Goal: Task Accomplishment & Management: Manage account settings

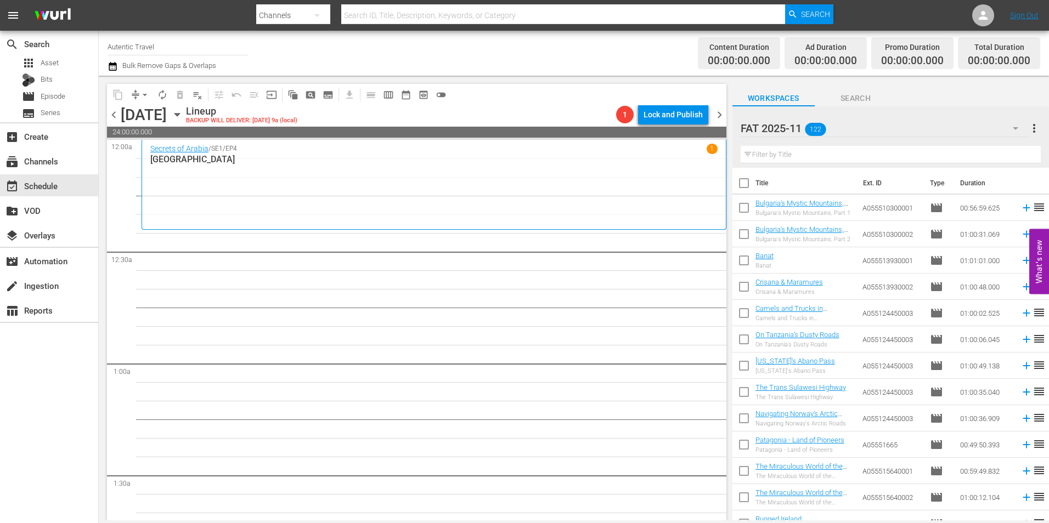
scroll to position [2139, 0]
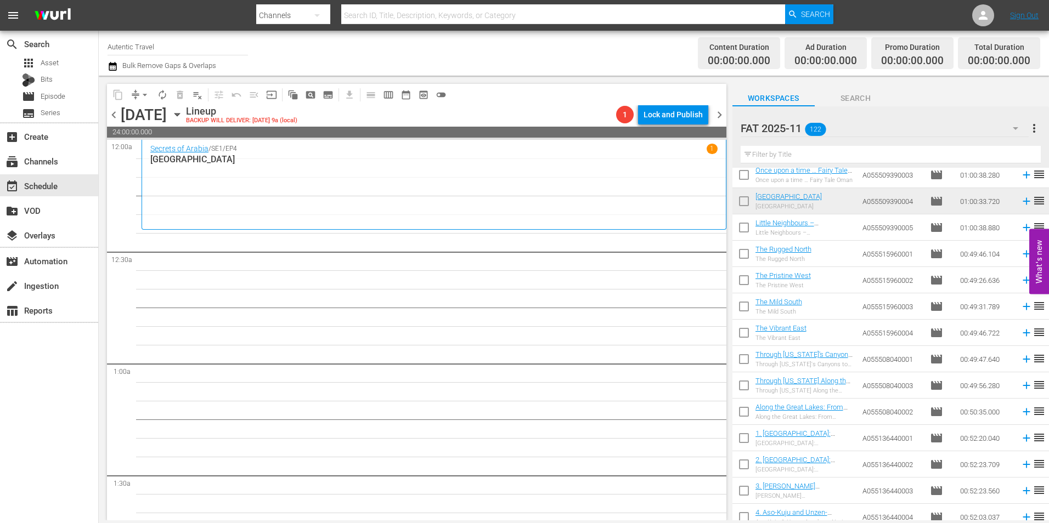
click at [109, 116] on span "chevron_left" at bounding box center [114, 115] width 14 height 14
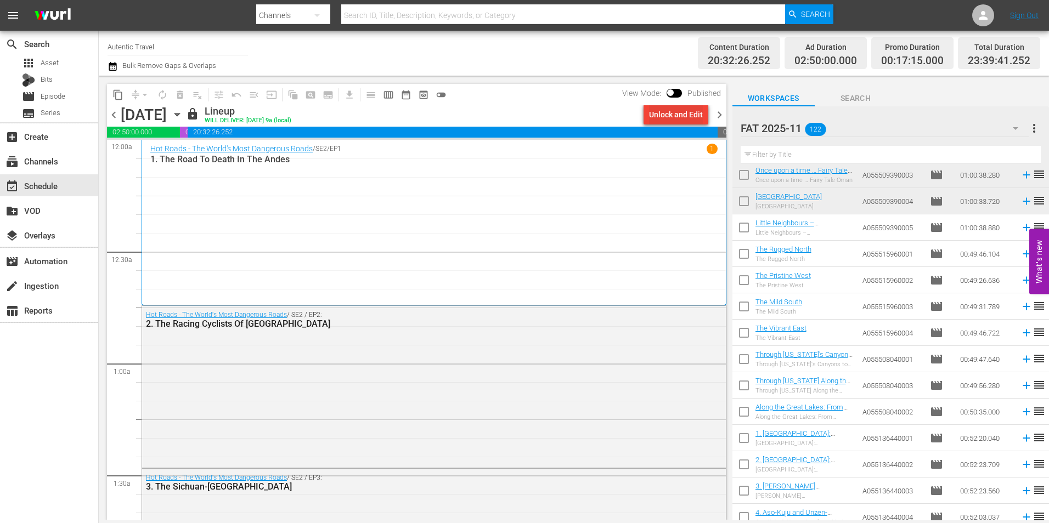
click at [684, 112] on div "Unlock and Edit" at bounding box center [676, 115] width 54 height 20
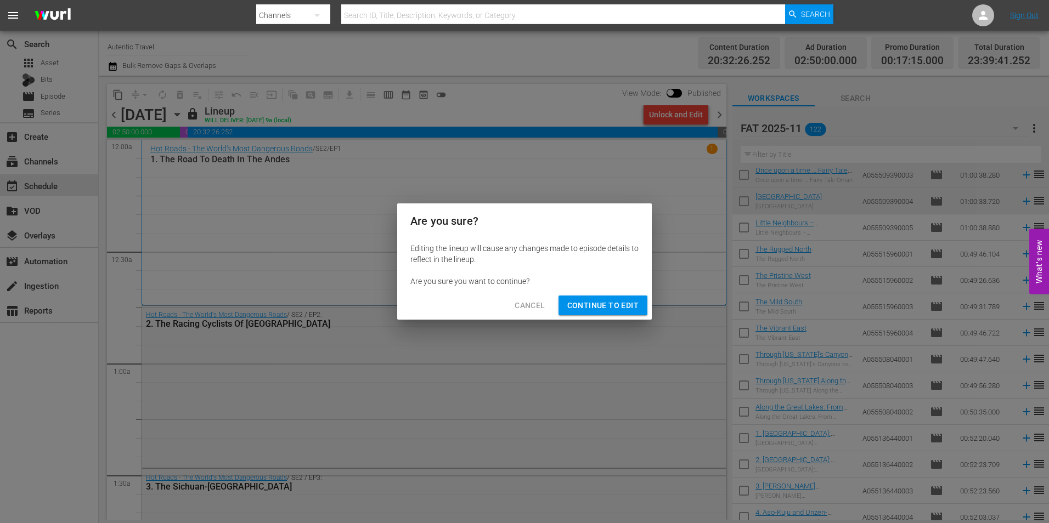
click at [601, 307] on span "Continue to Edit" at bounding box center [602, 306] width 71 height 14
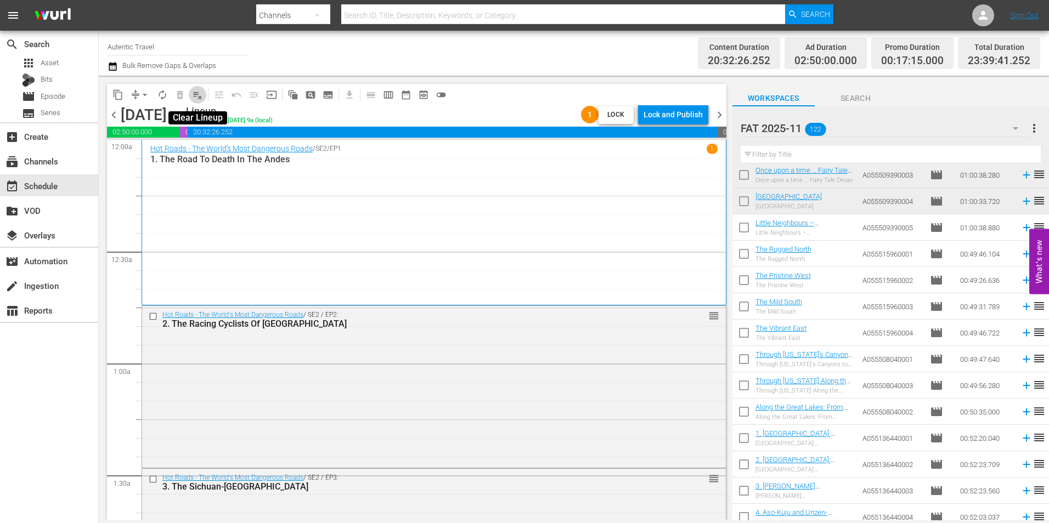
click at [200, 97] on span "playlist_remove_outlined" at bounding box center [197, 94] width 11 height 11
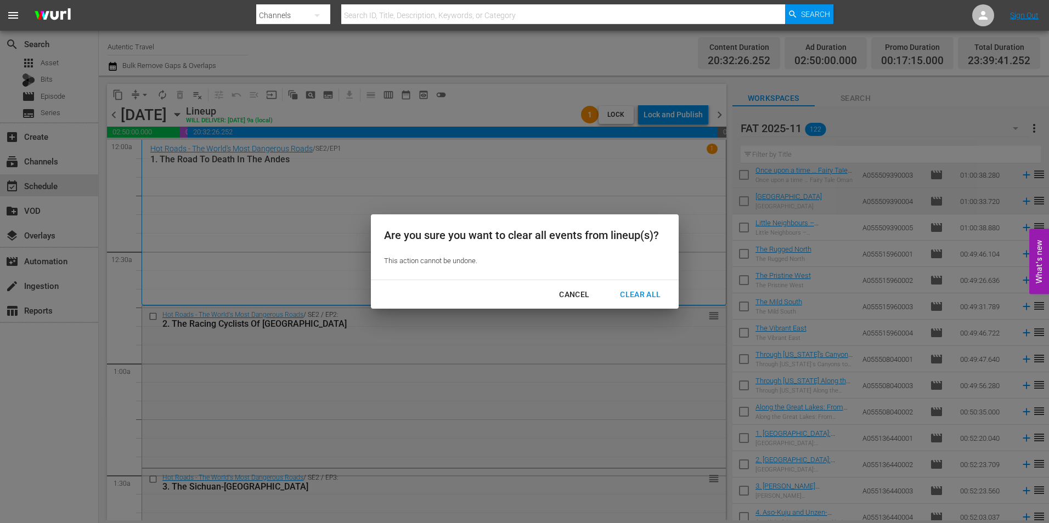
click at [647, 293] on div "Clear All" at bounding box center [640, 295] width 58 height 14
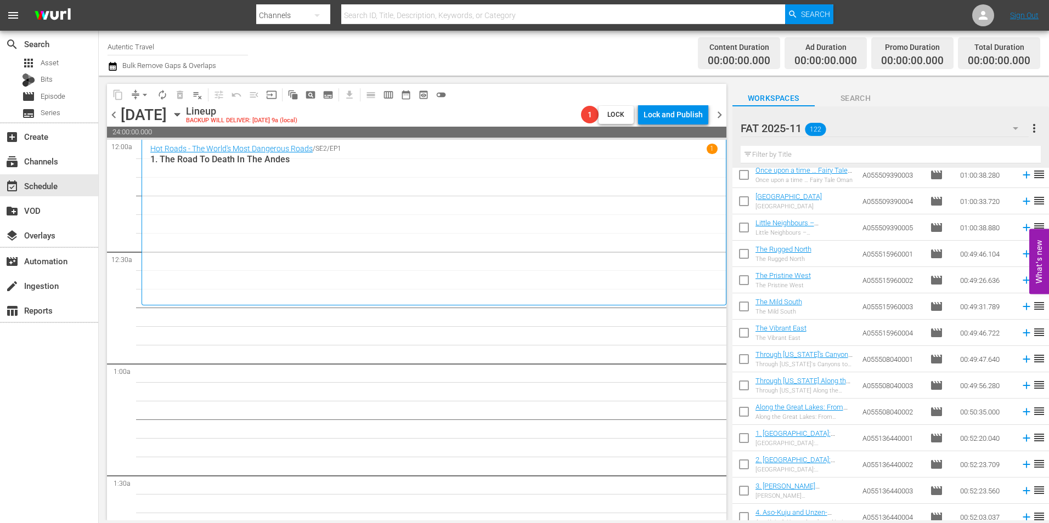
click at [113, 111] on span "chevron_left" at bounding box center [114, 115] width 14 height 14
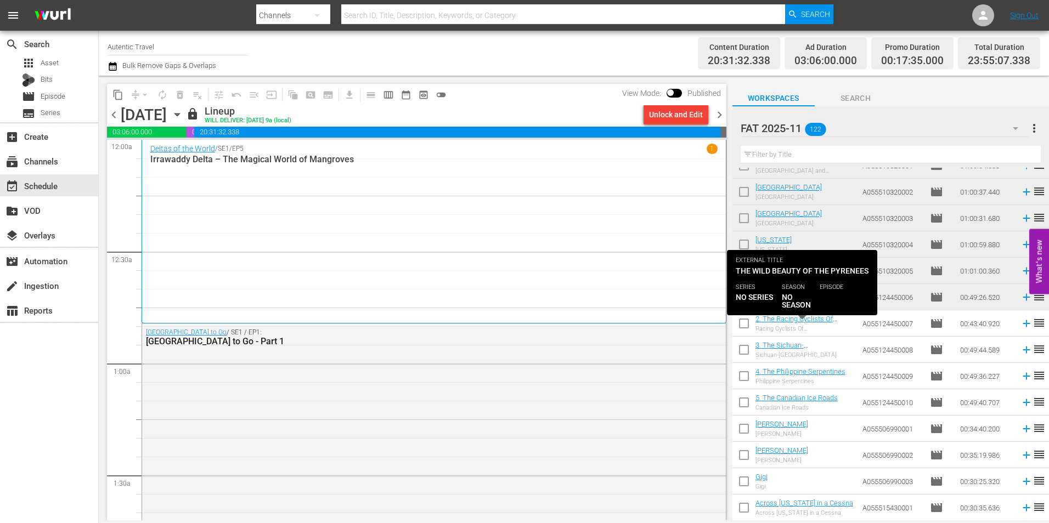
scroll to position [932, 0]
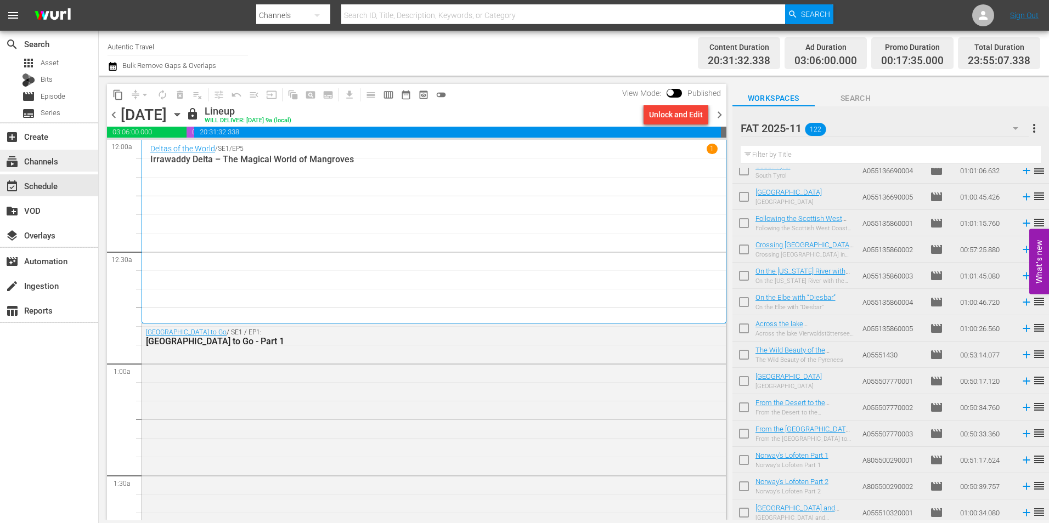
click at [63, 158] on div "subscriptions Channels" at bounding box center [49, 161] width 98 height 22
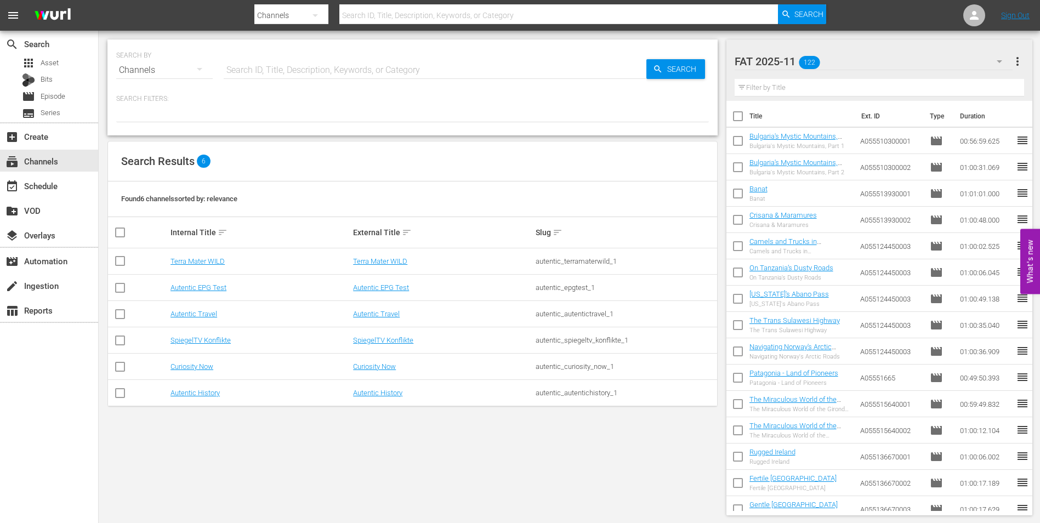
click at [1014, 60] on span "more_vert" at bounding box center [1017, 61] width 13 height 13
click at [991, 83] on div "Clear All Workspace Items" at bounding box center [946, 82] width 129 height 20
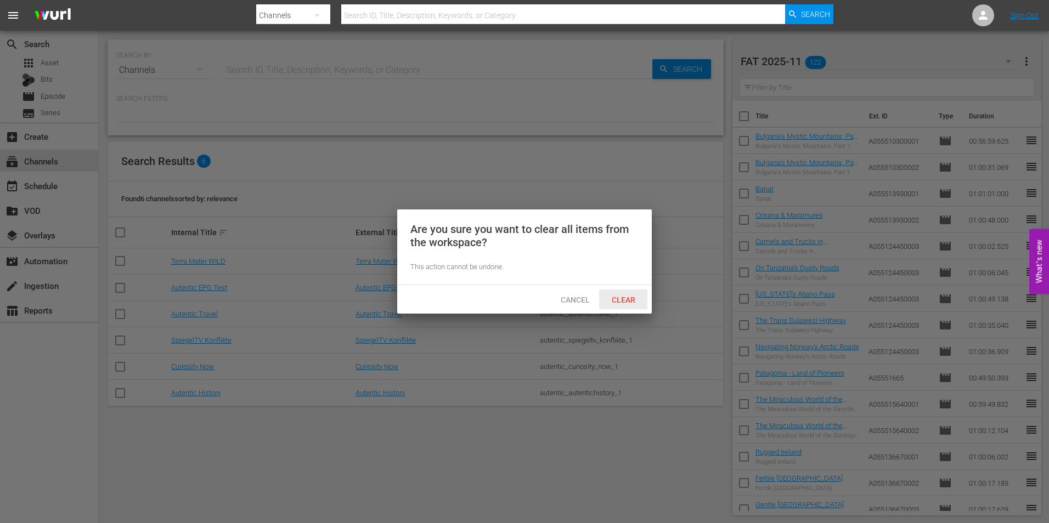
click at [625, 297] on span "Clear" at bounding box center [623, 300] width 41 height 9
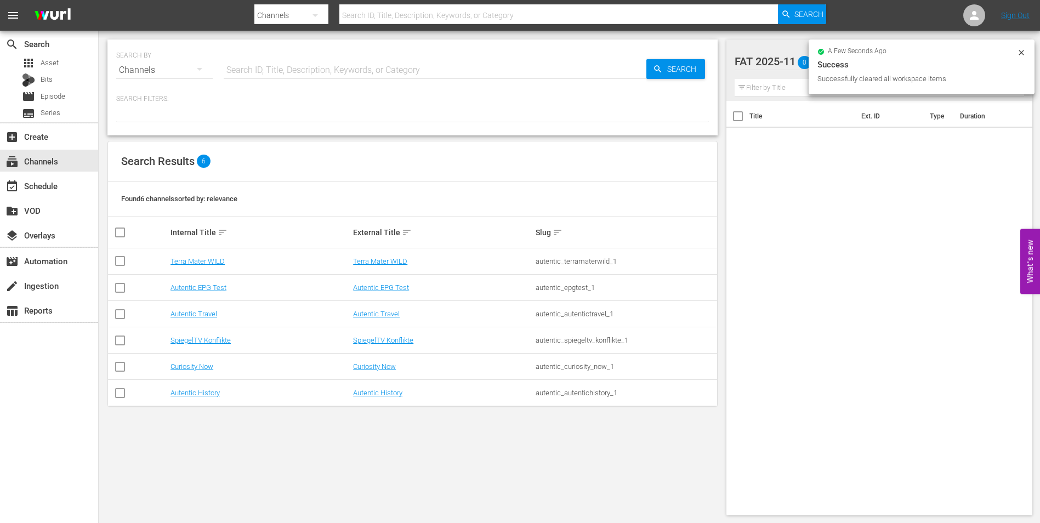
click at [625, 433] on div "SEARCH BY Search By Channels Search ID, Title, Description, Keywords, or Catego…" at bounding box center [413, 278] width 628 height 494
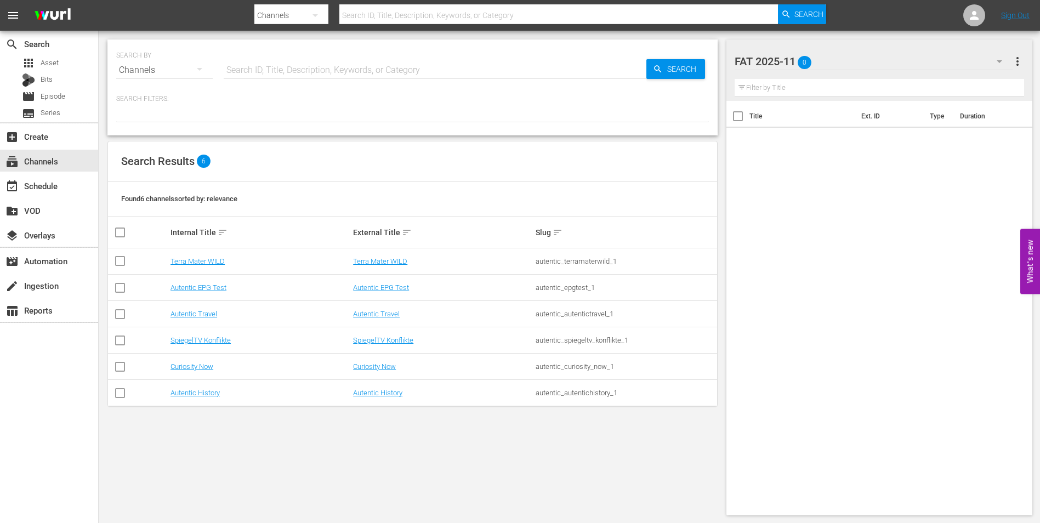
click at [998, 65] on icon "button" at bounding box center [999, 61] width 13 height 13
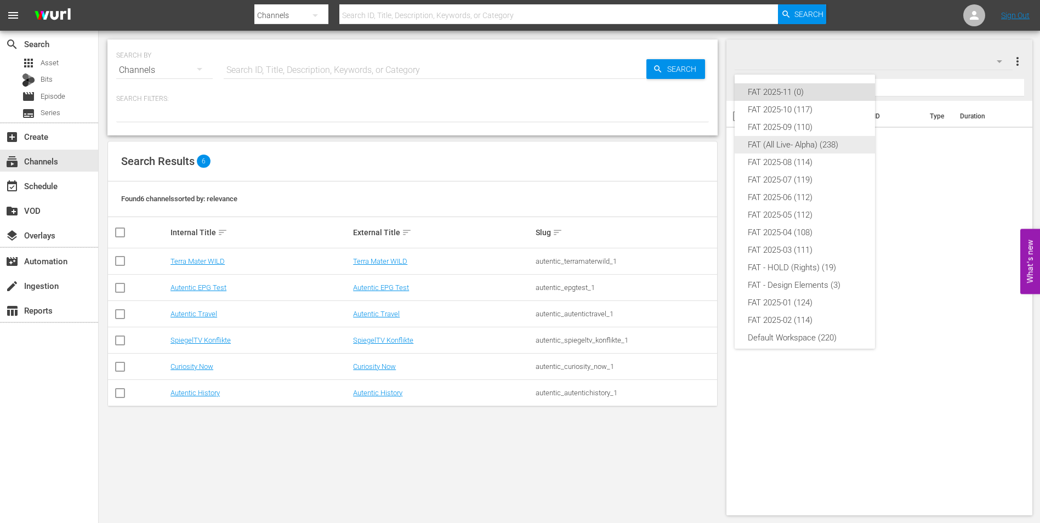
click at [845, 149] on div "FAT (All Live- Alpha) (238)" at bounding box center [805, 145] width 114 height 18
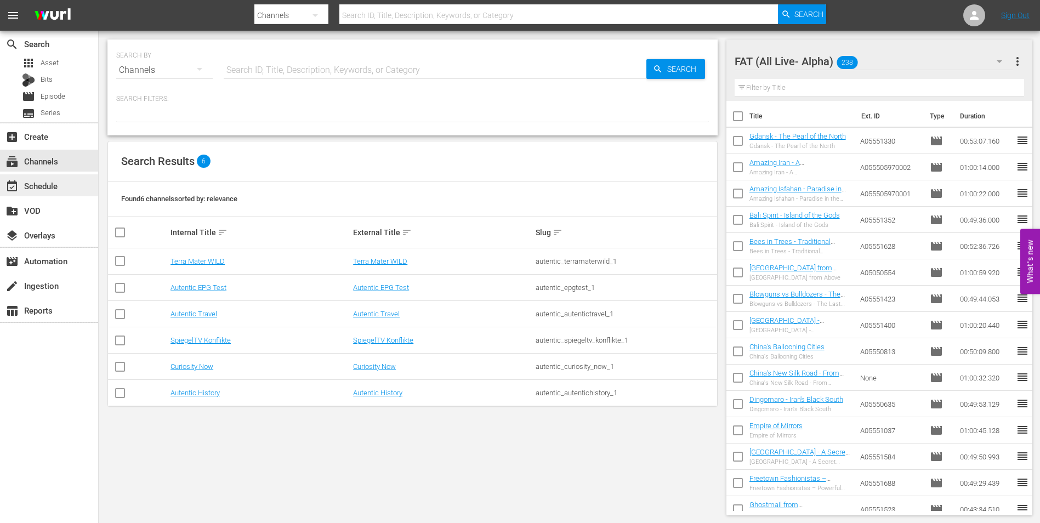
click at [55, 188] on div "event_available Schedule" at bounding box center [30, 184] width 61 height 10
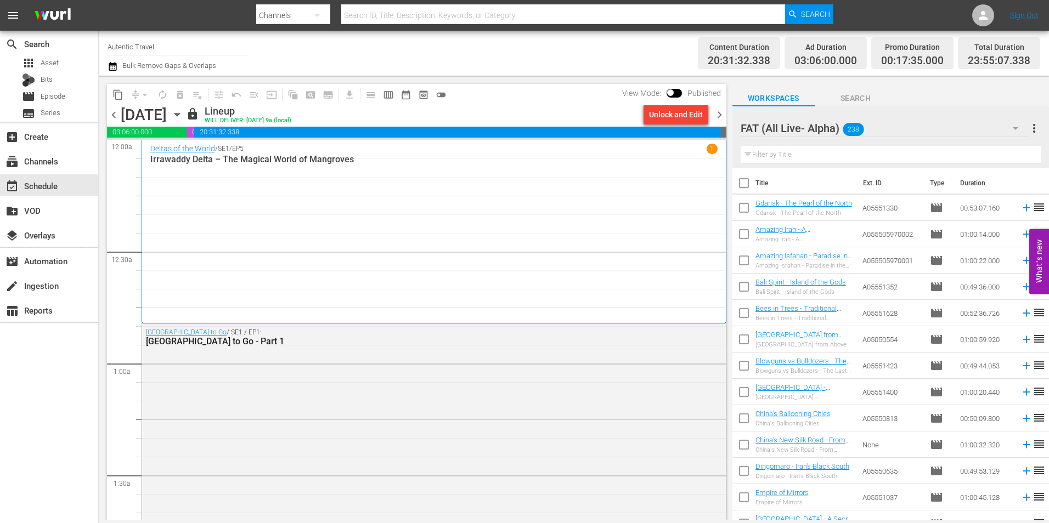
click at [500, 101] on div "content_copy compress arrow_drop_down autorenew_outlined delete_forever_outline…" at bounding box center [416, 94] width 619 height 21
click at [226, 160] on p "Irrawaddy Delta – The Magical World of Mangroves" at bounding box center [433, 159] width 567 height 10
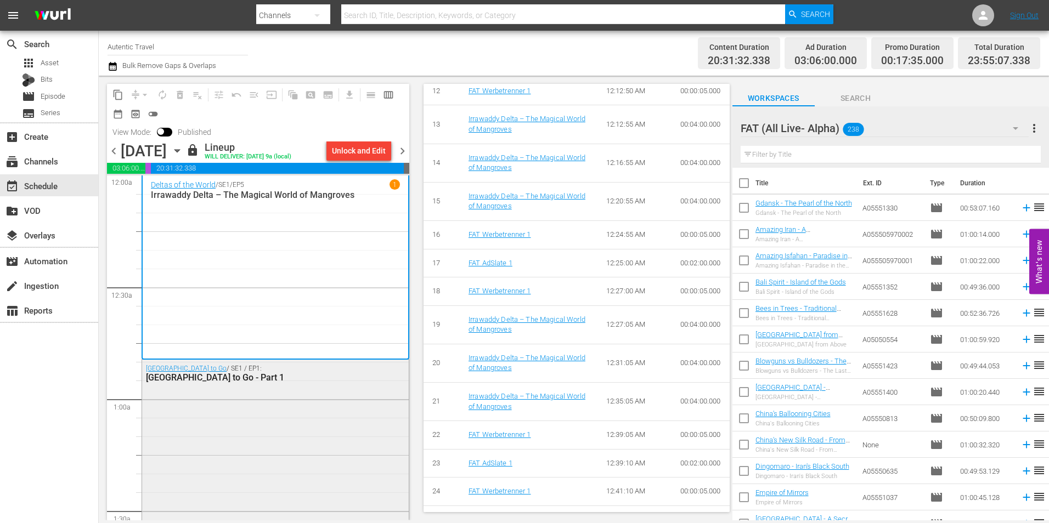
scroll to position [915, 0]
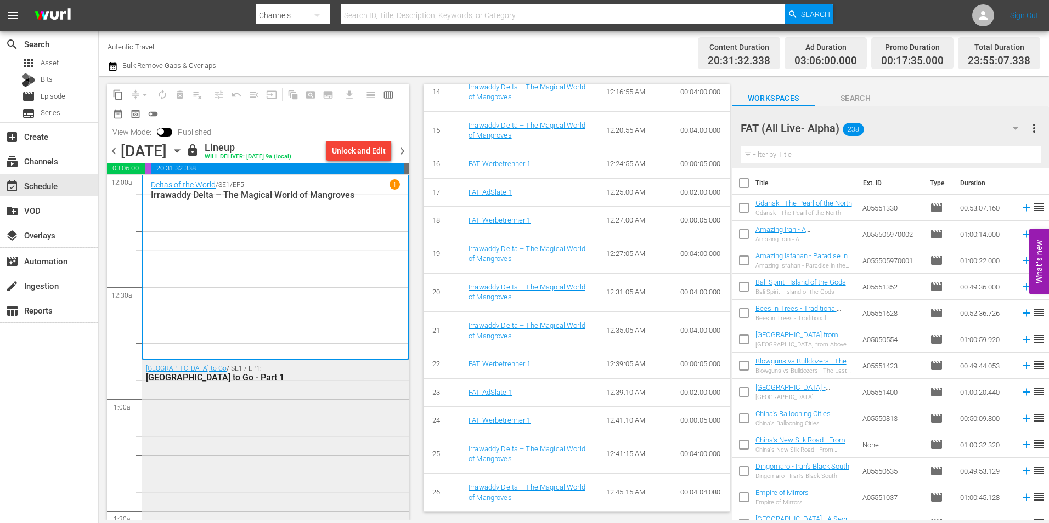
click at [254, 398] on div "Cuba to Go / SE1 / EP1: [GEOGRAPHIC_DATA] to Go - Part 1" at bounding box center [275, 471] width 267 height 223
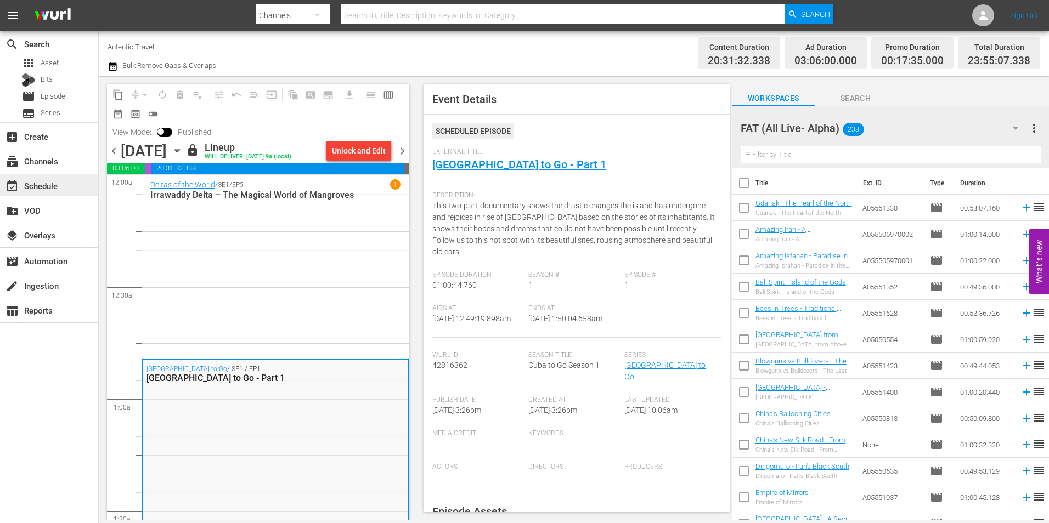
click at [59, 174] on div "event_available Schedule" at bounding box center [49, 185] width 98 height 22
click at [58, 165] on div "subscriptions Channels" at bounding box center [30, 160] width 61 height 10
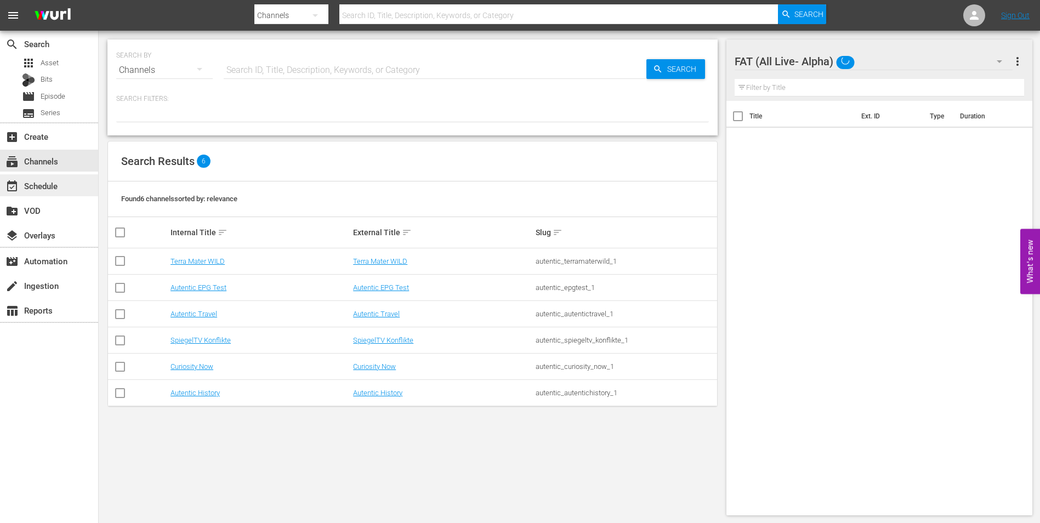
click at [55, 180] on div "event_available Schedule" at bounding box center [30, 184] width 61 height 10
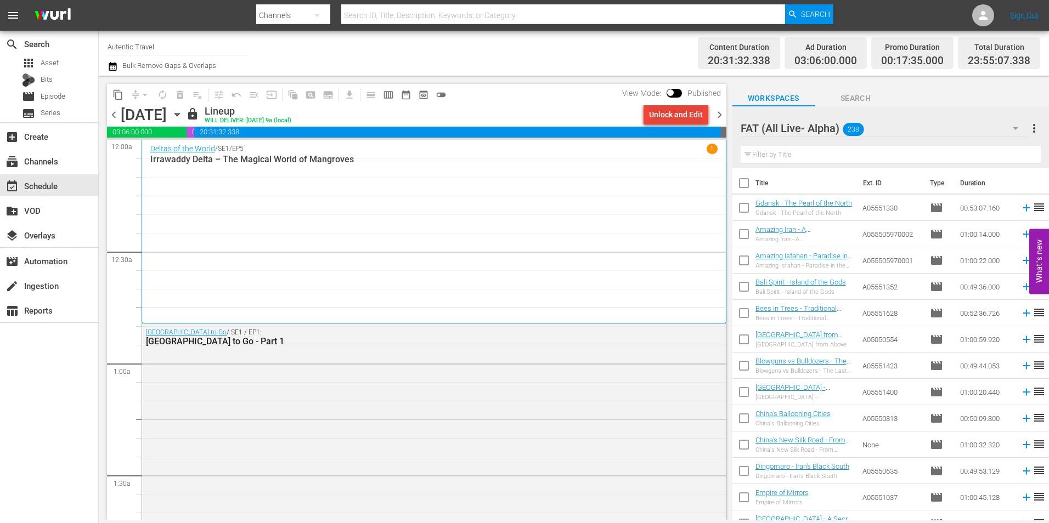
click at [689, 115] on div "Unlock and Edit" at bounding box center [676, 115] width 54 height 20
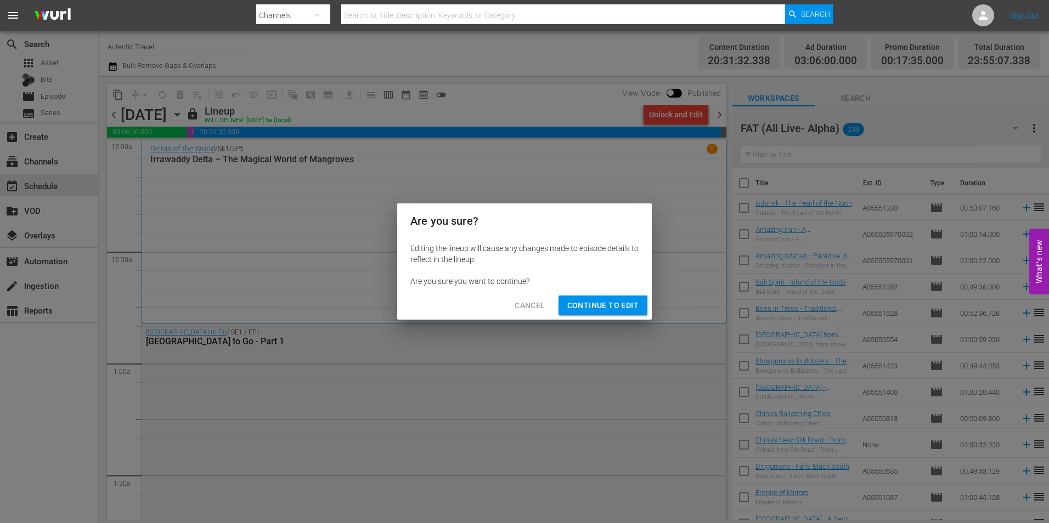
click at [617, 301] on span "Continue to Edit" at bounding box center [602, 306] width 71 height 14
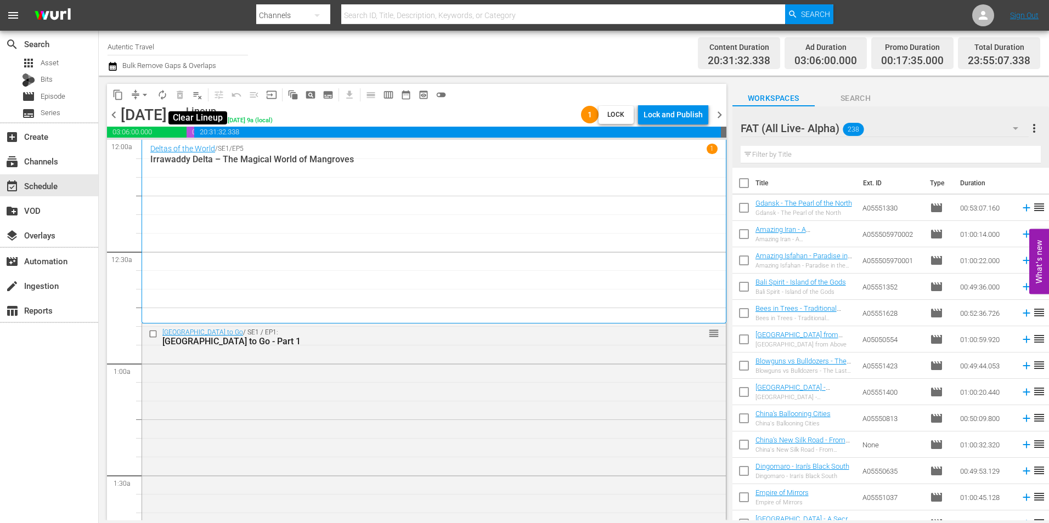
click at [199, 99] on span "playlist_remove_outlined" at bounding box center [197, 94] width 11 height 11
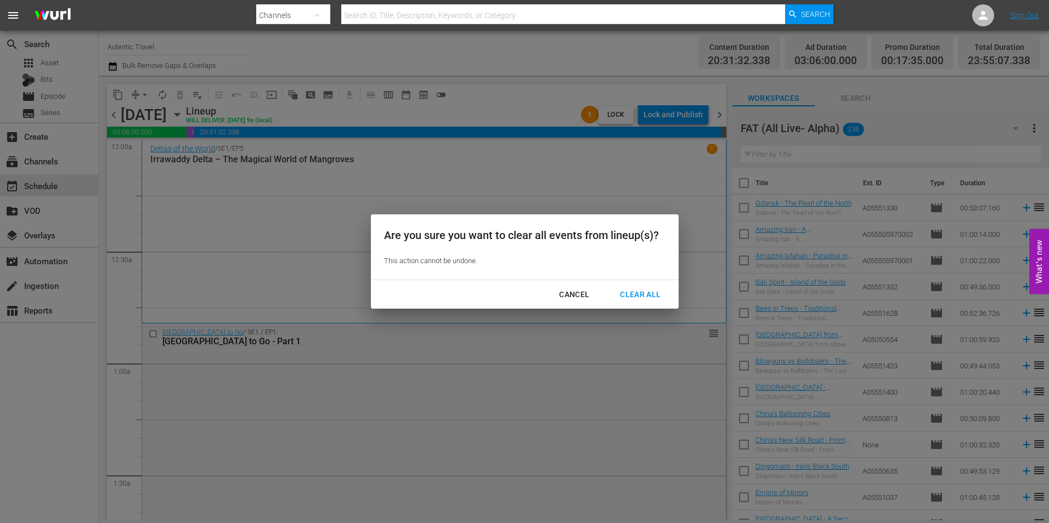
click at [636, 292] on div "Clear All" at bounding box center [640, 295] width 58 height 14
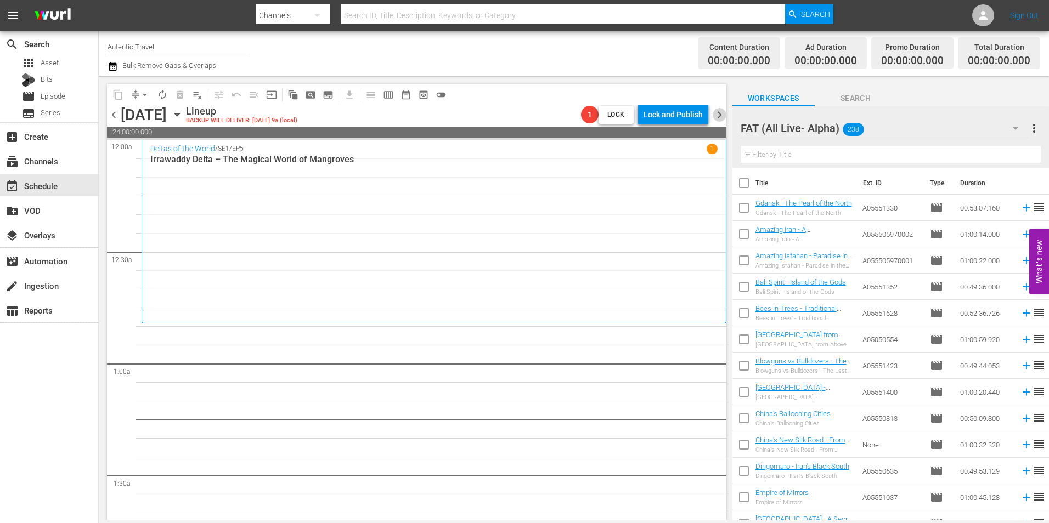
click at [717, 110] on span "chevron_right" at bounding box center [719, 115] width 14 height 14
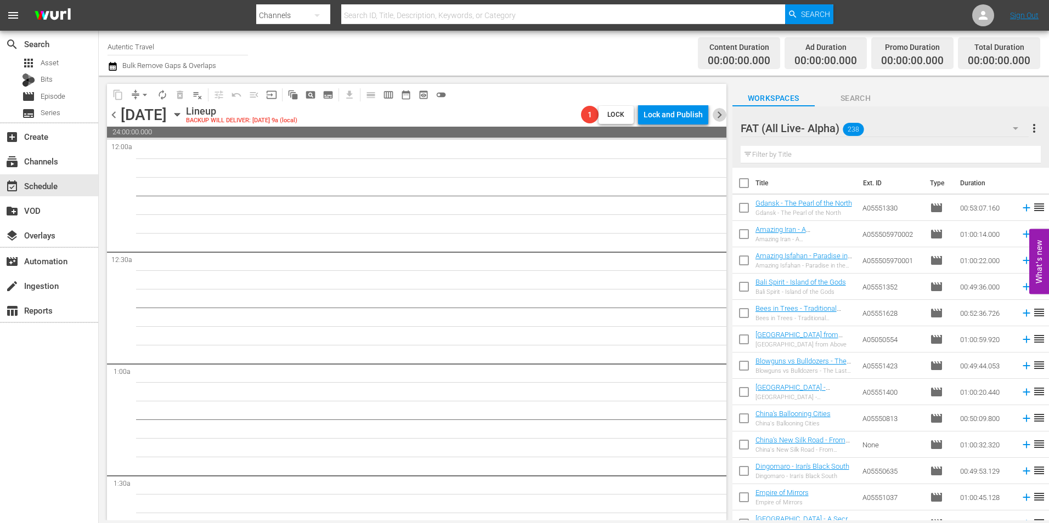
click at [721, 111] on span "chevron_right" at bounding box center [719, 115] width 14 height 14
click at [117, 109] on span "chevron_left" at bounding box center [114, 115] width 14 height 14
click at [117, 113] on span "chevron_left" at bounding box center [114, 115] width 14 height 14
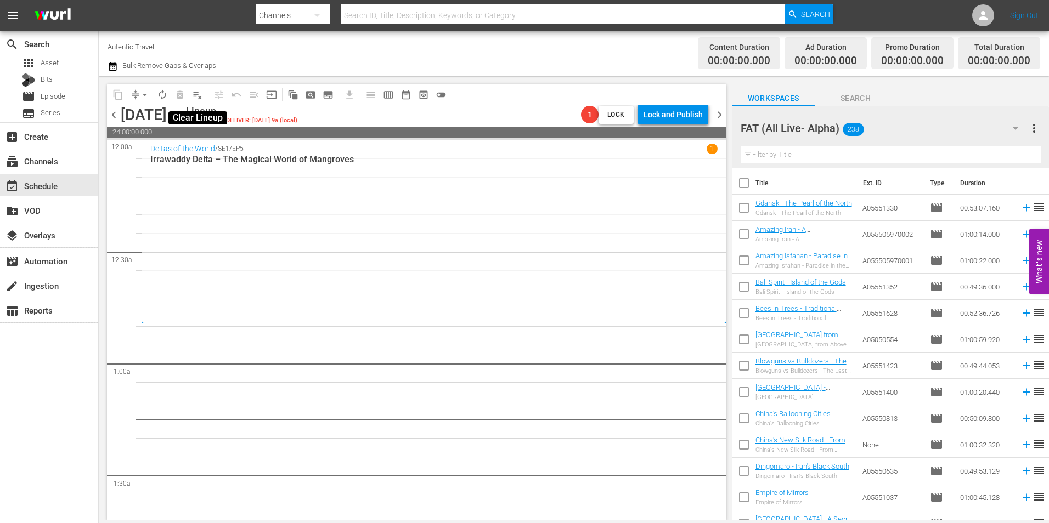
click at [199, 99] on span "playlist_remove_outlined" at bounding box center [197, 94] width 11 height 11
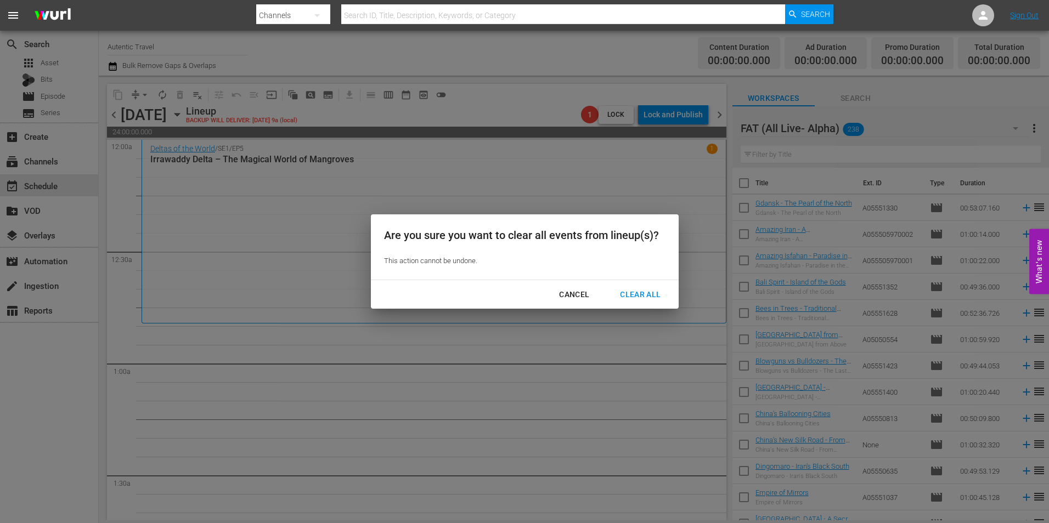
click at [628, 294] on div "Clear All" at bounding box center [640, 295] width 58 height 14
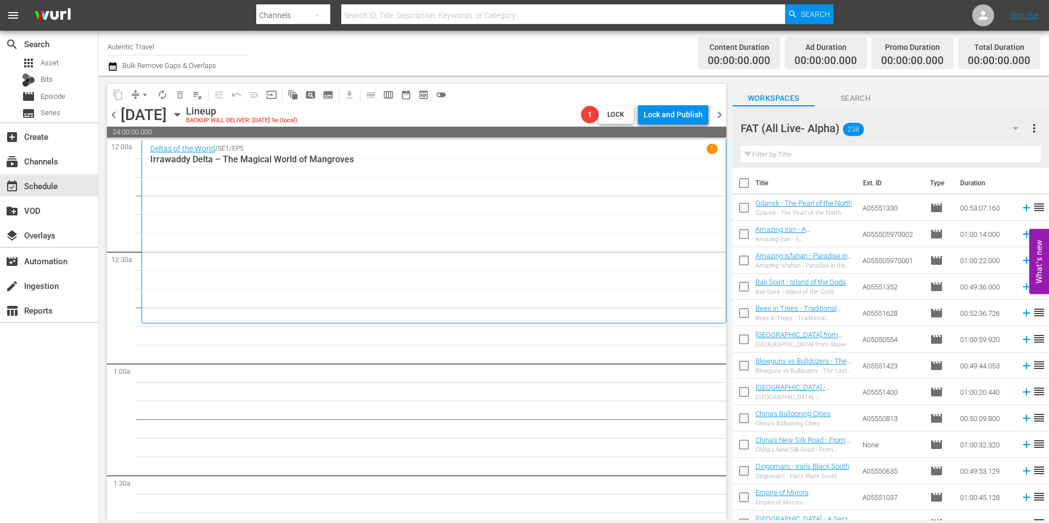
click at [116, 115] on span "chevron_left" at bounding box center [114, 115] width 14 height 14
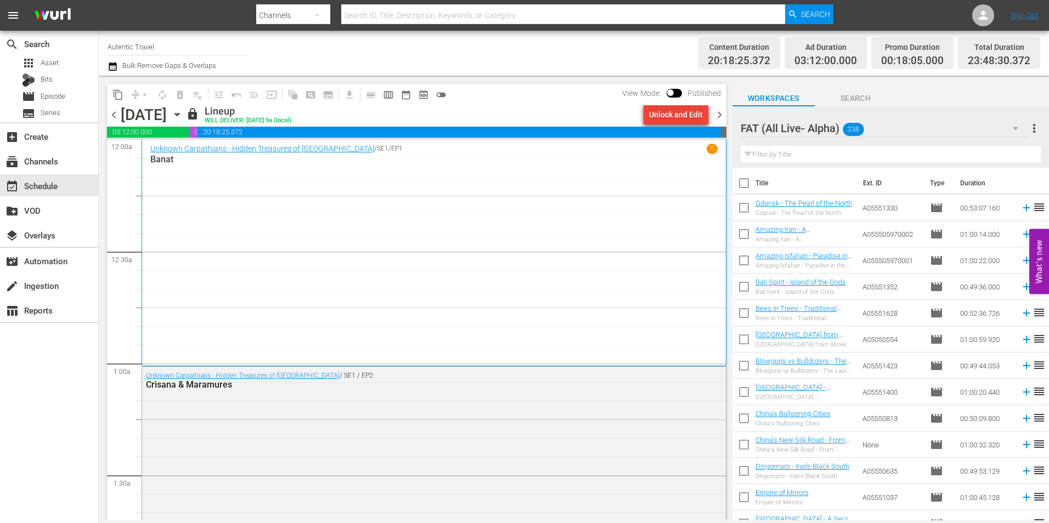
click at [679, 113] on div "Unlock and Edit" at bounding box center [676, 115] width 54 height 20
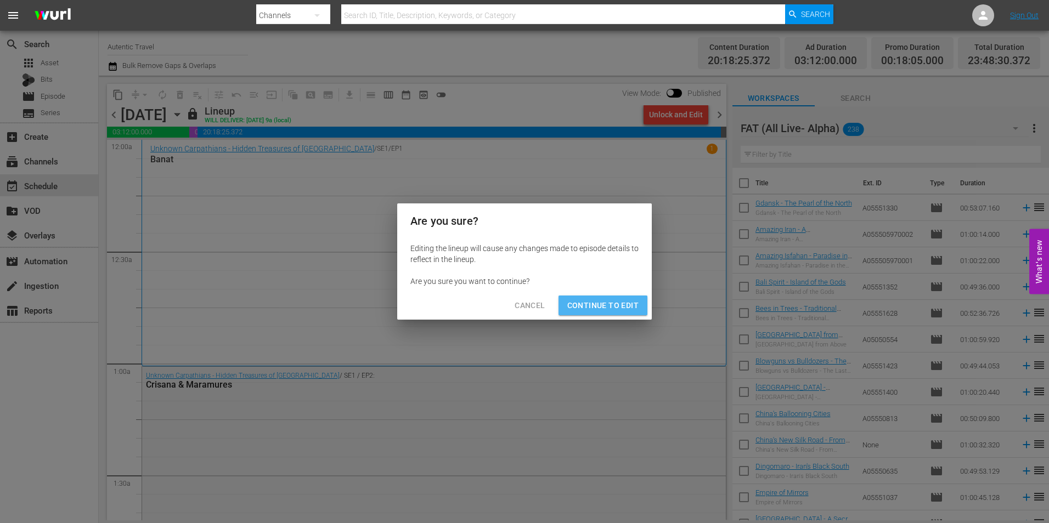
click at [609, 304] on span "Continue to Edit" at bounding box center [602, 306] width 71 height 14
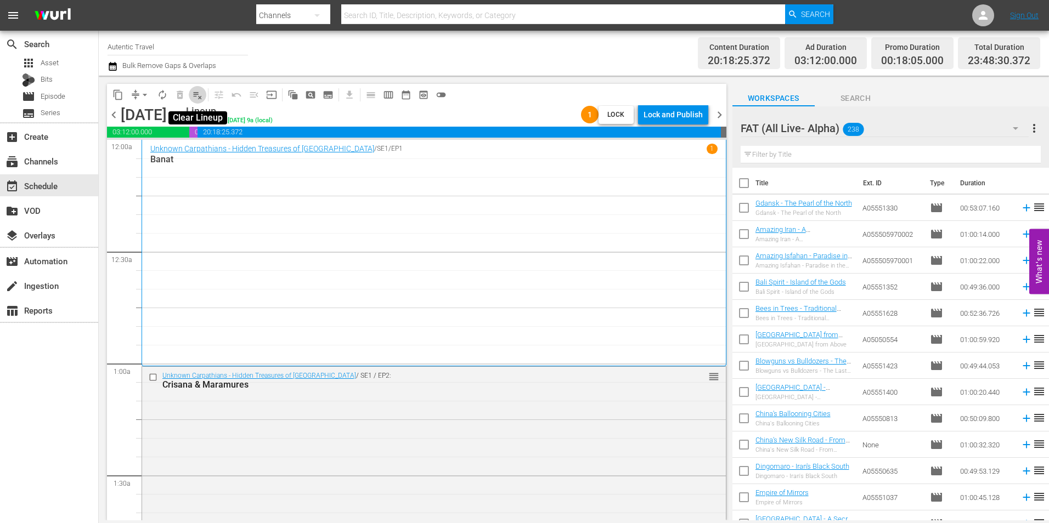
click at [197, 98] on span "playlist_remove_outlined" at bounding box center [197, 94] width 11 height 11
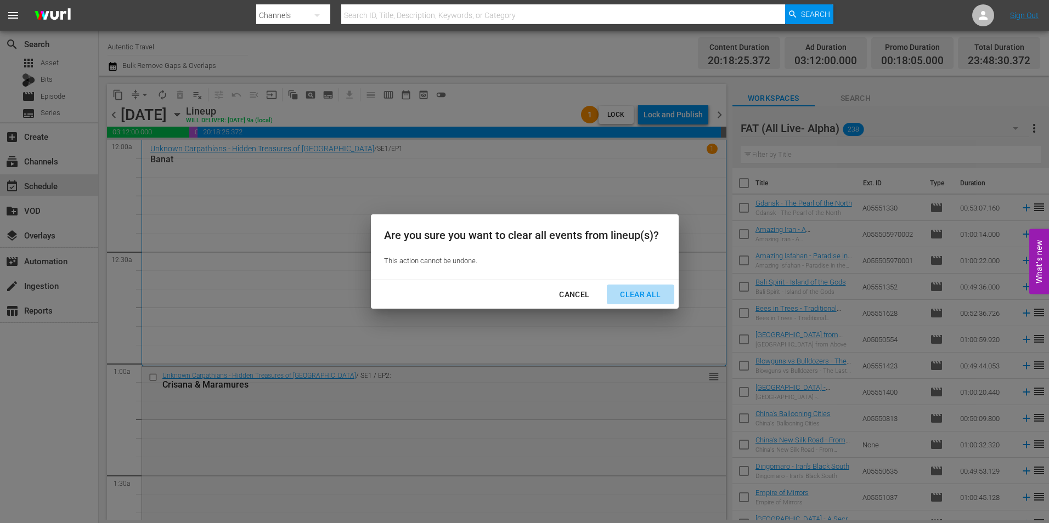
click at [644, 292] on div "Clear All" at bounding box center [640, 295] width 58 height 14
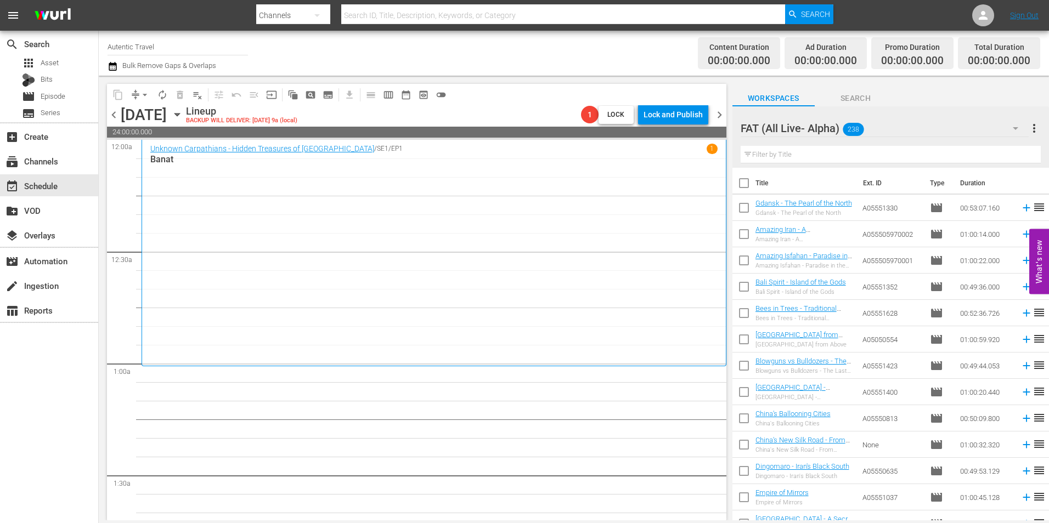
click at [111, 118] on span "chevron_left" at bounding box center [114, 115] width 14 height 14
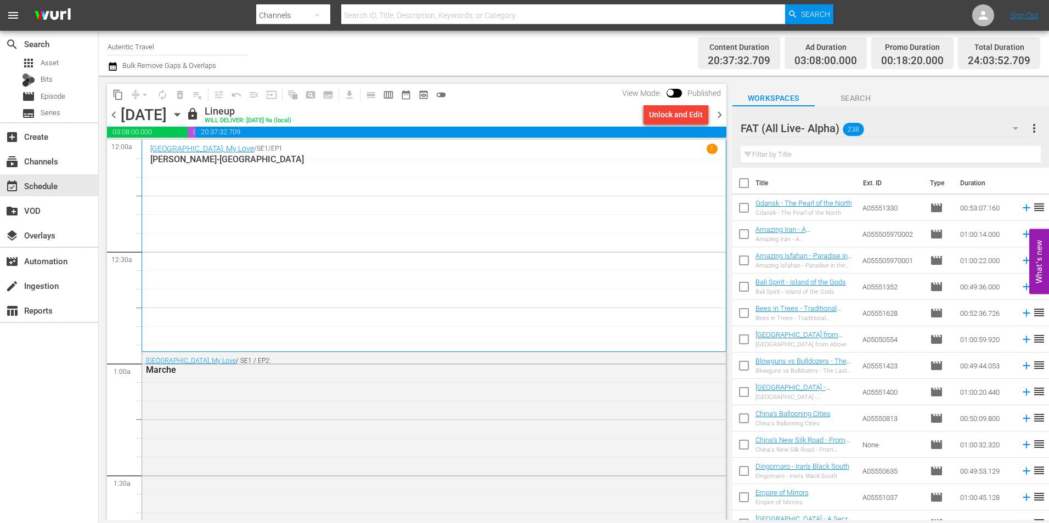
click at [673, 115] on div "Unlock and Edit" at bounding box center [676, 115] width 54 height 20
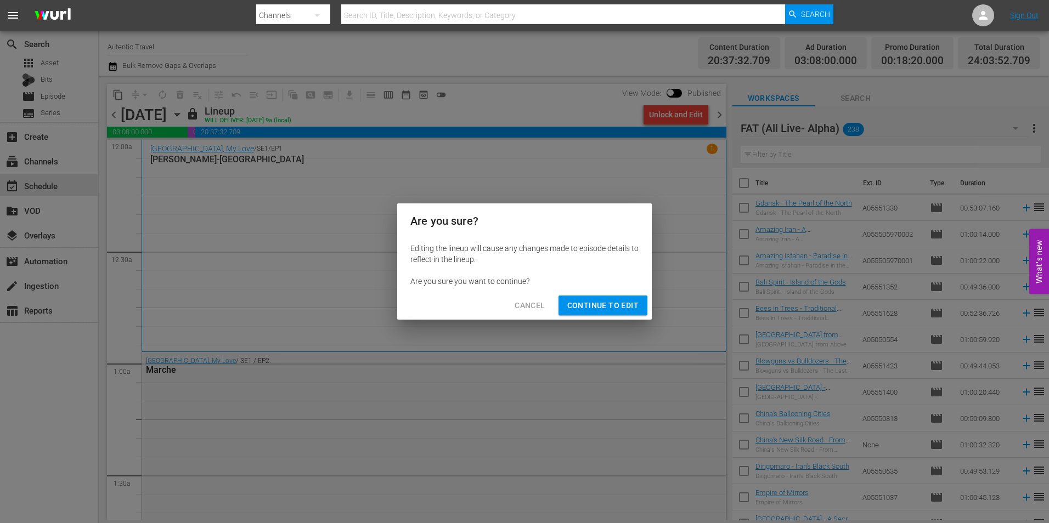
click at [615, 300] on span "Continue to Edit" at bounding box center [602, 306] width 71 height 14
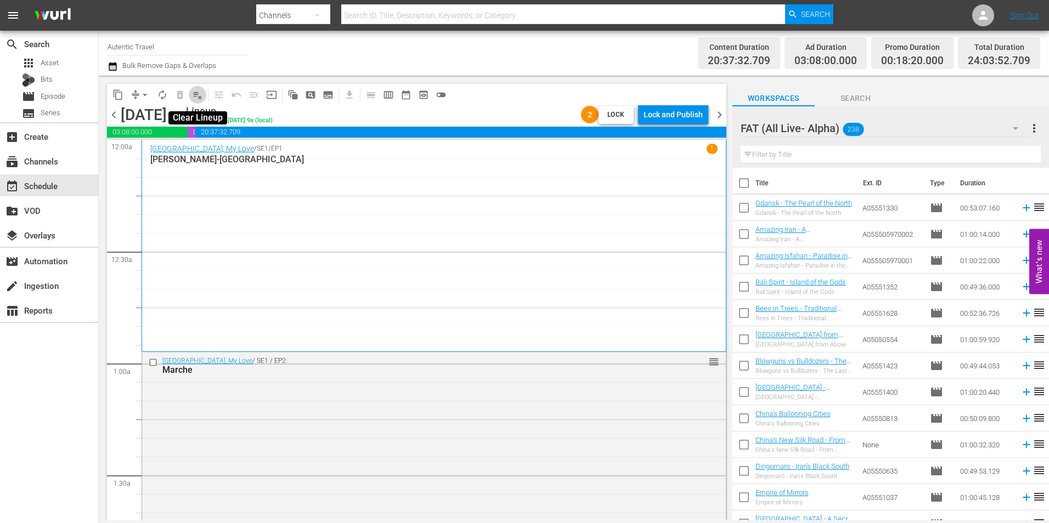
click at [198, 96] on span "playlist_remove_outlined" at bounding box center [197, 94] width 11 height 11
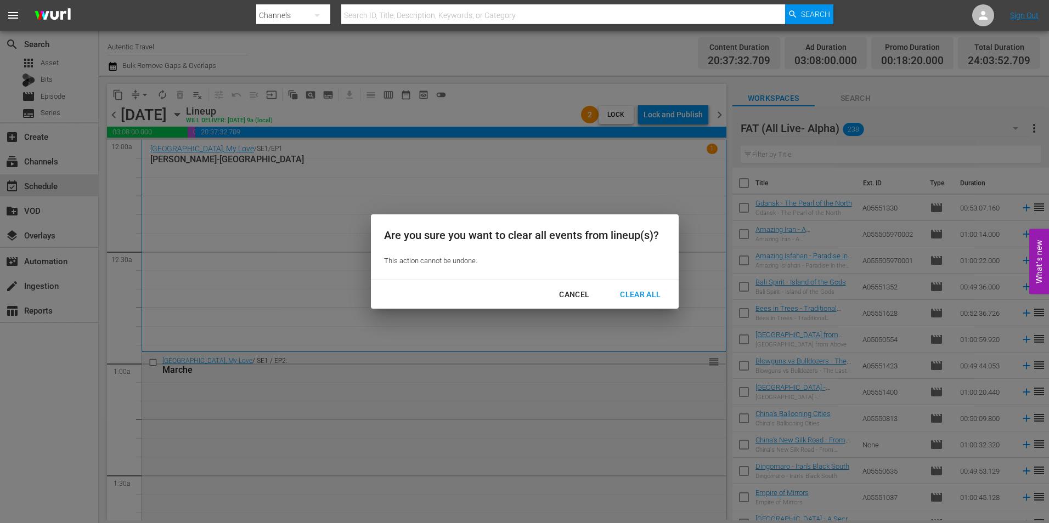
click at [651, 290] on div "Clear All" at bounding box center [640, 295] width 58 height 14
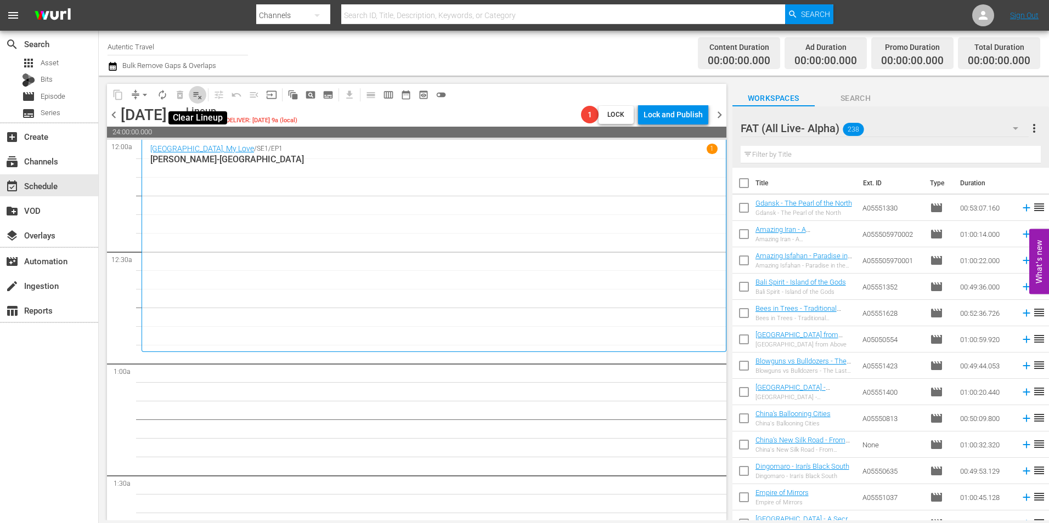
click at [199, 95] on span "playlist_remove_outlined" at bounding box center [197, 94] width 11 height 11
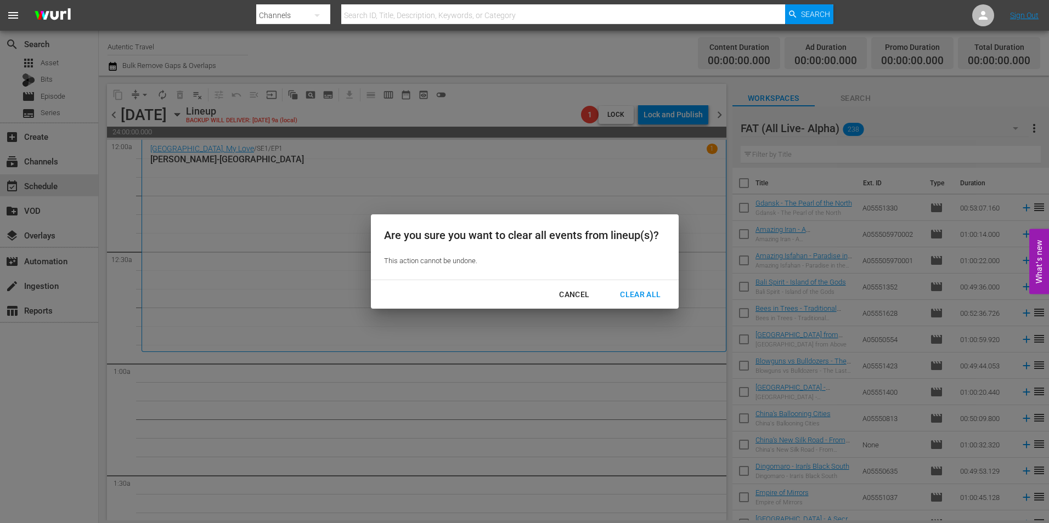
click at [651, 295] on div "Clear All" at bounding box center [640, 295] width 58 height 14
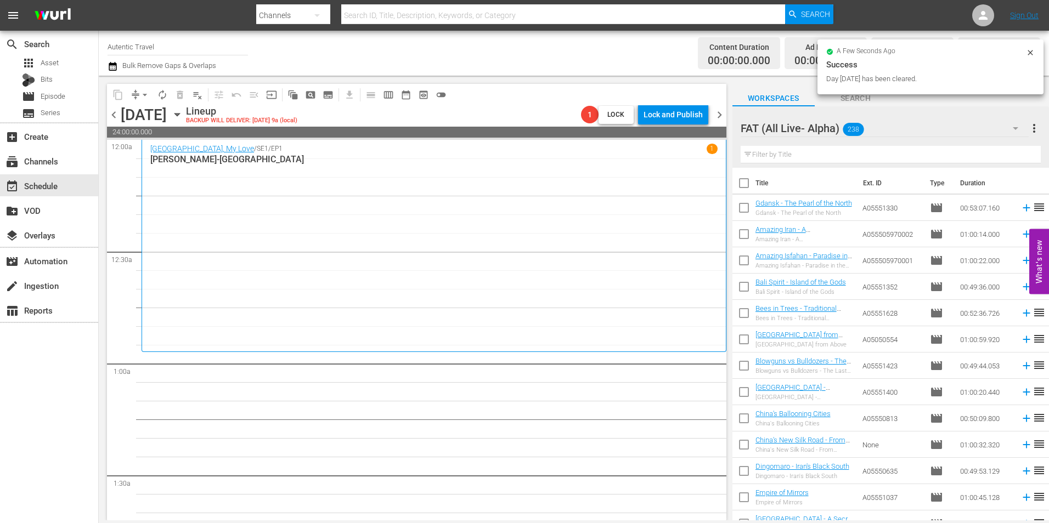
click at [114, 114] on span "chevron_left" at bounding box center [114, 115] width 14 height 14
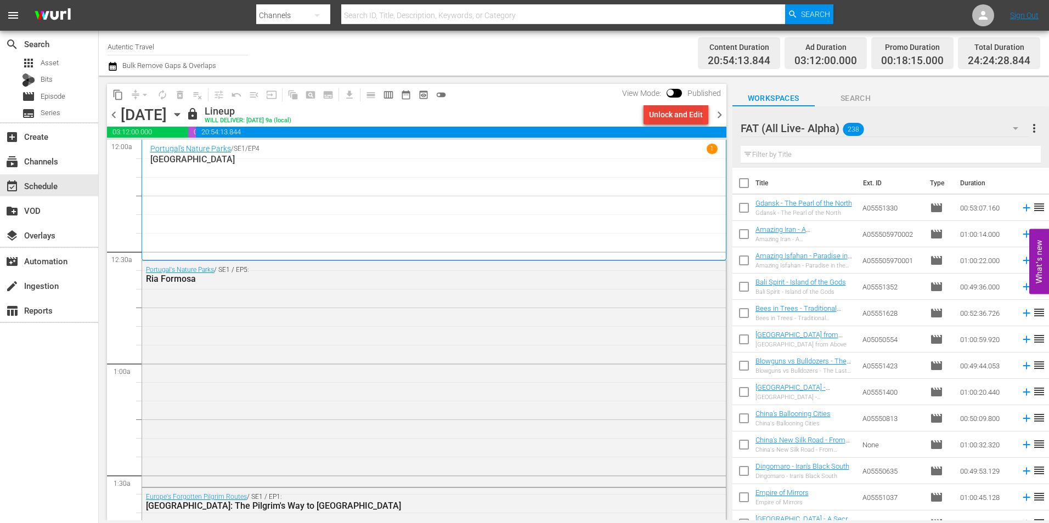
click at [665, 119] on div "Unlock and Edit" at bounding box center [676, 115] width 54 height 20
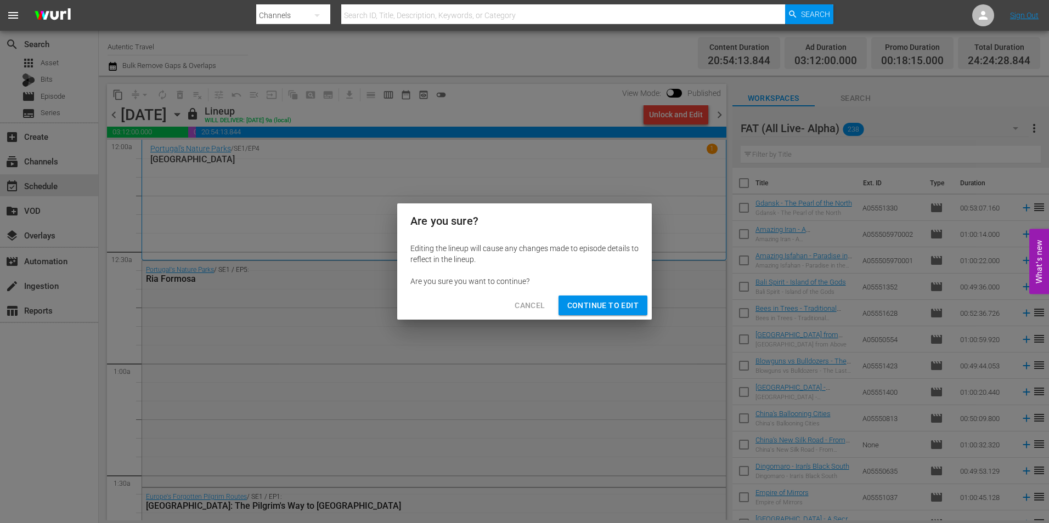
click at [620, 303] on span "Continue to Edit" at bounding box center [602, 306] width 71 height 14
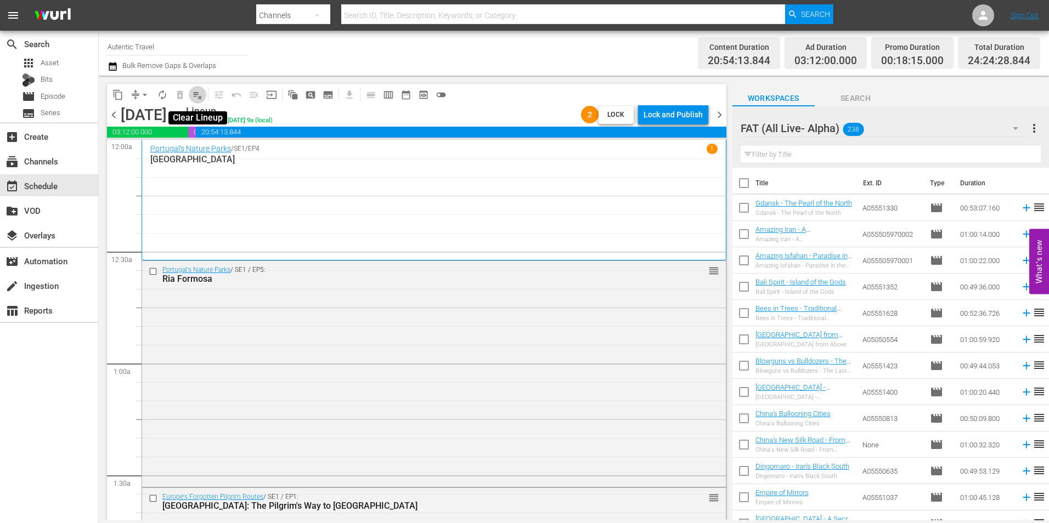
click at [194, 101] on button "playlist_remove_outlined" at bounding box center [198, 95] width 18 height 18
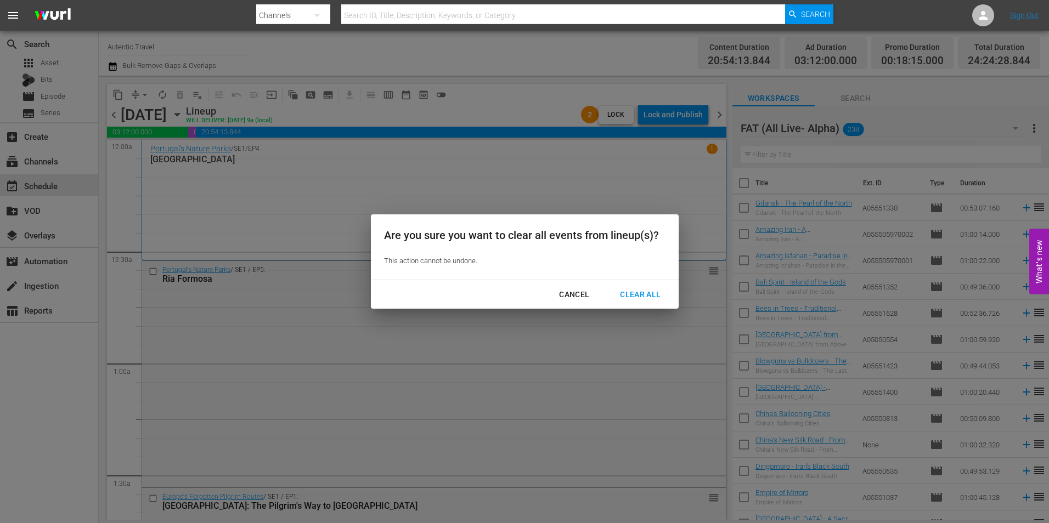
click at [656, 286] on button "Clear All" at bounding box center [640, 295] width 67 height 20
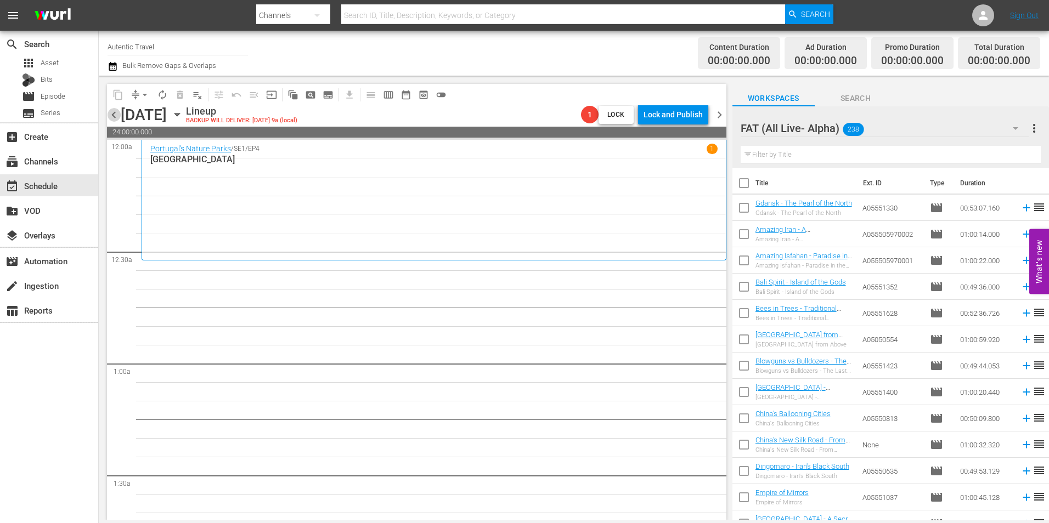
click at [116, 117] on span "chevron_left" at bounding box center [114, 115] width 14 height 14
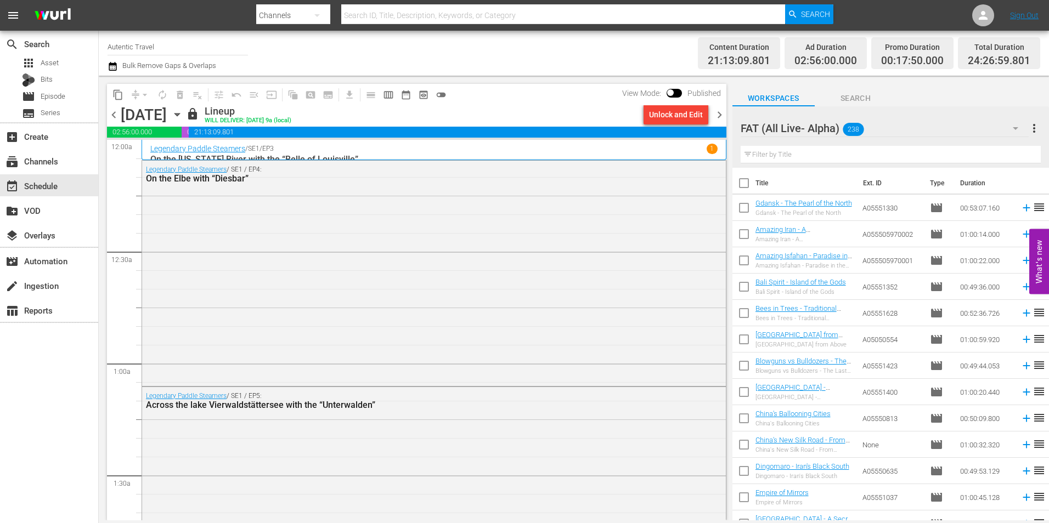
click at [679, 113] on div "Unlock and Edit" at bounding box center [676, 115] width 54 height 20
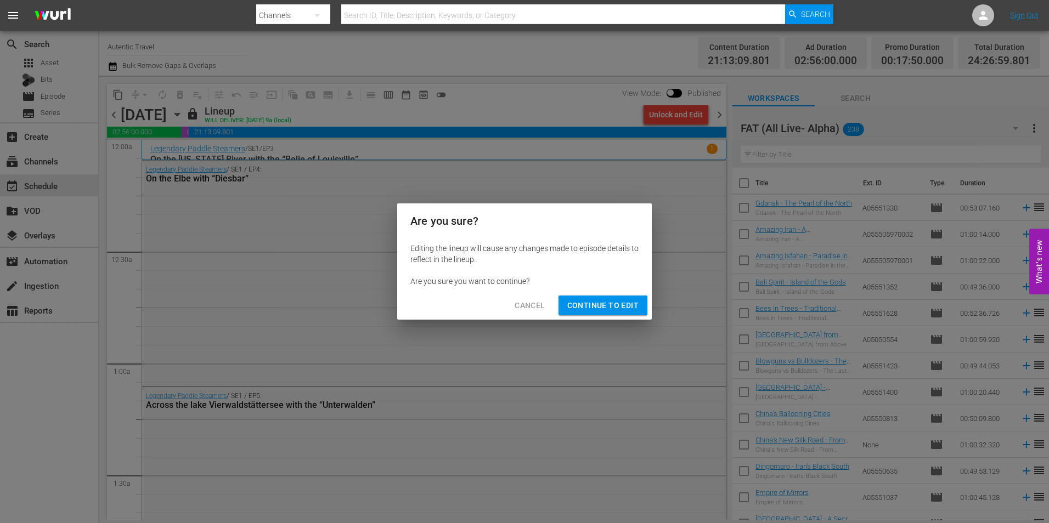
click at [617, 296] on button "Continue to Edit" at bounding box center [602, 306] width 89 height 20
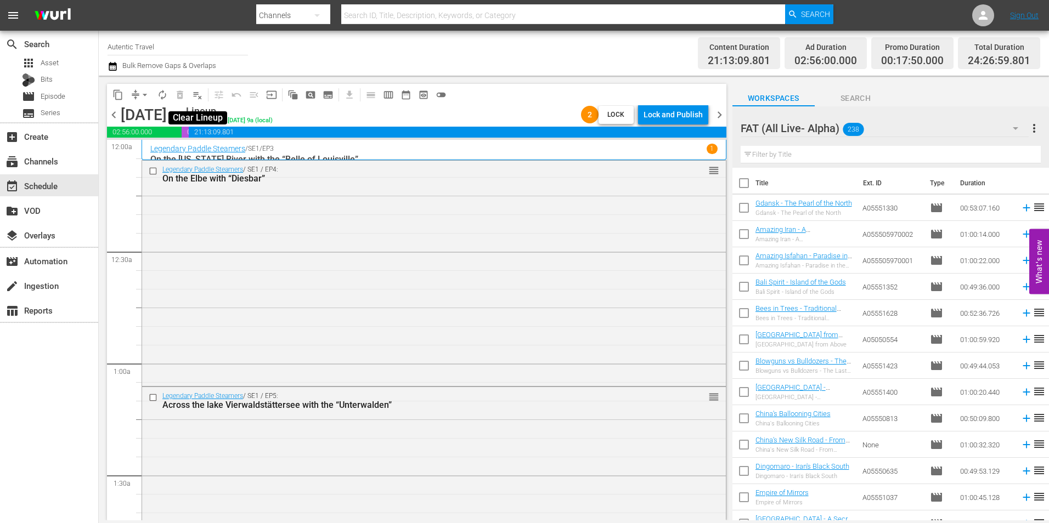
click at [195, 98] on span "playlist_remove_outlined" at bounding box center [197, 94] width 11 height 11
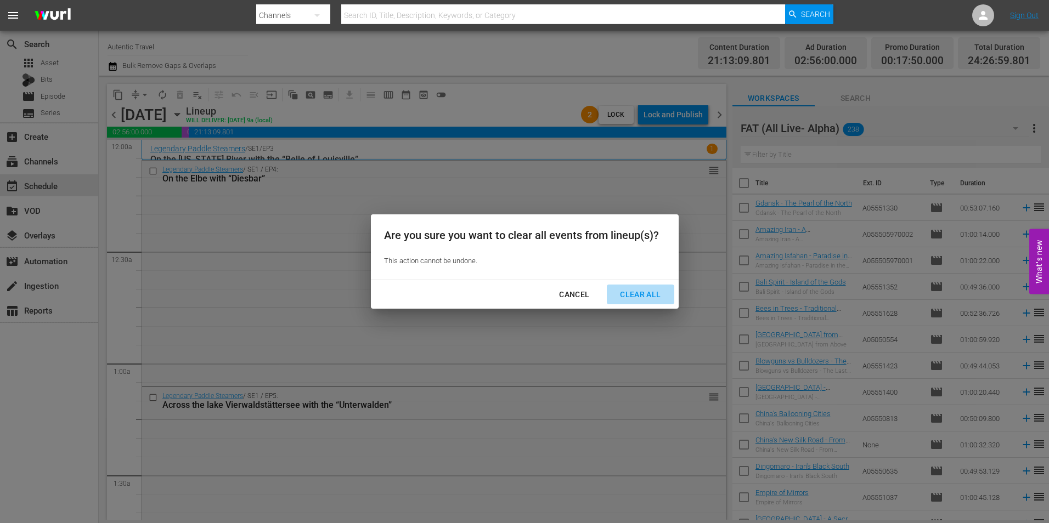
click at [638, 292] on div "Clear All" at bounding box center [640, 295] width 58 height 14
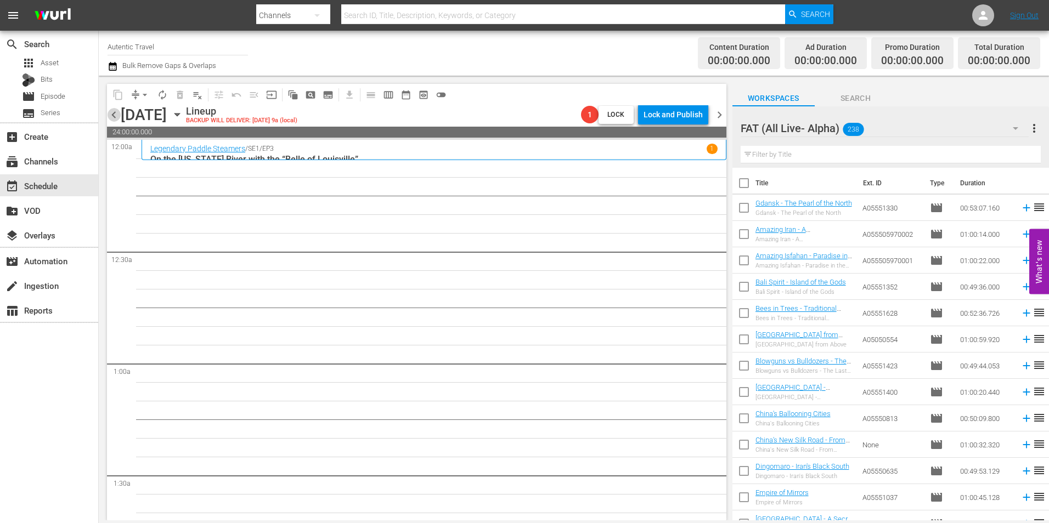
click at [112, 115] on span "chevron_left" at bounding box center [114, 115] width 14 height 14
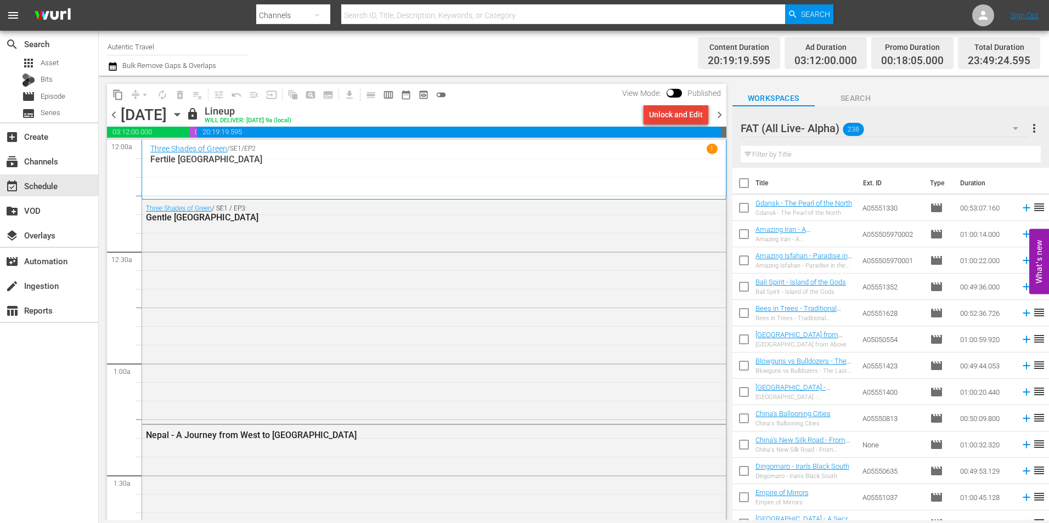
click at [660, 111] on div "Unlock and Edit" at bounding box center [676, 115] width 54 height 20
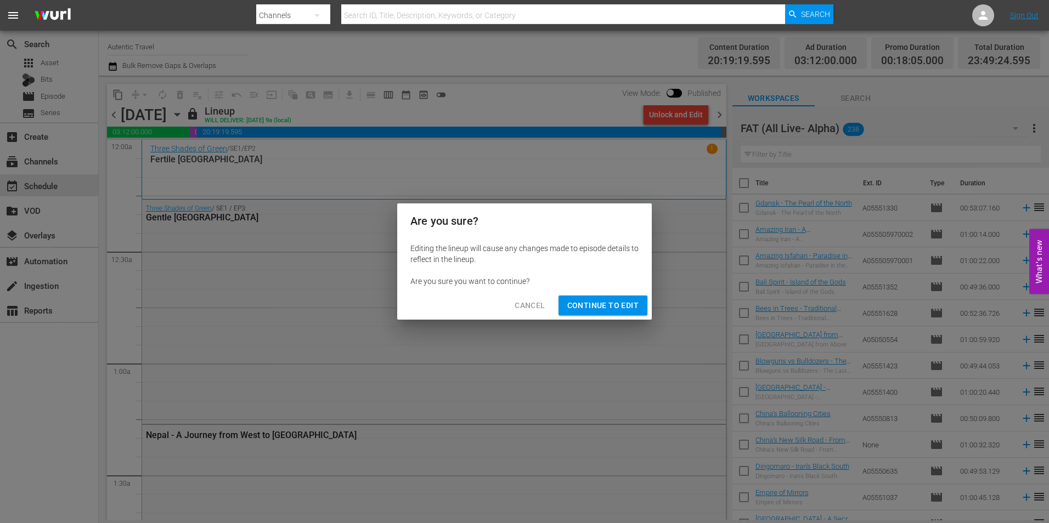
click at [619, 300] on span "Continue to Edit" at bounding box center [602, 306] width 71 height 14
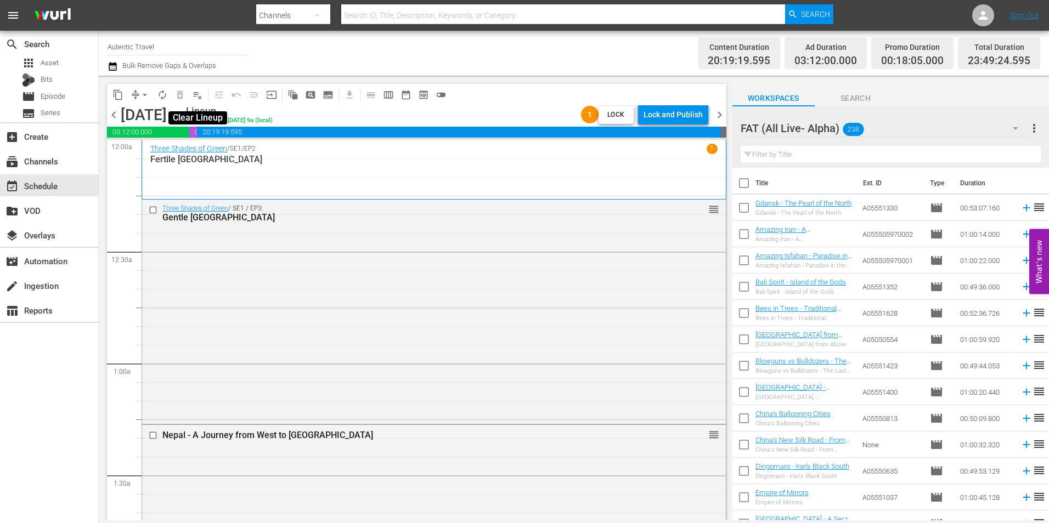
click at [194, 93] on span "playlist_remove_outlined" at bounding box center [197, 94] width 11 height 11
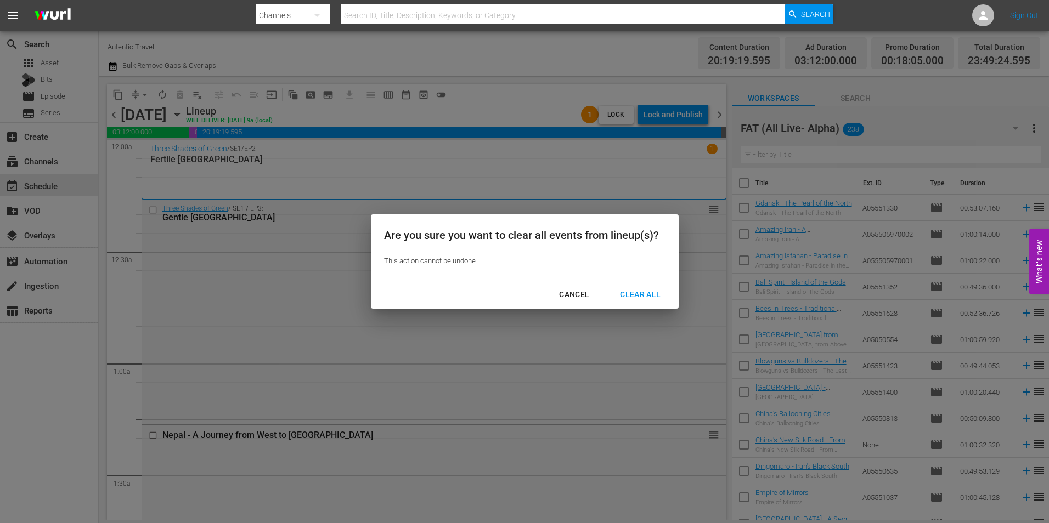
click at [649, 292] on div "Clear All" at bounding box center [640, 295] width 58 height 14
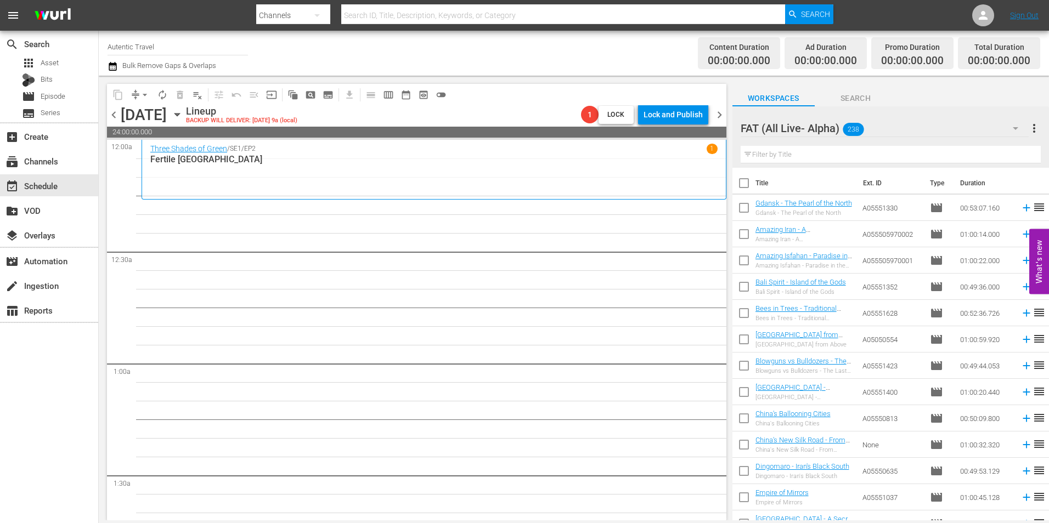
click at [112, 115] on span "chevron_left" at bounding box center [114, 115] width 14 height 14
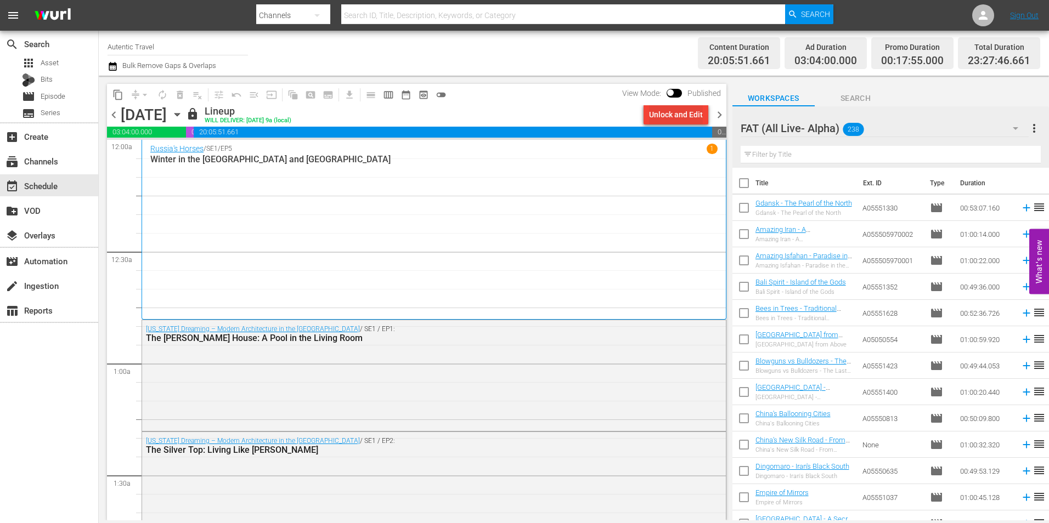
click at [681, 111] on div "Unlock and Edit" at bounding box center [676, 115] width 54 height 20
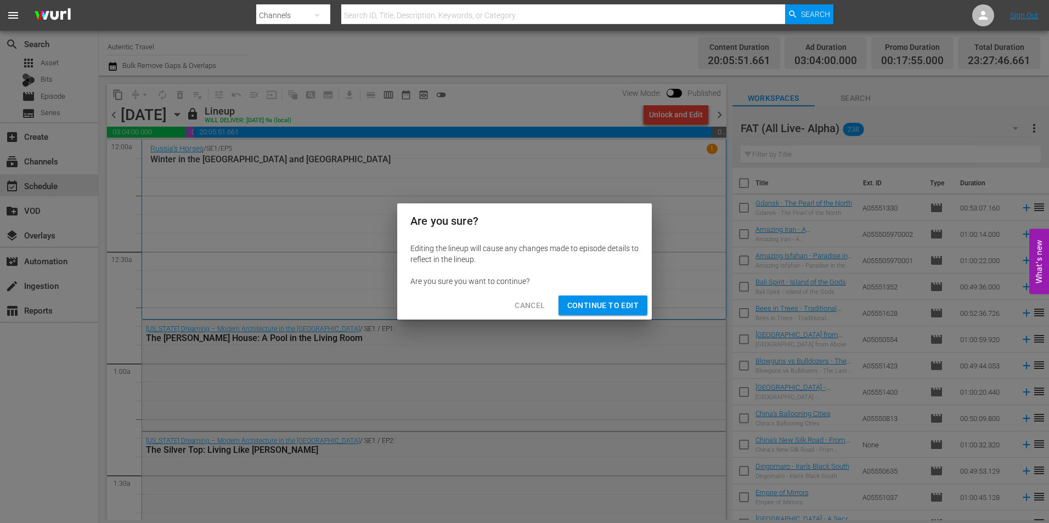
click at [606, 305] on span "Continue to Edit" at bounding box center [602, 306] width 71 height 14
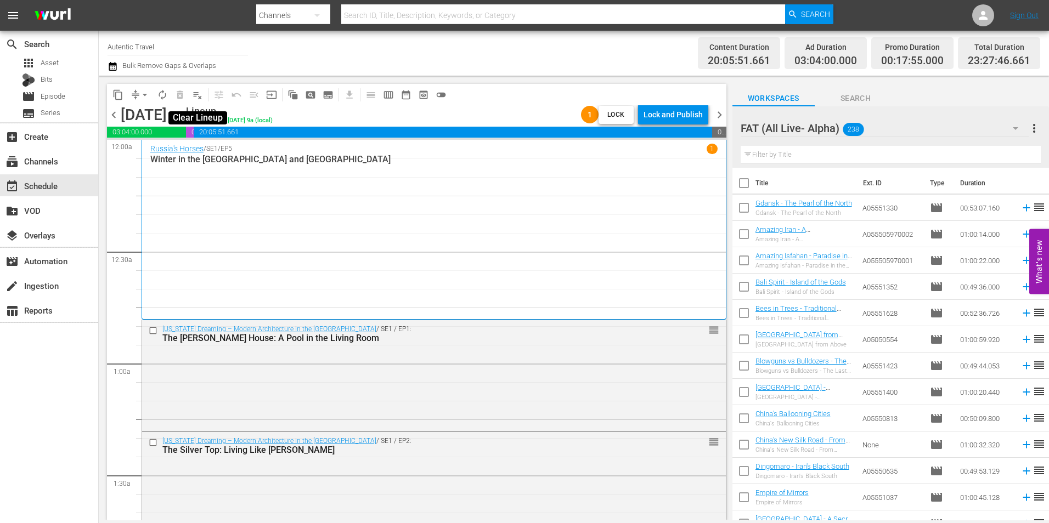
click at [197, 92] on span "playlist_remove_outlined" at bounding box center [197, 94] width 11 height 11
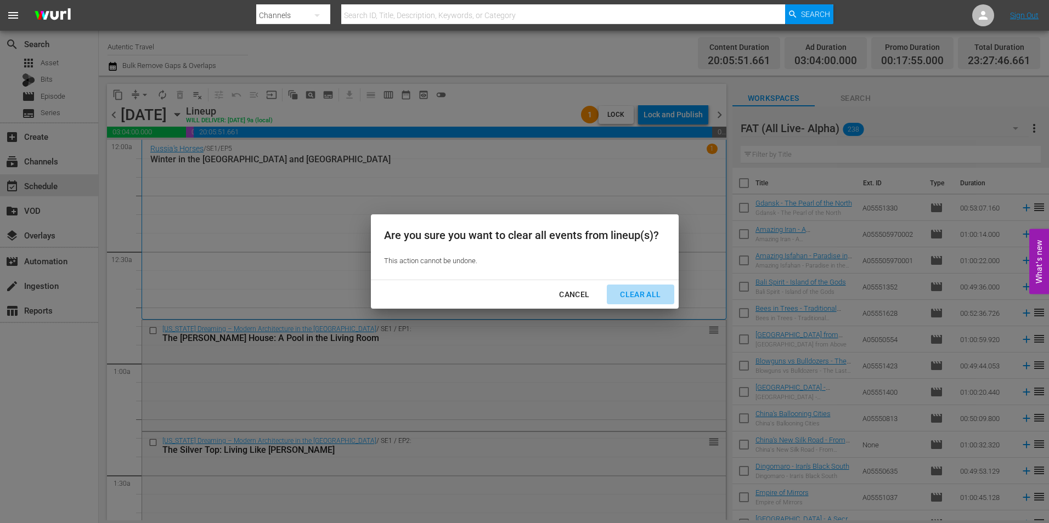
click at [630, 290] on div "Clear All" at bounding box center [640, 295] width 58 height 14
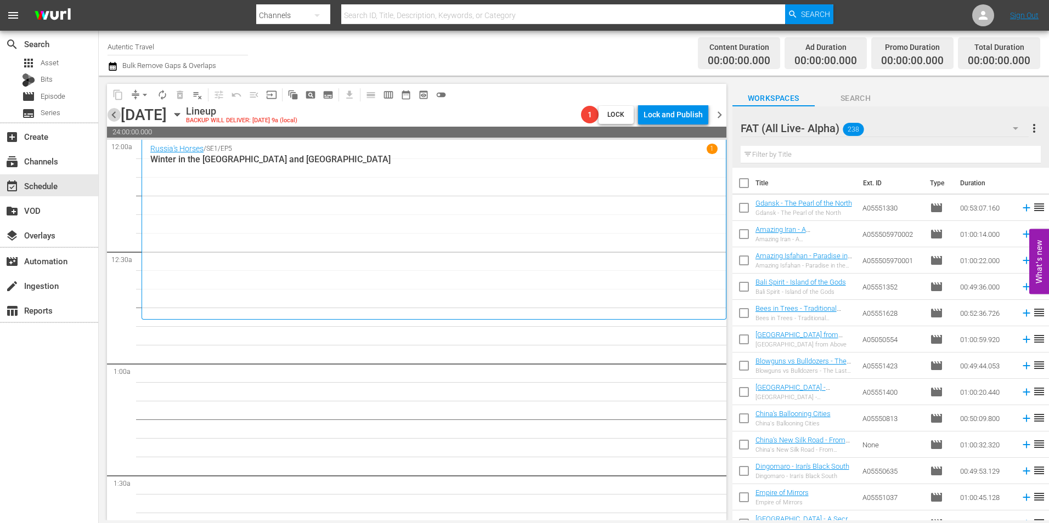
click at [116, 117] on span "chevron_left" at bounding box center [114, 115] width 14 height 14
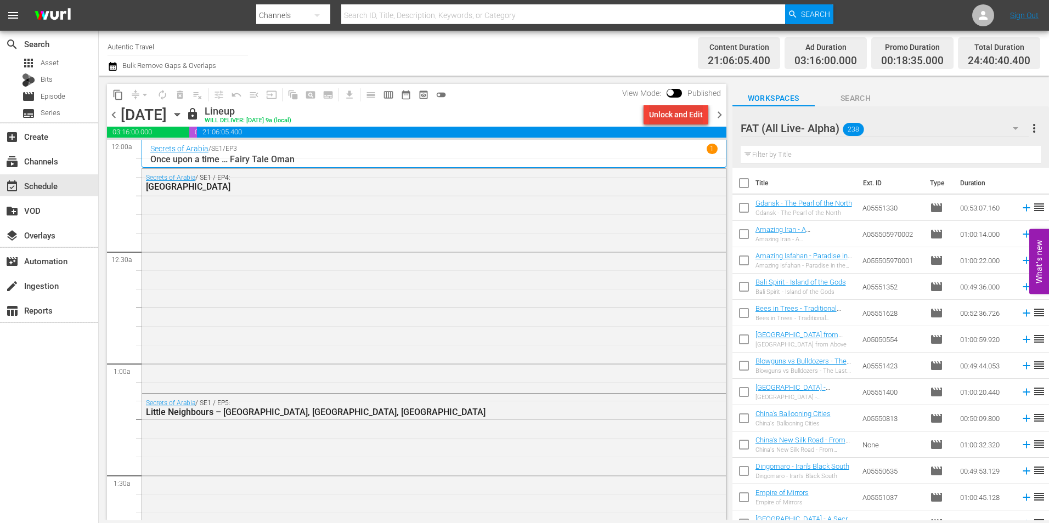
click at [650, 114] on div "Unlock and Edit" at bounding box center [676, 115] width 54 height 20
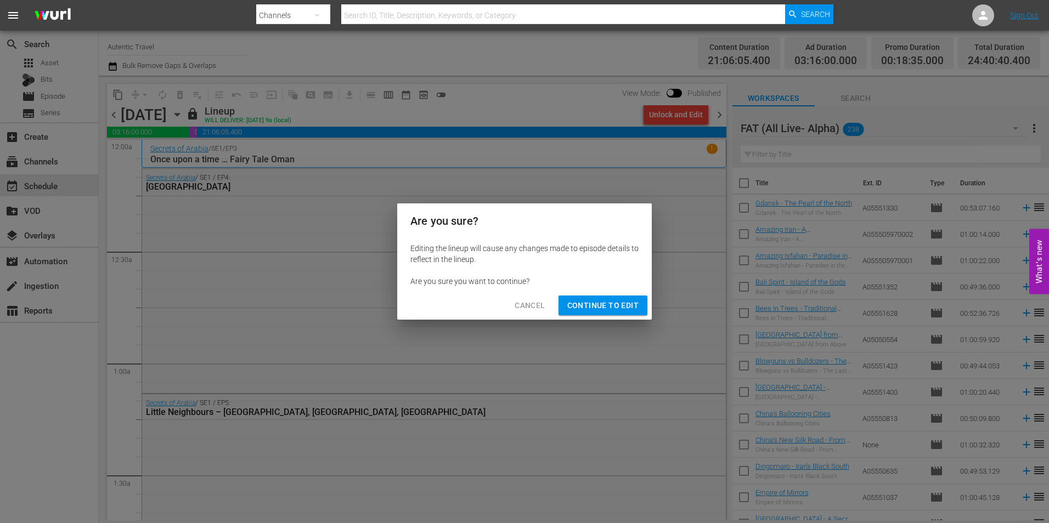
click at [585, 299] on span "Continue to Edit" at bounding box center [602, 306] width 71 height 14
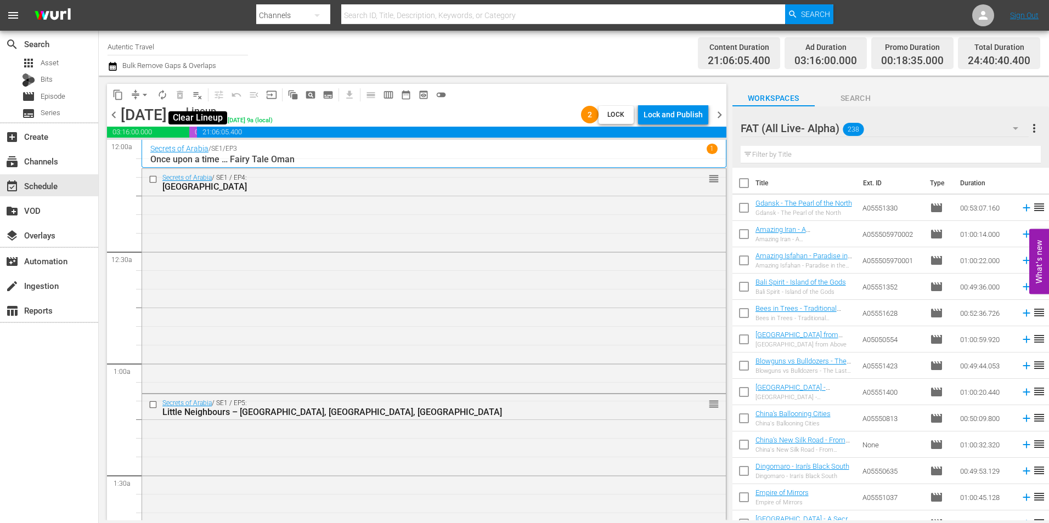
click at [195, 97] on span "playlist_remove_outlined" at bounding box center [197, 94] width 11 height 11
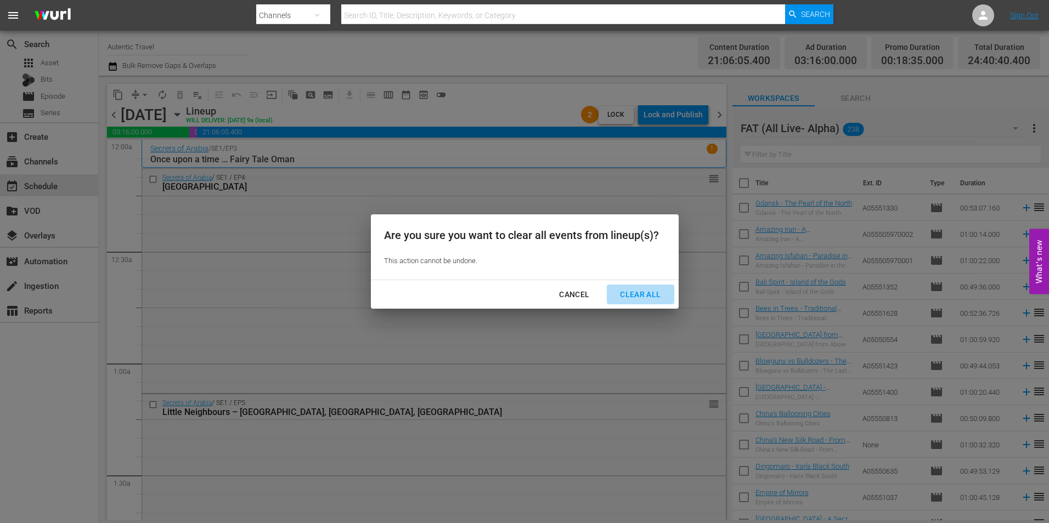
click at [652, 296] on div "Clear All" at bounding box center [640, 295] width 58 height 14
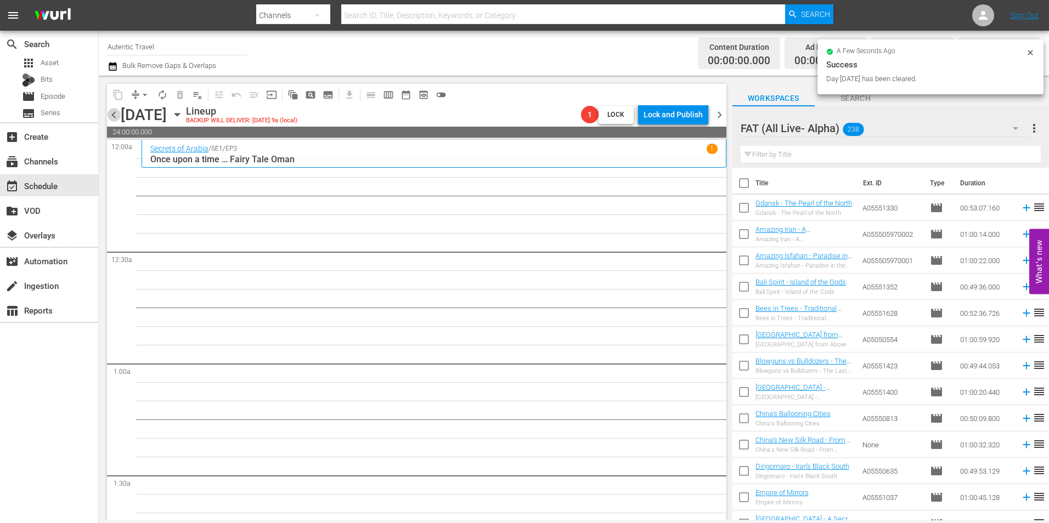
click at [110, 112] on span "chevron_left" at bounding box center [114, 115] width 14 height 14
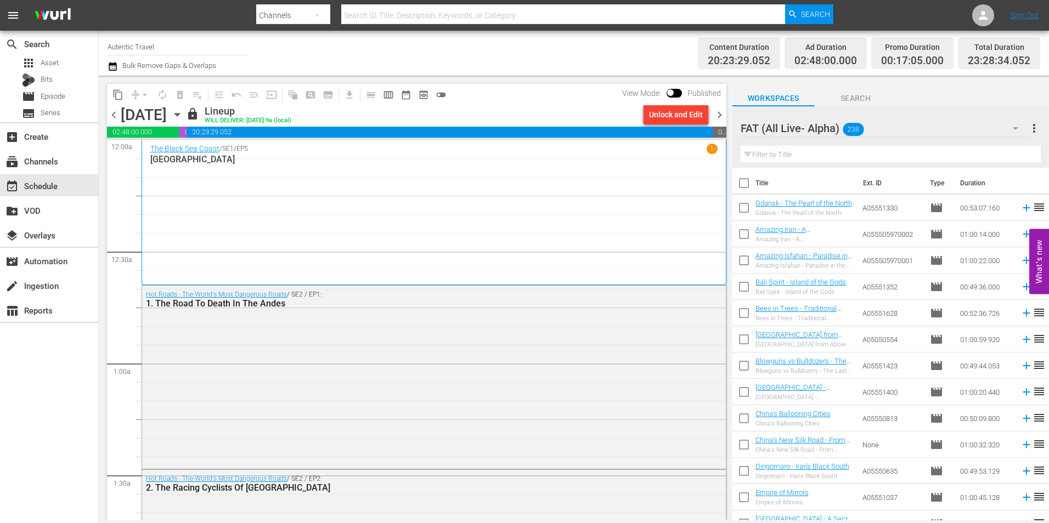
click at [672, 113] on div "Unlock and Edit" at bounding box center [676, 115] width 54 height 20
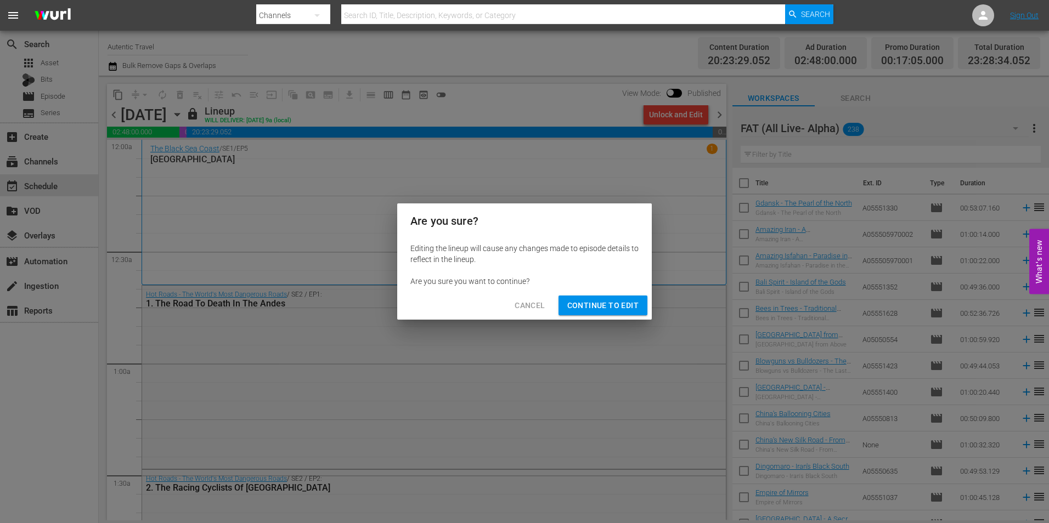
click at [640, 304] on button "Continue to Edit" at bounding box center [602, 306] width 89 height 20
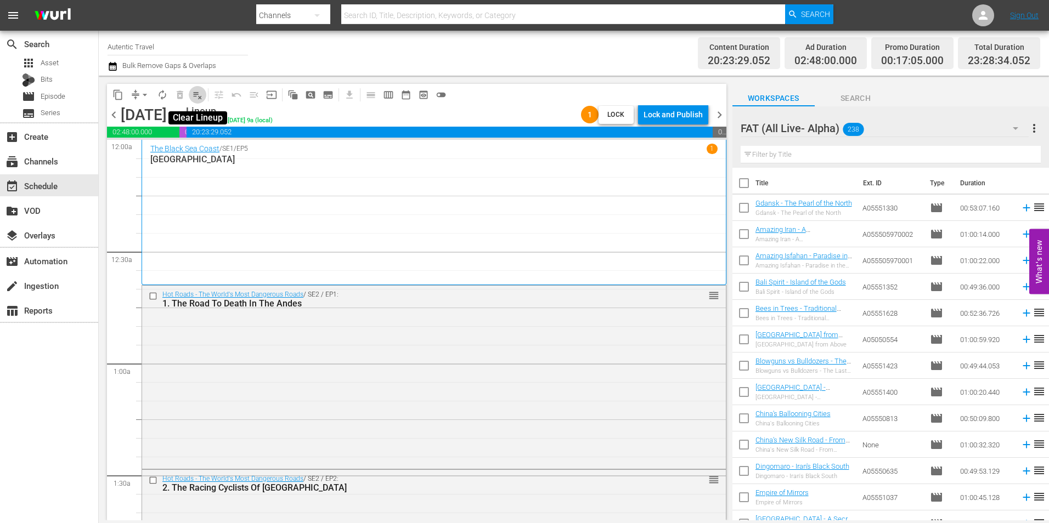
click at [199, 97] on span "playlist_remove_outlined" at bounding box center [197, 94] width 11 height 11
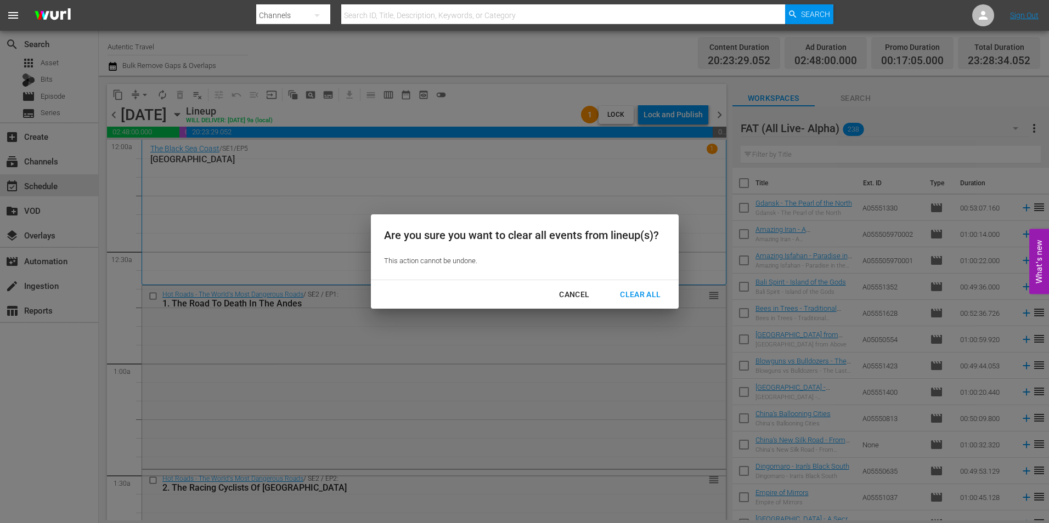
click at [642, 293] on div "Clear All" at bounding box center [640, 295] width 58 height 14
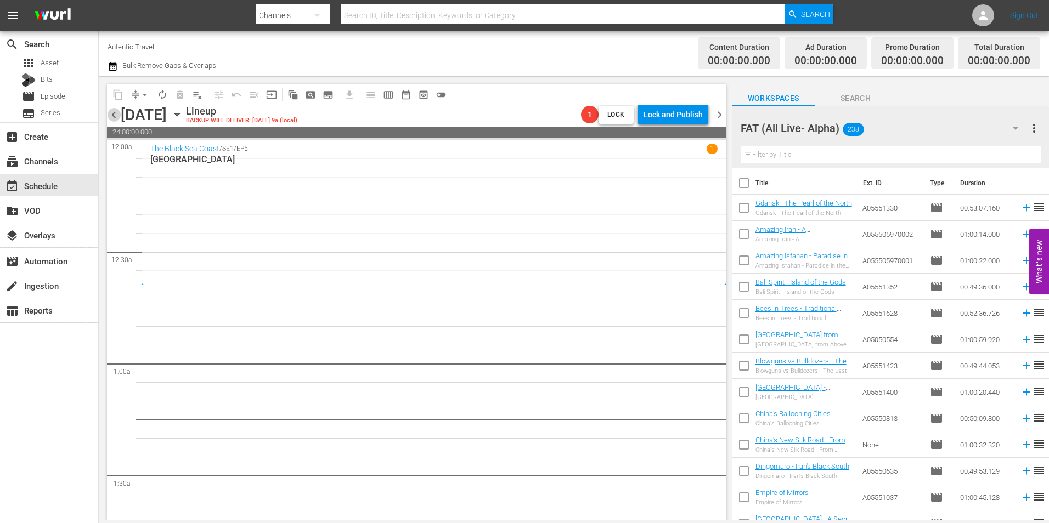
click at [115, 115] on span "chevron_left" at bounding box center [114, 115] width 14 height 14
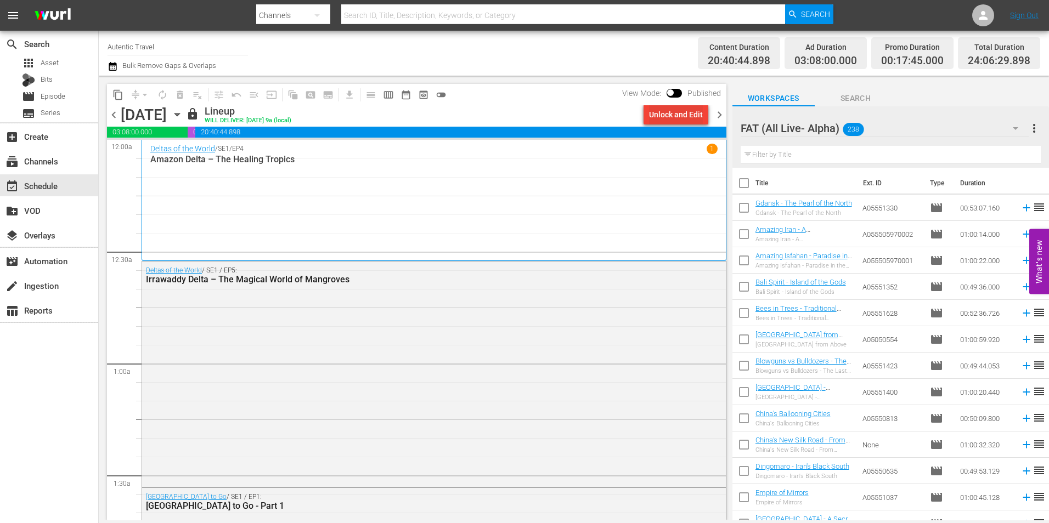
click at [658, 109] on div "Unlock and Edit" at bounding box center [676, 115] width 54 height 20
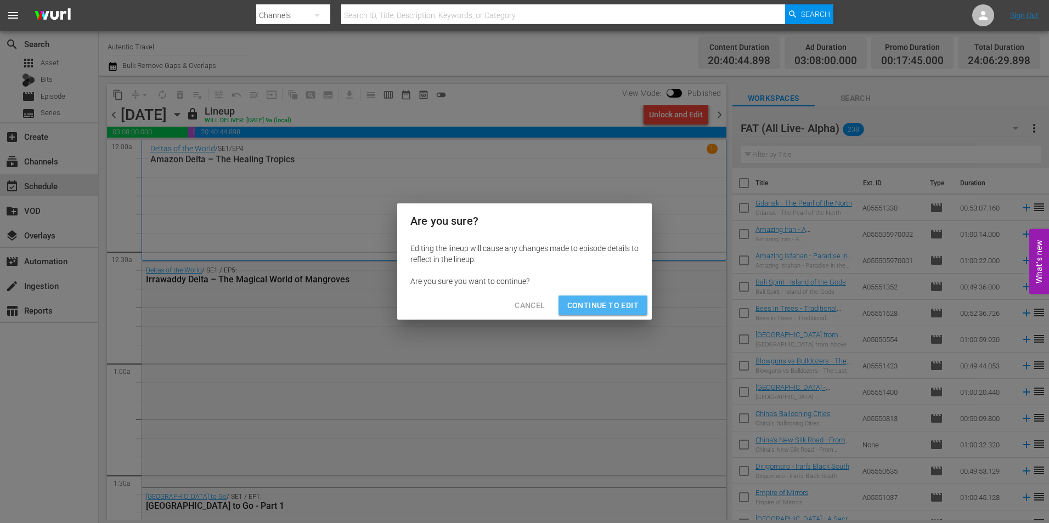
click at [603, 302] on span "Continue to Edit" at bounding box center [602, 306] width 71 height 14
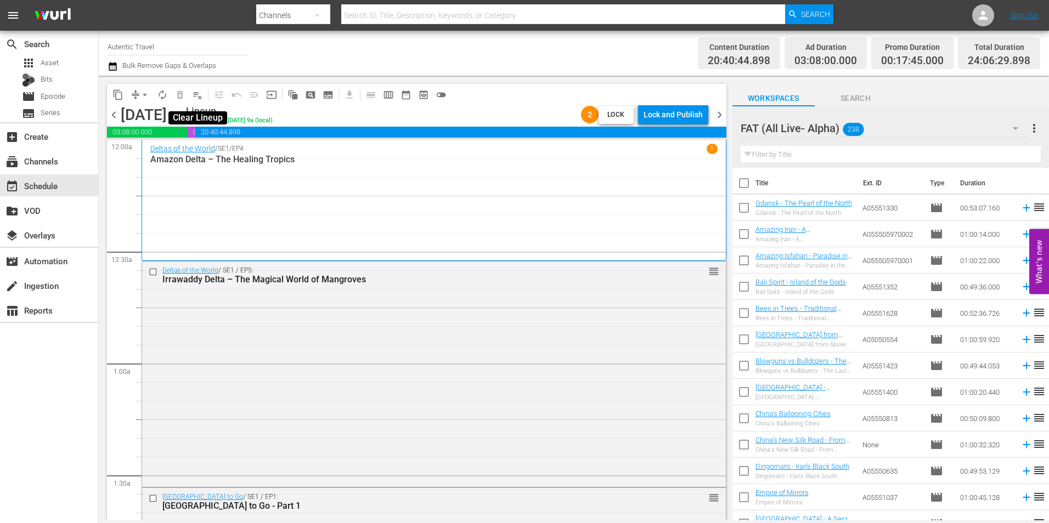
click at [197, 95] on span "playlist_remove_outlined" at bounding box center [197, 94] width 11 height 11
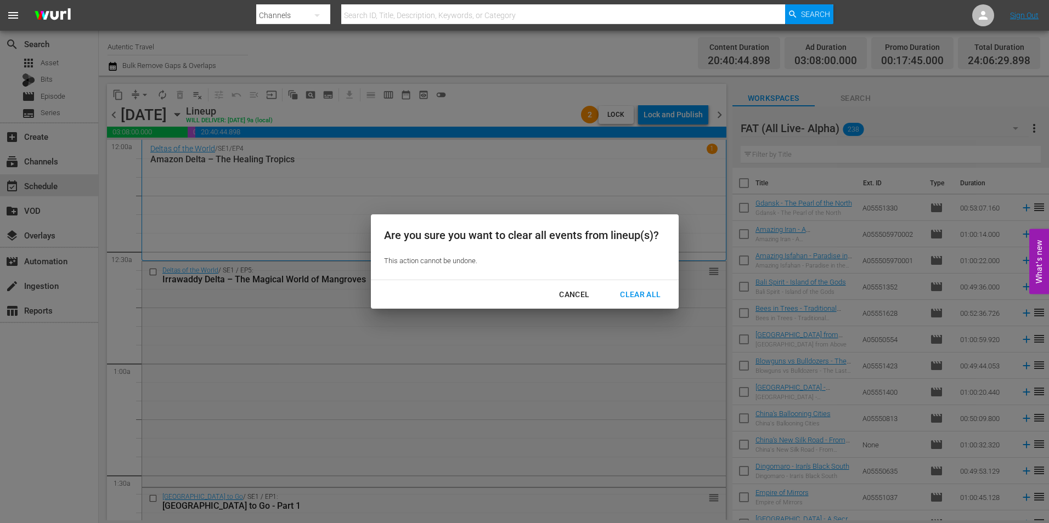
click at [656, 293] on div "Clear All" at bounding box center [640, 295] width 58 height 14
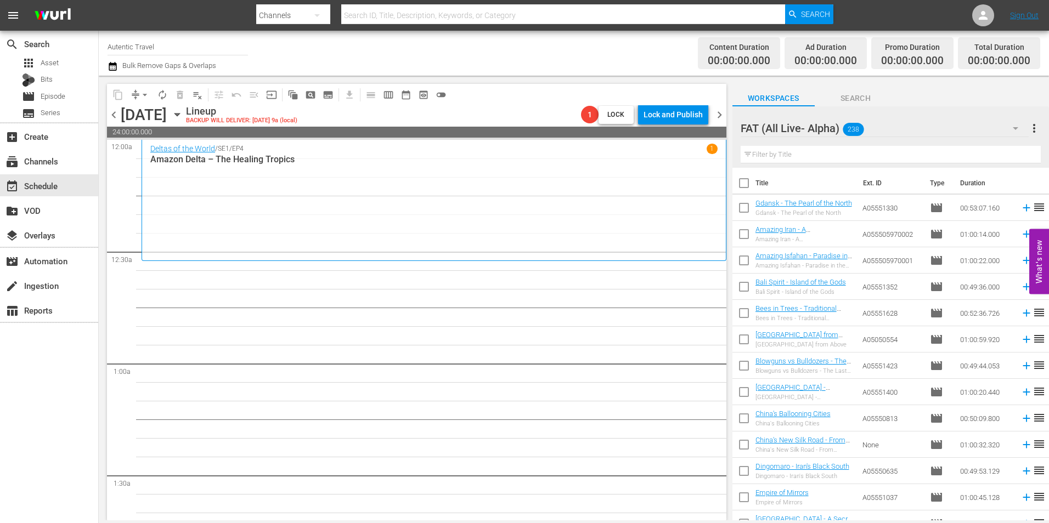
click at [115, 116] on span "chevron_left" at bounding box center [114, 115] width 14 height 14
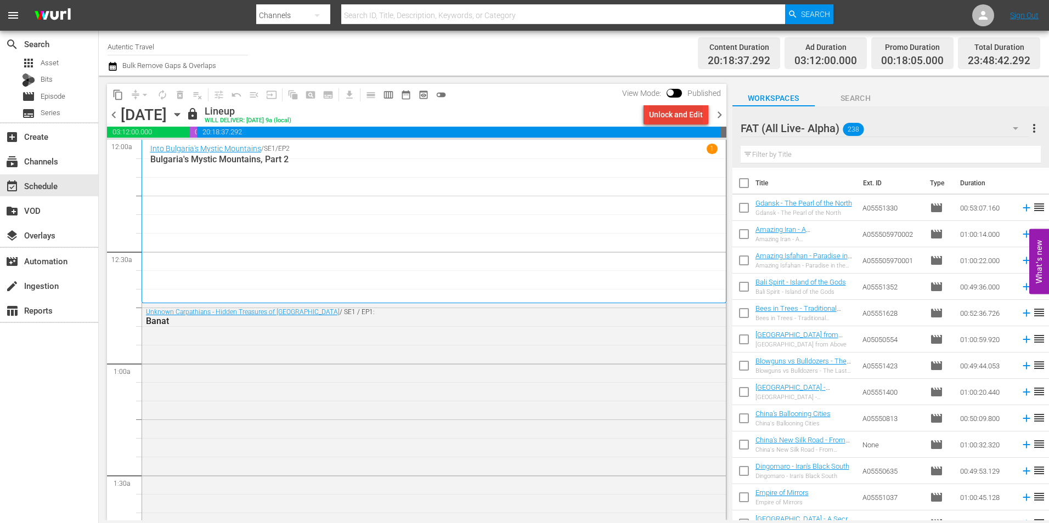
click at [681, 115] on div "Unlock and Edit" at bounding box center [676, 115] width 54 height 20
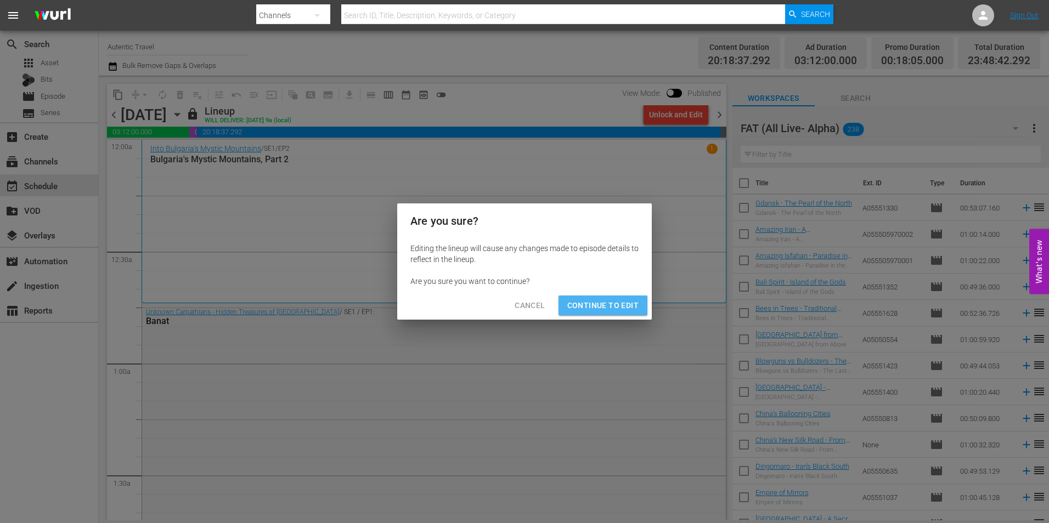
click at [626, 307] on span "Continue to Edit" at bounding box center [602, 306] width 71 height 14
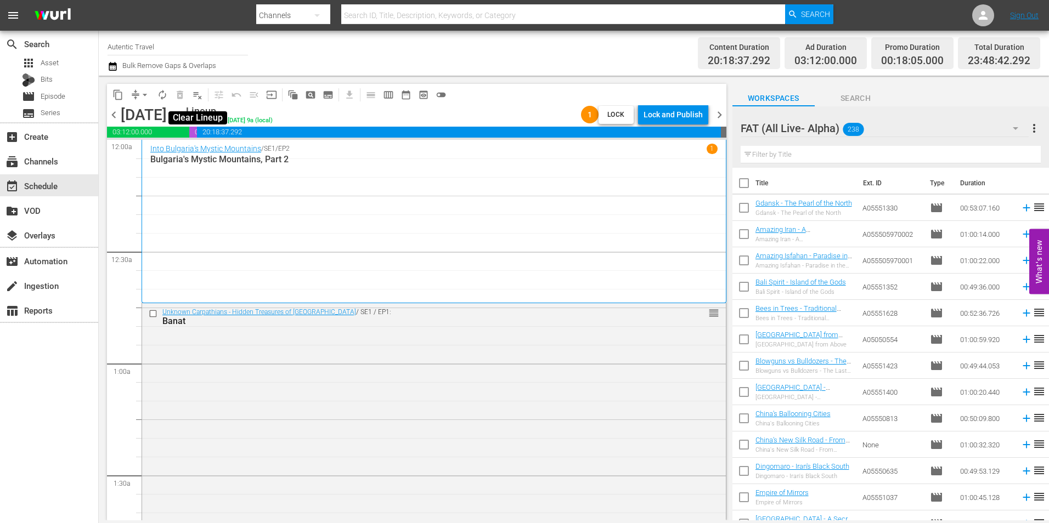
click at [201, 99] on span "playlist_remove_outlined" at bounding box center [197, 94] width 11 height 11
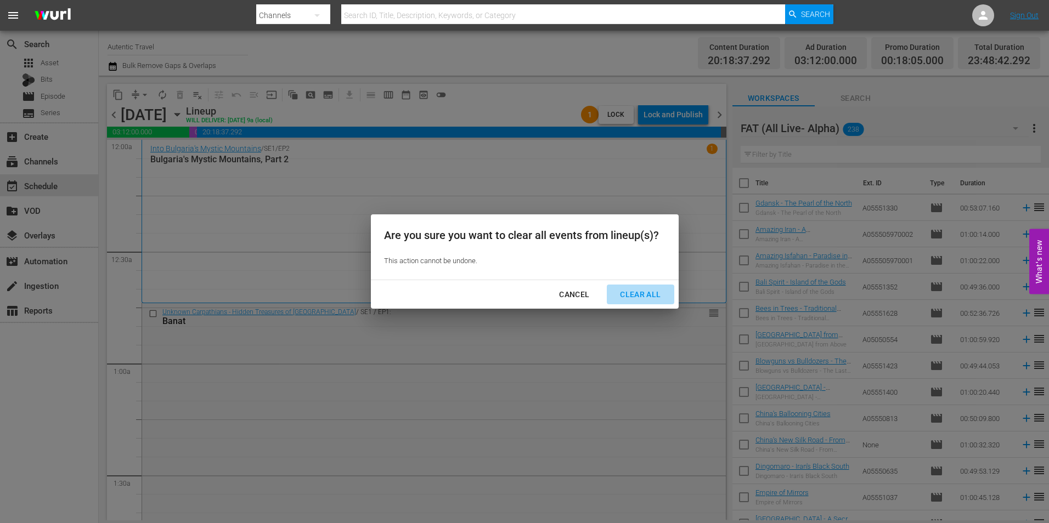
click at [639, 296] on div "Clear All" at bounding box center [640, 295] width 58 height 14
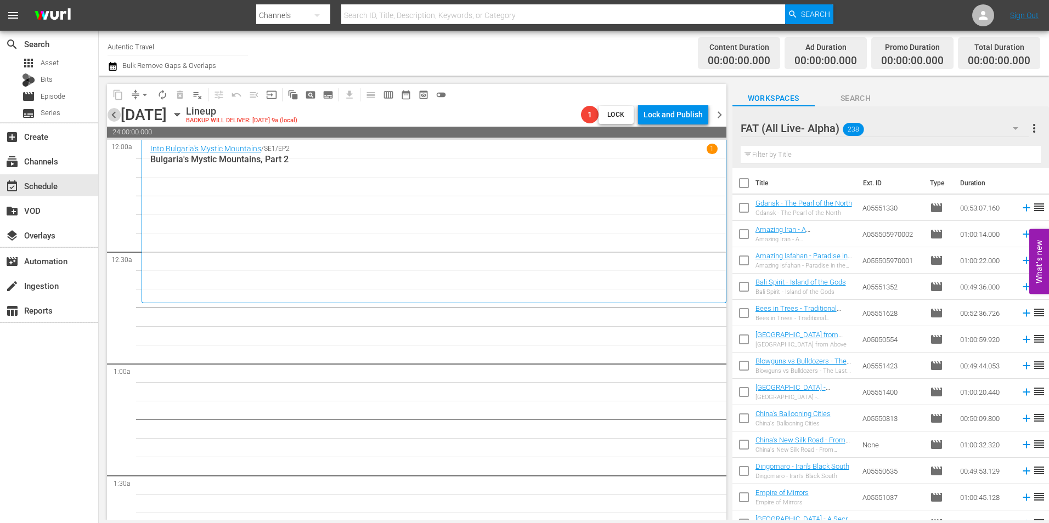
click at [112, 115] on span "chevron_left" at bounding box center [114, 115] width 14 height 14
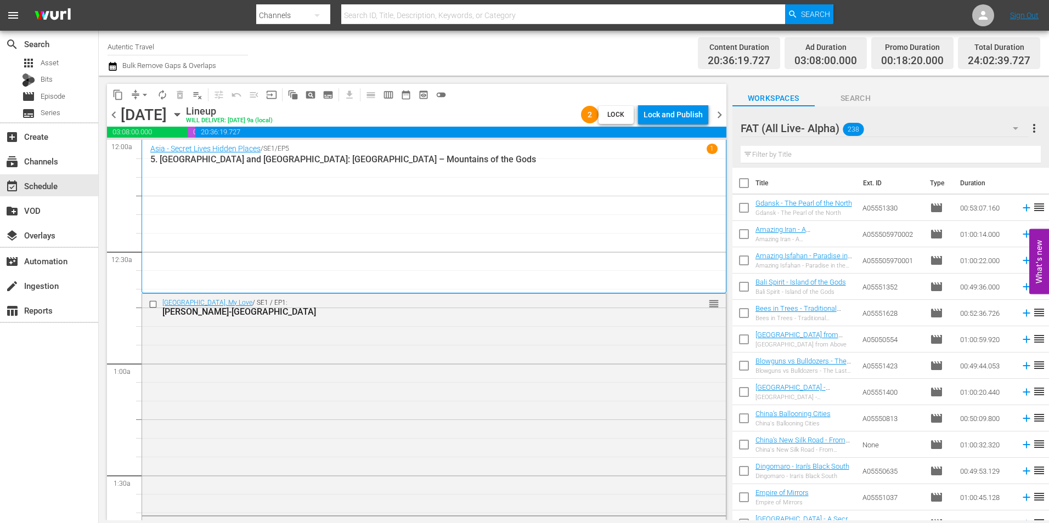
click at [676, 116] on div "Lock and Publish" at bounding box center [672, 115] width 59 height 20
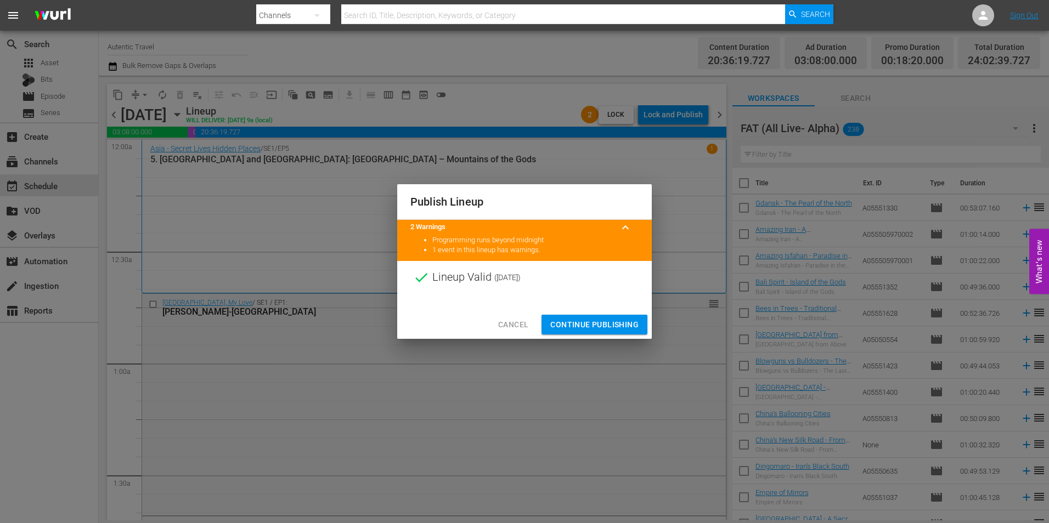
click at [519, 320] on span "Cancel" at bounding box center [513, 325] width 30 height 14
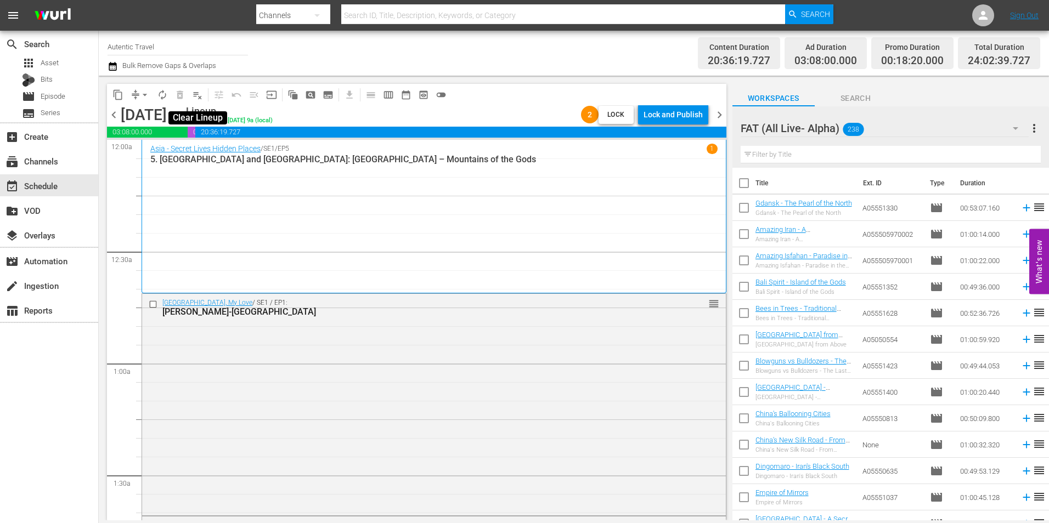
click at [201, 94] on span "playlist_remove_outlined" at bounding box center [197, 94] width 11 height 11
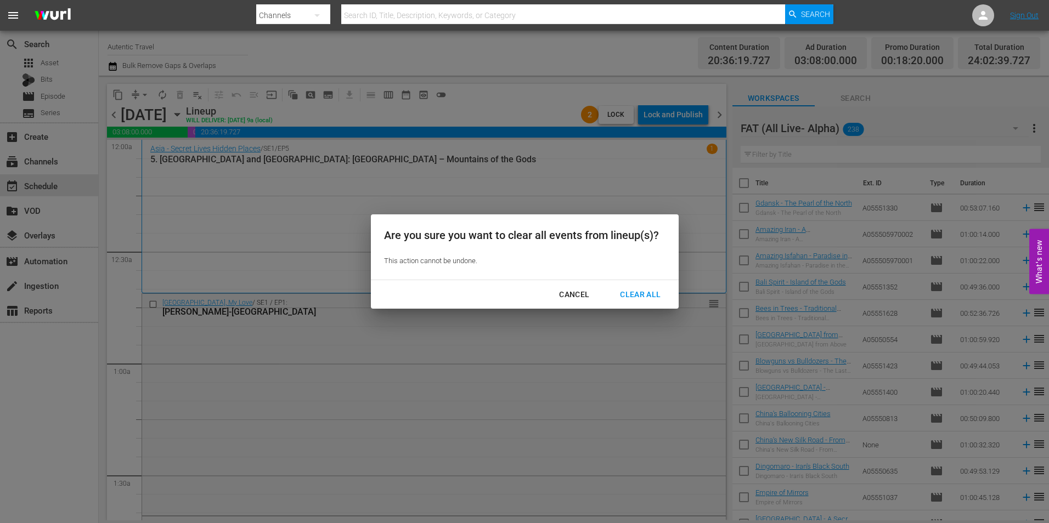
click at [646, 293] on div "Clear All" at bounding box center [640, 295] width 58 height 14
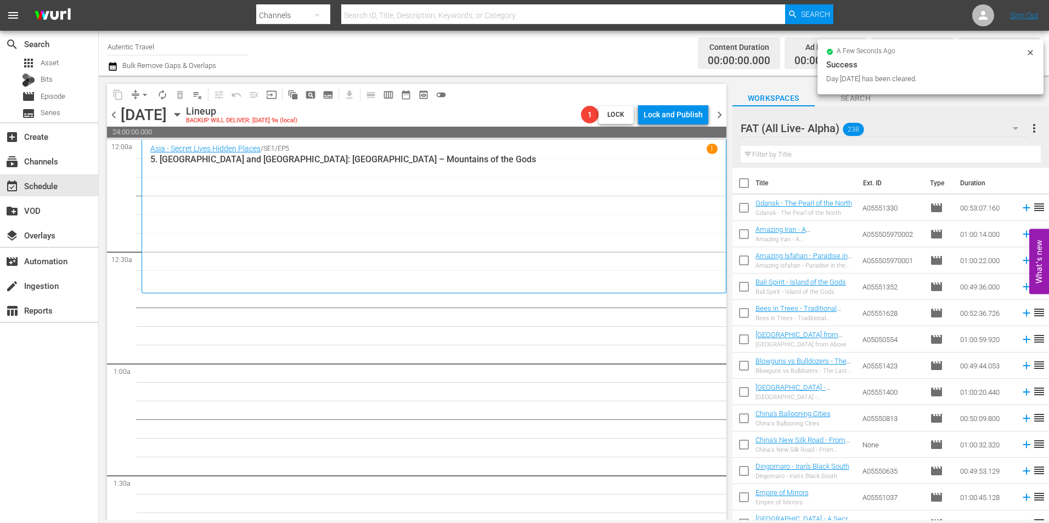
click at [109, 120] on span "chevron_left" at bounding box center [114, 115] width 14 height 14
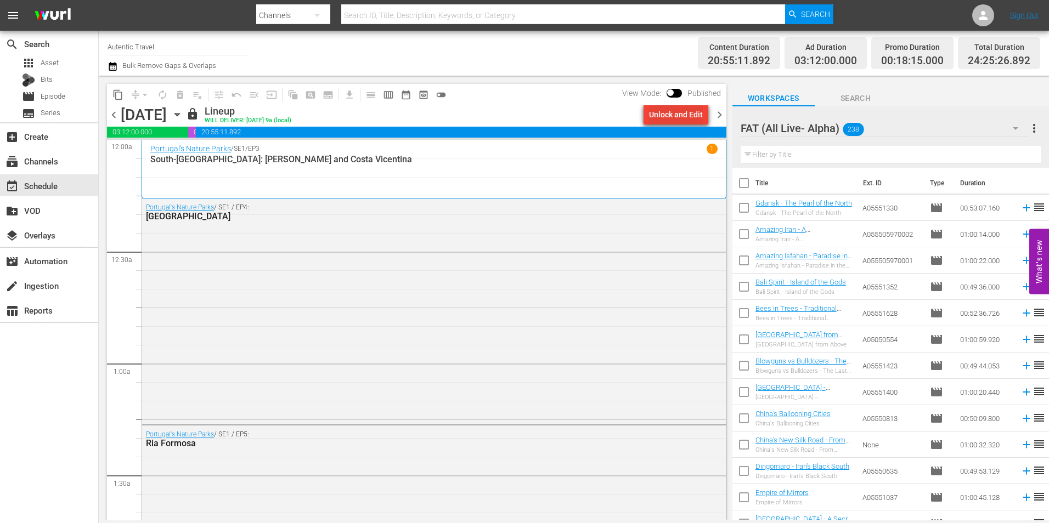
click at [688, 107] on div "Unlock and Edit" at bounding box center [676, 115] width 54 height 20
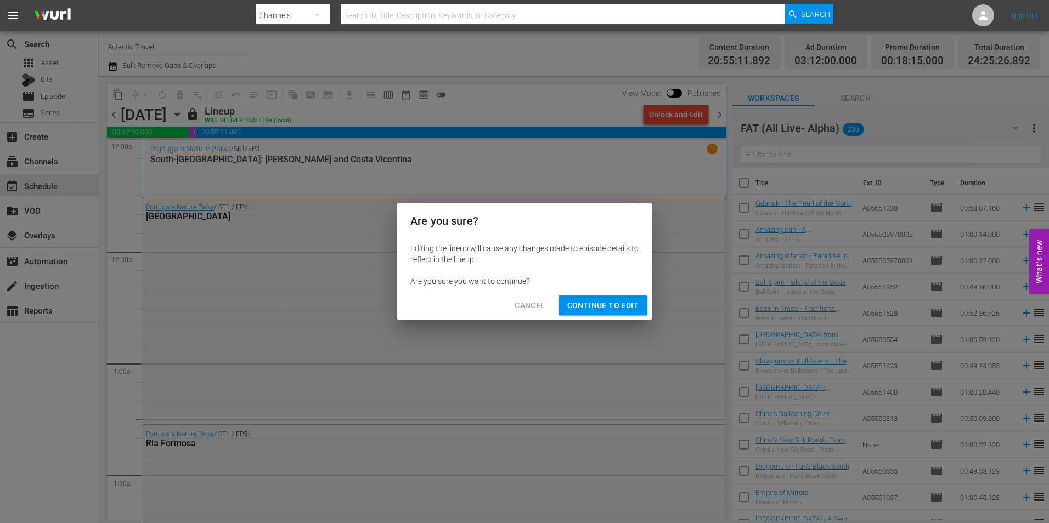
click at [611, 298] on button "Continue to Edit" at bounding box center [602, 306] width 89 height 20
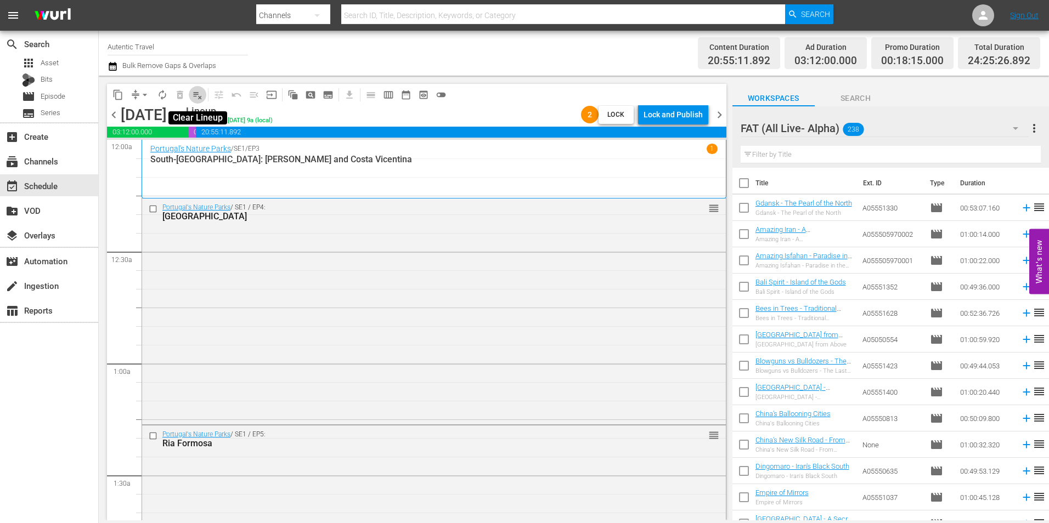
click at [196, 100] on button "playlist_remove_outlined" at bounding box center [198, 95] width 18 height 18
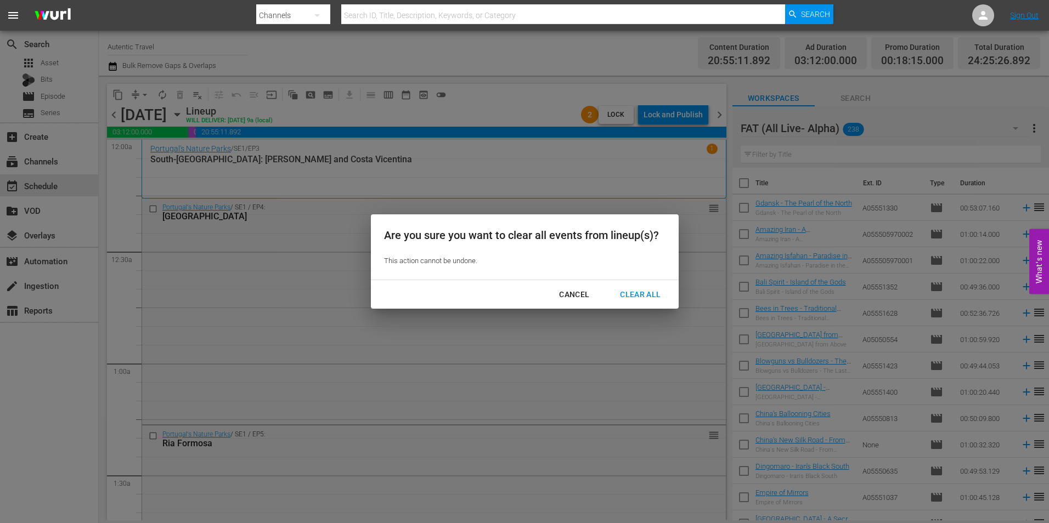
click at [633, 293] on div "Clear All" at bounding box center [640, 295] width 58 height 14
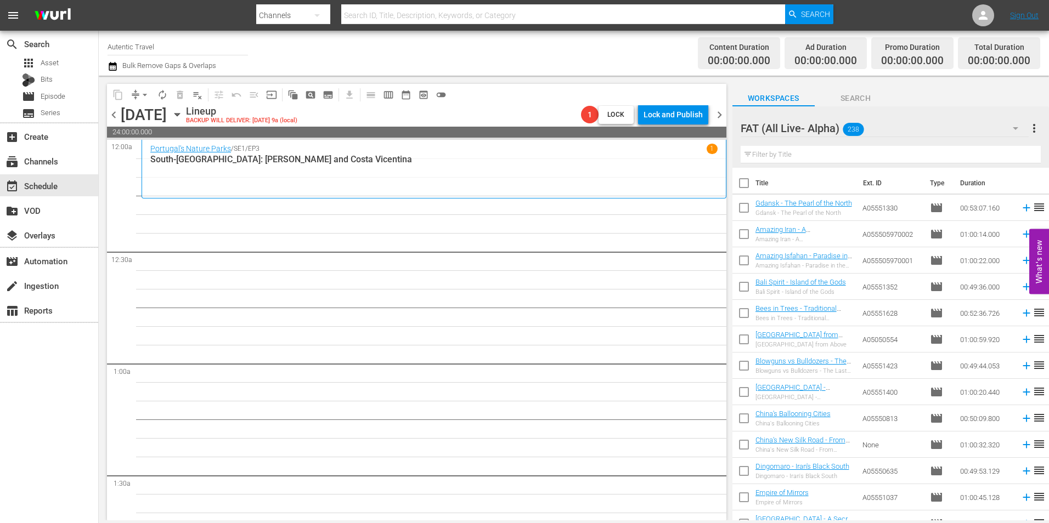
click at [117, 110] on span "chevron_left" at bounding box center [114, 115] width 14 height 14
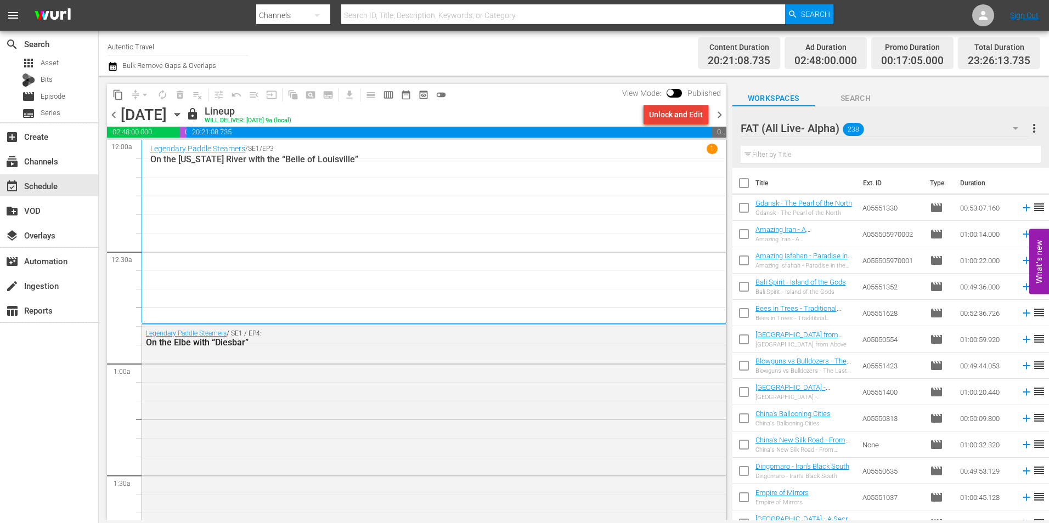
click at [673, 115] on div "Unlock and Edit" at bounding box center [676, 115] width 54 height 20
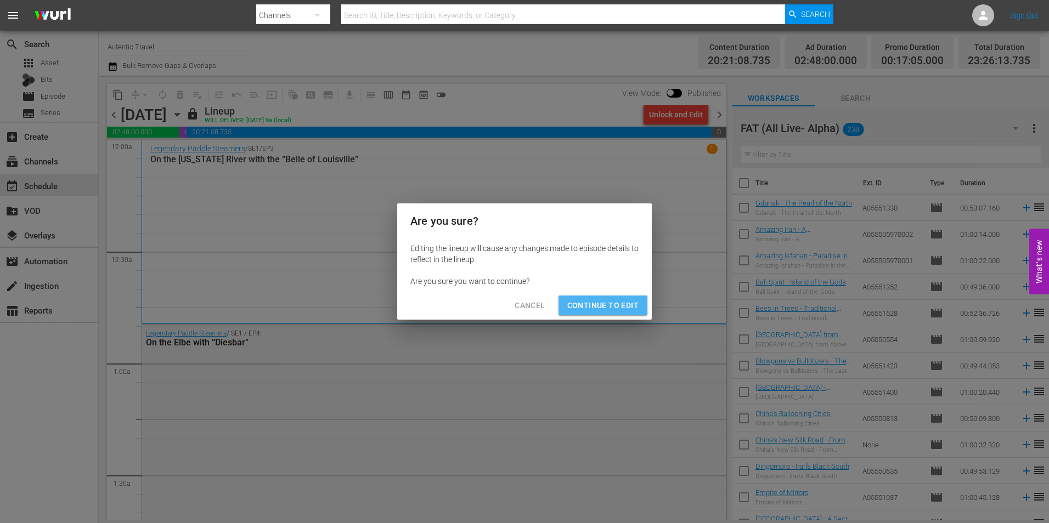
click at [619, 304] on span "Continue to Edit" at bounding box center [602, 306] width 71 height 14
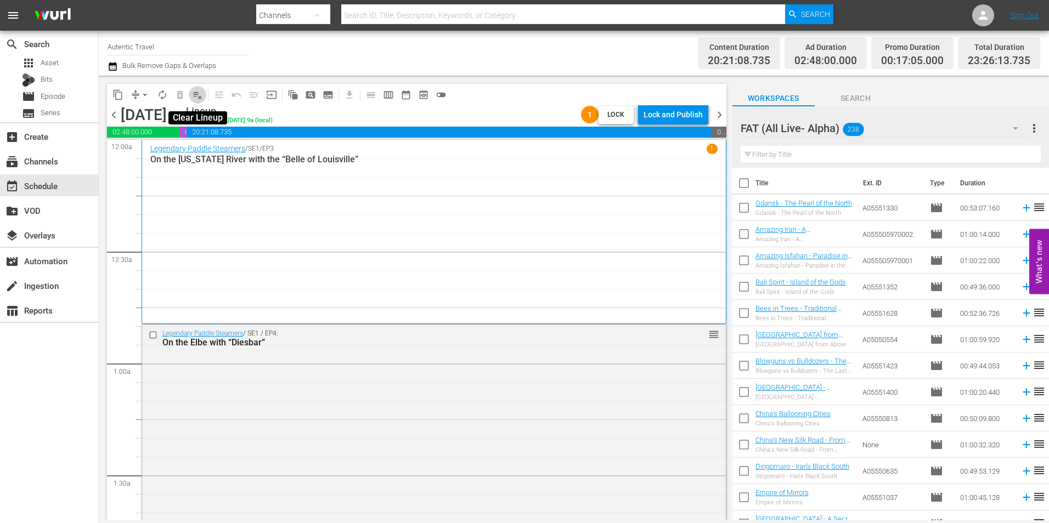
click at [194, 94] on span "playlist_remove_outlined" at bounding box center [197, 94] width 11 height 11
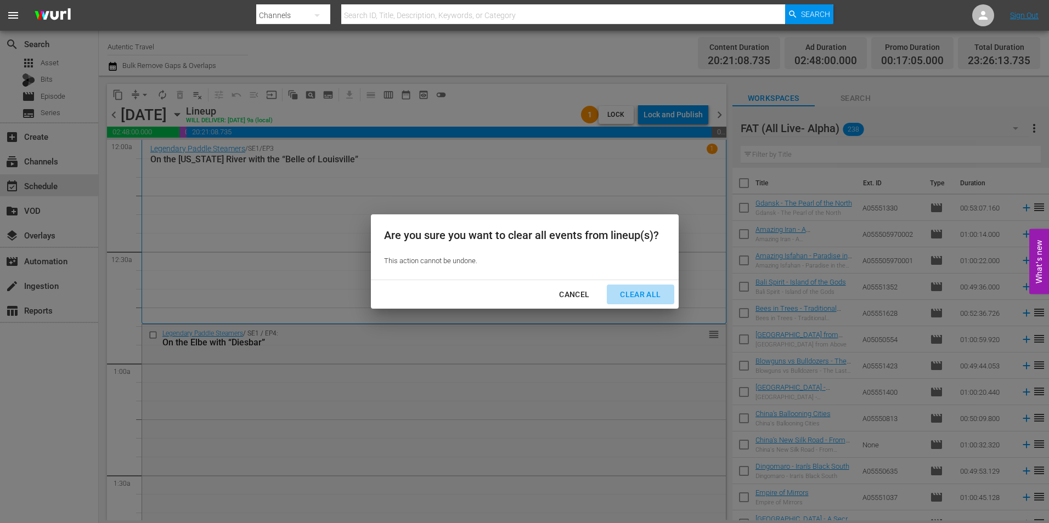
click at [653, 294] on div "Clear All" at bounding box center [640, 295] width 58 height 14
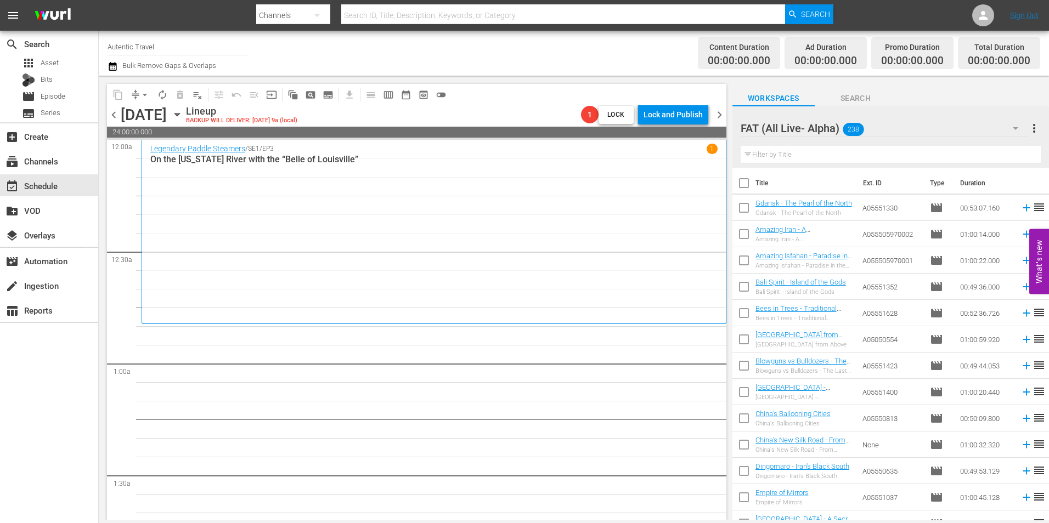
click at [114, 114] on span "chevron_left" at bounding box center [114, 115] width 14 height 14
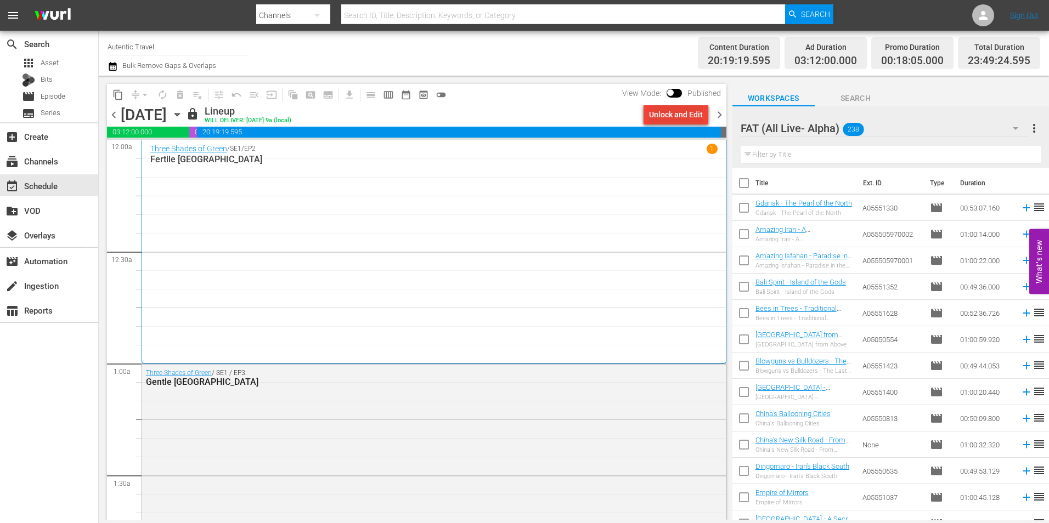
click at [651, 113] on div "Unlock and Edit" at bounding box center [676, 115] width 54 height 20
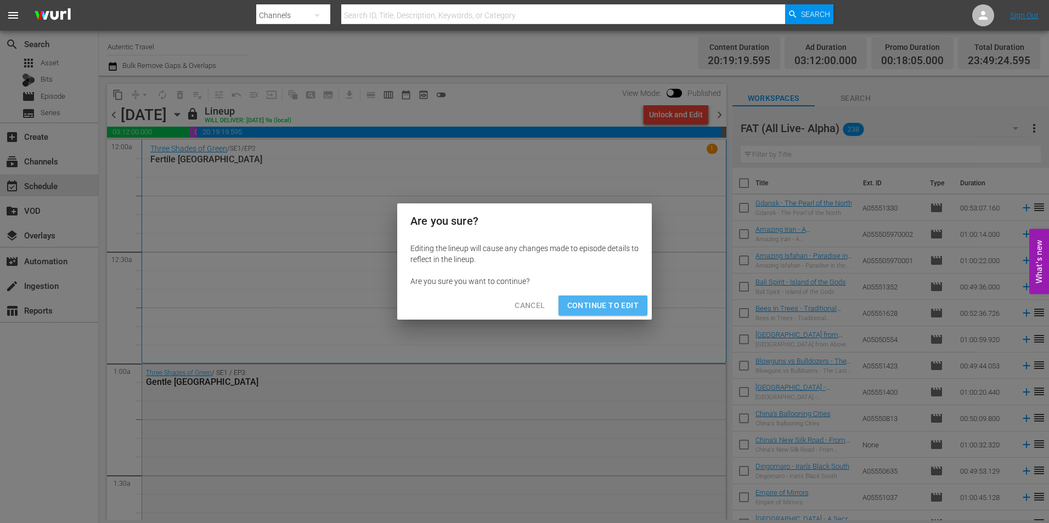
click at [612, 301] on span "Continue to Edit" at bounding box center [602, 306] width 71 height 14
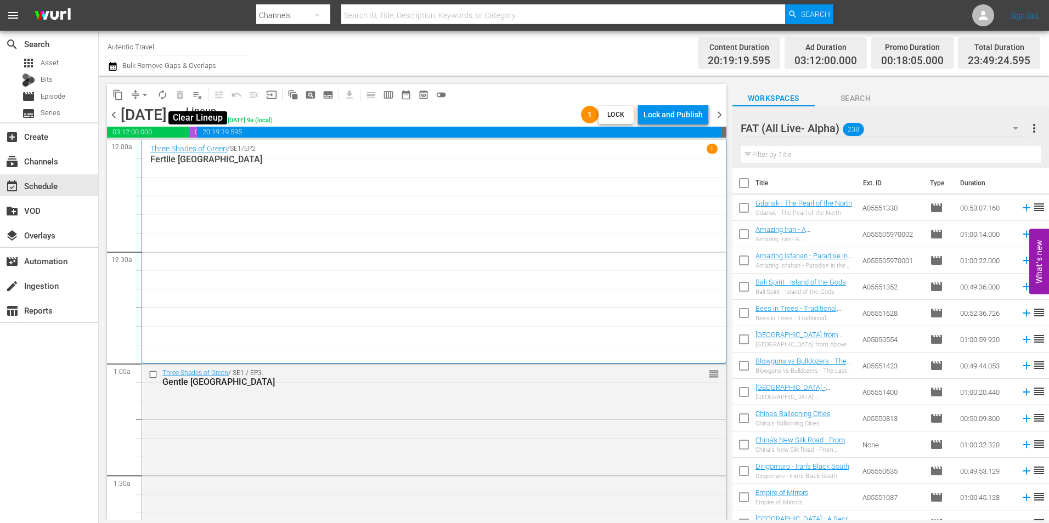
click at [193, 98] on span "playlist_remove_outlined" at bounding box center [197, 94] width 11 height 11
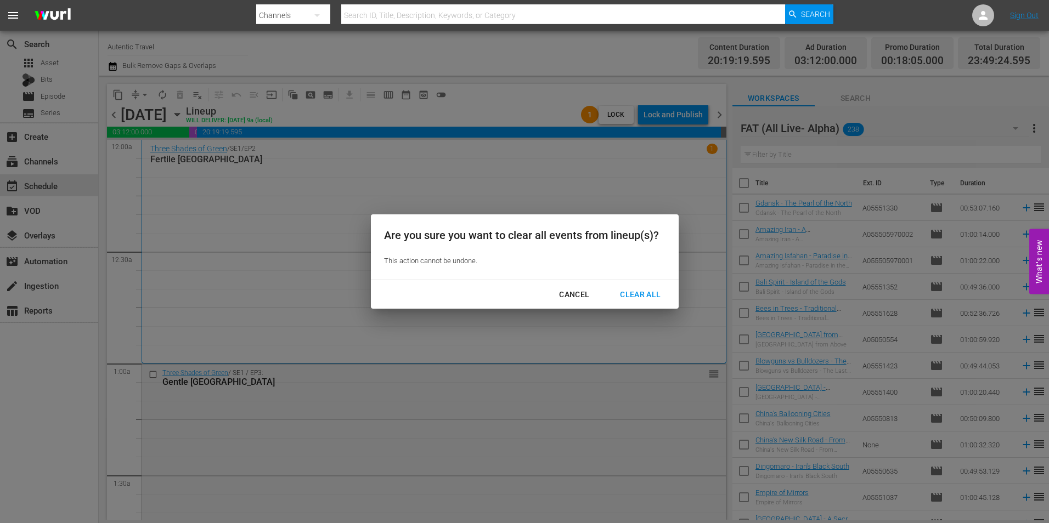
click at [643, 293] on div "Clear All" at bounding box center [640, 295] width 58 height 14
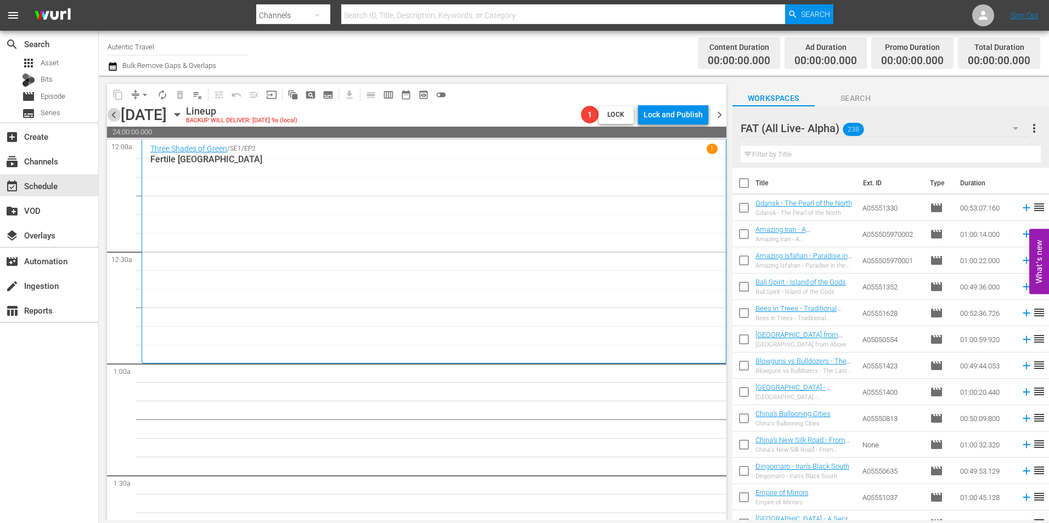
click at [112, 116] on span "chevron_left" at bounding box center [114, 115] width 14 height 14
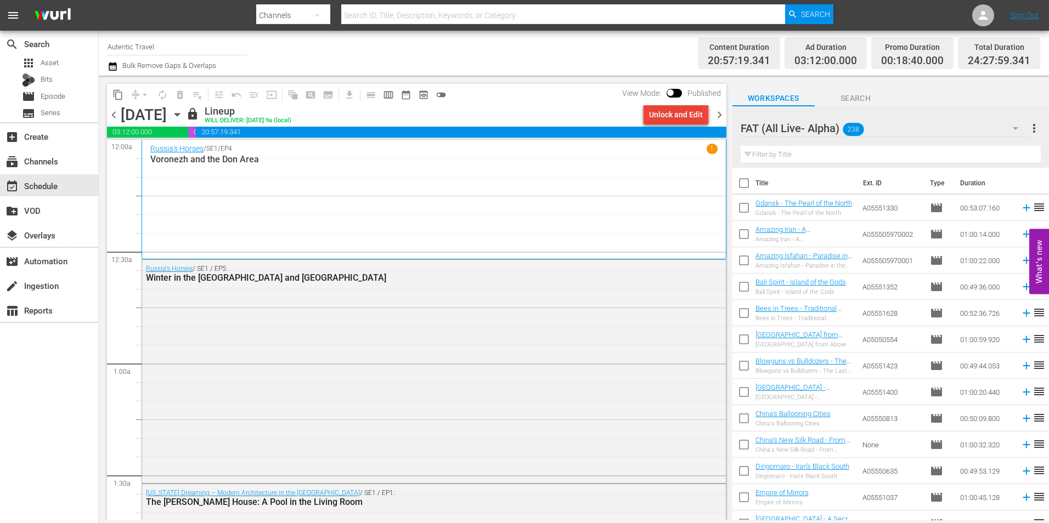
click at [672, 111] on div "Unlock and Edit" at bounding box center [676, 115] width 54 height 20
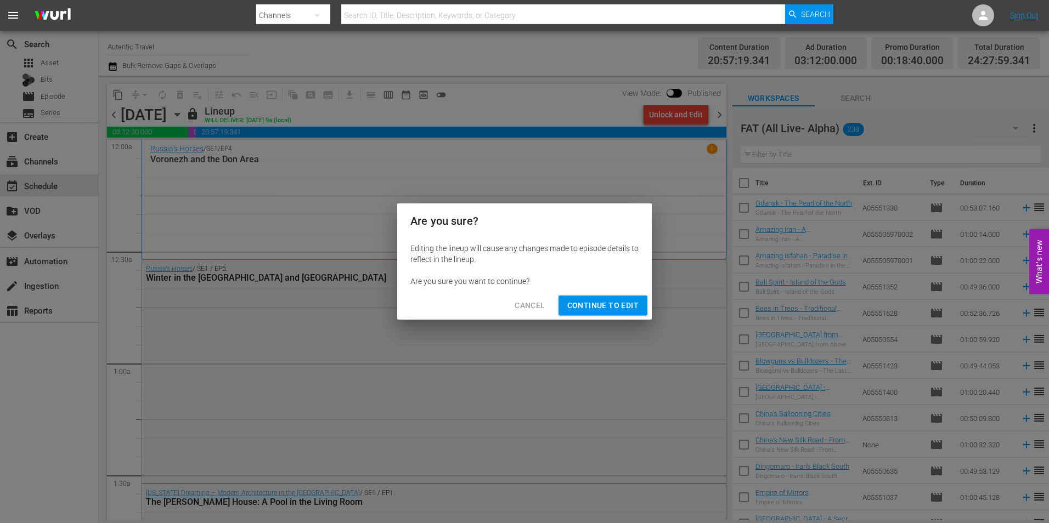
click at [590, 304] on span "Continue to Edit" at bounding box center [602, 306] width 71 height 14
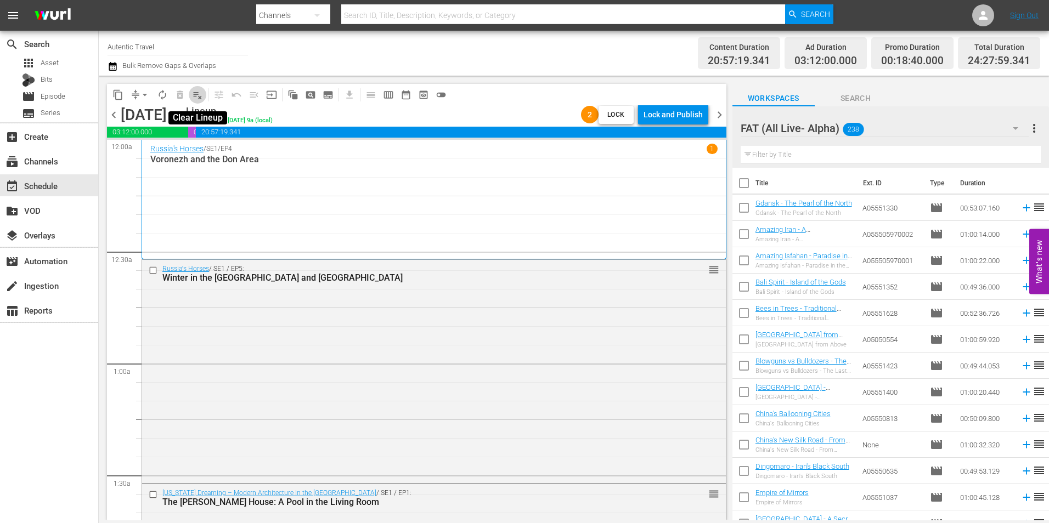
click at [200, 97] on span "playlist_remove_outlined" at bounding box center [197, 94] width 11 height 11
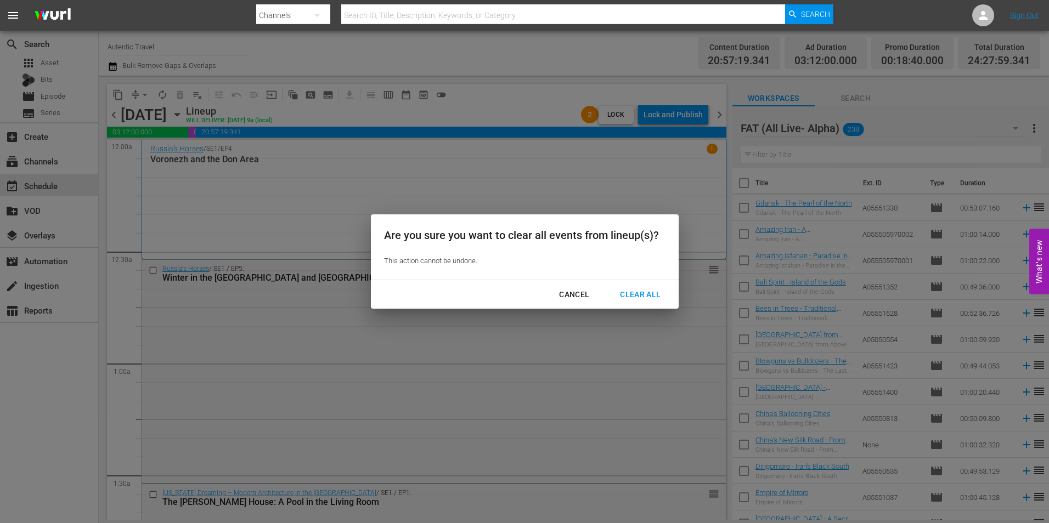
click at [650, 292] on div "Clear All" at bounding box center [640, 295] width 58 height 14
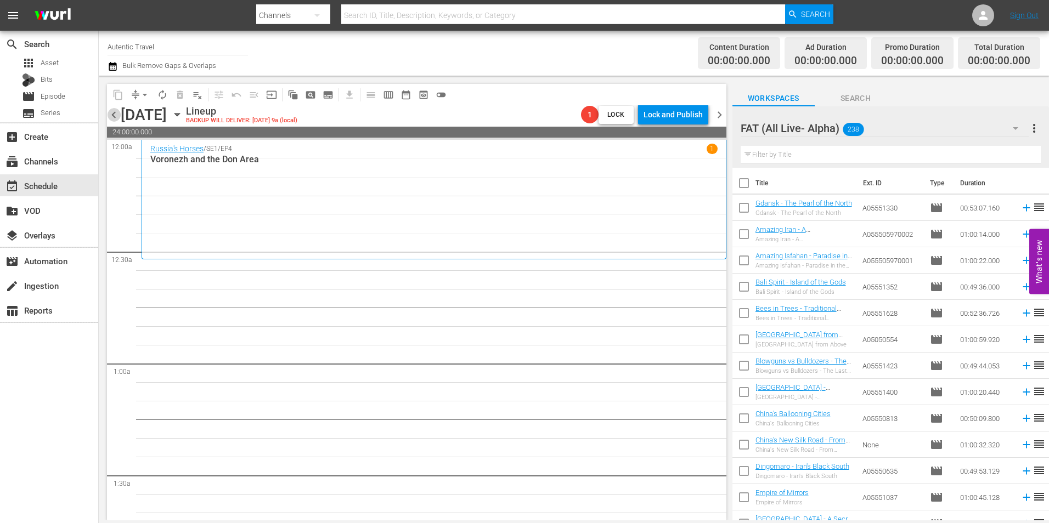
click at [114, 118] on span "chevron_left" at bounding box center [114, 115] width 14 height 14
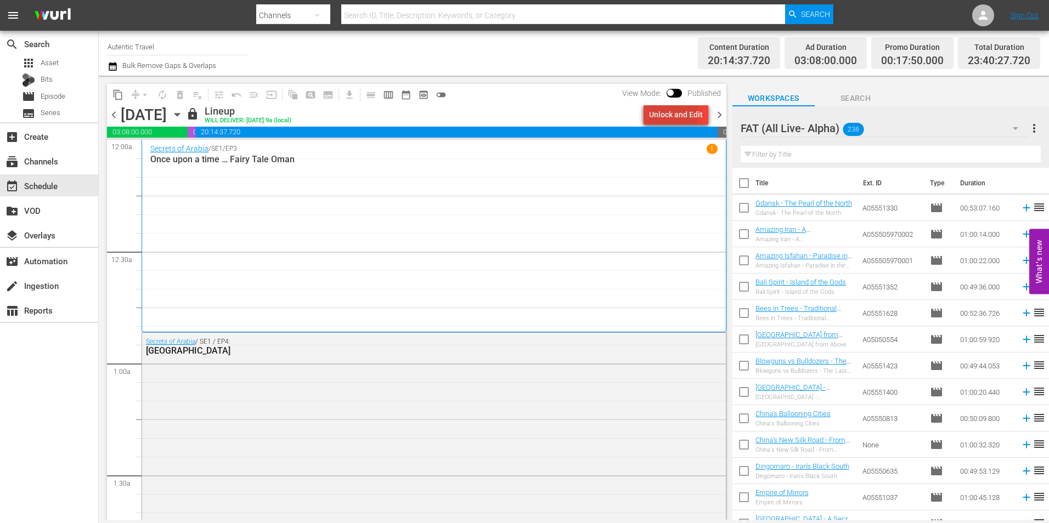
click at [658, 113] on div "Unlock and Edit" at bounding box center [676, 115] width 54 height 20
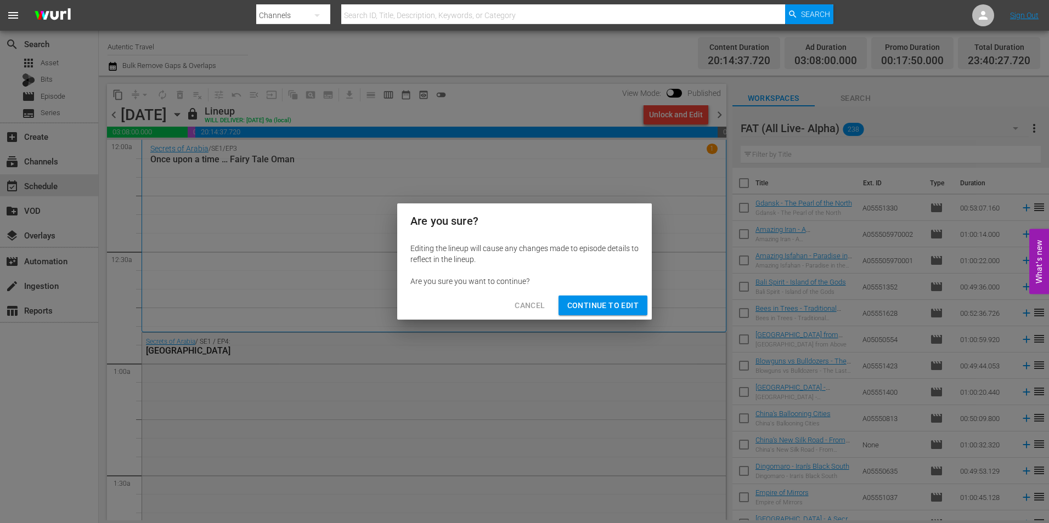
click at [618, 300] on span "Continue to Edit" at bounding box center [602, 306] width 71 height 14
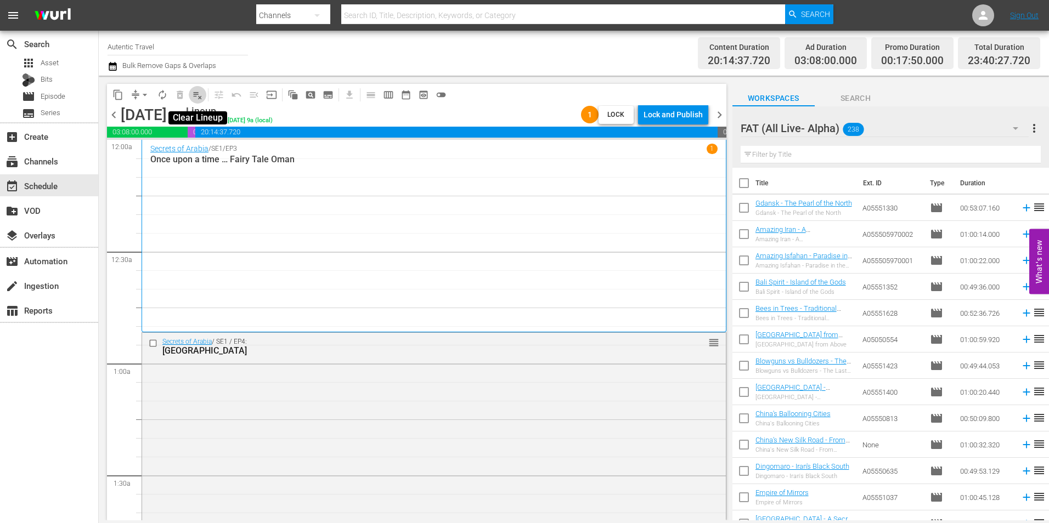
click at [192, 97] on span "playlist_remove_outlined" at bounding box center [197, 94] width 11 height 11
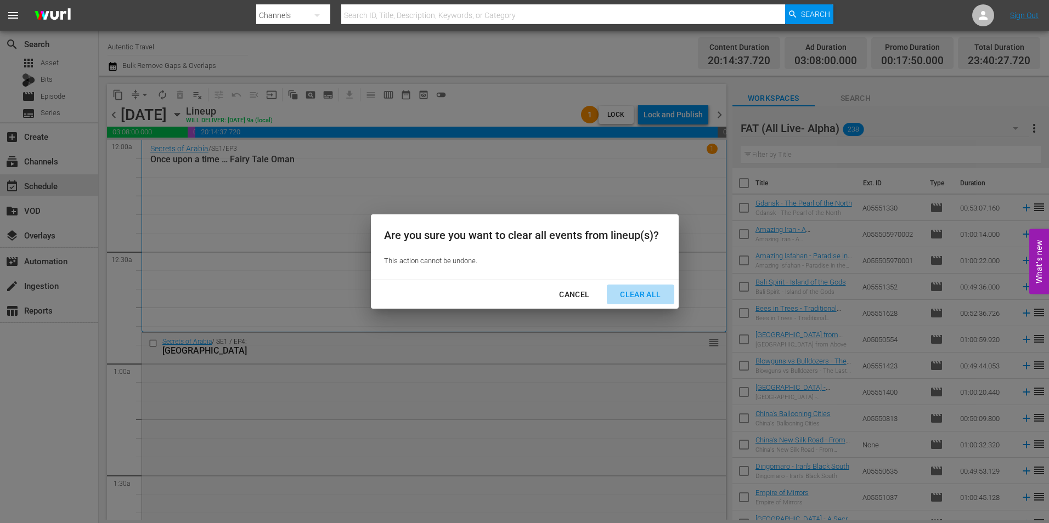
click at [614, 292] on div "Clear All" at bounding box center [640, 295] width 58 height 14
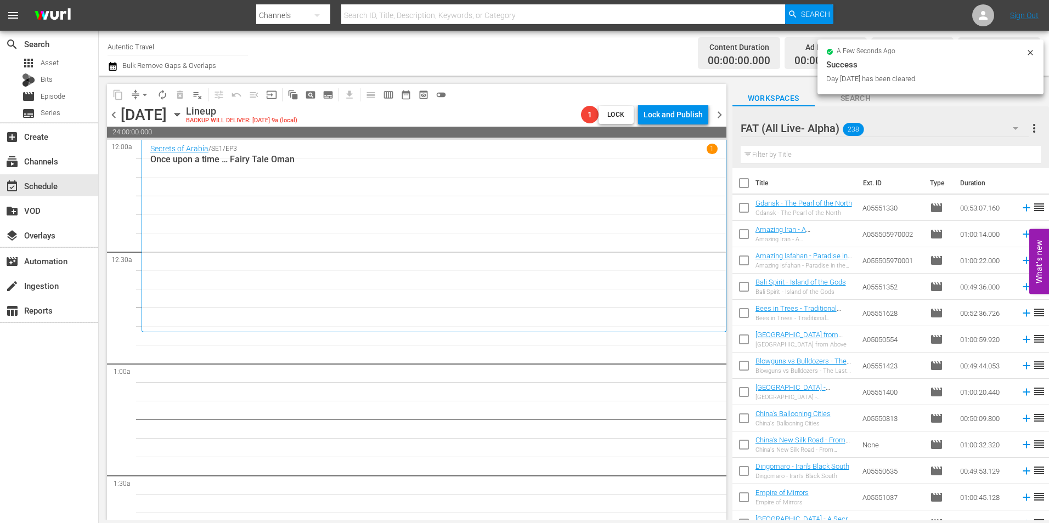
click at [114, 112] on span "chevron_left" at bounding box center [114, 115] width 14 height 14
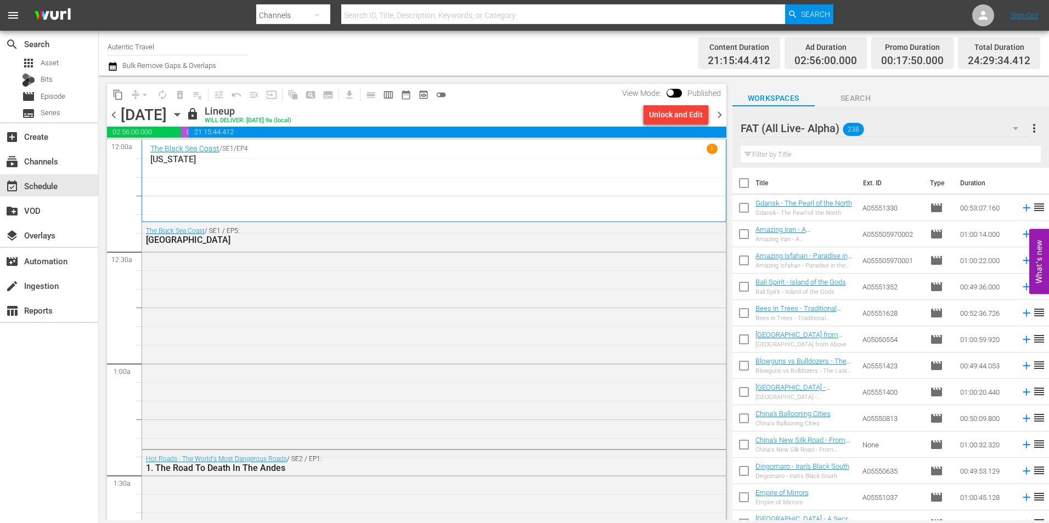
click at [688, 114] on div "Unlock and Edit" at bounding box center [676, 115] width 54 height 20
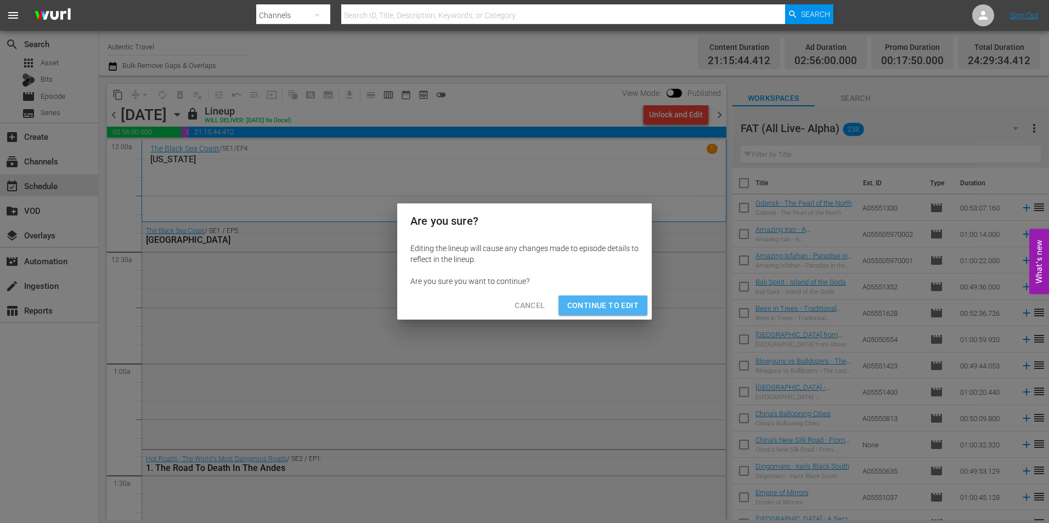
click at [621, 301] on span "Continue to Edit" at bounding box center [602, 306] width 71 height 14
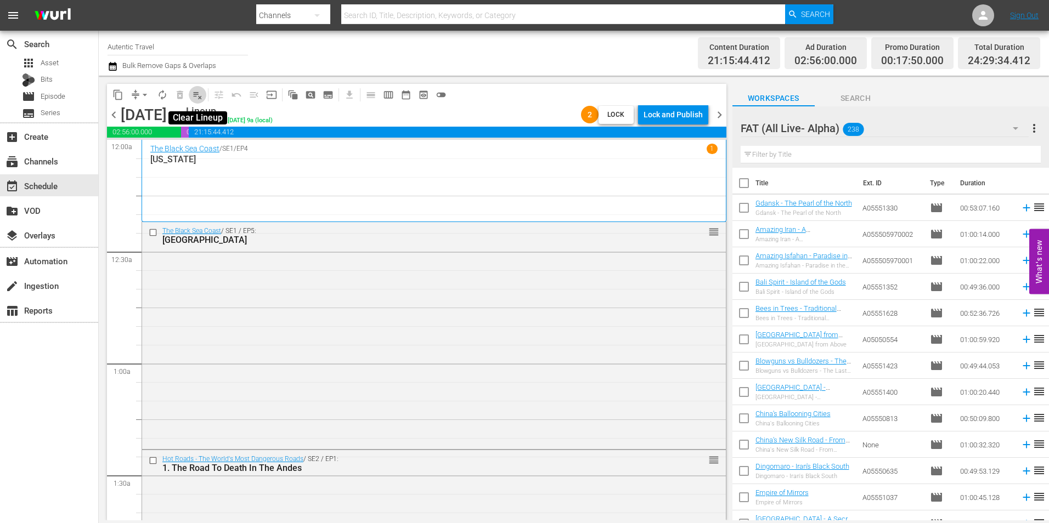
click at [192, 98] on span "playlist_remove_outlined" at bounding box center [197, 94] width 11 height 11
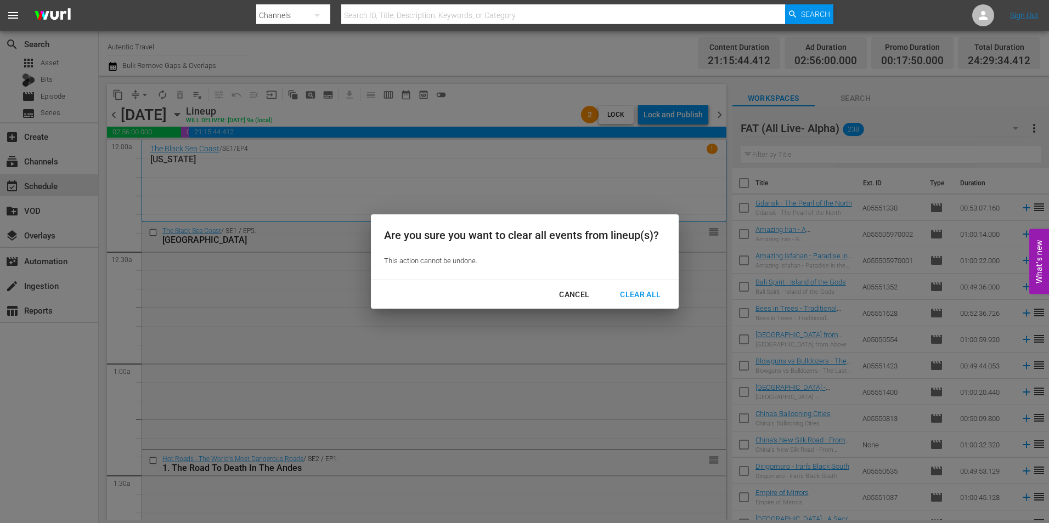
click at [653, 289] on div "Clear All" at bounding box center [640, 295] width 58 height 14
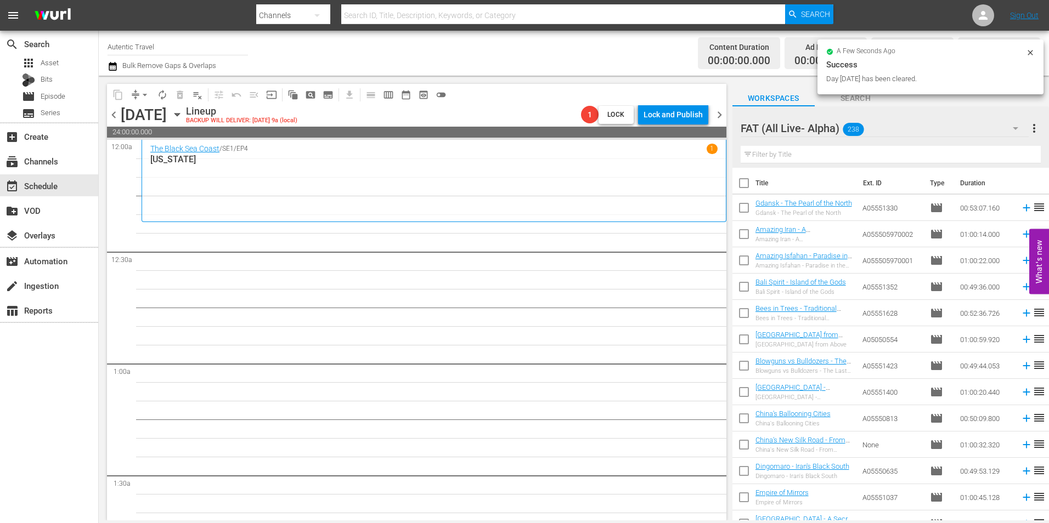
click at [115, 115] on span "chevron_left" at bounding box center [114, 115] width 14 height 14
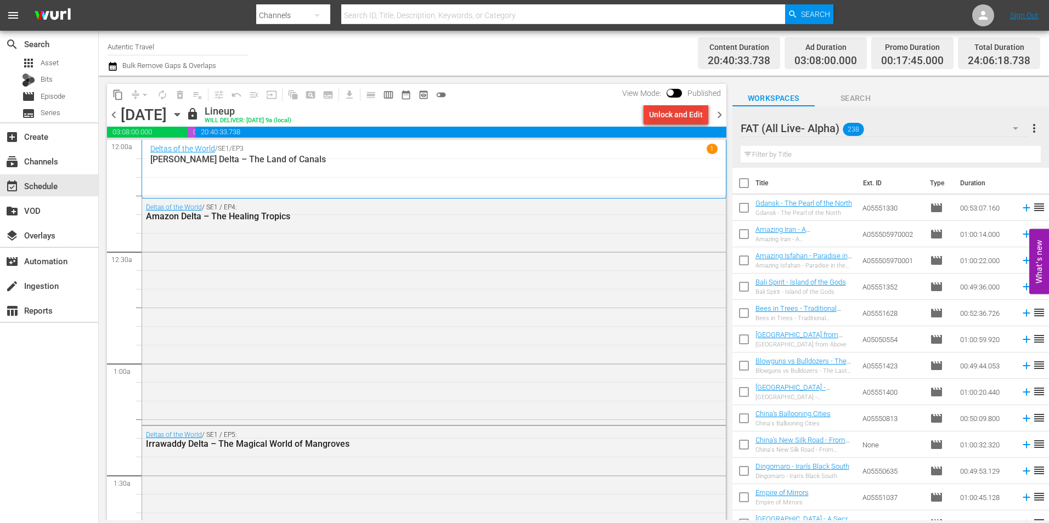
click at [692, 113] on div "Unlock and Edit" at bounding box center [676, 115] width 54 height 20
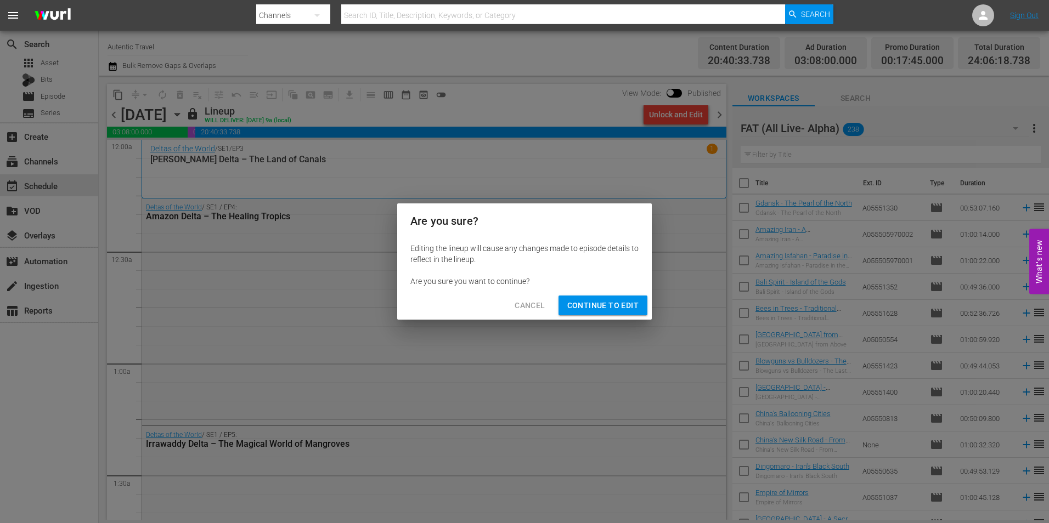
click at [614, 303] on span "Continue to Edit" at bounding box center [602, 306] width 71 height 14
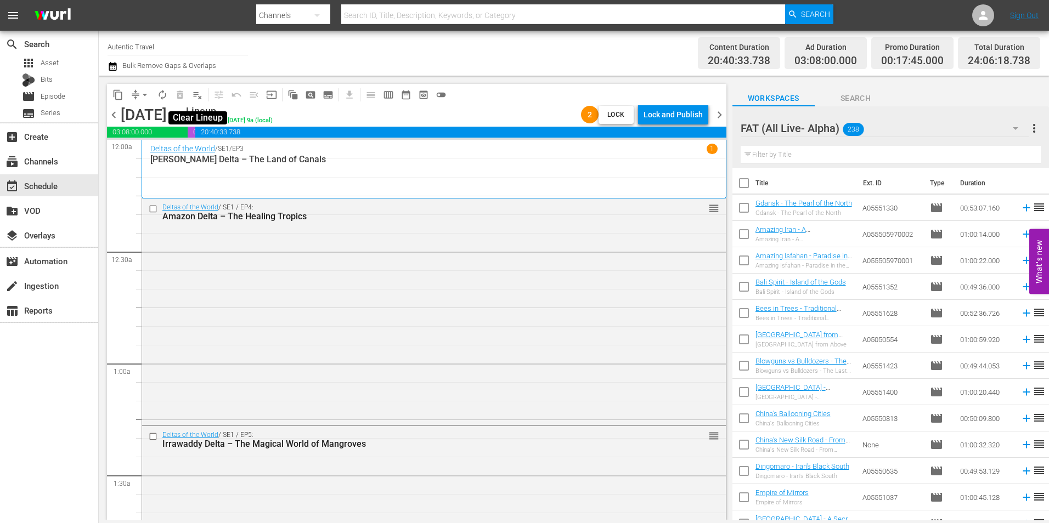
click at [201, 90] on span "playlist_remove_outlined" at bounding box center [197, 94] width 11 height 11
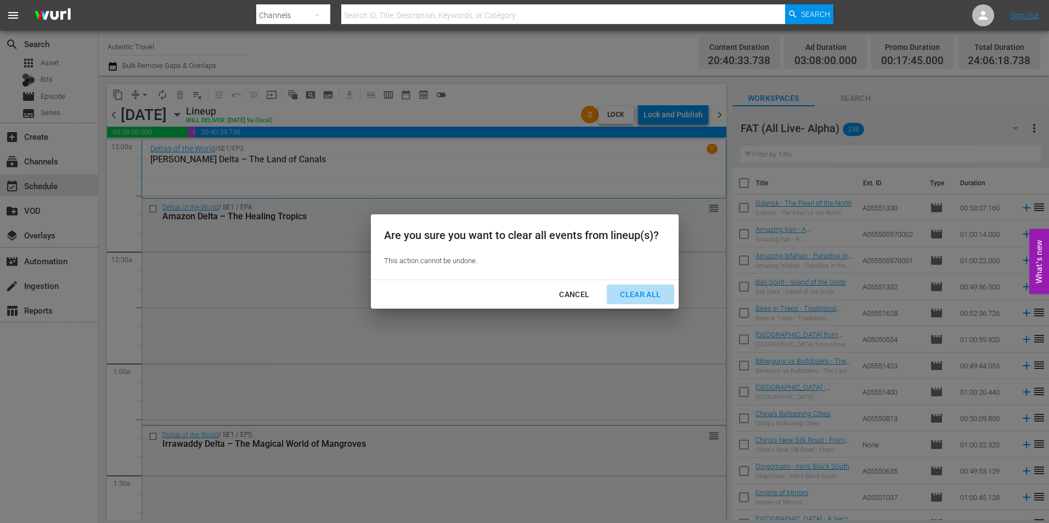
click at [637, 290] on div "Clear All" at bounding box center [640, 295] width 58 height 14
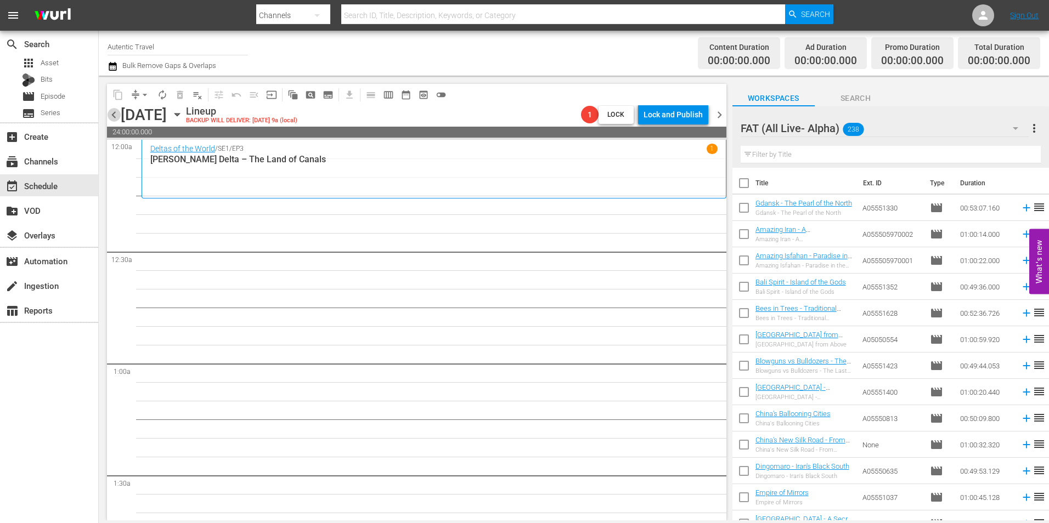
click at [112, 111] on span "chevron_left" at bounding box center [114, 115] width 14 height 14
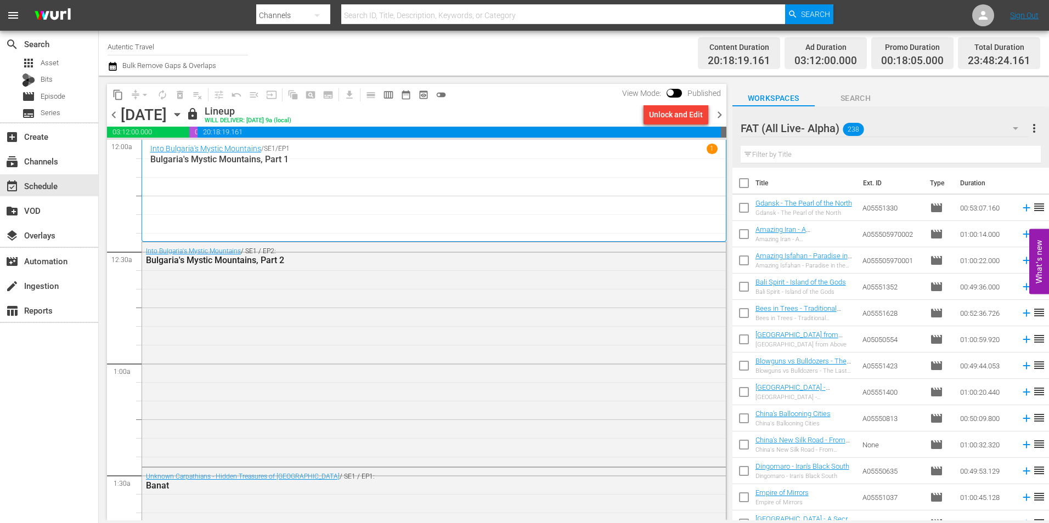
click at [690, 114] on div "Unlock and Edit" at bounding box center [676, 115] width 54 height 20
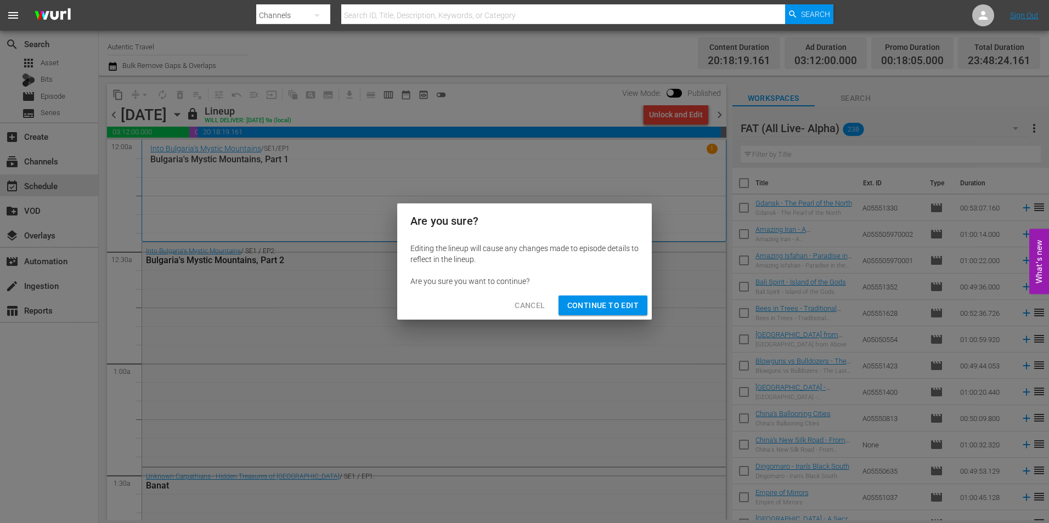
click at [604, 305] on span "Continue to Edit" at bounding box center [602, 306] width 71 height 14
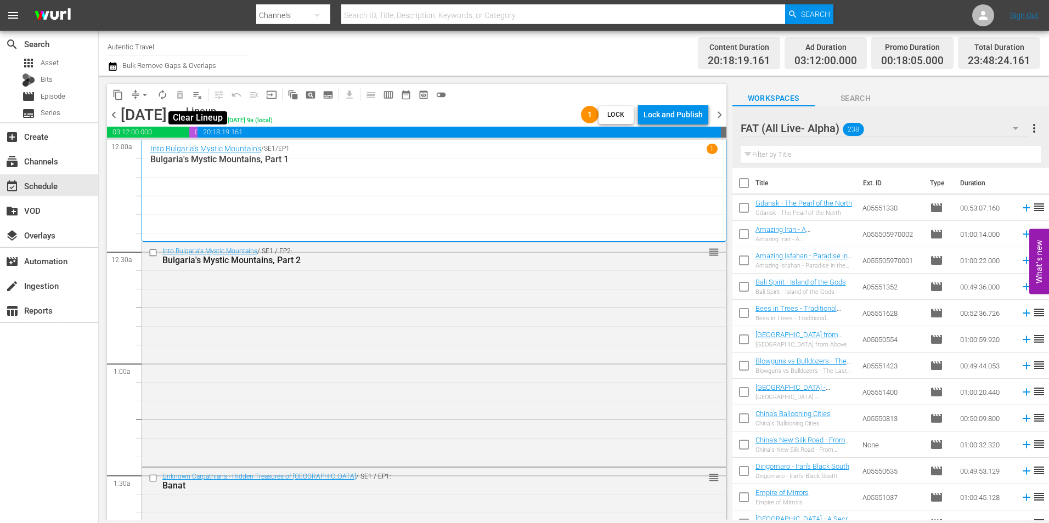
click at [197, 95] on span "playlist_remove_outlined" at bounding box center [197, 94] width 11 height 11
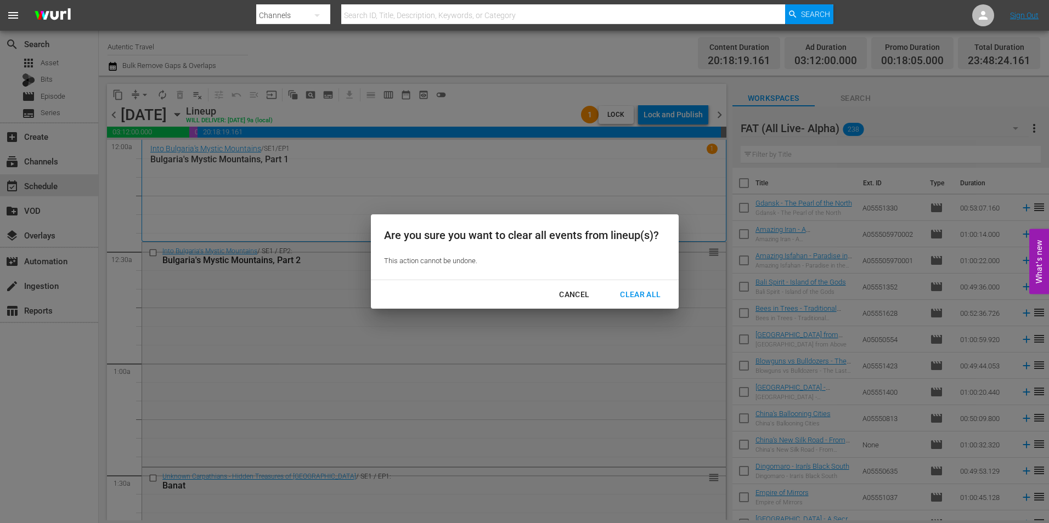
click at [663, 293] on div "Clear All" at bounding box center [640, 295] width 58 height 14
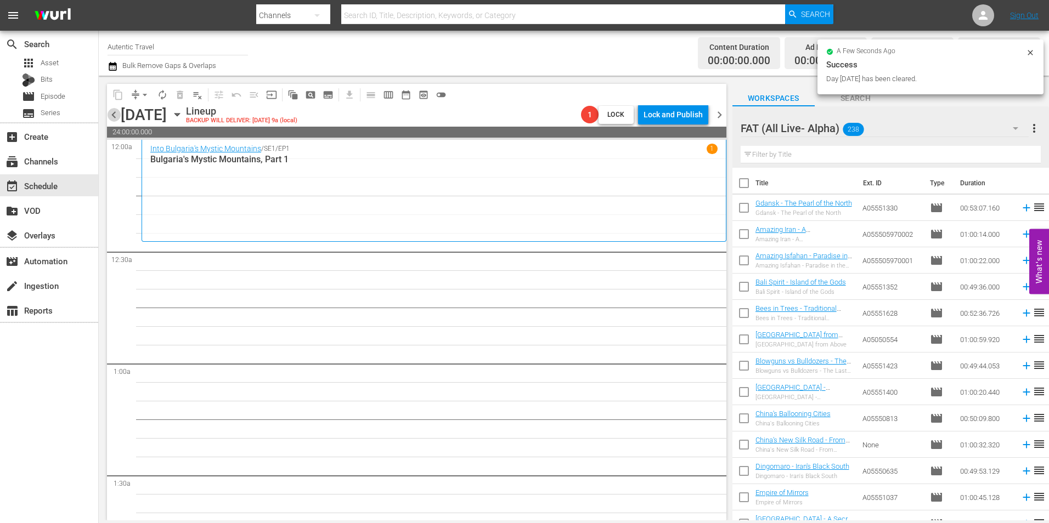
click at [111, 114] on span "chevron_left" at bounding box center [114, 115] width 14 height 14
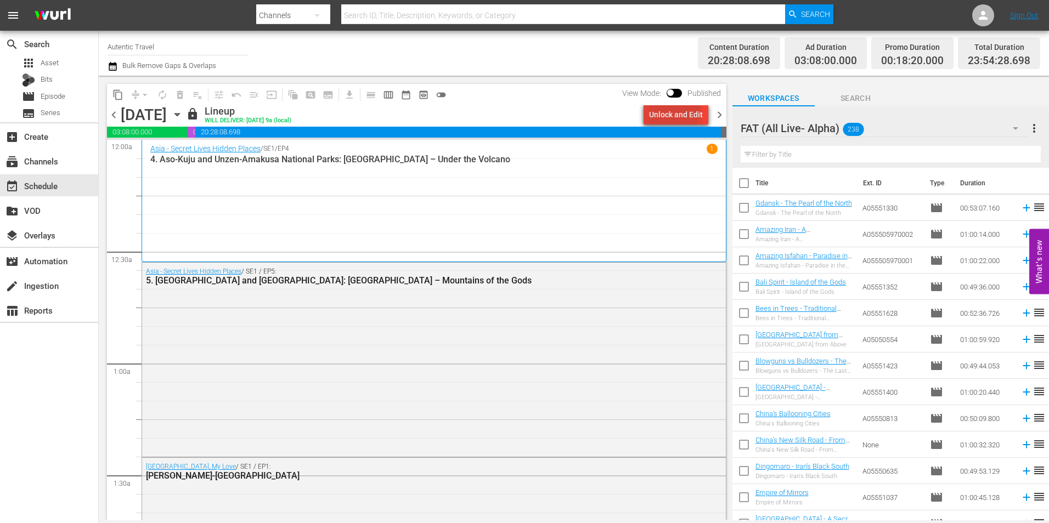
click at [673, 110] on div "Unlock and Edit" at bounding box center [676, 115] width 54 height 20
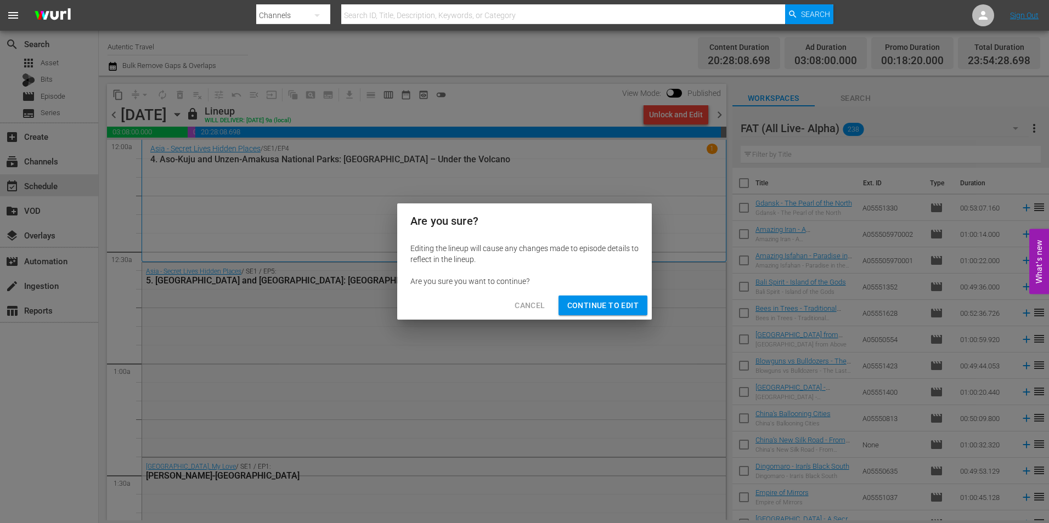
click at [603, 306] on span "Continue to Edit" at bounding box center [602, 306] width 71 height 14
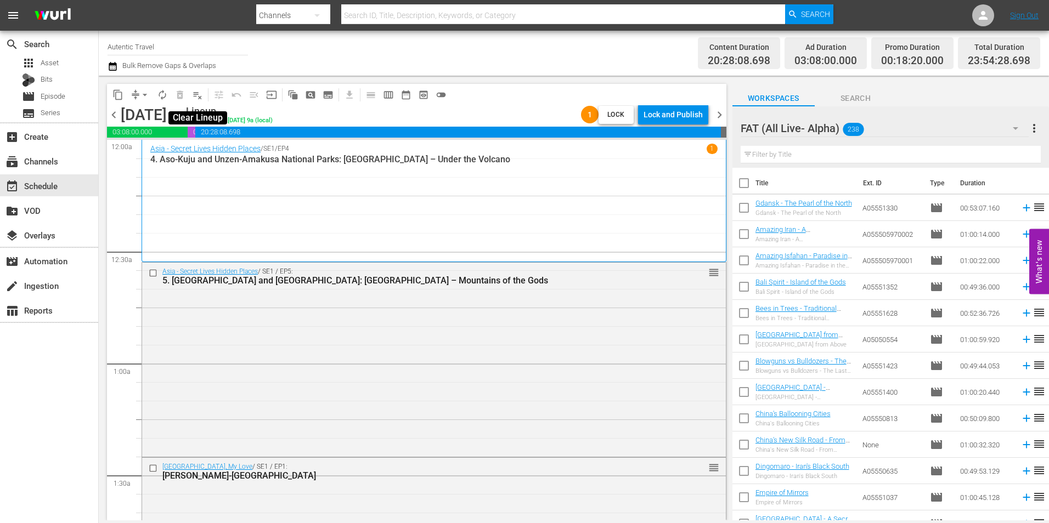
click at [196, 97] on span "playlist_remove_outlined" at bounding box center [197, 94] width 11 height 11
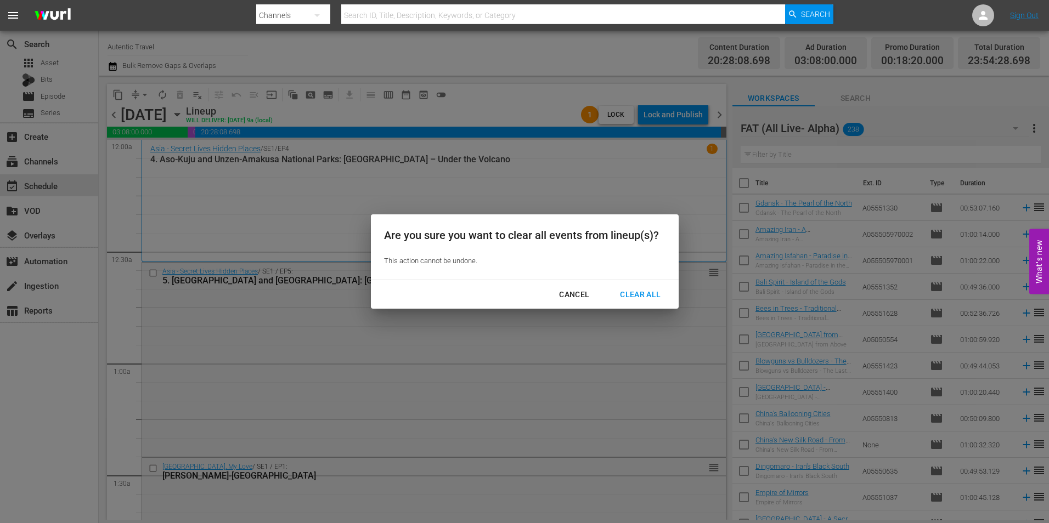
click at [643, 291] on div "Clear All" at bounding box center [640, 295] width 58 height 14
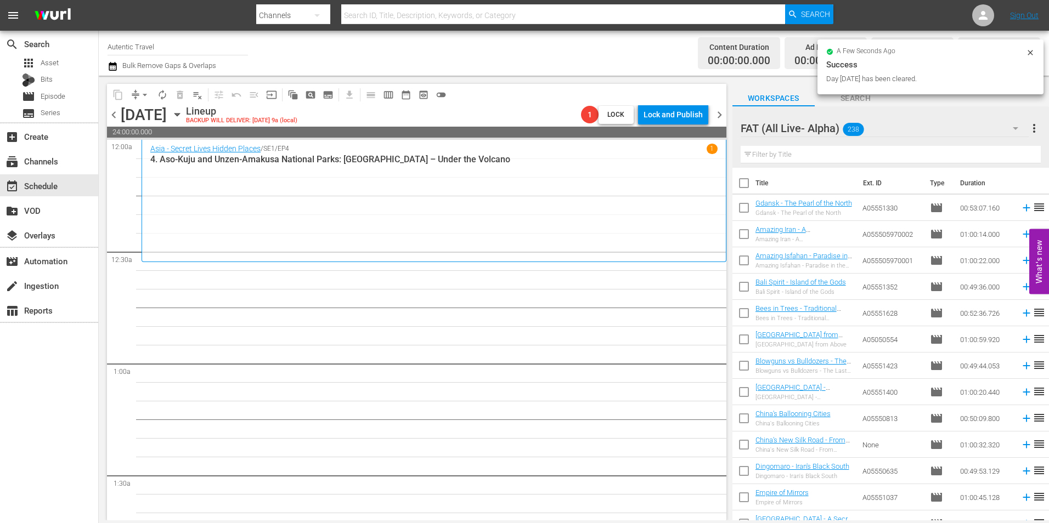
click at [116, 118] on span "chevron_left" at bounding box center [114, 115] width 14 height 14
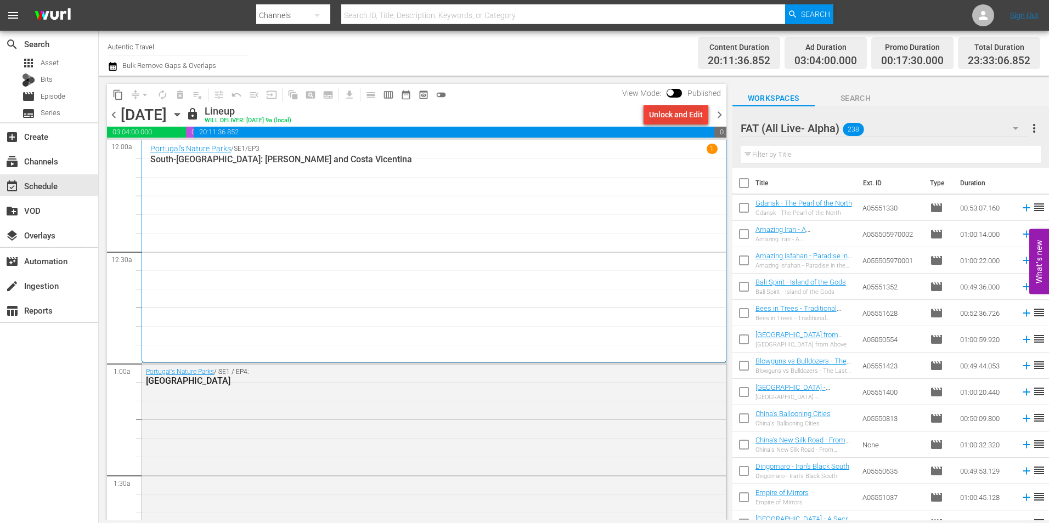
click at [649, 114] on div "Unlock and Edit" at bounding box center [676, 115] width 54 height 20
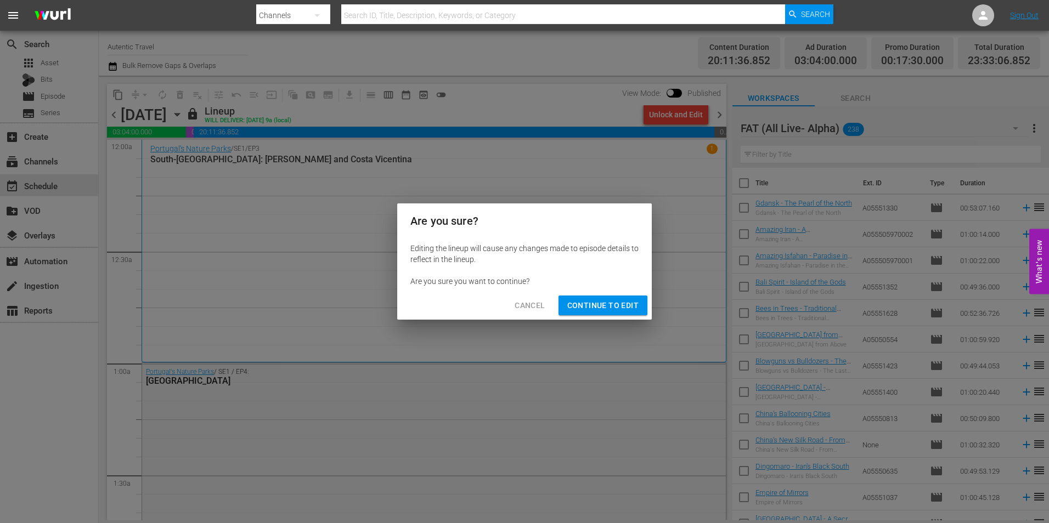
click at [606, 303] on span "Continue to Edit" at bounding box center [602, 306] width 71 height 14
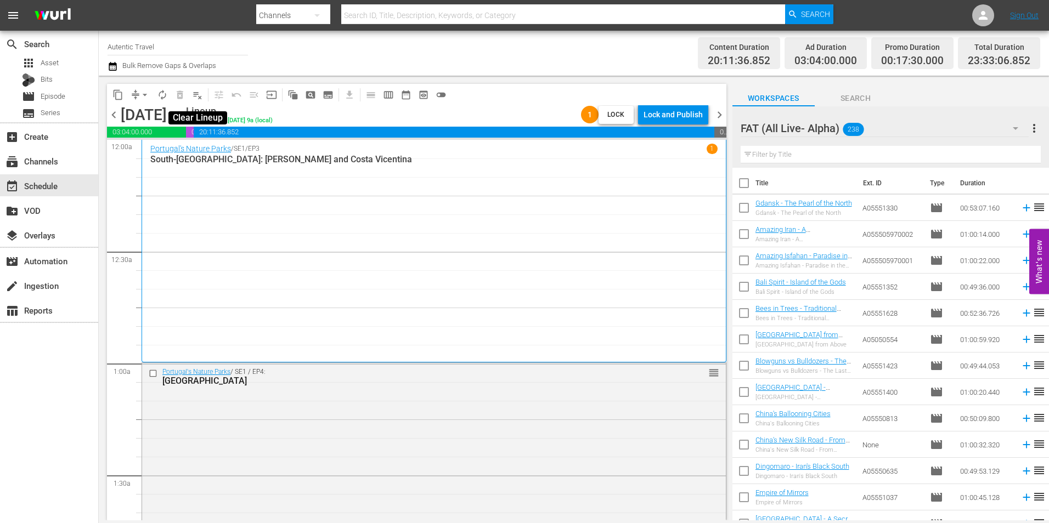
click at [195, 97] on span "playlist_remove_outlined" at bounding box center [197, 94] width 11 height 11
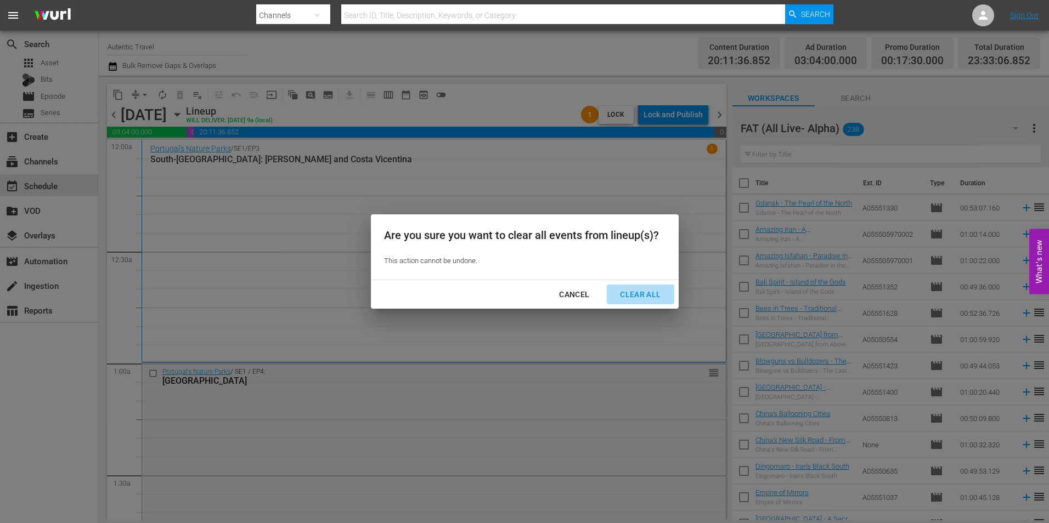
click at [643, 294] on div "Clear All" at bounding box center [640, 295] width 58 height 14
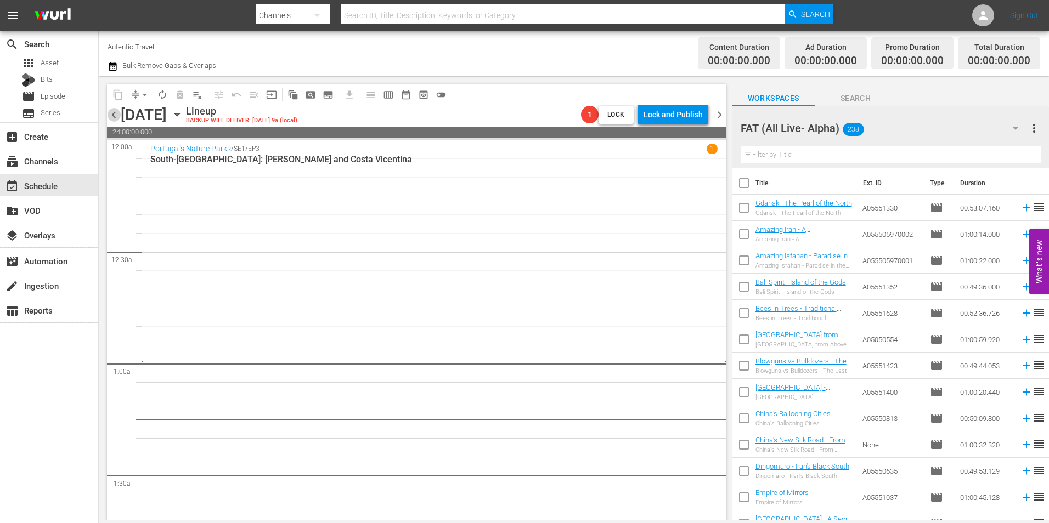
click at [115, 115] on span "chevron_left" at bounding box center [114, 115] width 14 height 14
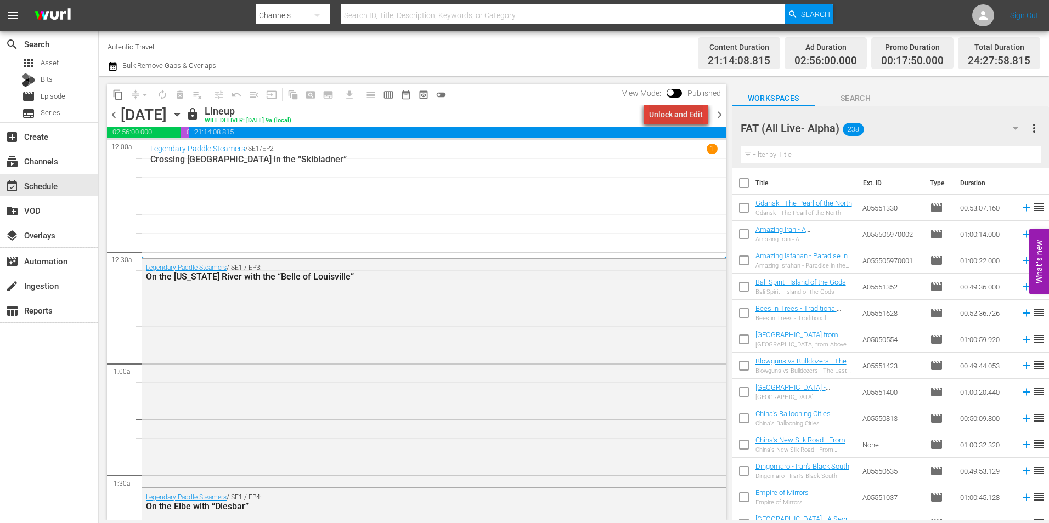
click at [685, 110] on div "Unlock and Edit" at bounding box center [676, 115] width 54 height 20
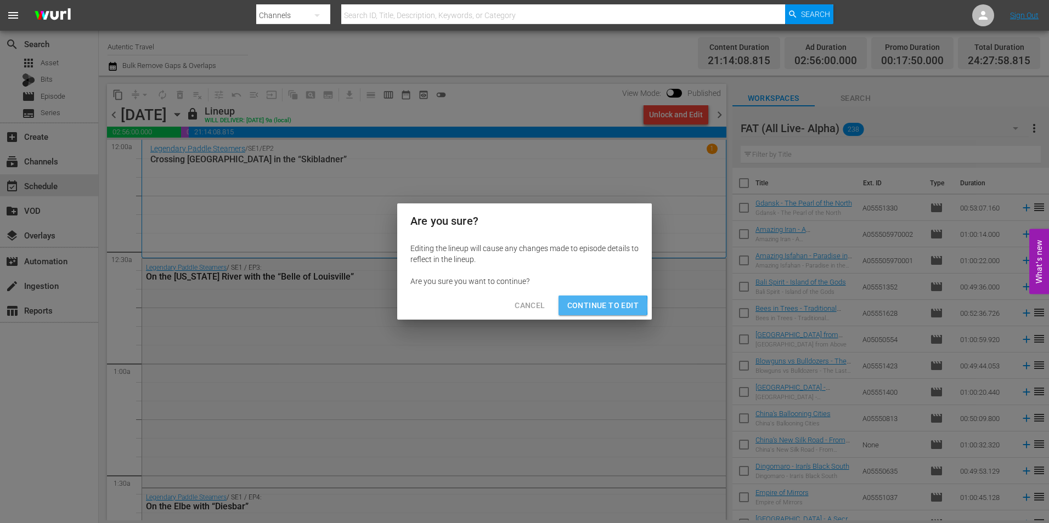
click at [582, 306] on span "Continue to Edit" at bounding box center [602, 306] width 71 height 14
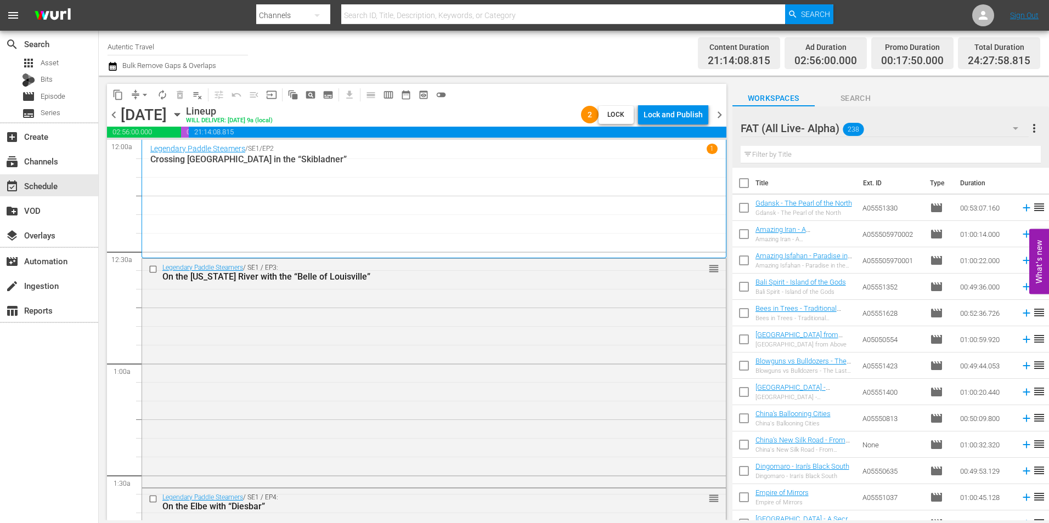
click at [196, 99] on span "playlist_remove_outlined" at bounding box center [197, 94] width 11 height 11
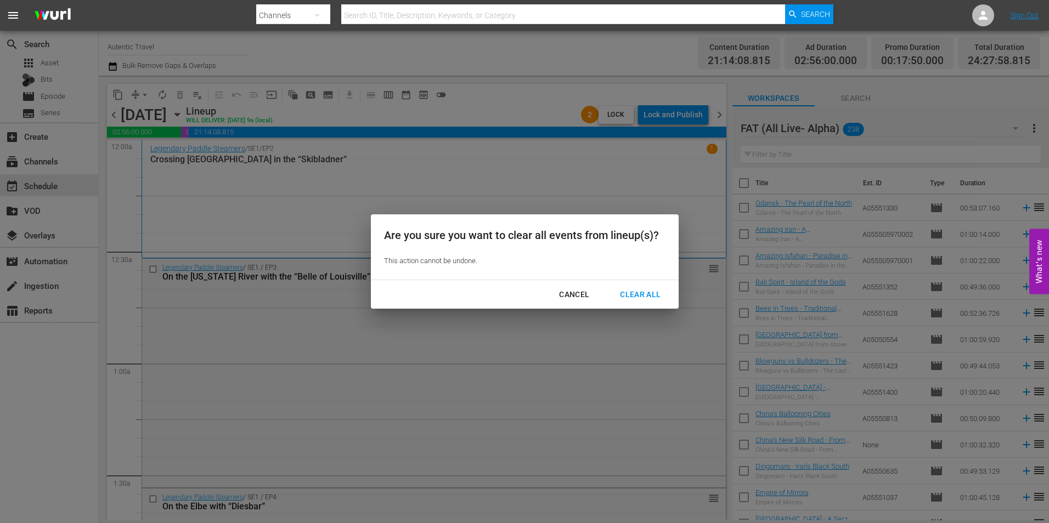
click at [645, 292] on div "Clear All" at bounding box center [640, 295] width 58 height 14
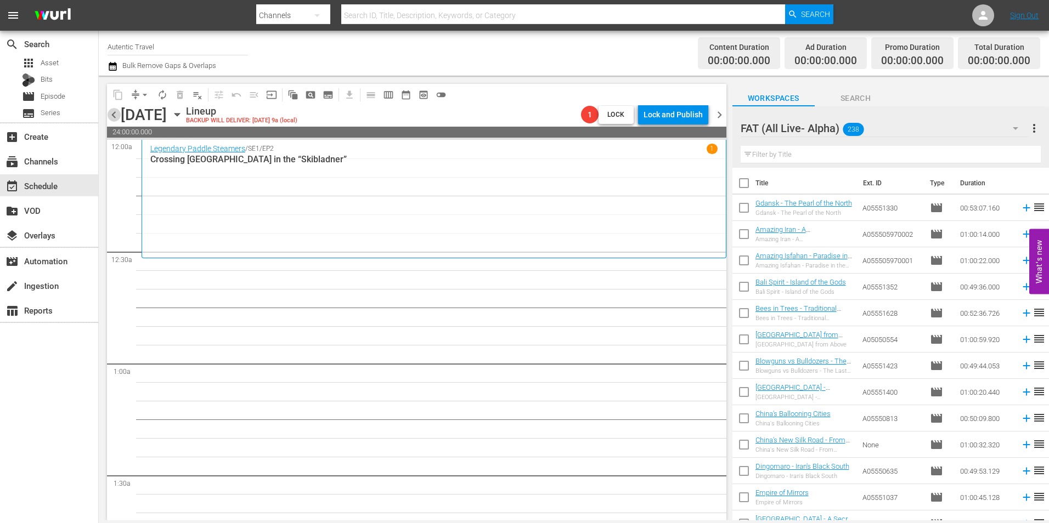
click at [119, 115] on span "chevron_left" at bounding box center [114, 115] width 14 height 14
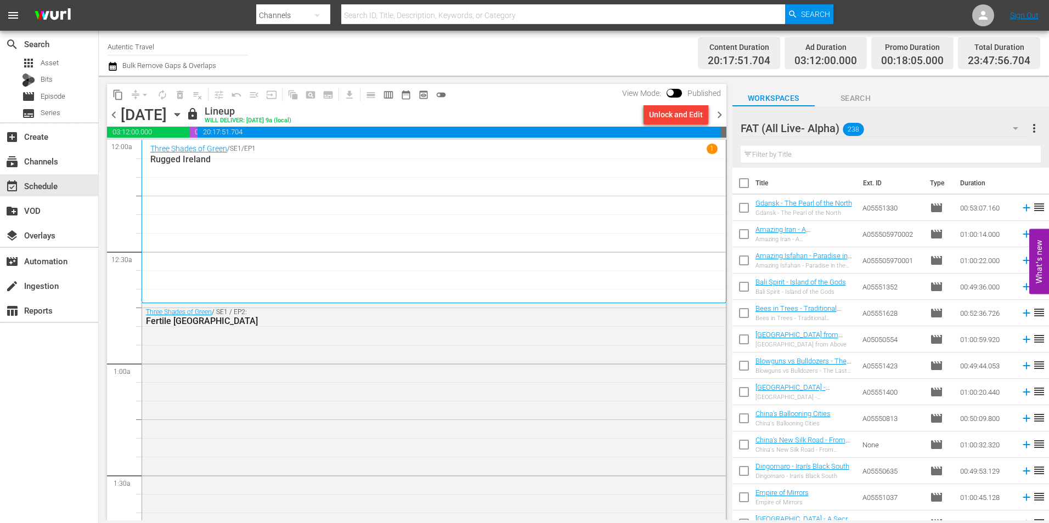
click at [685, 114] on div "Unlock and Edit" at bounding box center [676, 115] width 54 height 20
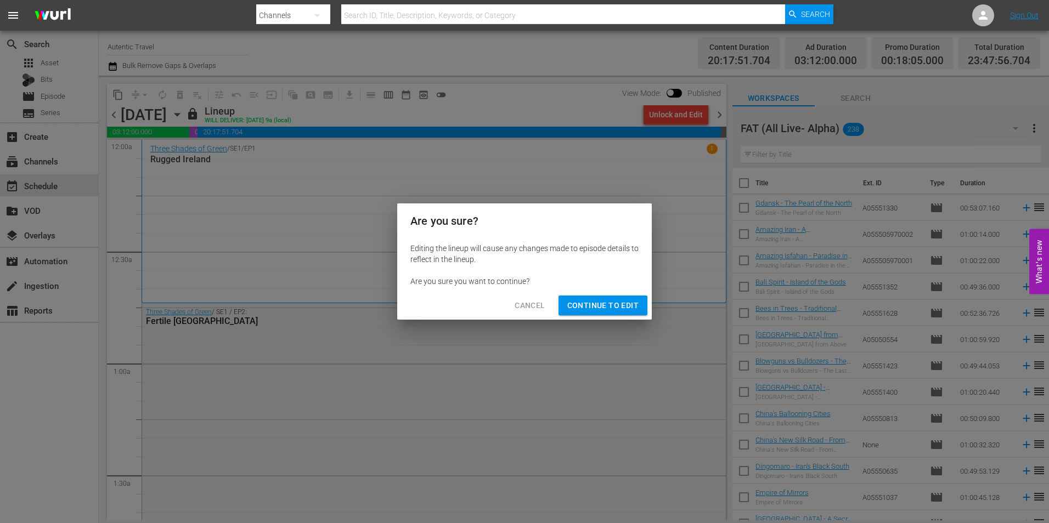
click at [587, 301] on span "Continue to Edit" at bounding box center [602, 306] width 71 height 14
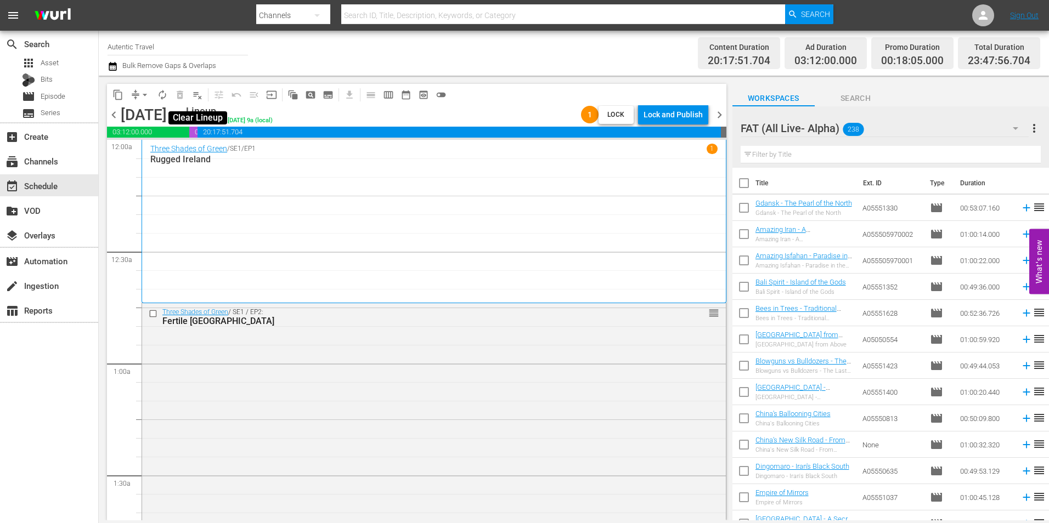
click at [201, 93] on span "playlist_remove_outlined" at bounding box center [197, 94] width 11 height 11
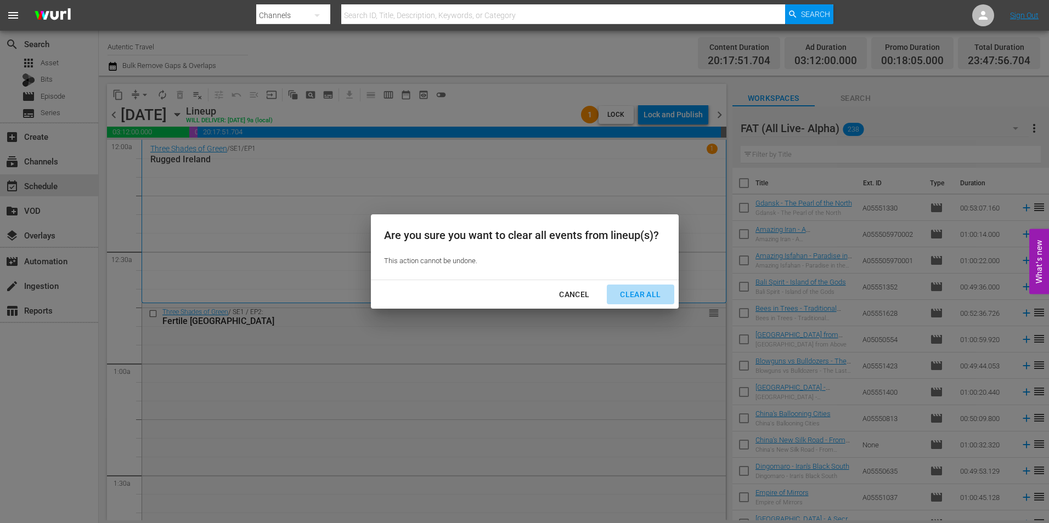
click at [645, 296] on div "Clear All" at bounding box center [640, 295] width 58 height 14
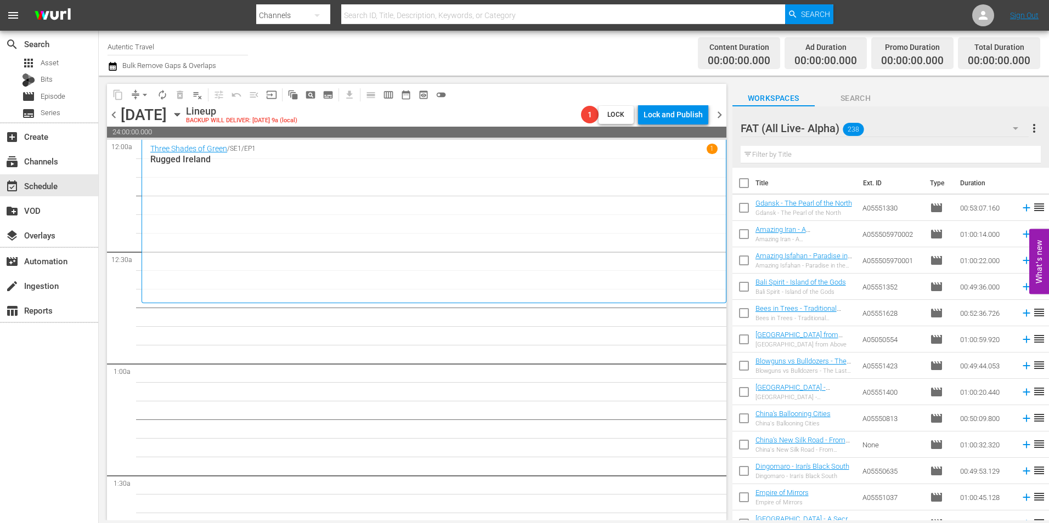
click at [114, 112] on span "chevron_left" at bounding box center [114, 115] width 14 height 14
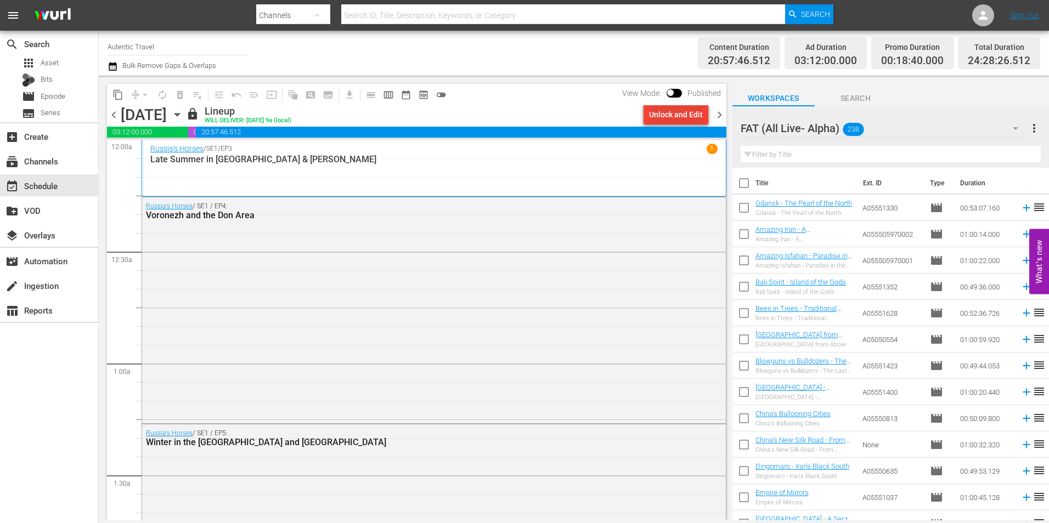
click at [661, 110] on div "Unlock and Edit" at bounding box center [676, 115] width 54 height 20
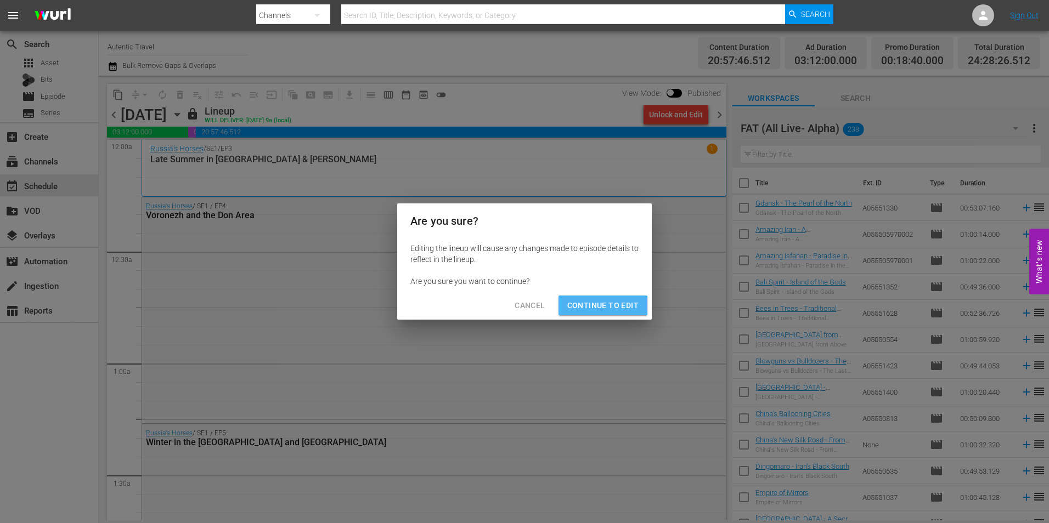
click at [600, 307] on span "Continue to Edit" at bounding box center [602, 306] width 71 height 14
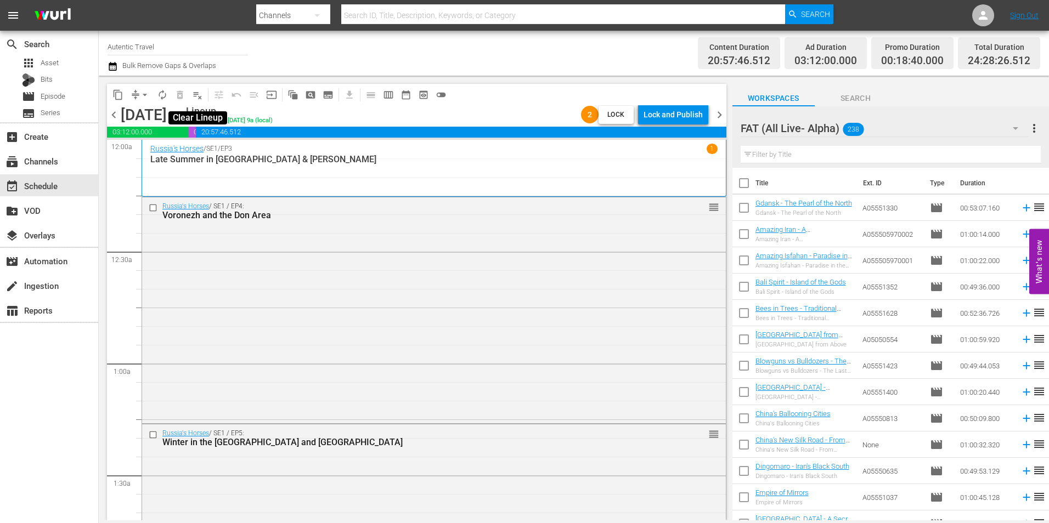
click at [200, 98] on span "playlist_remove_outlined" at bounding box center [197, 94] width 11 height 11
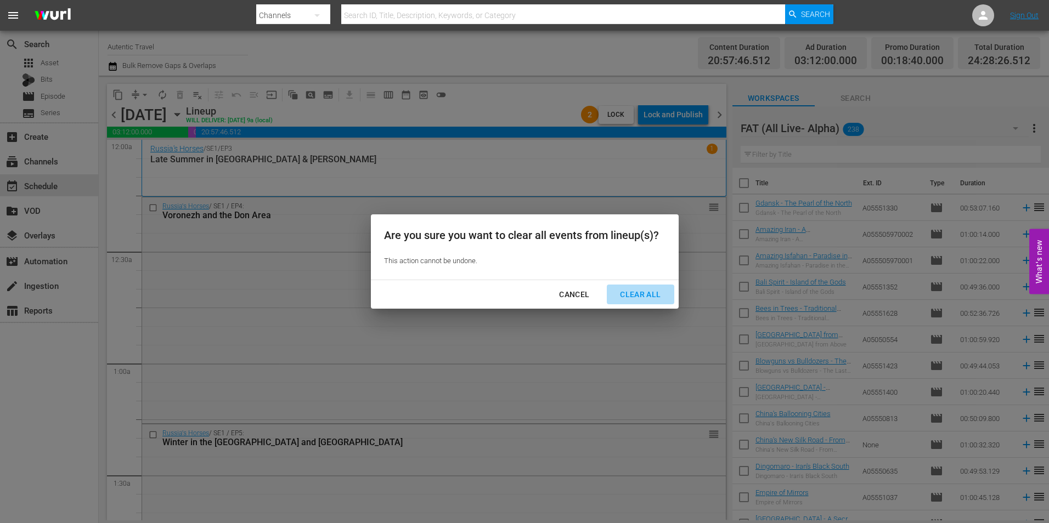
click at [653, 294] on div "Clear All" at bounding box center [640, 295] width 58 height 14
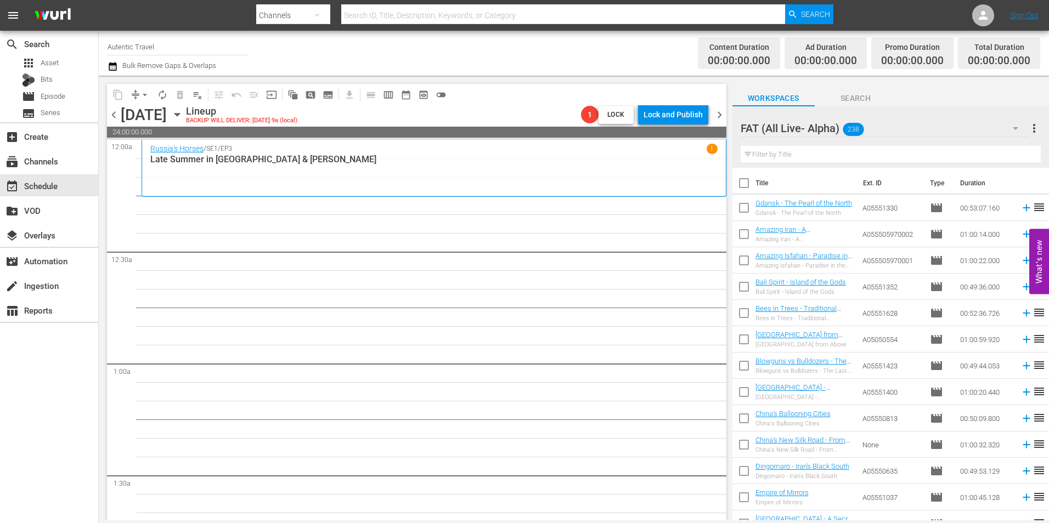
click at [117, 115] on span "chevron_left" at bounding box center [114, 115] width 14 height 14
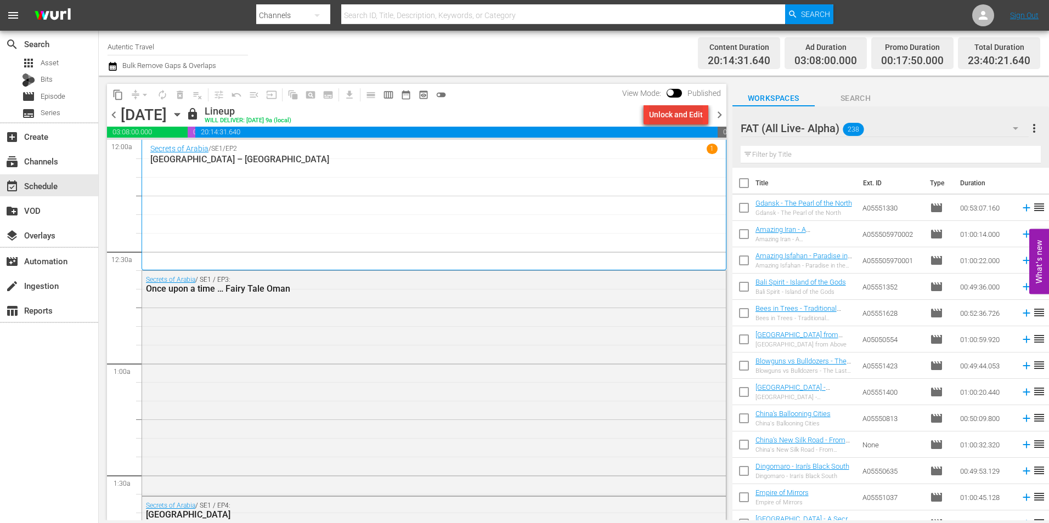
click at [647, 112] on button "Unlock and Edit" at bounding box center [675, 115] width 65 height 20
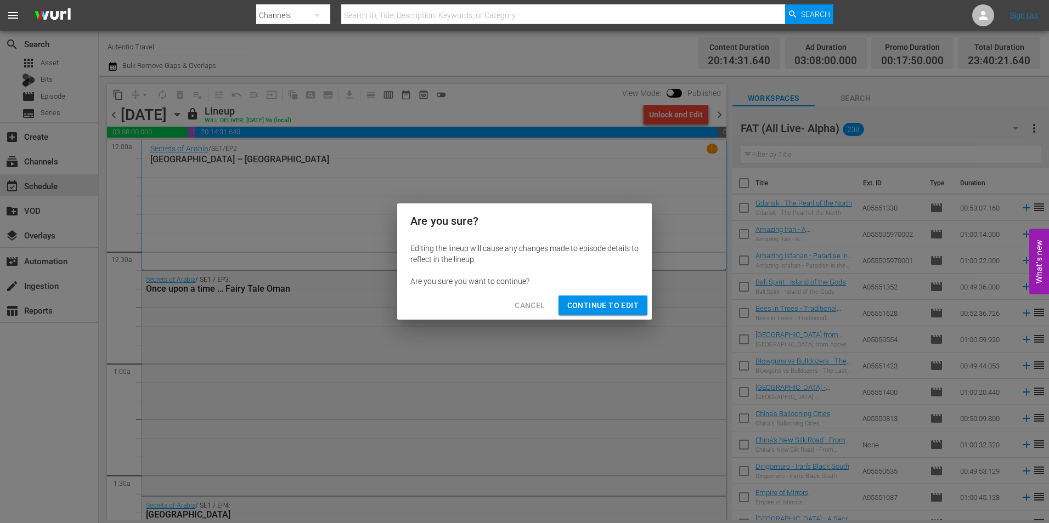
click at [611, 302] on span "Continue to Edit" at bounding box center [602, 306] width 71 height 14
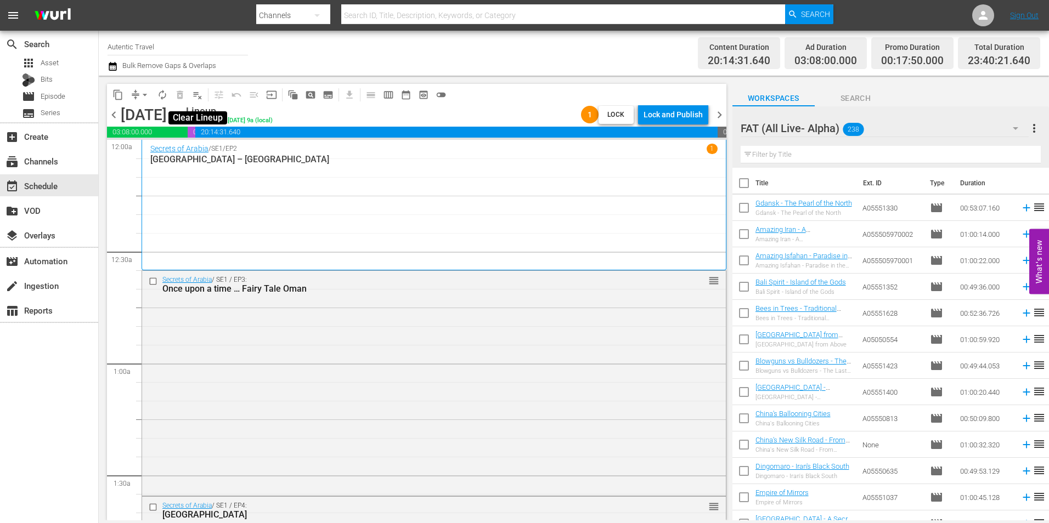
click at [201, 99] on span "playlist_remove_outlined" at bounding box center [197, 94] width 11 height 11
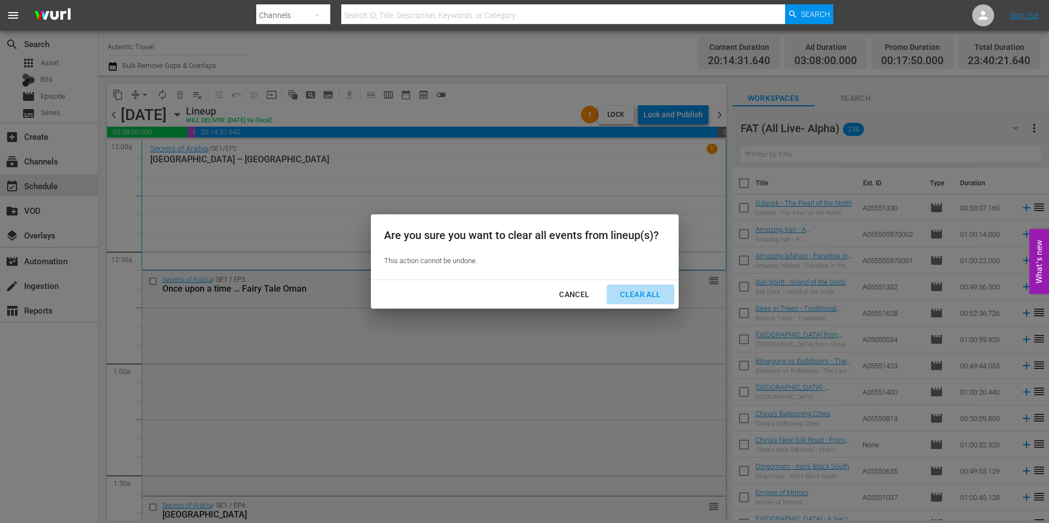
click at [620, 288] on div "Clear All" at bounding box center [640, 295] width 58 height 14
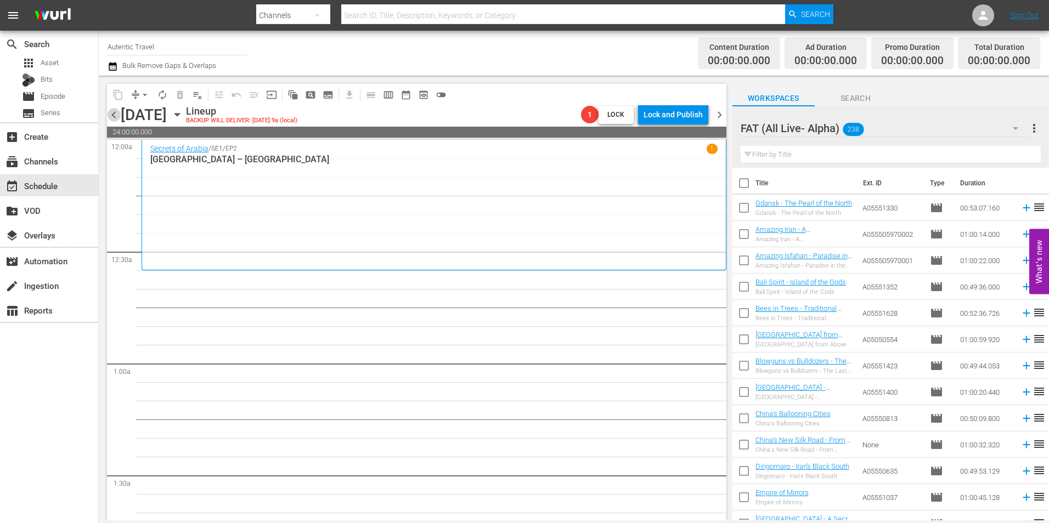
click at [115, 114] on span "chevron_left" at bounding box center [114, 115] width 14 height 14
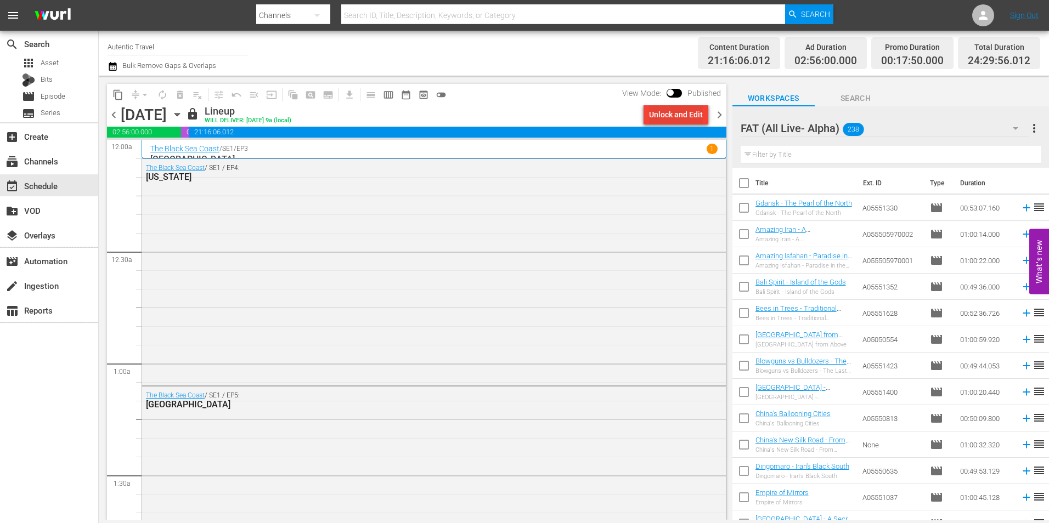
click at [654, 113] on div "Unlock and Edit" at bounding box center [676, 115] width 54 height 20
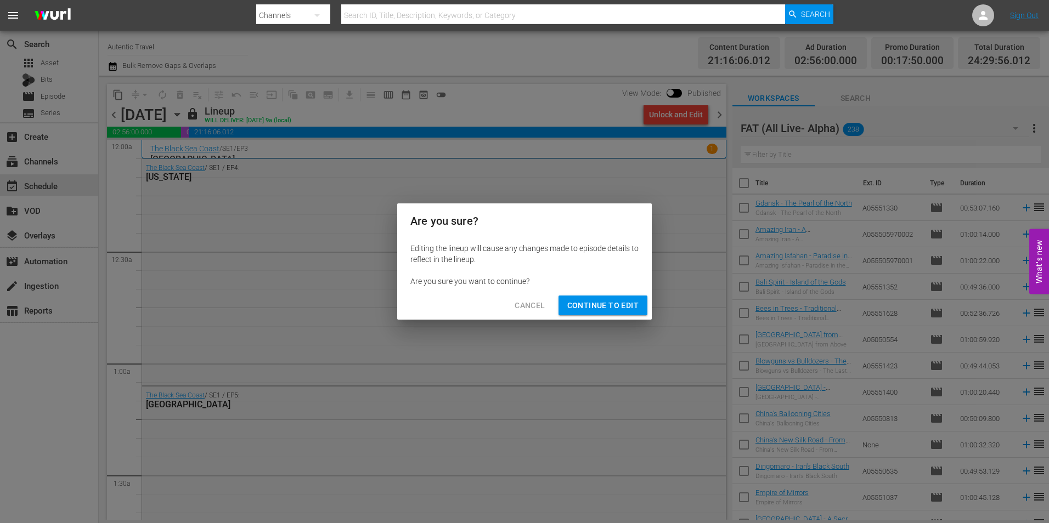
click at [605, 305] on span "Continue to Edit" at bounding box center [602, 306] width 71 height 14
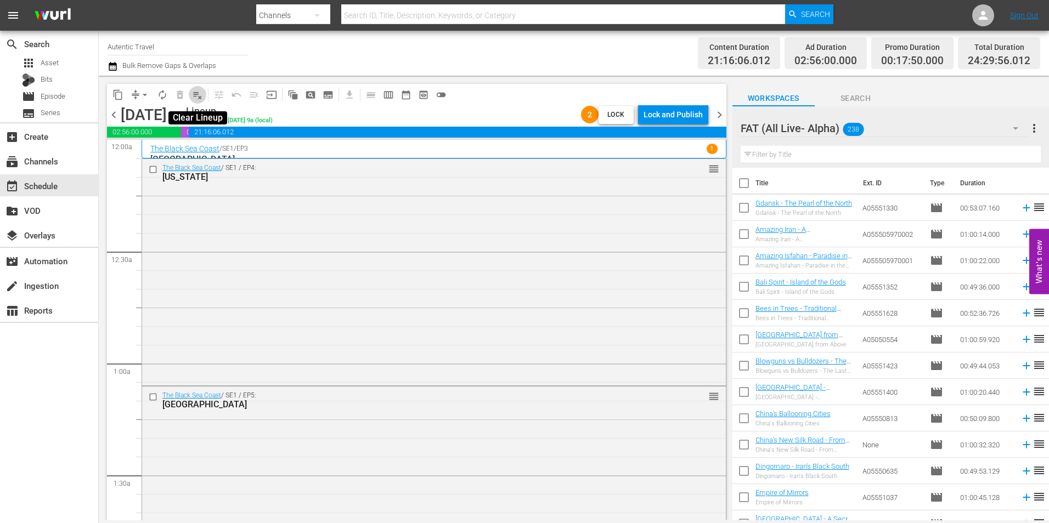
click at [200, 99] on span "playlist_remove_outlined" at bounding box center [197, 94] width 11 height 11
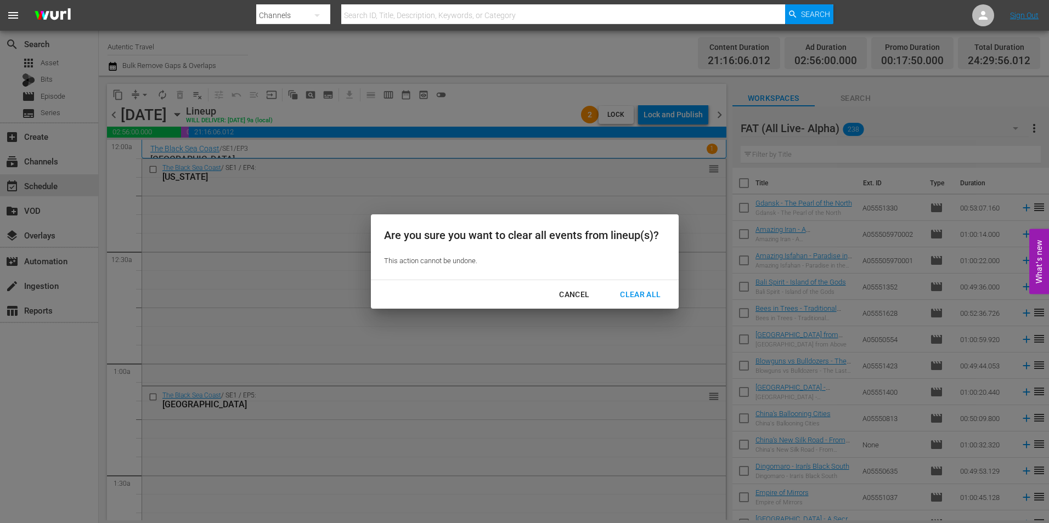
click at [651, 295] on div "Clear All" at bounding box center [640, 295] width 58 height 14
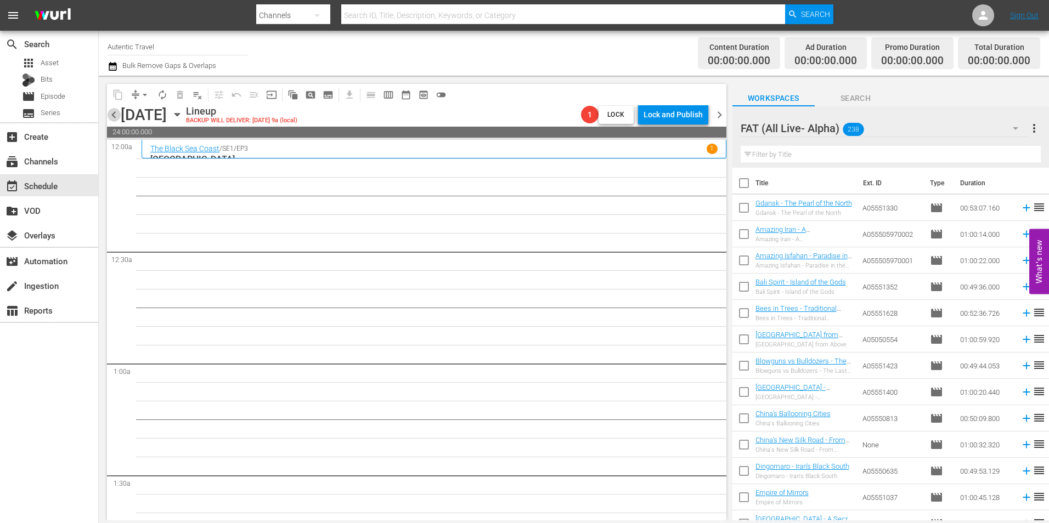
click at [113, 114] on span "chevron_left" at bounding box center [114, 115] width 14 height 14
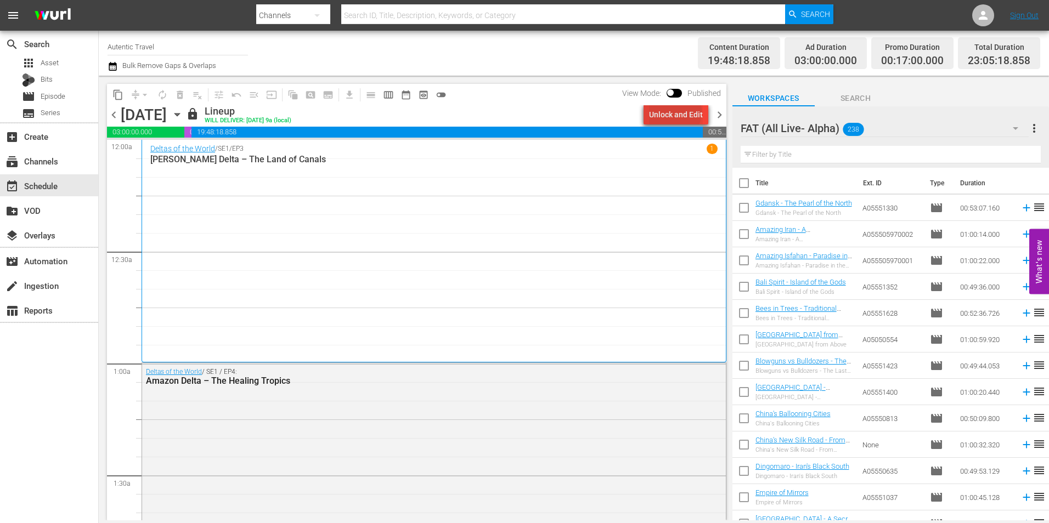
click at [677, 112] on div "Unlock and Edit" at bounding box center [676, 115] width 54 height 20
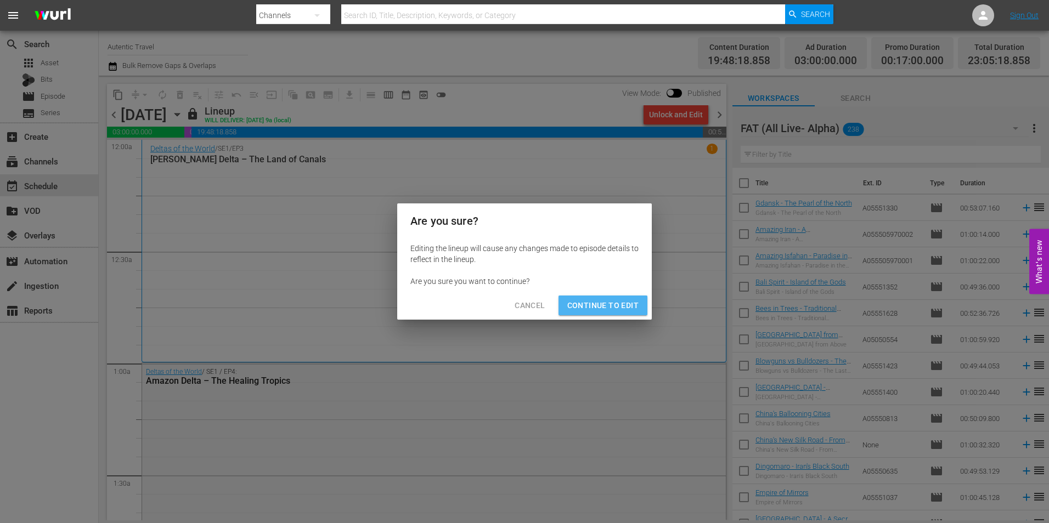
click at [620, 303] on span "Continue to Edit" at bounding box center [602, 306] width 71 height 14
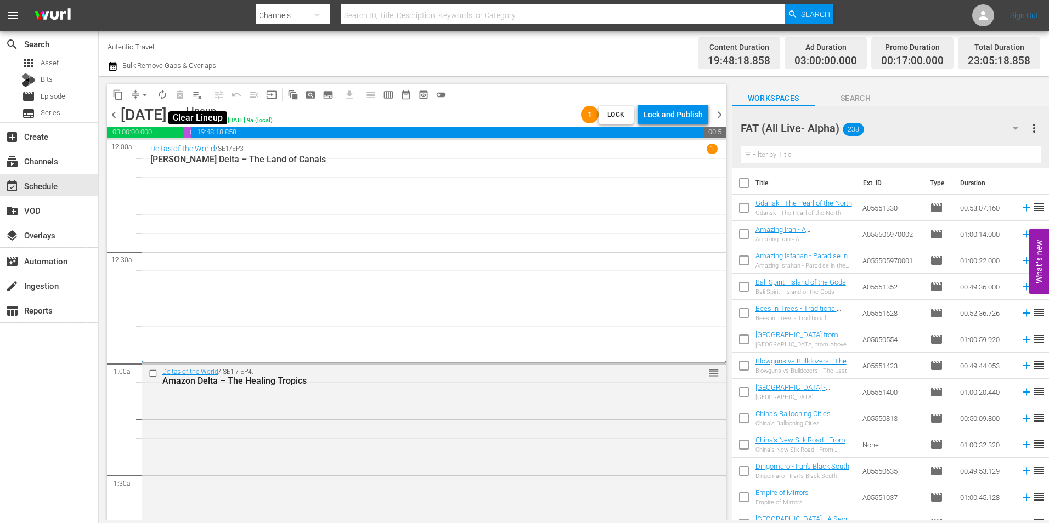
click at [199, 95] on span "playlist_remove_outlined" at bounding box center [197, 94] width 11 height 11
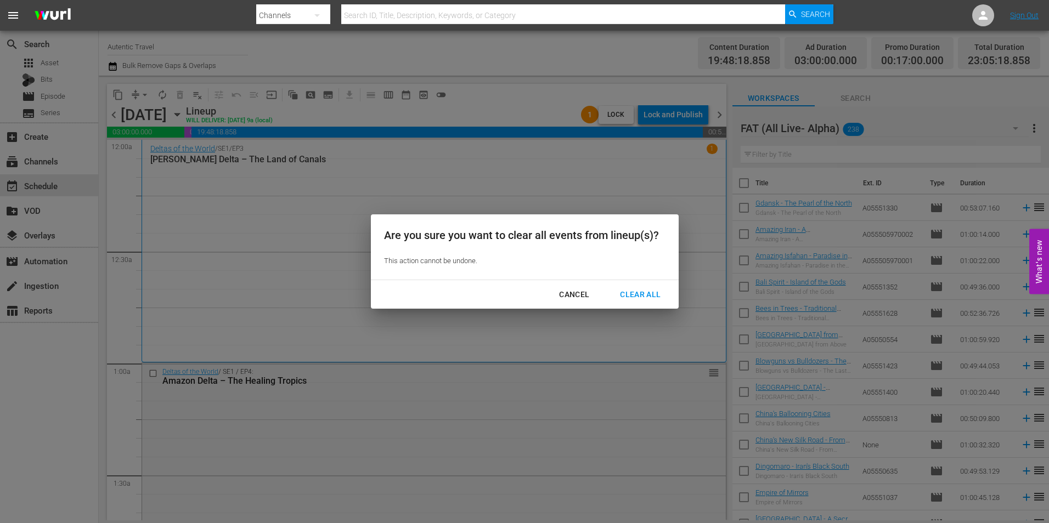
click at [637, 288] on div "Clear All" at bounding box center [640, 295] width 58 height 14
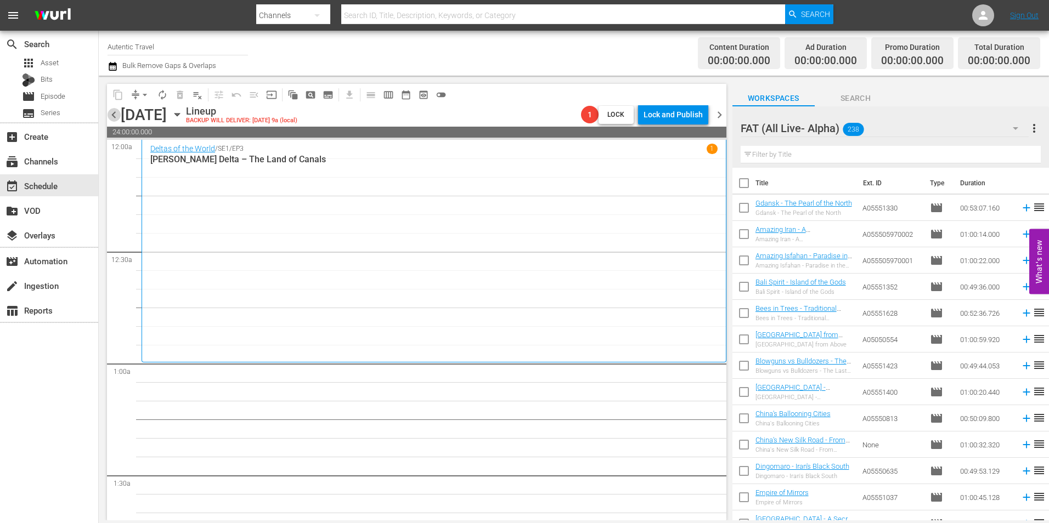
click at [114, 114] on span "chevron_left" at bounding box center [114, 115] width 14 height 14
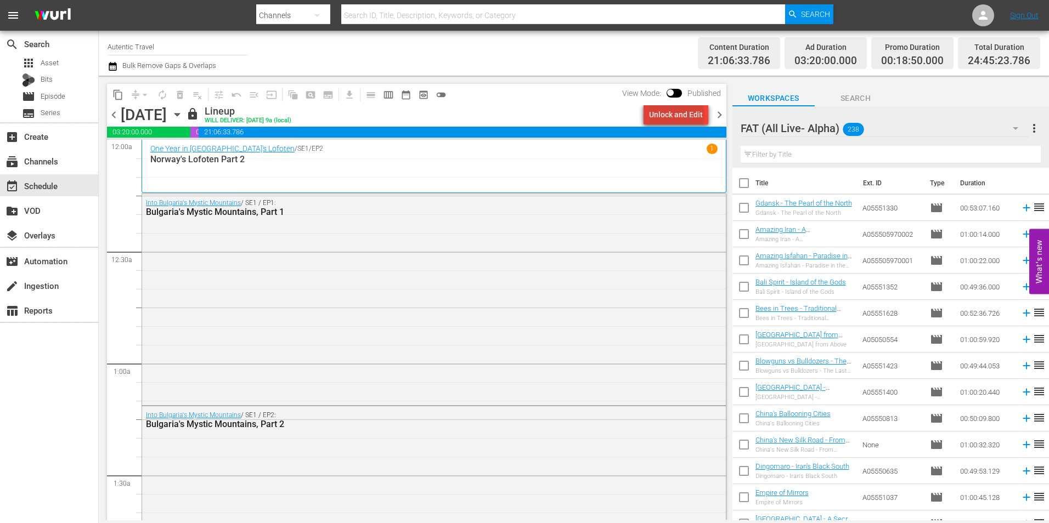
click at [679, 115] on div "Unlock and Edit" at bounding box center [676, 115] width 54 height 20
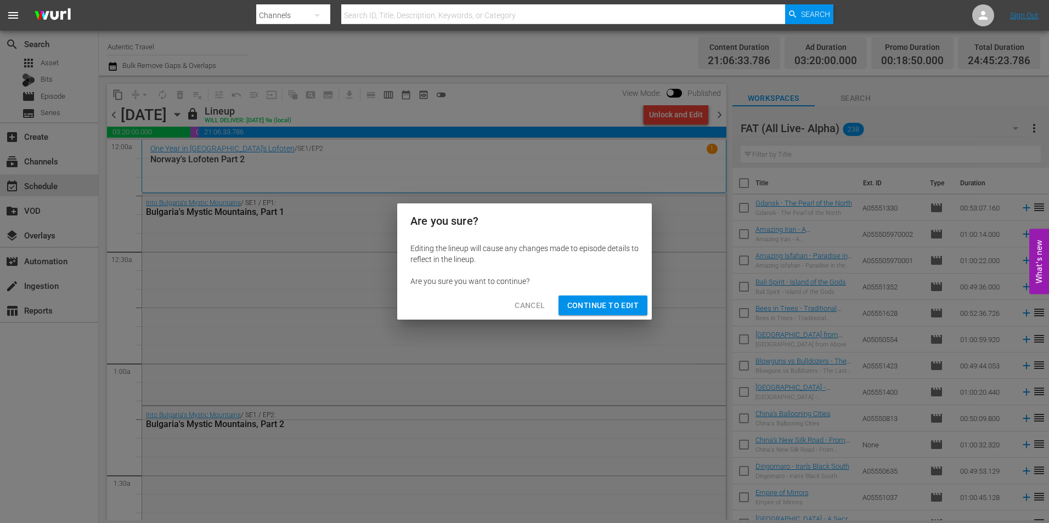
click at [609, 303] on span "Continue to Edit" at bounding box center [602, 306] width 71 height 14
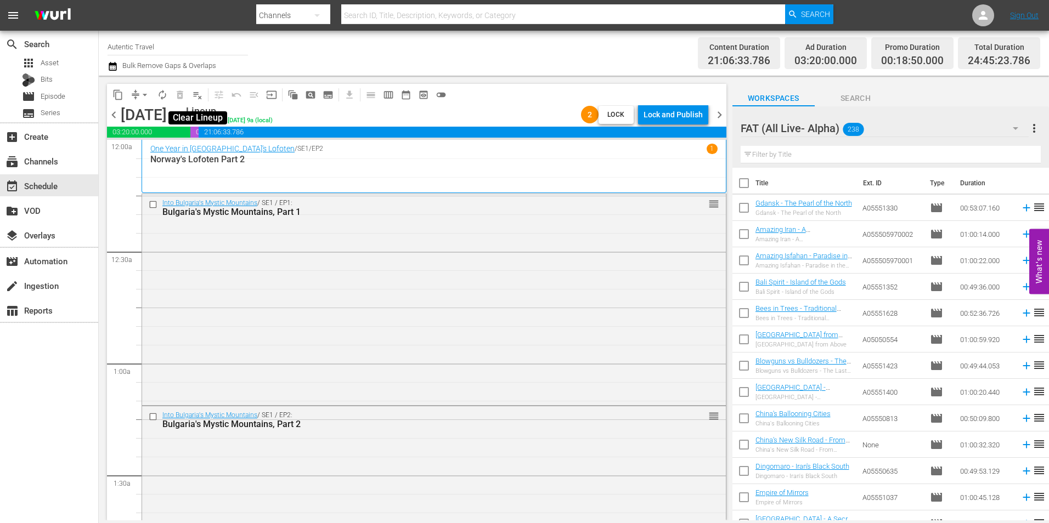
click at [195, 98] on span "playlist_remove_outlined" at bounding box center [197, 94] width 11 height 11
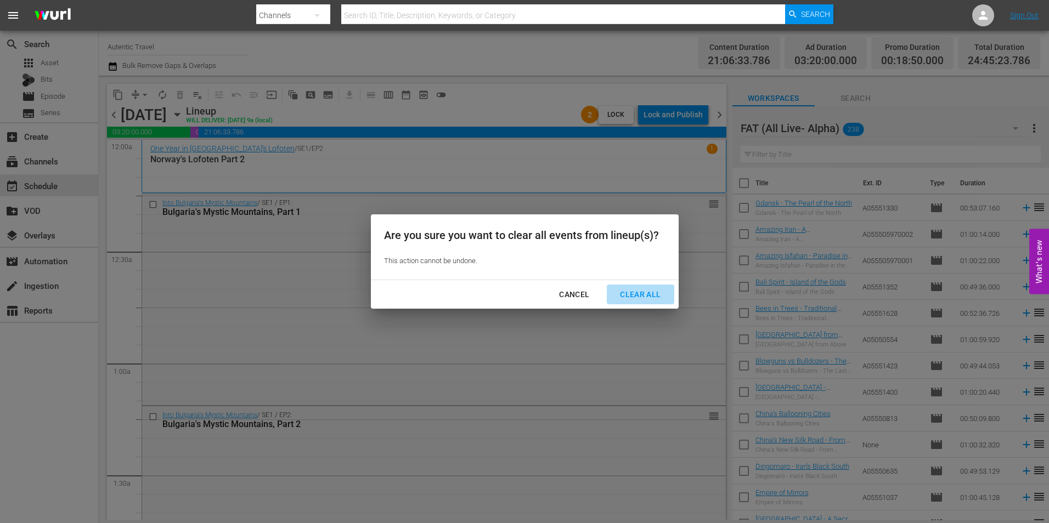
click at [643, 292] on div "Clear All" at bounding box center [640, 295] width 58 height 14
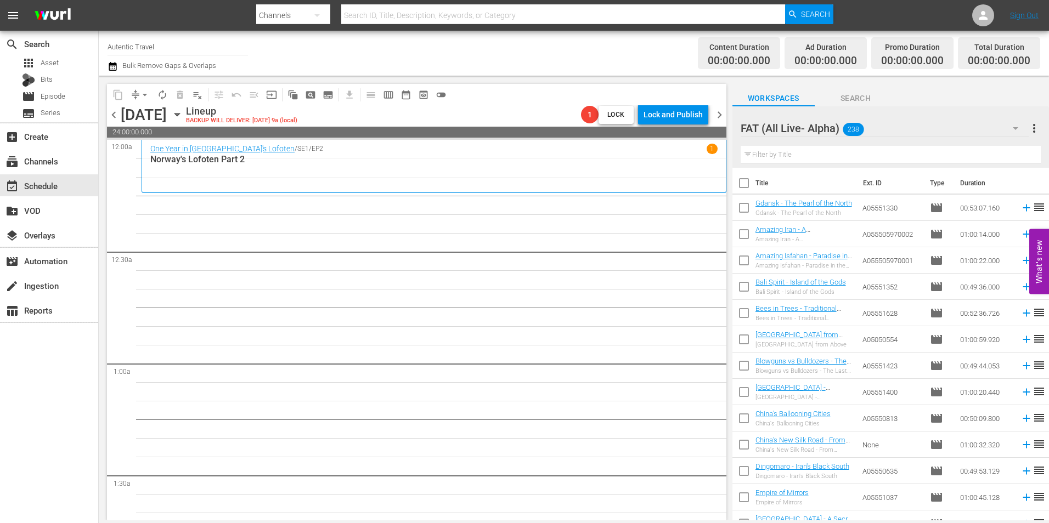
click at [115, 114] on span "chevron_left" at bounding box center [114, 115] width 14 height 14
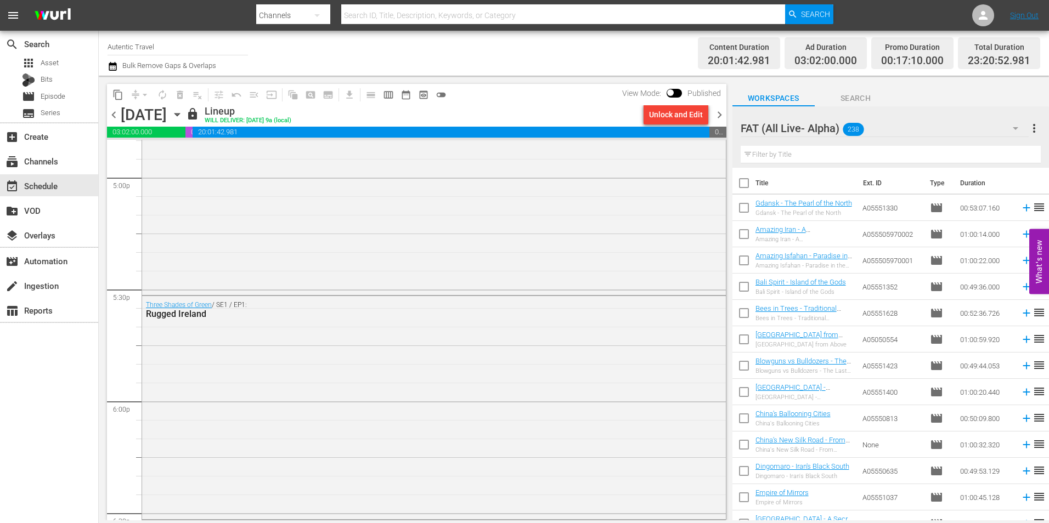
scroll to position [5043, 0]
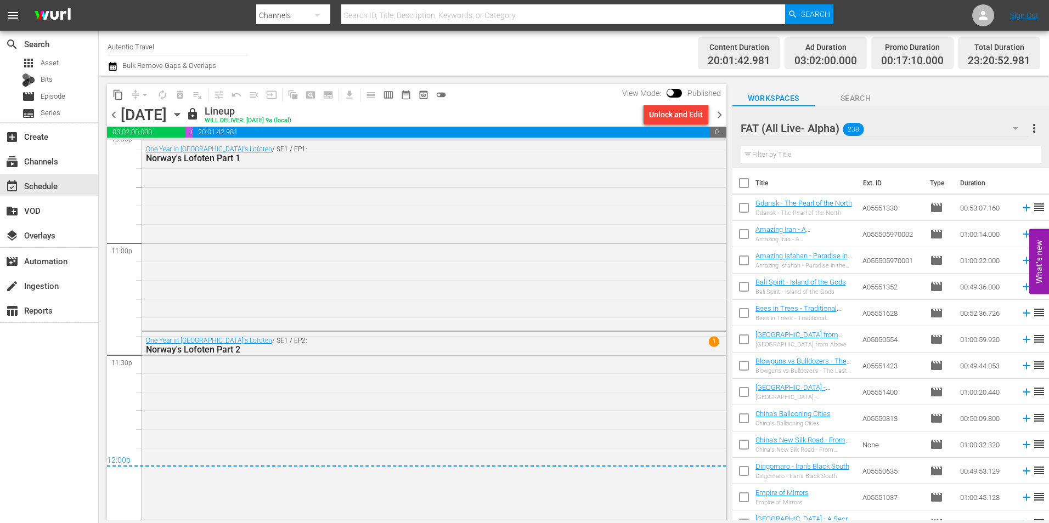
click at [720, 114] on span "chevron_right" at bounding box center [719, 115] width 14 height 14
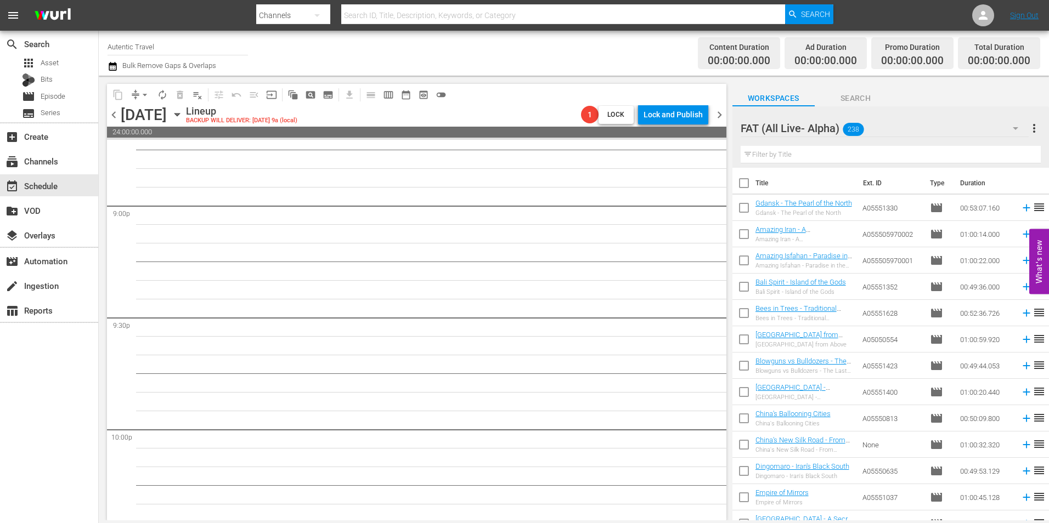
scroll to position [4989, 0]
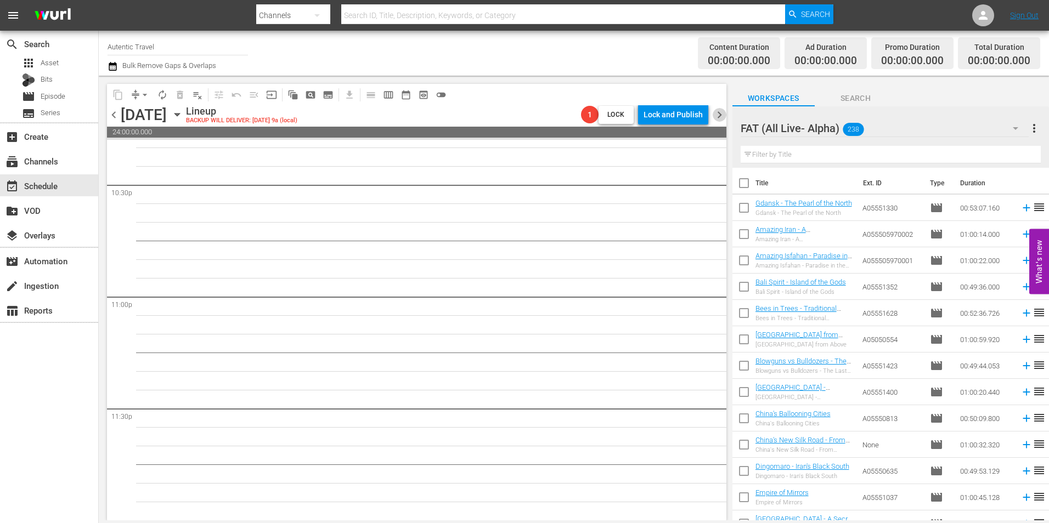
click at [716, 116] on span "chevron_right" at bounding box center [719, 115] width 14 height 14
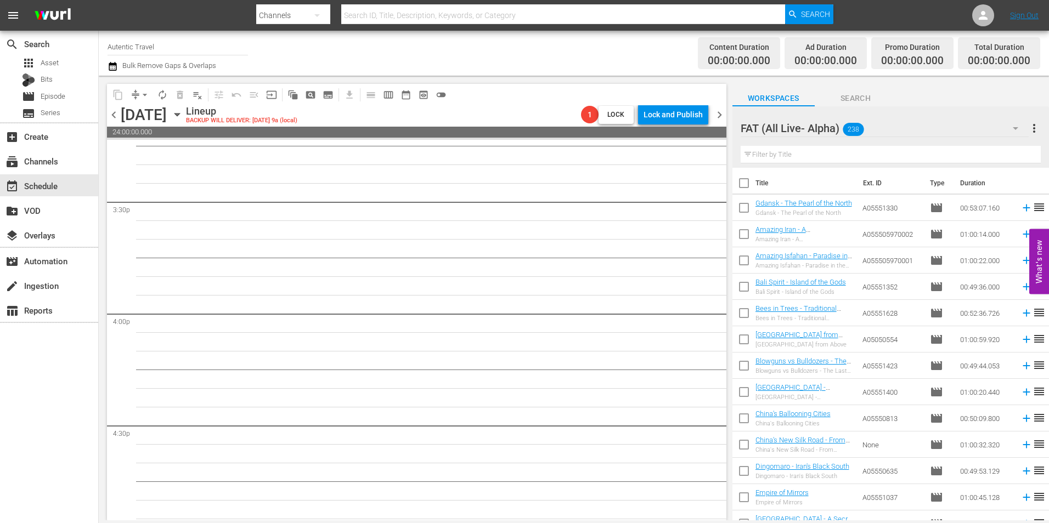
scroll to position [4989, 0]
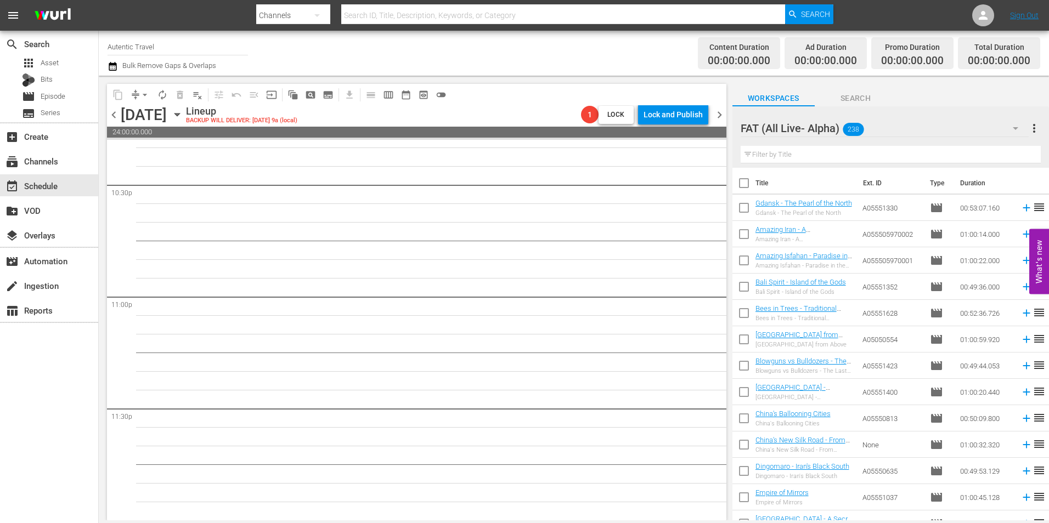
click at [715, 111] on span "chevron_right" at bounding box center [719, 115] width 14 height 14
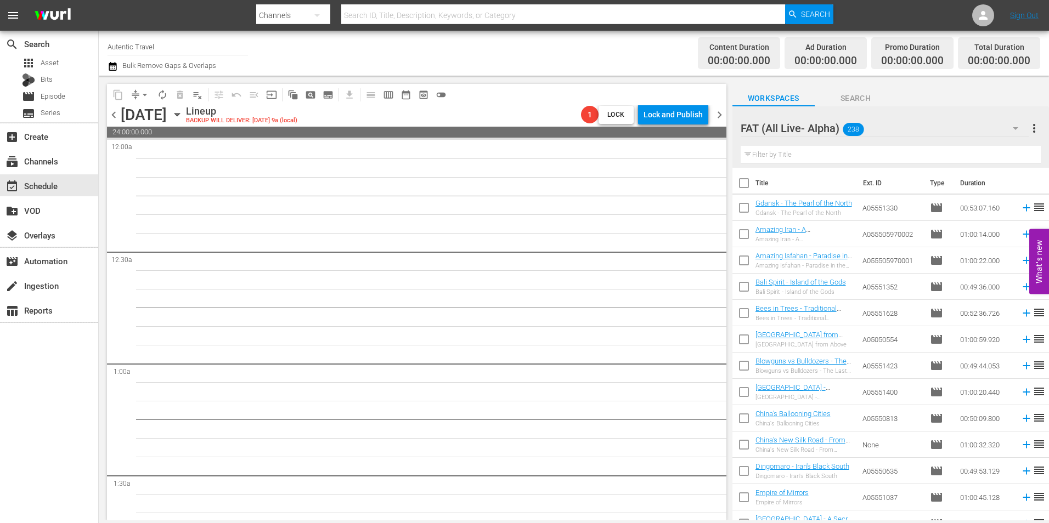
click at [718, 115] on span "chevron_right" at bounding box center [719, 115] width 14 height 14
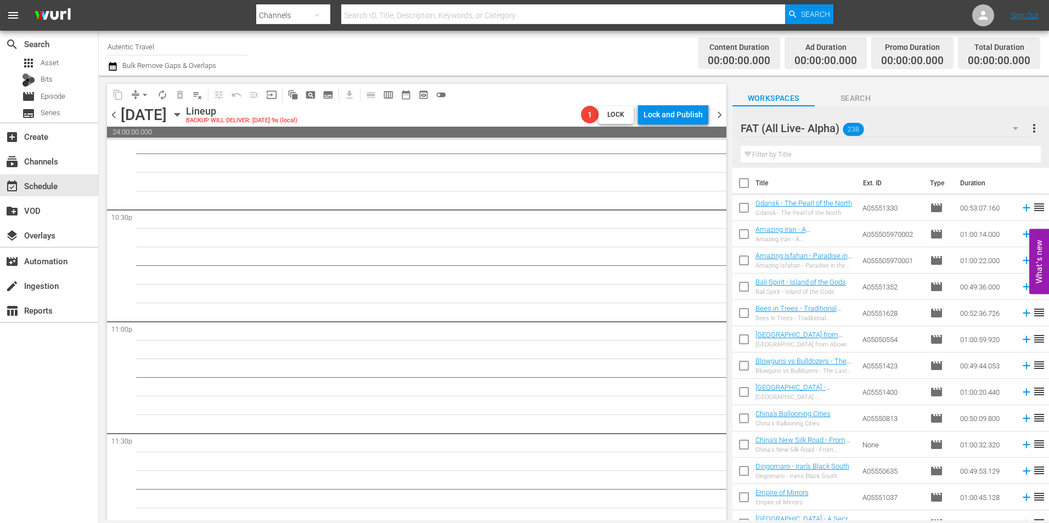
scroll to position [4989, 0]
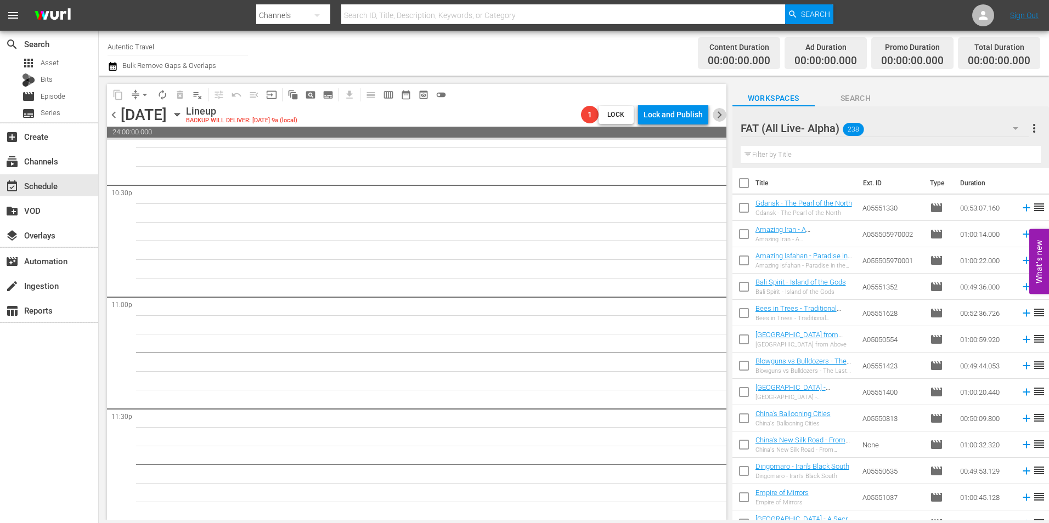
click at [716, 111] on span "chevron_right" at bounding box center [719, 115] width 14 height 14
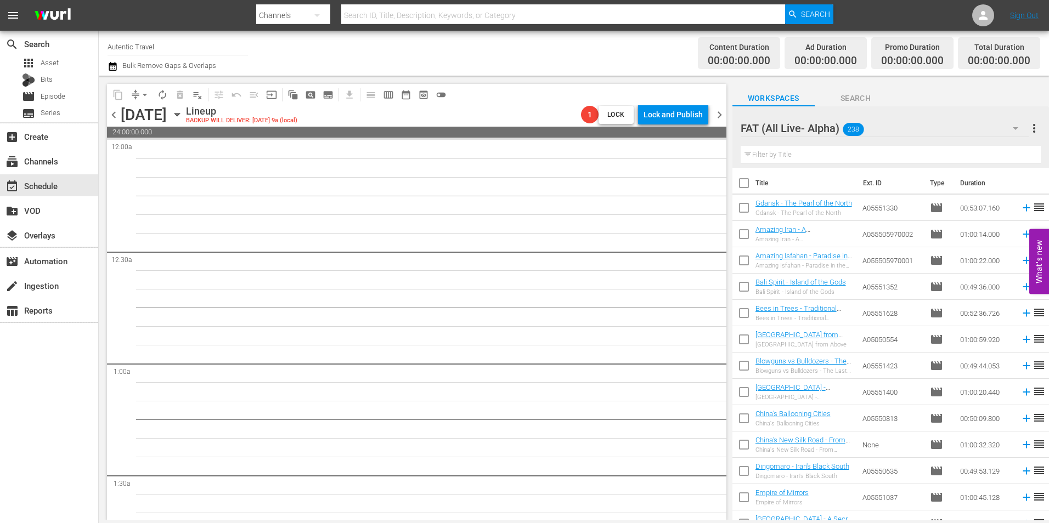
click at [718, 115] on span "chevron_right" at bounding box center [719, 115] width 14 height 14
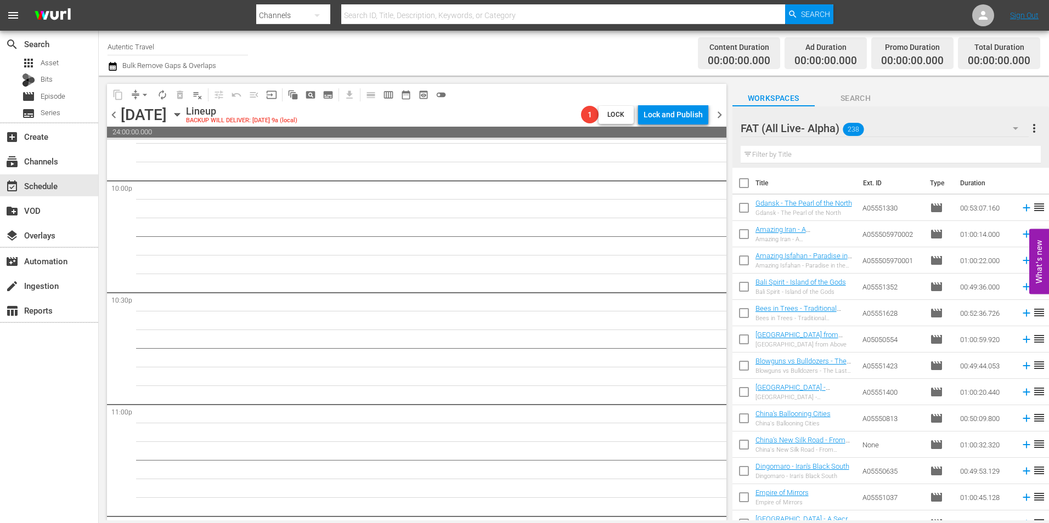
scroll to position [4989, 0]
click at [719, 117] on span "chevron_right" at bounding box center [719, 115] width 14 height 14
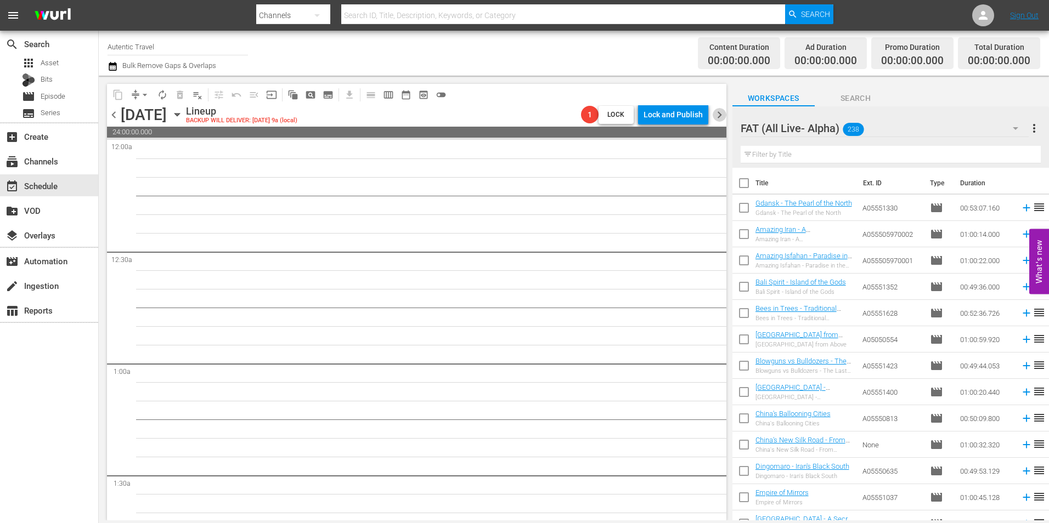
click at [724, 117] on span "chevron_right" at bounding box center [719, 115] width 14 height 14
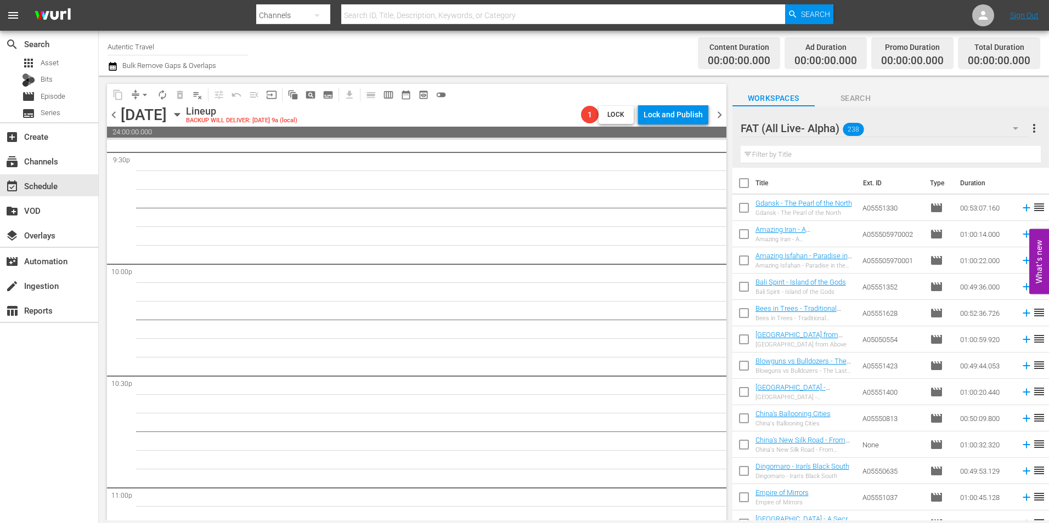
scroll to position [4989, 0]
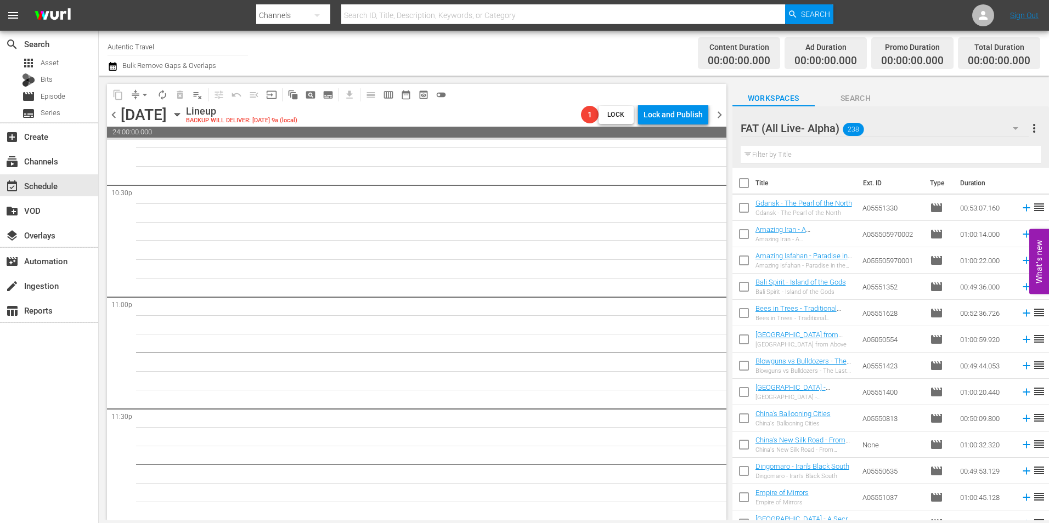
click at [716, 110] on span "chevron_right" at bounding box center [719, 115] width 14 height 14
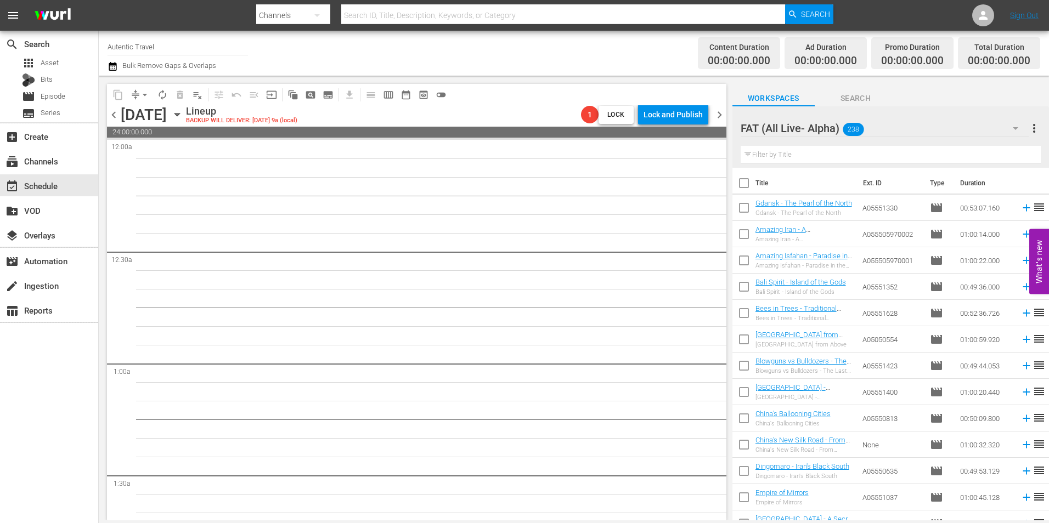
click at [721, 116] on span "chevron_right" at bounding box center [719, 115] width 14 height 14
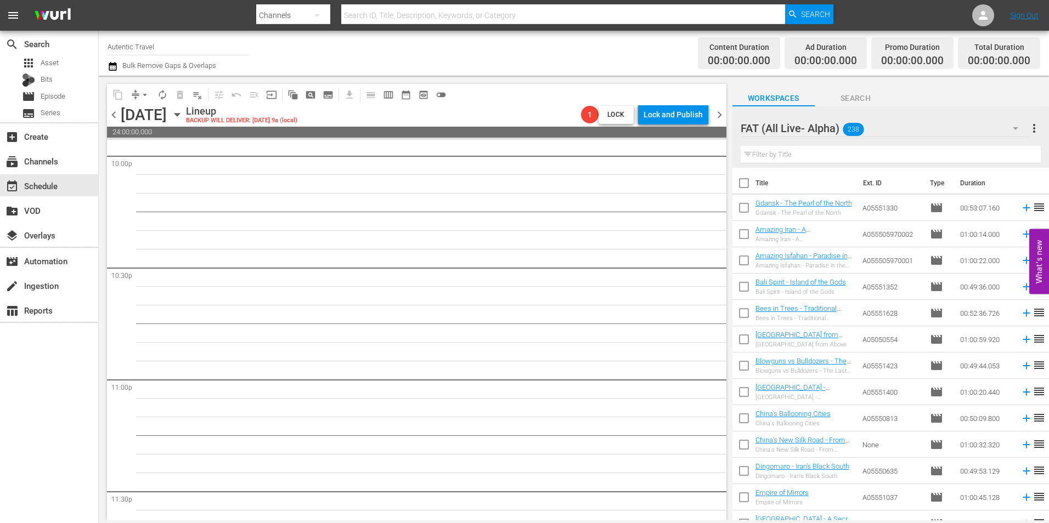
scroll to position [4989, 0]
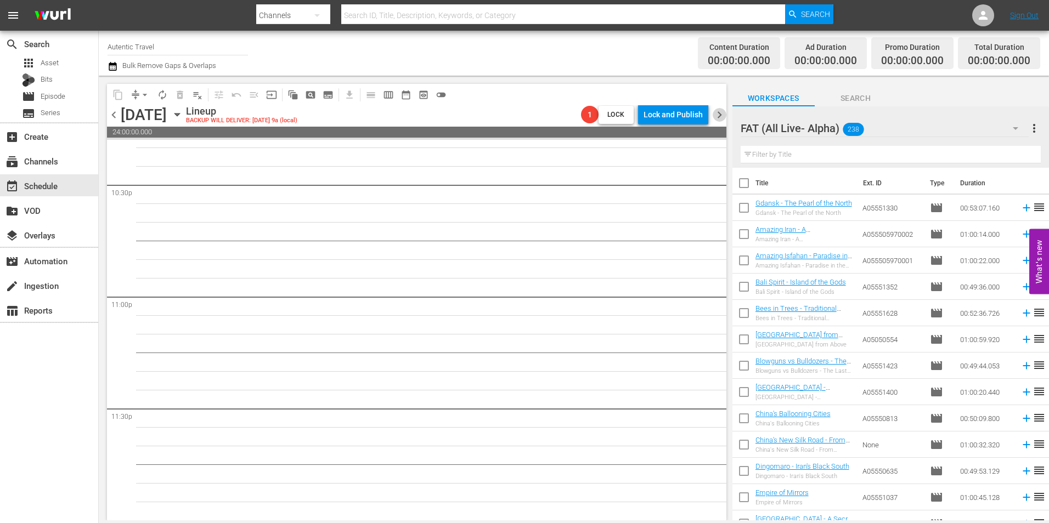
click at [716, 112] on span "chevron_right" at bounding box center [719, 115] width 14 height 14
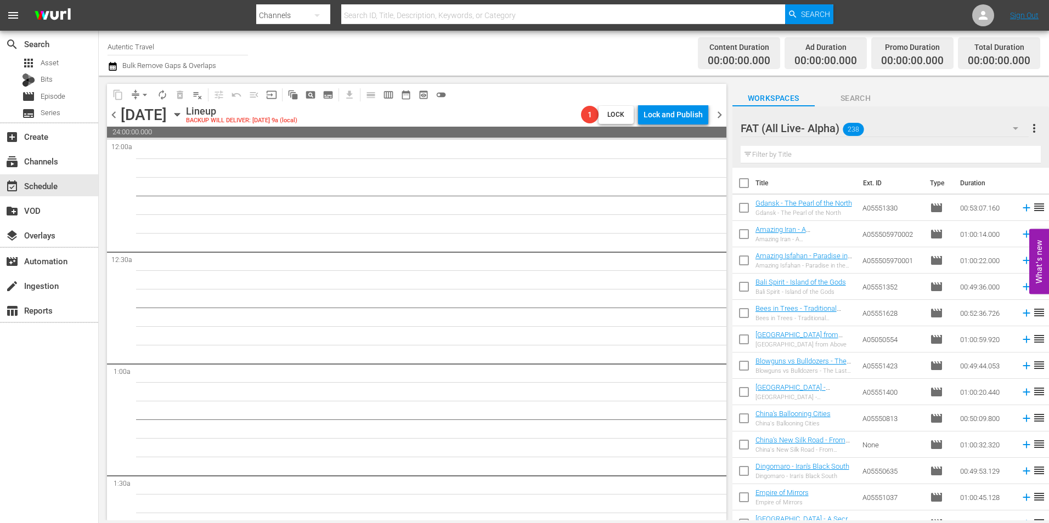
click at [716, 115] on span "chevron_right" at bounding box center [719, 115] width 14 height 14
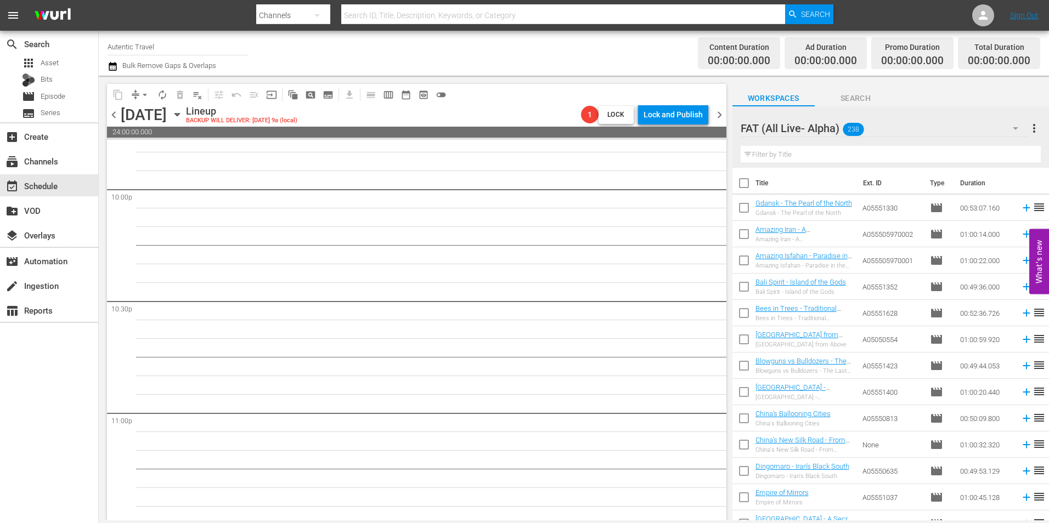
scroll to position [4989, 0]
click at [716, 108] on span "chevron_right" at bounding box center [719, 115] width 14 height 14
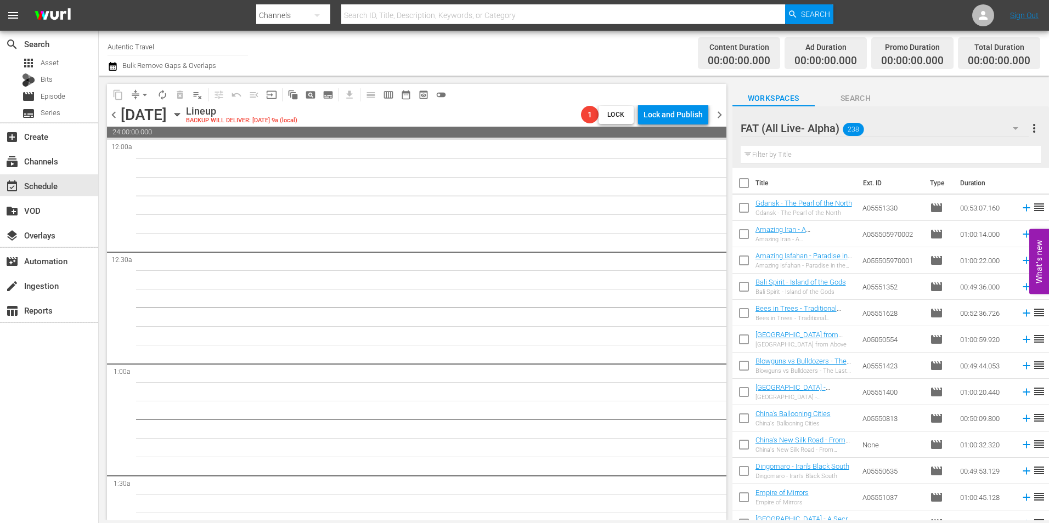
click at [719, 112] on span "chevron_right" at bounding box center [719, 115] width 14 height 14
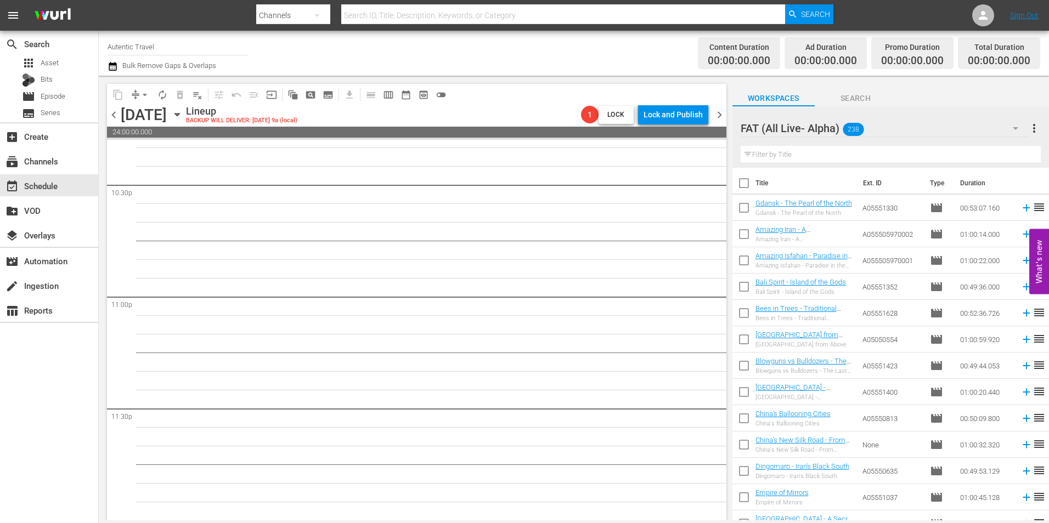
click at [715, 115] on span "chevron_right" at bounding box center [719, 115] width 14 height 14
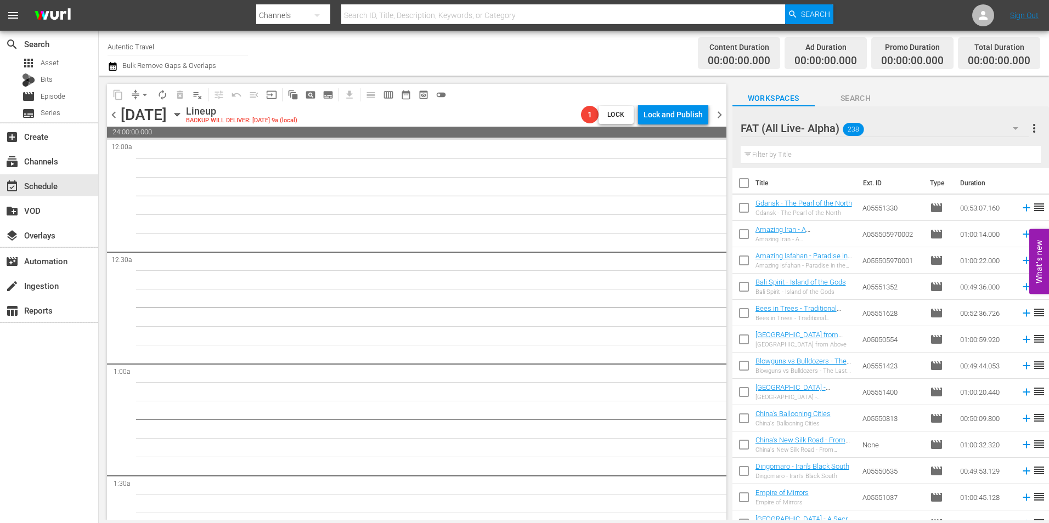
click at [722, 117] on span "chevron_right" at bounding box center [719, 115] width 14 height 14
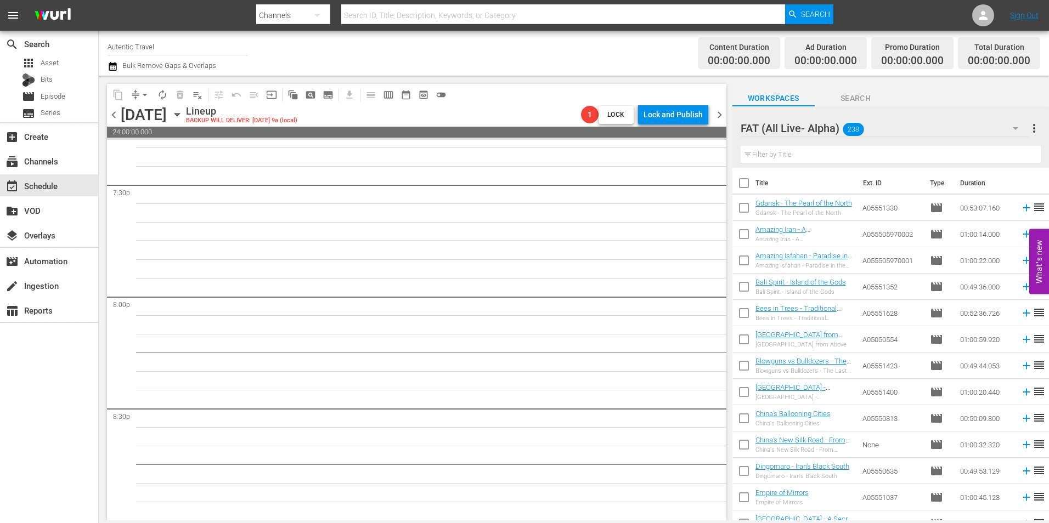
scroll to position [4989, 0]
click at [715, 112] on span "chevron_right" at bounding box center [719, 115] width 14 height 14
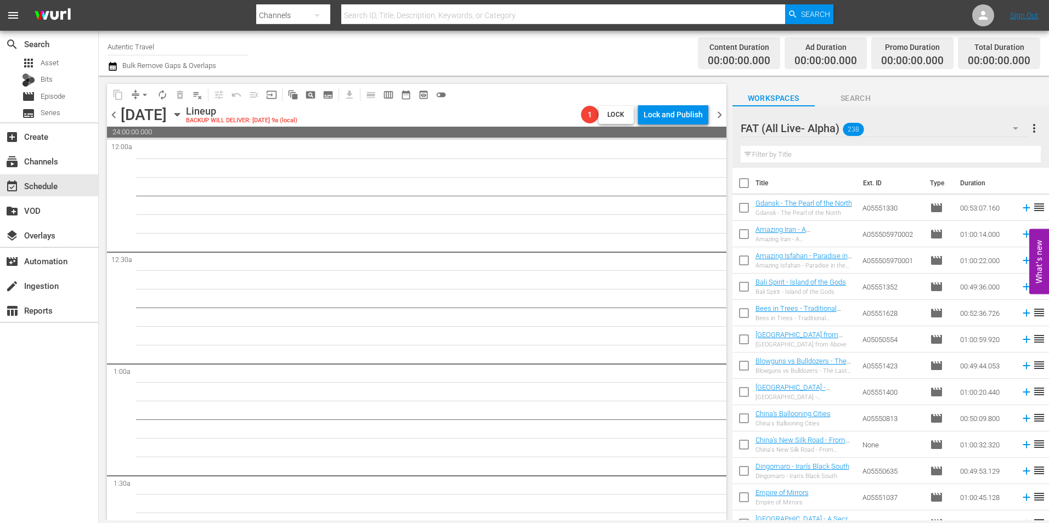
click at [716, 116] on span "chevron_right" at bounding box center [719, 115] width 14 height 14
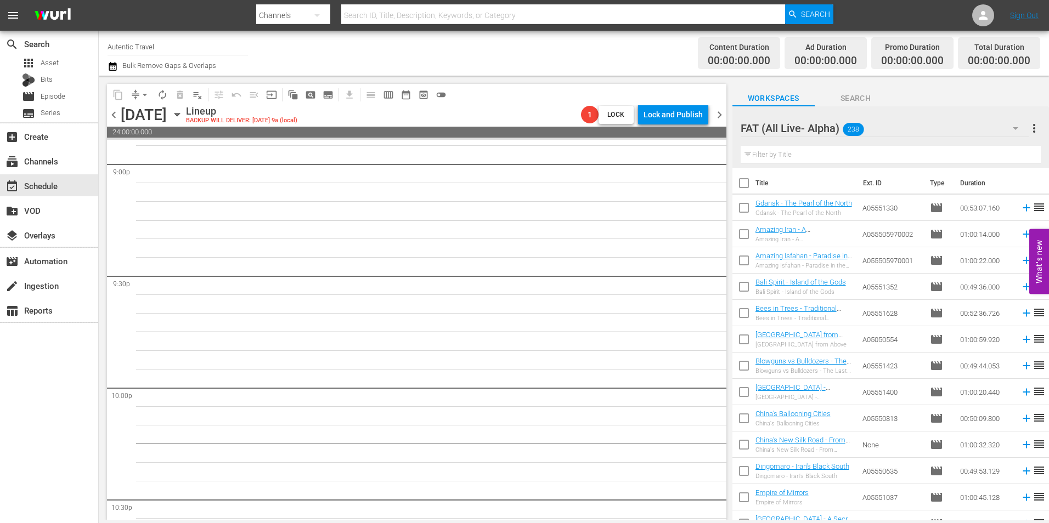
scroll to position [4989, 0]
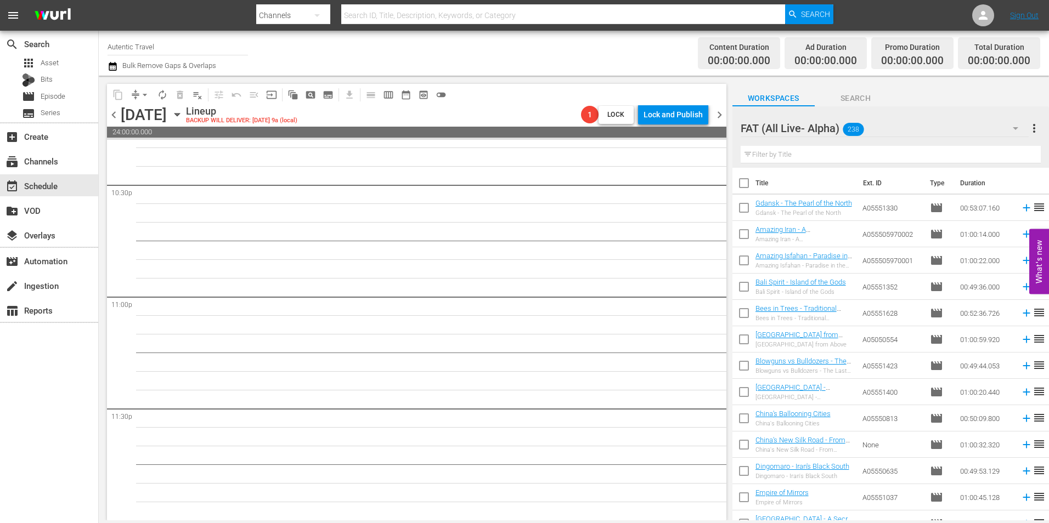
click at [719, 114] on span "chevron_right" at bounding box center [719, 115] width 14 height 14
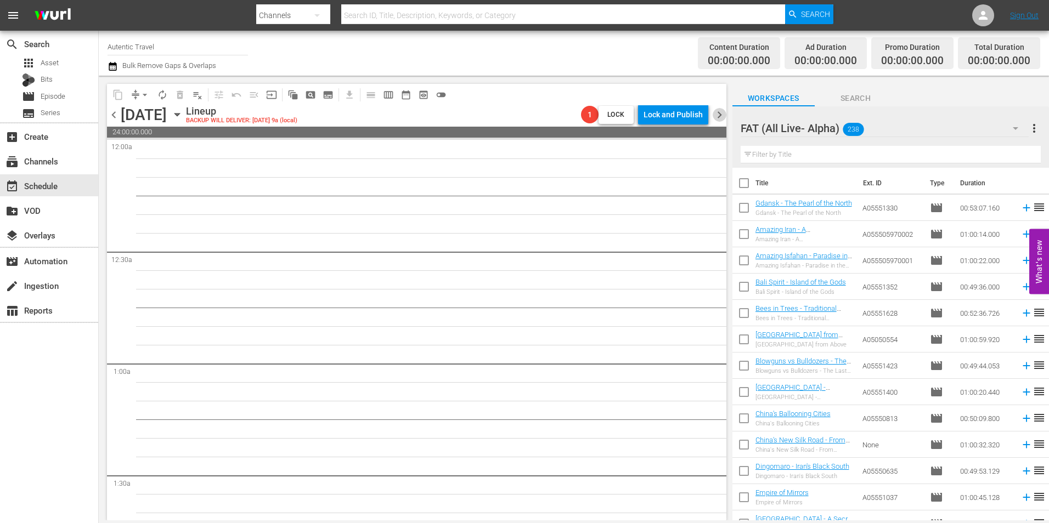
click at [721, 117] on span "chevron_right" at bounding box center [719, 115] width 14 height 14
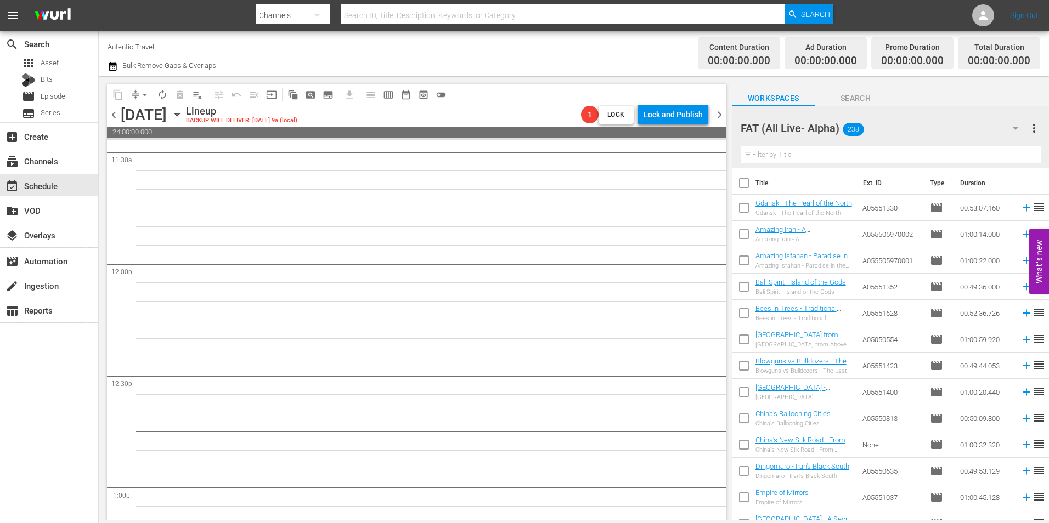
scroll to position [4989, 0]
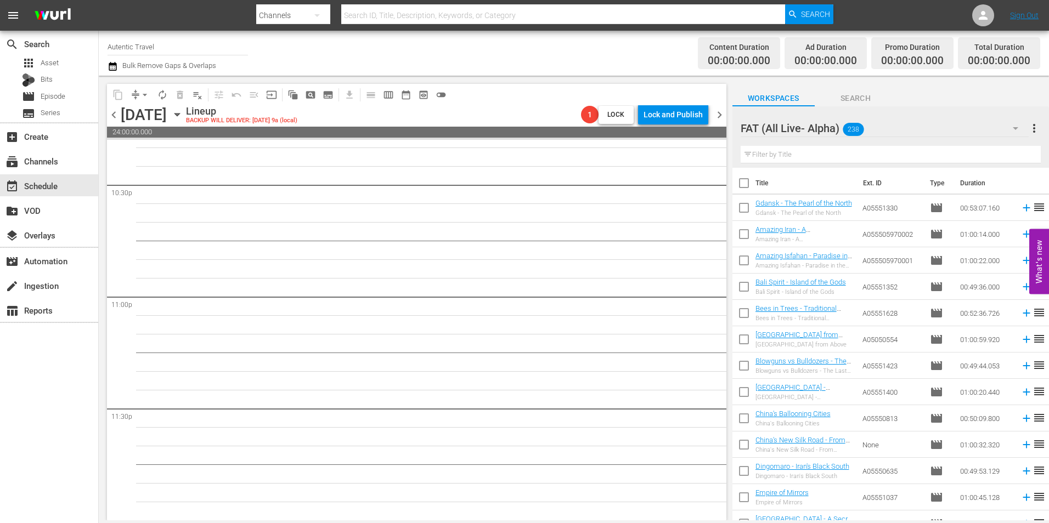
click at [718, 109] on span "chevron_right" at bounding box center [719, 115] width 14 height 14
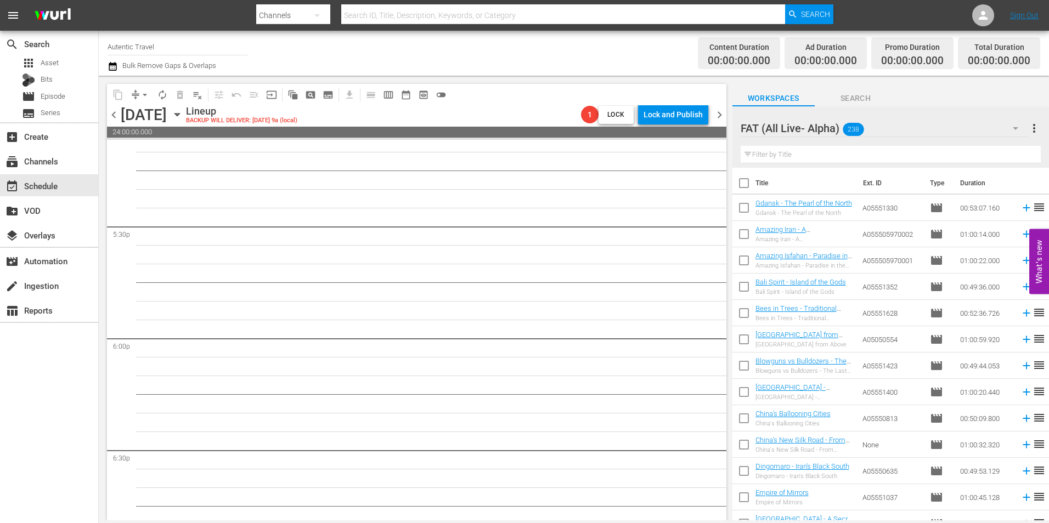
scroll to position [4989, 0]
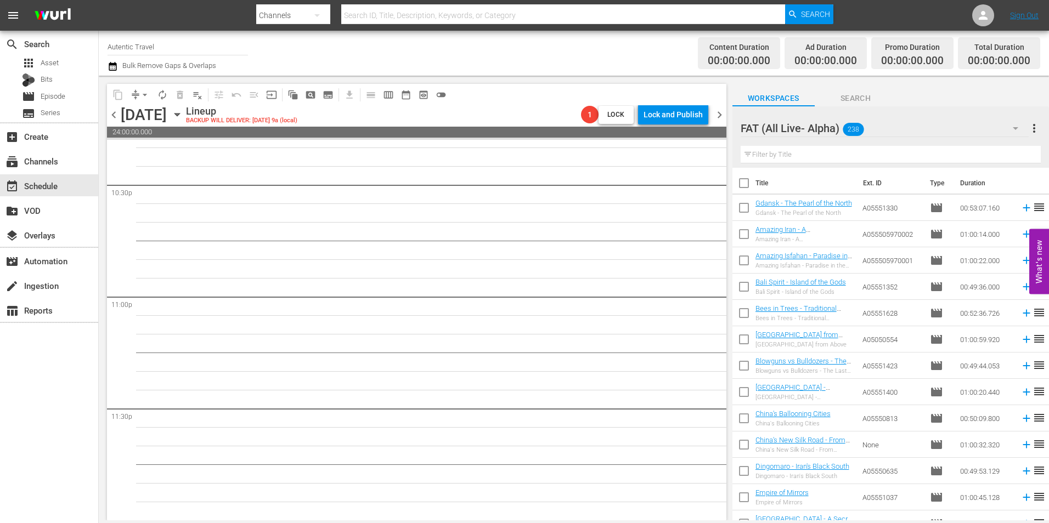
click at [716, 111] on span "chevron_right" at bounding box center [719, 115] width 14 height 14
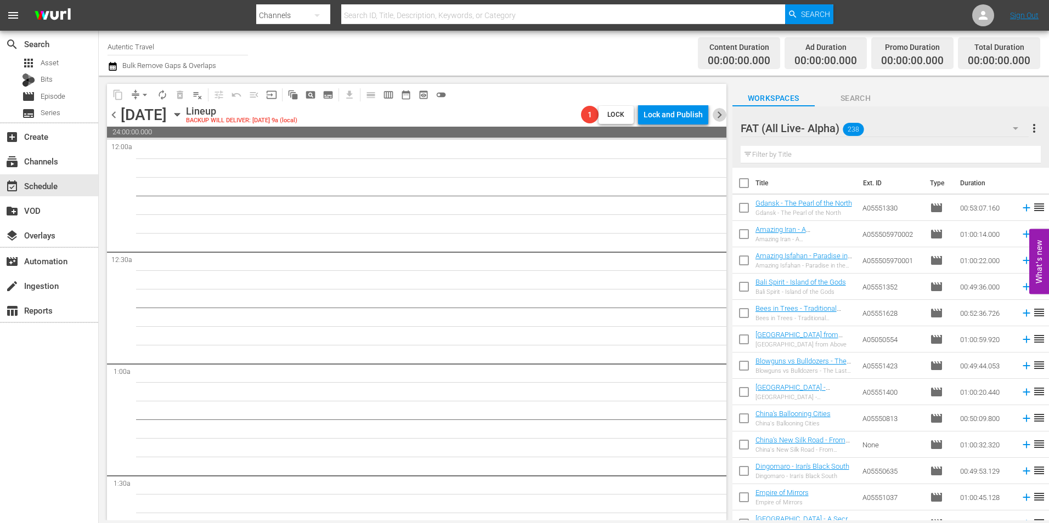
click at [719, 115] on span "chevron_right" at bounding box center [719, 115] width 14 height 14
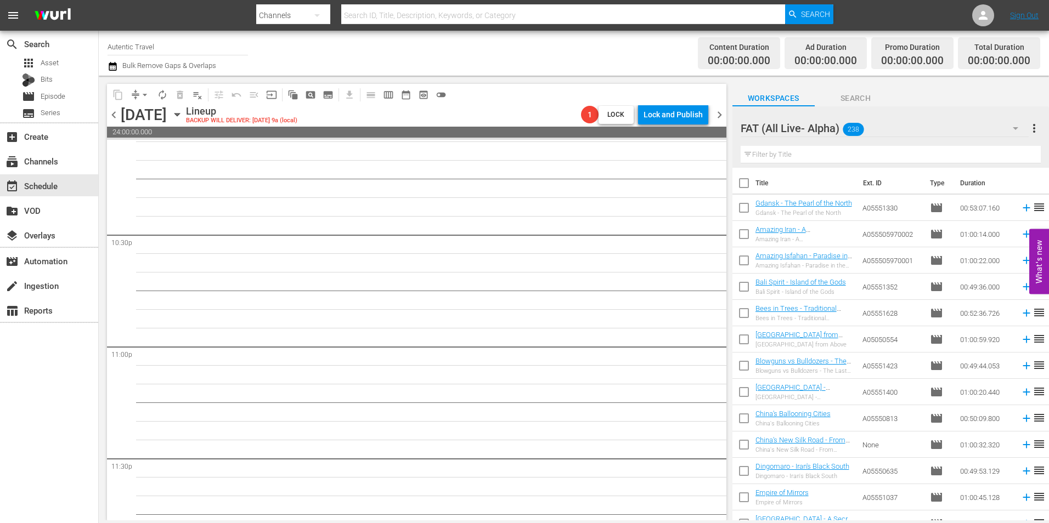
scroll to position [4989, 0]
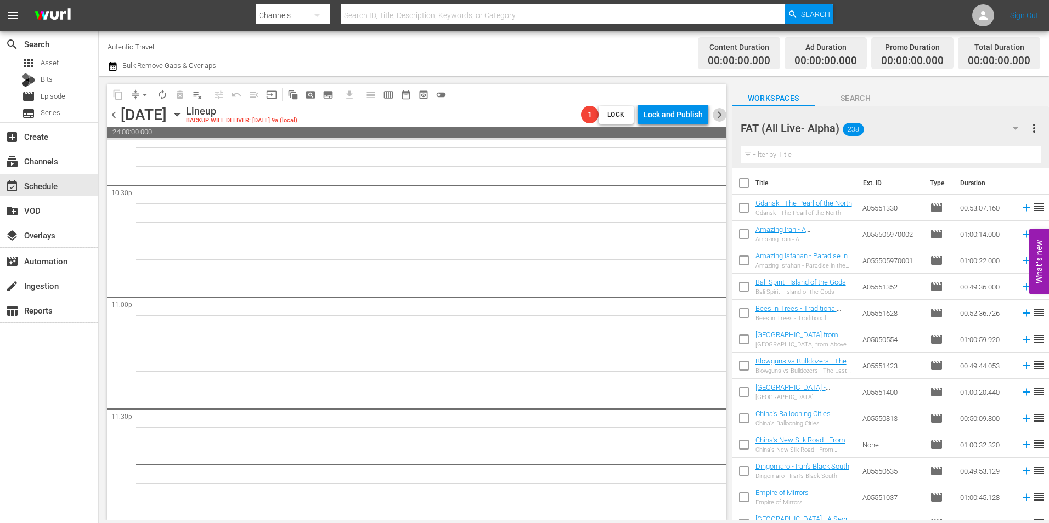
click at [715, 113] on span "chevron_right" at bounding box center [719, 115] width 14 height 14
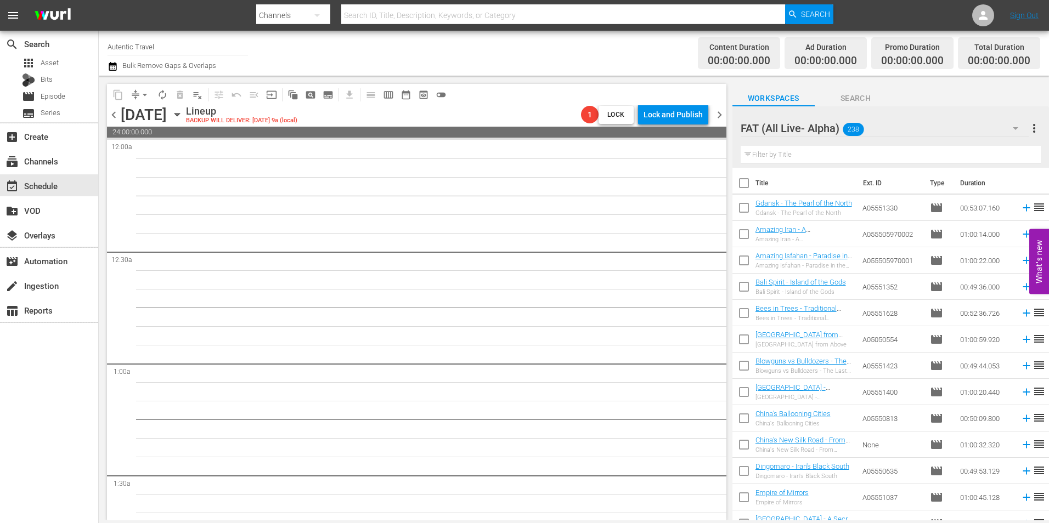
click at [718, 115] on span "chevron_right" at bounding box center [719, 115] width 14 height 14
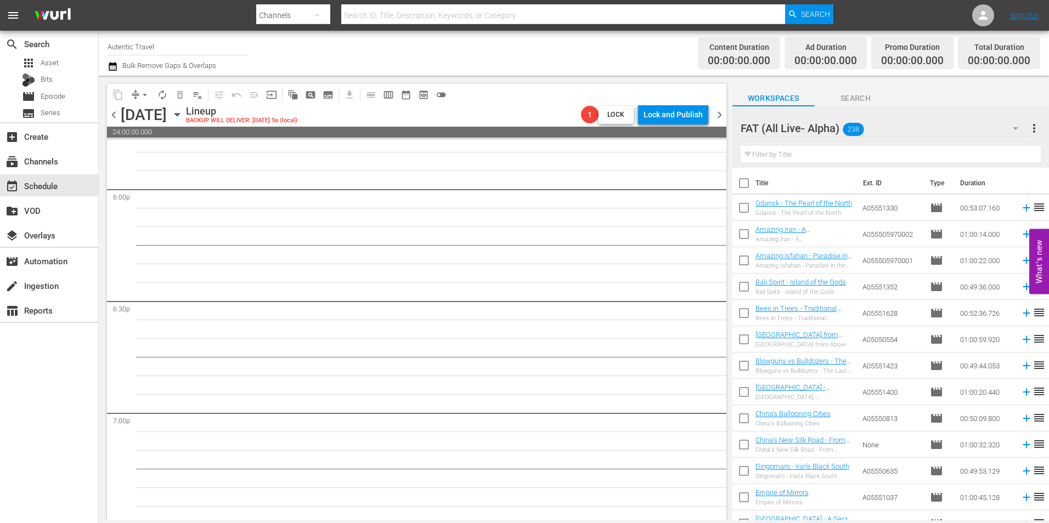
scroll to position [4989, 0]
click at [719, 114] on span "chevron_right" at bounding box center [719, 115] width 14 height 14
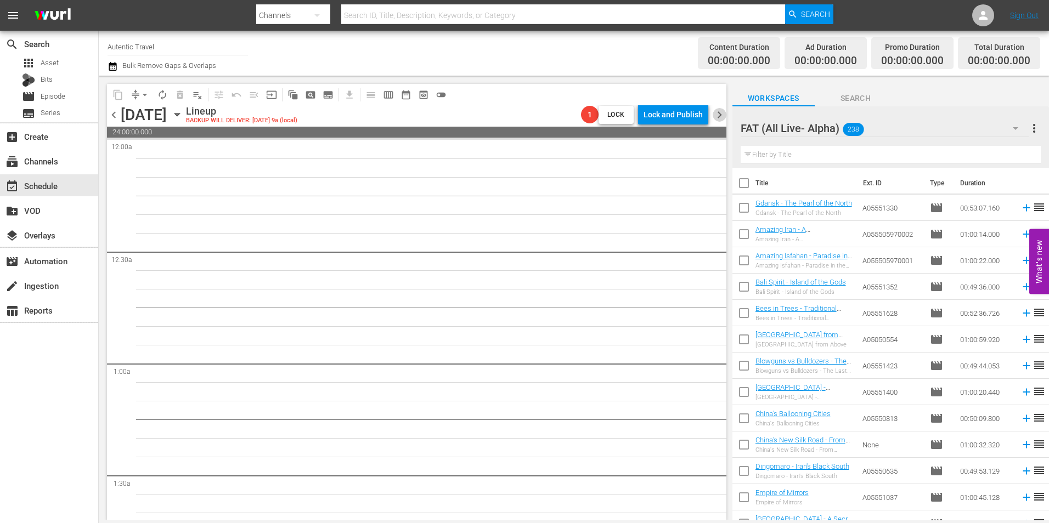
click at [720, 115] on span "chevron_right" at bounding box center [719, 115] width 14 height 14
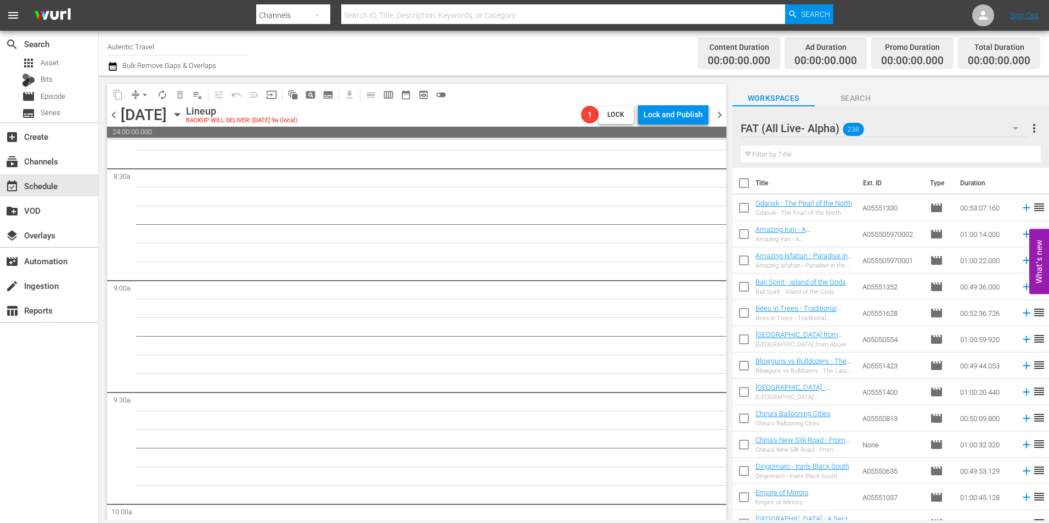
scroll to position [4989, 0]
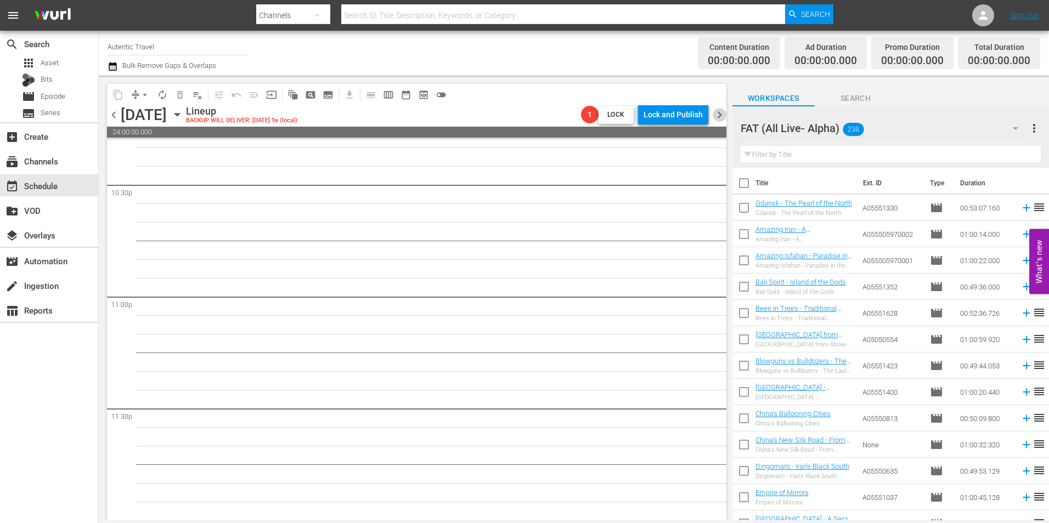
click at [723, 114] on span "chevron_right" at bounding box center [719, 115] width 14 height 14
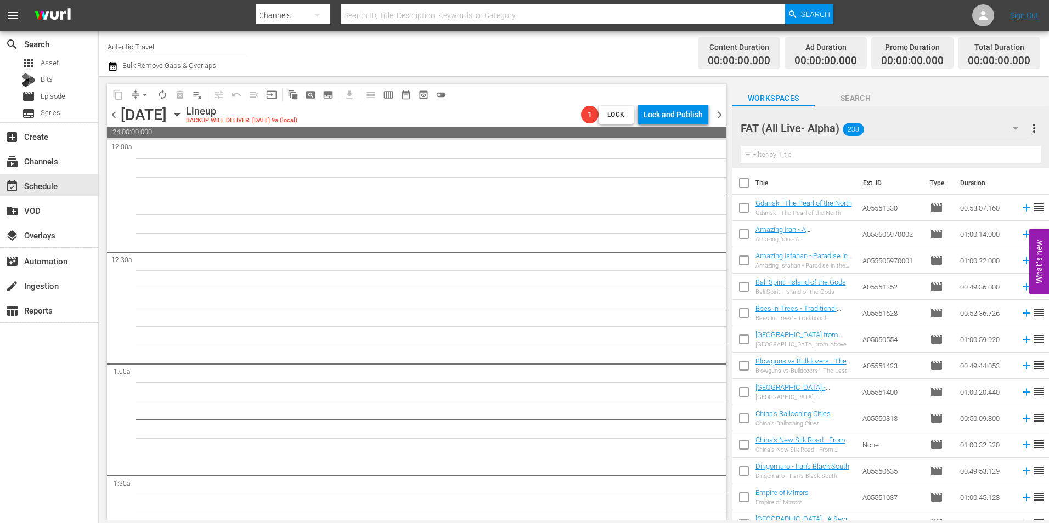
scroll to position [4989, 0]
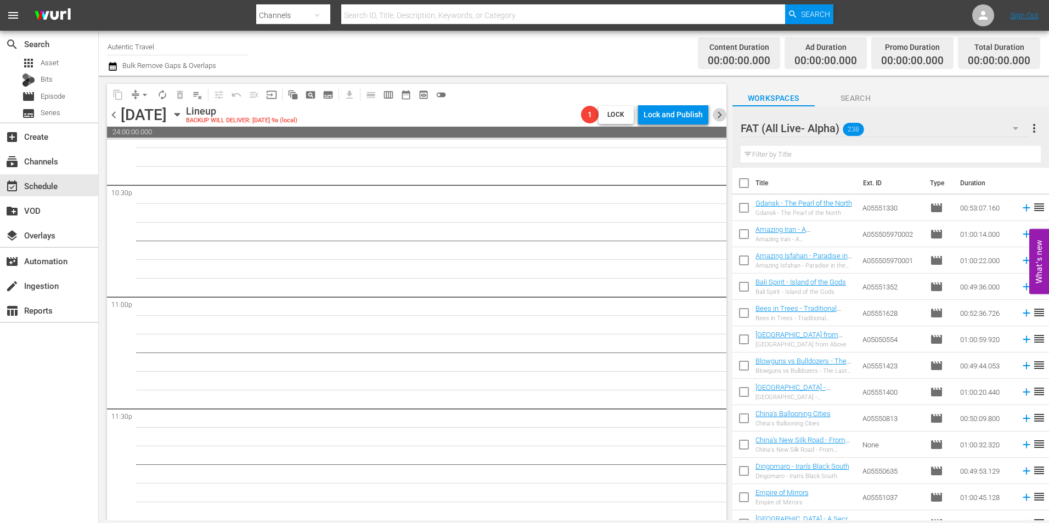
click at [724, 112] on span "chevron_right" at bounding box center [719, 115] width 14 height 14
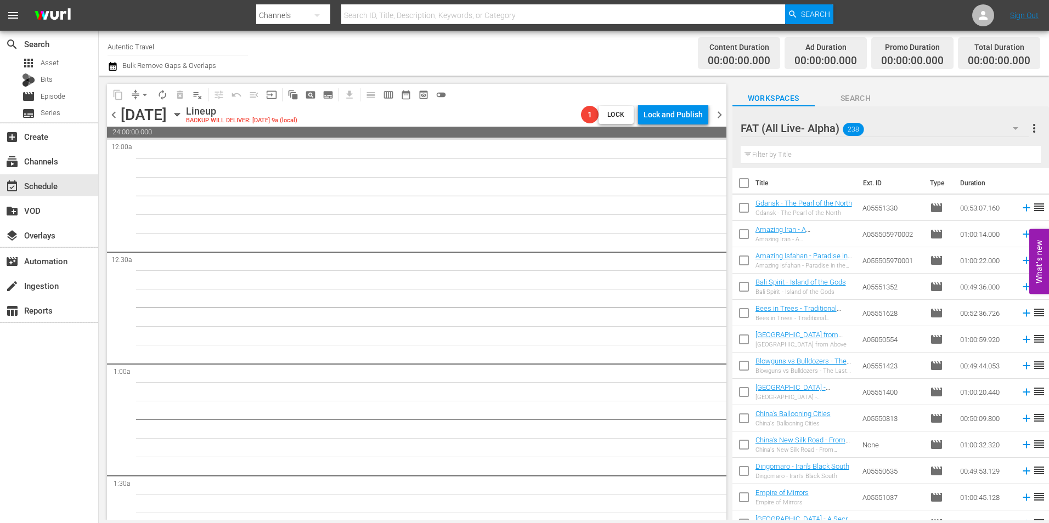
click at [713, 113] on span "chevron_right" at bounding box center [719, 115] width 14 height 14
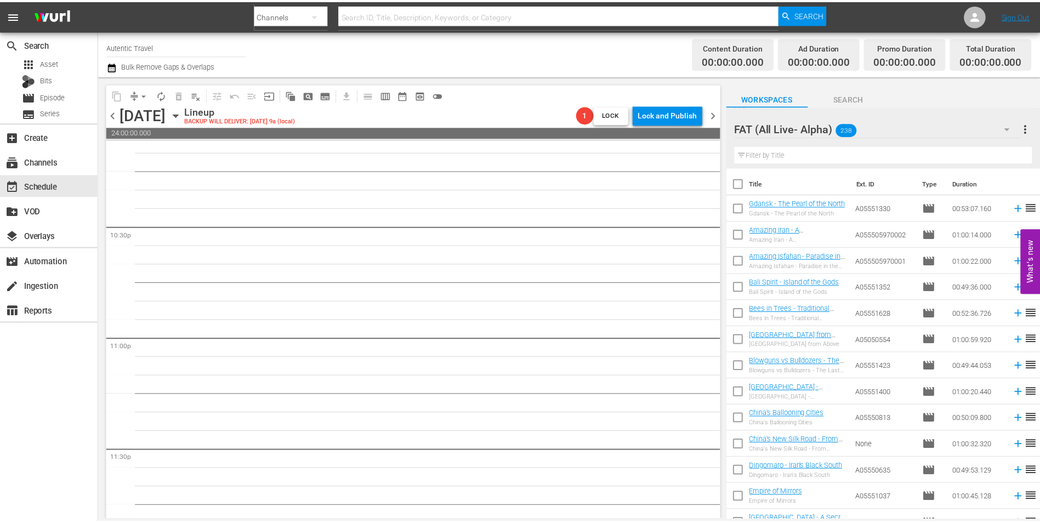
scroll to position [4989, 0]
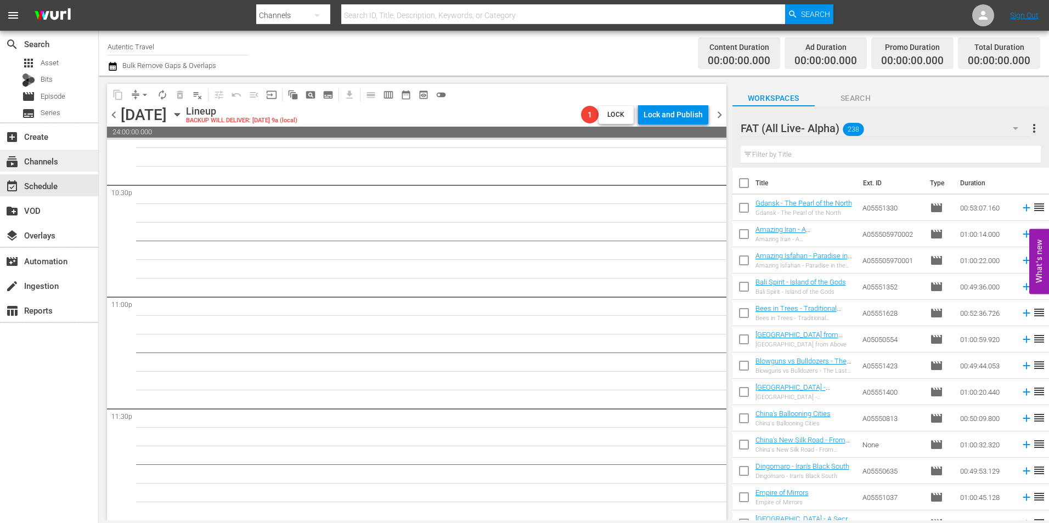
click at [69, 165] on div "subscriptions Channels" at bounding box center [49, 161] width 98 height 22
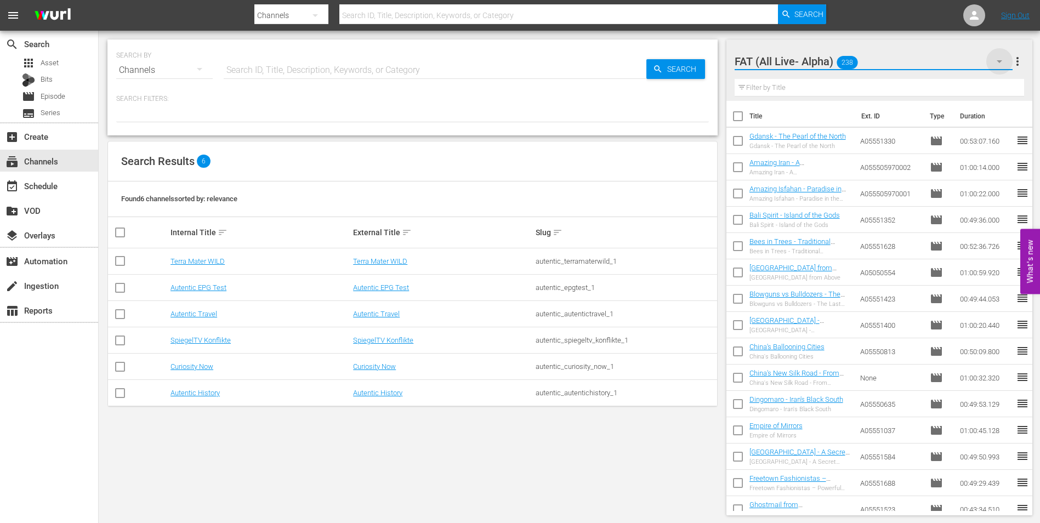
click at [1001, 58] on icon "button" at bounding box center [999, 61] width 13 height 13
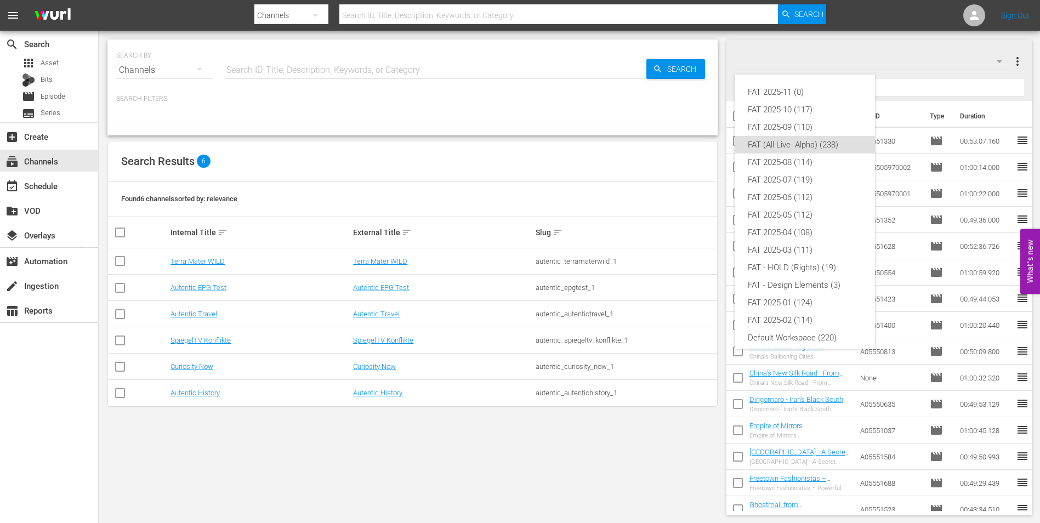
scroll to position [7, 0]
click at [974, 70] on div "FAT 2025-11 (0) FAT 2025-10 (117) FAT 2025-09 (110) FAT (All Live- Alpha) (238)…" at bounding box center [520, 261] width 1040 height 523
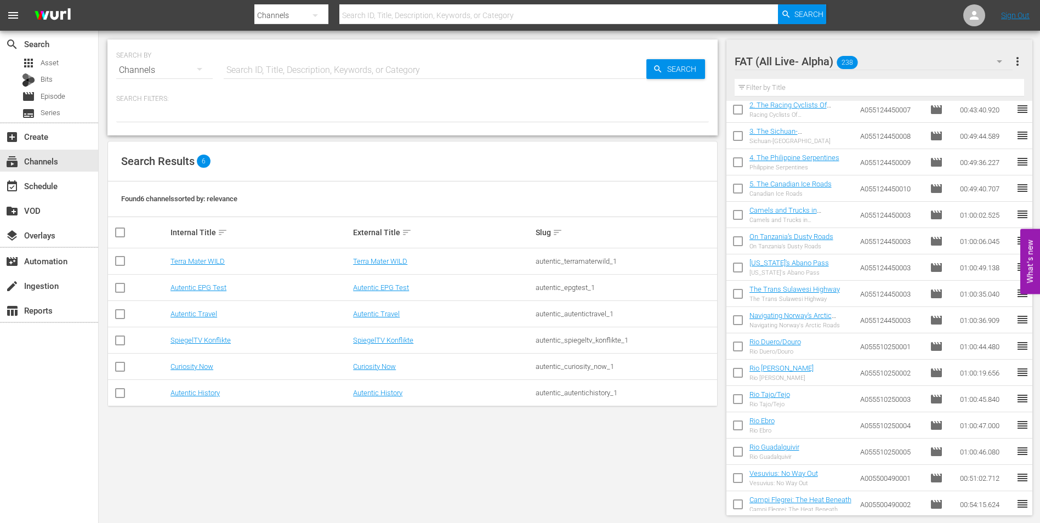
scroll to position [3515, 0]
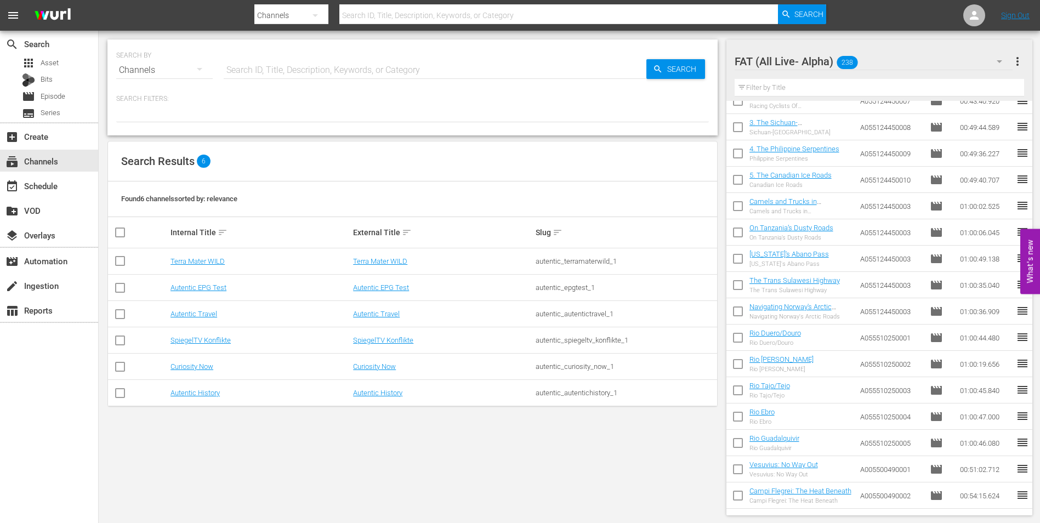
click at [745, 337] on input "checkbox" at bounding box center [738, 339] width 23 height 23
checkbox input "true"
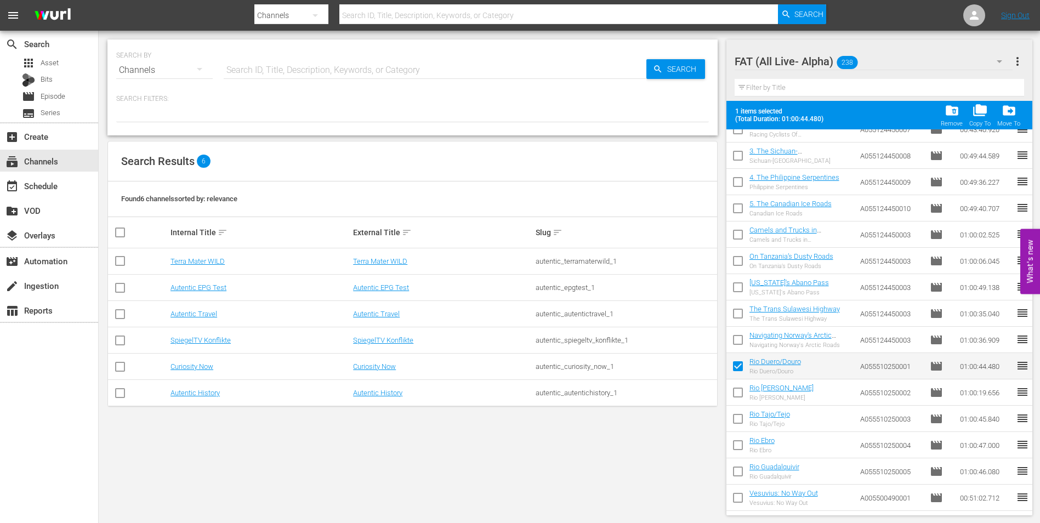
click at [739, 388] on input "checkbox" at bounding box center [738, 394] width 23 height 23
checkbox input "true"
click at [737, 421] on input "checkbox" at bounding box center [738, 421] width 23 height 23
checkbox input "true"
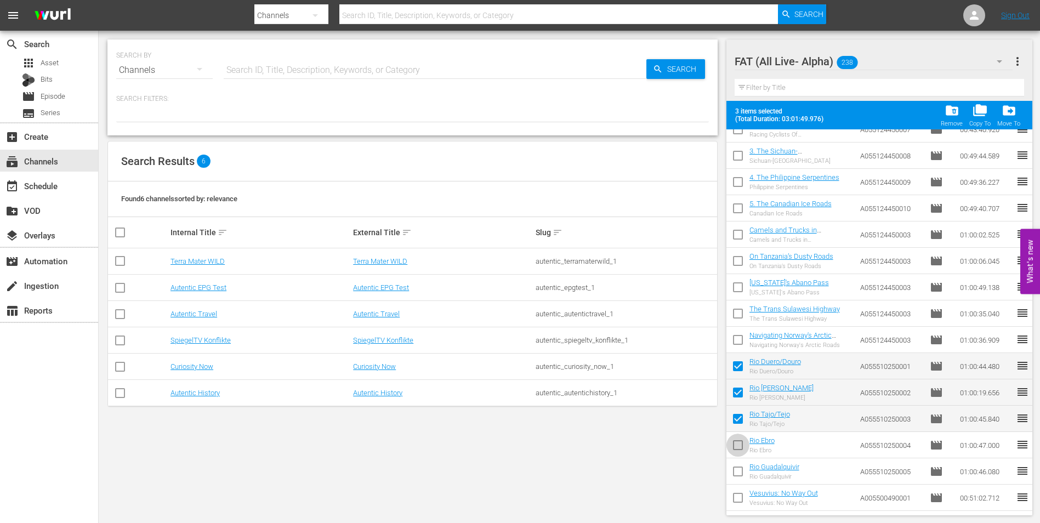
click at [735, 449] on input "checkbox" at bounding box center [738, 447] width 23 height 23
checkbox input "true"
click at [739, 473] on input "checkbox" at bounding box center [738, 473] width 23 height 23
checkbox input "true"
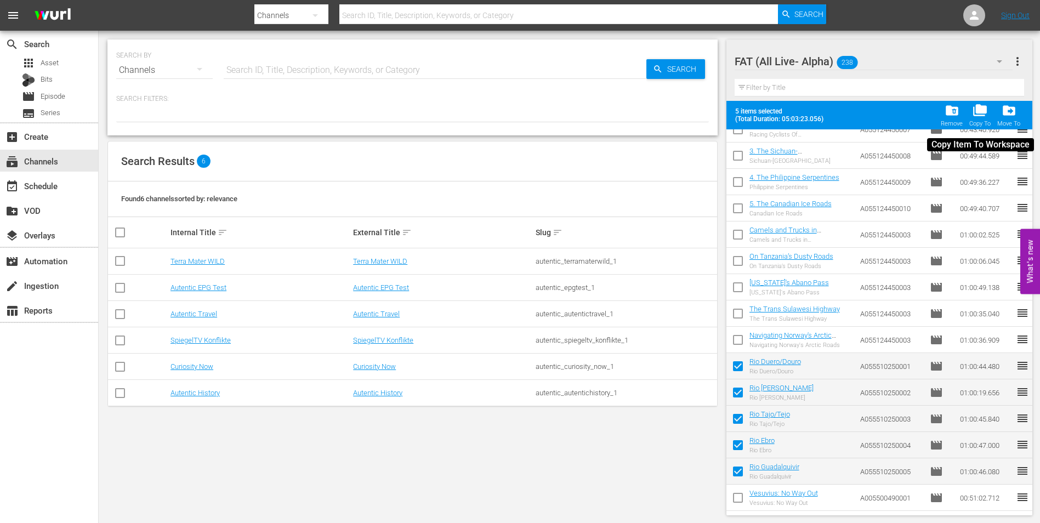
click at [983, 120] on div "Copy To" at bounding box center [980, 123] width 21 height 7
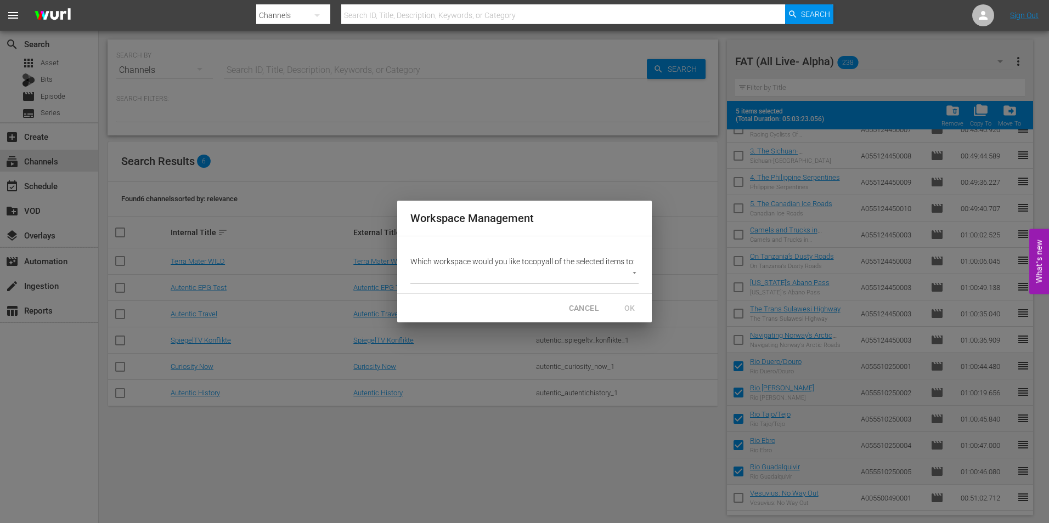
click at [553, 275] on body "menu Search By Channels Search ID, Title, Description, Keywords, or Category Se…" at bounding box center [524, 261] width 1049 height 523
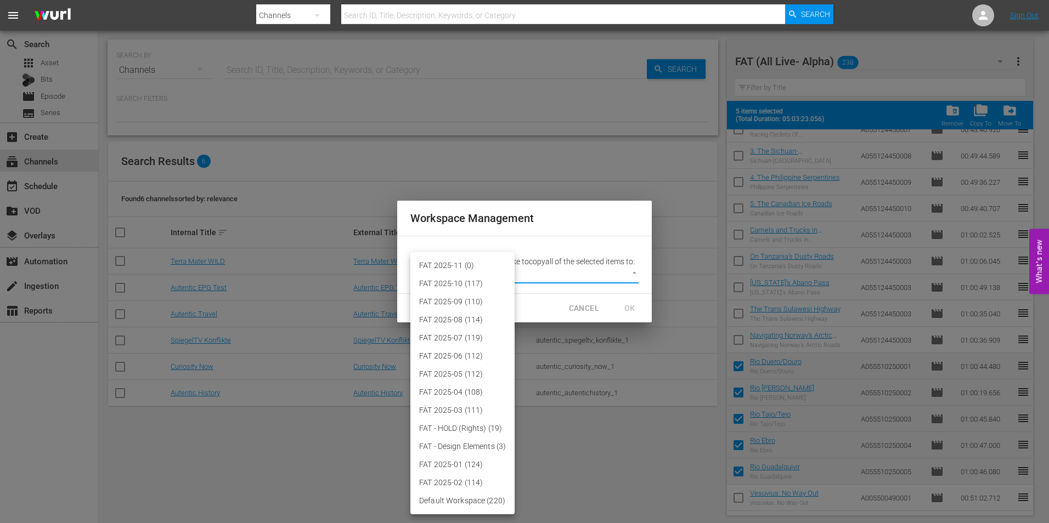
click at [460, 259] on li "FAT 2025-11 (0)" at bounding box center [462, 266] width 104 height 18
type input "3864"
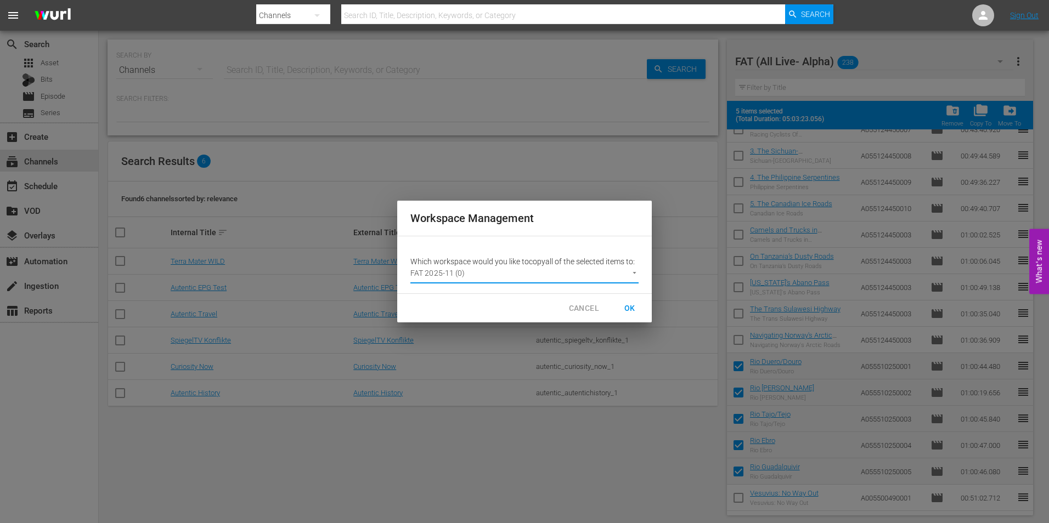
click at [631, 311] on span "OK" at bounding box center [630, 309] width 18 height 14
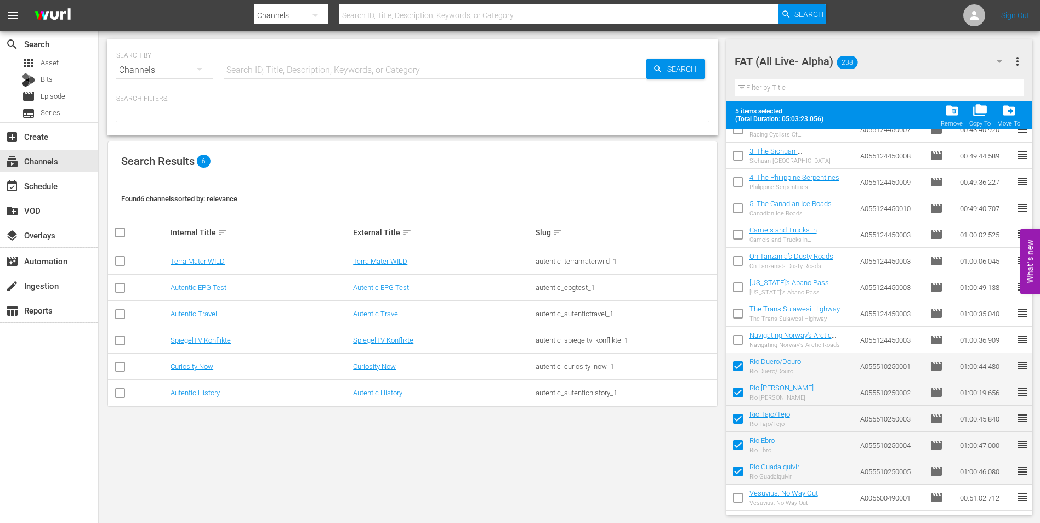
checkbox input "false"
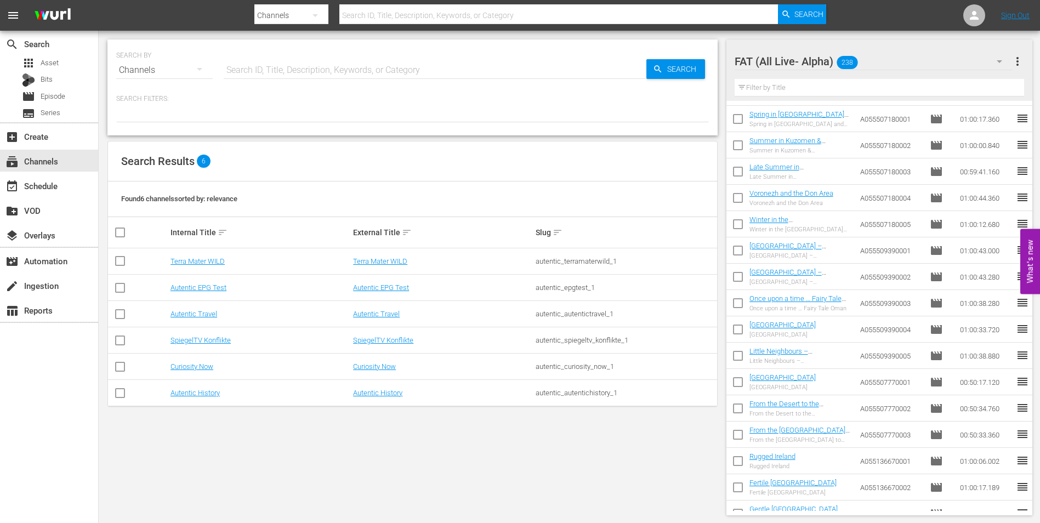
scroll to position [5094, 0]
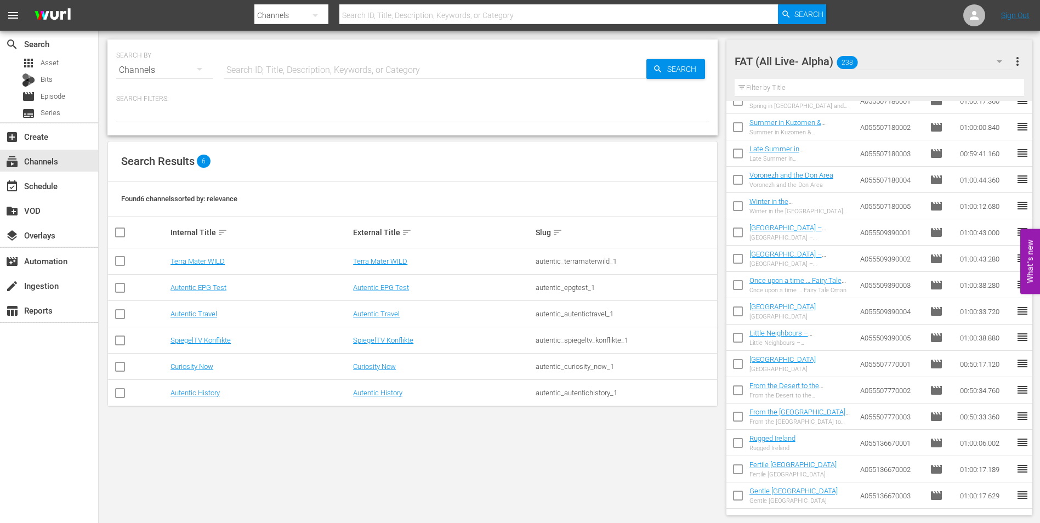
click at [740, 361] on input "checkbox" at bounding box center [738, 366] width 23 height 23
checkbox input "true"
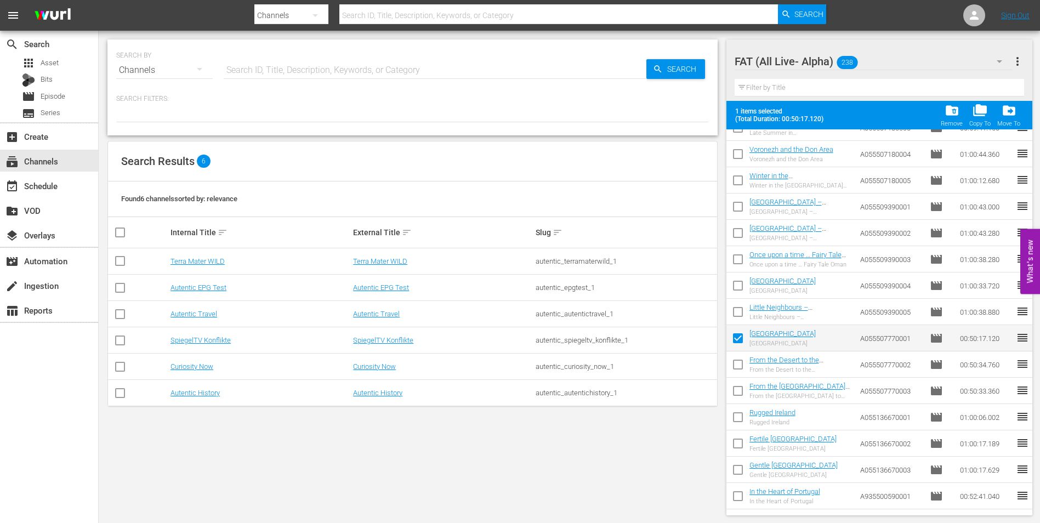
scroll to position [5149, 0]
click at [743, 367] on input "checkbox" at bounding box center [738, 366] width 23 height 23
checkbox input "true"
click at [740, 387] on input "checkbox" at bounding box center [738, 392] width 23 height 23
checkbox input "true"
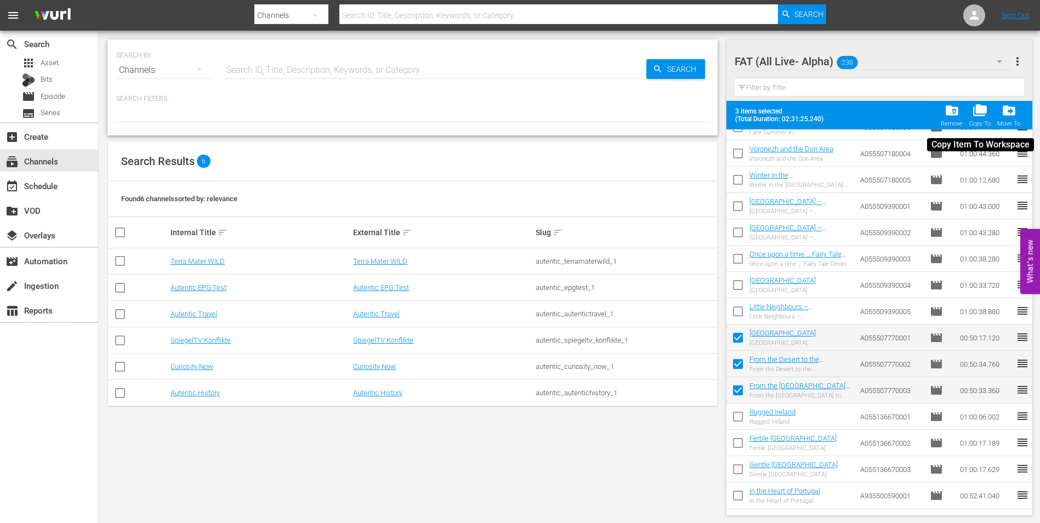
click at [983, 114] on span "folder_copy" at bounding box center [980, 110] width 15 height 15
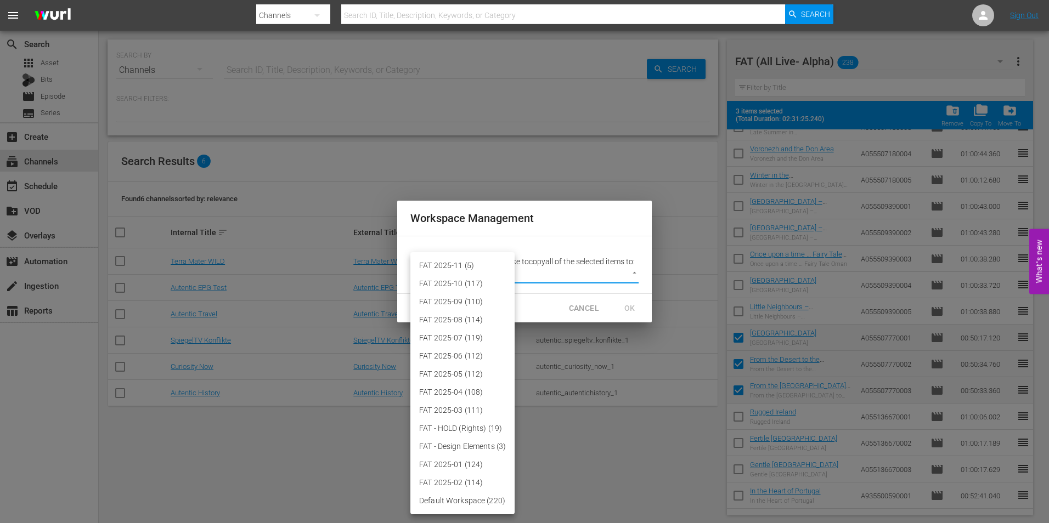
click at [517, 271] on body "menu Search By Channels Search ID, Title, Description, Keywords, or Category Se…" at bounding box center [524, 261] width 1049 height 523
click at [469, 262] on li "FAT 2025-11 (5)" at bounding box center [462, 266] width 104 height 18
type input "3864"
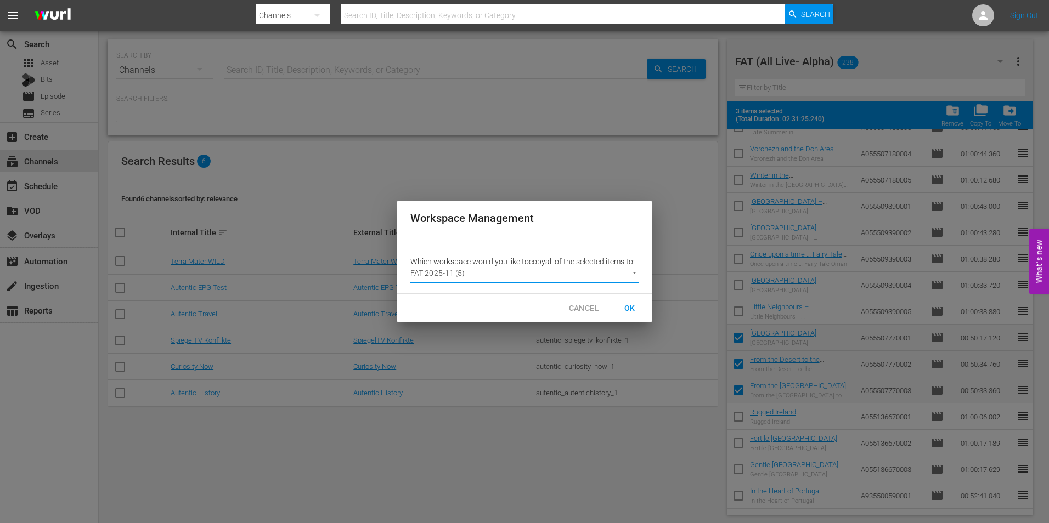
click at [627, 305] on span "OK" at bounding box center [630, 309] width 18 height 14
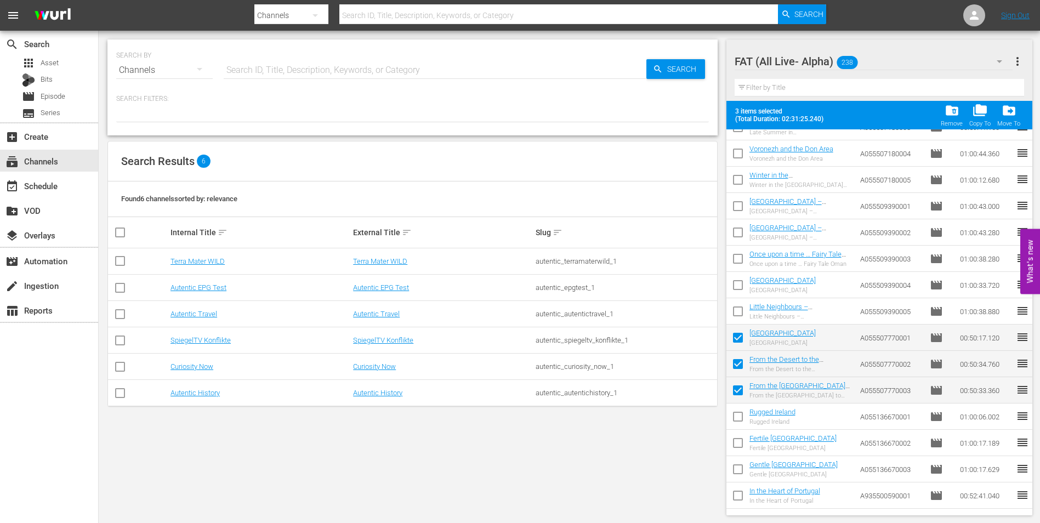
checkbox input "false"
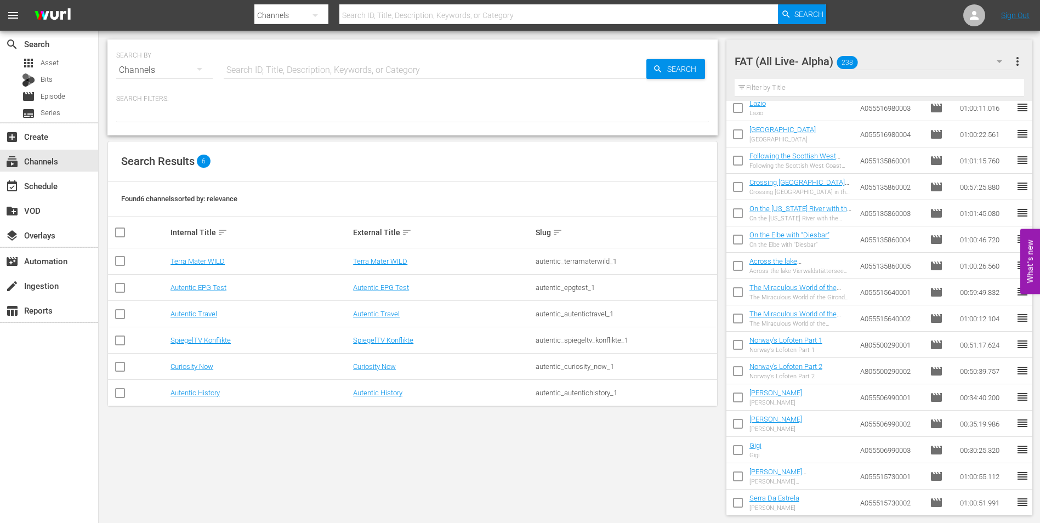
scroll to position [4212, 0]
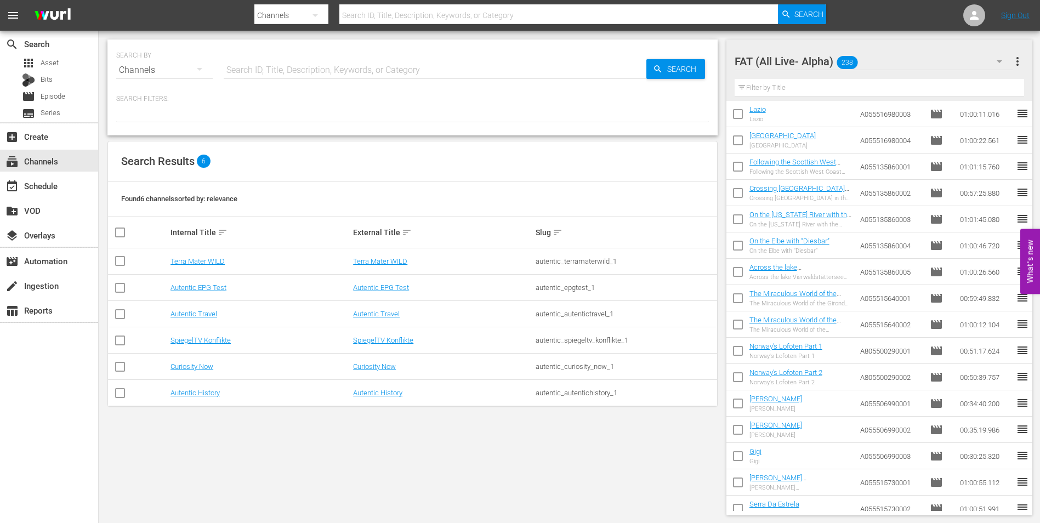
click at [739, 173] on input "checkbox" at bounding box center [738, 168] width 23 height 23
checkbox input "true"
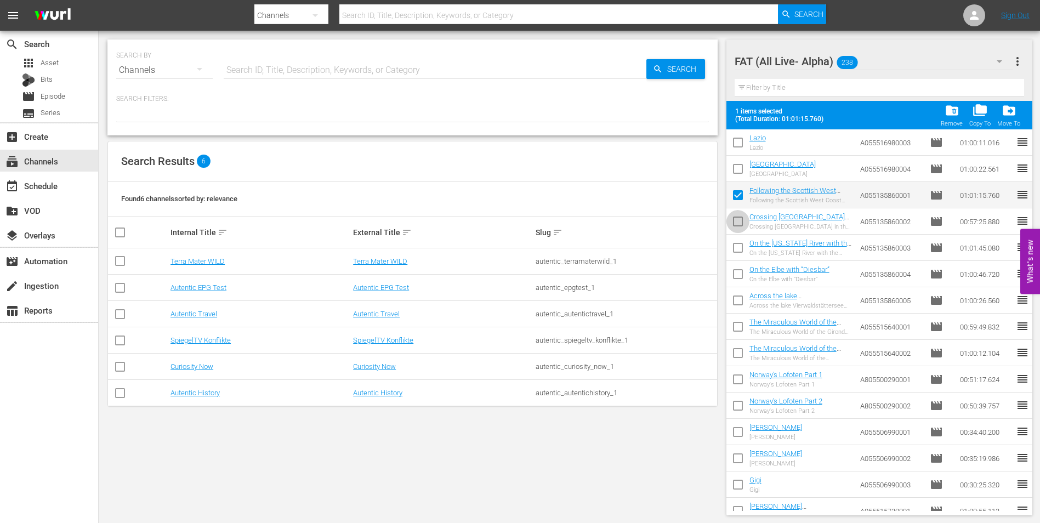
click at [741, 227] on input "checkbox" at bounding box center [738, 223] width 23 height 23
checkbox input "true"
click at [739, 245] on input "checkbox" at bounding box center [738, 250] width 23 height 23
checkbox input "true"
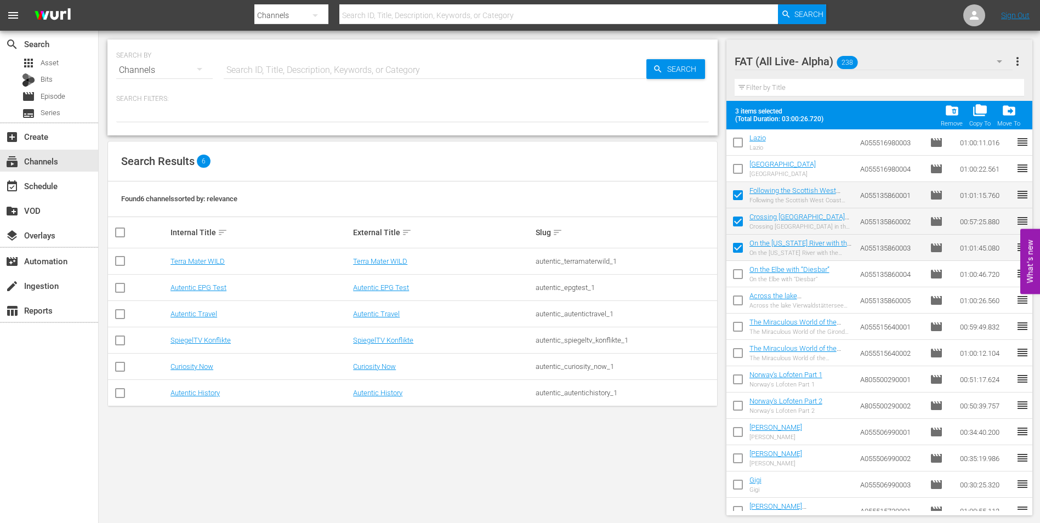
click at [737, 273] on input "checkbox" at bounding box center [738, 276] width 23 height 23
checkbox input "true"
click at [740, 299] on input "checkbox" at bounding box center [738, 302] width 23 height 23
checkbox input "true"
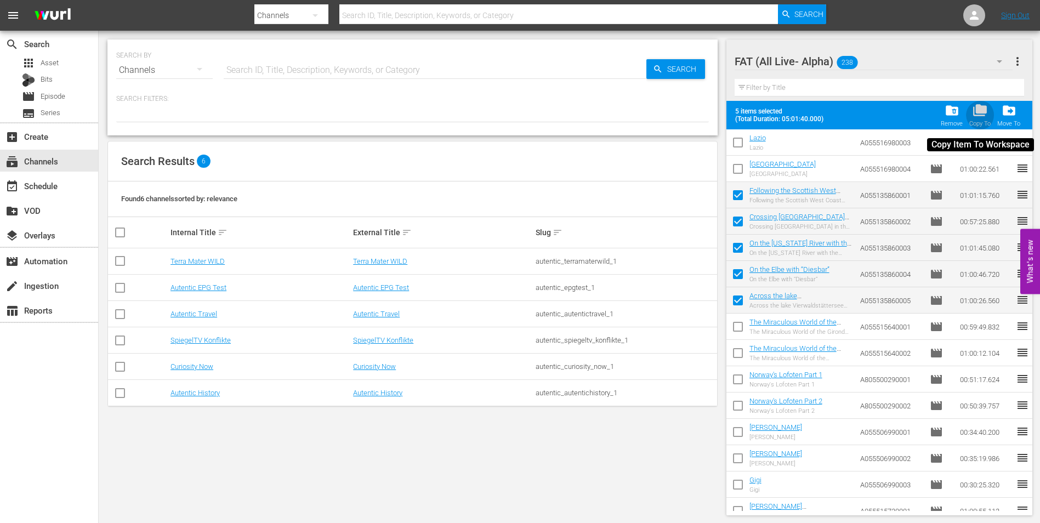
click at [985, 117] on span "folder_copy" at bounding box center [980, 110] width 15 height 15
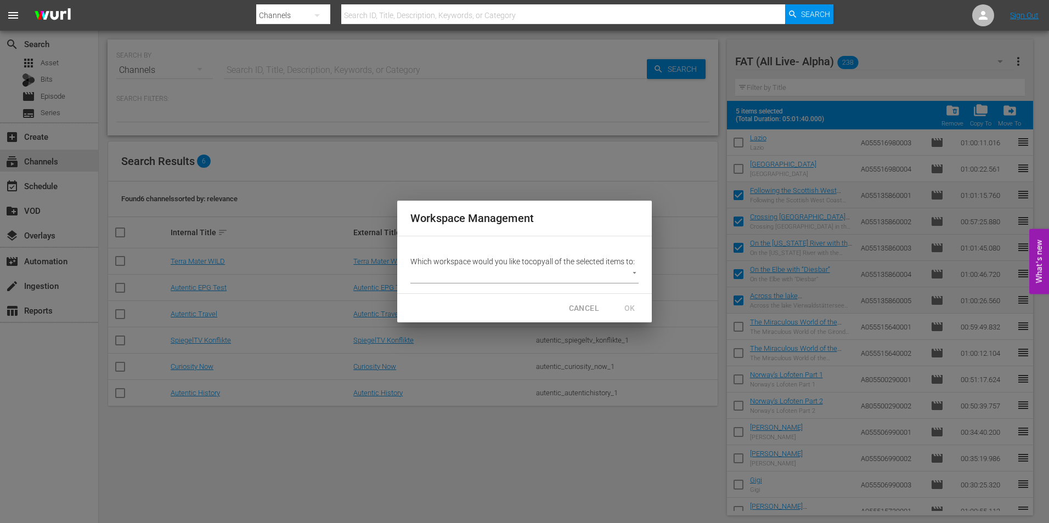
click at [634, 270] on body "menu Search By Channels Search ID, Title, Description, Keywords, or Category Se…" at bounding box center [524, 261] width 1049 height 523
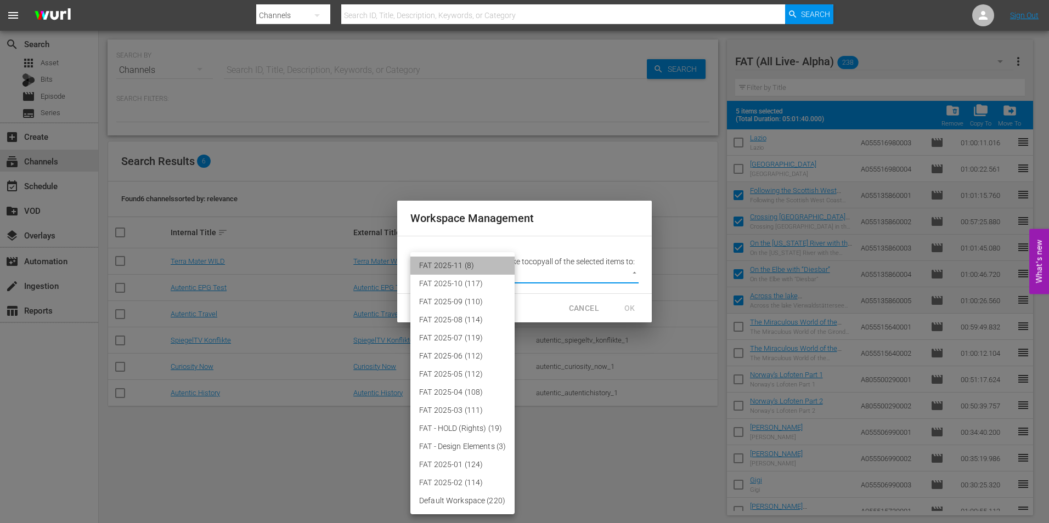
click at [500, 266] on li "FAT 2025-11 (8)" at bounding box center [462, 266] width 104 height 18
type input "3864"
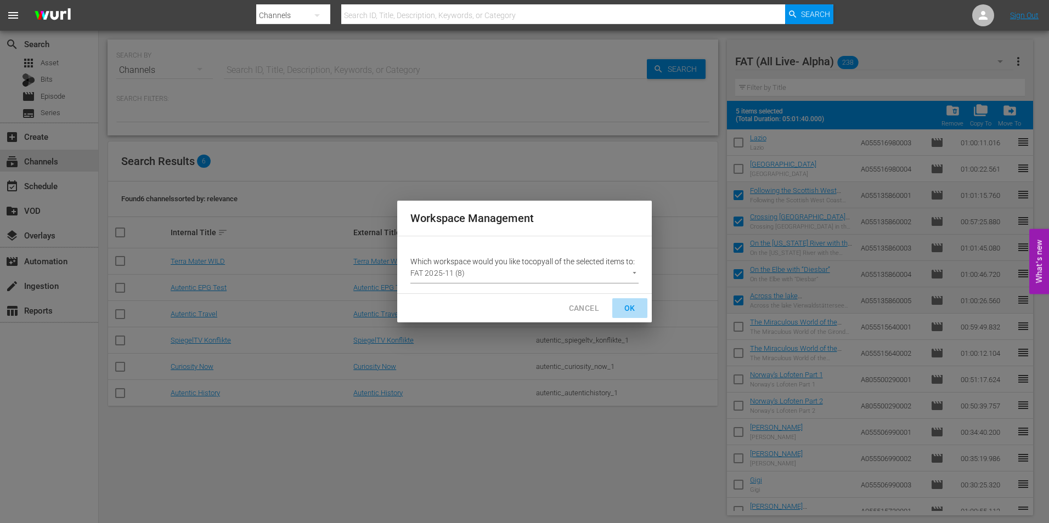
click at [627, 302] on span "OK" at bounding box center [630, 309] width 18 height 14
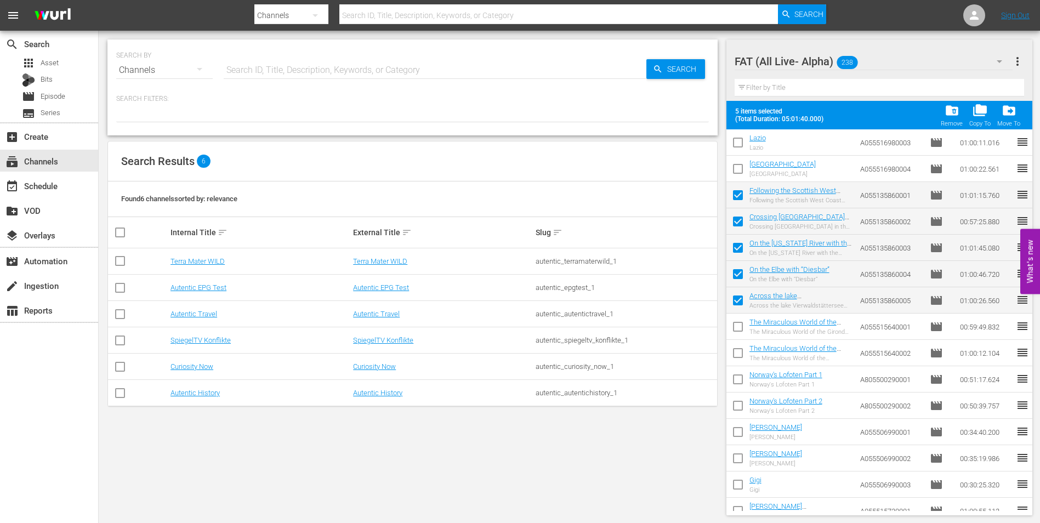
checkbox input "false"
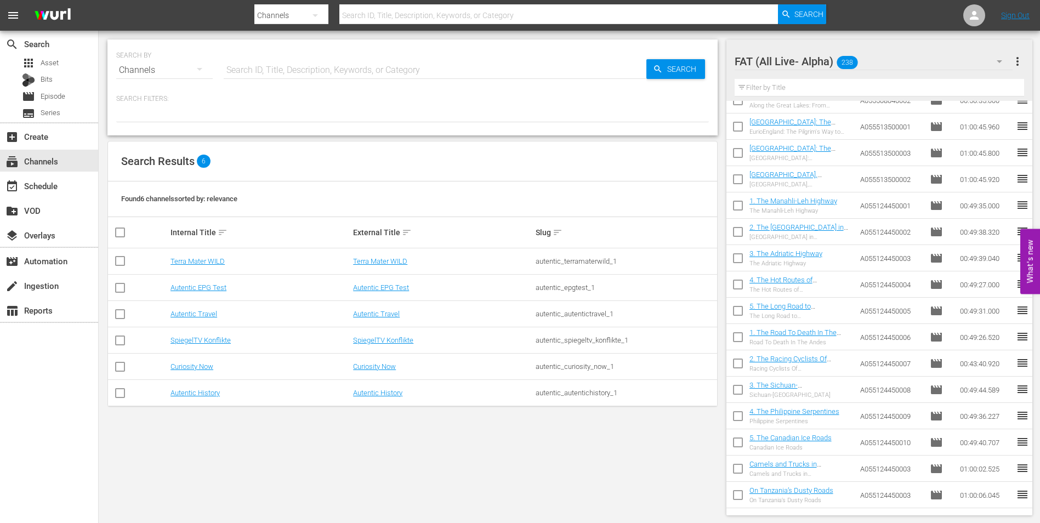
scroll to position [3225, 0]
click at [737, 228] on input "checkbox" at bounding box center [738, 234] width 23 height 23
checkbox input "true"
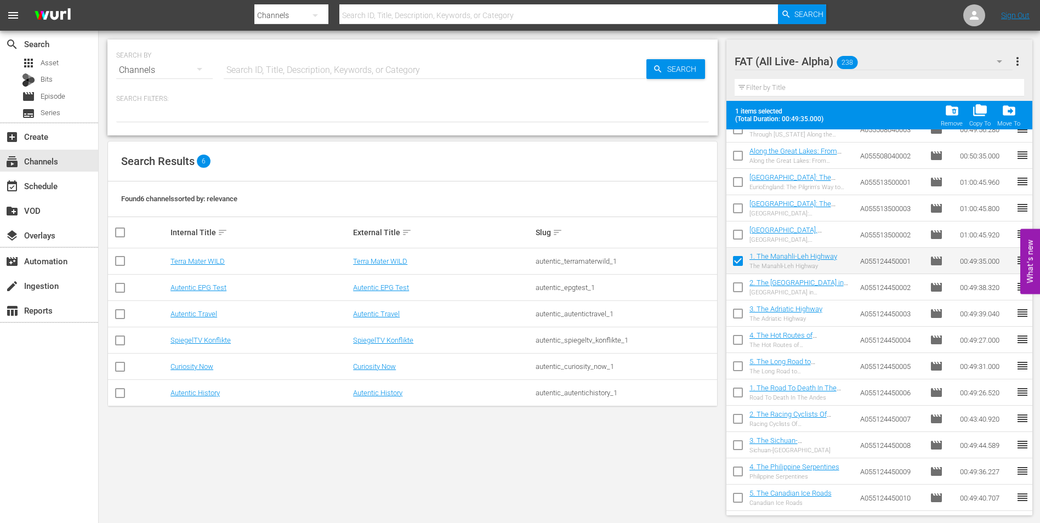
click at [738, 287] on input "checkbox" at bounding box center [738, 289] width 23 height 23
checkbox input "true"
click at [739, 313] on input "checkbox" at bounding box center [738, 315] width 23 height 23
checkbox input "true"
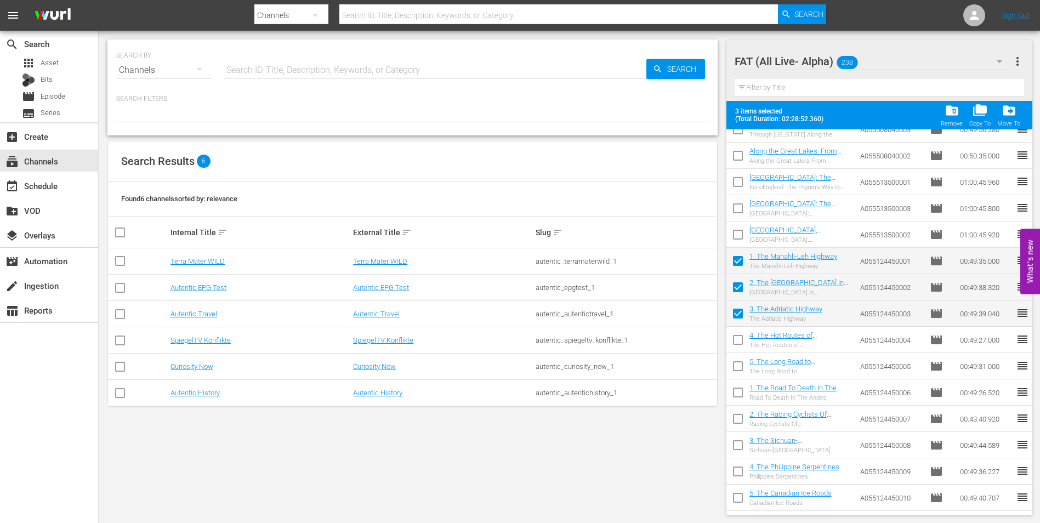
click at [736, 337] on input "checkbox" at bounding box center [738, 342] width 23 height 23
checkbox input "true"
click at [735, 364] on input "checkbox" at bounding box center [738, 368] width 23 height 23
checkbox input "true"
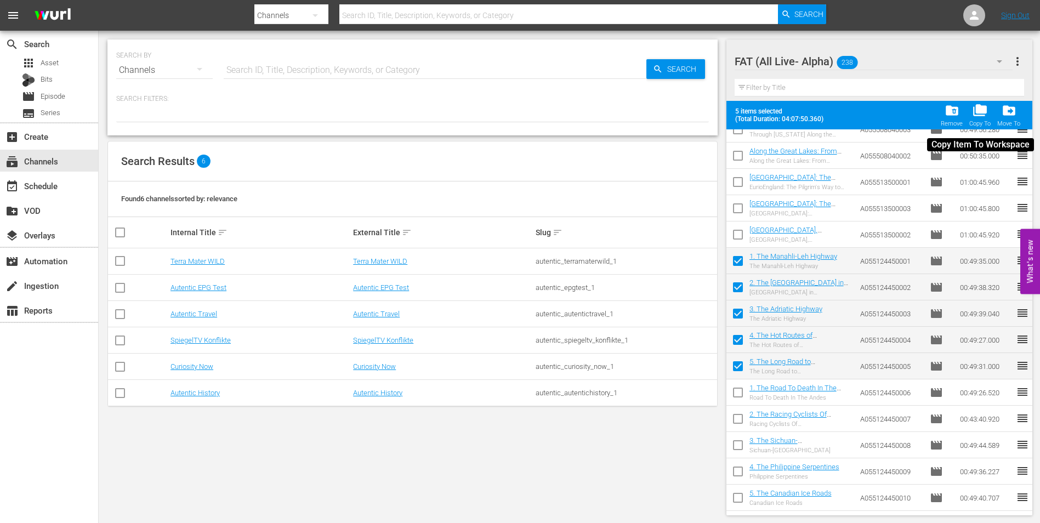
click at [983, 114] on span "folder_copy" at bounding box center [980, 110] width 15 height 15
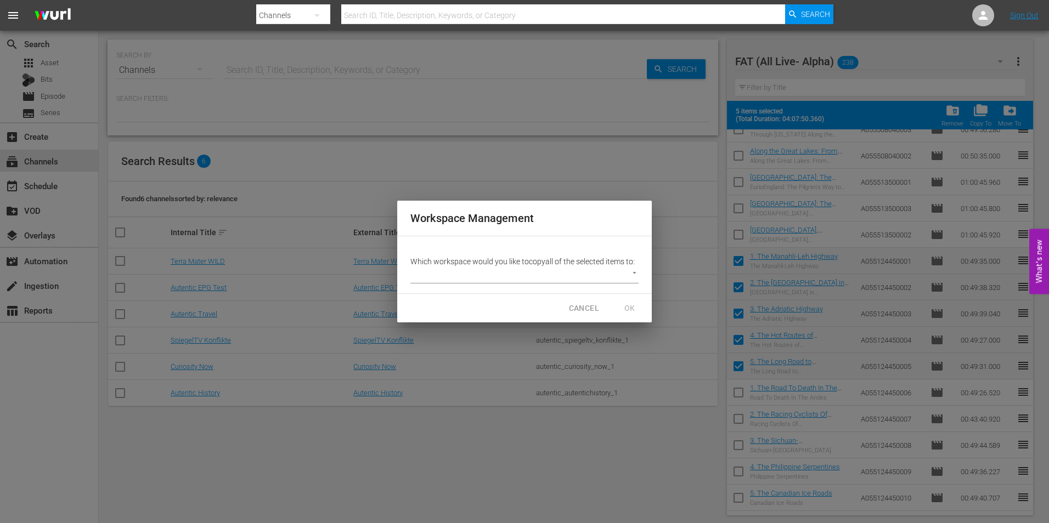
click at [596, 273] on body "menu Search By Channels Search ID, Title, Description, Keywords, or Category Se…" at bounding box center [524, 261] width 1049 height 523
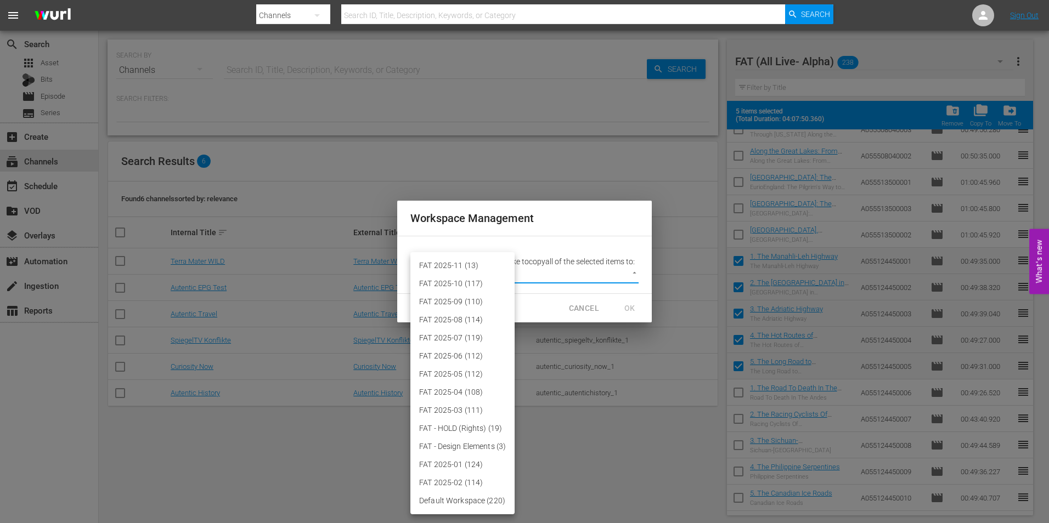
click at [484, 268] on li "FAT 2025-11 (13)" at bounding box center [462, 266] width 104 height 18
type input "3864"
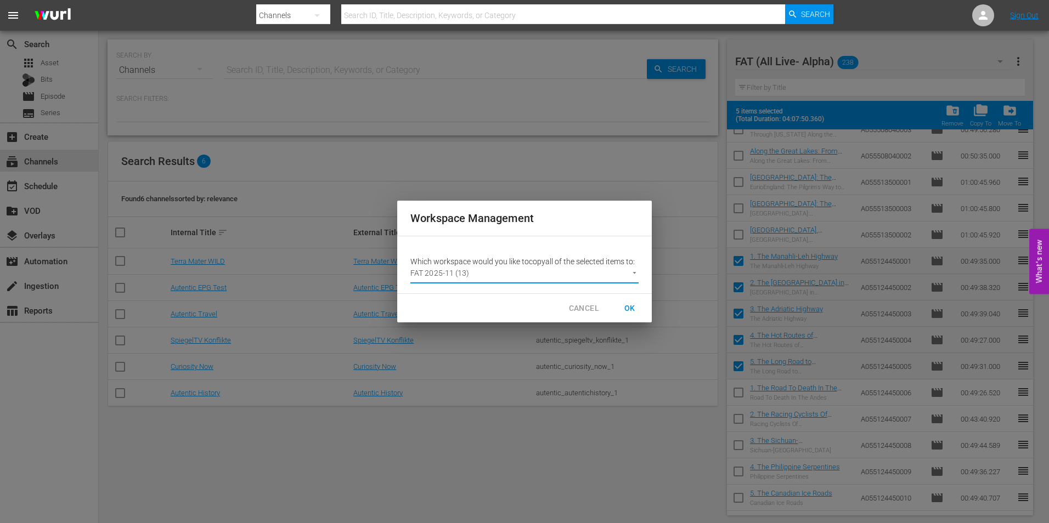
click at [628, 306] on span "OK" at bounding box center [630, 309] width 18 height 14
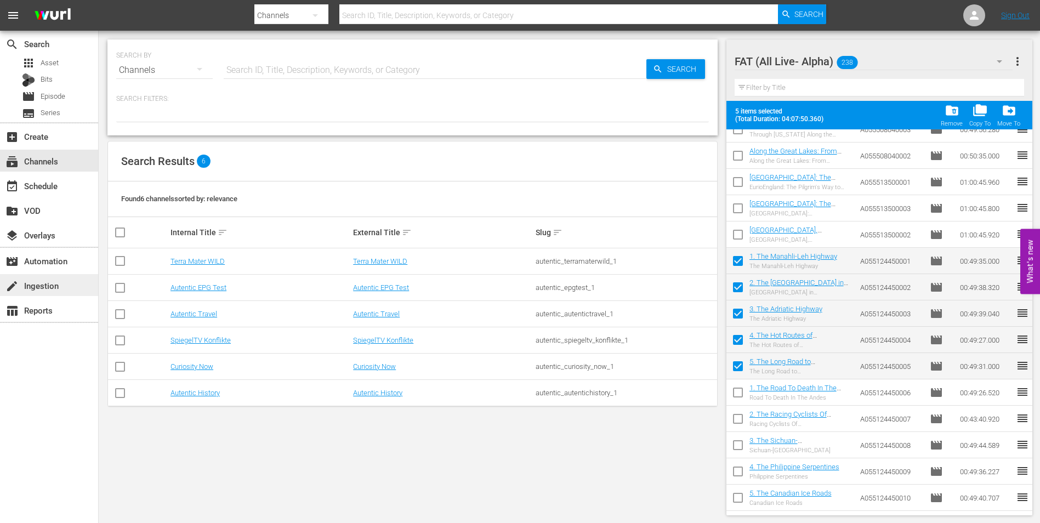
checkbox input "false"
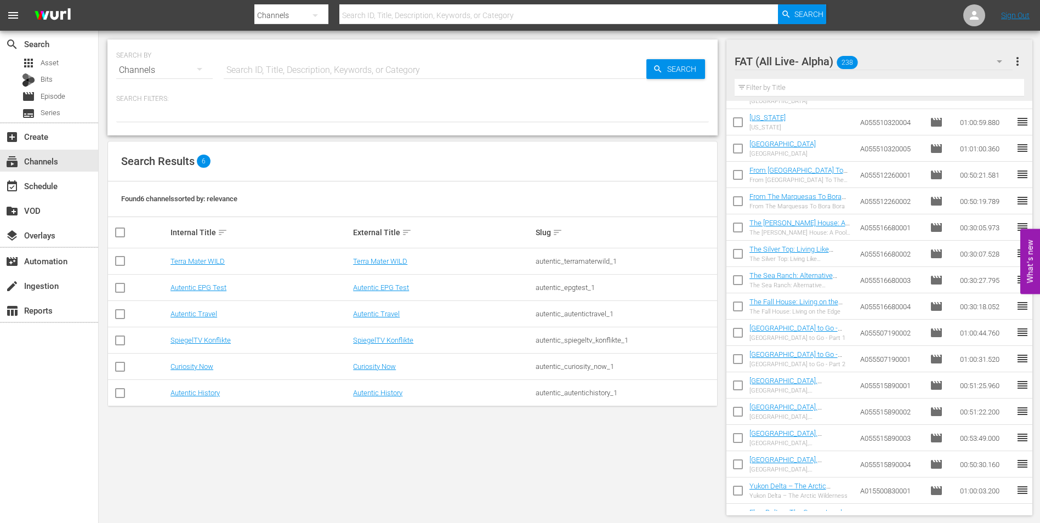
scroll to position [2677, 0]
click at [741, 330] on input "checkbox" at bounding box center [738, 335] width 23 height 23
checkbox input "true"
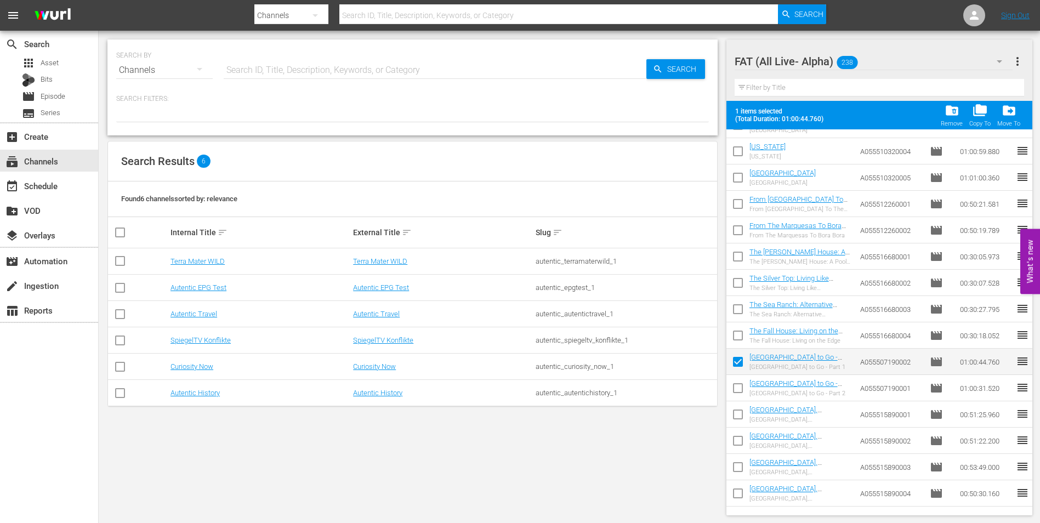
click at [735, 388] on input "checkbox" at bounding box center [738, 390] width 23 height 23
checkbox input "true"
click at [976, 116] on span "folder_copy" at bounding box center [980, 110] width 15 height 15
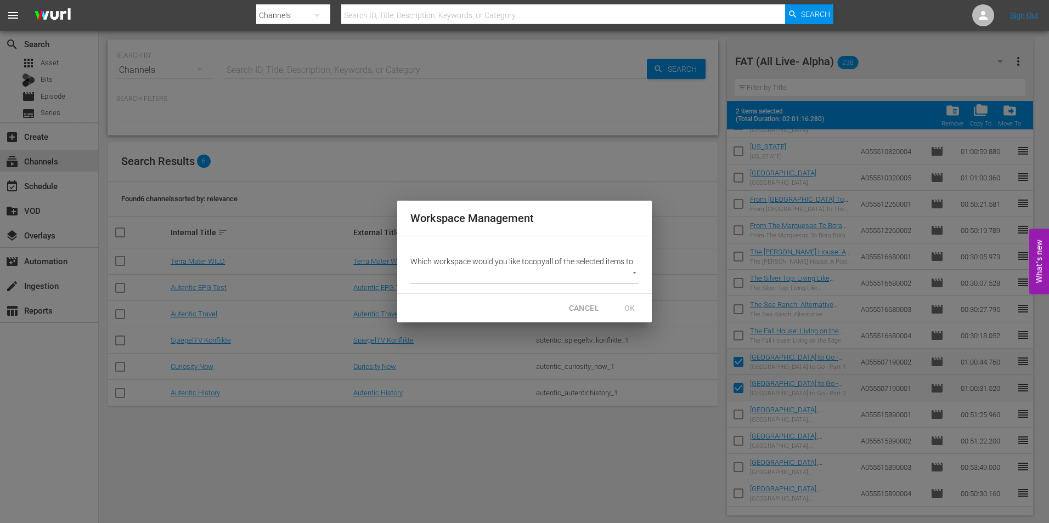
click at [577, 274] on body "menu Search By Channels Search ID, Title, Description, Keywords, or Category Se…" at bounding box center [524, 261] width 1049 height 523
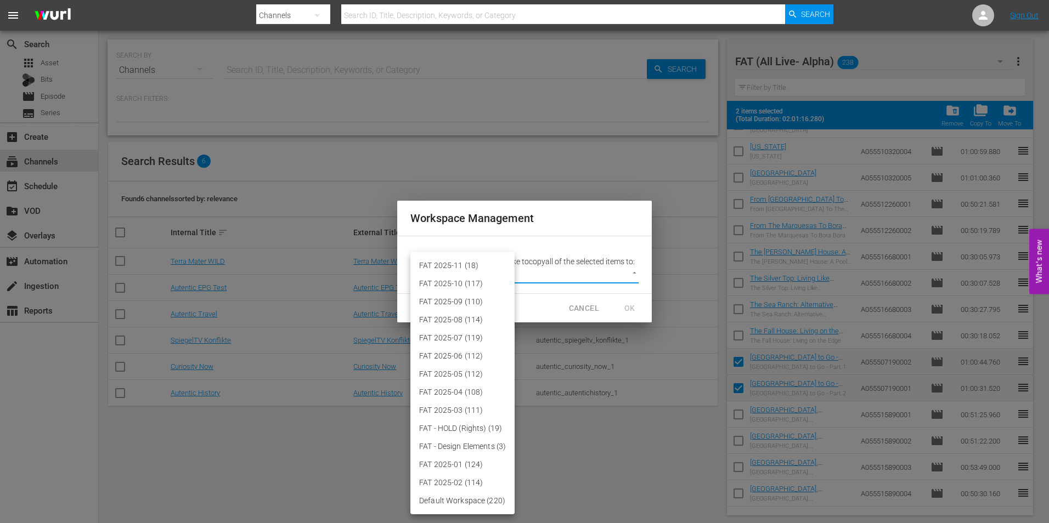
click at [473, 262] on li "FAT 2025-11 (18)" at bounding box center [462, 266] width 104 height 18
type input "3864"
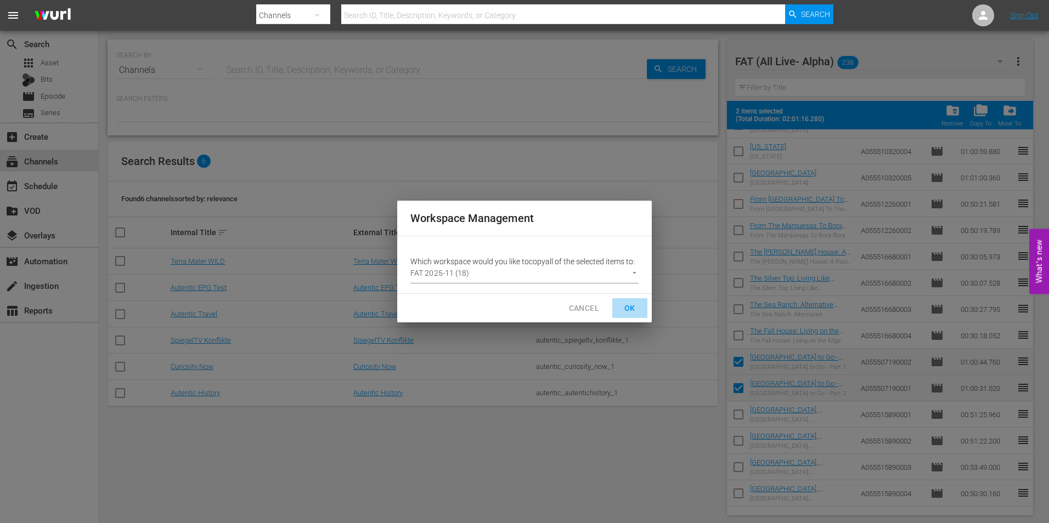
click at [632, 307] on span "OK" at bounding box center [630, 309] width 18 height 14
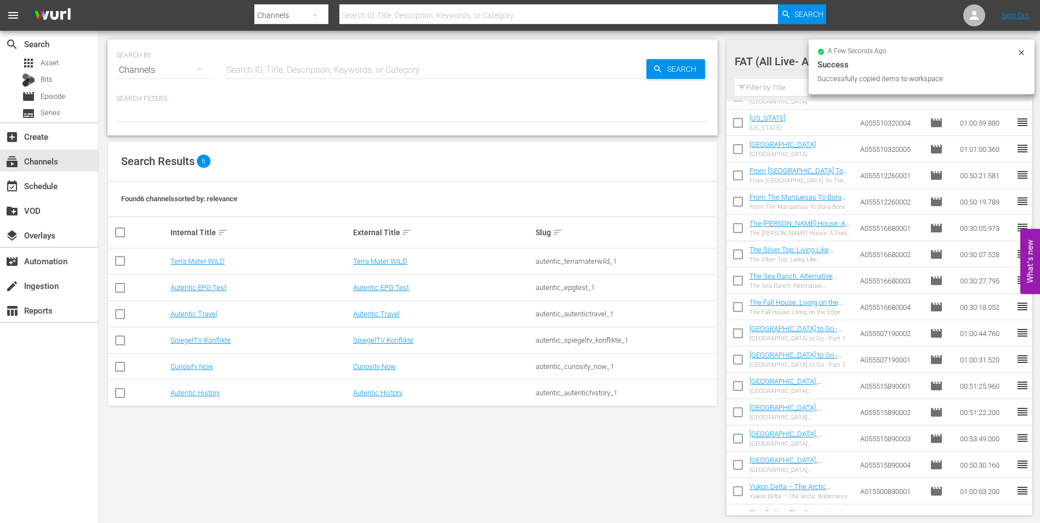
checkbox input "false"
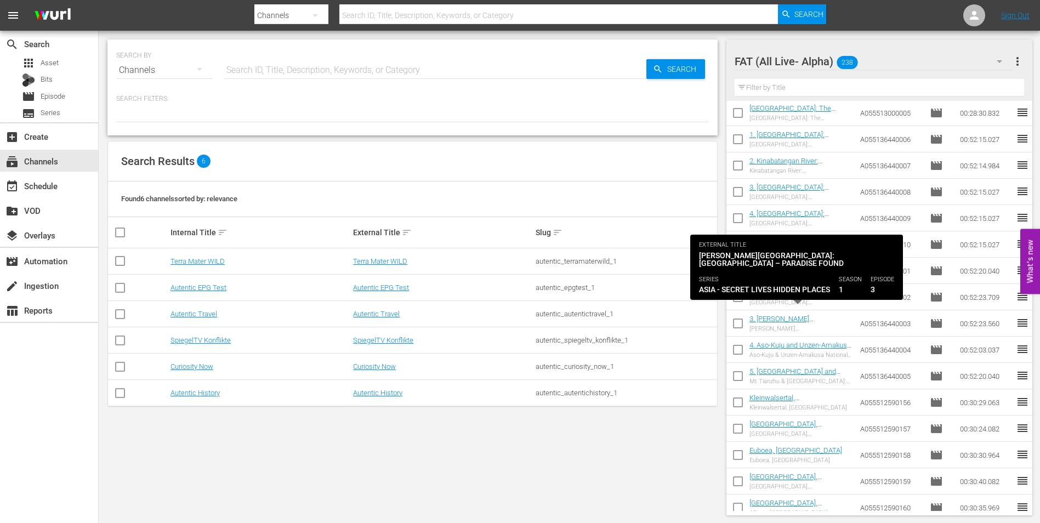
scroll to position [1361, 0]
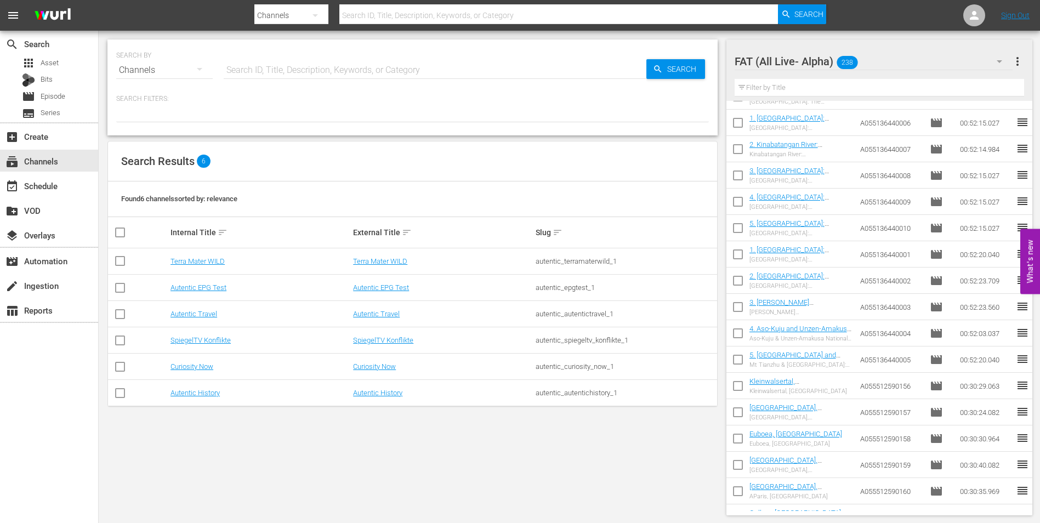
click at [738, 255] on input "checkbox" at bounding box center [738, 256] width 23 height 23
checkbox input "true"
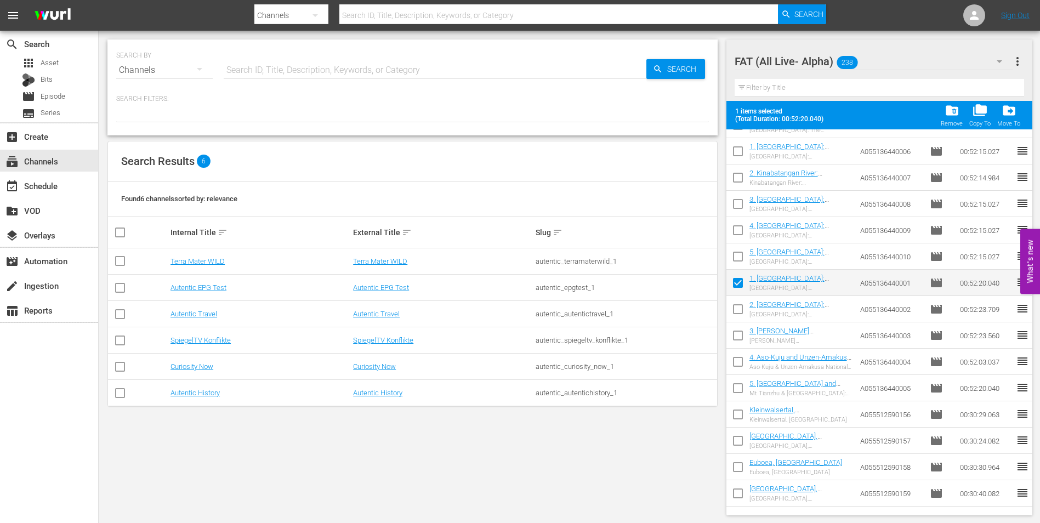
click at [736, 314] on input "checkbox" at bounding box center [738, 311] width 23 height 23
checkbox input "true"
click at [733, 333] on input "checkbox" at bounding box center [738, 337] width 23 height 23
checkbox input "true"
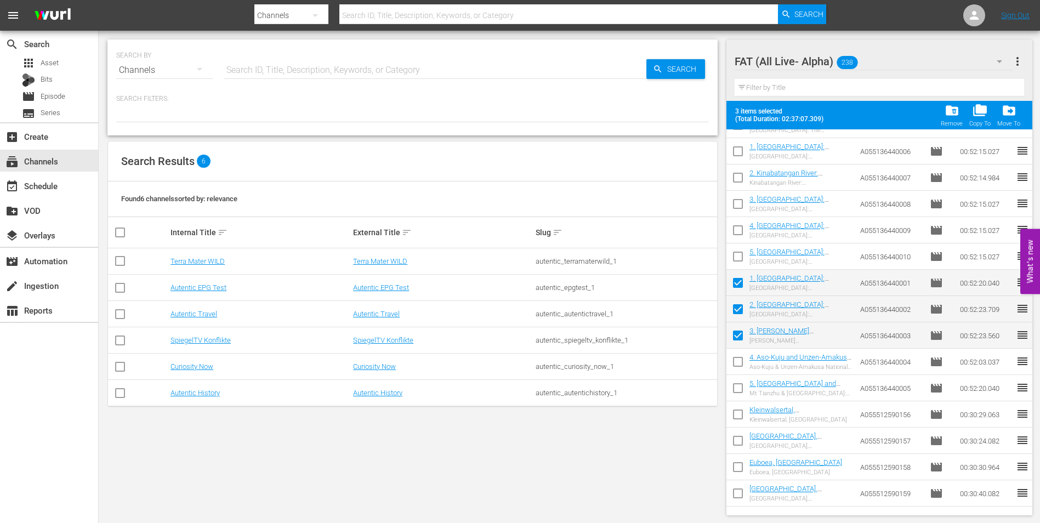
click at [738, 357] on input "checkbox" at bounding box center [738, 364] width 23 height 23
checkbox input "true"
click at [735, 389] on input "checkbox" at bounding box center [738, 390] width 23 height 23
checkbox input "true"
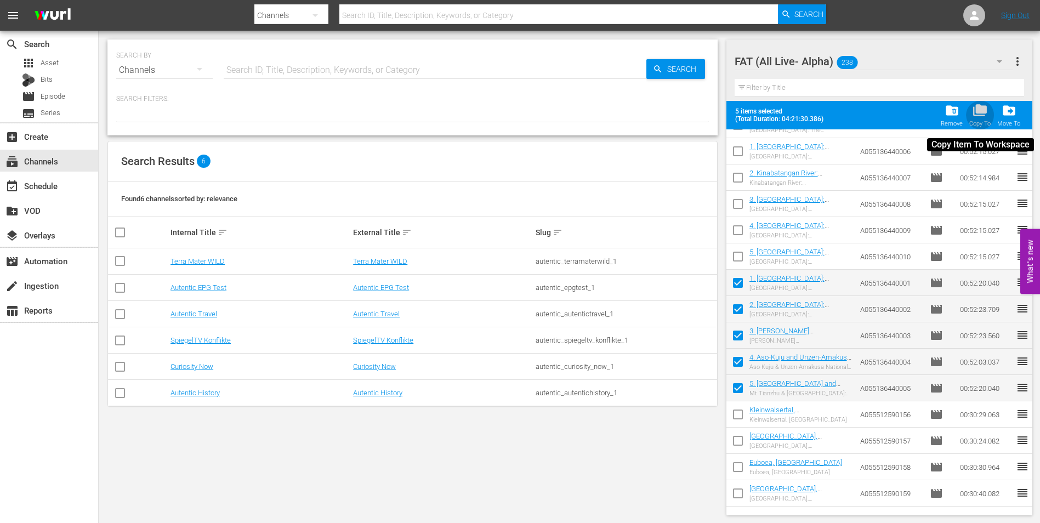
click at [983, 118] on div "folder_copy Copy To" at bounding box center [980, 115] width 21 height 24
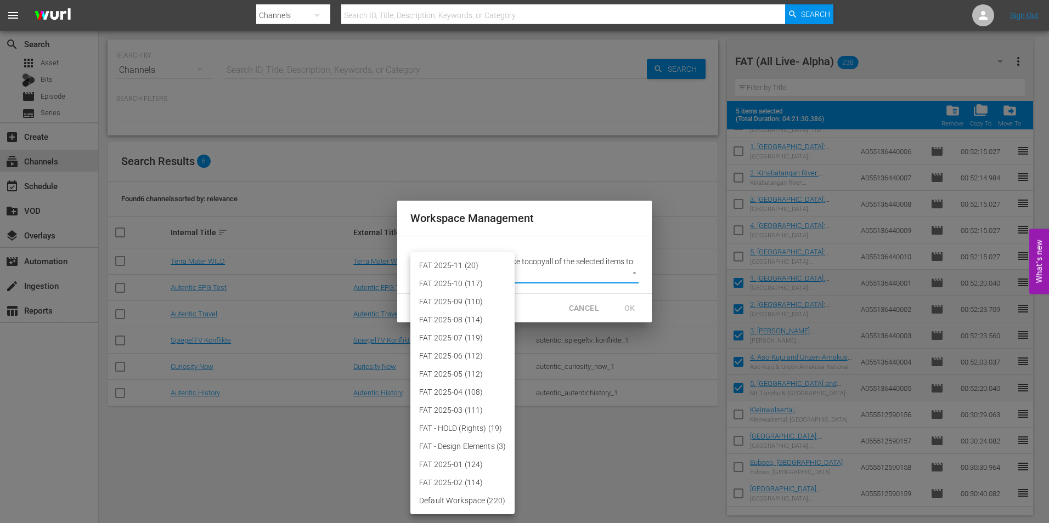
click at [573, 269] on body "menu Search By Channels Search ID, Title, Description, Keywords, or Category Se…" at bounding box center [524, 261] width 1049 height 523
click at [480, 265] on li "FAT 2025-11 (20)" at bounding box center [462, 266] width 104 height 18
type input "3864"
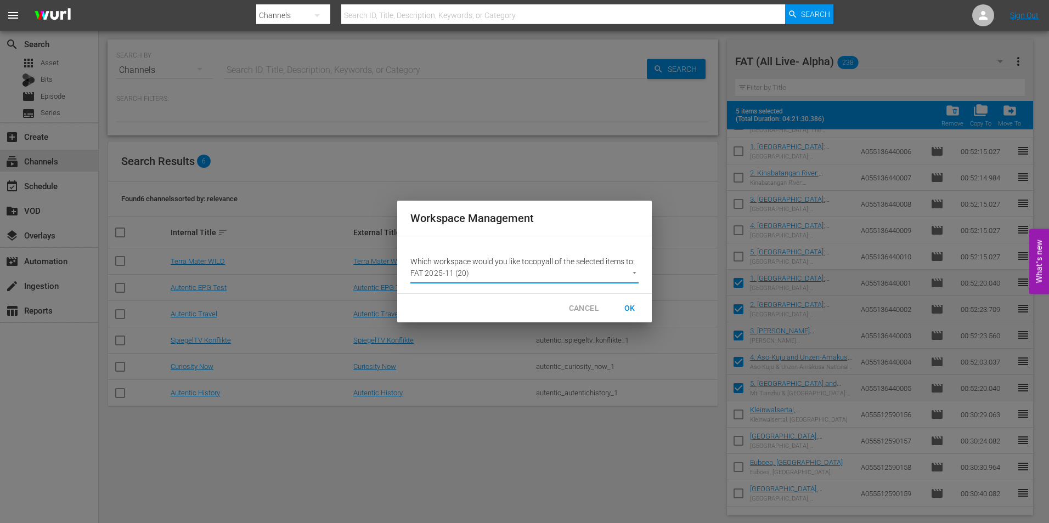
click at [633, 307] on span "OK" at bounding box center [630, 309] width 18 height 14
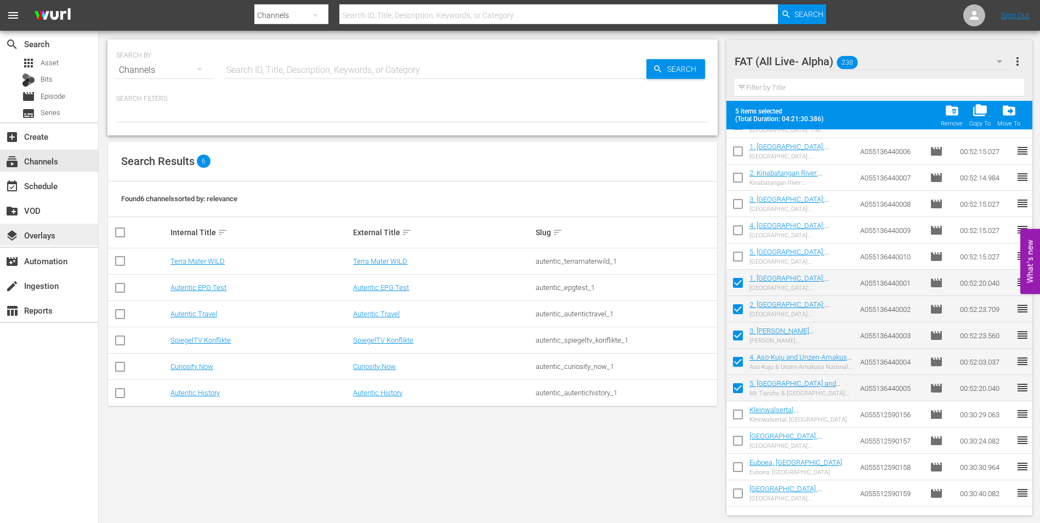
checkbox input "false"
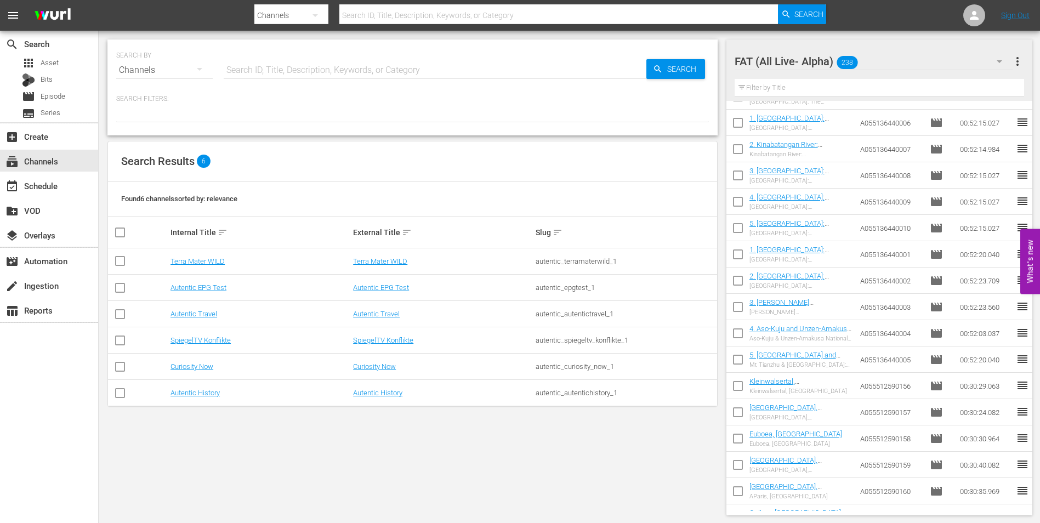
click at [808, 83] on input "text" at bounding box center [880, 88] width 290 height 18
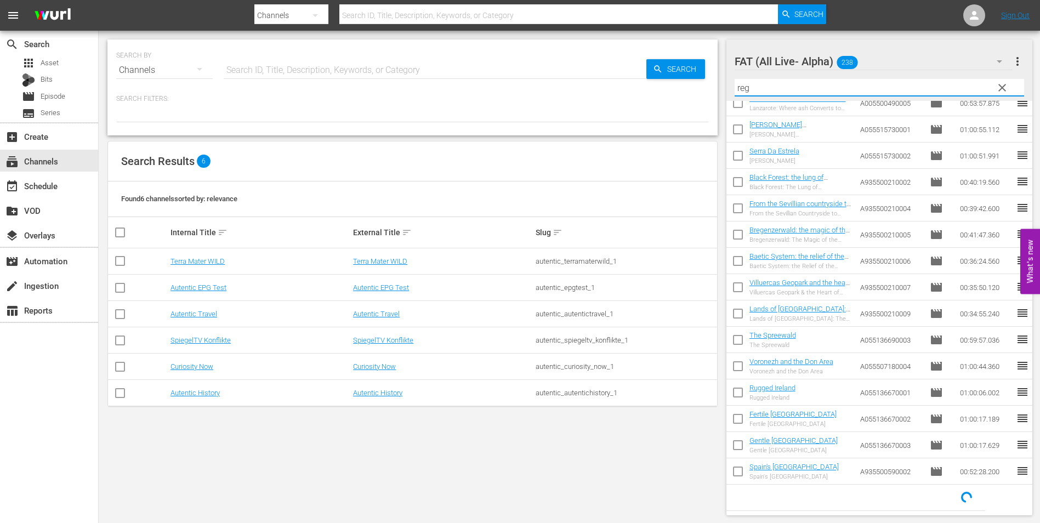
scroll to position [0, 0]
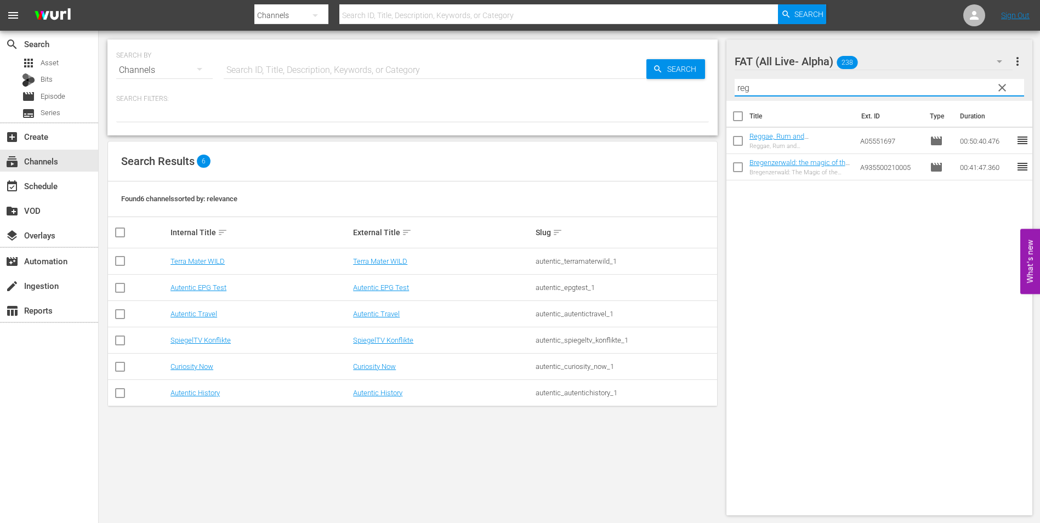
type input "reg"
click at [741, 143] on input "checkbox" at bounding box center [738, 143] width 23 height 23
checkbox input "true"
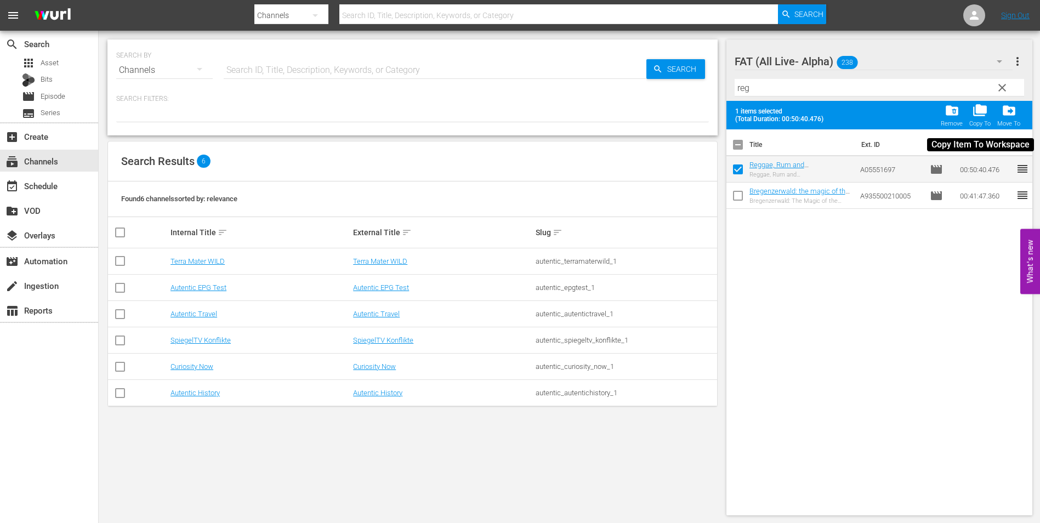
click at [986, 111] on span "folder_copy" at bounding box center [980, 110] width 15 height 15
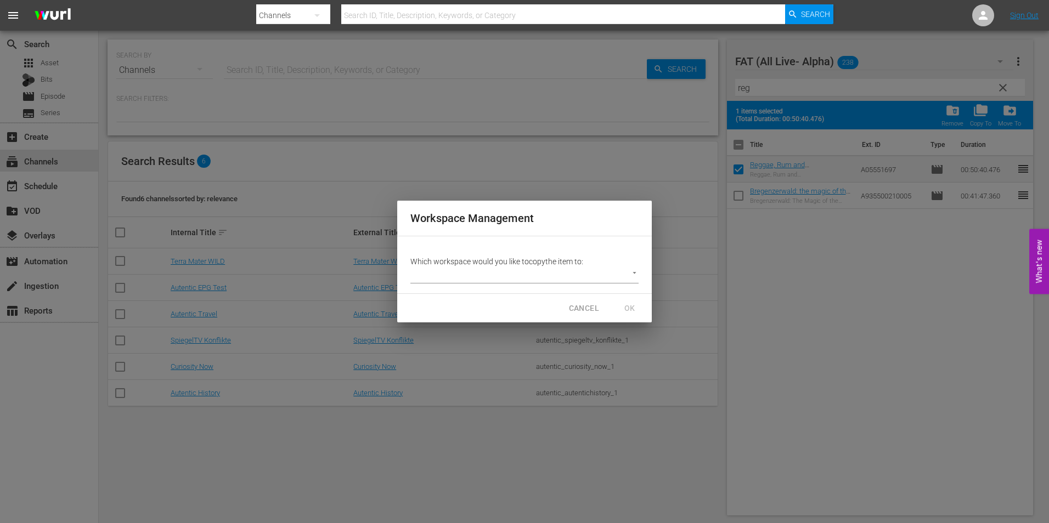
click at [615, 277] on body "menu Search By Channels Search ID, Title, Description, Keywords, or Category Se…" at bounding box center [524, 261] width 1049 height 523
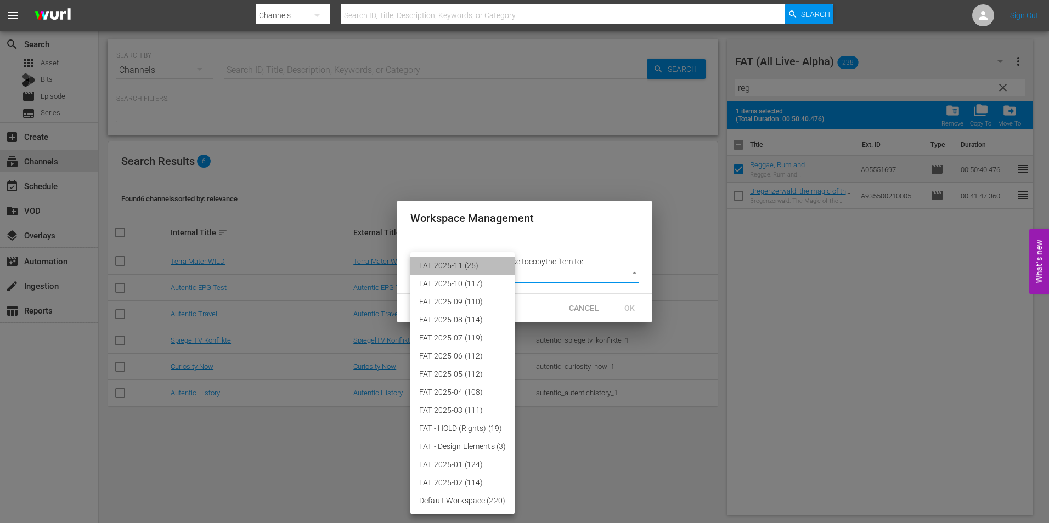
click at [478, 268] on li "FAT 2025-11 (25)" at bounding box center [462, 266] width 104 height 18
type input "3864"
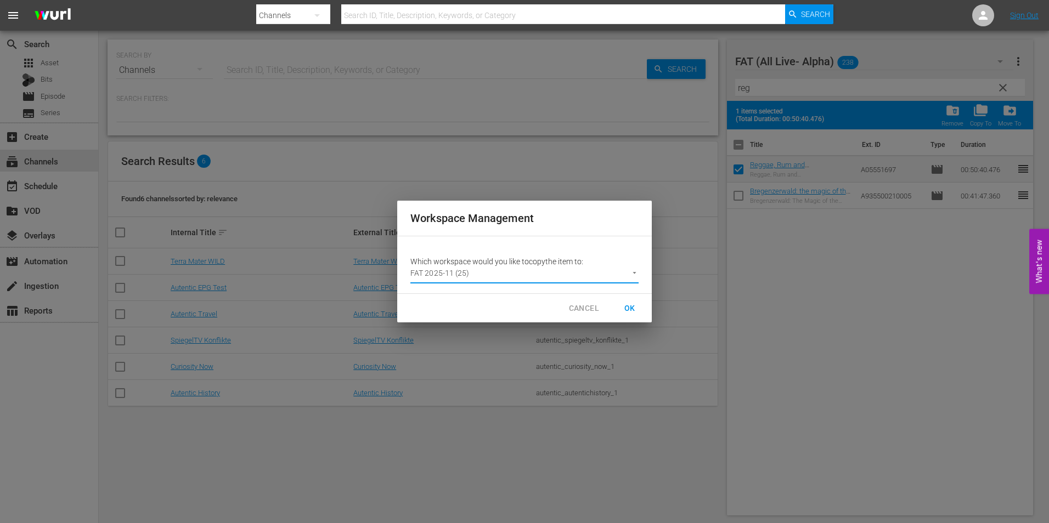
click at [629, 305] on span "OK" at bounding box center [630, 309] width 18 height 14
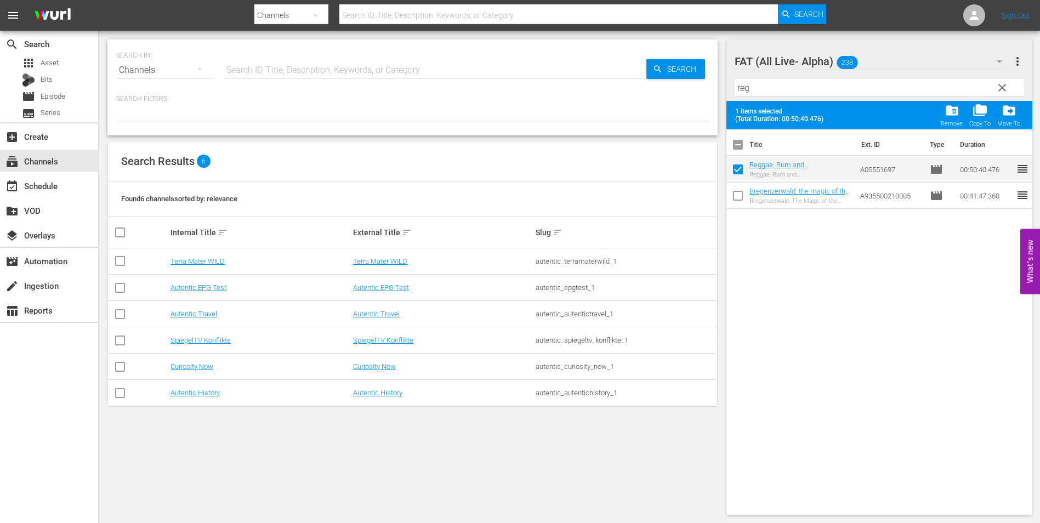
checkbox input "false"
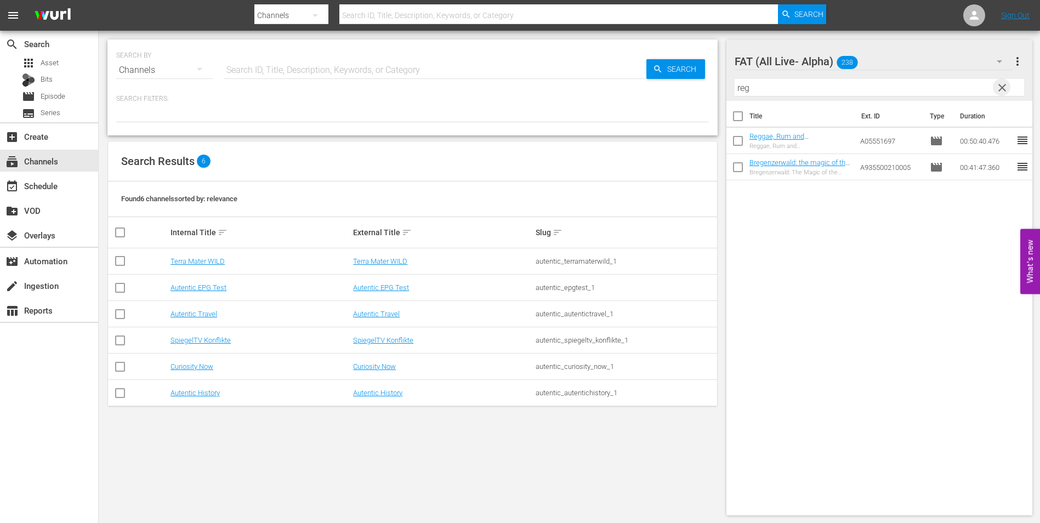
click at [1000, 90] on span "clear" at bounding box center [1002, 87] width 13 height 13
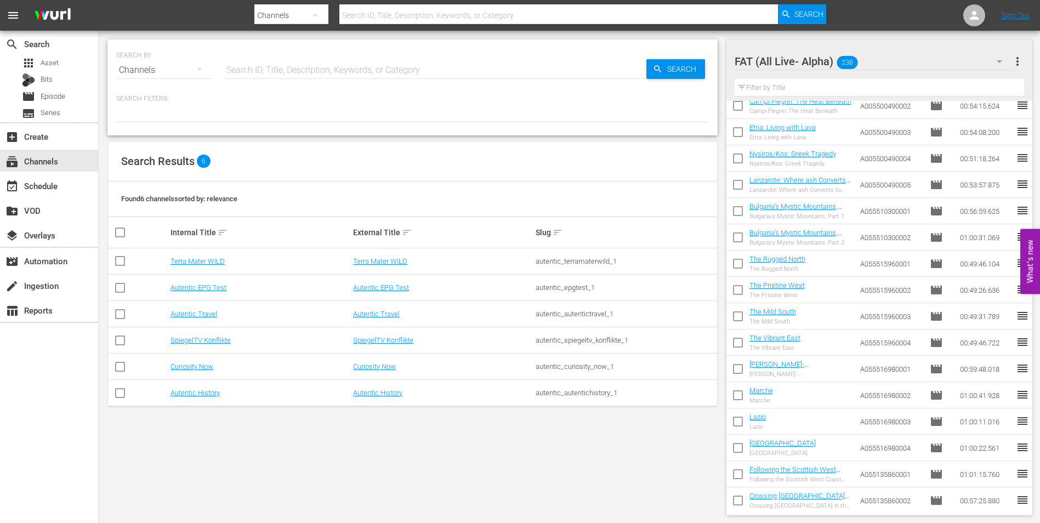
scroll to position [4014, 0]
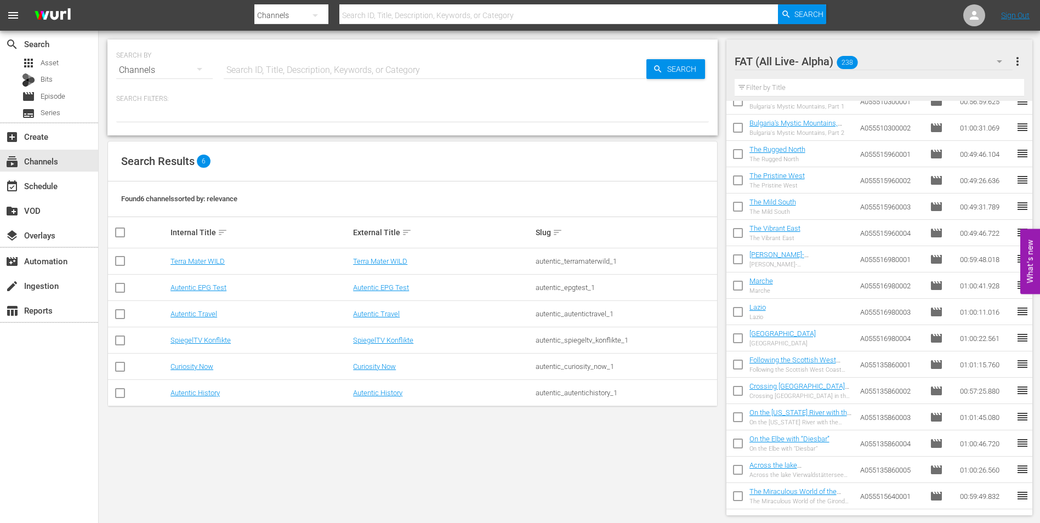
click at [743, 261] on input "checkbox" at bounding box center [738, 261] width 23 height 23
checkbox input "true"
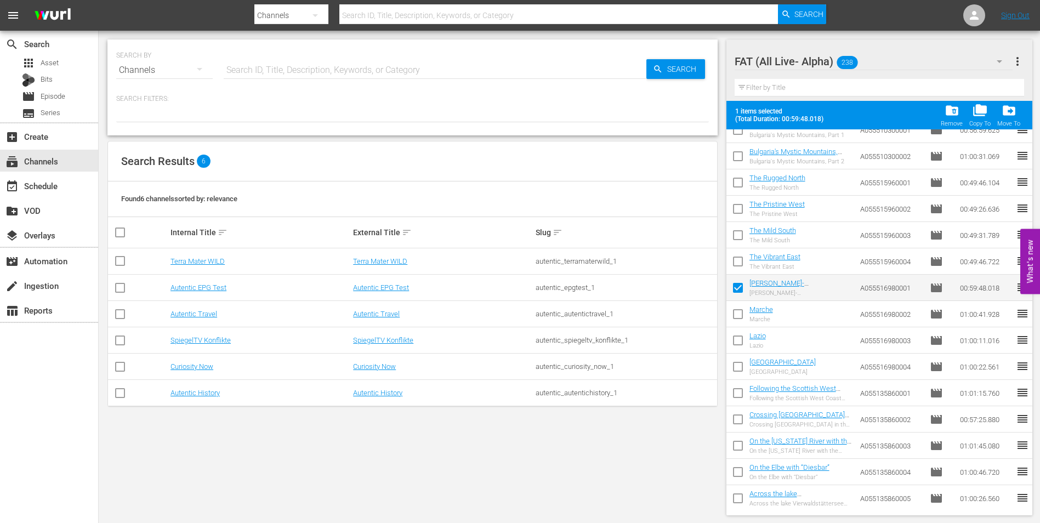
scroll to position [4069, 0]
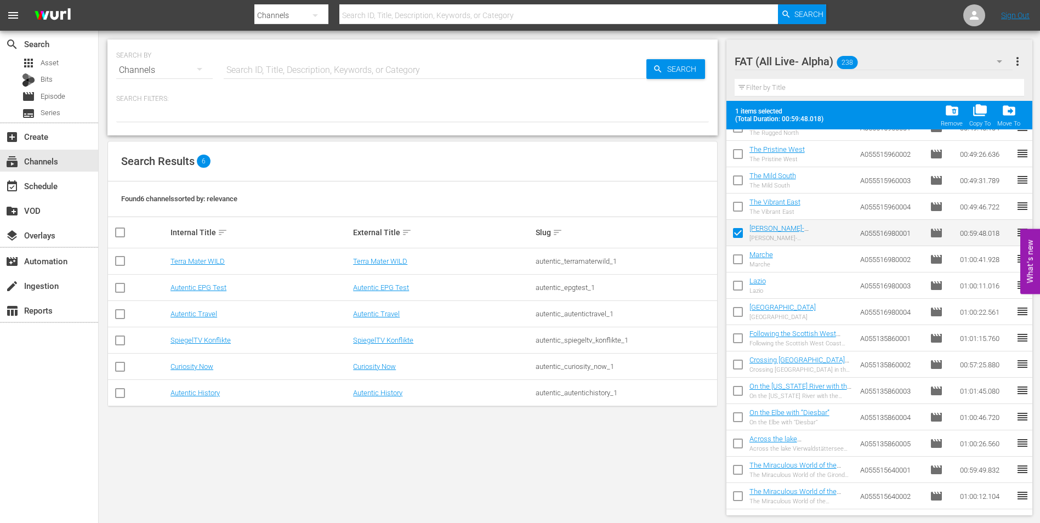
click at [739, 266] on input "checkbox" at bounding box center [738, 261] width 23 height 23
checkbox input "true"
click at [739, 289] on input "checkbox" at bounding box center [738, 287] width 23 height 23
checkbox input "true"
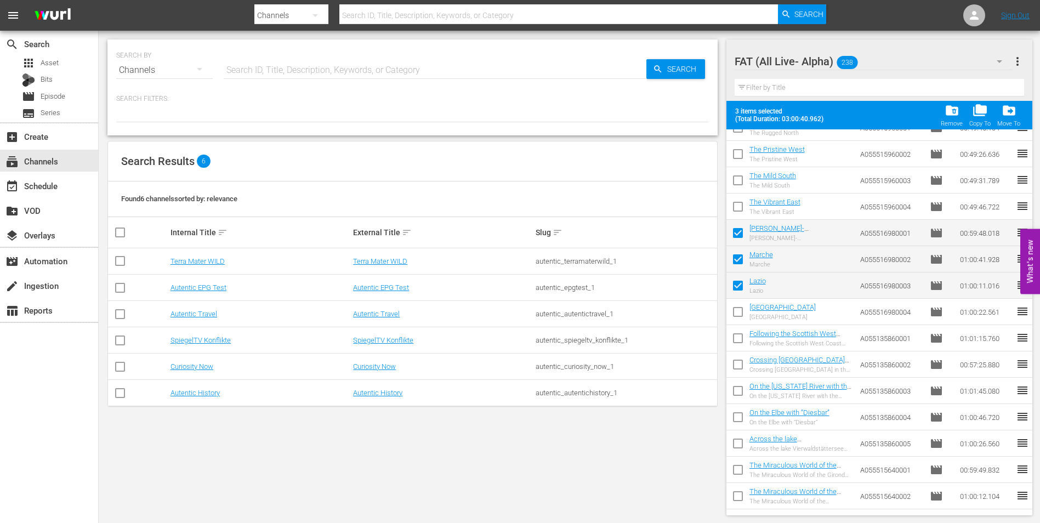
click at [739, 308] on input "checkbox" at bounding box center [738, 314] width 23 height 23
checkbox input "true"
click at [982, 117] on span "folder_copy" at bounding box center [980, 110] width 15 height 15
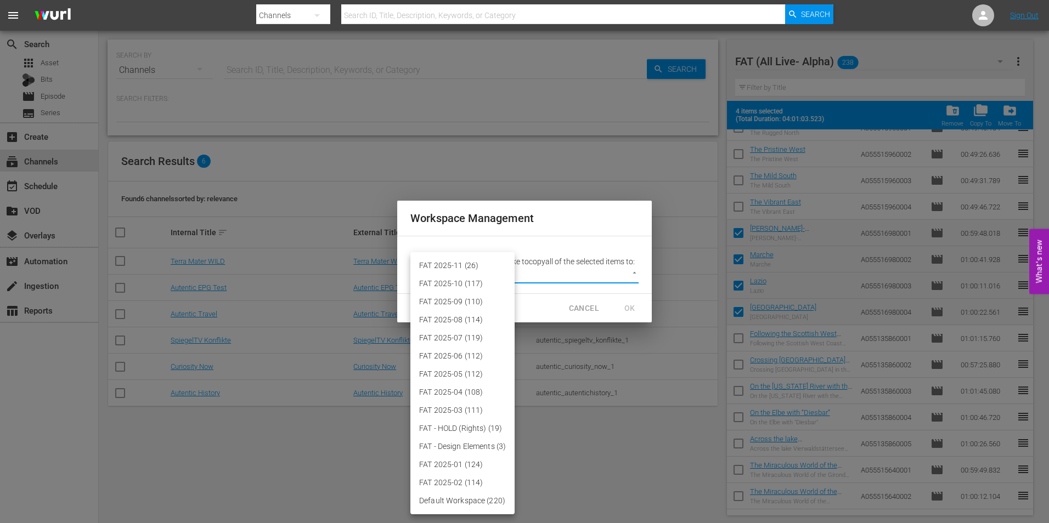
click at [428, 274] on body "menu Search By Channels Search ID, Title, Description, Keywords, or Category Se…" at bounding box center [524, 261] width 1049 height 523
click at [430, 269] on li "FAT 2025-11 (26)" at bounding box center [462, 266] width 104 height 18
type input "3864"
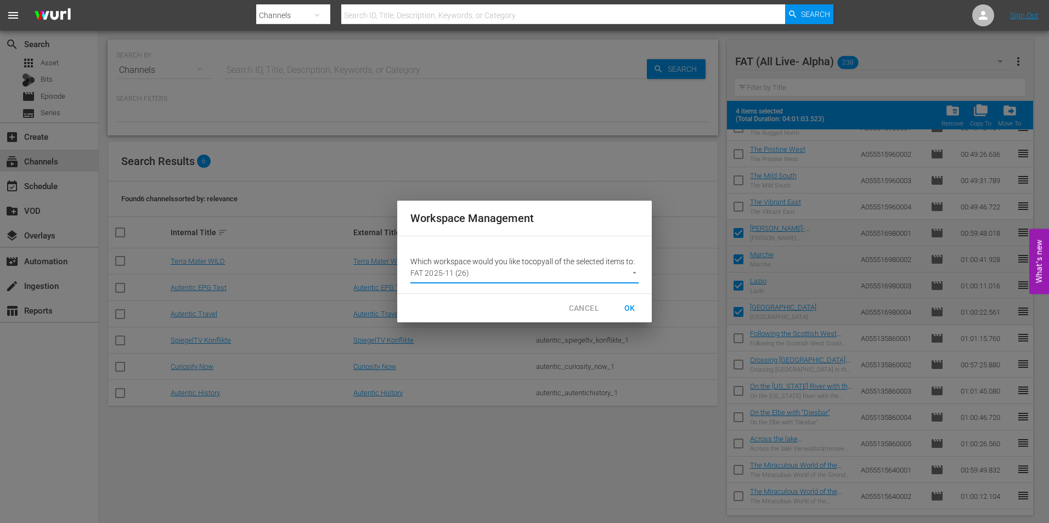
click at [629, 301] on button "OK" at bounding box center [629, 308] width 35 height 20
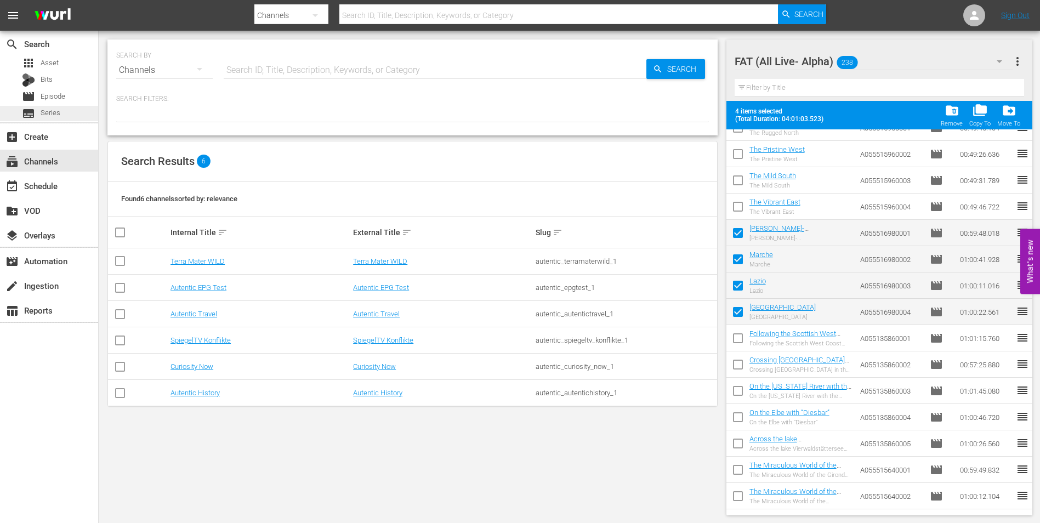
checkbox input "false"
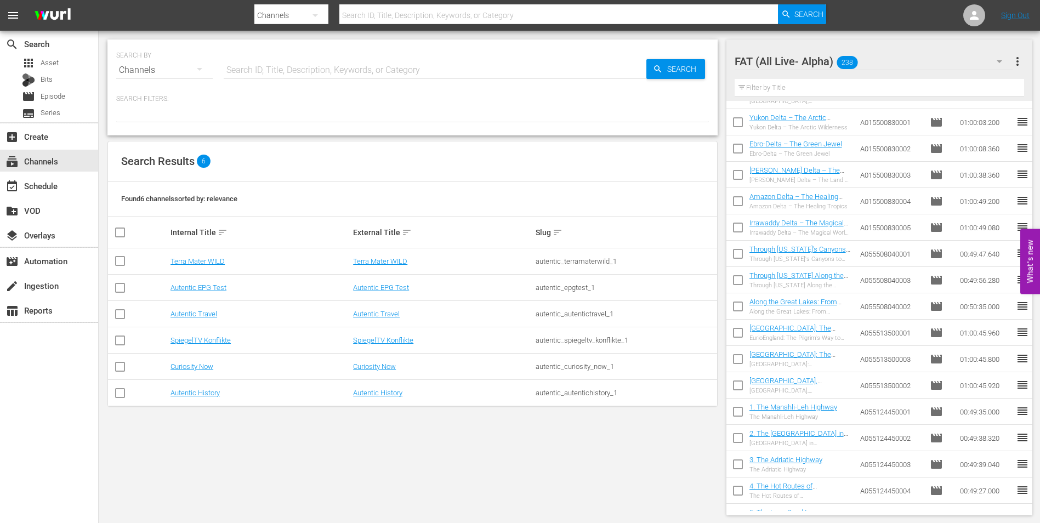
scroll to position [3027, 0]
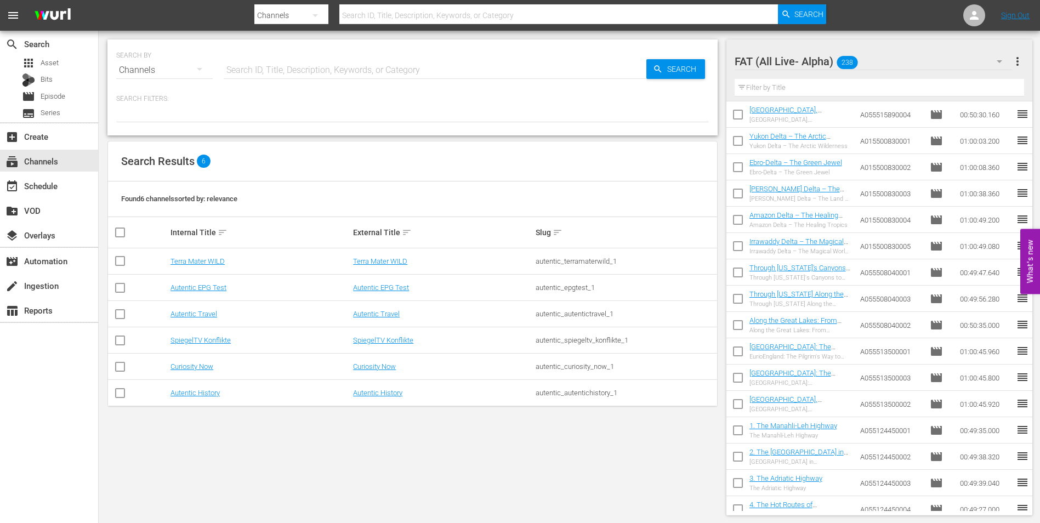
click at [742, 276] on input "checkbox" at bounding box center [738, 274] width 23 height 23
checkbox input "true"
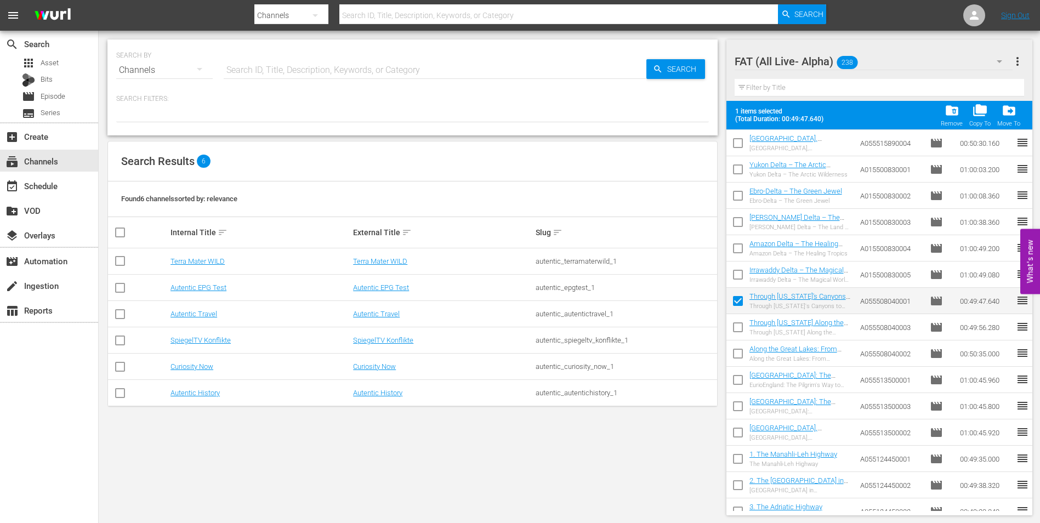
click at [734, 328] on input "checkbox" at bounding box center [738, 329] width 23 height 23
checkbox input "true"
click at [741, 349] on input "checkbox" at bounding box center [738, 355] width 23 height 23
checkbox input "true"
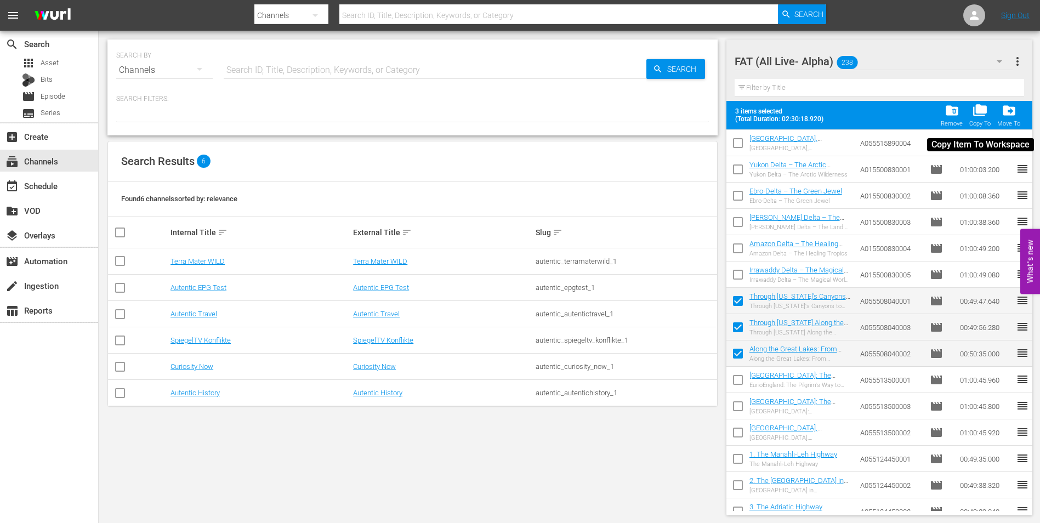
click at [985, 113] on span "folder_copy" at bounding box center [980, 110] width 15 height 15
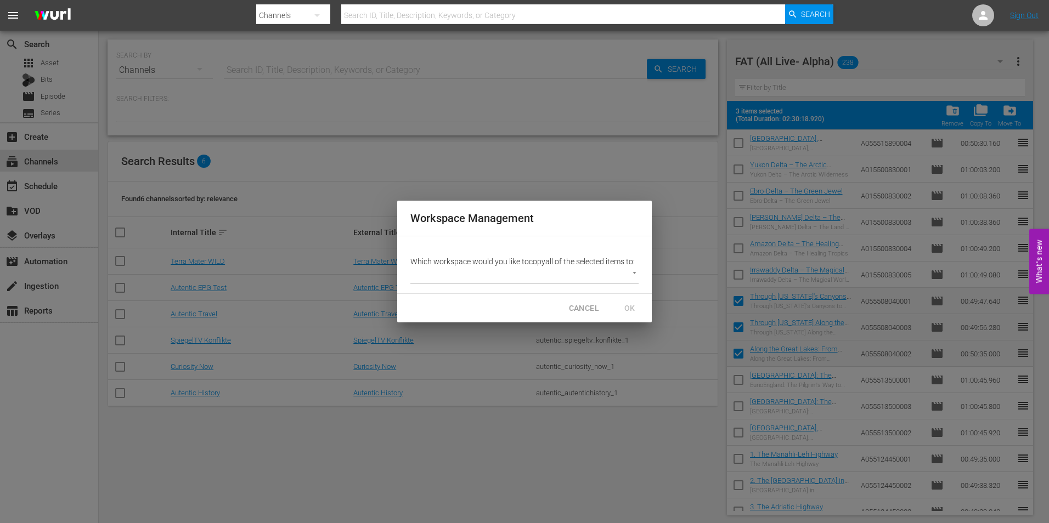
click at [553, 271] on body "menu Search By Channels Search ID, Title, Description, Keywords, or Category Se…" at bounding box center [524, 261] width 1049 height 523
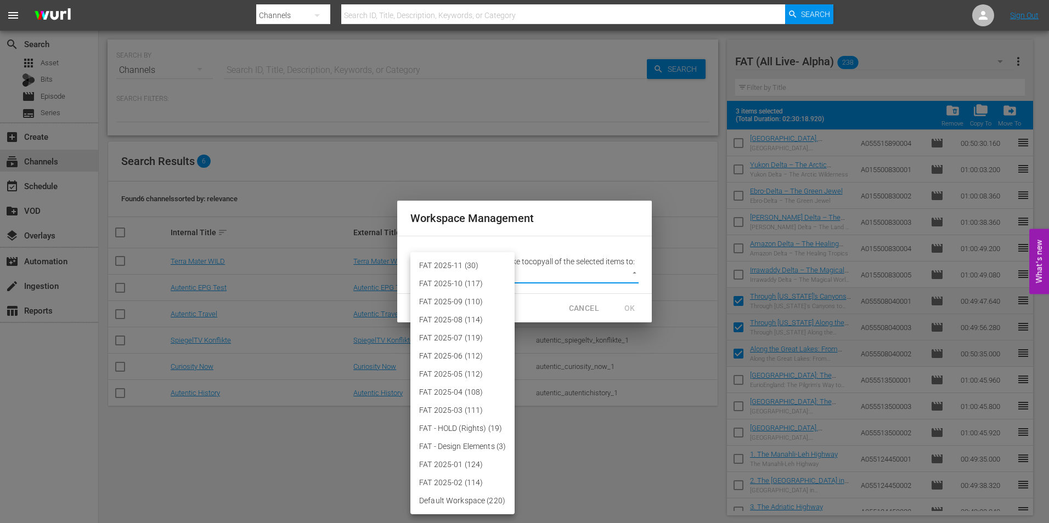
click at [463, 265] on li "FAT 2025-11 (30)" at bounding box center [462, 266] width 104 height 18
type input "3864"
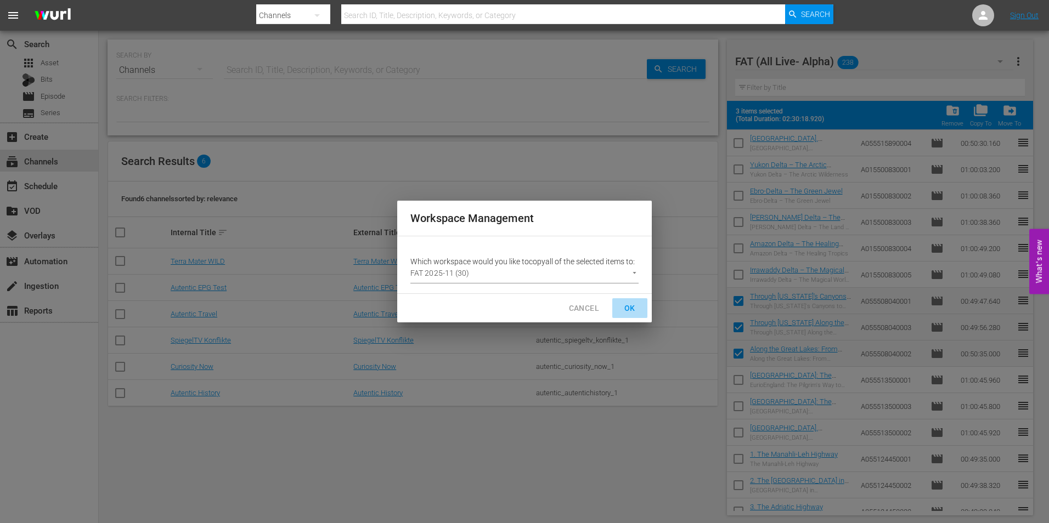
click at [631, 306] on span "OK" at bounding box center [630, 309] width 18 height 14
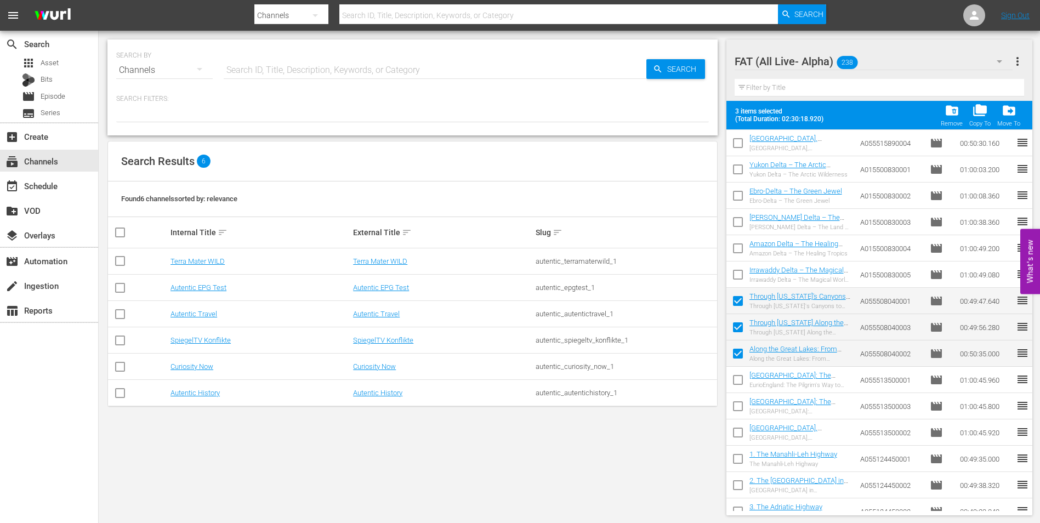
checkbox input "false"
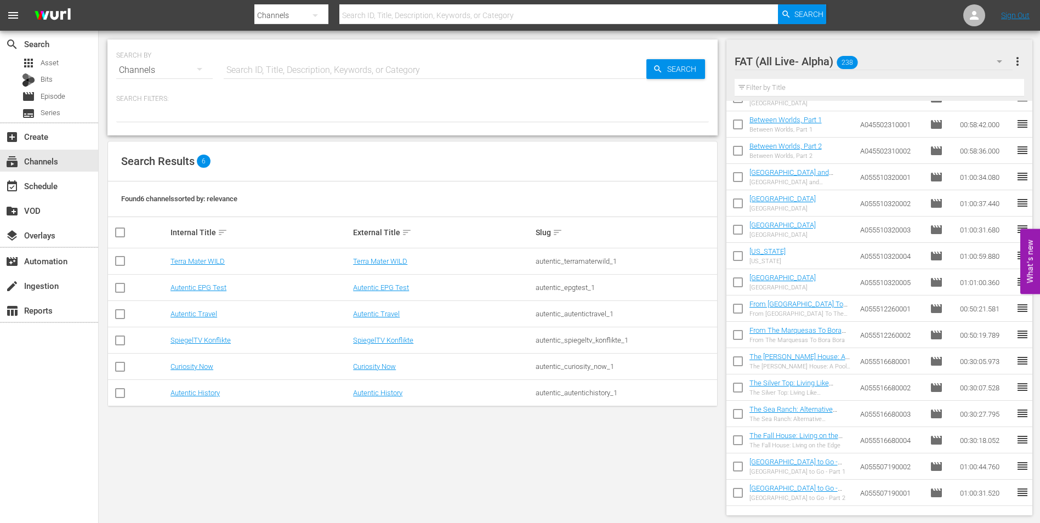
scroll to position [2534, 0]
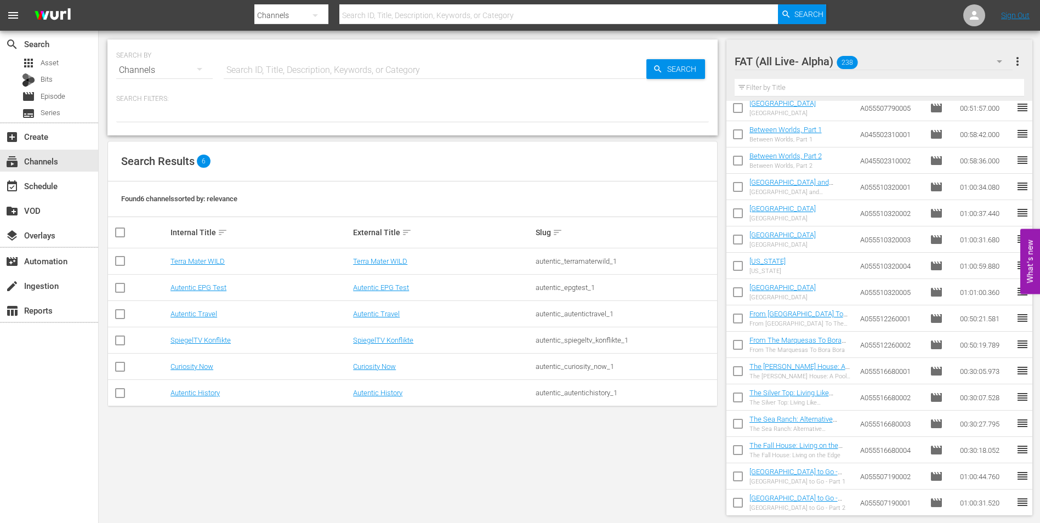
click at [735, 194] on input "checkbox" at bounding box center [738, 189] width 23 height 23
checkbox input "true"
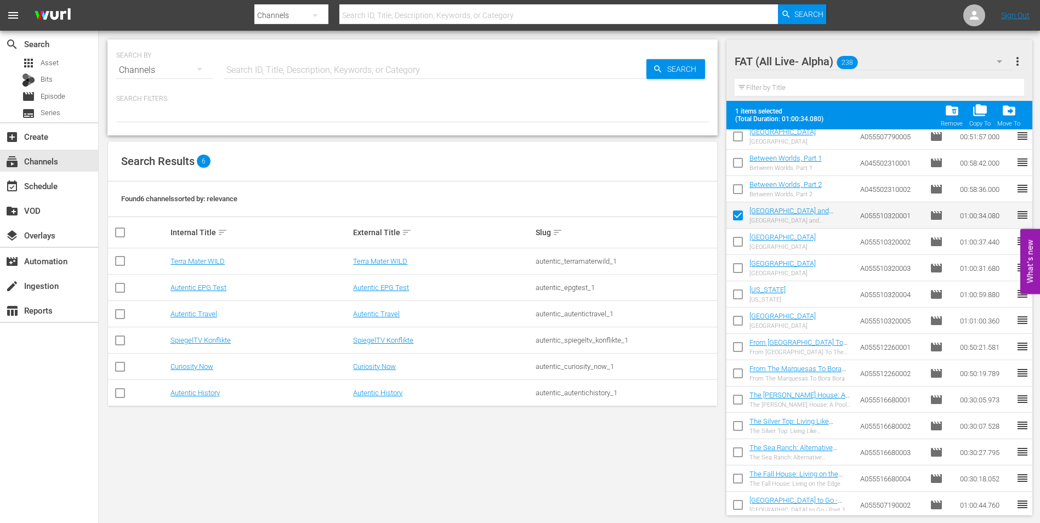
click at [738, 245] on input "checkbox" at bounding box center [738, 244] width 23 height 23
checkbox input "true"
click at [735, 263] on input "checkbox" at bounding box center [738, 270] width 23 height 23
checkbox input "true"
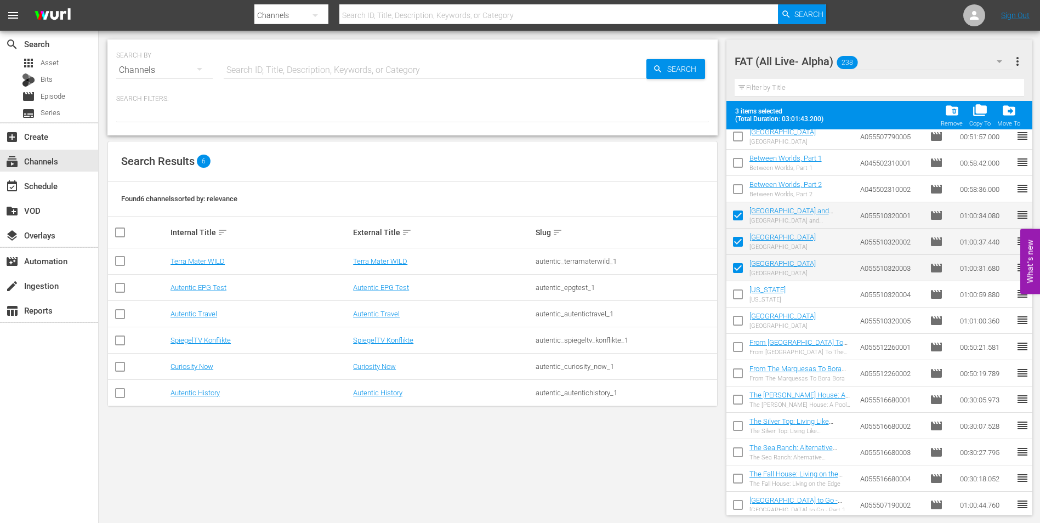
click at [734, 290] on input "checkbox" at bounding box center [738, 296] width 23 height 23
checkbox input "true"
click at [734, 318] on input "checkbox" at bounding box center [738, 322] width 23 height 23
checkbox input "true"
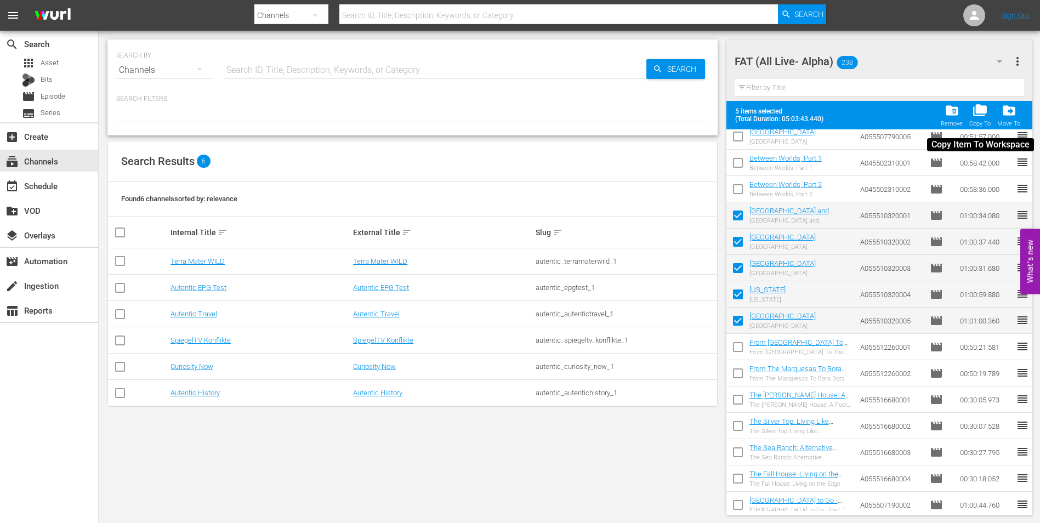
click at [983, 116] on span "folder_copy" at bounding box center [980, 110] width 15 height 15
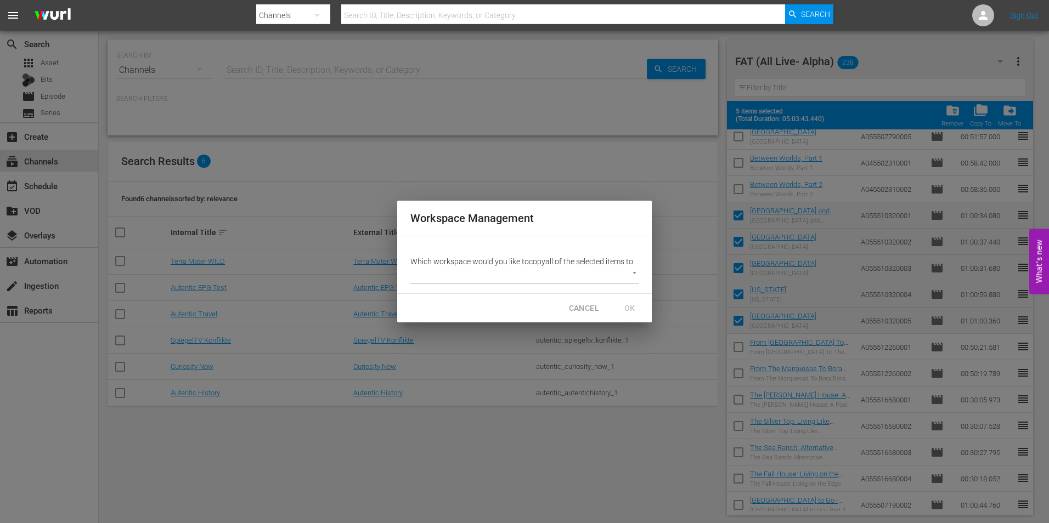
click at [475, 283] on body "menu Search By Channels Search ID, Title, Description, Keywords, or Category Se…" at bounding box center [524, 261] width 1049 height 523
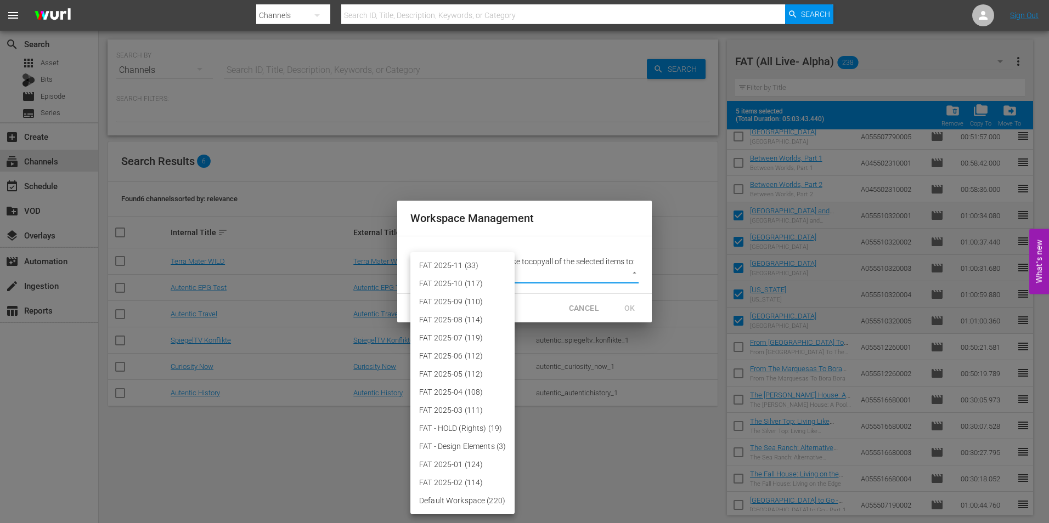
click at [462, 269] on li "FAT 2025-11 (33)" at bounding box center [462, 266] width 104 height 18
type input "3864"
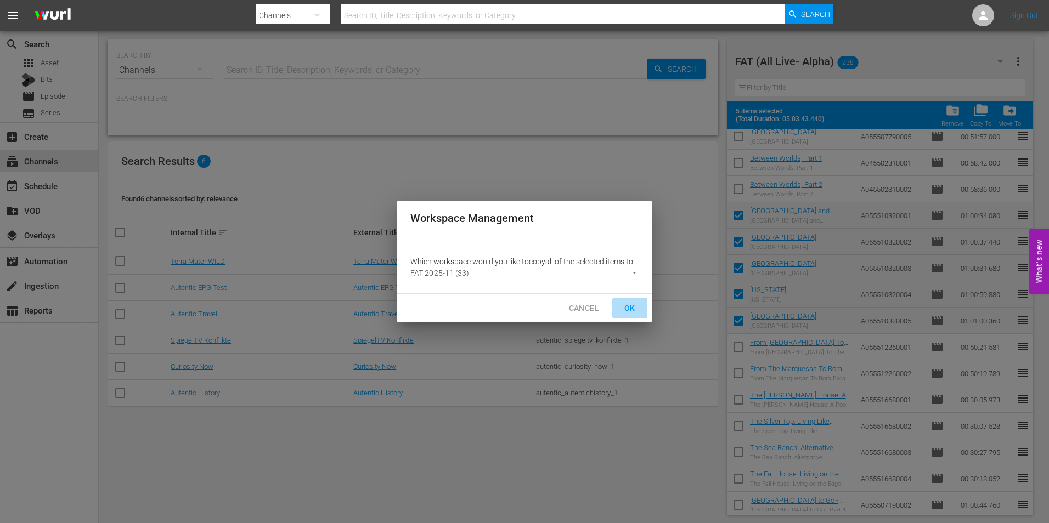
click at [628, 306] on span "OK" at bounding box center [630, 309] width 18 height 14
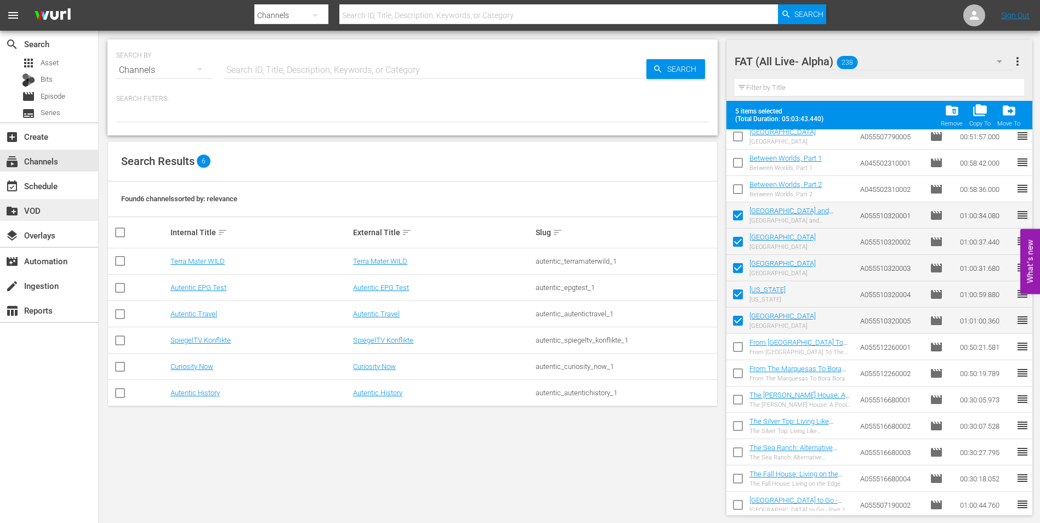
checkbox input "false"
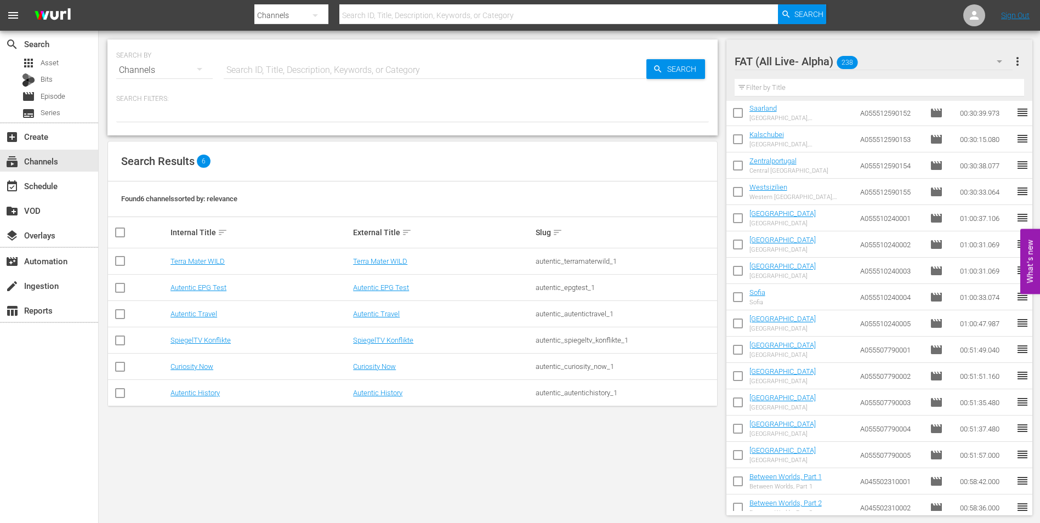
scroll to position [2204, 0]
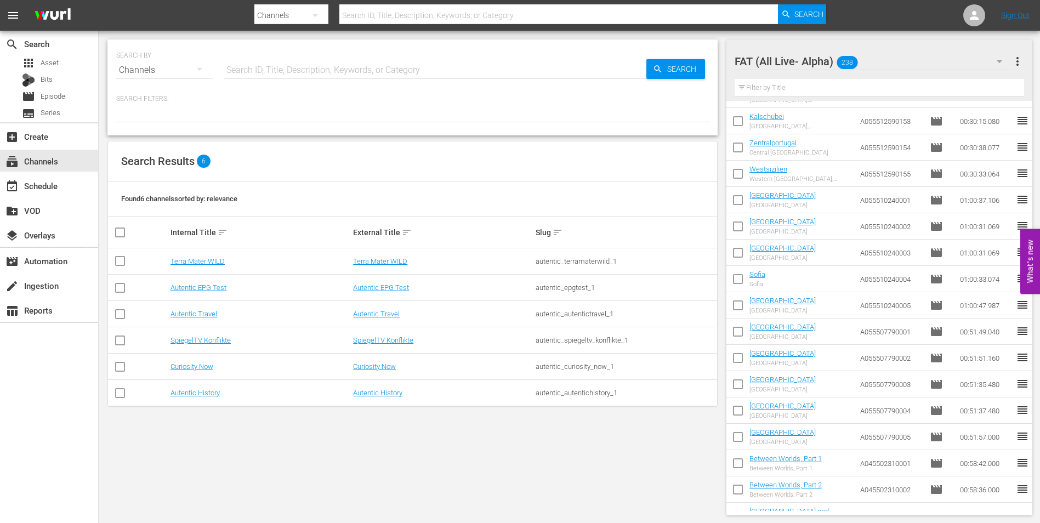
click at [743, 204] on input "checkbox" at bounding box center [738, 202] width 23 height 23
checkbox input "true"
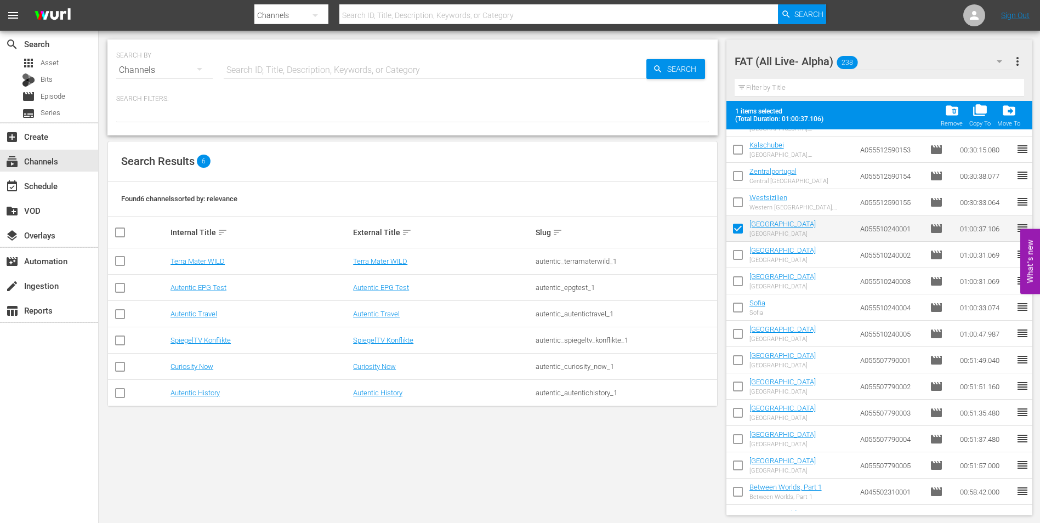
click at [742, 254] on input "checkbox" at bounding box center [738, 257] width 23 height 23
checkbox input "true"
click at [740, 275] on input "checkbox" at bounding box center [738, 283] width 23 height 23
checkbox input "true"
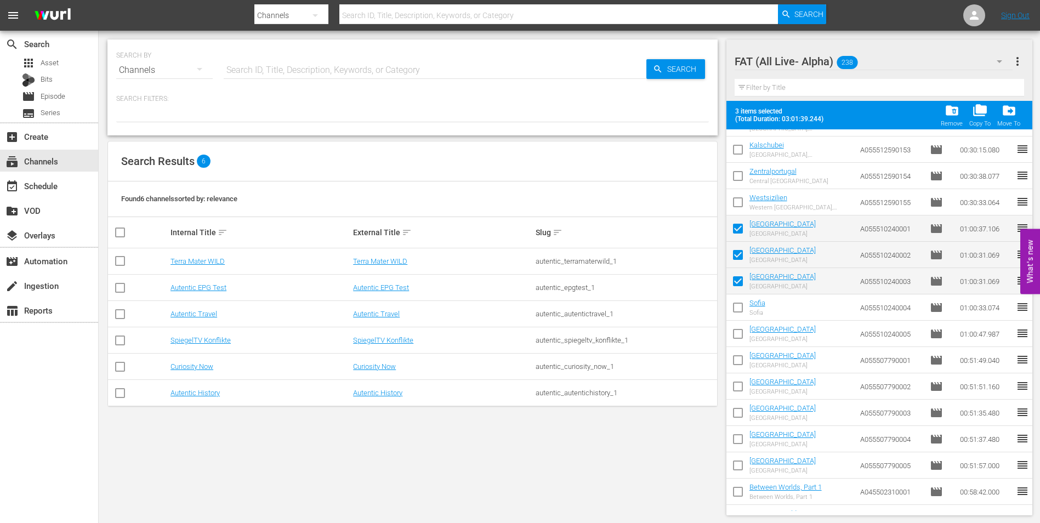
click at [738, 308] on input "checkbox" at bounding box center [738, 309] width 23 height 23
checkbox input "true"
click at [734, 336] on input "checkbox" at bounding box center [738, 336] width 23 height 23
checkbox input "true"
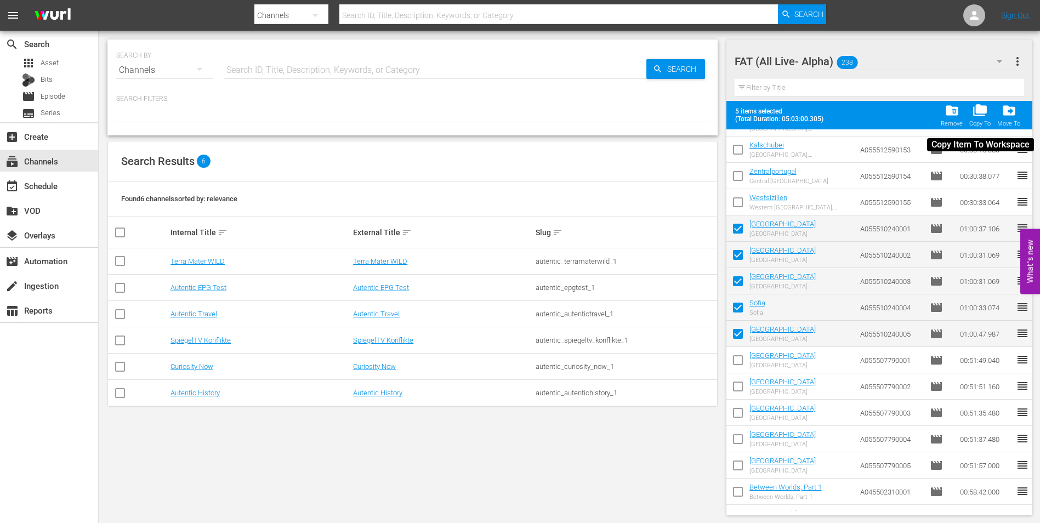
click at [984, 112] on span "folder_copy" at bounding box center [980, 110] width 15 height 15
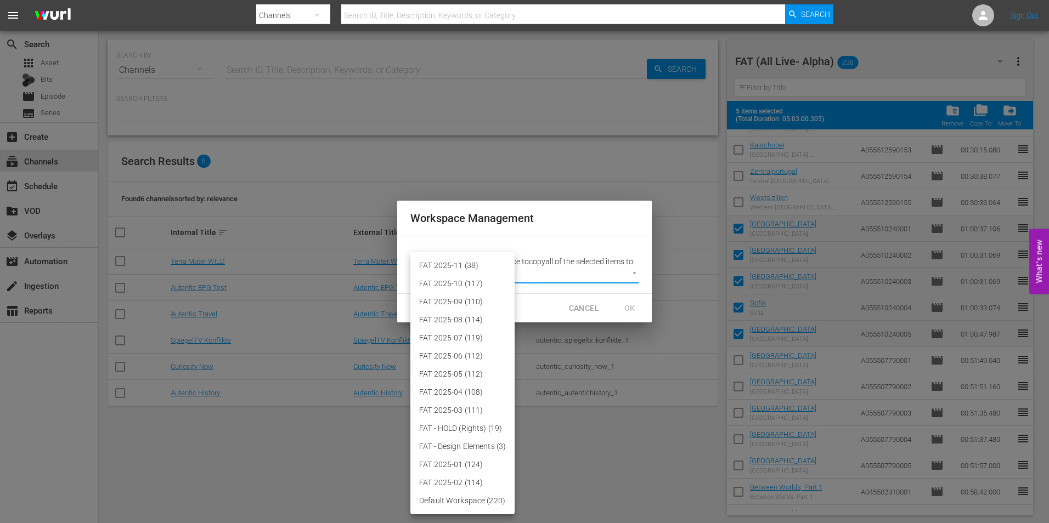
click at [589, 268] on body "menu Search By Channels Search ID, Title, Description, Keywords, or Category Se…" at bounding box center [524, 261] width 1049 height 523
click at [490, 264] on li "FAT 2025-11 (38)" at bounding box center [462, 266] width 104 height 18
type input "3864"
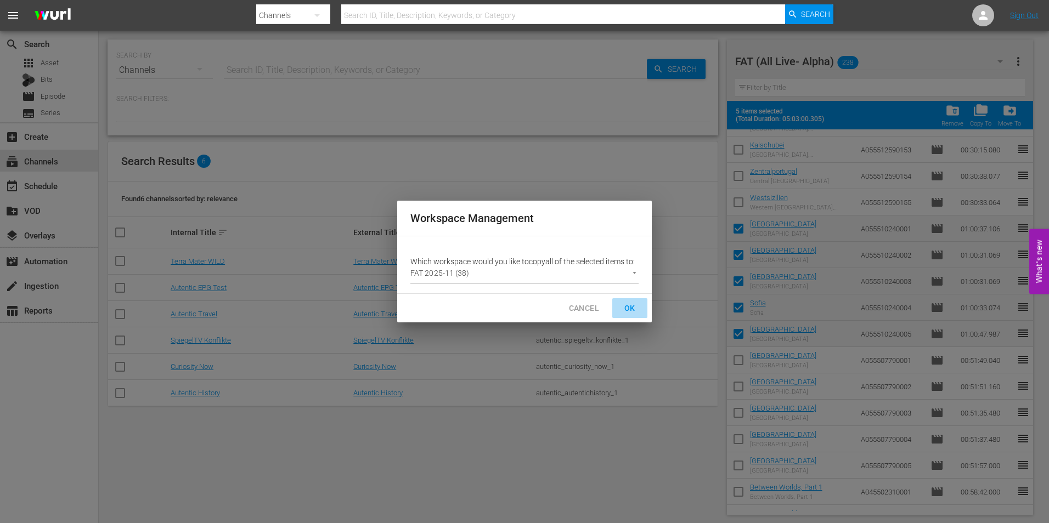
click at [628, 305] on span "OK" at bounding box center [630, 309] width 18 height 14
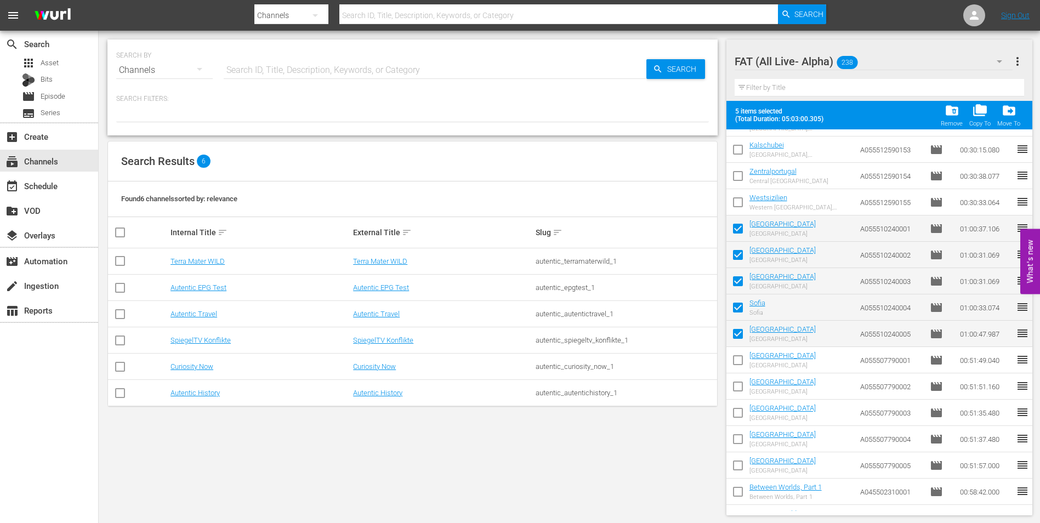
checkbox input "false"
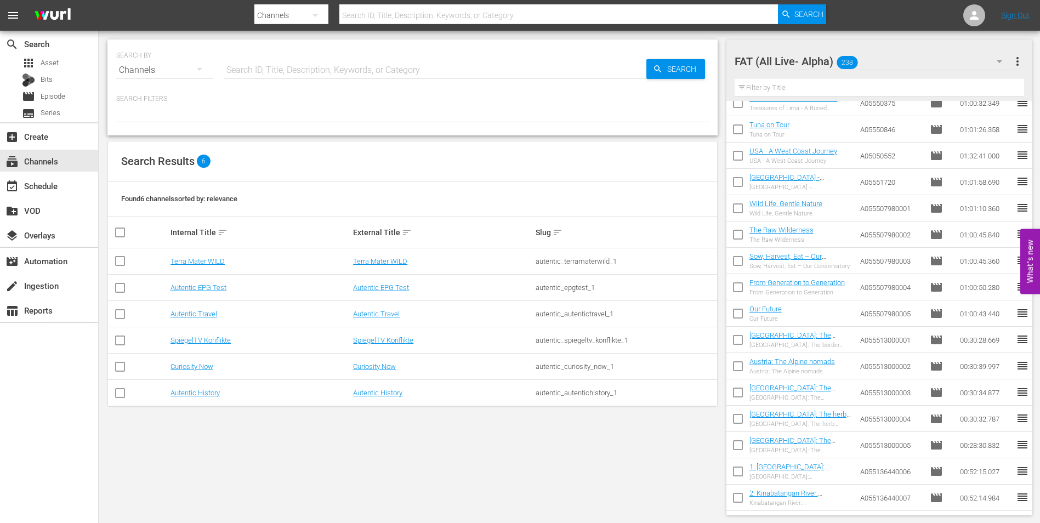
scroll to position [1001, 0]
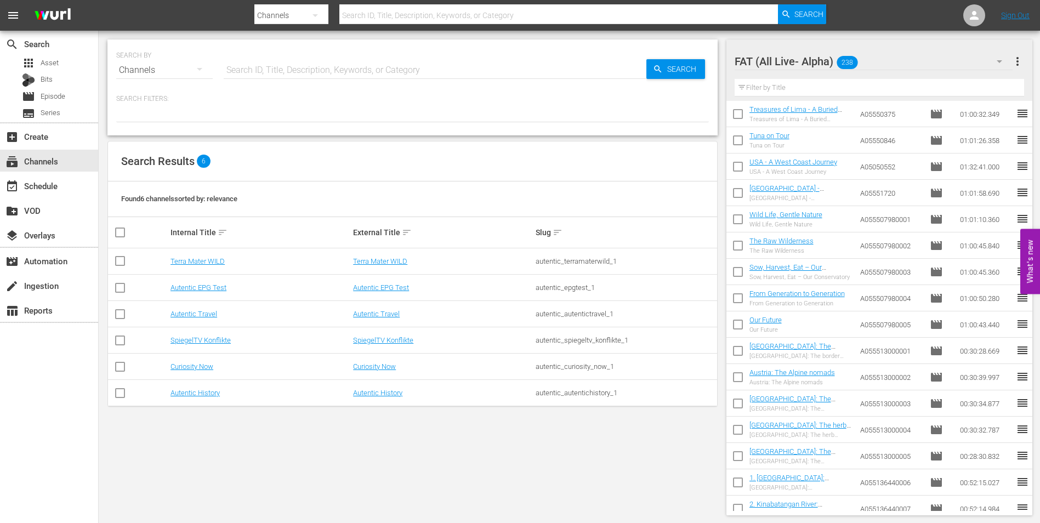
click at [741, 222] on input "checkbox" at bounding box center [738, 221] width 23 height 23
checkbox input "true"
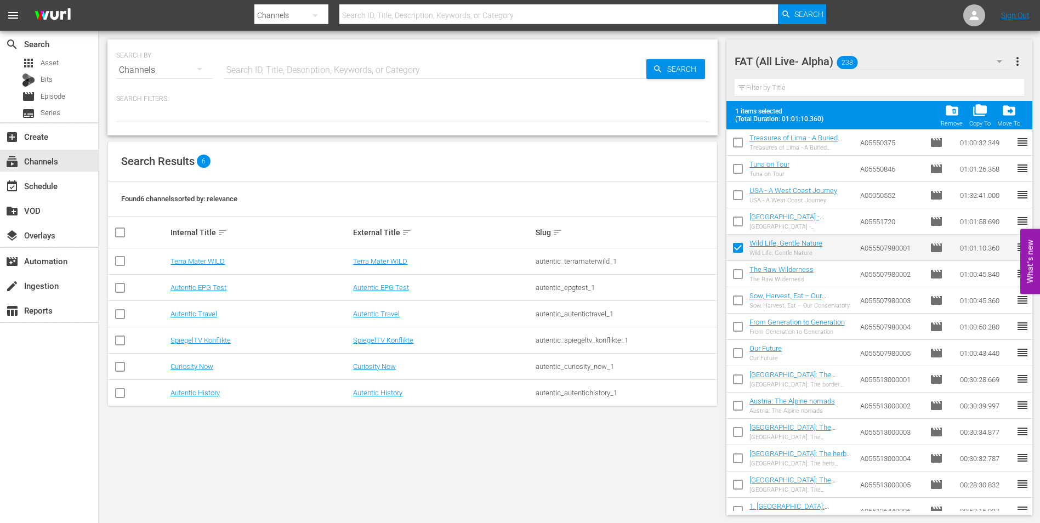
click at [737, 277] on input "checkbox" at bounding box center [738, 276] width 23 height 23
checkbox input "true"
click at [738, 303] on input "checkbox" at bounding box center [738, 302] width 23 height 23
checkbox input "true"
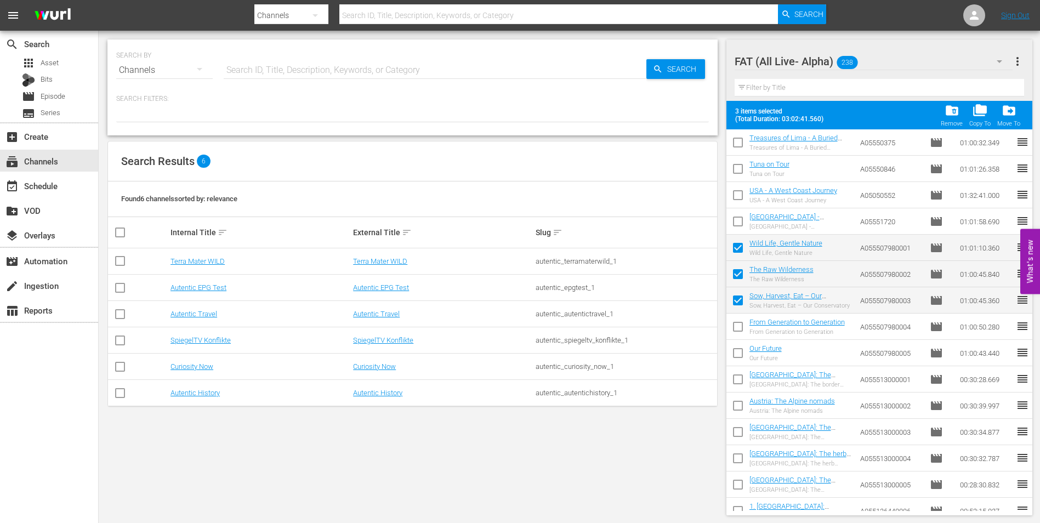
click at [739, 326] on input "checkbox" at bounding box center [738, 329] width 23 height 23
checkbox input "true"
click at [737, 352] on input "checkbox" at bounding box center [738, 355] width 23 height 23
checkbox input "true"
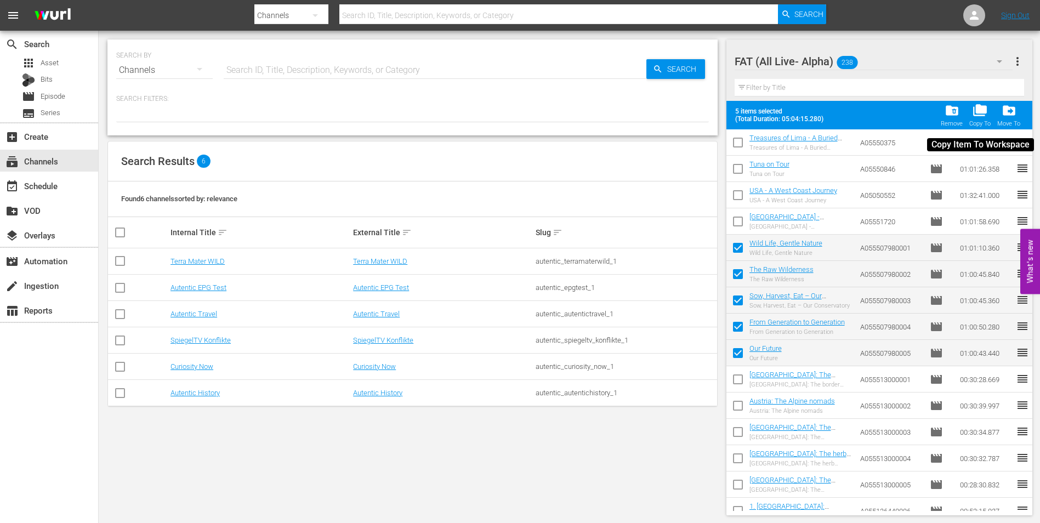
click at [980, 116] on span "folder_copy" at bounding box center [980, 110] width 15 height 15
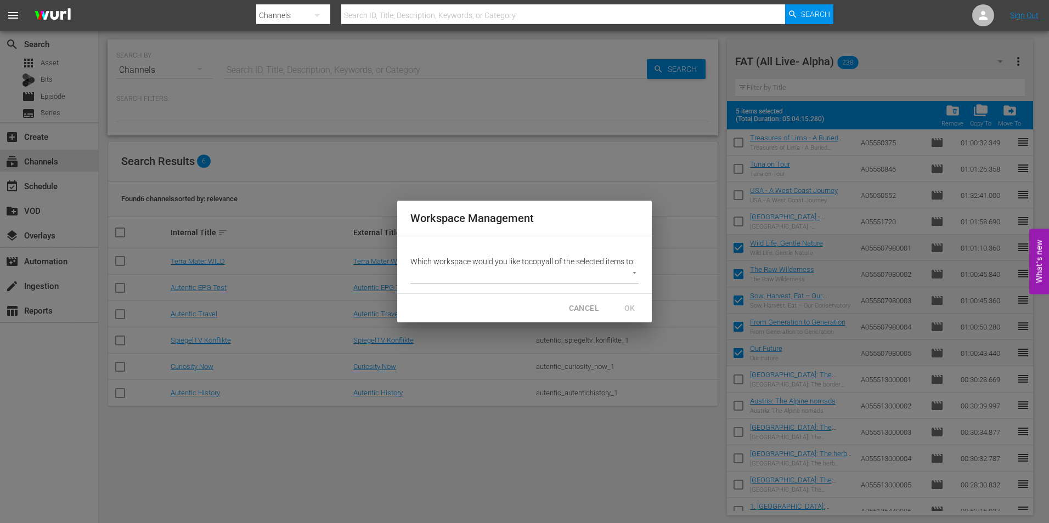
click at [524, 277] on body "menu Search By Channels Search ID, Title, Description, Keywords, or Category Se…" at bounding box center [524, 261] width 1049 height 523
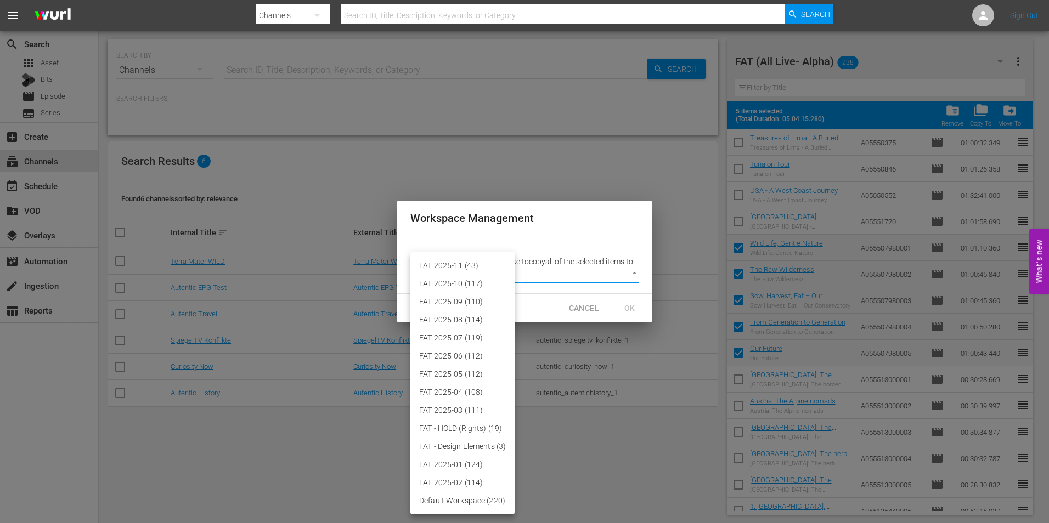
click at [472, 265] on li "FAT 2025-11 (43)" at bounding box center [462, 266] width 104 height 18
type input "3864"
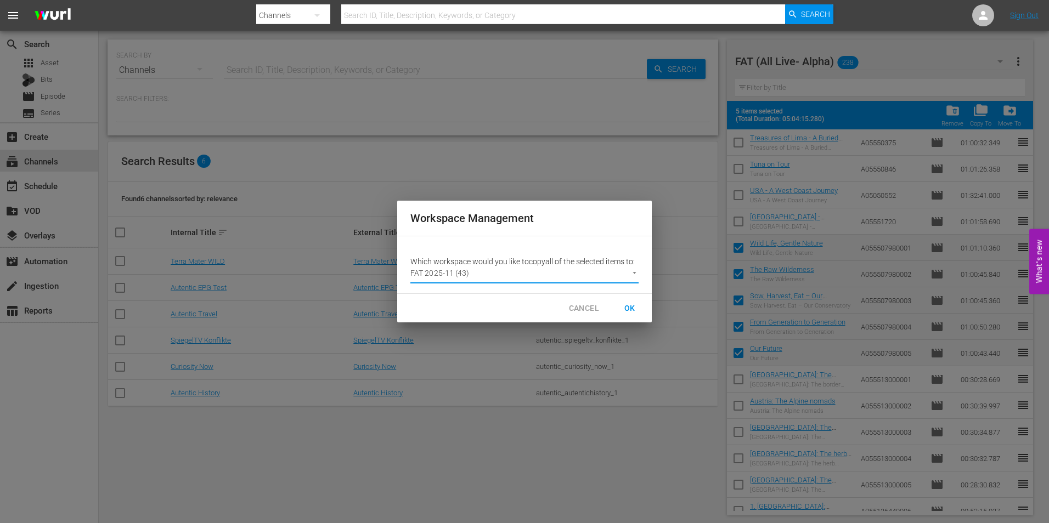
click at [627, 308] on span "OK" at bounding box center [630, 309] width 18 height 14
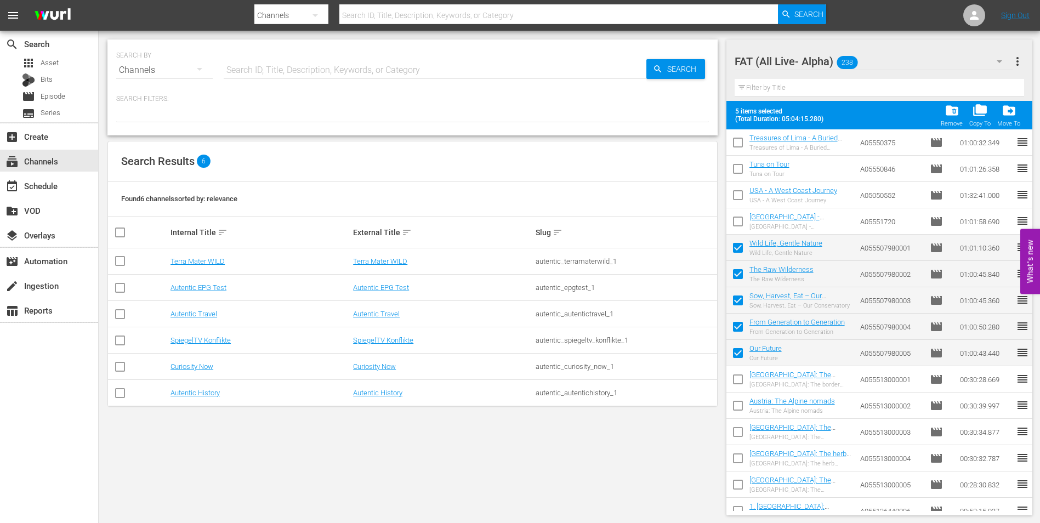
checkbox input "false"
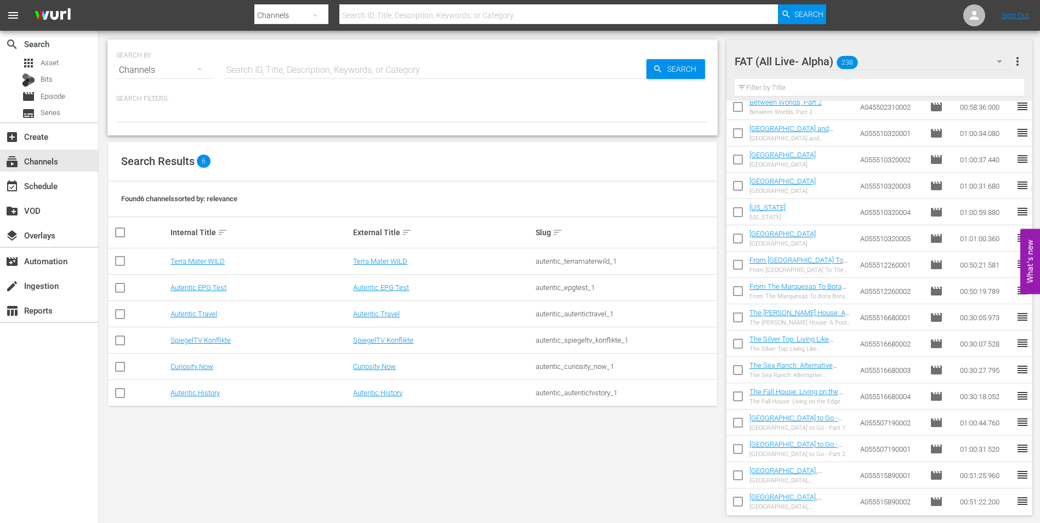
scroll to position [2591, 0]
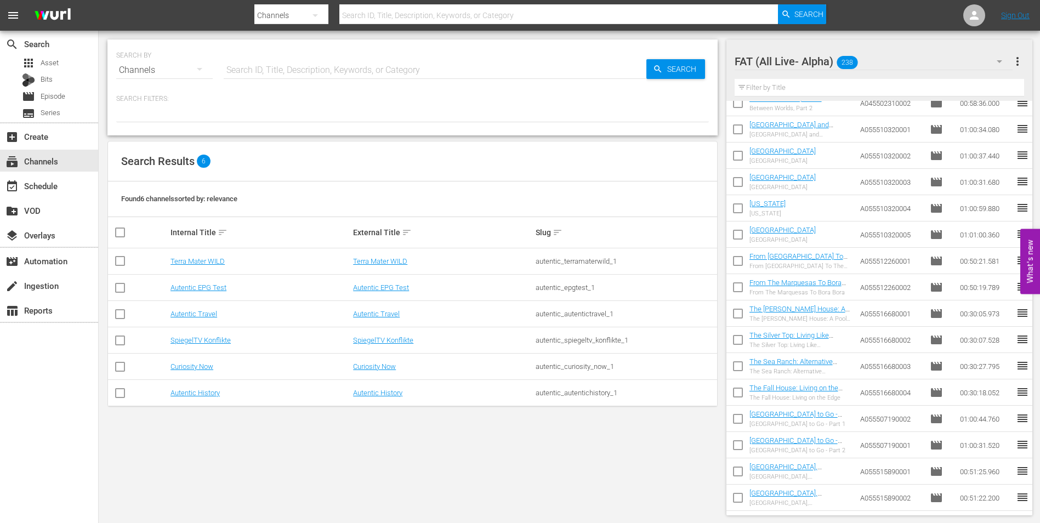
click at [741, 319] on input "checkbox" at bounding box center [738, 315] width 23 height 23
checkbox input "true"
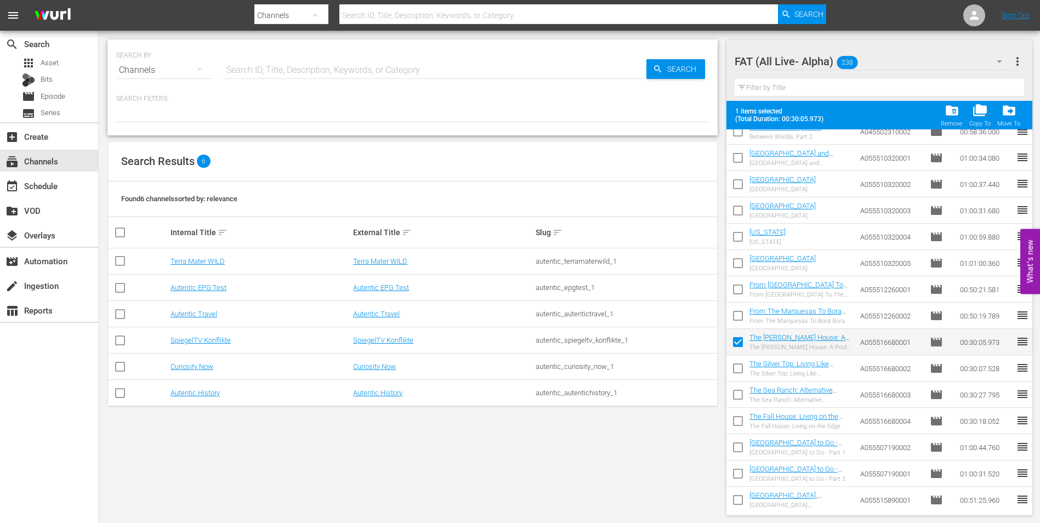
click at [740, 369] on input "checkbox" at bounding box center [738, 370] width 23 height 23
checkbox input "true"
click at [740, 392] on input "checkbox" at bounding box center [738, 397] width 23 height 23
checkbox input "true"
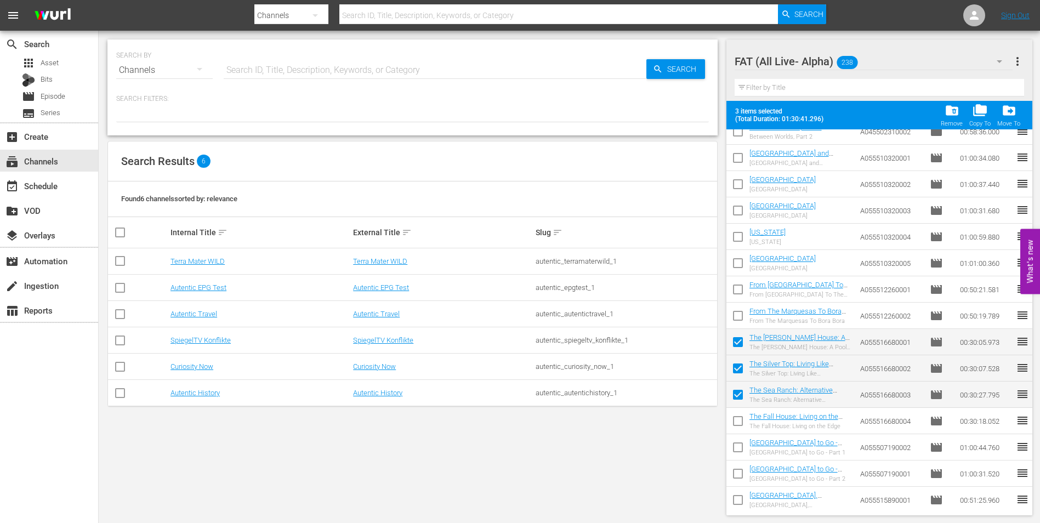
click at [741, 422] on input "checkbox" at bounding box center [738, 423] width 23 height 23
checkbox input "true"
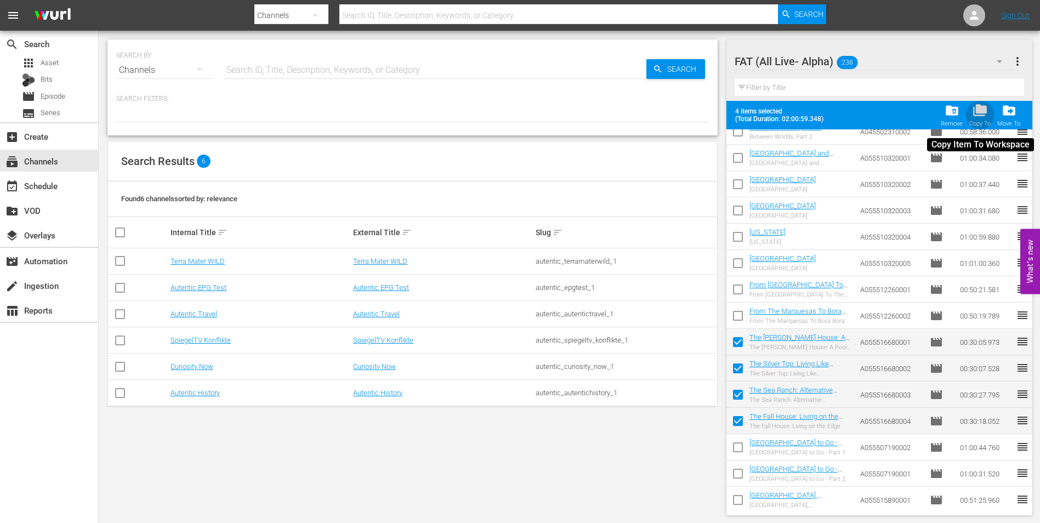
click at [985, 115] on span "folder_copy" at bounding box center [980, 110] width 15 height 15
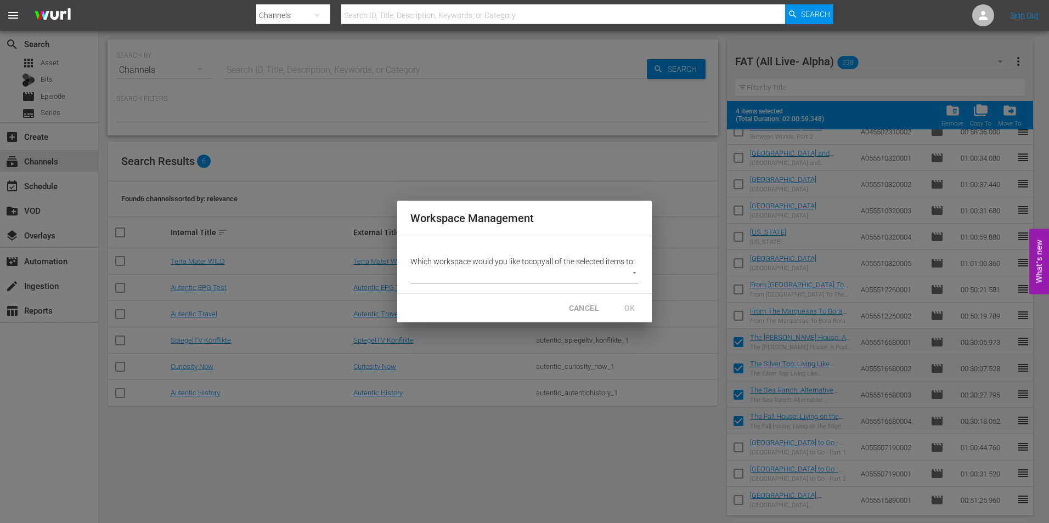
click at [522, 278] on body "menu Search By Channels Search ID, Title, Description, Keywords, or Category Se…" at bounding box center [524, 261] width 1049 height 523
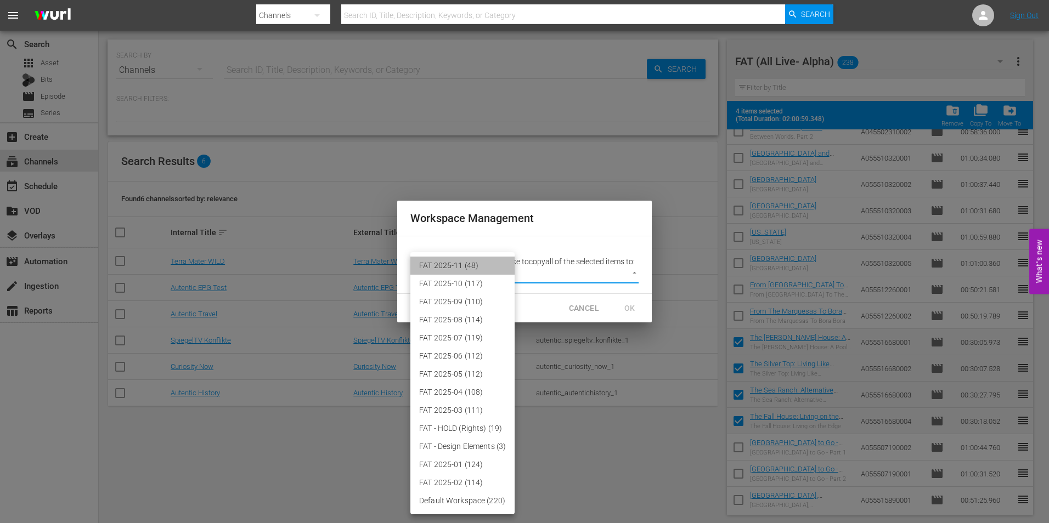
click at [483, 267] on li "FAT 2025-11 (48)" at bounding box center [462, 266] width 104 height 18
type input "3864"
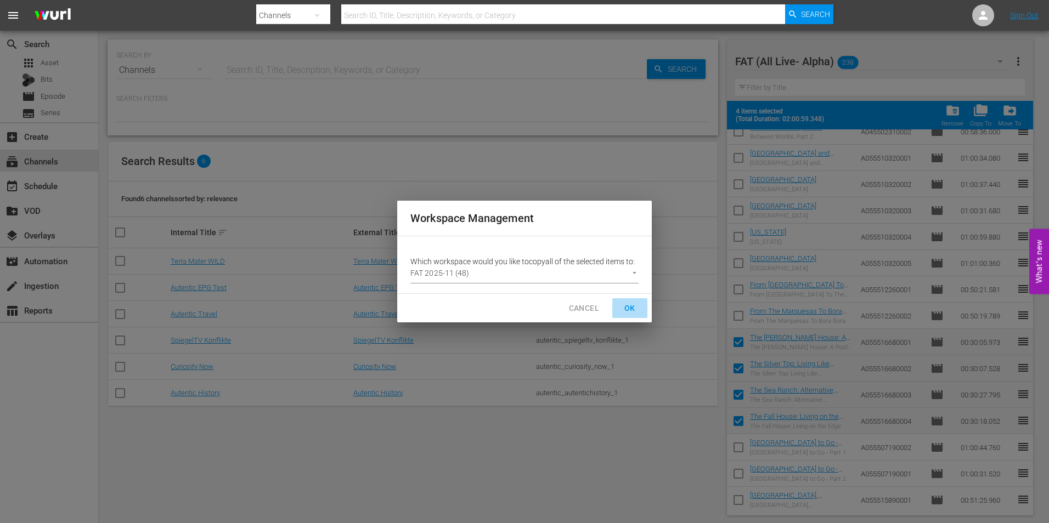
click at [631, 309] on span "OK" at bounding box center [630, 309] width 18 height 14
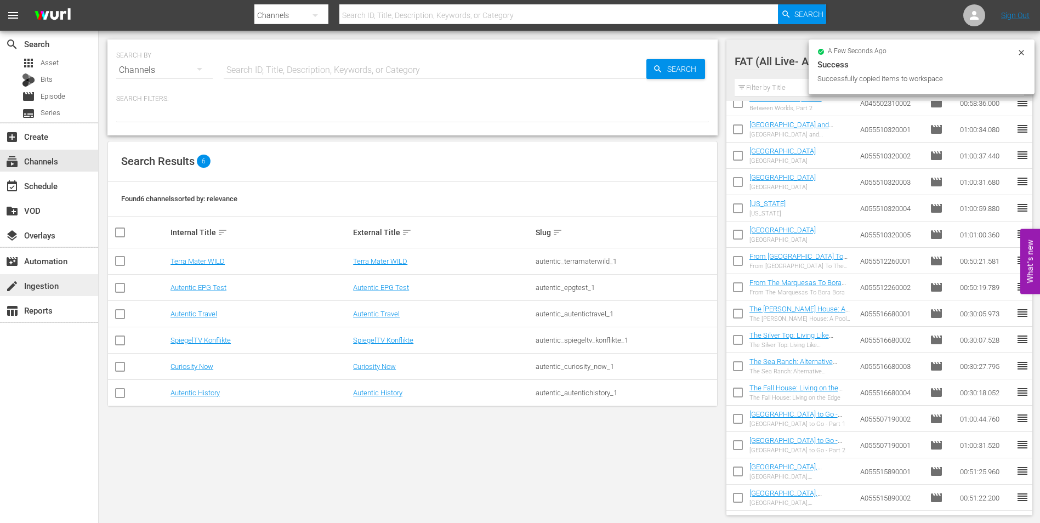
checkbox input "false"
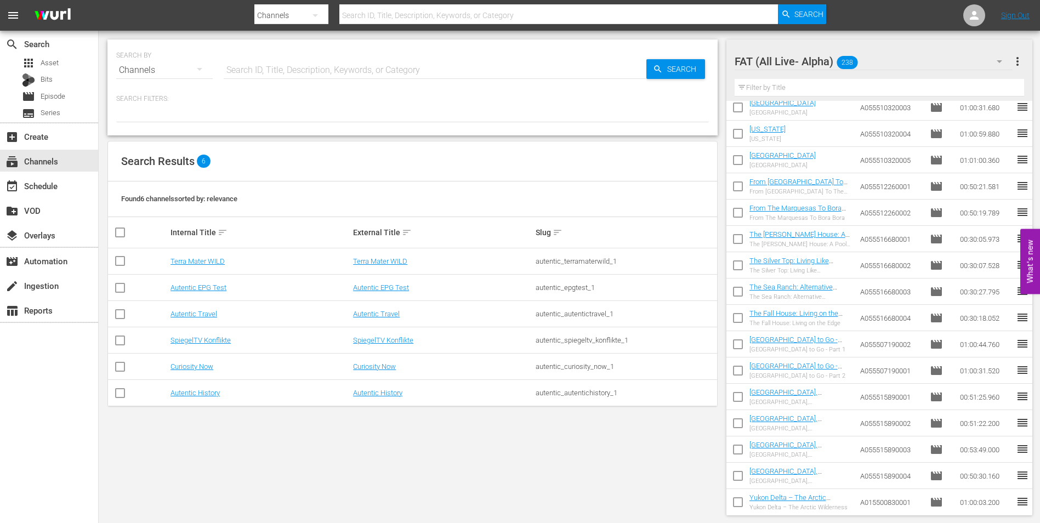
scroll to position [2756, 0]
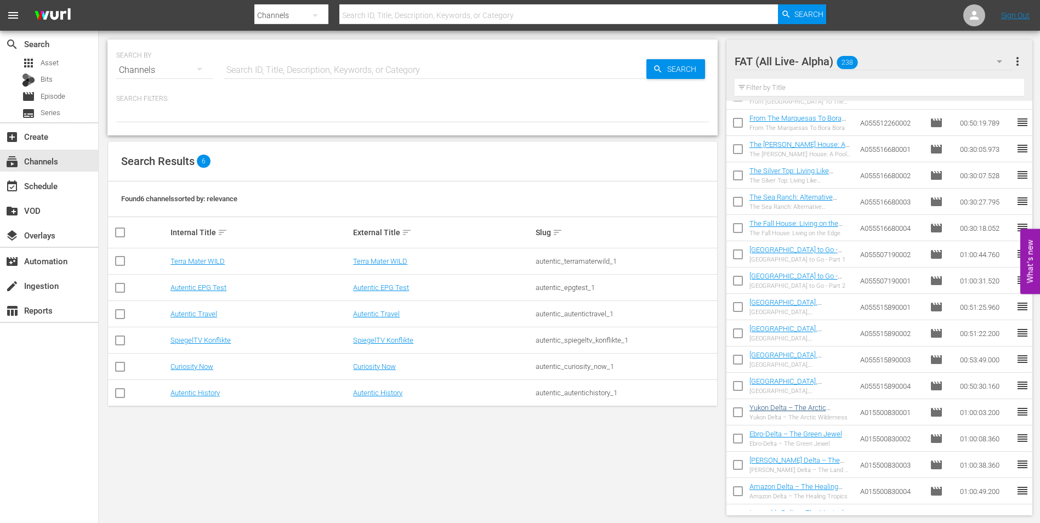
drag, startPoint x: 738, startPoint y: 407, endPoint x: 758, endPoint y: 434, distance: 34.0
click at [738, 407] on input "checkbox" at bounding box center [738, 414] width 23 height 23
checkbox input "true"
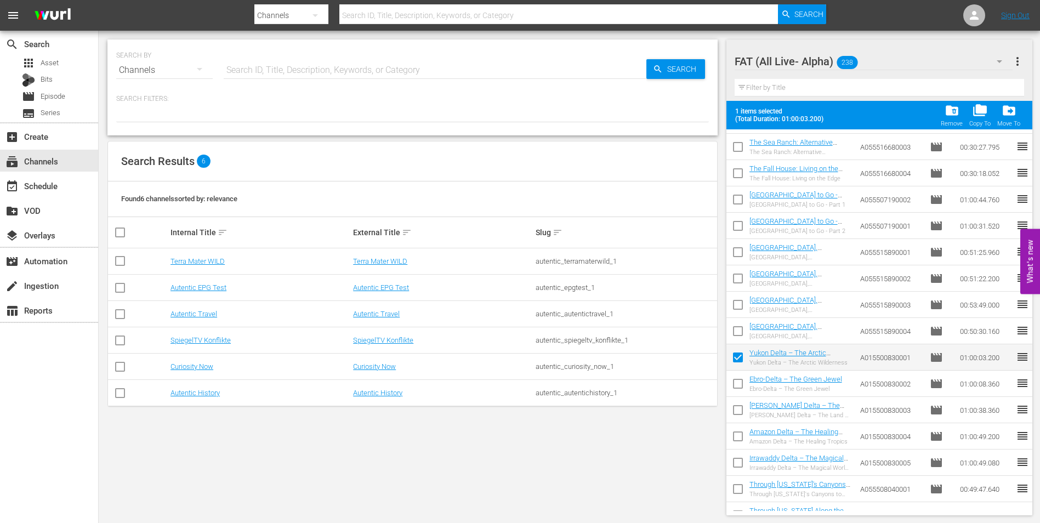
scroll to position [2920, 0]
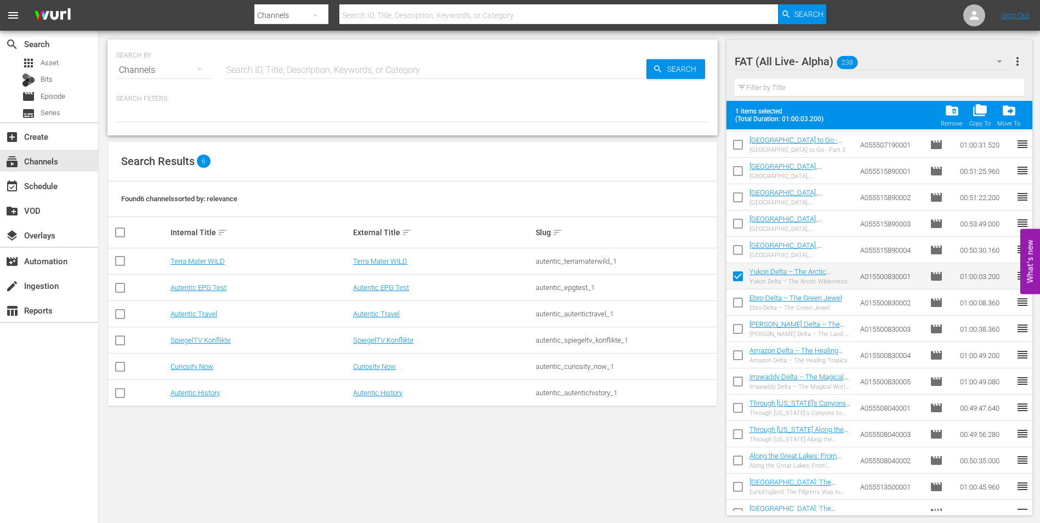
click at [743, 303] on input "checkbox" at bounding box center [738, 304] width 23 height 23
checkbox input "true"
click at [737, 331] on input "checkbox" at bounding box center [738, 331] width 23 height 23
checkbox input "true"
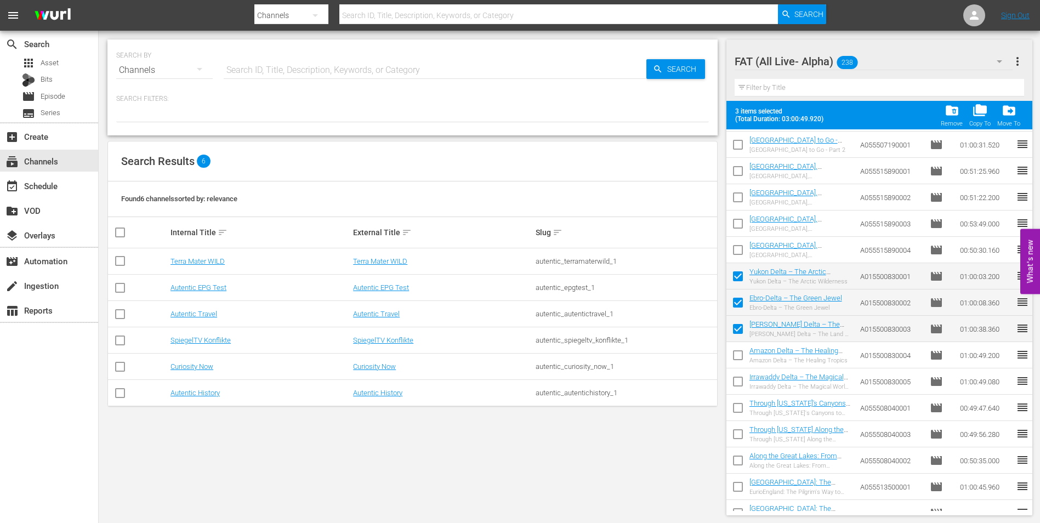
click at [738, 351] on input "checkbox" at bounding box center [738, 357] width 23 height 23
checkbox input "true"
click at [739, 377] on input "checkbox" at bounding box center [738, 383] width 23 height 23
checkbox input "true"
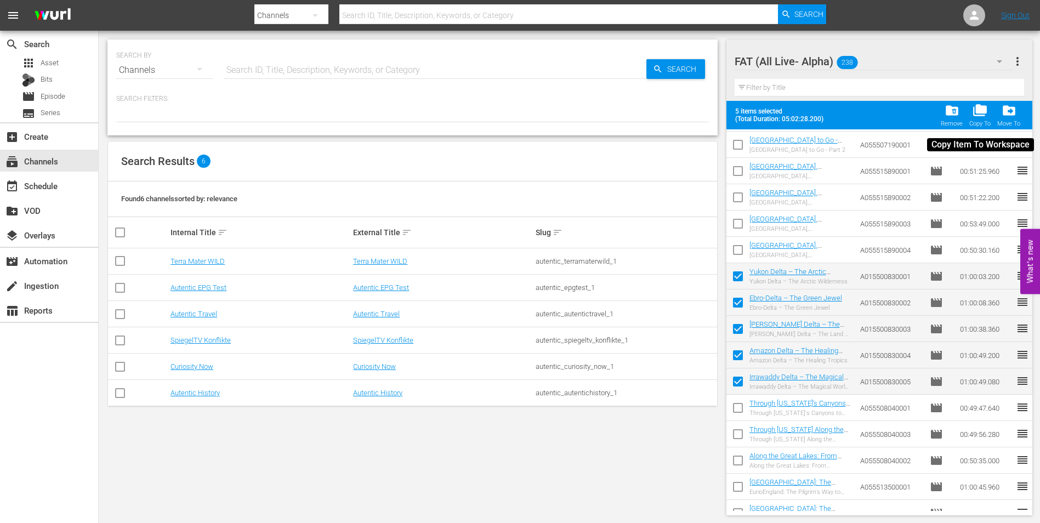
click at [981, 114] on span "folder_copy" at bounding box center [980, 110] width 15 height 15
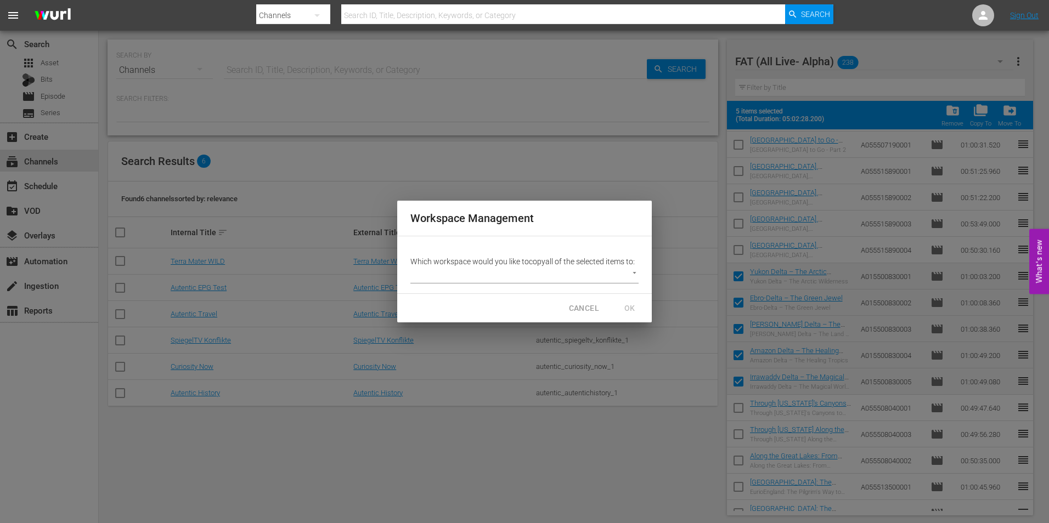
click at [458, 280] on body "menu Search By Channels Search ID, Title, Description, Keywords, or Category Se…" at bounding box center [524, 261] width 1049 height 523
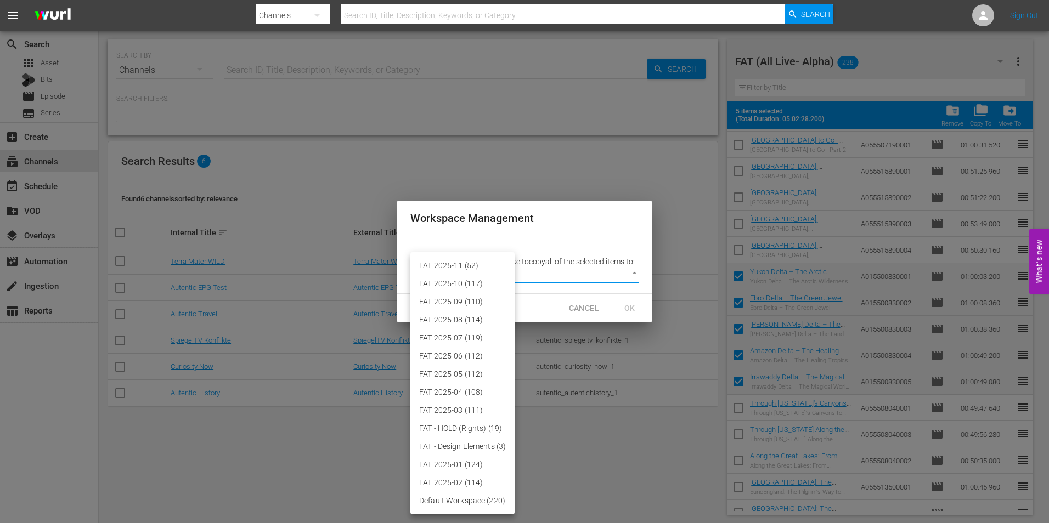
click at [459, 264] on li "FAT 2025-11 (52)" at bounding box center [462, 266] width 104 height 18
type input "3864"
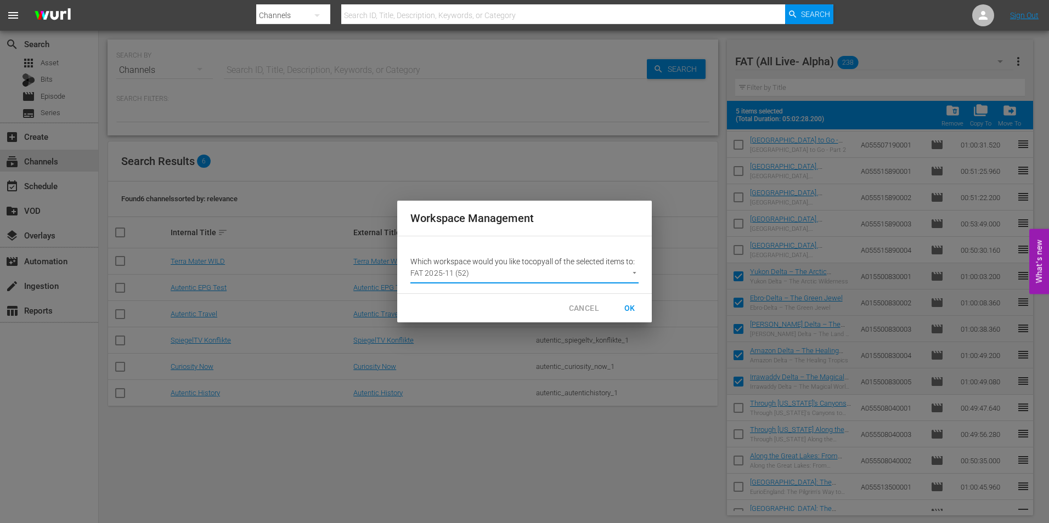
click at [633, 307] on span "OK" at bounding box center [630, 309] width 18 height 14
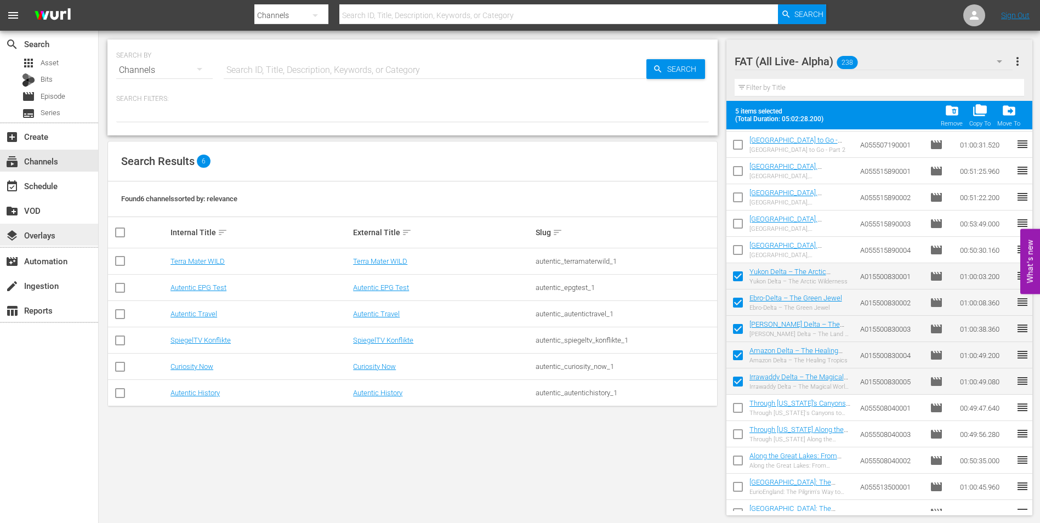
checkbox input "false"
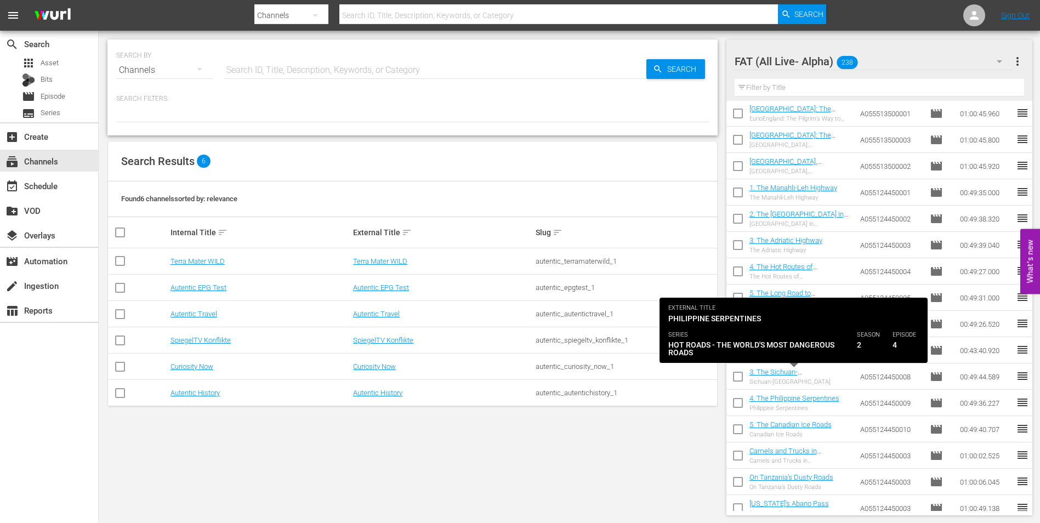
scroll to position [3290, 0]
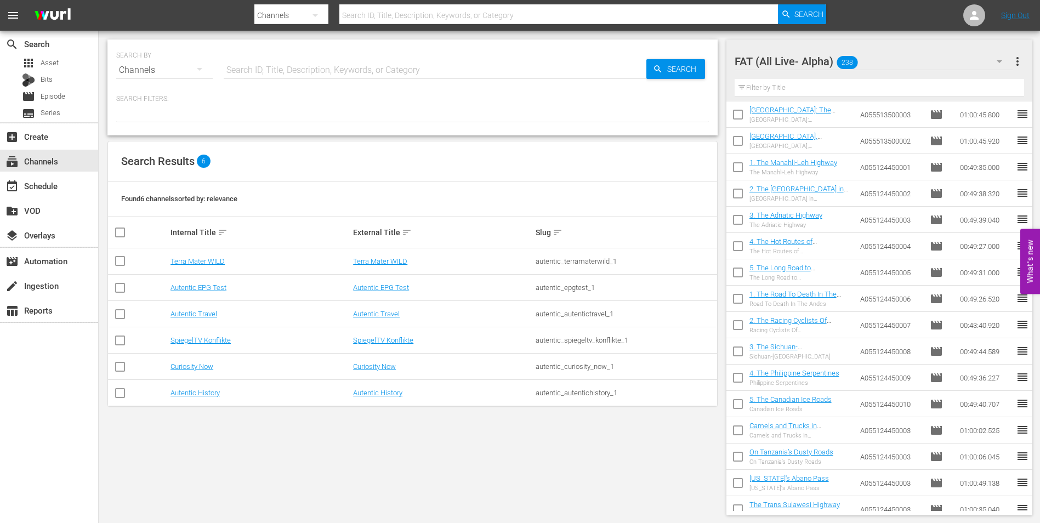
drag, startPoint x: 738, startPoint y: 303, endPoint x: 736, endPoint y: 314, distance: 11.6
click at [738, 302] on input "checkbox" at bounding box center [738, 301] width 23 height 23
checkbox input "true"
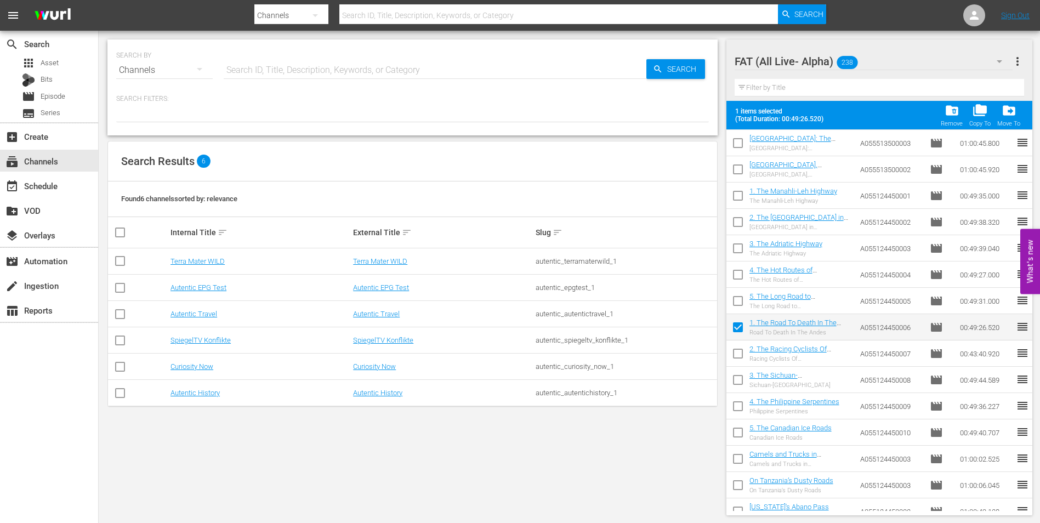
click at [740, 354] on input "checkbox" at bounding box center [738, 355] width 23 height 23
checkbox input "true"
click at [740, 382] on input "checkbox" at bounding box center [738, 382] width 23 height 23
checkbox input "true"
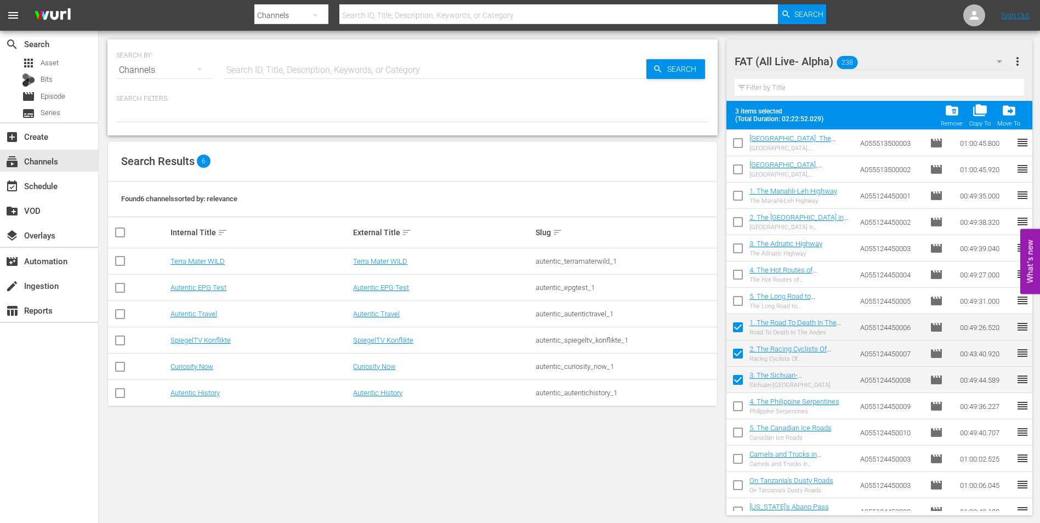
click at [740, 406] on input "checkbox" at bounding box center [738, 408] width 23 height 23
checkbox input "true"
click at [737, 434] on input "checkbox" at bounding box center [738, 434] width 23 height 23
checkbox input "true"
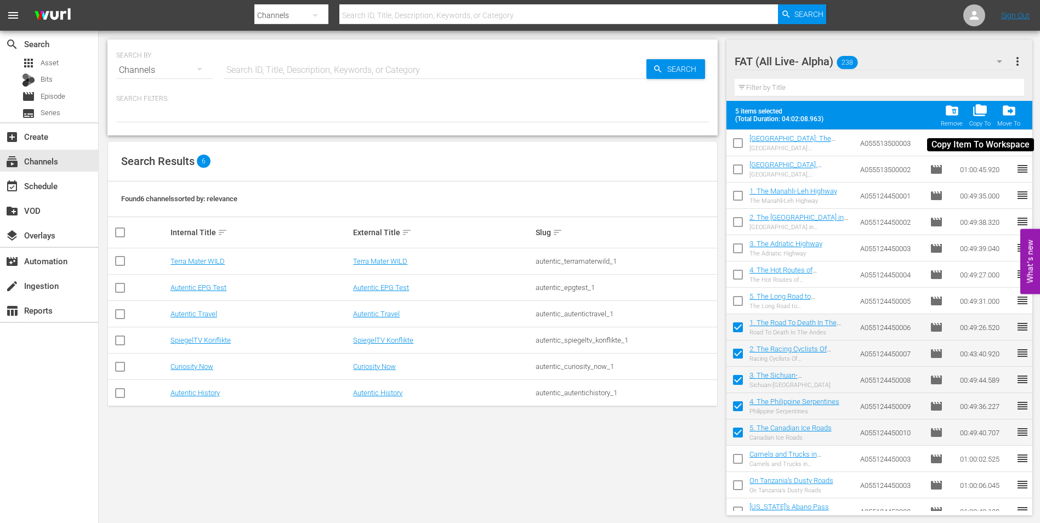
click at [979, 115] on span "folder_copy" at bounding box center [980, 110] width 15 height 15
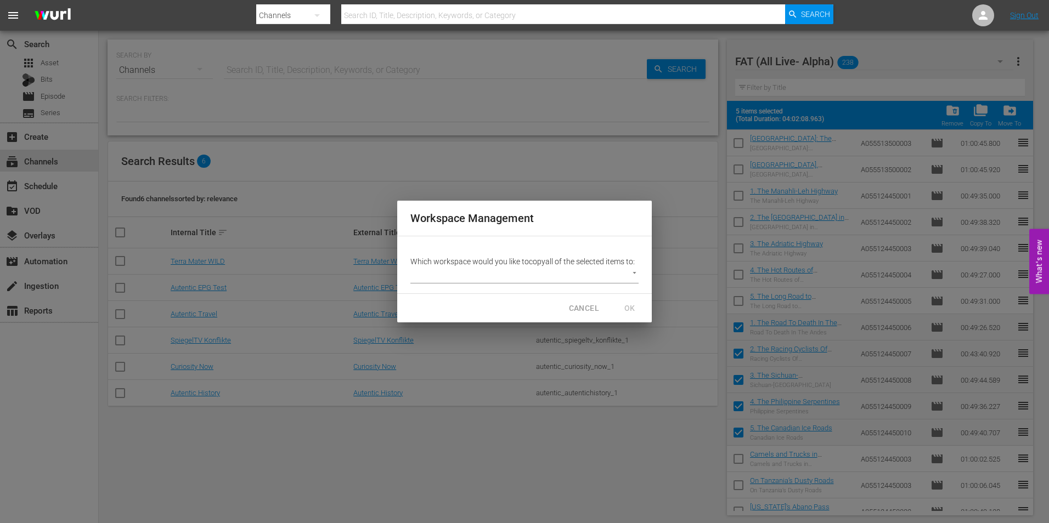
click at [471, 273] on body "menu Search By Channels Search ID, Title, Description, Keywords, or Category Se…" at bounding box center [524, 261] width 1049 height 523
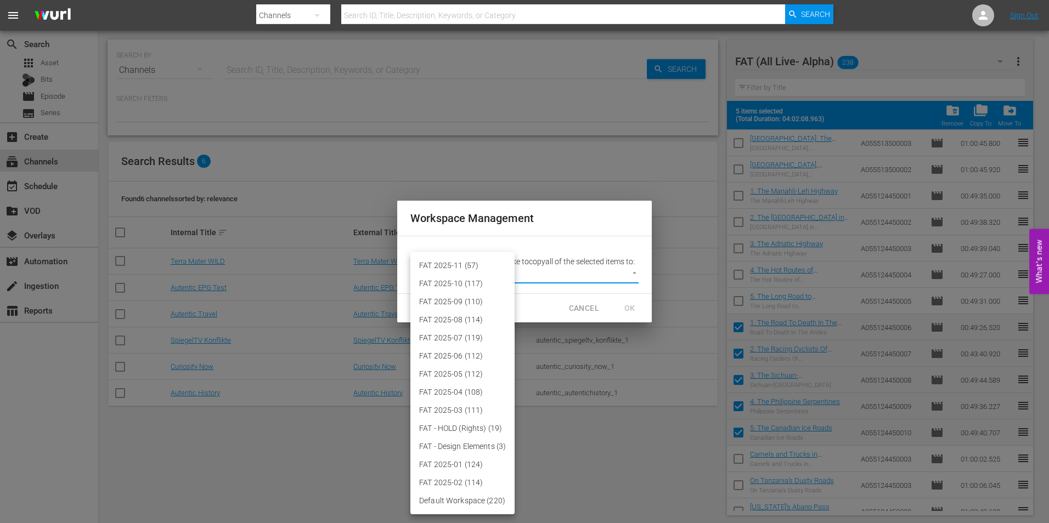
click at [463, 262] on li "FAT 2025-11 (57)" at bounding box center [462, 266] width 104 height 18
type input "3864"
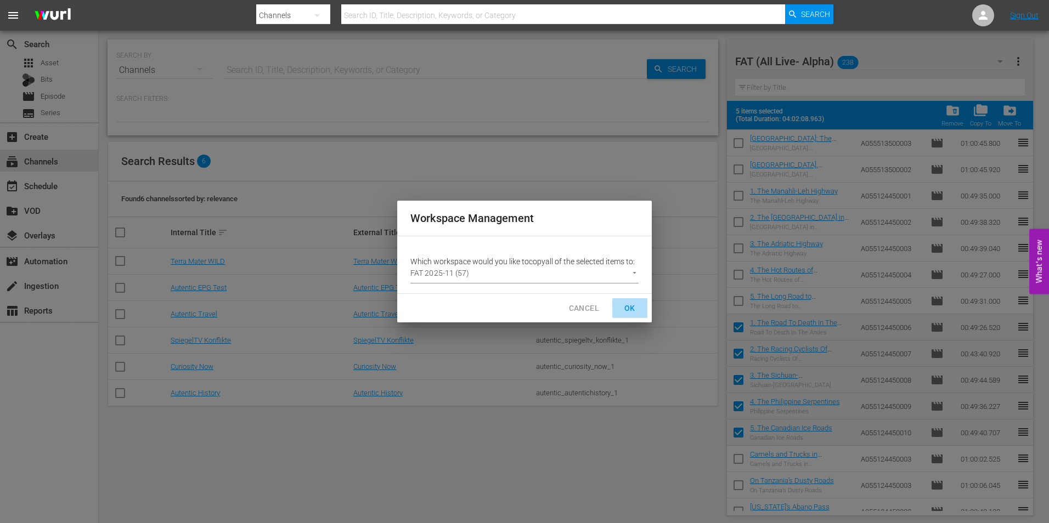
click at [630, 306] on span "OK" at bounding box center [630, 309] width 18 height 14
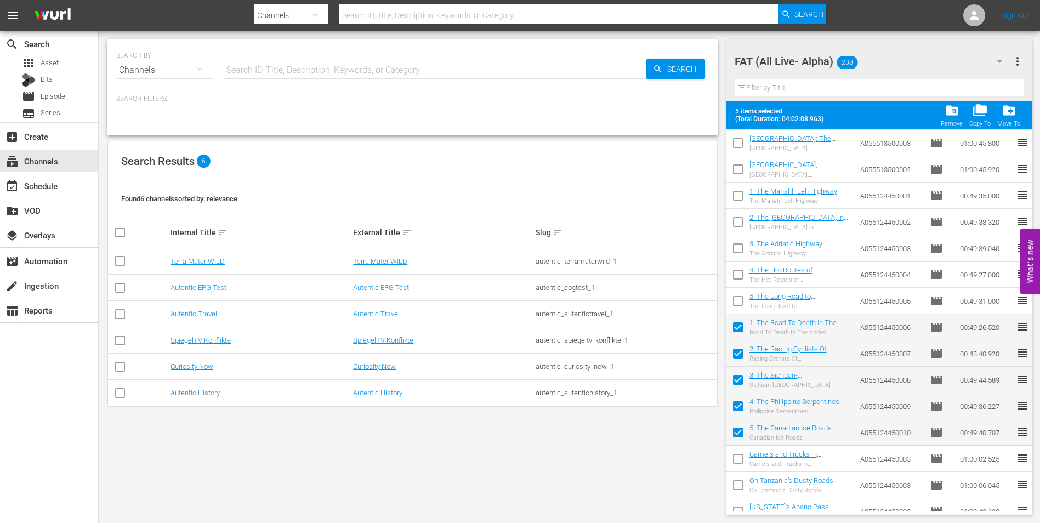
checkbox input "false"
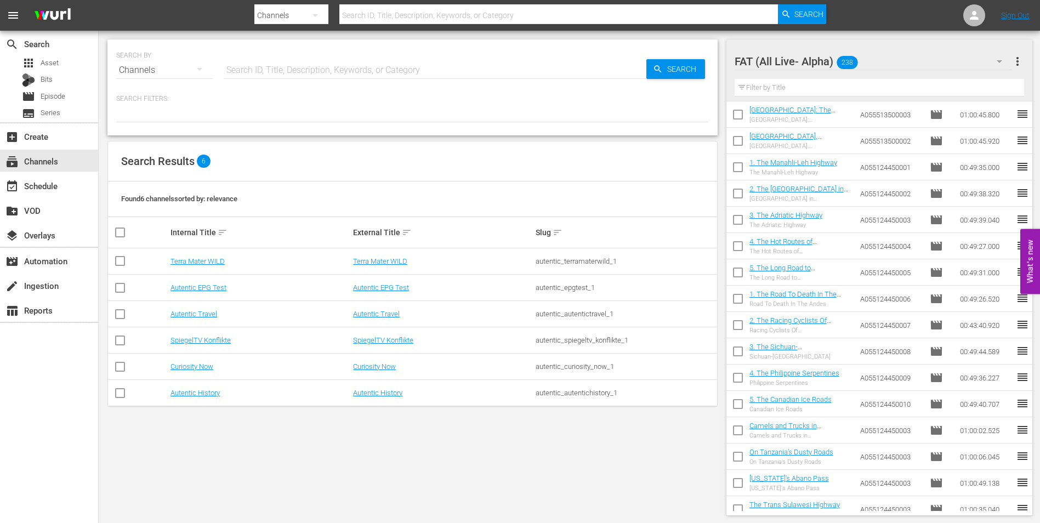
click at [859, 83] on input "text" at bounding box center [880, 88] width 290 height 18
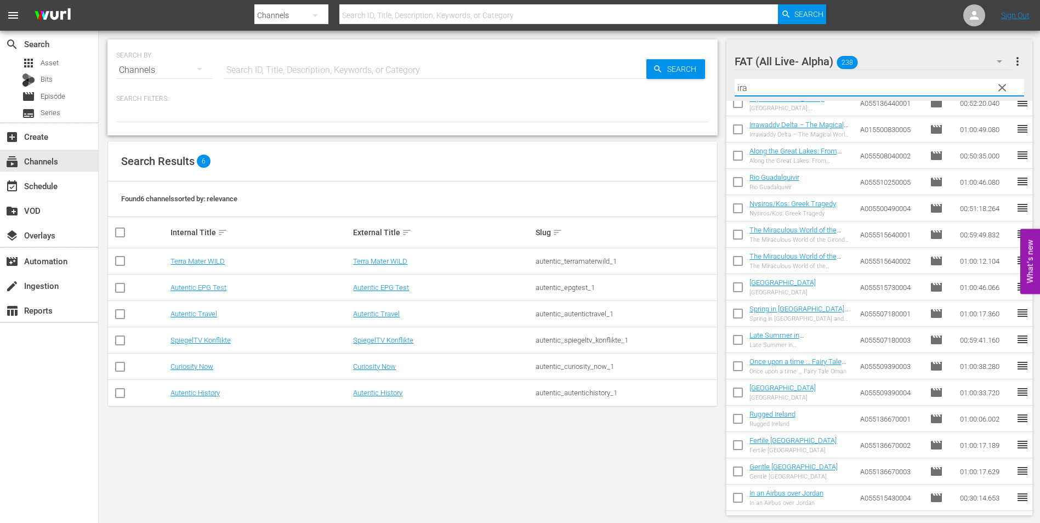
scroll to position [0, 0]
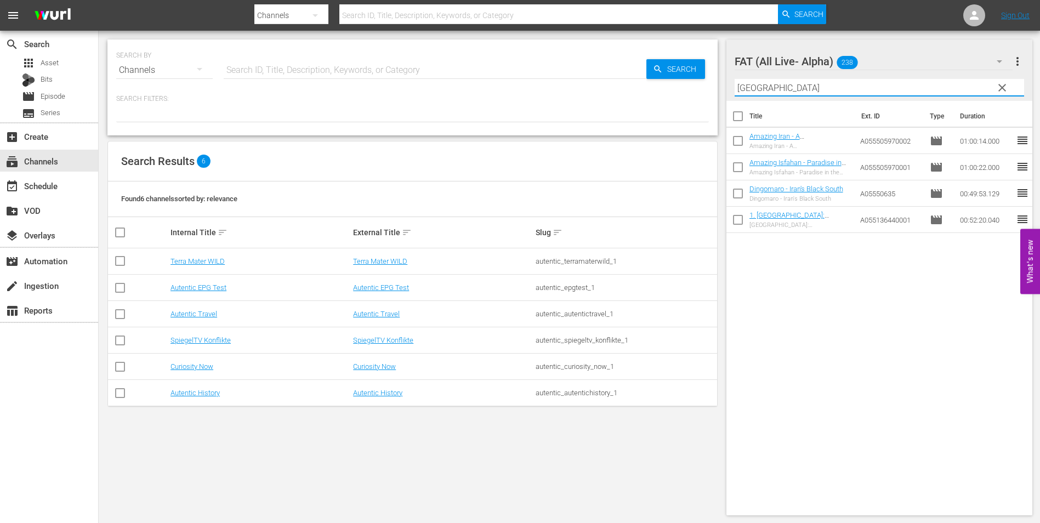
type input "iran"
click at [740, 144] on input "checkbox" at bounding box center [738, 143] width 23 height 23
checkbox input "true"
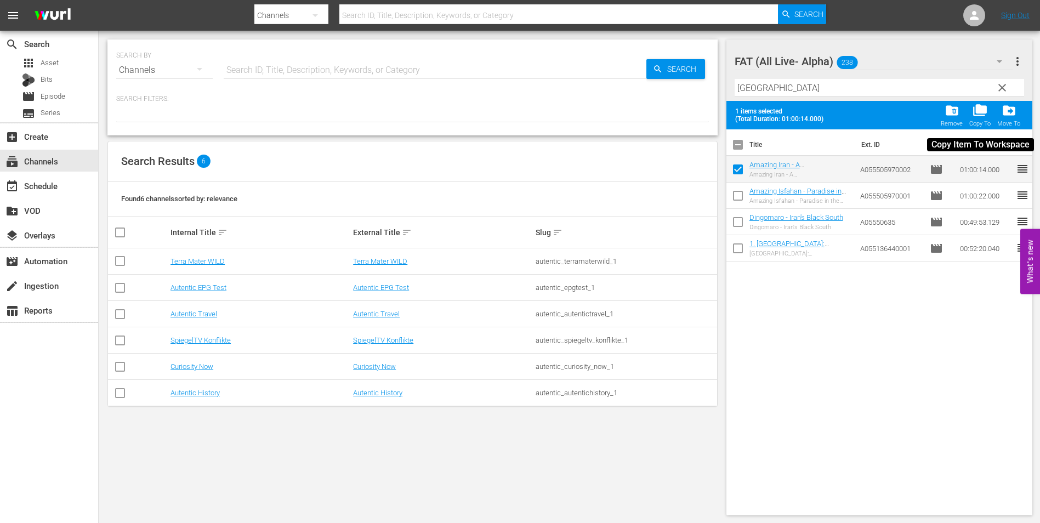
click at [980, 116] on span "folder_copy" at bounding box center [980, 110] width 15 height 15
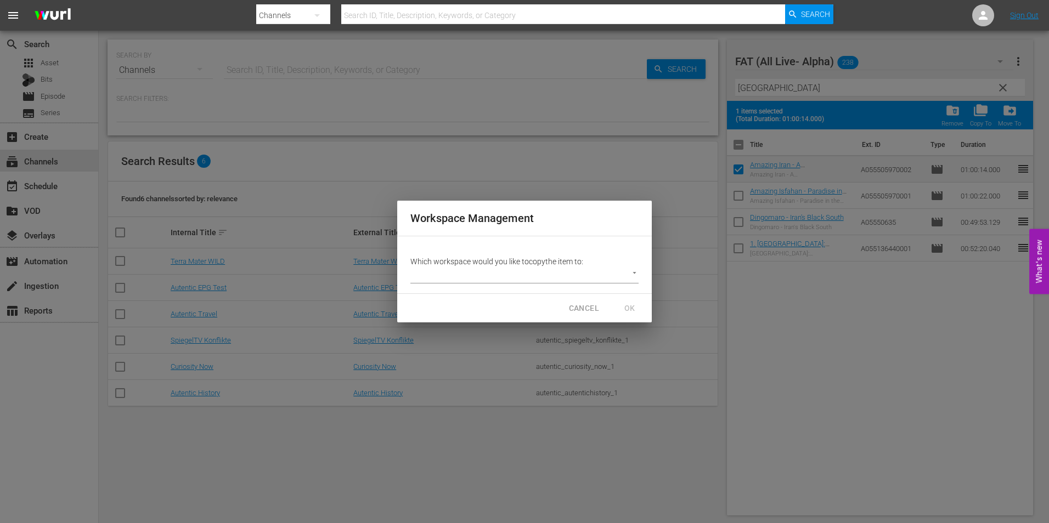
click at [517, 276] on body "menu Search By Channels Search ID, Title, Description, Keywords, or Category Se…" at bounding box center [524, 261] width 1049 height 523
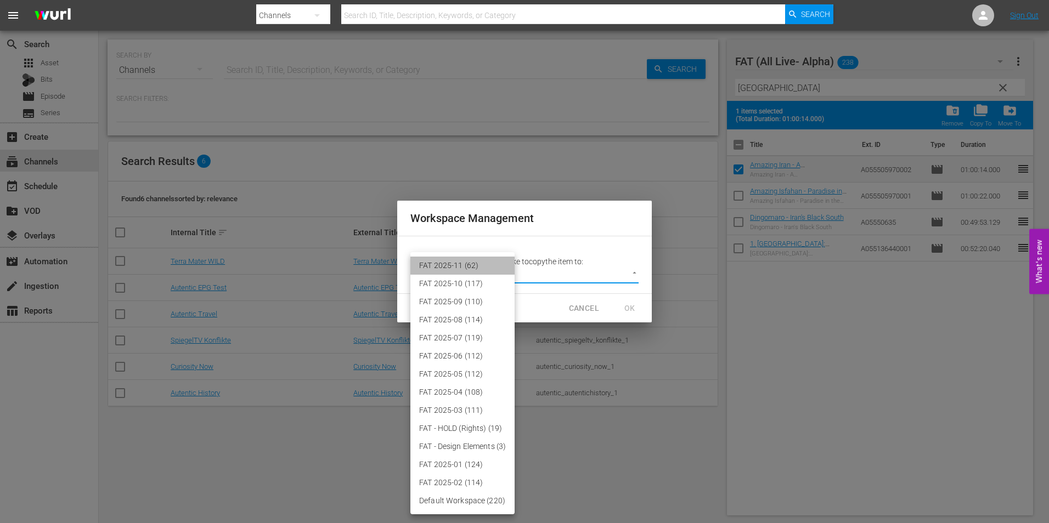
click at [479, 266] on li "FAT 2025-11 (62)" at bounding box center [462, 266] width 104 height 18
type input "3864"
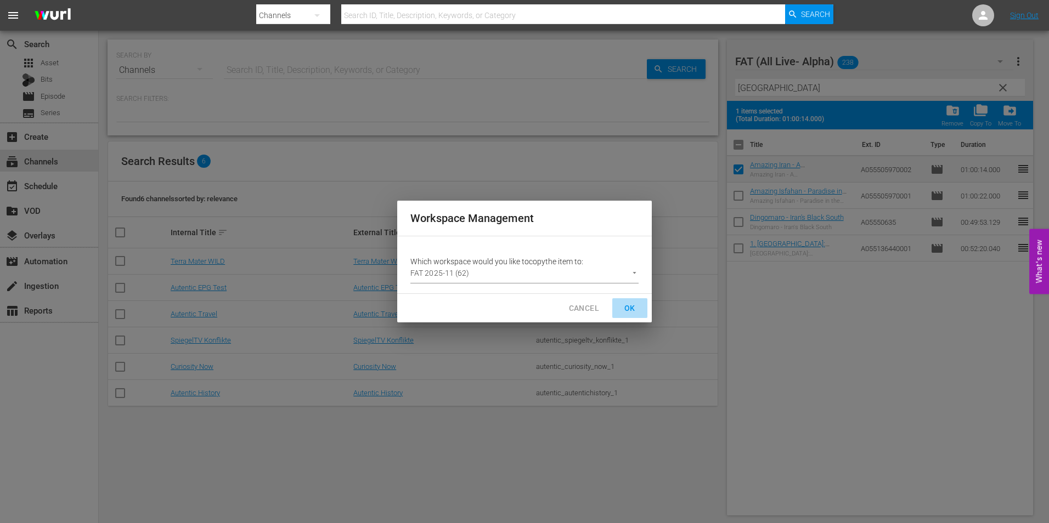
click at [632, 305] on span "OK" at bounding box center [630, 309] width 18 height 14
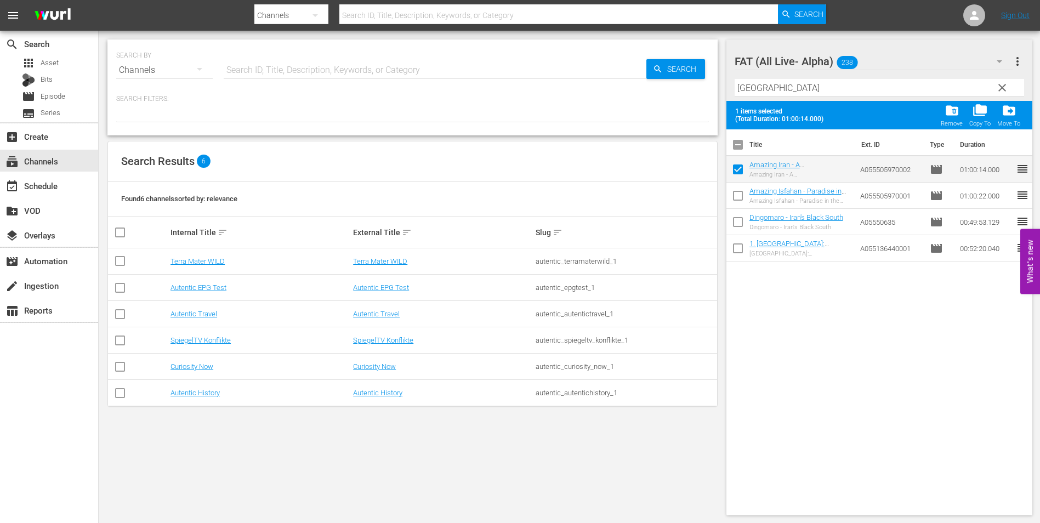
checkbox input "false"
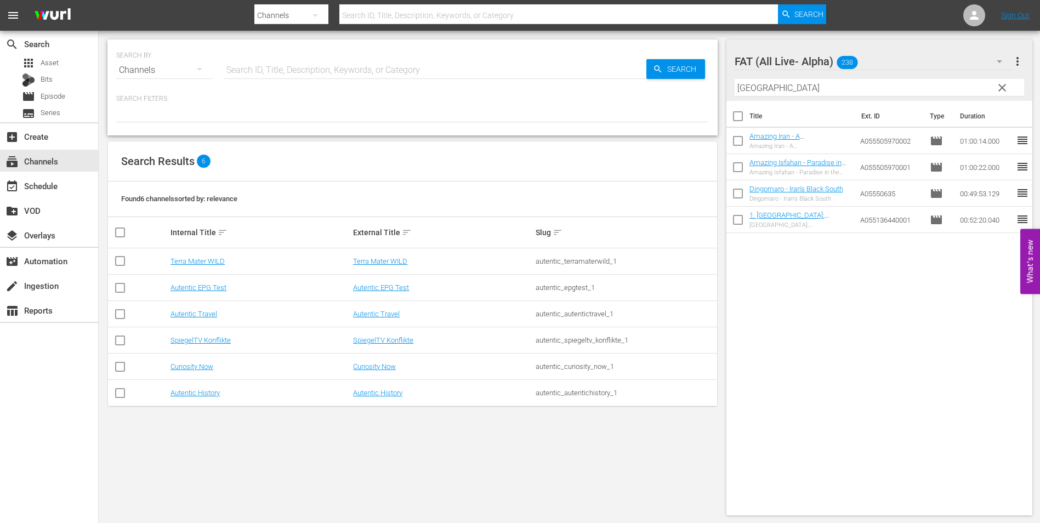
click at [996, 84] on span "clear" at bounding box center [1002, 87] width 13 height 13
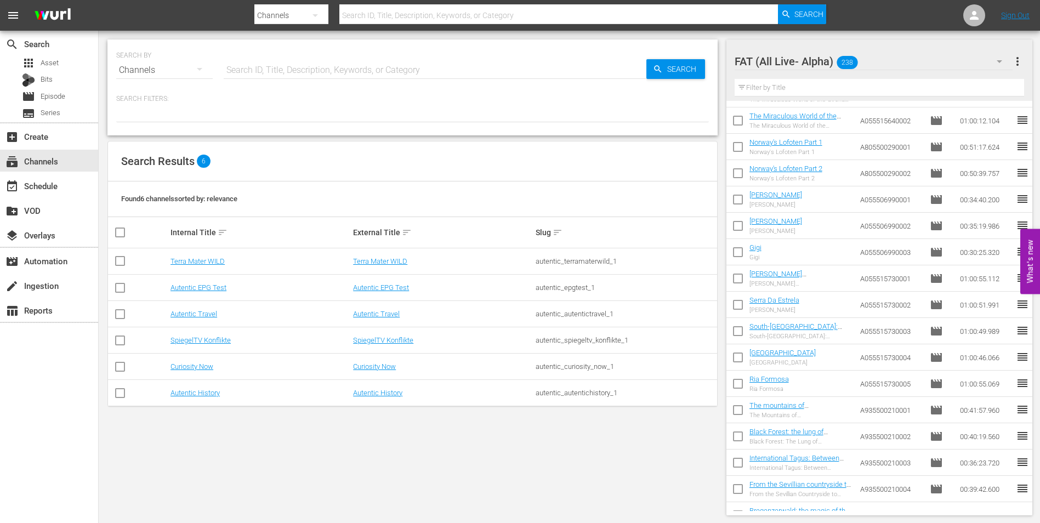
scroll to position [4401, 0]
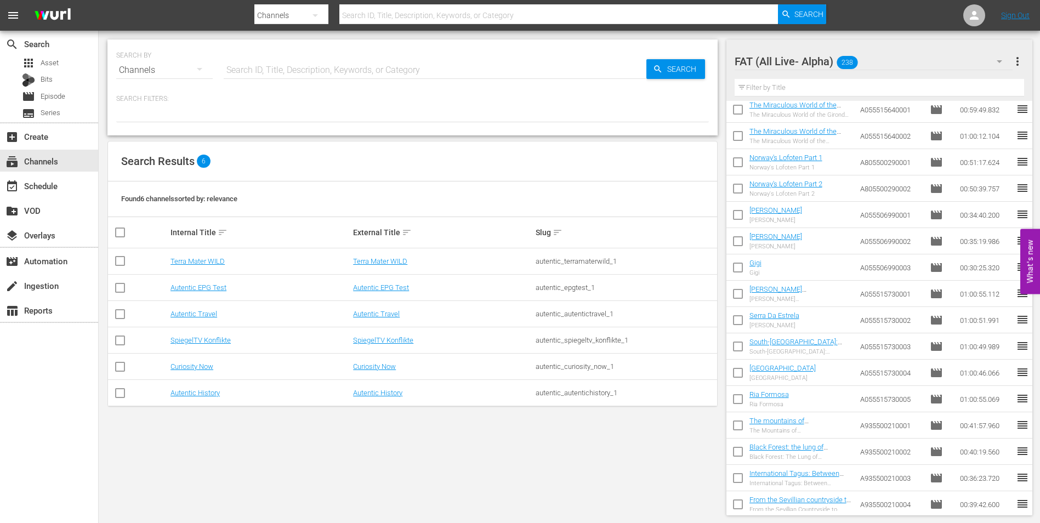
drag, startPoint x: 743, startPoint y: 298, endPoint x: 775, endPoint y: 362, distance: 71.9
click at [743, 298] on input "checkbox" at bounding box center [738, 296] width 23 height 23
checkbox input "true"
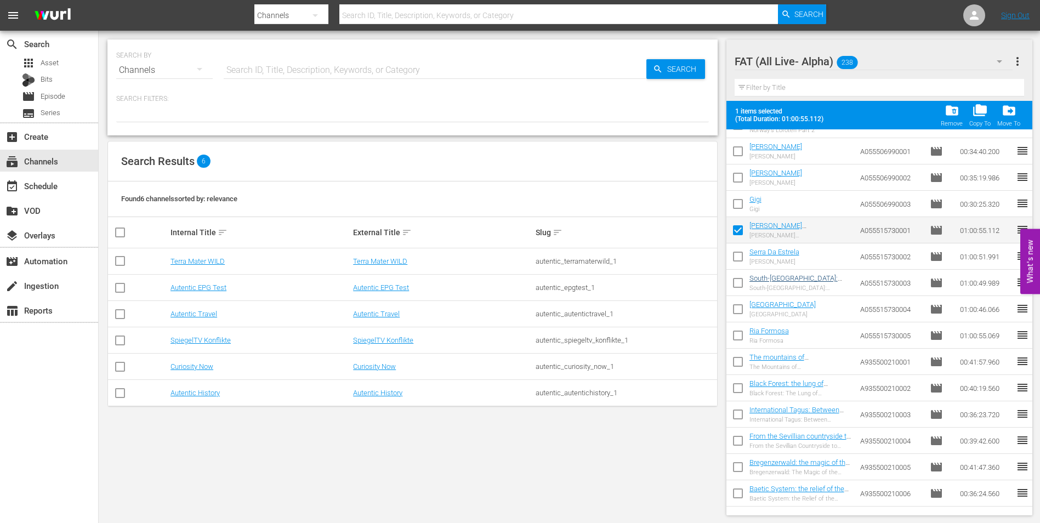
scroll to position [4510, 0]
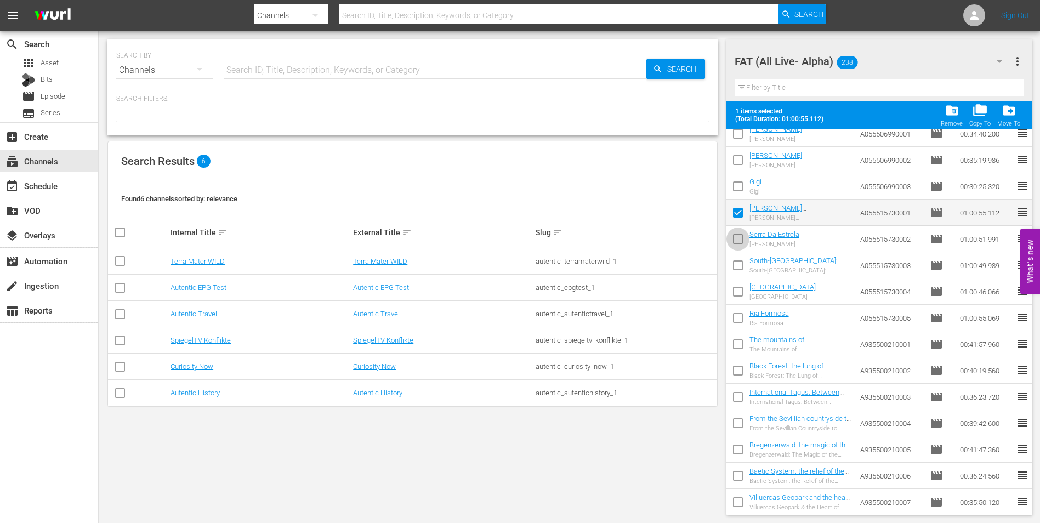
click at [735, 241] on input "checkbox" at bounding box center [738, 241] width 23 height 23
checkbox input "true"
click at [734, 271] on input "checkbox" at bounding box center [738, 267] width 23 height 23
checkbox input "true"
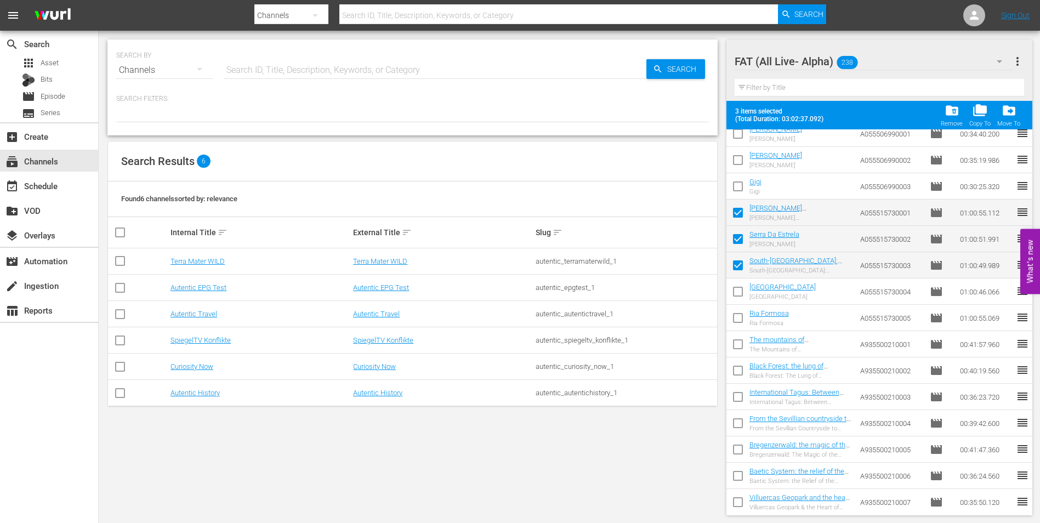
click at [733, 292] on input "checkbox" at bounding box center [738, 293] width 23 height 23
checkbox input "true"
click at [738, 312] on input "checkbox" at bounding box center [738, 320] width 23 height 23
checkbox input "true"
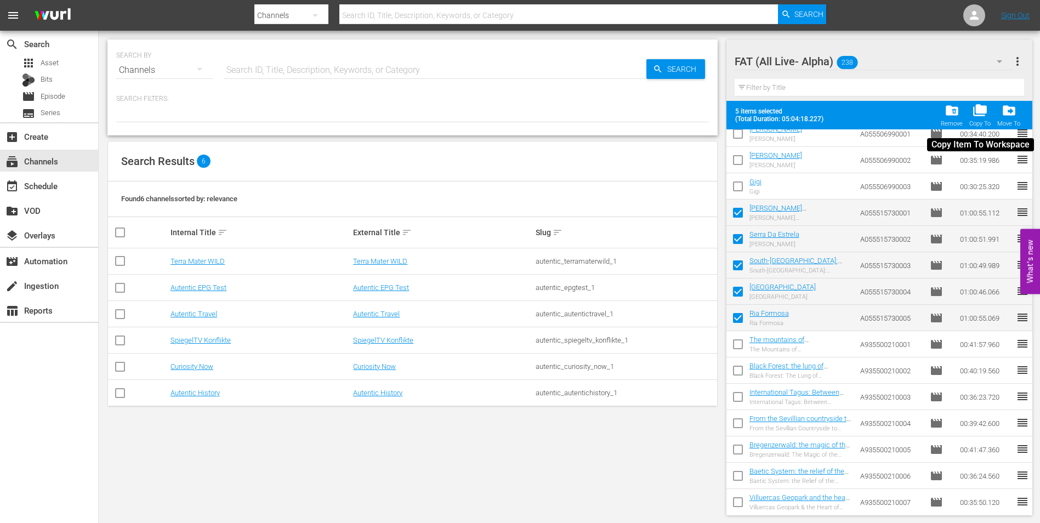
click at [983, 111] on span "folder_copy" at bounding box center [980, 110] width 15 height 15
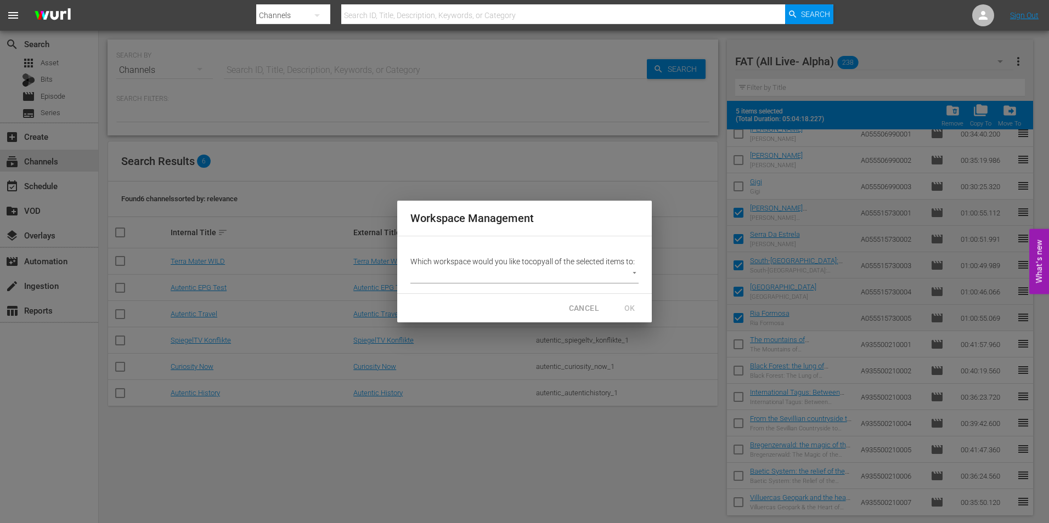
click at [569, 269] on body "menu Search By Channels Search ID, Title, Description, Keywords, or Category Se…" at bounding box center [524, 261] width 1049 height 523
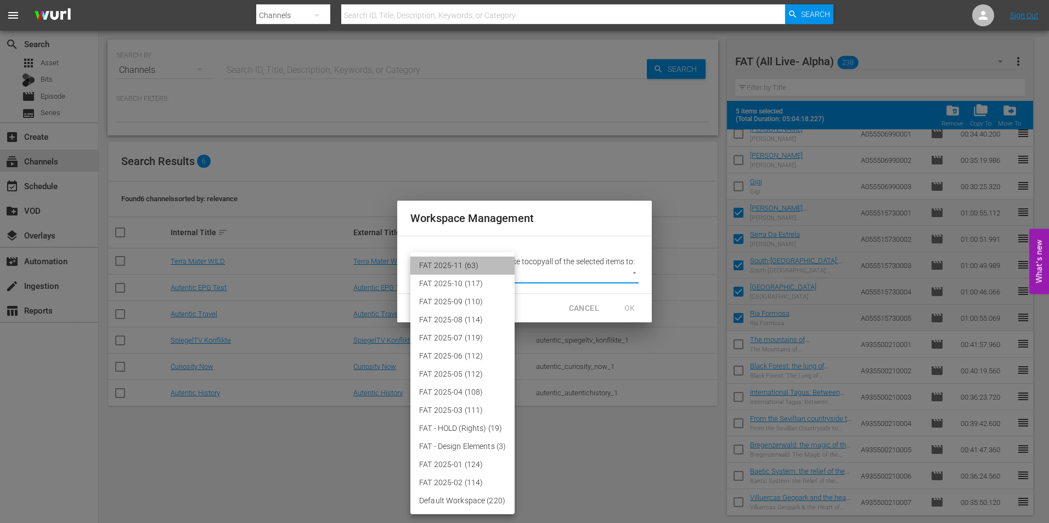
click at [501, 267] on li "FAT 2025-11 (63)" at bounding box center [462, 266] width 104 height 18
type input "3864"
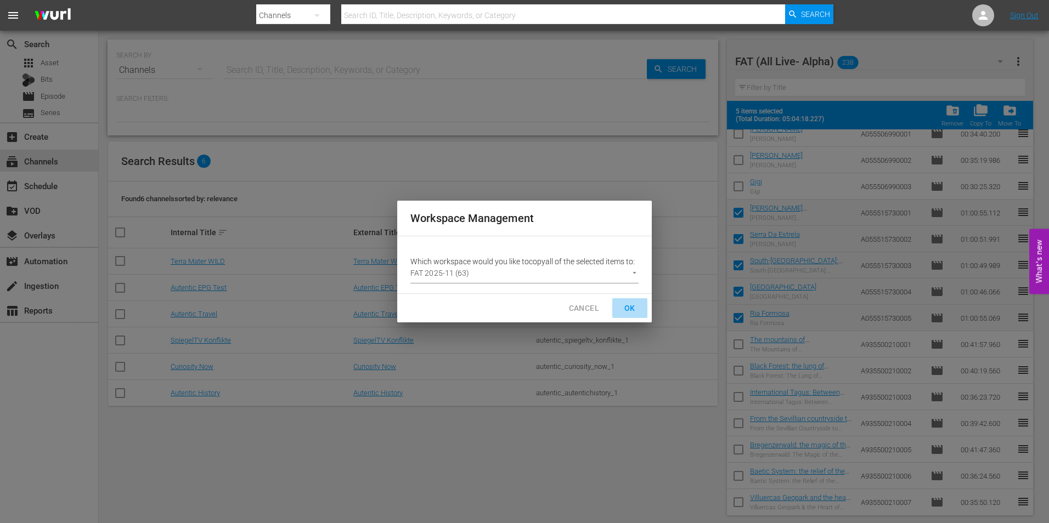
click at [633, 306] on span "OK" at bounding box center [630, 309] width 18 height 14
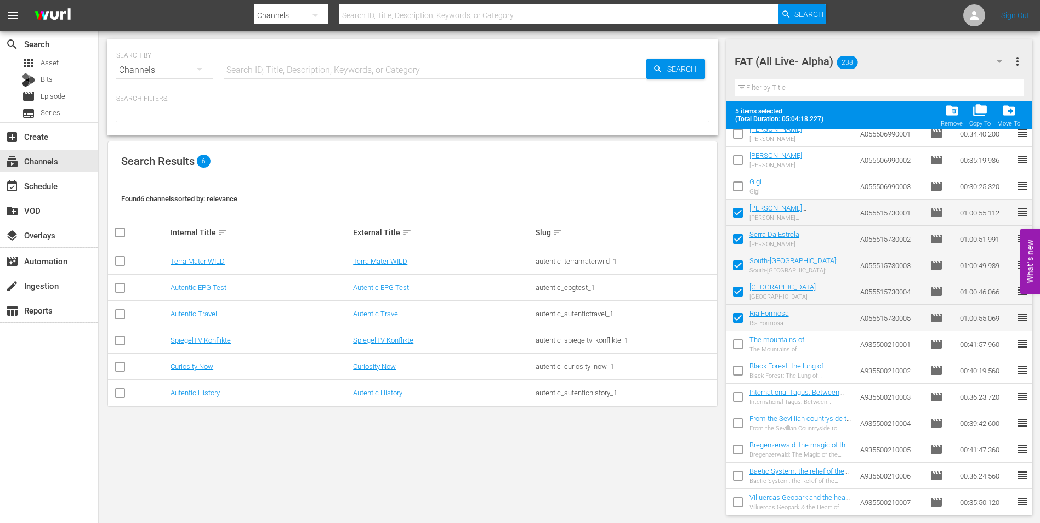
checkbox input "false"
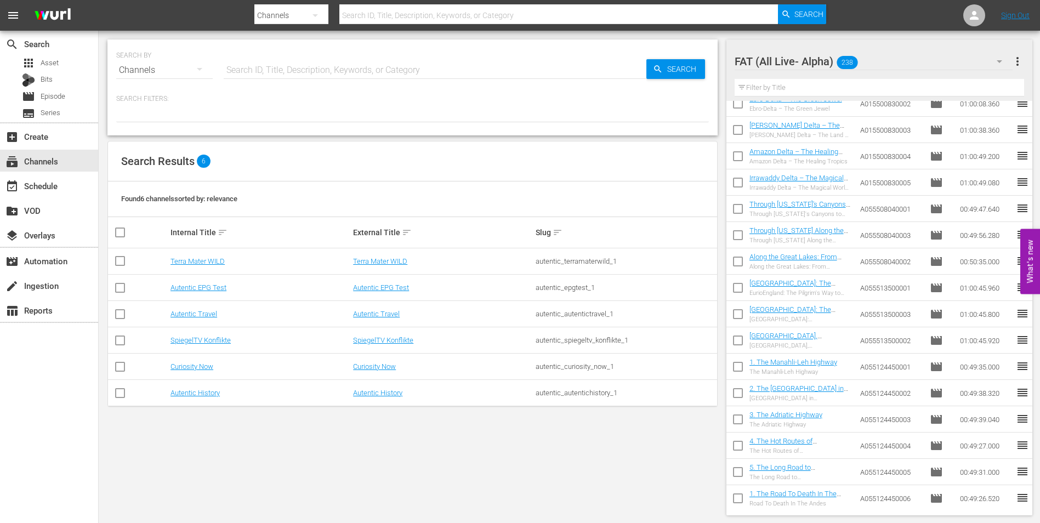
scroll to position [3085, 0]
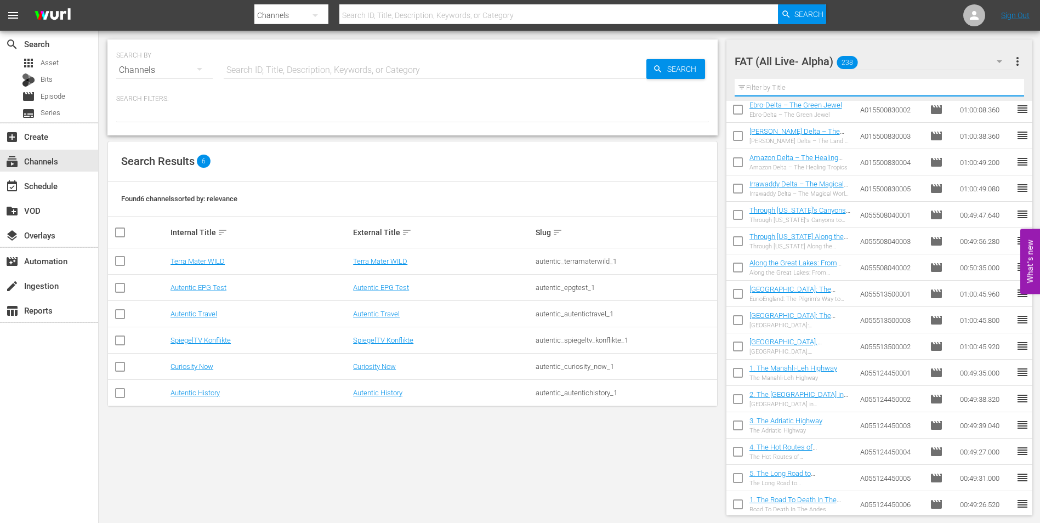
click at [800, 84] on input "text" at bounding box center [880, 88] width 290 height 18
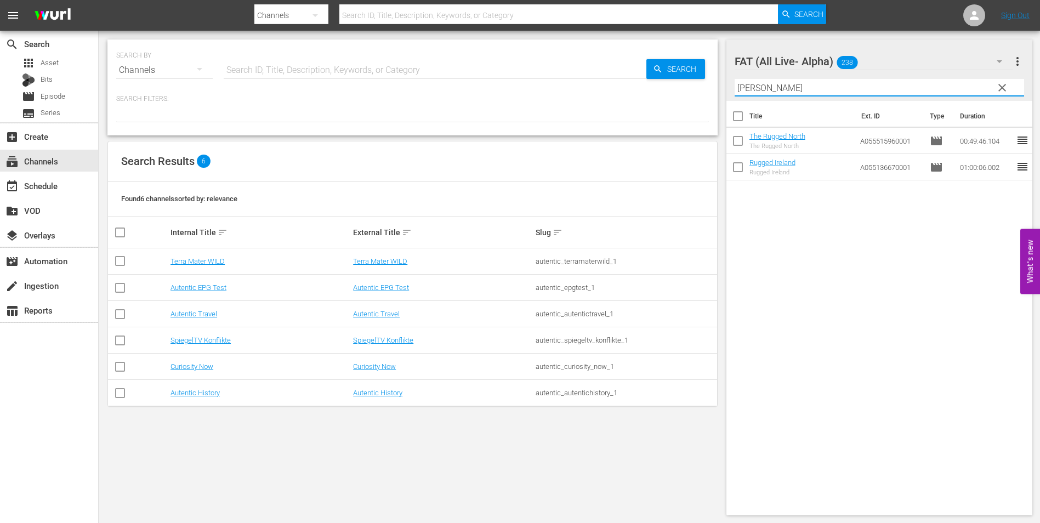
scroll to position [0, 0]
type input "rugg"
click at [740, 137] on input "checkbox" at bounding box center [738, 143] width 23 height 23
checkbox input "true"
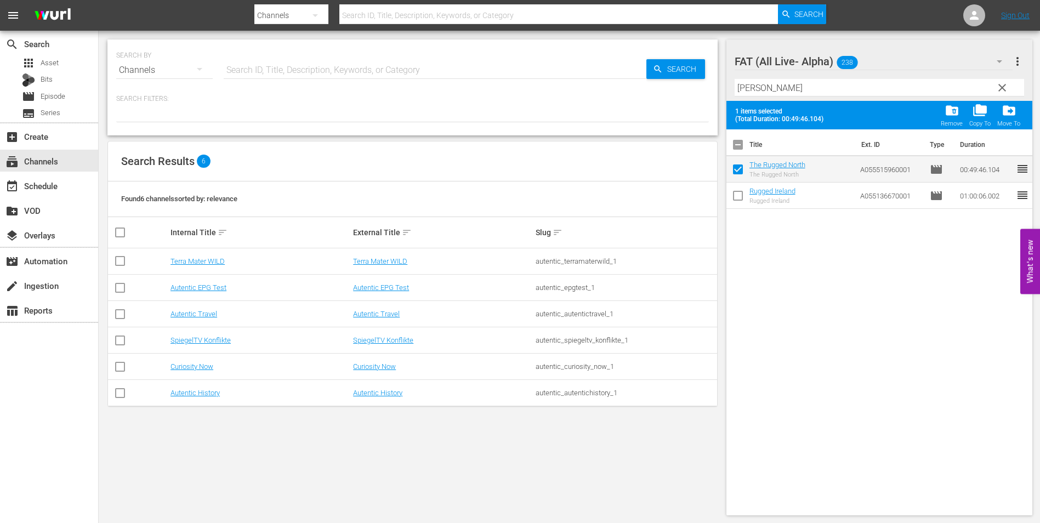
click at [1001, 83] on span "clear" at bounding box center [1002, 87] width 13 height 13
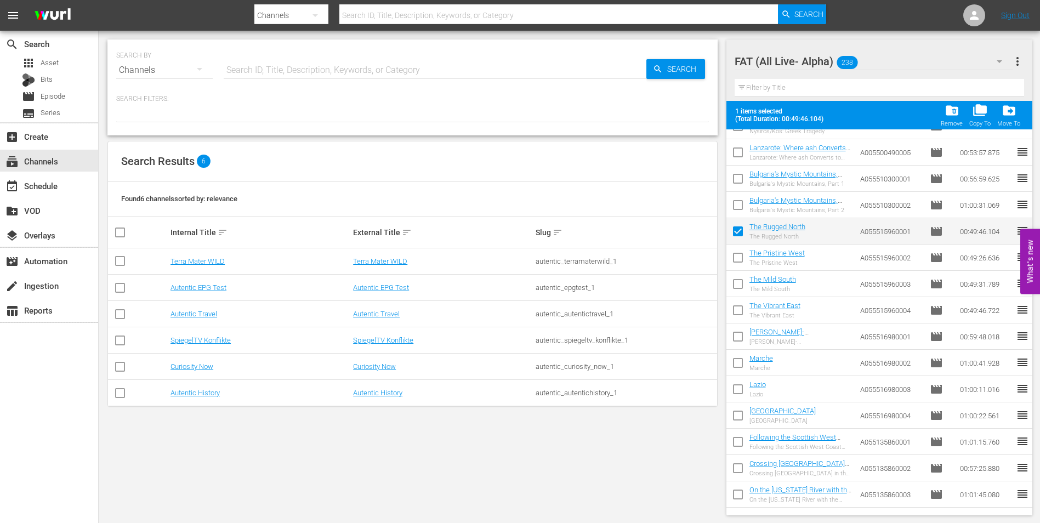
scroll to position [3948, 0]
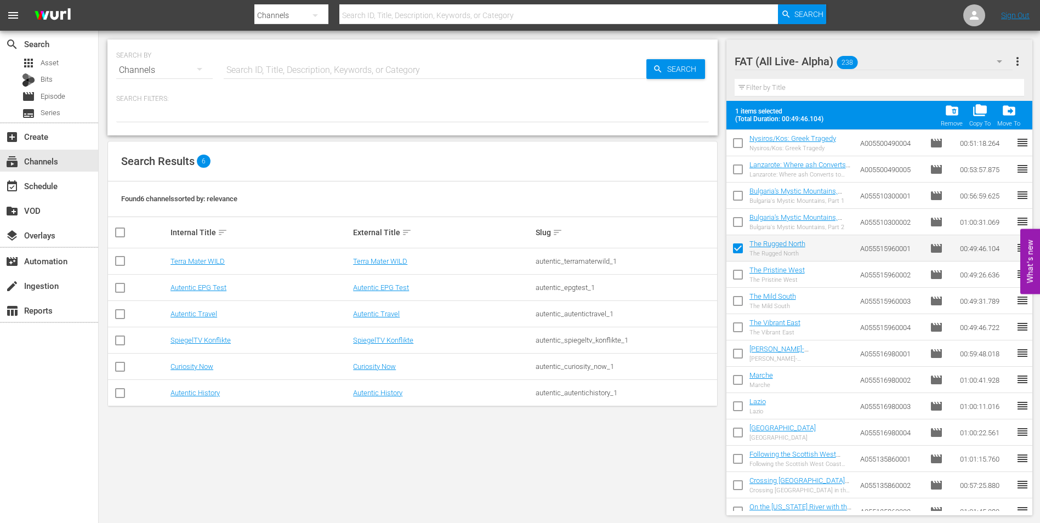
click at [740, 270] on input "checkbox" at bounding box center [738, 276] width 23 height 23
checkbox input "true"
click at [735, 303] on input "checkbox" at bounding box center [738, 303] width 23 height 23
checkbox input "true"
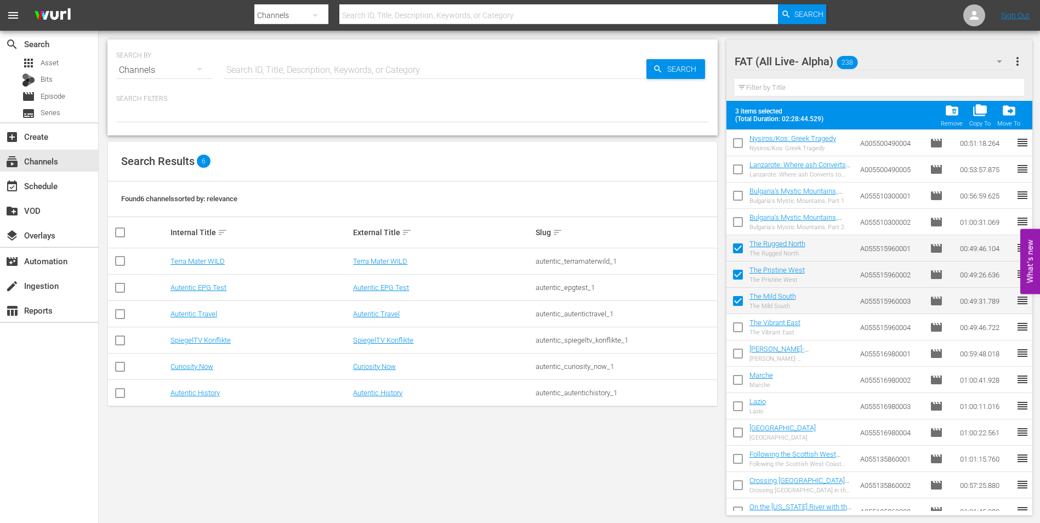
click at [736, 328] on input "checkbox" at bounding box center [738, 329] width 23 height 23
checkbox input "true"
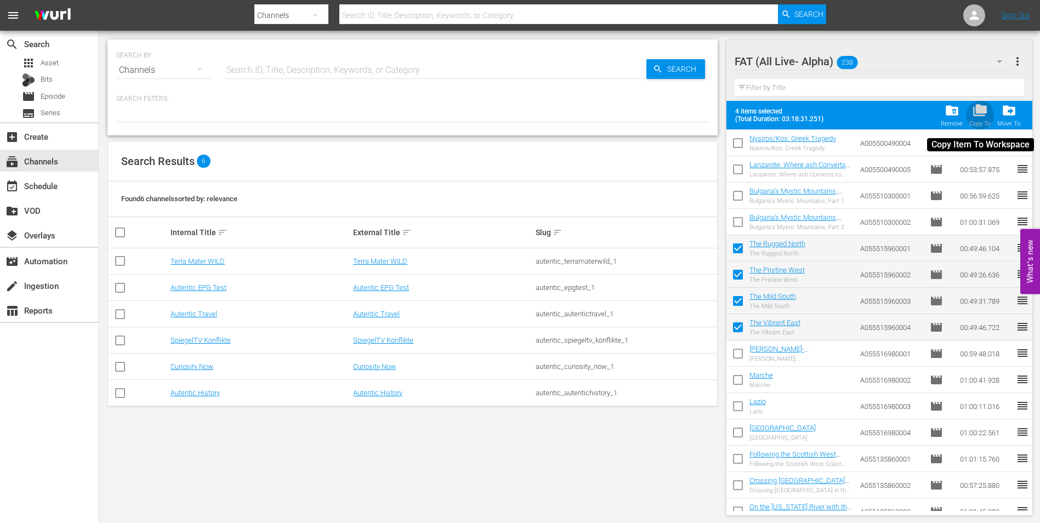
click at [979, 114] on span "folder_copy" at bounding box center [980, 110] width 15 height 15
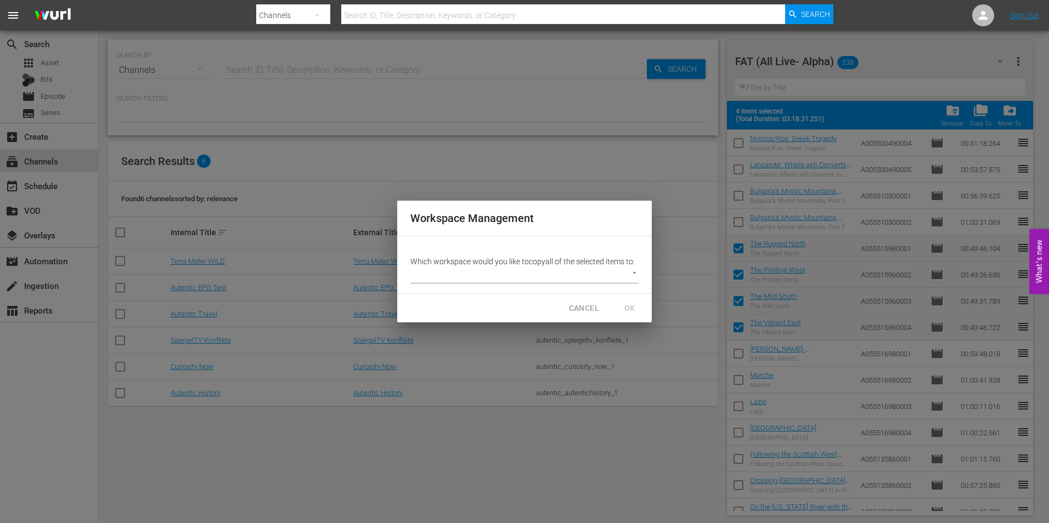
click at [446, 280] on body "menu Search By Channels Search ID, Title, Description, Keywords, or Category Se…" at bounding box center [524, 261] width 1049 height 523
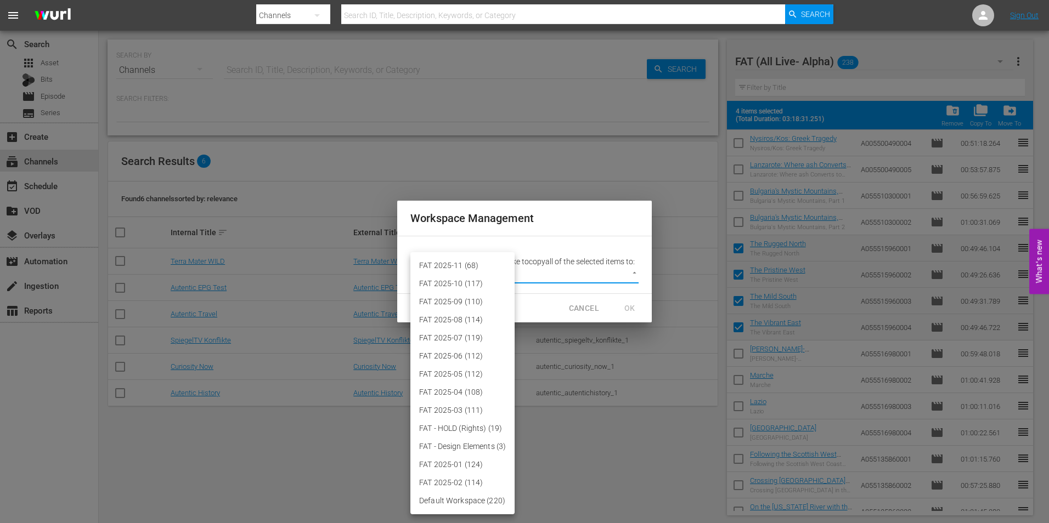
click at [450, 262] on li "FAT 2025-11 (68)" at bounding box center [462, 266] width 104 height 18
type input "3864"
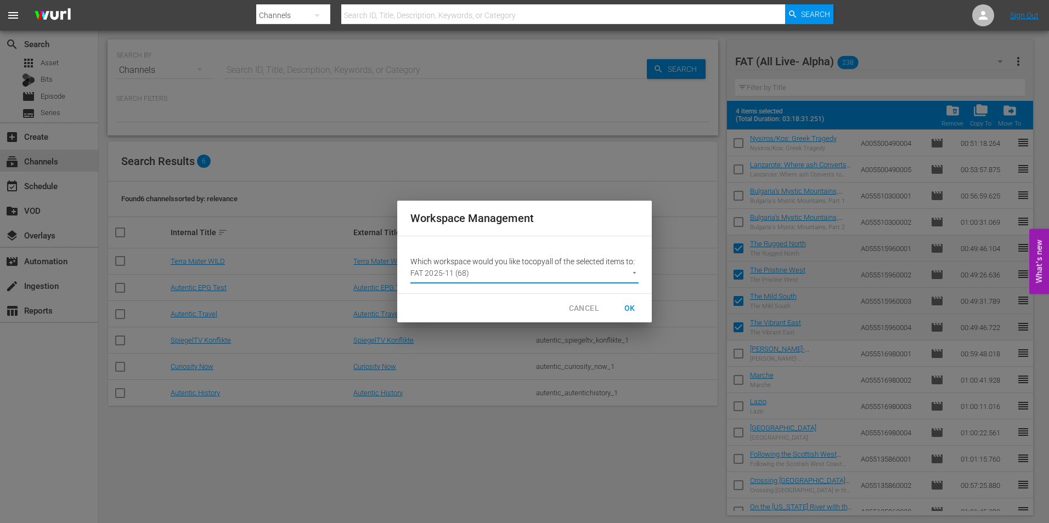
click at [627, 303] on span "OK" at bounding box center [630, 309] width 18 height 14
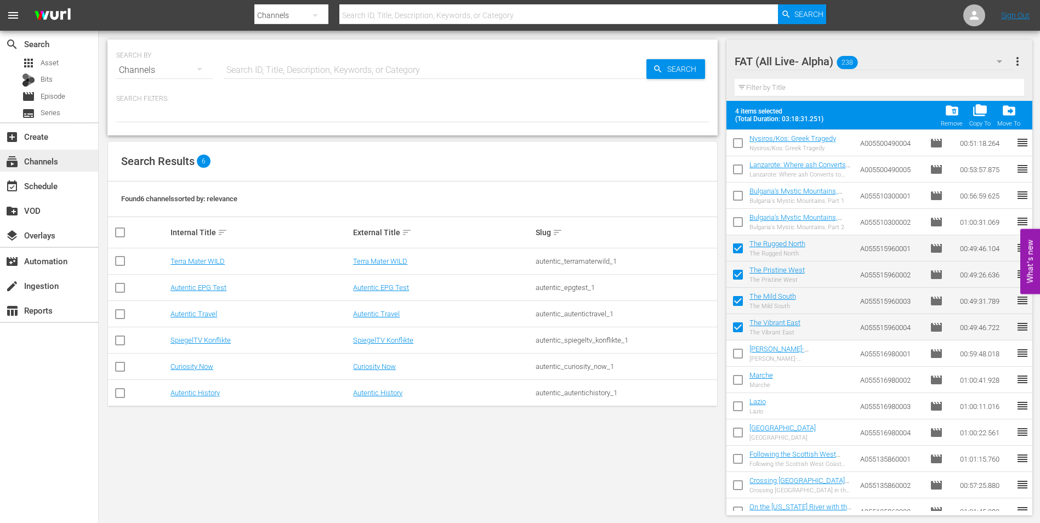
checkbox input "false"
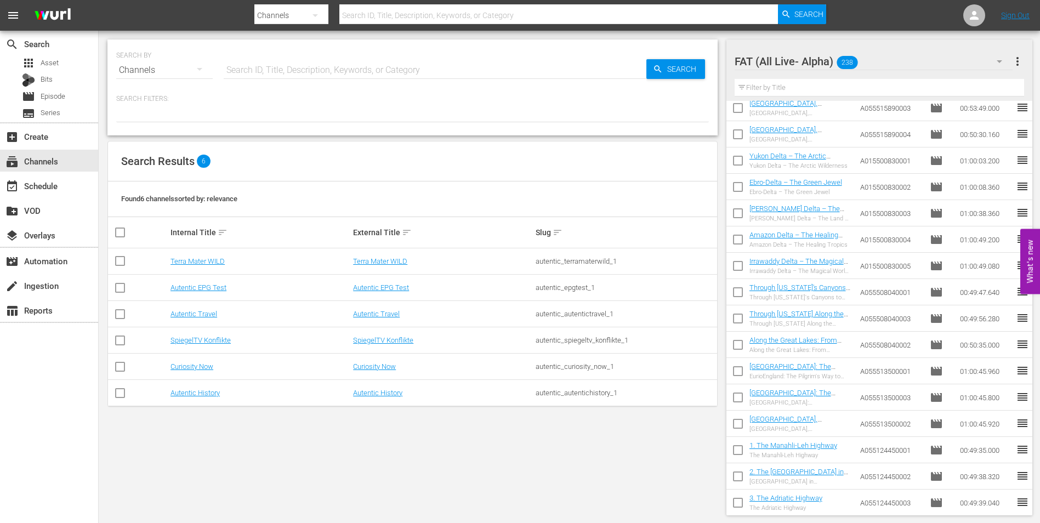
scroll to position [3071, 0]
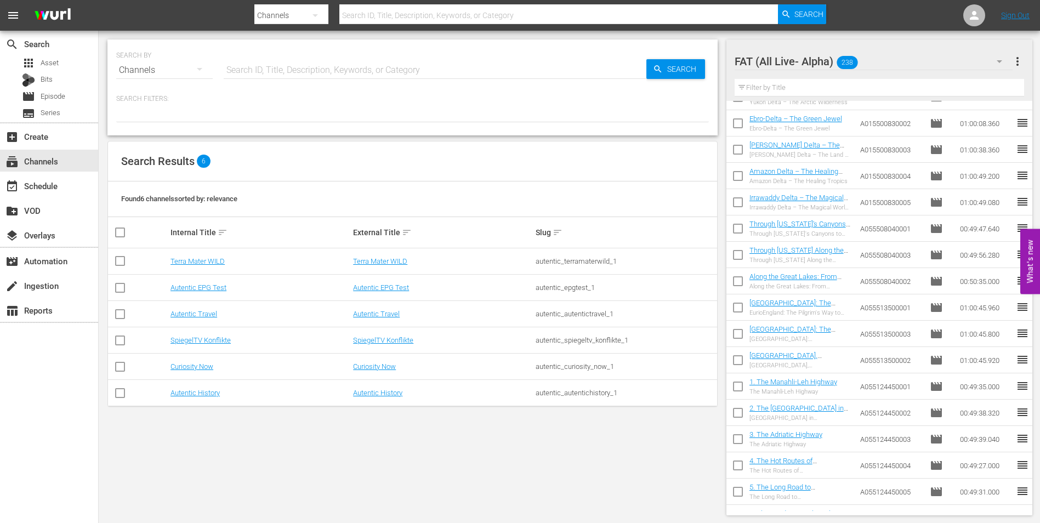
click at [735, 310] on input "checkbox" at bounding box center [738, 309] width 23 height 23
checkbox input "true"
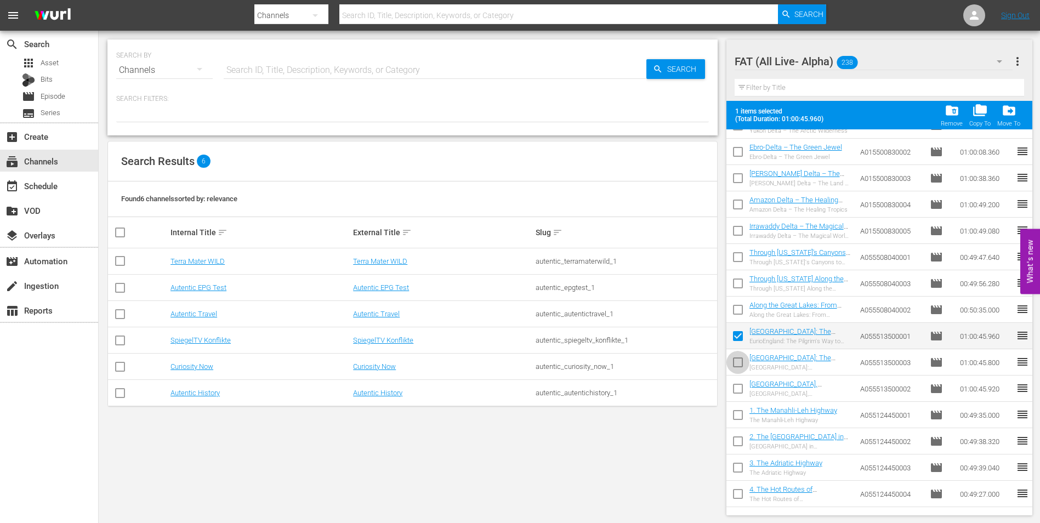
click at [742, 361] on input "checkbox" at bounding box center [738, 364] width 23 height 23
checkbox input "true"
click at [740, 386] on input "checkbox" at bounding box center [738, 390] width 23 height 23
checkbox input "true"
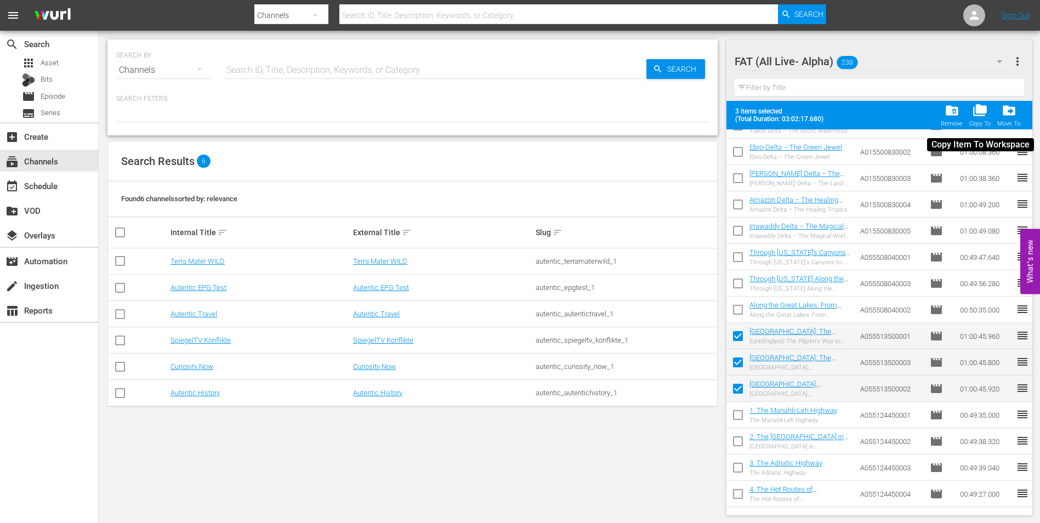
click at [977, 112] on span "folder_copy" at bounding box center [980, 110] width 15 height 15
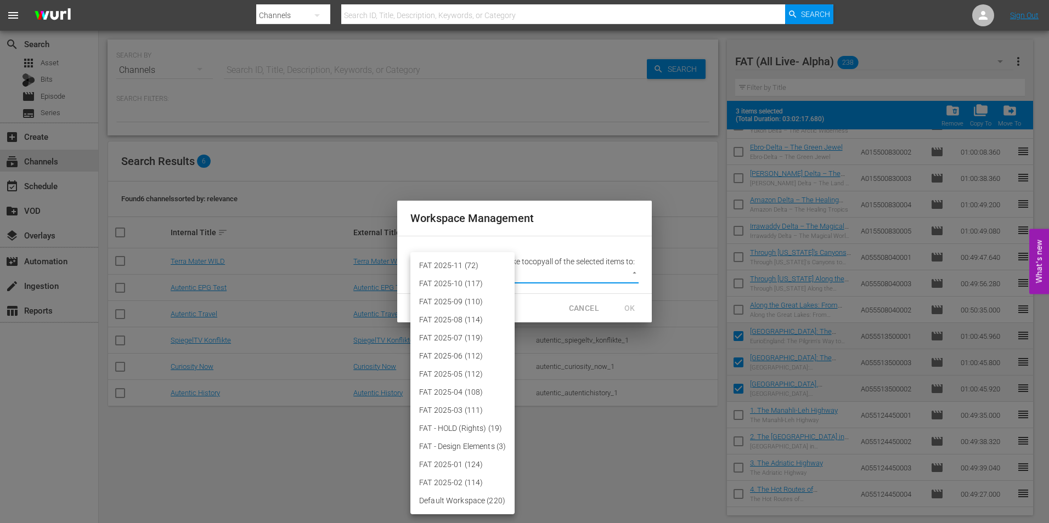
click at [472, 274] on body "menu Search By Channels Search ID, Title, Description, Keywords, or Category Se…" at bounding box center [524, 261] width 1049 height 523
click at [457, 257] on li "FAT 2025-11 (72)" at bounding box center [462, 266] width 104 height 18
type input "3864"
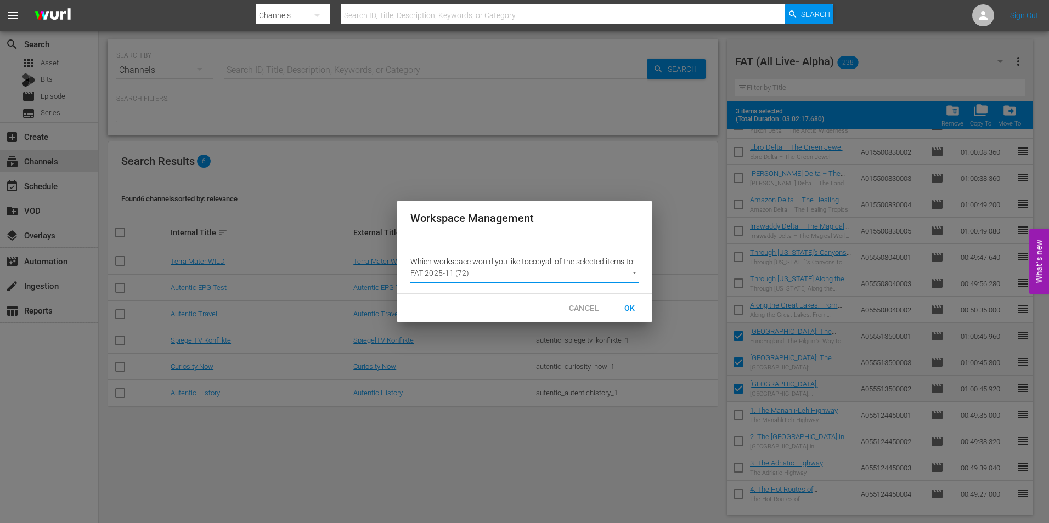
click at [630, 310] on span "OK" at bounding box center [630, 309] width 18 height 14
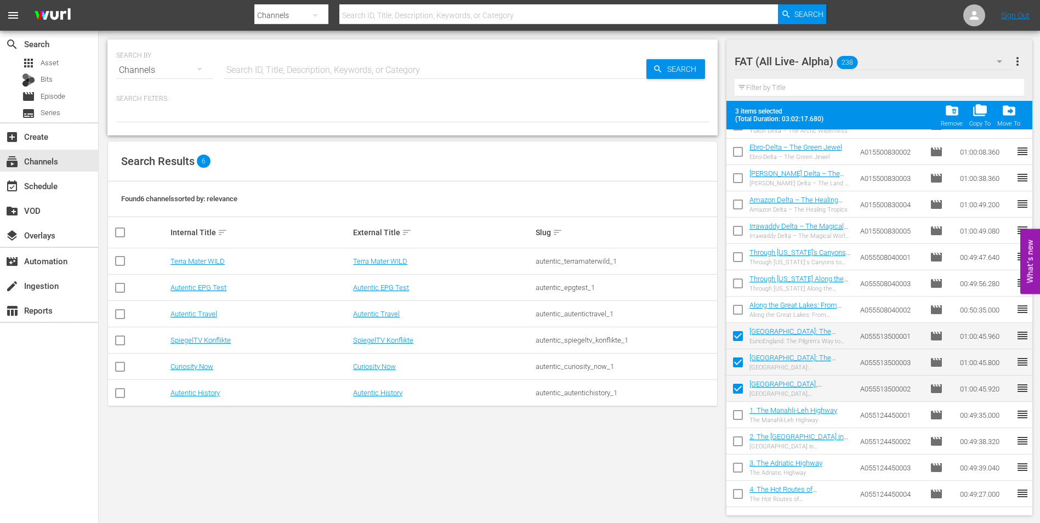
checkbox input "false"
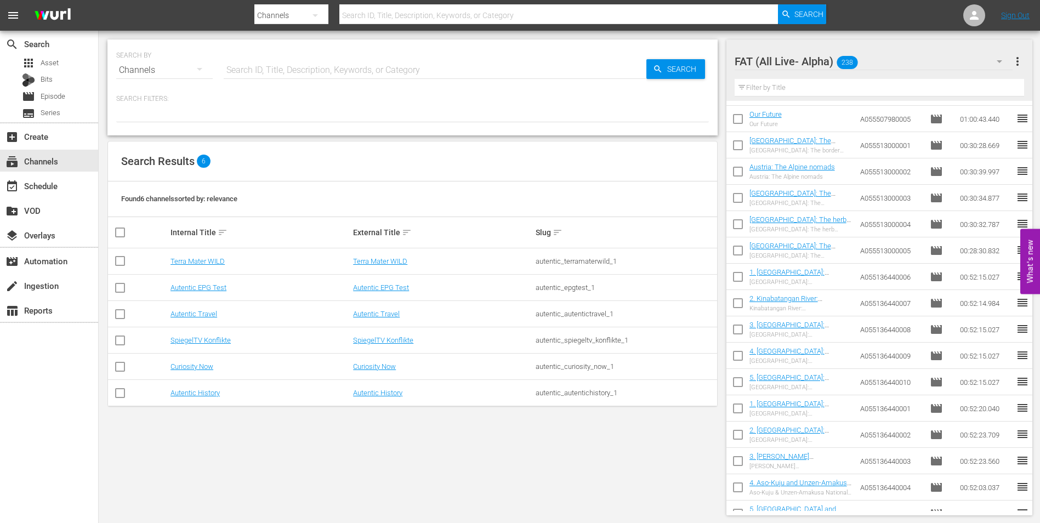
scroll to position [1152, 0]
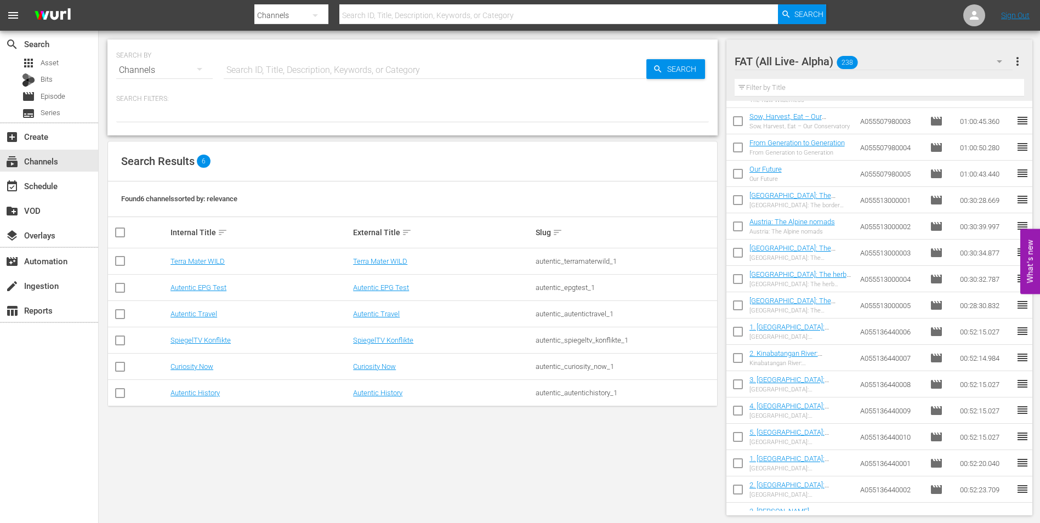
drag, startPoint x: 739, startPoint y: 200, endPoint x: 741, endPoint y: 238, distance: 37.9
click at [739, 200] on input "checkbox" at bounding box center [738, 202] width 23 height 23
checkbox input "true"
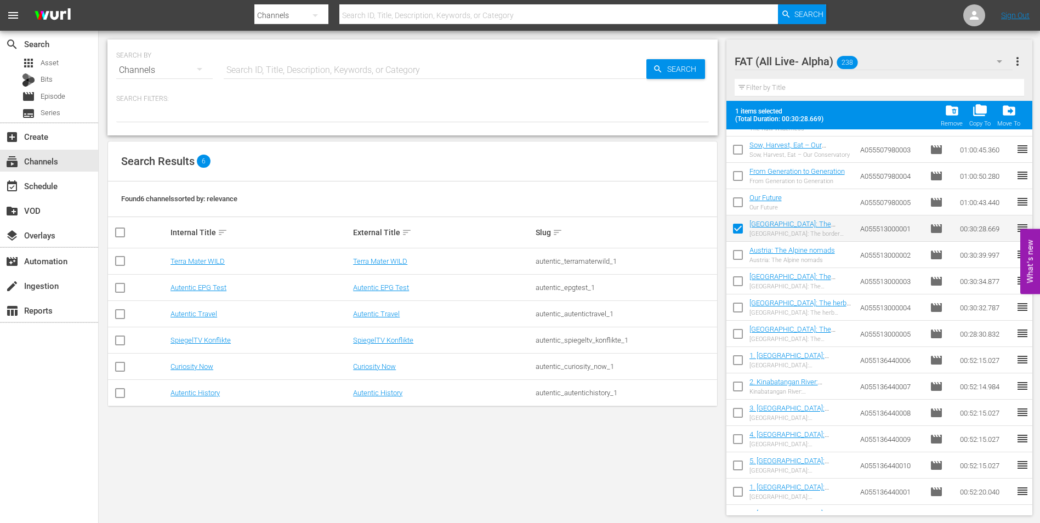
click at [740, 257] on input "checkbox" at bounding box center [738, 257] width 23 height 23
checkbox input "true"
click at [739, 279] on input "checkbox" at bounding box center [738, 283] width 23 height 23
checkbox input "true"
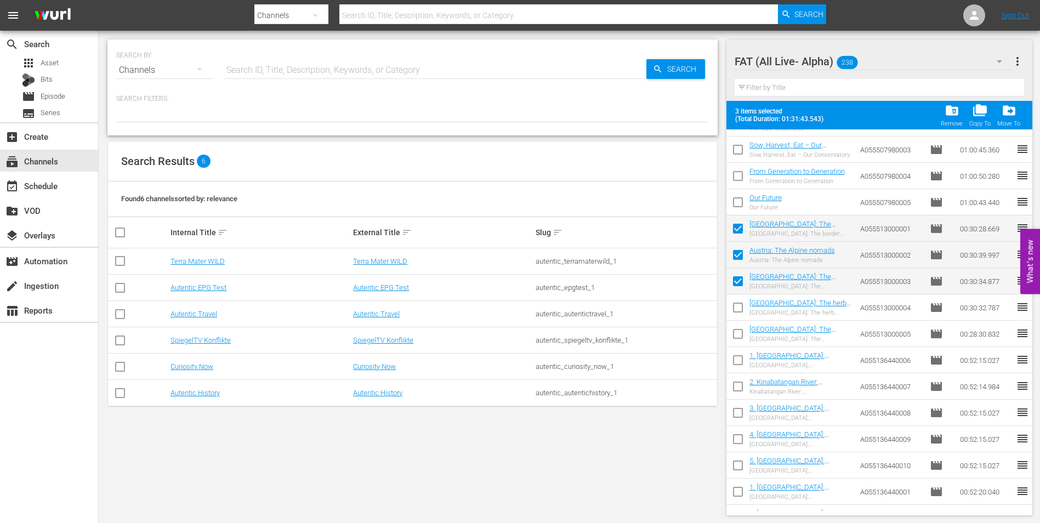
click at [737, 307] on input "checkbox" at bounding box center [738, 309] width 23 height 23
checkbox input "true"
click at [736, 335] on input "checkbox" at bounding box center [738, 336] width 23 height 23
checkbox input "true"
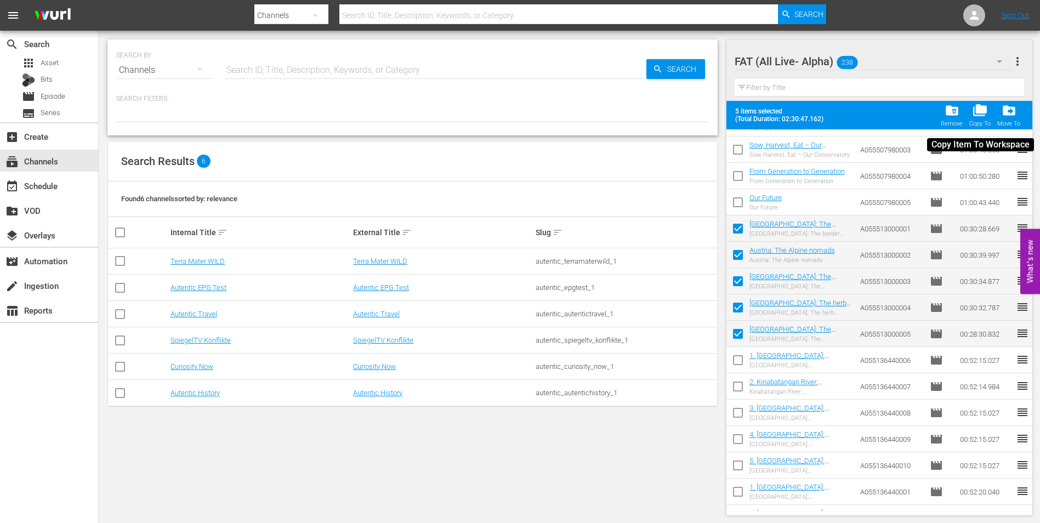
click at [981, 117] on span "folder_copy" at bounding box center [980, 110] width 15 height 15
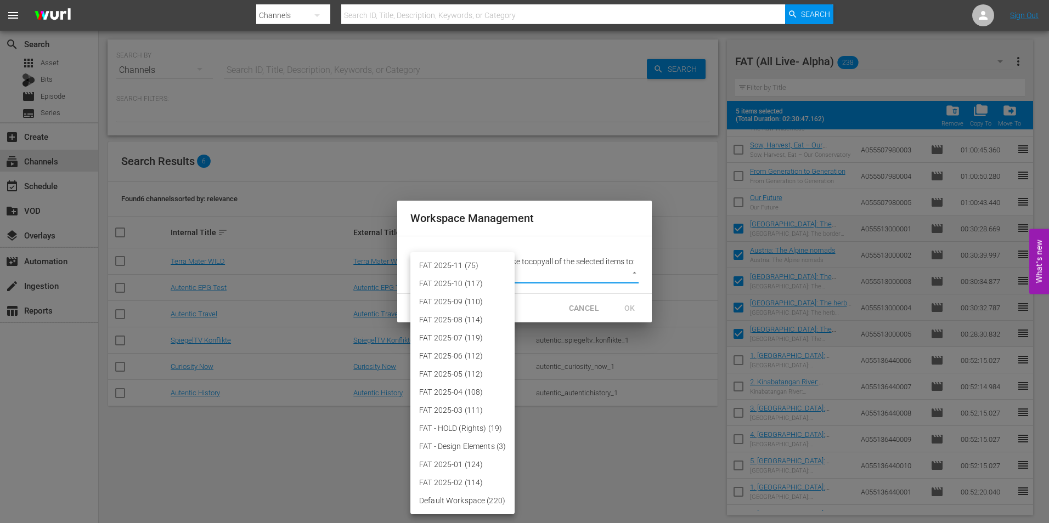
click at [621, 270] on body "menu Search By Channels Search ID, Title, Description, Keywords, or Category Se…" at bounding box center [524, 261] width 1049 height 523
click at [463, 269] on li "FAT 2025-11 (75)" at bounding box center [462, 266] width 104 height 18
type input "3864"
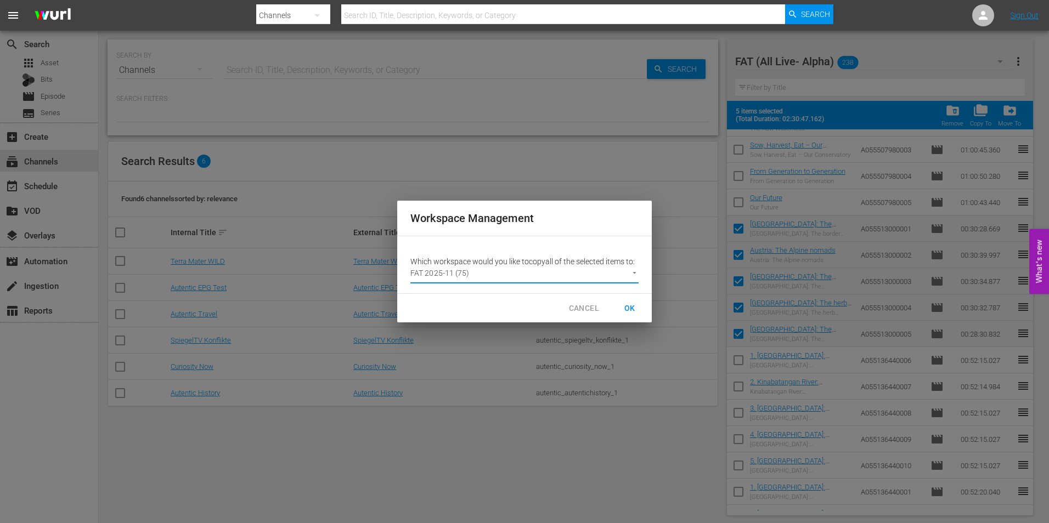
click at [631, 309] on span "OK" at bounding box center [630, 309] width 18 height 14
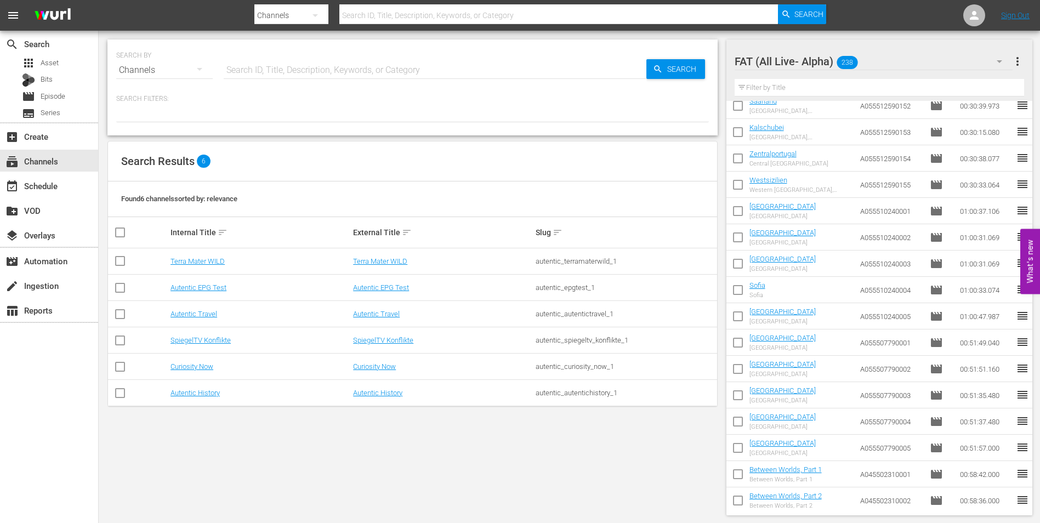
scroll to position [2248, 0]
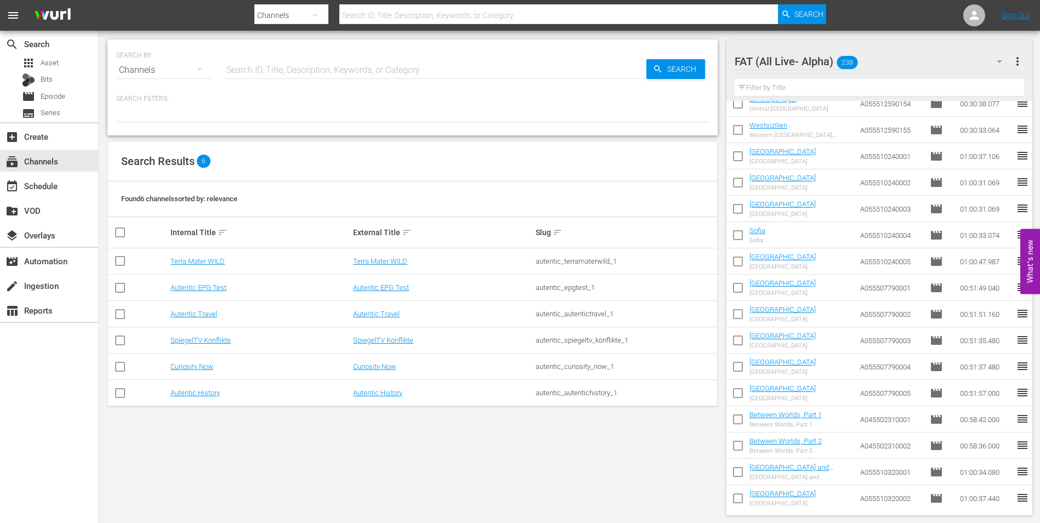
click at [737, 290] on input "checkbox" at bounding box center [738, 290] width 23 height 23
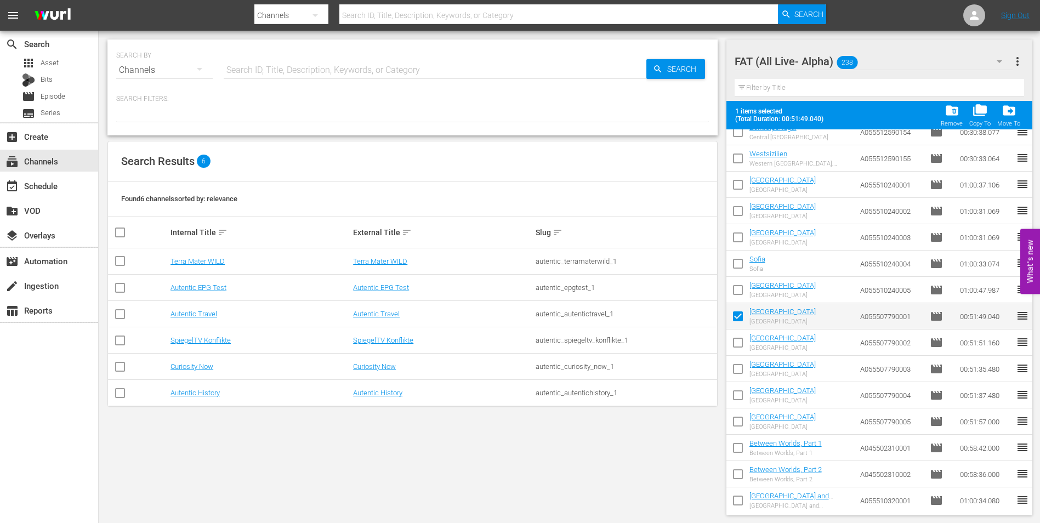
click at [741, 342] on input "checkbox" at bounding box center [738, 344] width 23 height 23
click at [737, 365] on input "checkbox" at bounding box center [738, 371] width 23 height 23
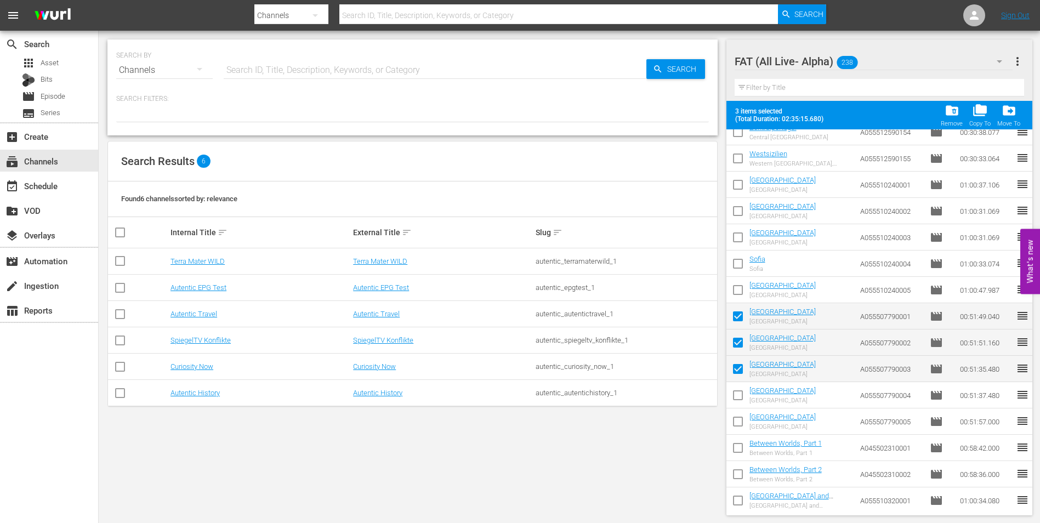
click at [737, 395] on input "checkbox" at bounding box center [738, 397] width 23 height 23
click at [734, 420] on input "checkbox" at bounding box center [738, 423] width 23 height 23
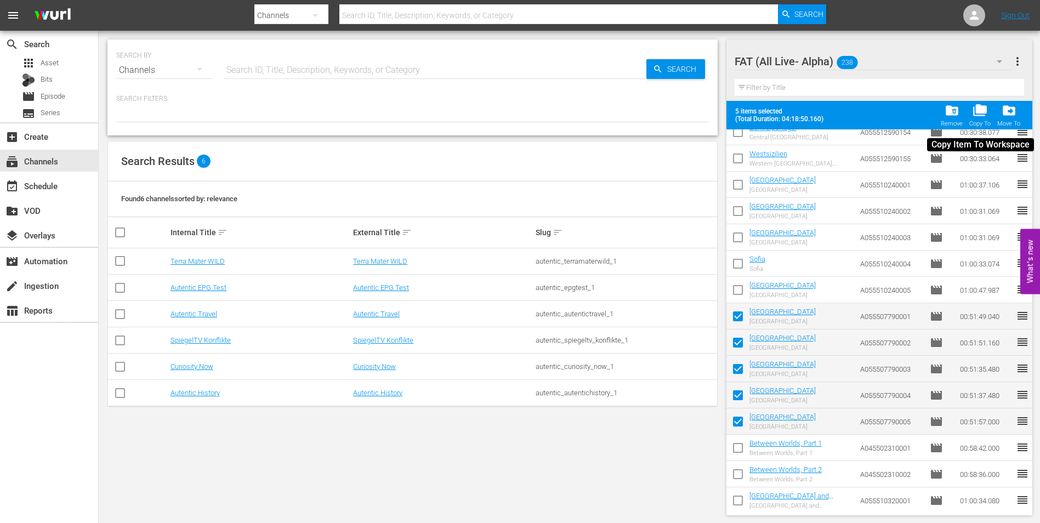
click at [983, 117] on span "folder_copy" at bounding box center [980, 110] width 15 height 15
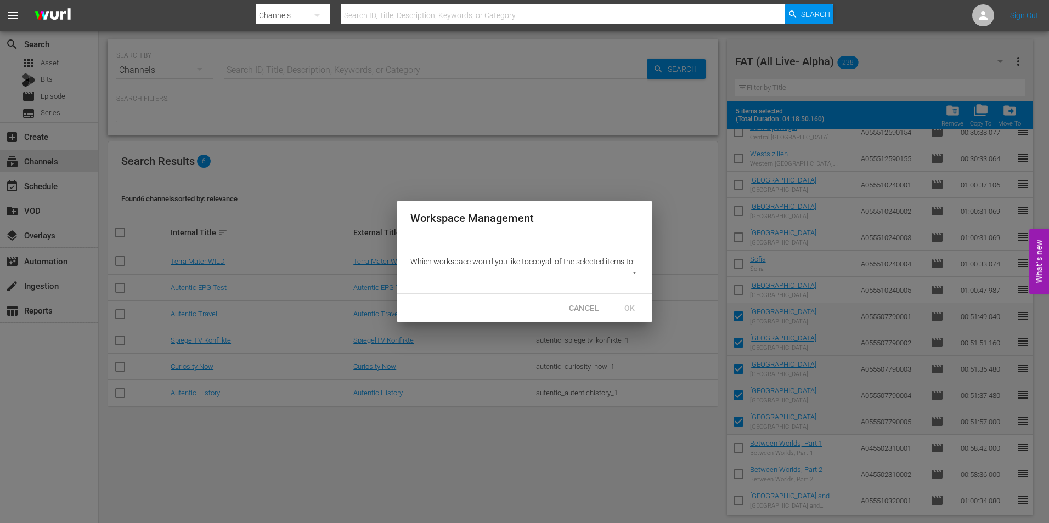
click at [548, 282] on body "menu Search By Channels Search ID, Title, Description, Keywords, or Category Se…" at bounding box center [524, 261] width 1049 height 523
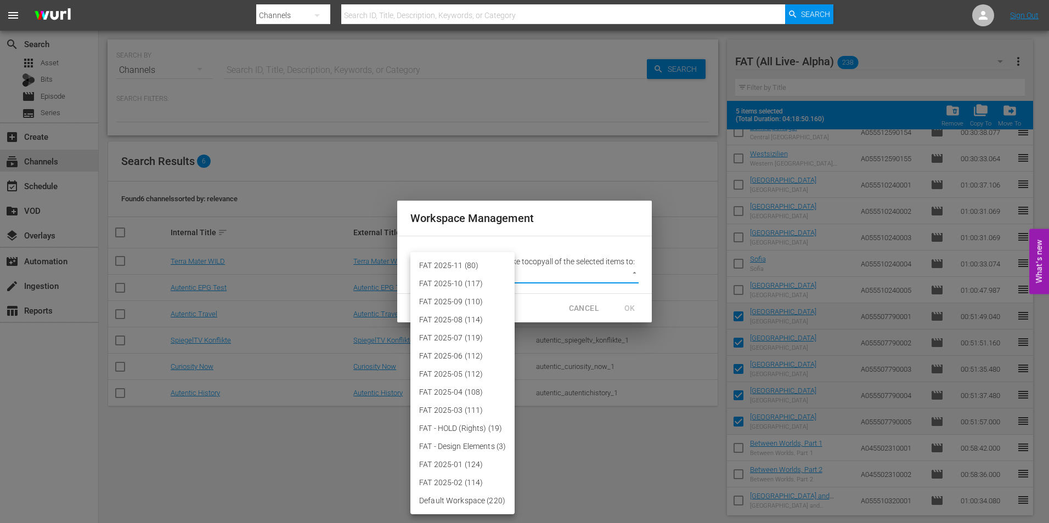
click at [429, 267] on li "FAT 2025-11 (80)" at bounding box center [462, 266] width 104 height 18
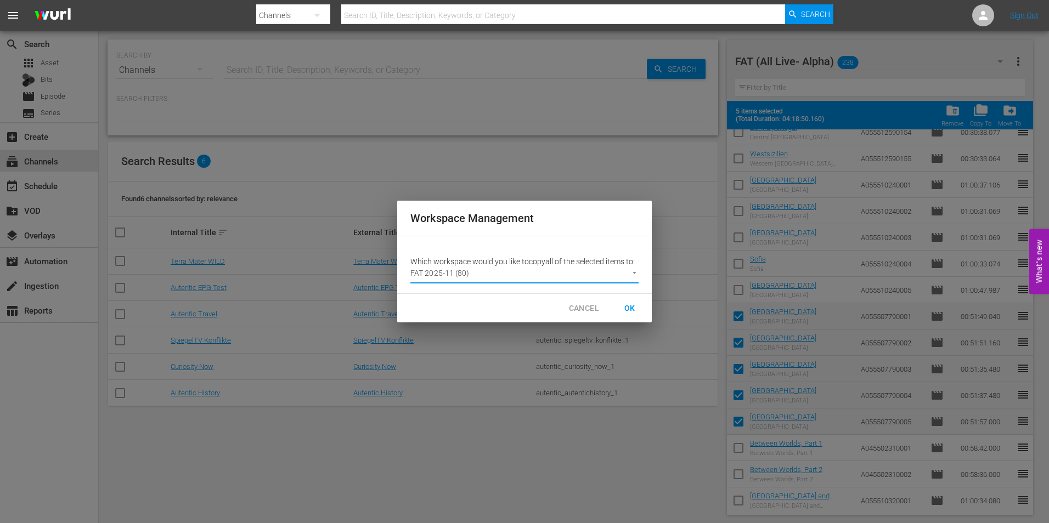
click at [633, 312] on span "OK" at bounding box center [630, 309] width 18 height 14
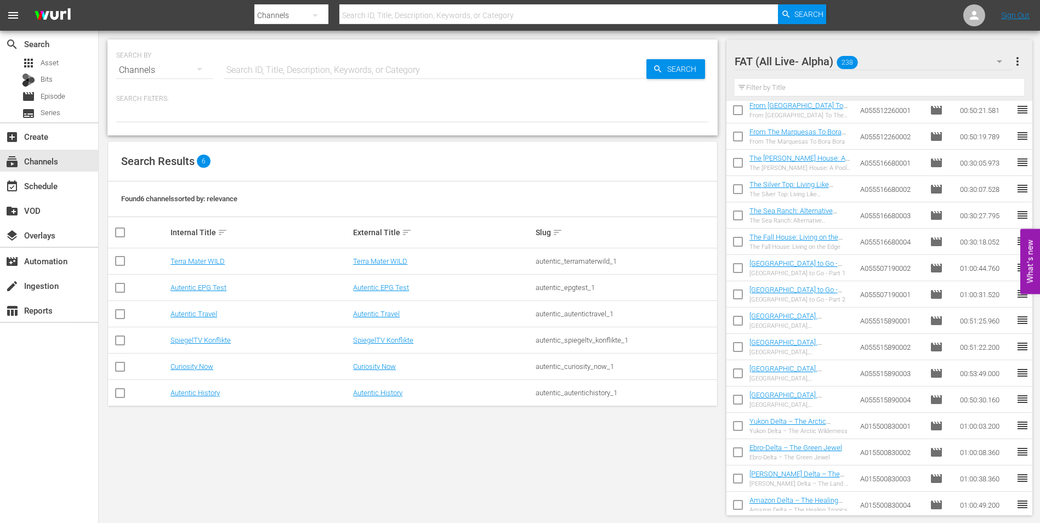
scroll to position [2797, 0]
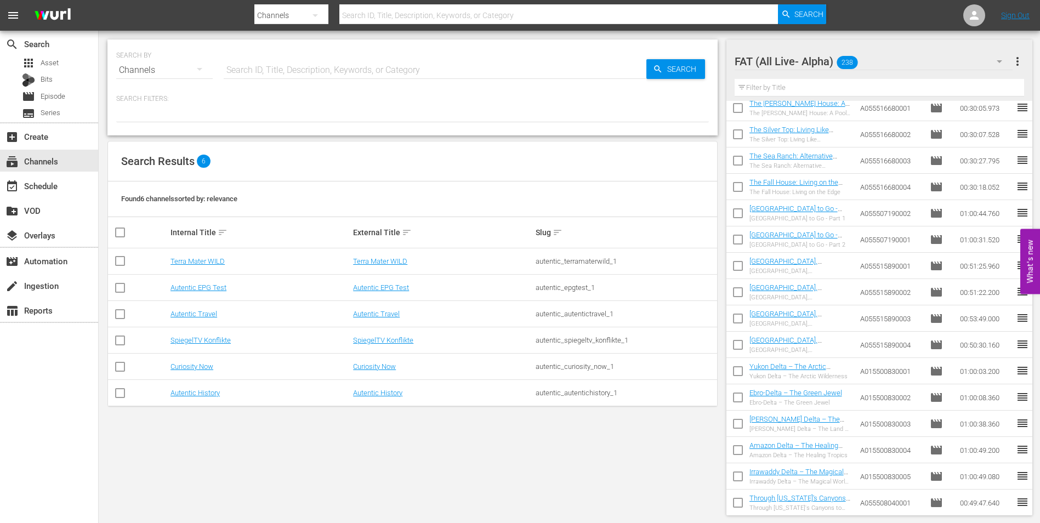
click at [743, 271] on input "checkbox" at bounding box center [738, 268] width 23 height 23
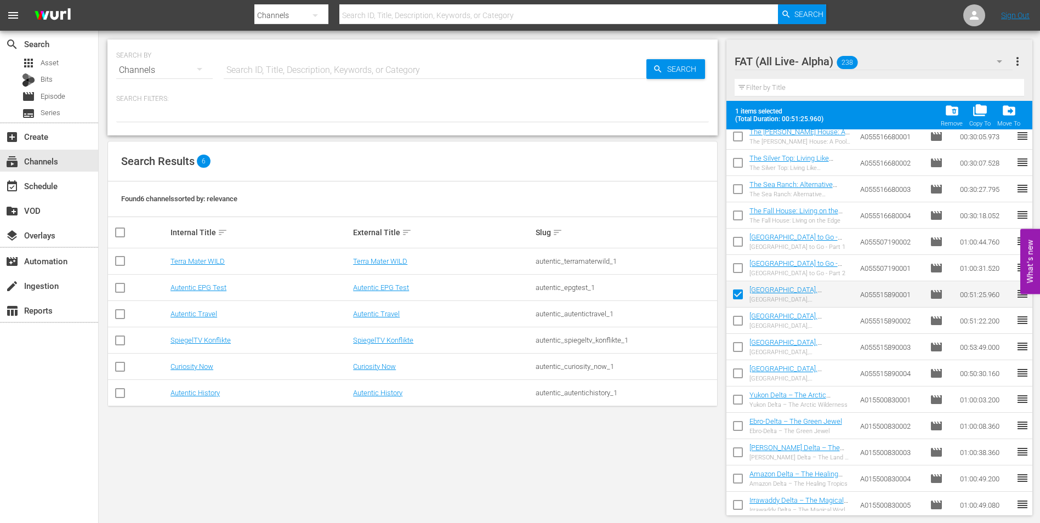
click at [739, 321] on input "checkbox" at bounding box center [738, 322] width 23 height 23
drag, startPoint x: 738, startPoint y: 345, endPoint x: 736, endPoint y: 358, distance: 12.2
click at [738, 346] on input "checkbox" at bounding box center [738, 349] width 23 height 23
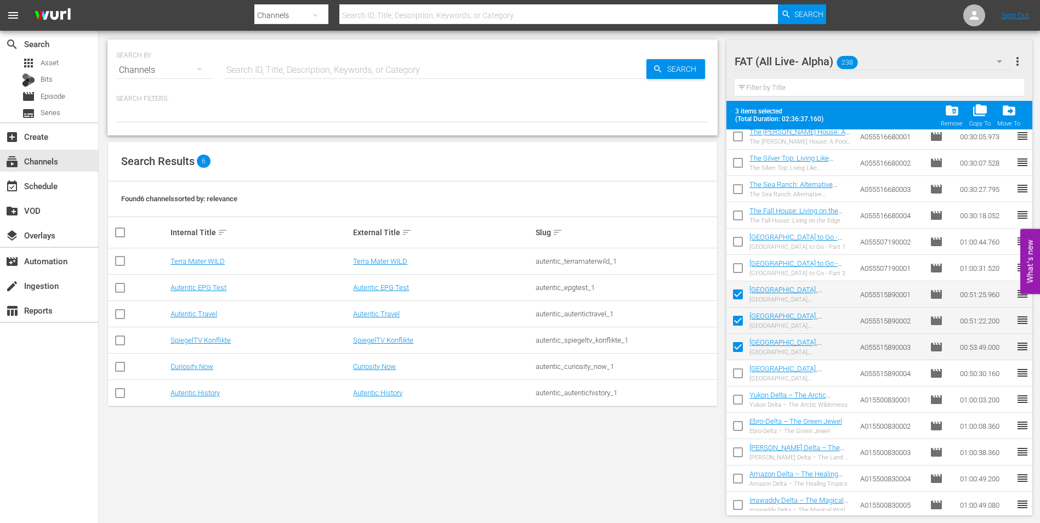
click at [739, 379] on input "checkbox" at bounding box center [738, 375] width 23 height 23
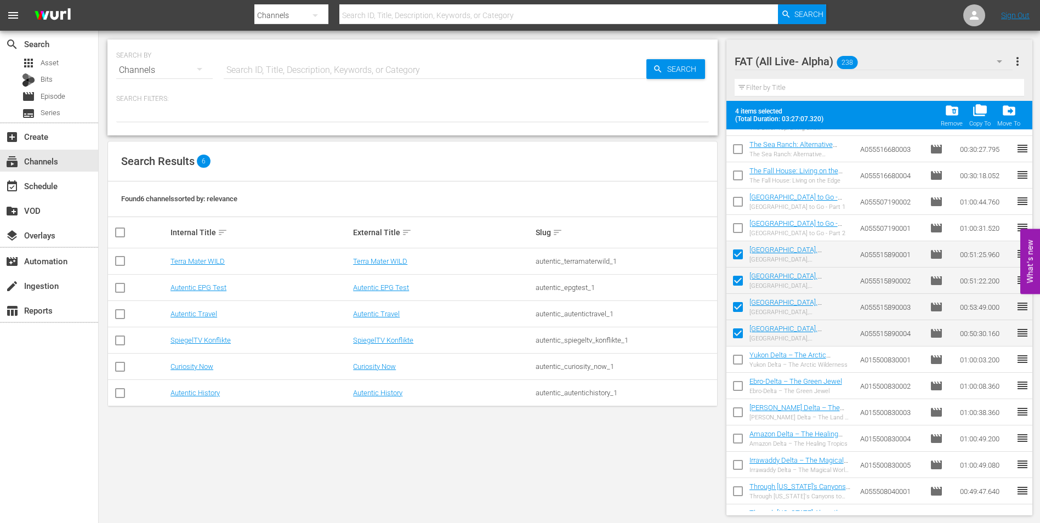
scroll to position [2852, 0]
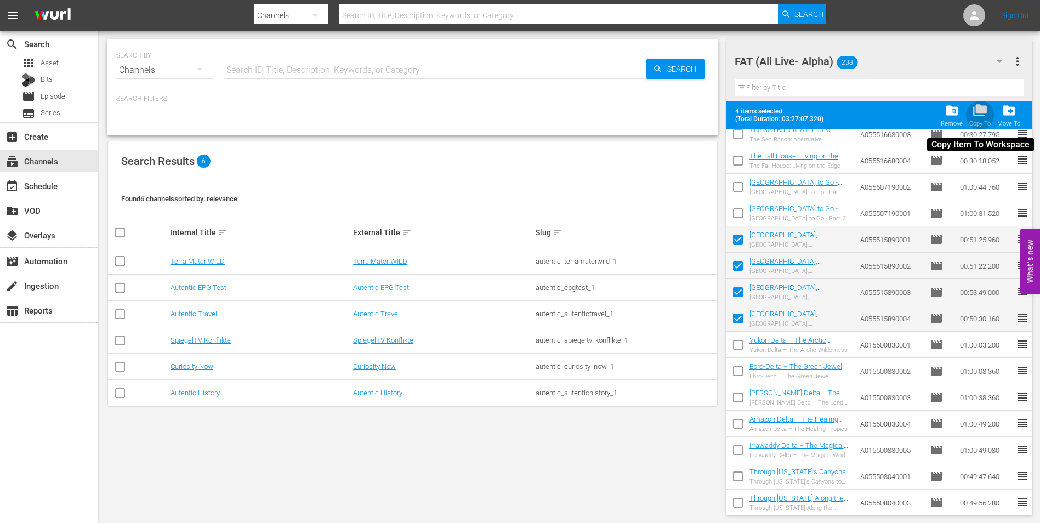
click at [978, 115] on span "folder_copy" at bounding box center [980, 110] width 15 height 15
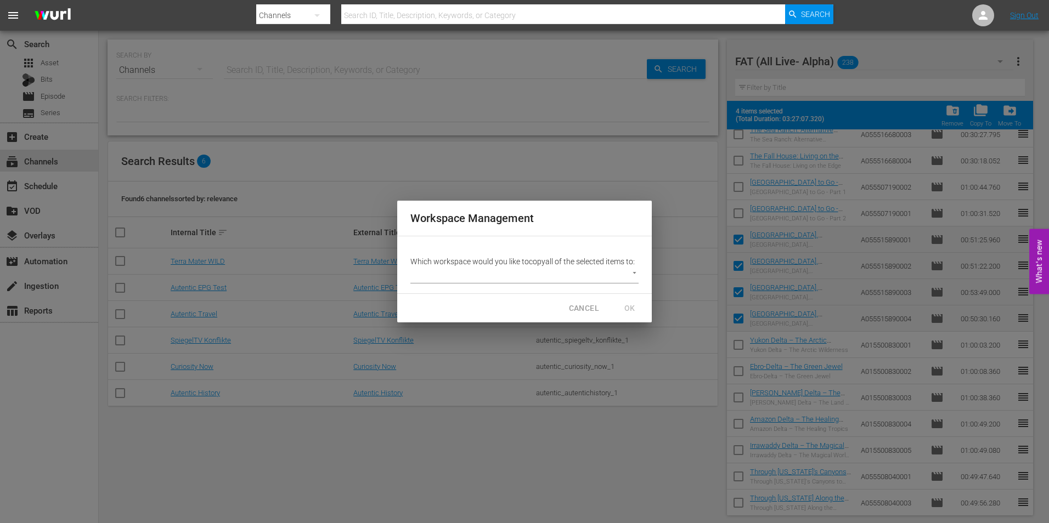
click at [593, 270] on body "menu Search By Channels Search ID, Title, Description, Keywords, or Category Se…" at bounding box center [524, 261] width 1049 height 523
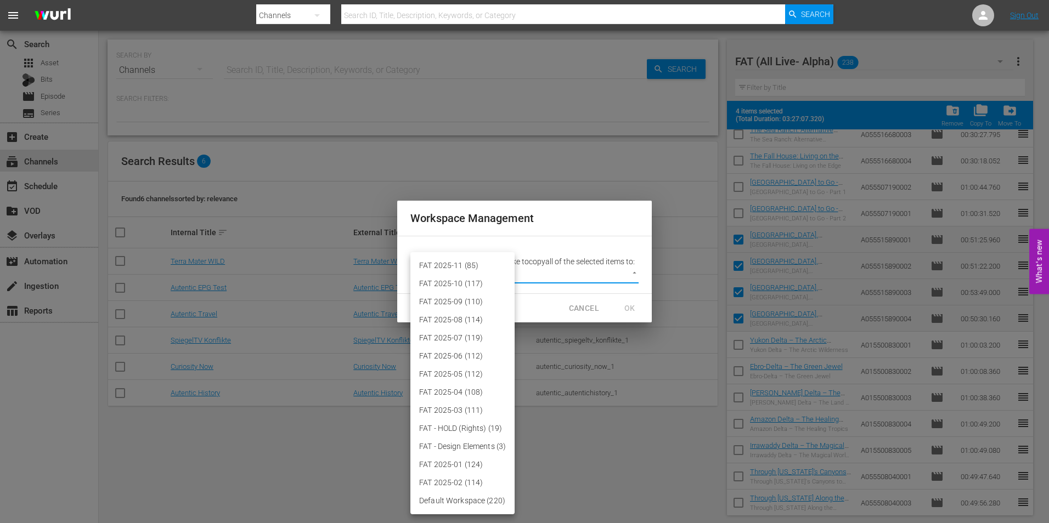
click at [442, 268] on li "FAT 2025-11 (85)" at bounding box center [462, 266] width 104 height 18
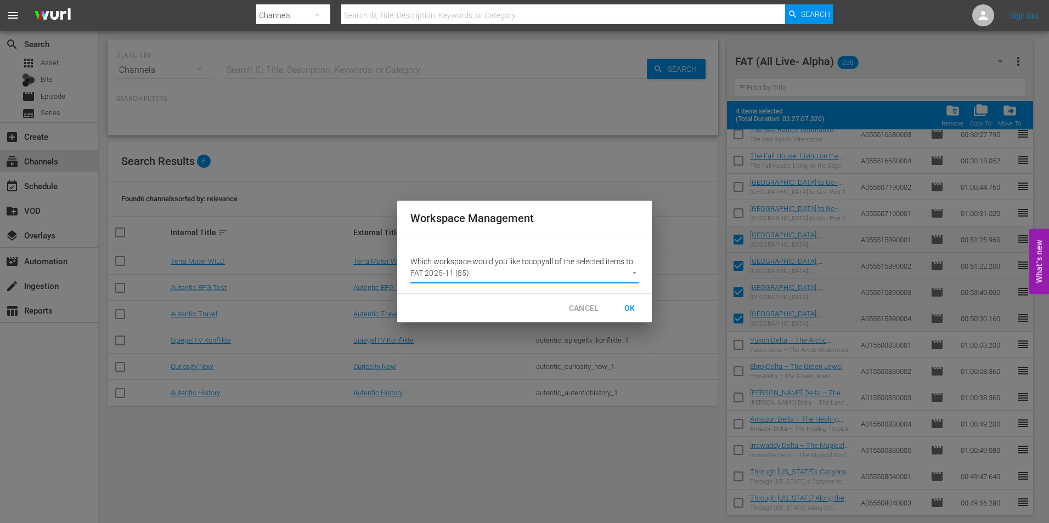
click at [628, 307] on span "OK" at bounding box center [630, 309] width 18 height 14
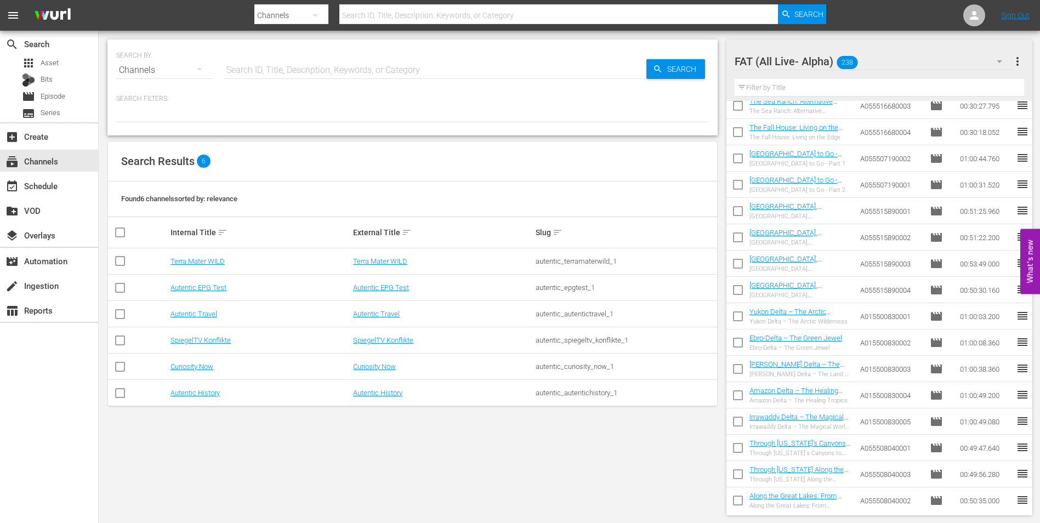
click at [803, 82] on input "text" at bounding box center [880, 88] width 290 height 18
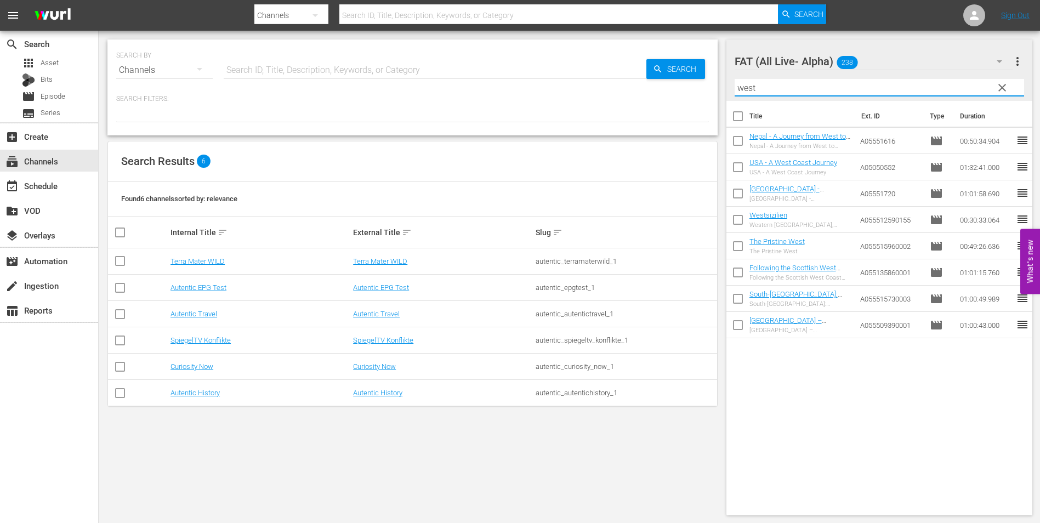
scroll to position [0, 0]
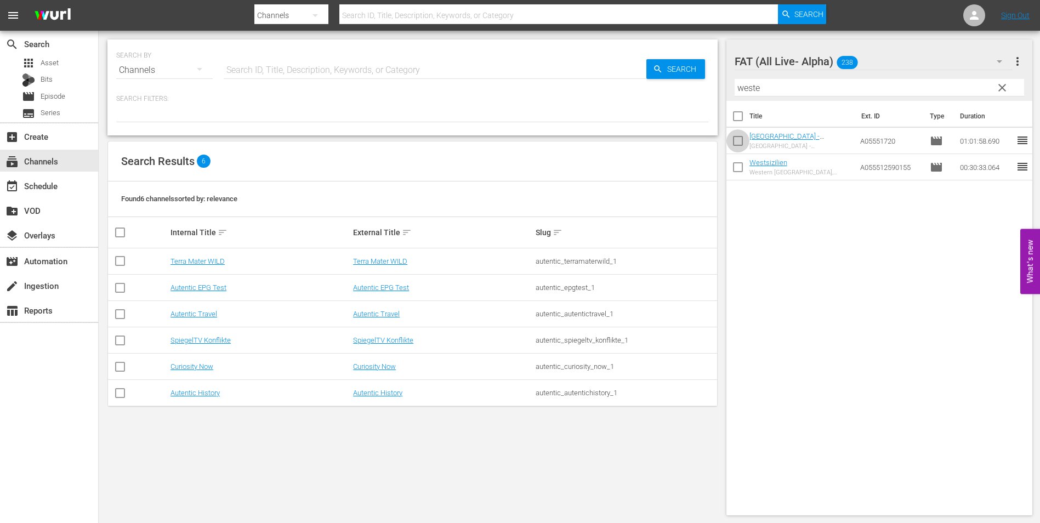
click at [733, 143] on input "checkbox" at bounding box center [738, 143] width 23 height 23
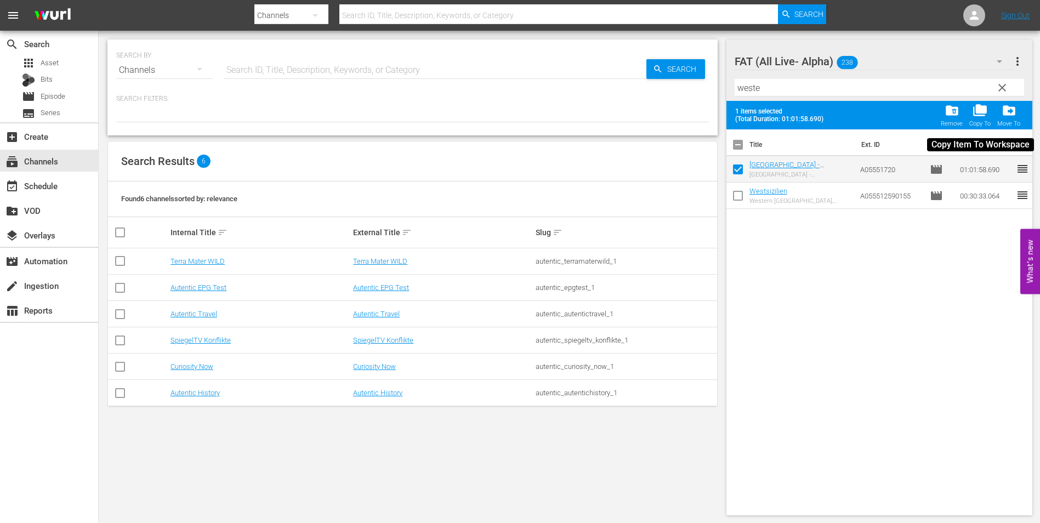
click at [979, 116] on span "folder_copy" at bounding box center [980, 110] width 15 height 15
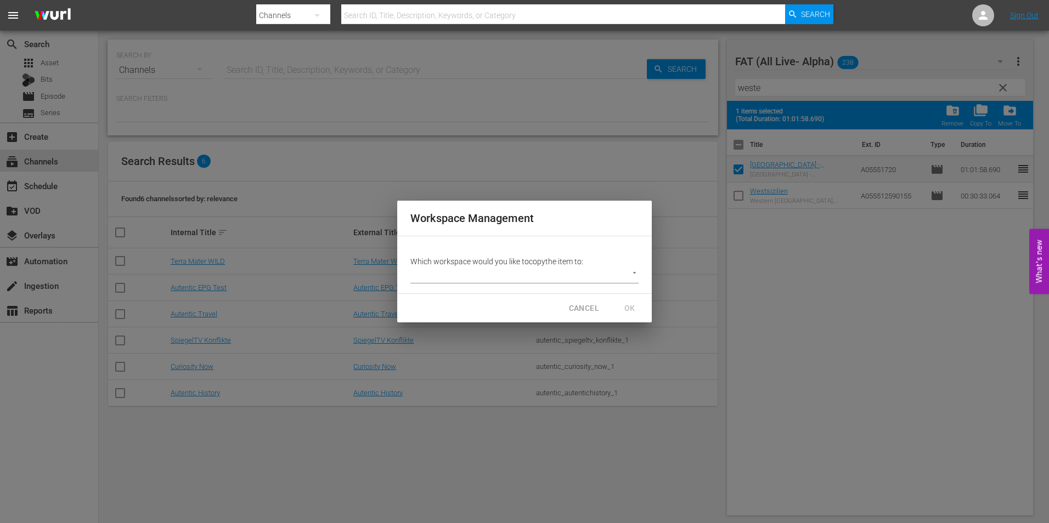
click at [510, 275] on body "menu Search By Channels Search ID, Title, Description, Keywords, or Category Se…" at bounding box center [524, 261] width 1049 height 523
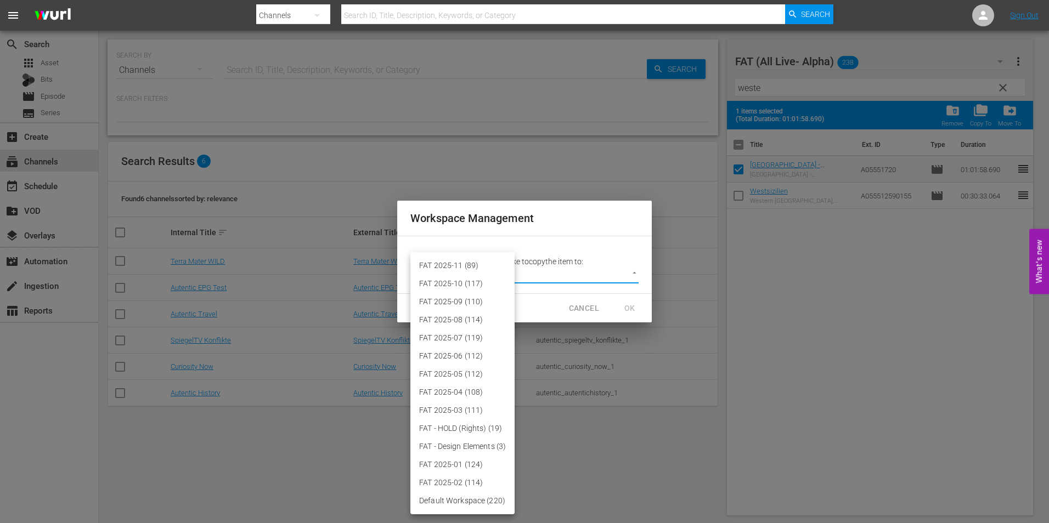
click at [490, 270] on li "FAT 2025-11 (89)" at bounding box center [462, 266] width 104 height 18
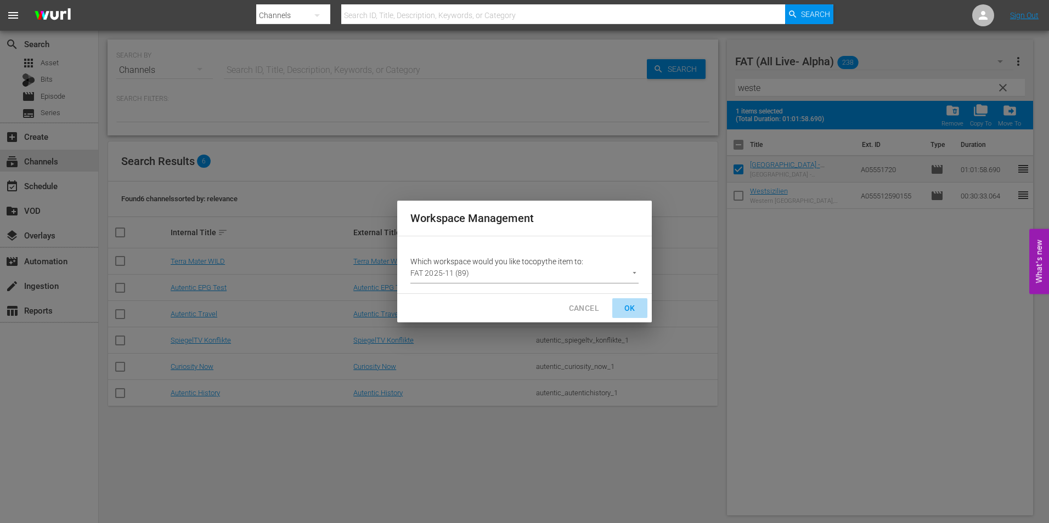
click at [628, 307] on span "OK" at bounding box center [630, 309] width 18 height 14
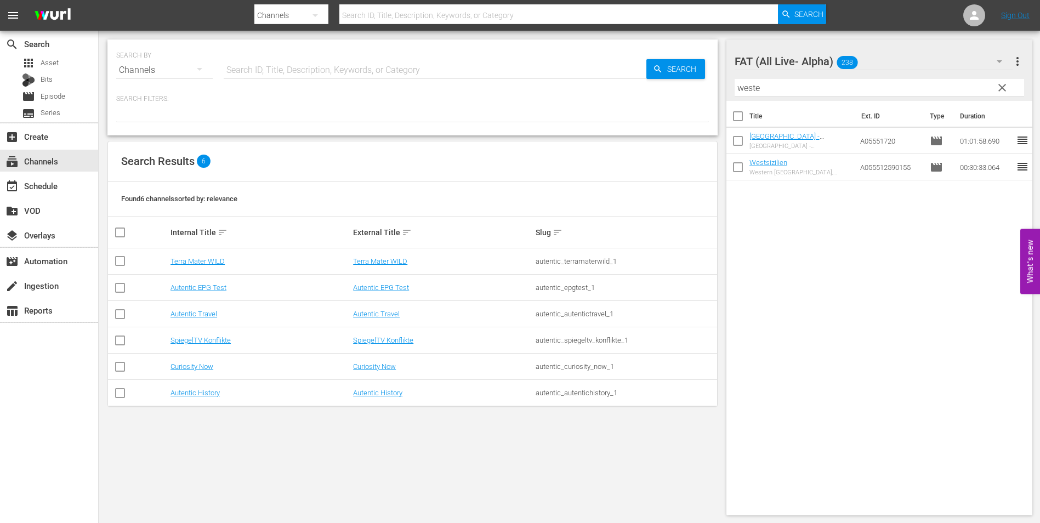
click at [998, 92] on span "clear" at bounding box center [1002, 87] width 13 height 13
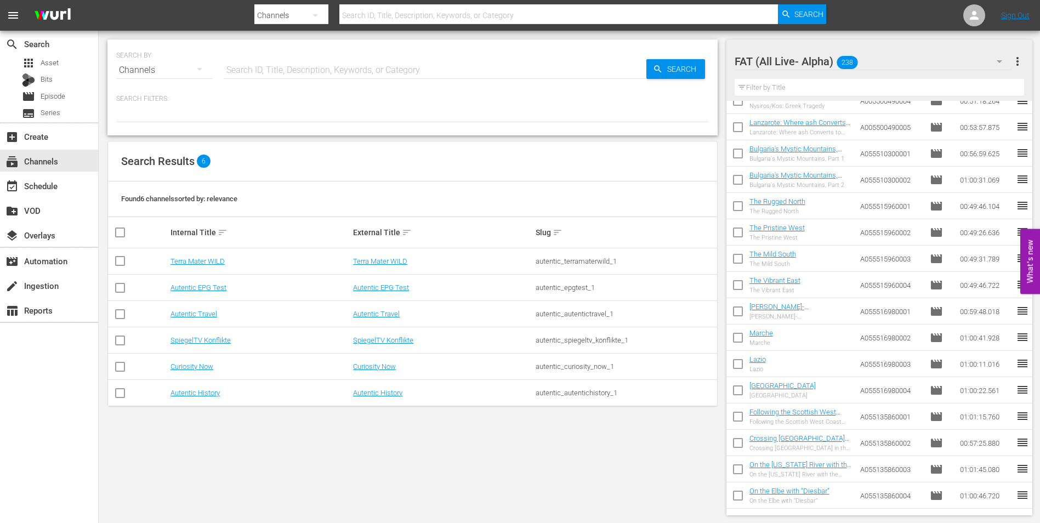
scroll to position [3907, 0]
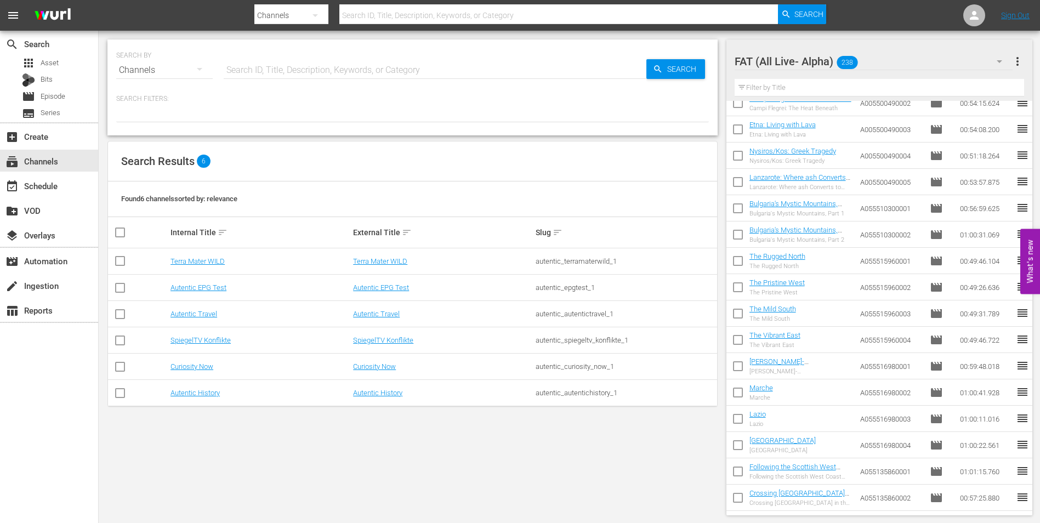
click at [740, 212] on input "checkbox" at bounding box center [738, 210] width 23 height 23
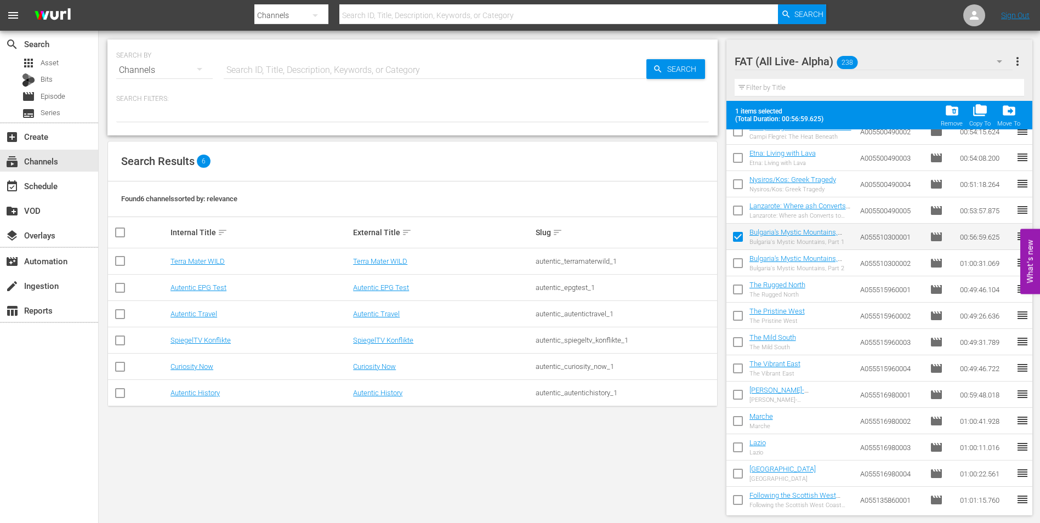
click at [739, 265] on input "checkbox" at bounding box center [738, 265] width 23 height 23
click at [980, 117] on span "folder_copy" at bounding box center [980, 110] width 15 height 15
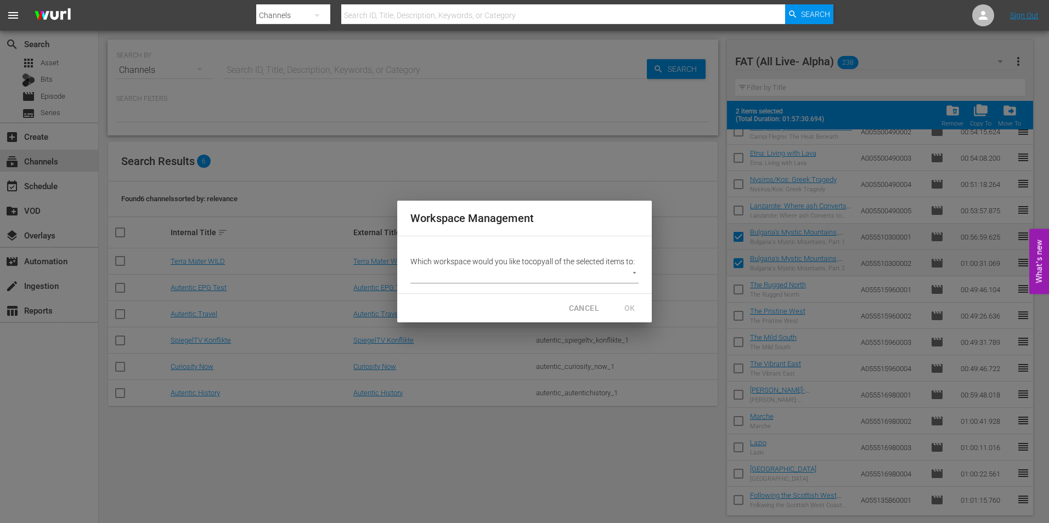
click at [613, 273] on body "menu Search By Channels Search ID, Title, Description, Keywords, or Category Se…" at bounding box center [524, 261] width 1049 height 523
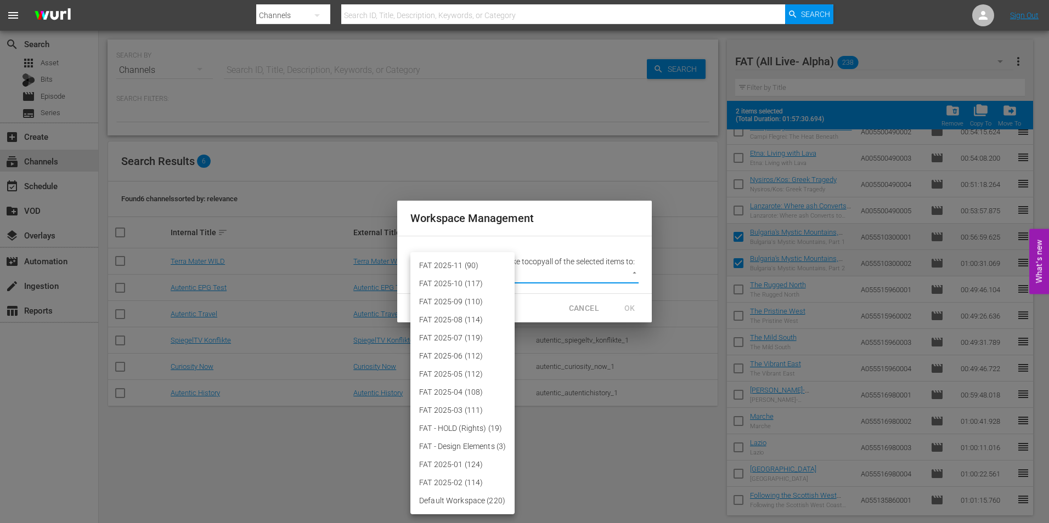
click at [460, 261] on li "FAT 2025-11 (90)" at bounding box center [462, 266] width 104 height 18
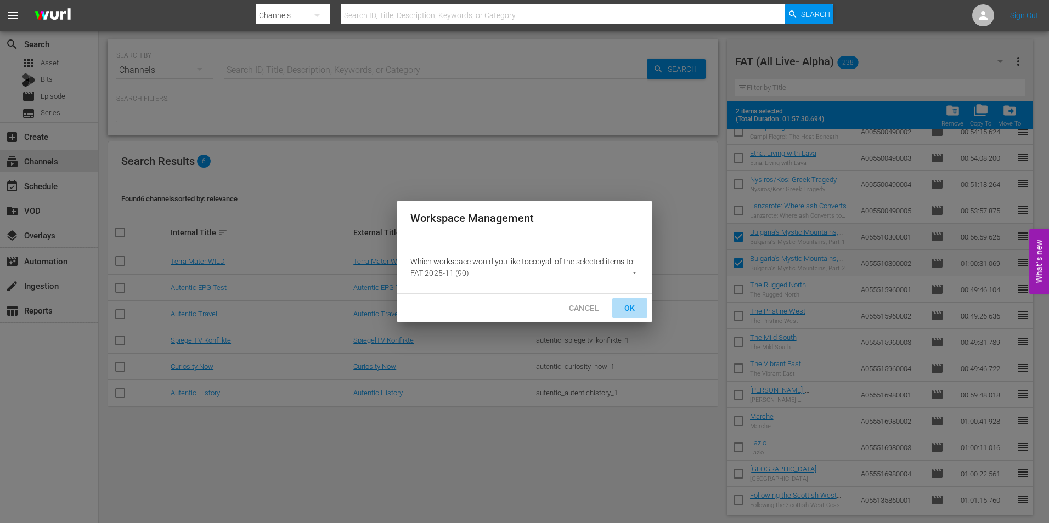
click at [631, 309] on span "OK" at bounding box center [630, 309] width 18 height 14
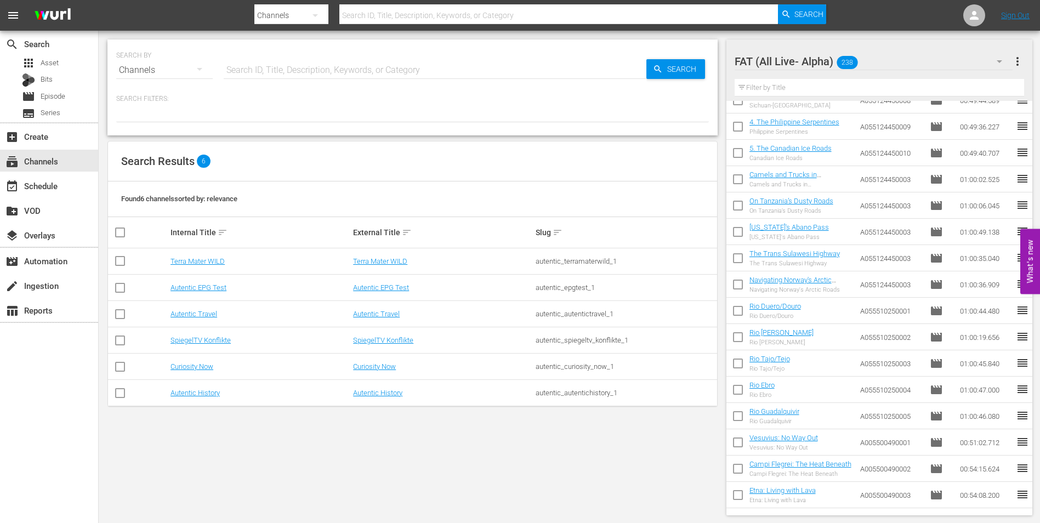
scroll to position [3523, 0]
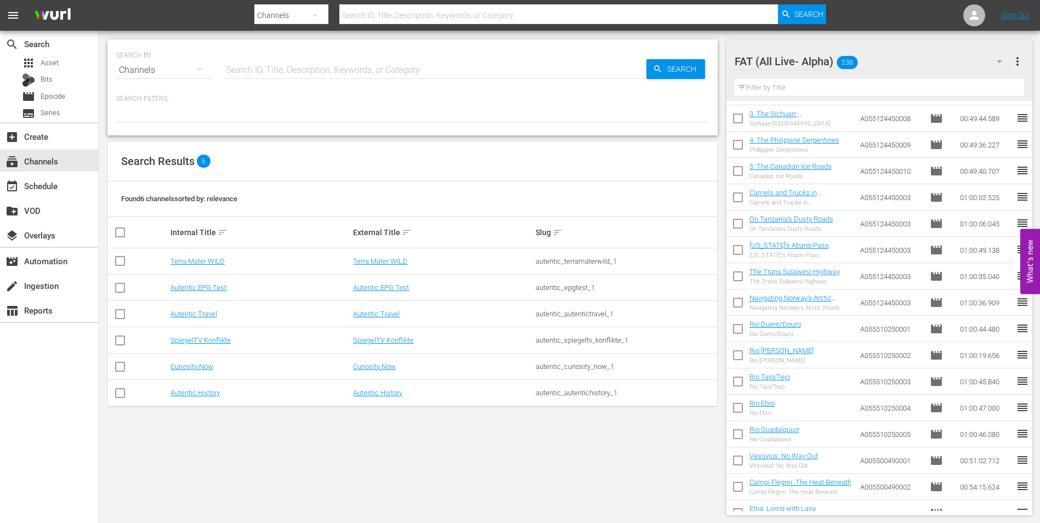
click at [739, 199] on input "checkbox" at bounding box center [738, 199] width 23 height 23
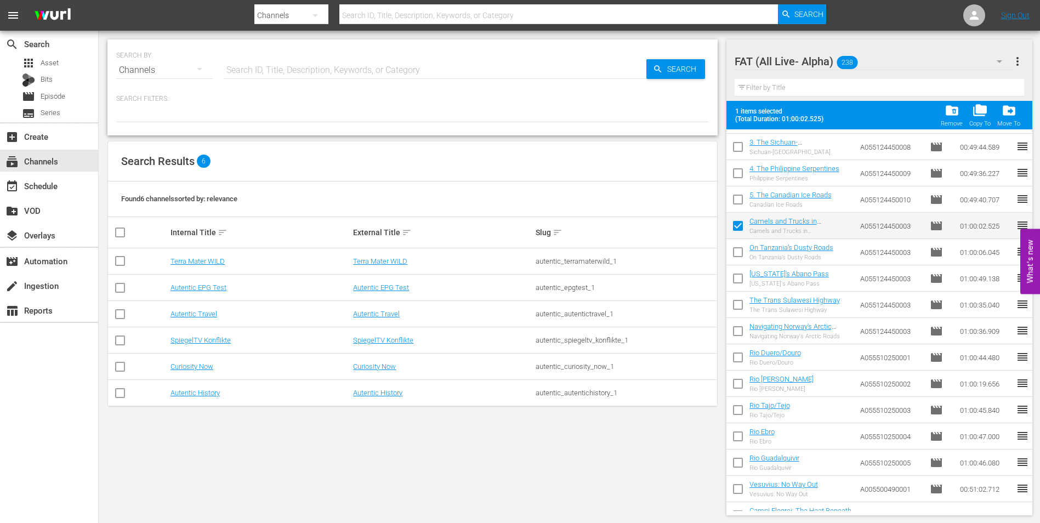
click at [740, 250] on input "checkbox" at bounding box center [738, 254] width 23 height 23
click at [736, 277] on input "checkbox" at bounding box center [738, 280] width 23 height 23
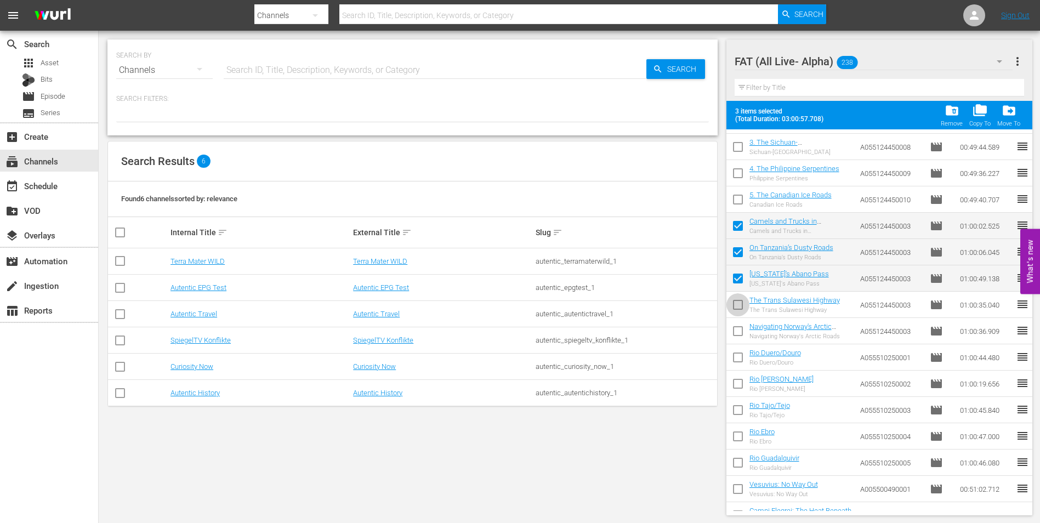
click at [733, 304] on input "checkbox" at bounding box center [738, 307] width 23 height 23
click at [734, 327] on input "checkbox" at bounding box center [738, 333] width 23 height 23
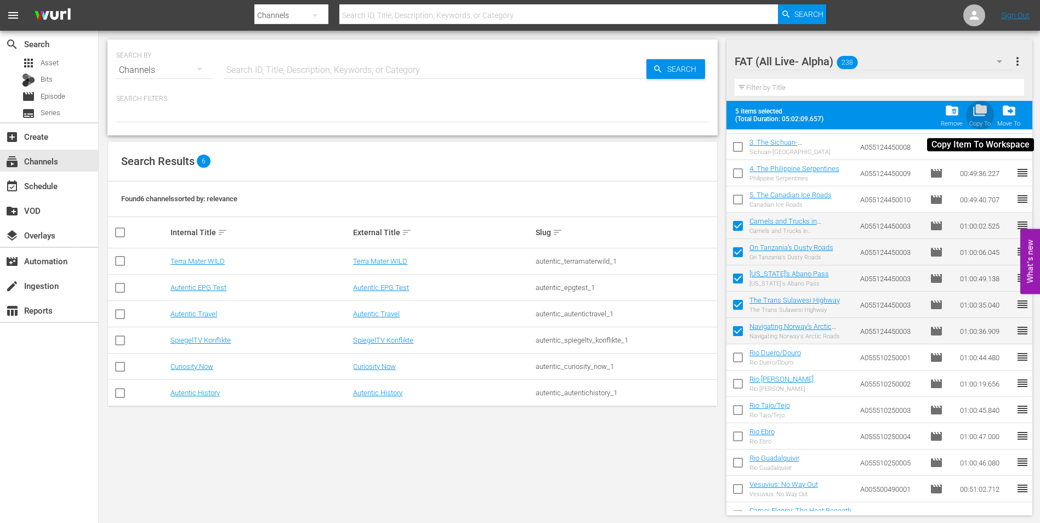
click at [983, 112] on span "folder_copy" at bounding box center [980, 110] width 15 height 15
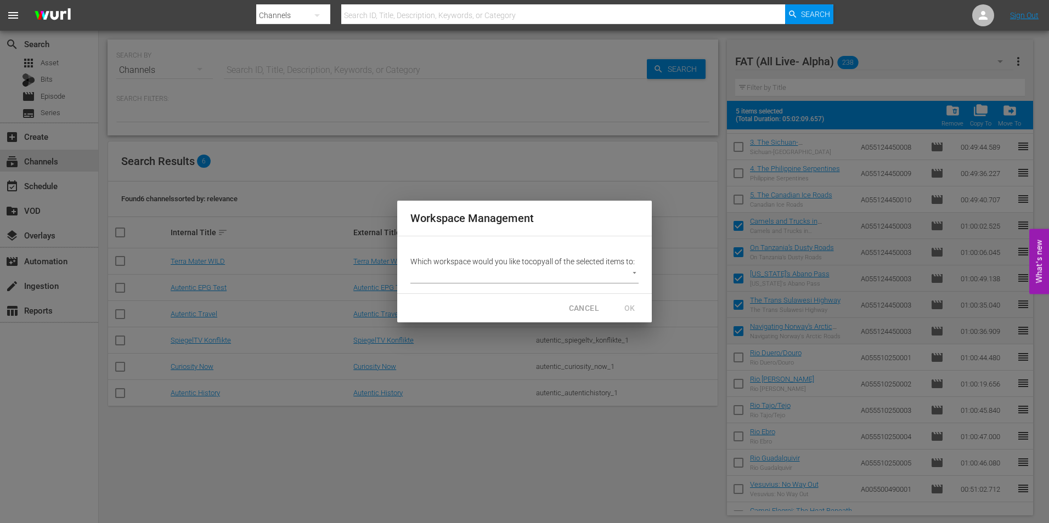
click at [473, 277] on body "menu Search By Channels Search ID, Title, Description, Keywords, or Category Se…" at bounding box center [524, 261] width 1049 height 523
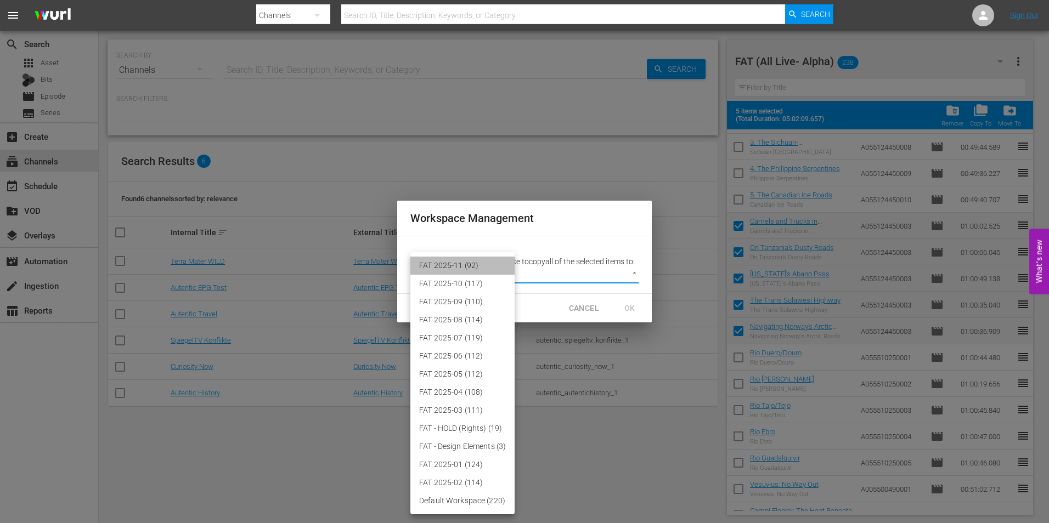
click at [464, 263] on li "FAT 2025-11 (92)" at bounding box center [462, 266] width 104 height 18
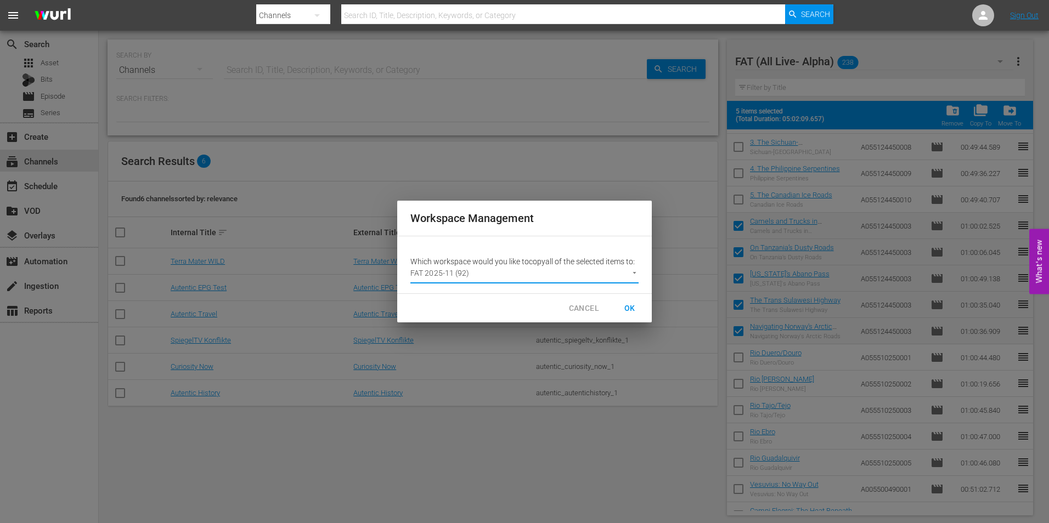
click at [627, 310] on span "OK" at bounding box center [630, 309] width 18 height 14
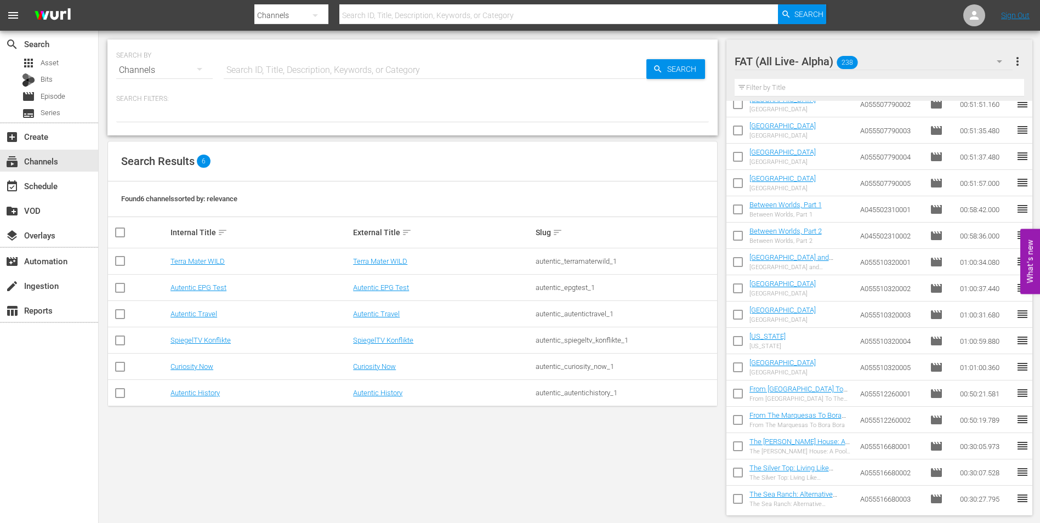
scroll to position [2427, 0]
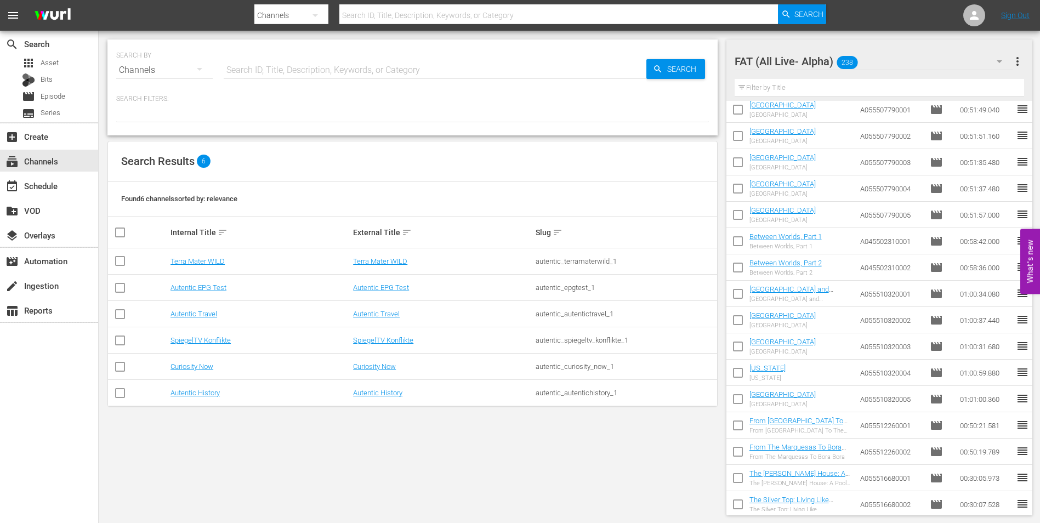
click at [732, 242] on input "checkbox" at bounding box center [738, 243] width 23 height 23
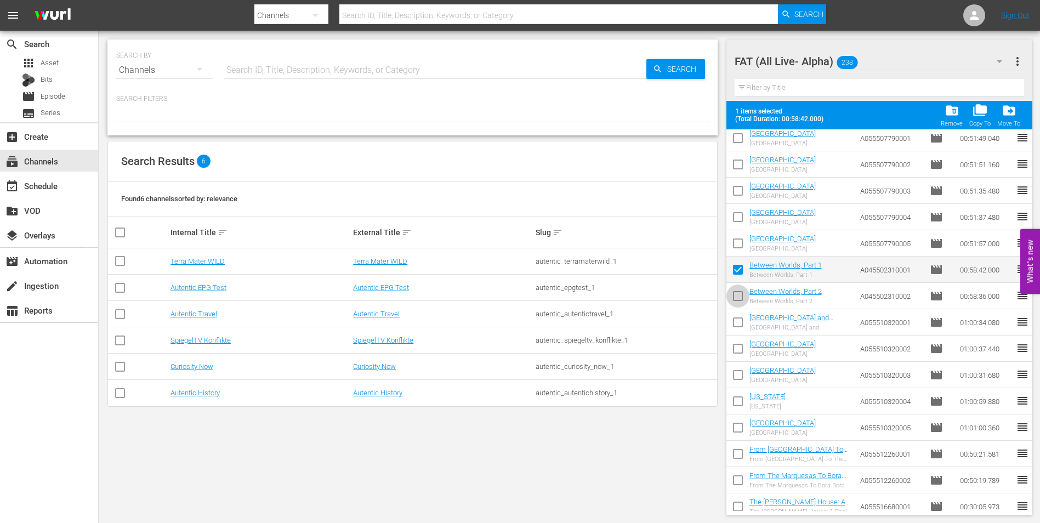
click at [735, 299] on input "checkbox" at bounding box center [738, 298] width 23 height 23
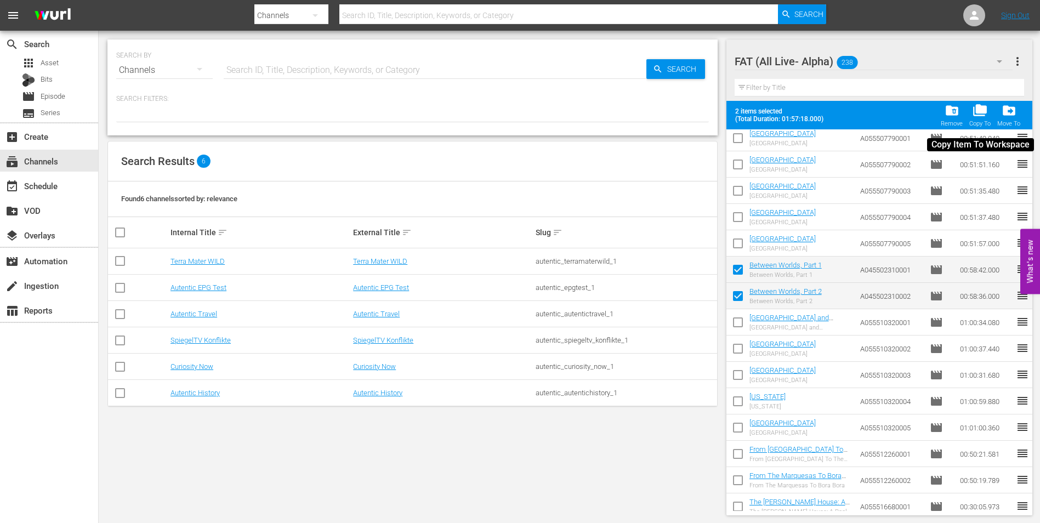
click at [983, 118] on div "folder_copy Copy To" at bounding box center [980, 115] width 21 height 24
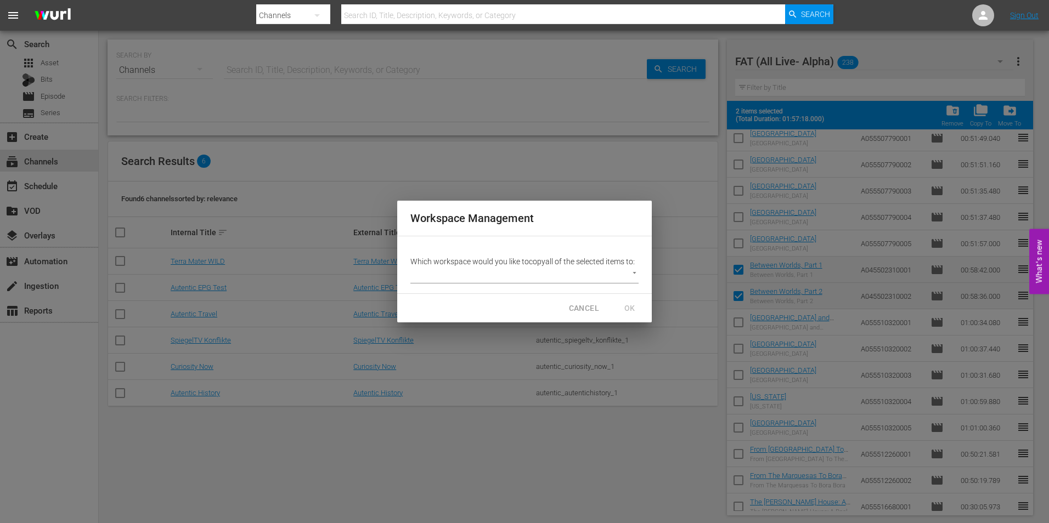
click at [574, 269] on body "menu Search By Channels Search ID, Title, Description, Keywords, or Category Se…" at bounding box center [524, 261] width 1049 height 523
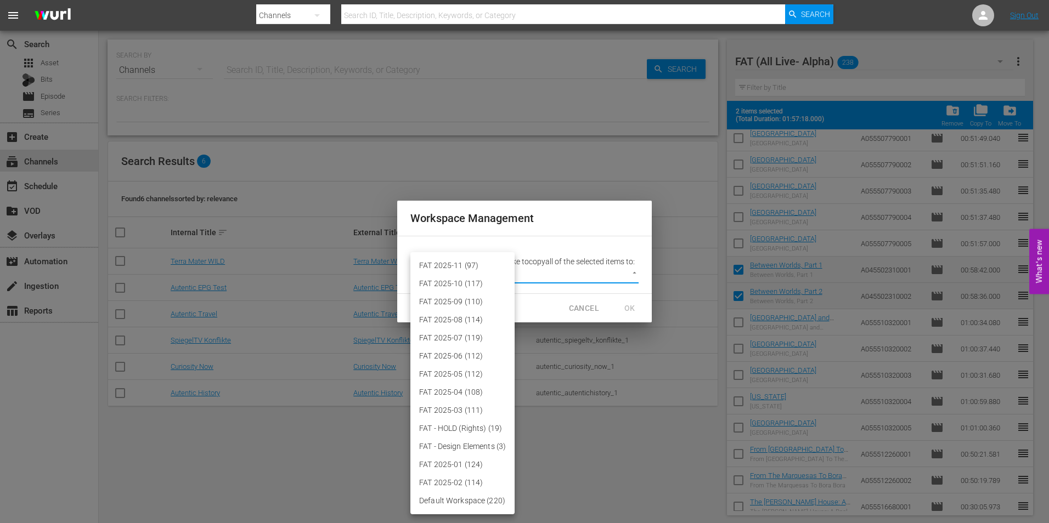
click at [451, 270] on li "FAT 2025-11 (97)" at bounding box center [462, 266] width 104 height 18
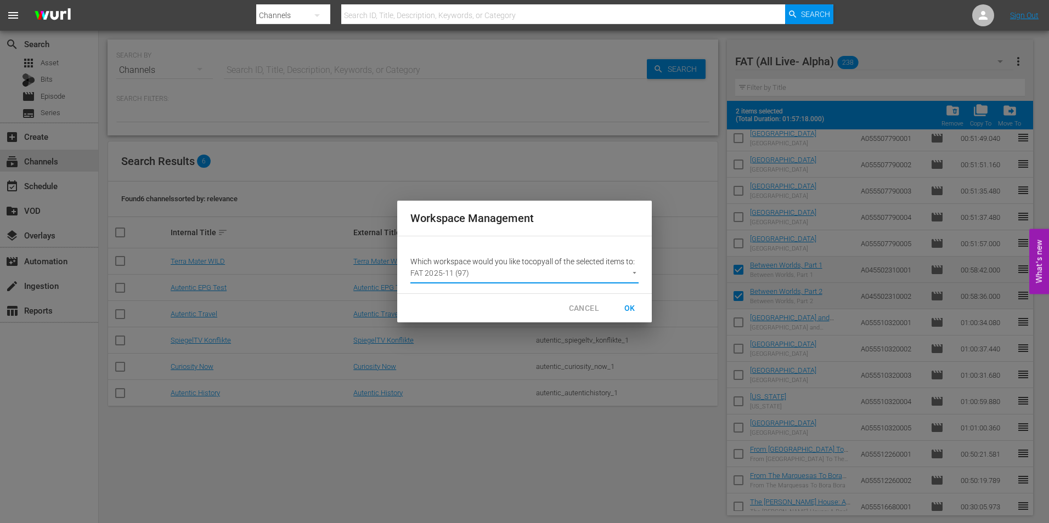
click at [628, 307] on span "OK" at bounding box center [630, 309] width 18 height 14
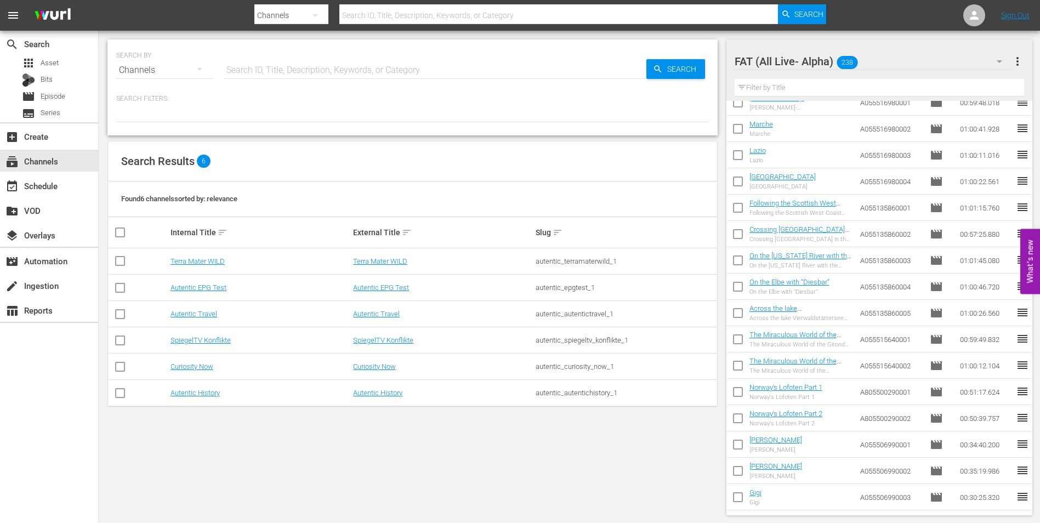
scroll to position [4181, 0]
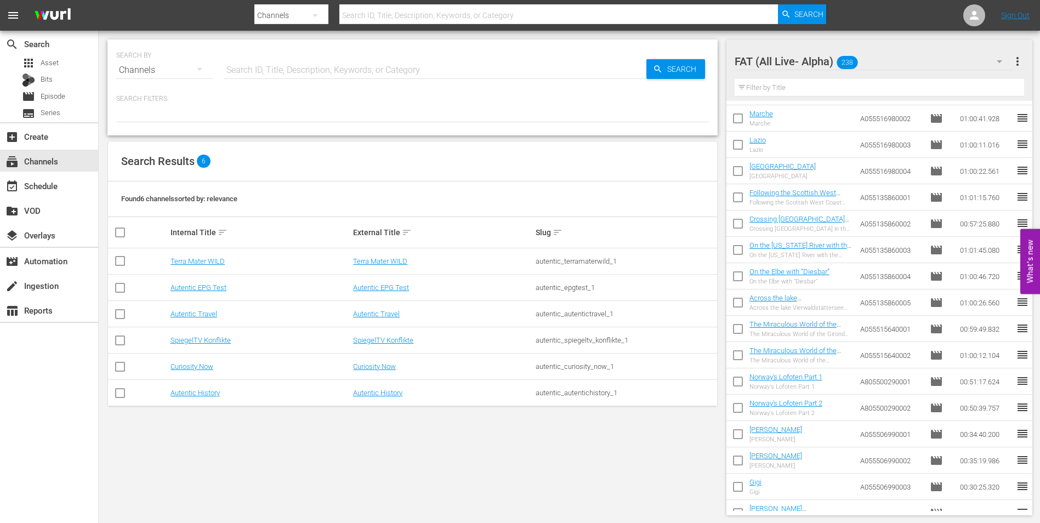
click at [736, 331] on input "checkbox" at bounding box center [738, 331] width 23 height 23
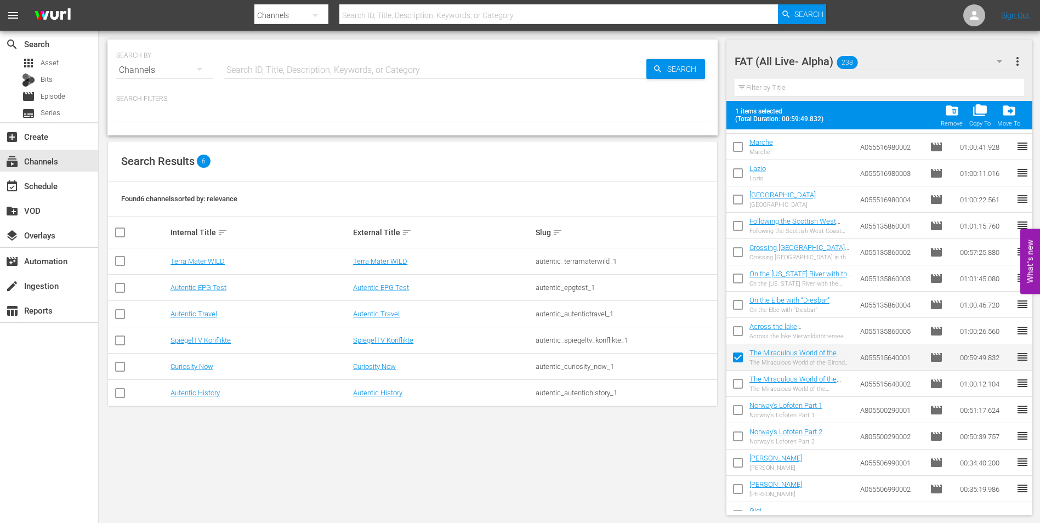
click at [740, 386] on input "checkbox" at bounding box center [738, 386] width 23 height 23
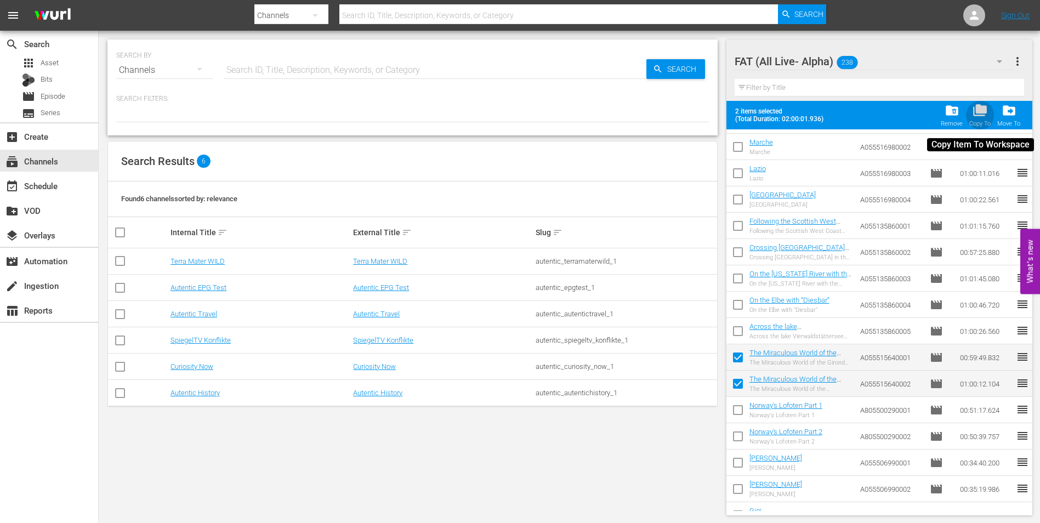
click at [979, 117] on span "folder_copy" at bounding box center [980, 110] width 15 height 15
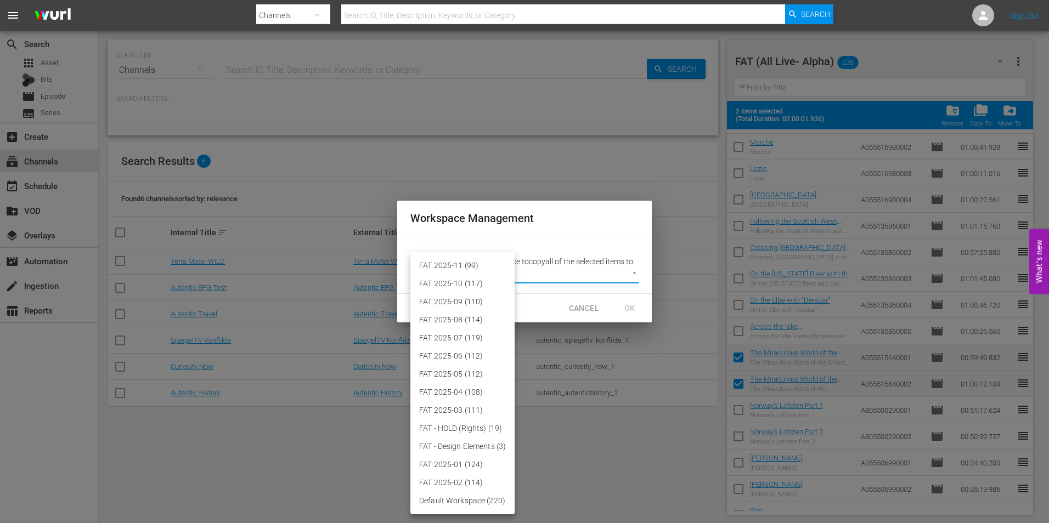
click at [613, 277] on body "menu Search By Channels Search ID, Title, Description, Keywords, or Category Se…" at bounding box center [524, 261] width 1049 height 523
click at [473, 260] on li "FAT 2025-11 (99)" at bounding box center [462, 266] width 104 height 18
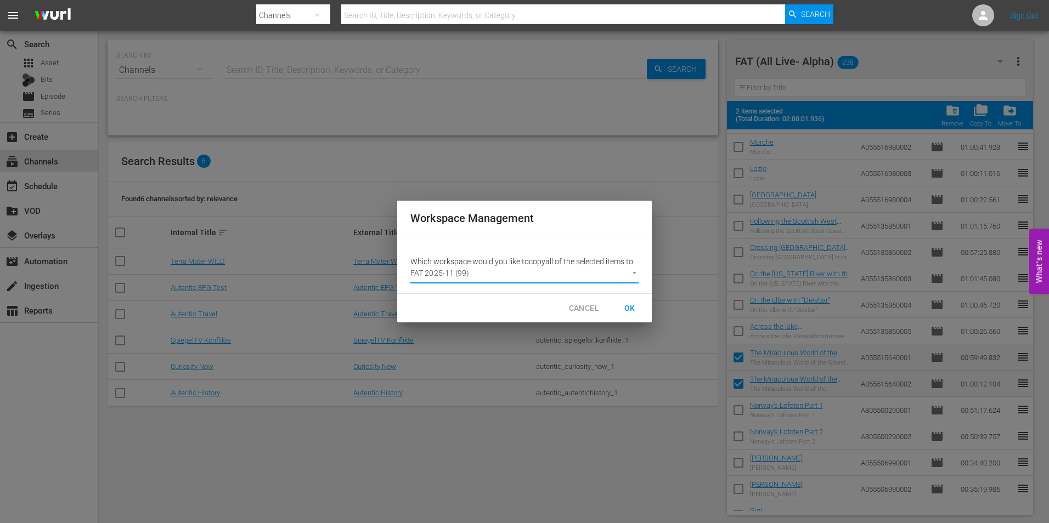
click at [632, 305] on span "OK" at bounding box center [630, 309] width 18 height 14
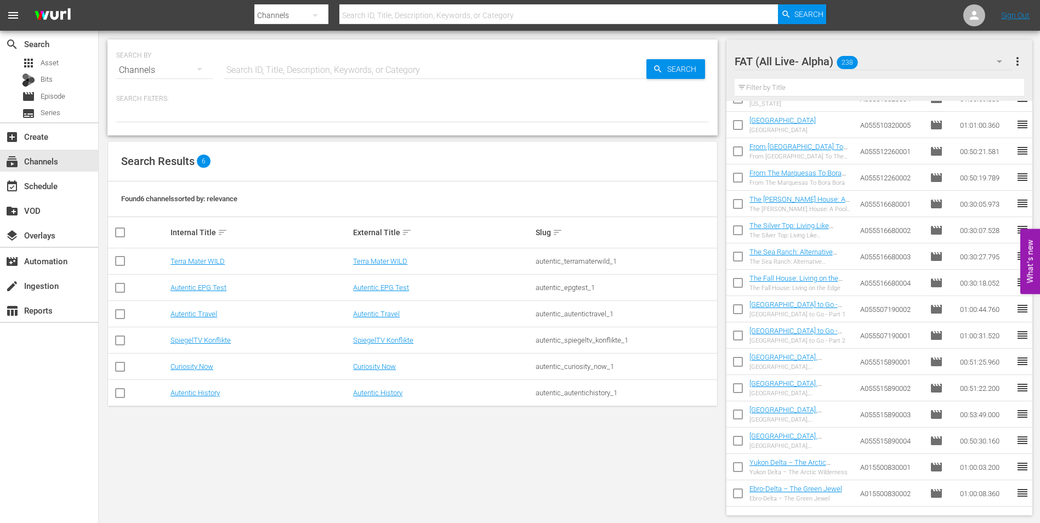
scroll to position [2646, 0]
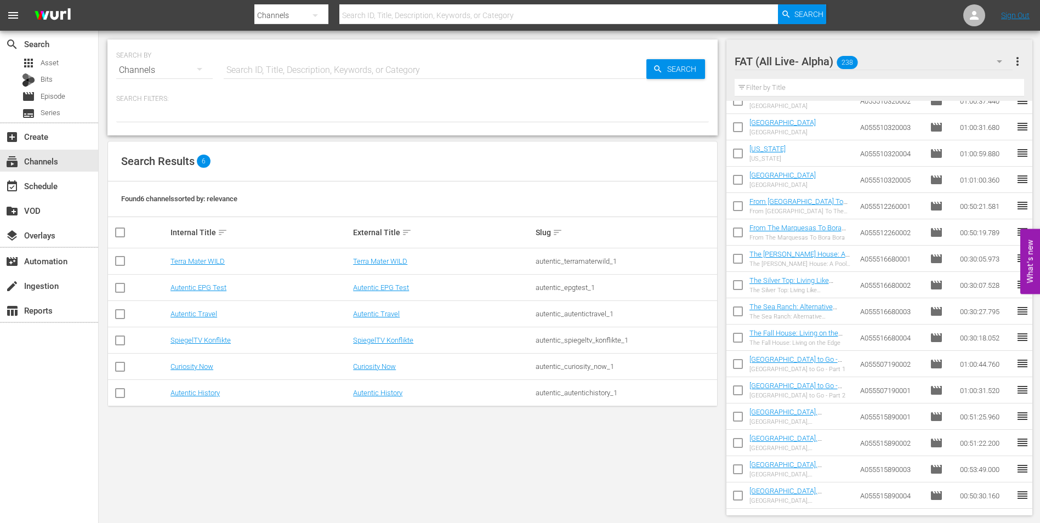
click at [736, 214] on input "checkbox" at bounding box center [738, 208] width 23 height 23
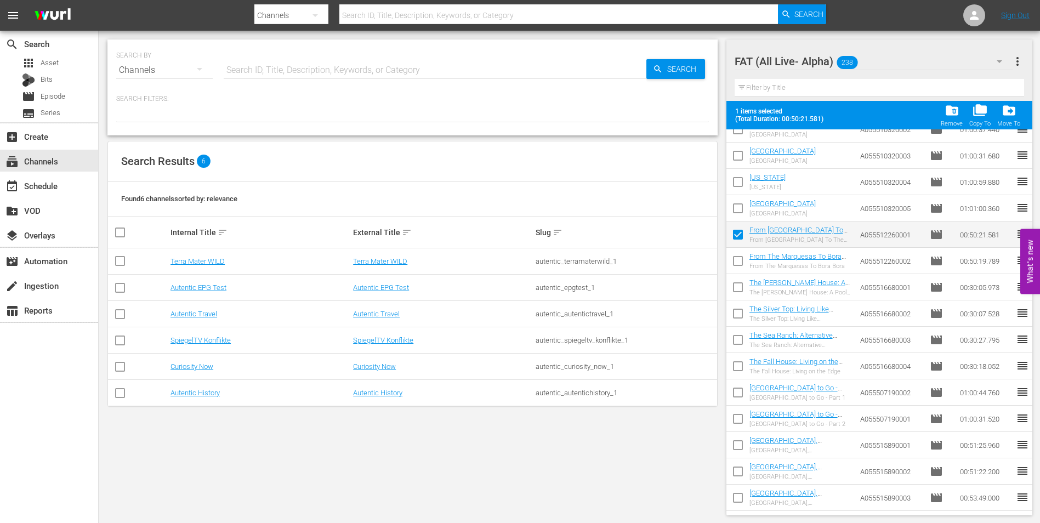
click at [738, 262] on input "checkbox" at bounding box center [738, 263] width 23 height 23
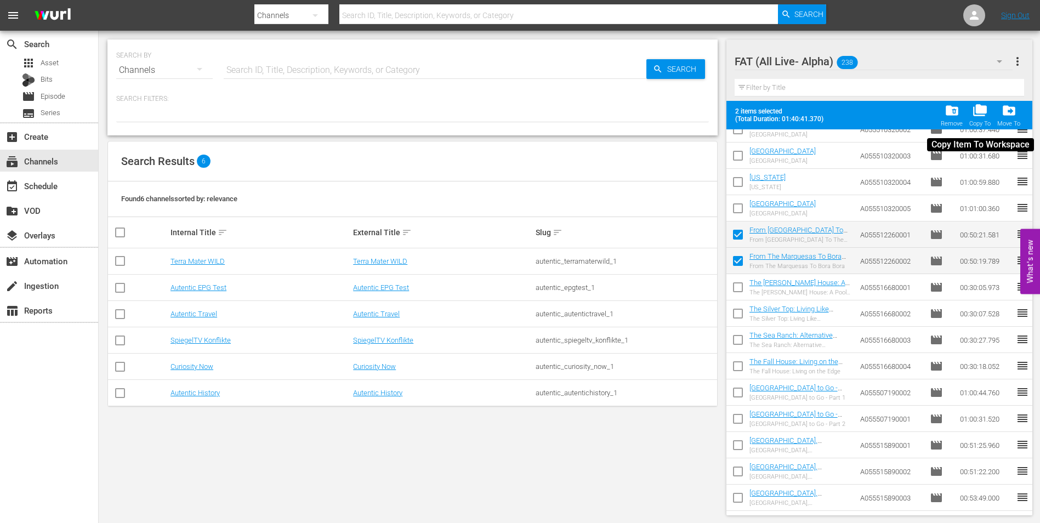
click at [976, 119] on div "folder_copy Copy To" at bounding box center [980, 115] width 21 height 24
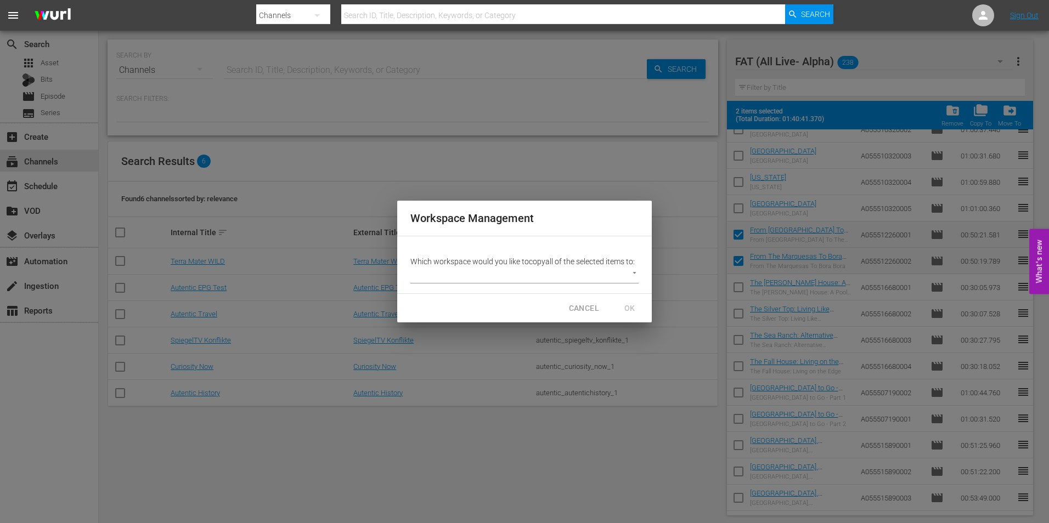
click at [493, 287] on div "Which workspace would you like to copy all of the selected items to: ​" at bounding box center [524, 264] width 254 height 57
click at [493, 281] on body "menu Search By Channels Search ID, Title, Description, Keywords, or Category Se…" at bounding box center [524, 261] width 1049 height 523
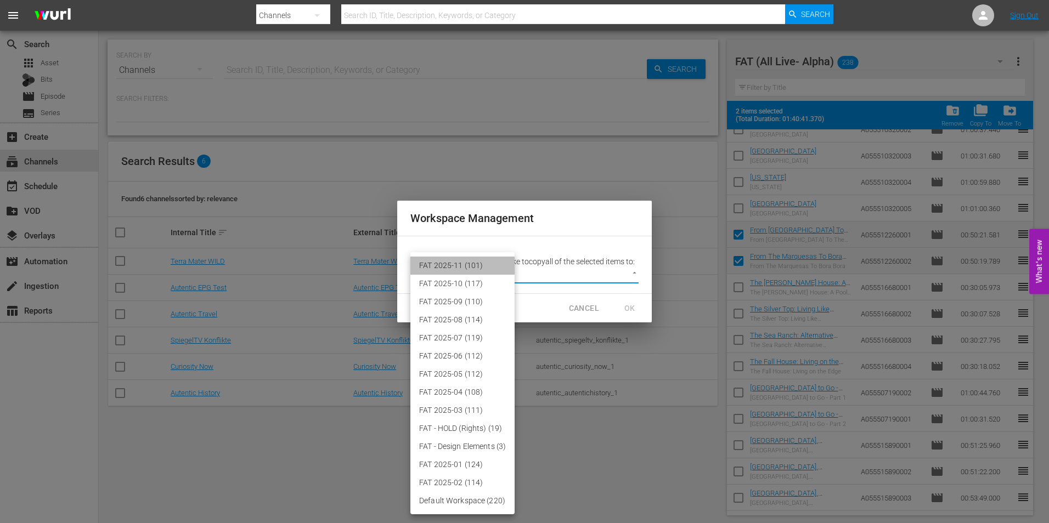
click at [494, 268] on li "FAT 2025-11 (101)" at bounding box center [462, 266] width 104 height 18
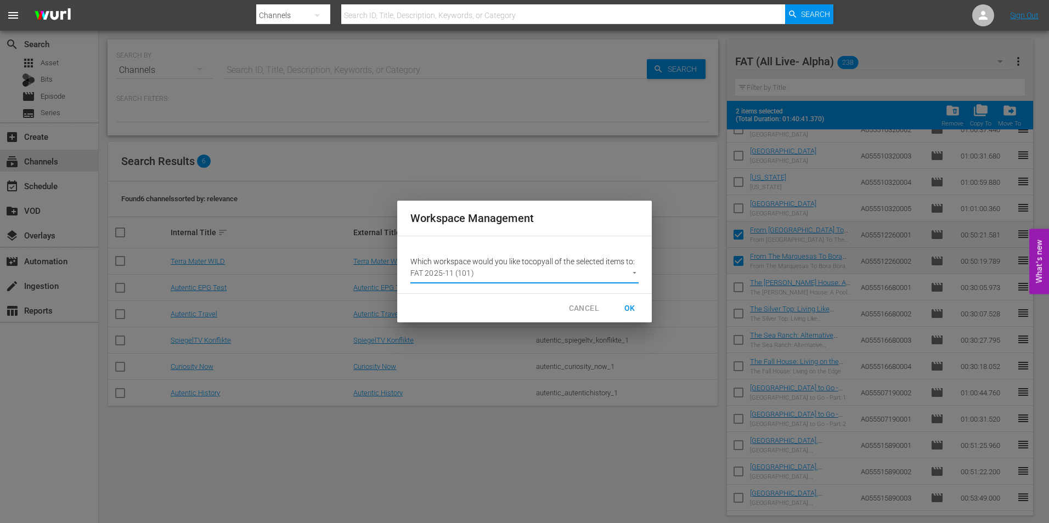
click at [632, 306] on span "OK" at bounding box center [630, 309] width 18 height 14
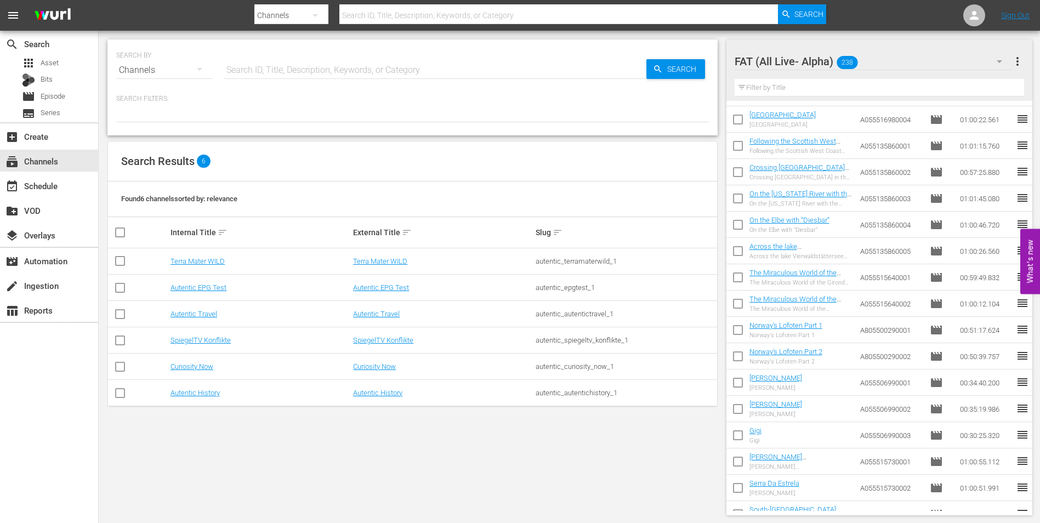
scroll to position [4236, 0]
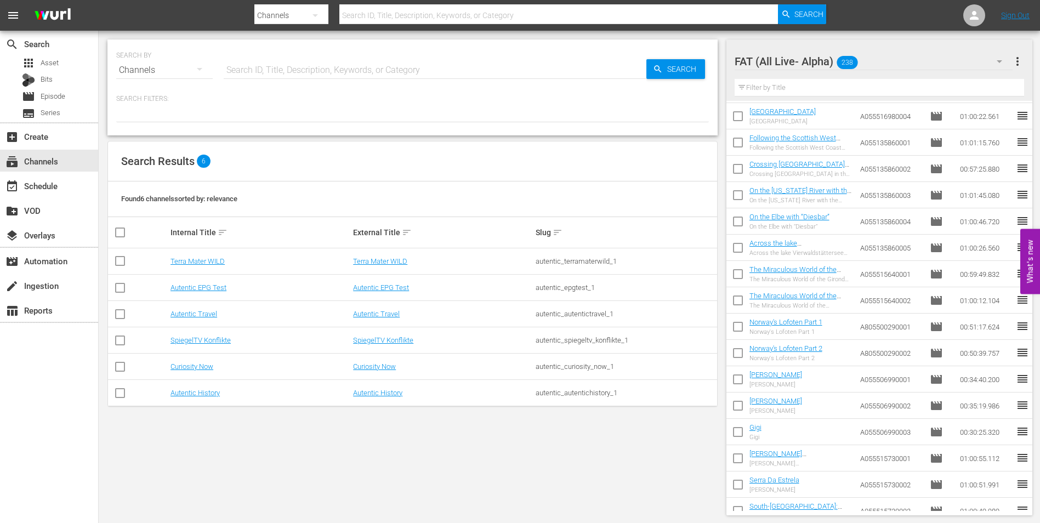
click at [742, 332] on input "checkbox" at bounding box center [738, 329] width 23 height 23
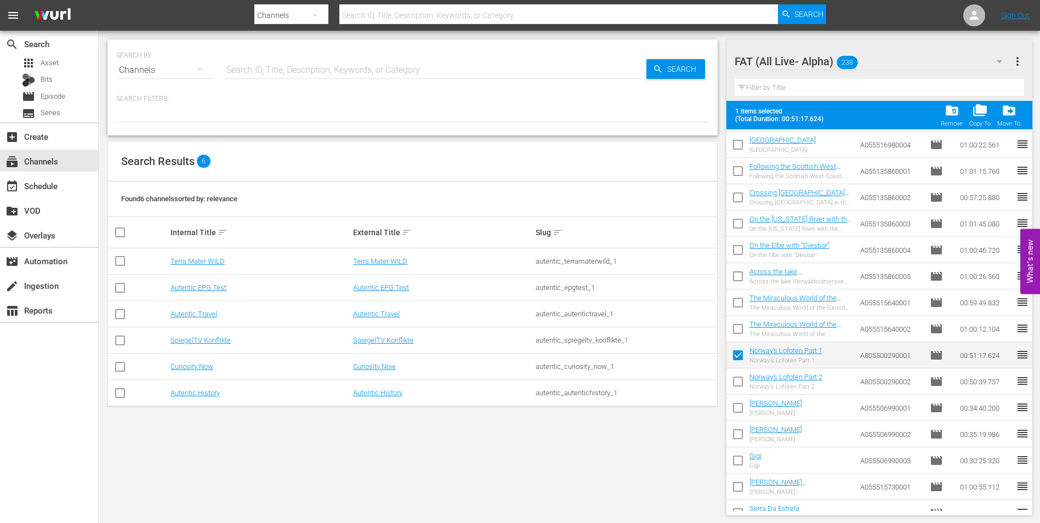
click at [738, 377] on input "checkbox" at bounding box center [738, 383] width 23 height 23
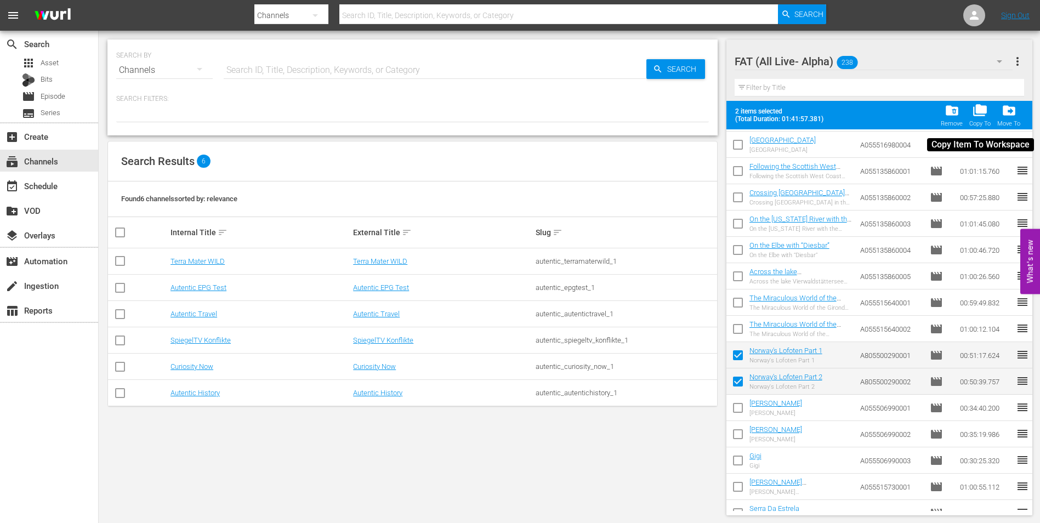
click at [979, 117] on span "folder_copy" at bounding box center [980, 110] width 15 height 15
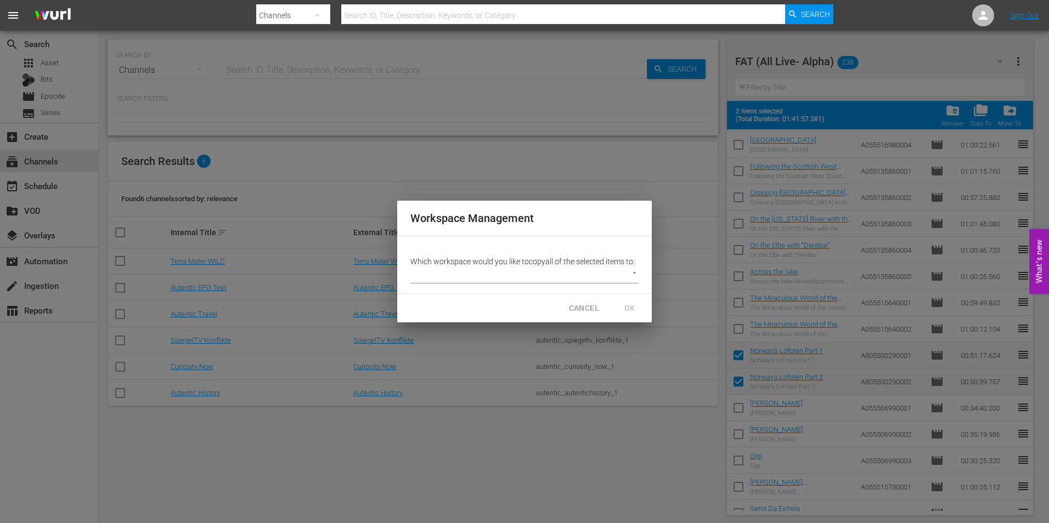
click at [521, 271] on body "menu Search By Channels Search ID, Title, Description, Keywords, or Category Se…" at bounding box center [524, 261] width 1049 height 523
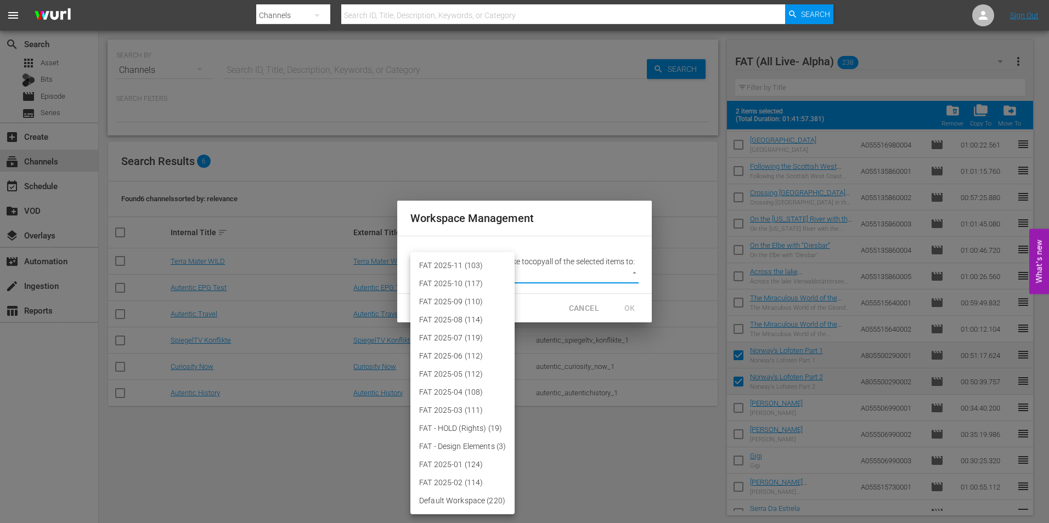
click at [501, 262] on li "FAT 2025-11 (103)" at bounding box center [462, 266] width 104 height 18
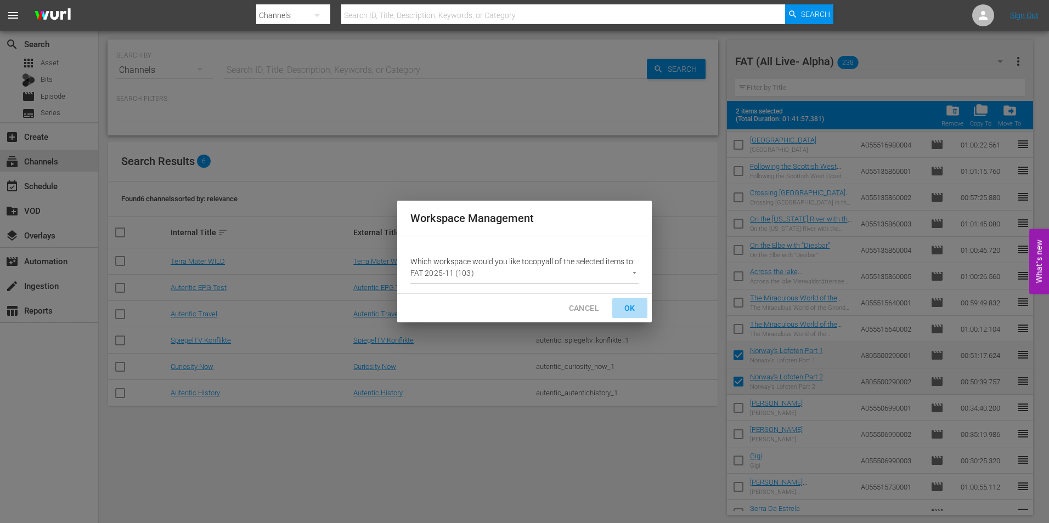
click at [631, 308] on span "OK" at bounding box center [630, 309] width 18 height 14
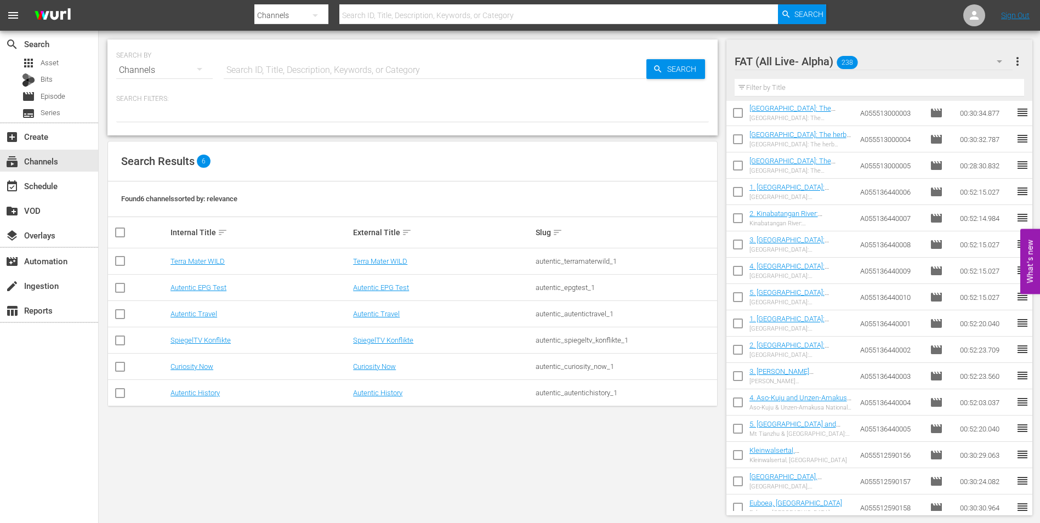
scroll to position [1275, 0]
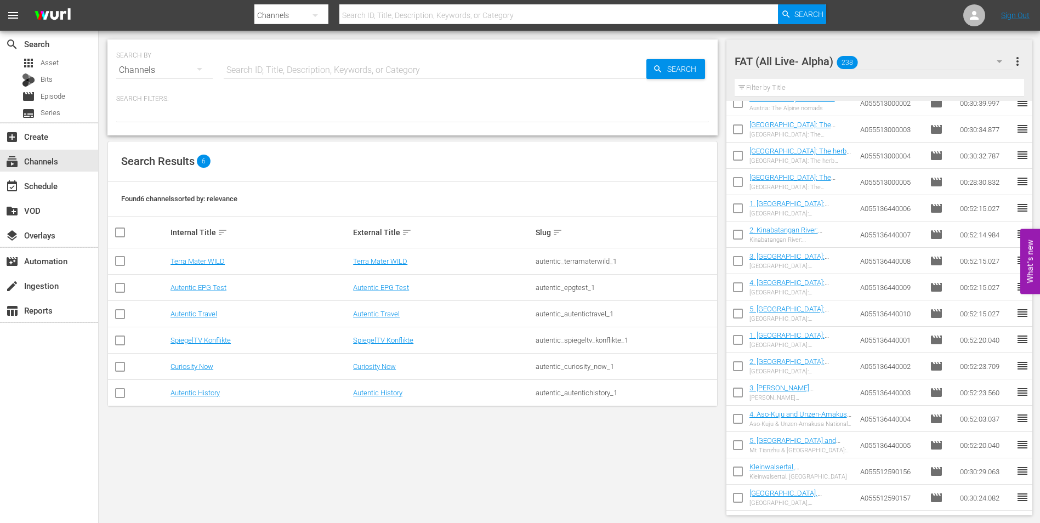
click at [738, 207] on input "checkbox" at bounding box center [738, 210] width 23 height 23
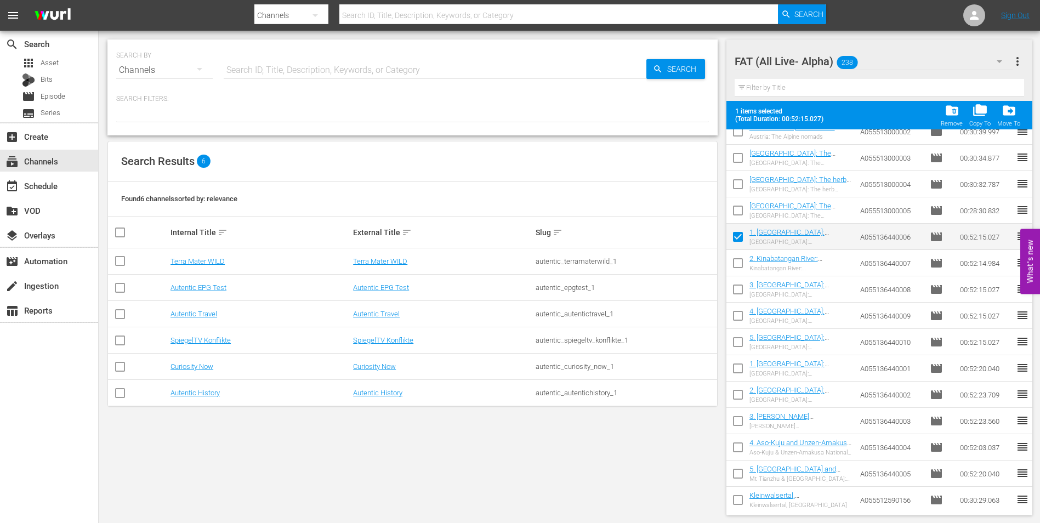
click at [739, 257] on input "checkbox" at bounding box center [738, 265] width 23 height 23
click at [739, 288] on input "checkbox" at bounding box center [738, 291] width 23 height 23
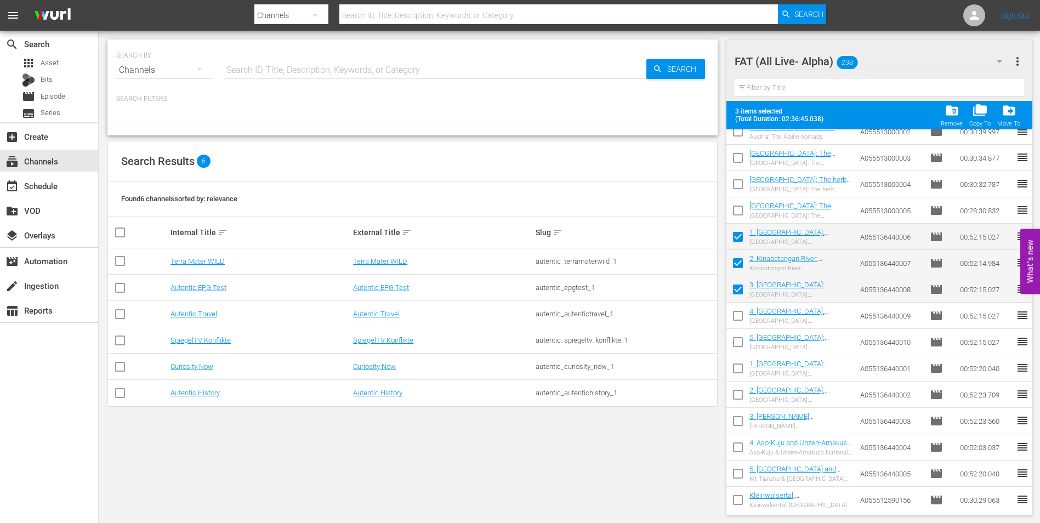
click at [740, 319] on input "checkbox" at bounding box center [738, 318] width 23 height 23
click at [739, 336] on input "checkbox" at bounding box center [738, 344] width 23 height 23
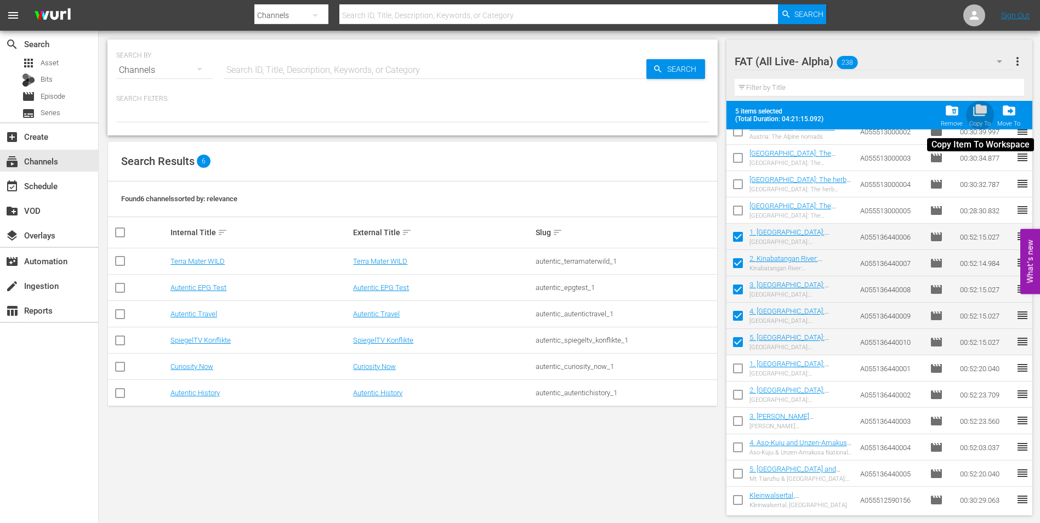
click at [977, 115] on span "folder_copy" at bounding box center [980, 110] width 15 height 15
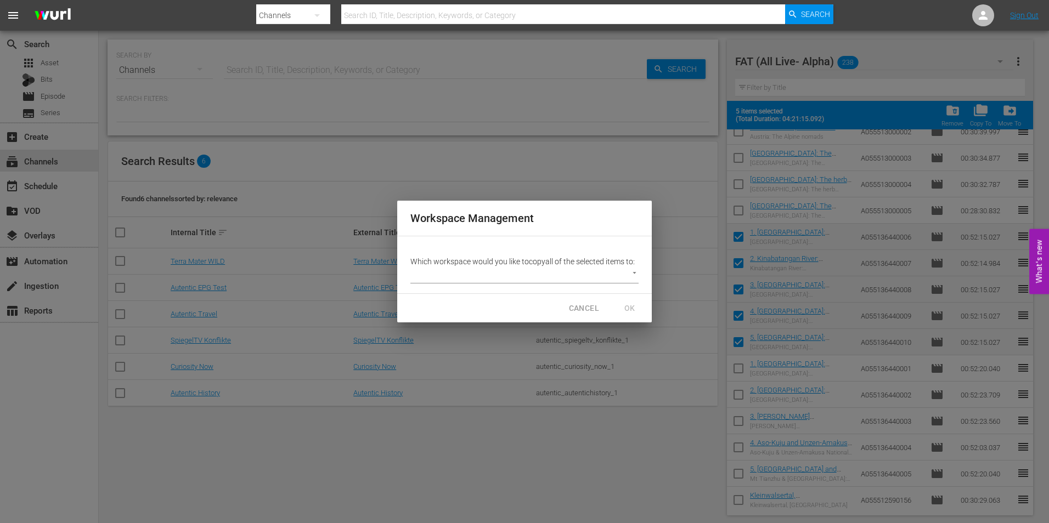
click at [498, 277] on body "menu Search By Channels Search ID, Title, Description, Keywords, or Category Se…" at bounding box center [524, 261] width 1049 height 523
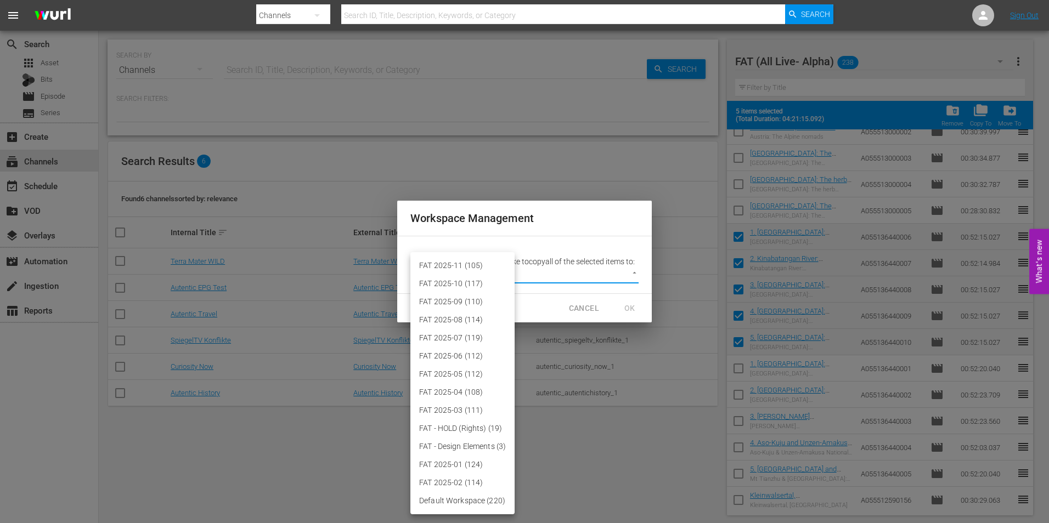
click at [492, 272] on li "FAT 2025-11 (105)" at bounding box center [462, 266] width 104 height 18
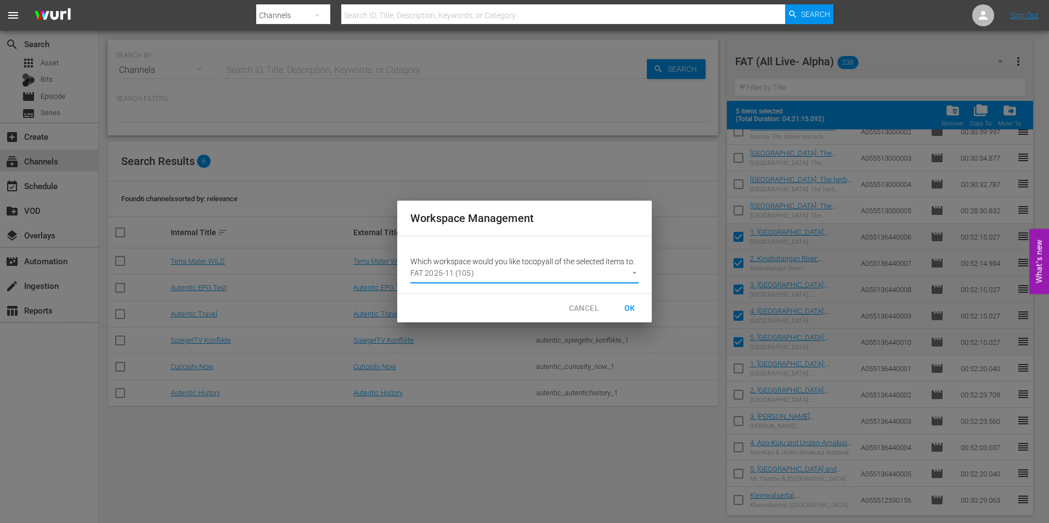
click at [631, 304] on span "OK" at bounding box center [630, 309] width 18 height 14
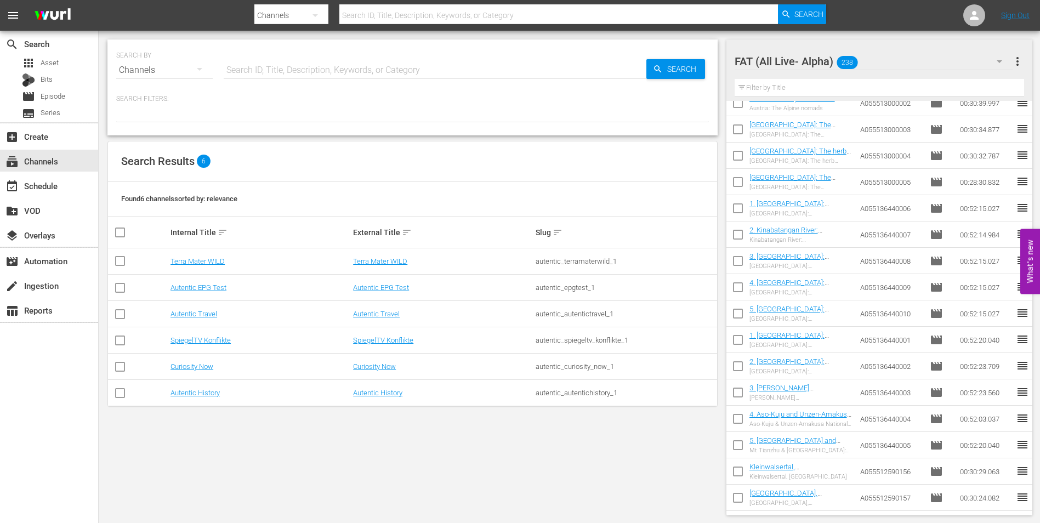
click at [1002, 64] on icon "button" at bounding box center [999, 61] width 13 height 13
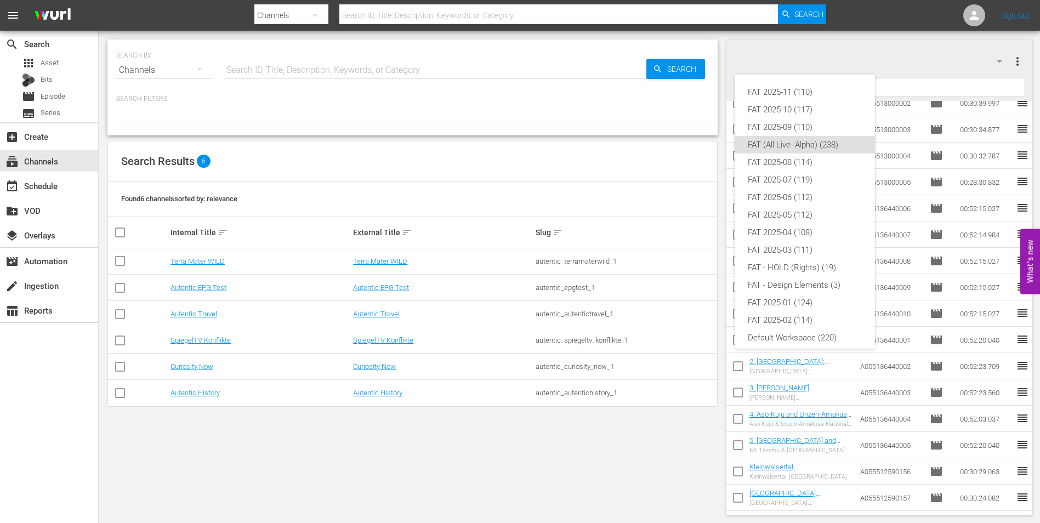
scroll to position [7, 0]
click at [944, 56] on div "FAT 2025-11 (110) FAT 2025-10 (117) FAT 2025-09 (110) FAT (All Live- Alpha) (23…" at bounding box center [520, 261] width 1040 height 523
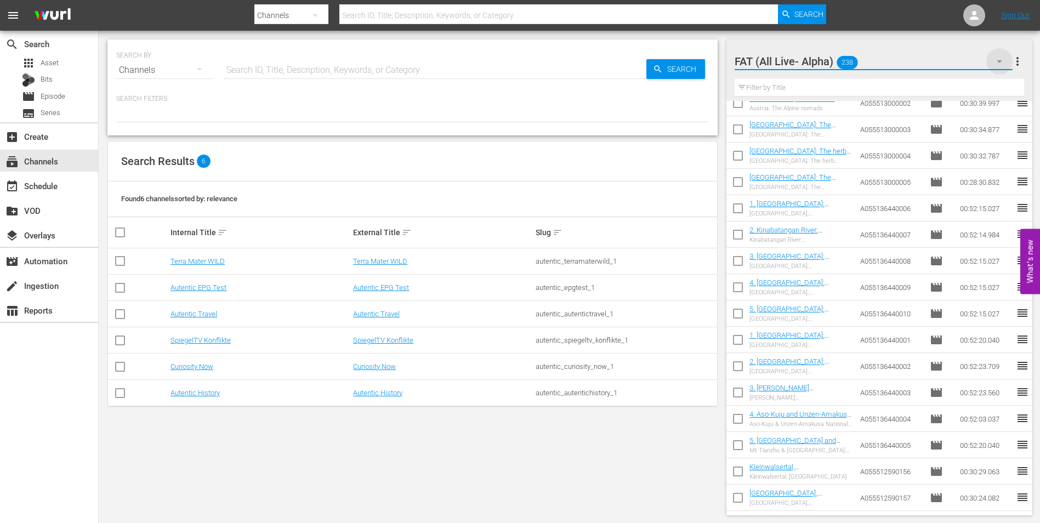
click at [998, 57] on icon "button" at bounding box center [999, 61] width 13 height 13
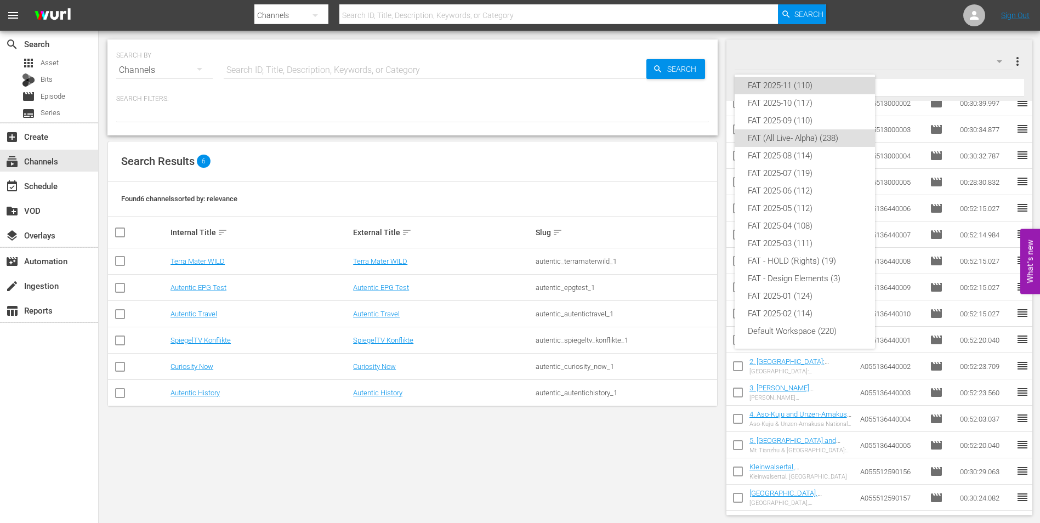
click at [807, 89] on div "FAT 2025-11 (110)" at bounding box center [805, 86] width 114 height 18
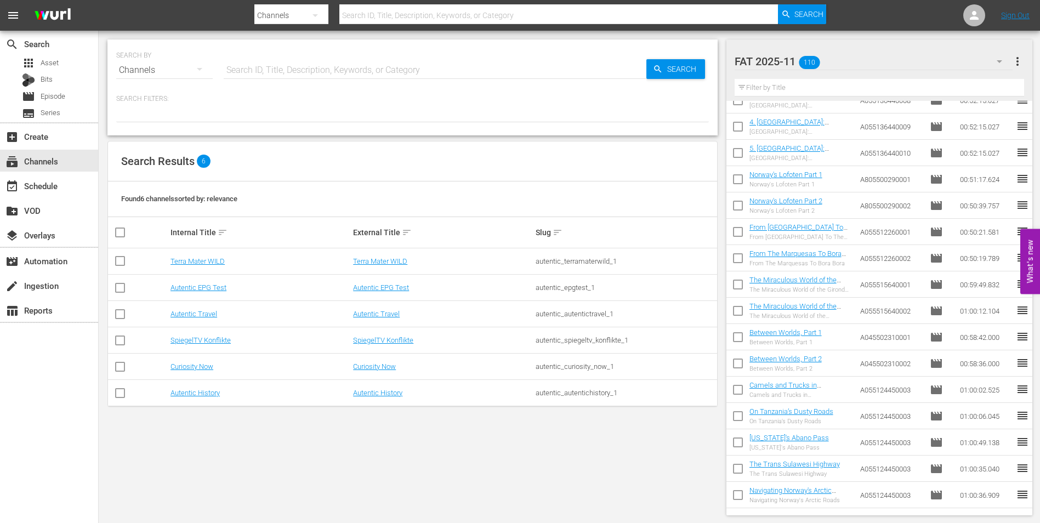
scroll to position [110, 0]
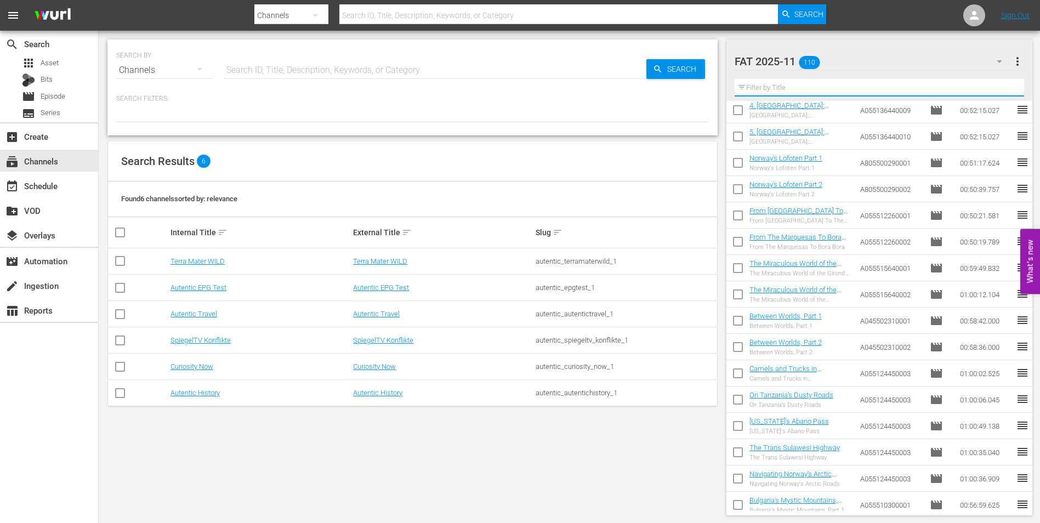
click at [779, 87] on input "text" at bounding box center [880, 88] width 290 height 18
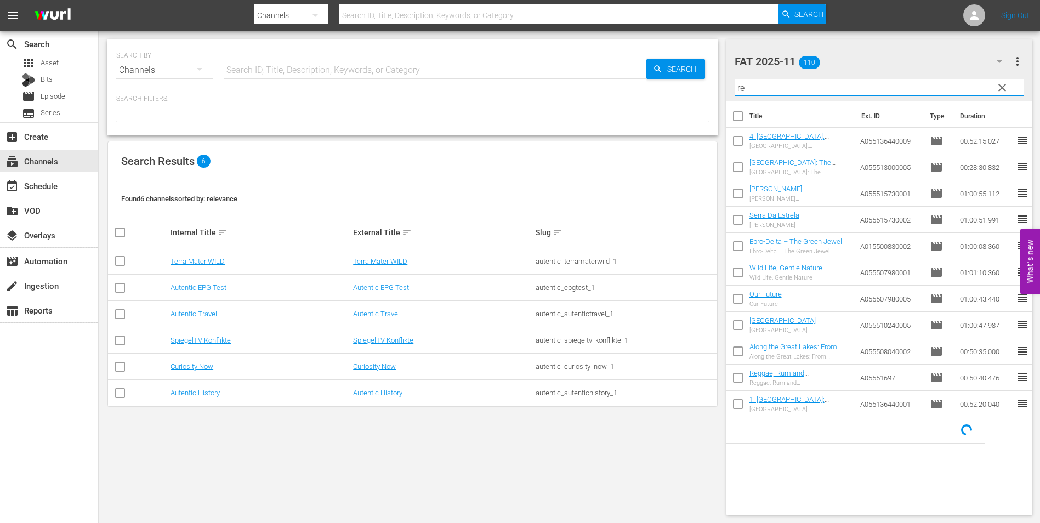
scroll to position [0, 0]
type input "r"
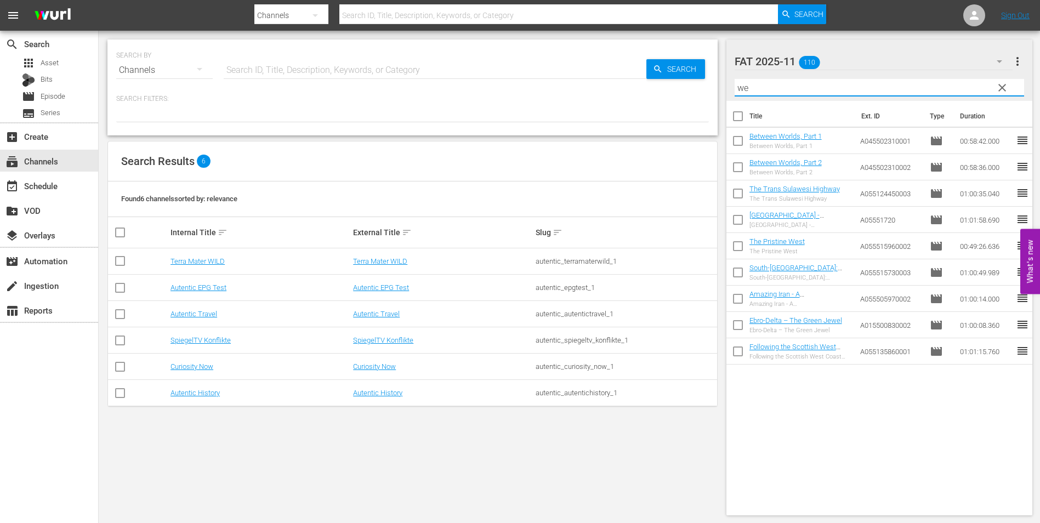
type input "w"
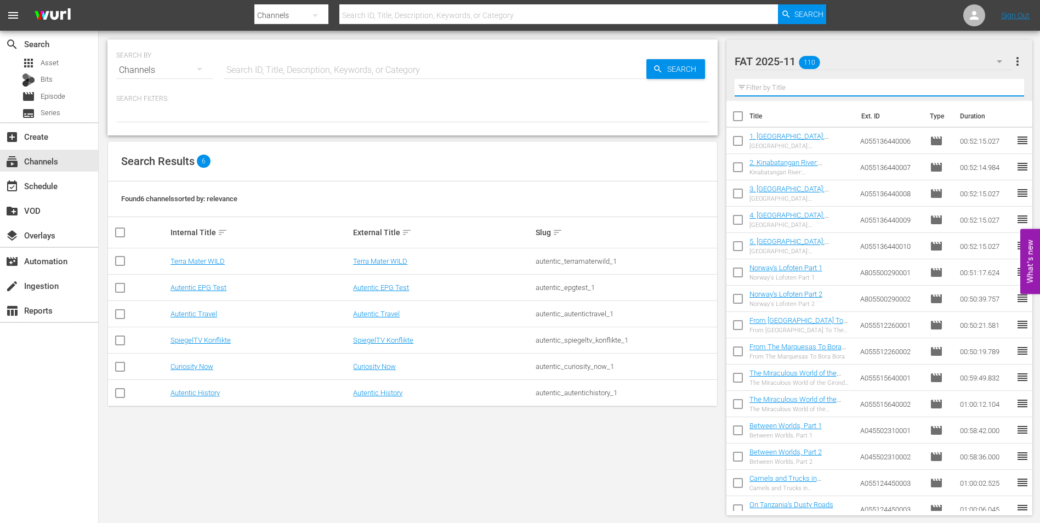
click at [780, 56] on div at bounding box center [783, 61] width 97 height 27
click at [678, 103] on p "Search Filters:" at bounding box center [412, 98] width 593 height 9
click at [996, 56] on icon "button" at bounding box center [999, 61] width 13 height 13
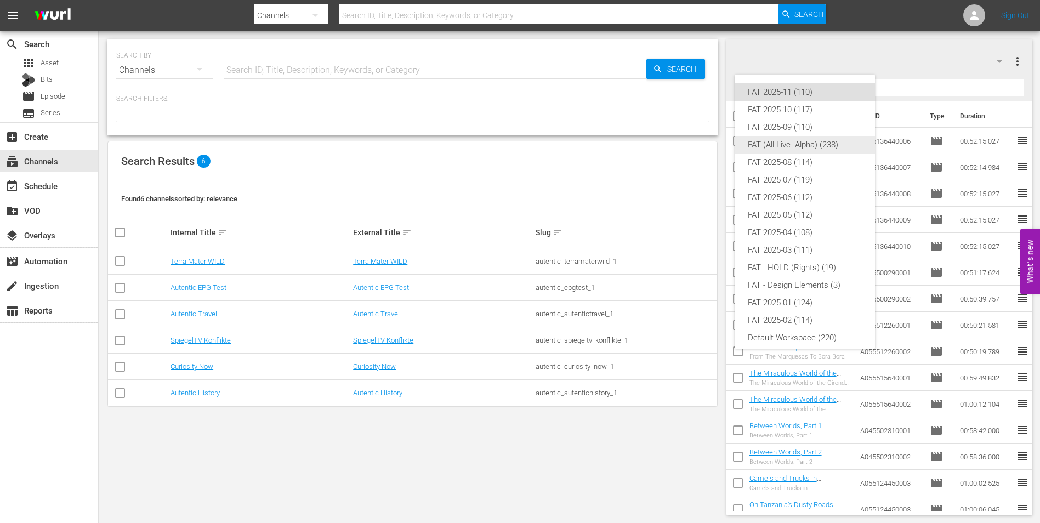
click at [823, 145] on div "FAT (All Live- Alpha) (238)" at bounding box center [805, 145] width 114 height 18
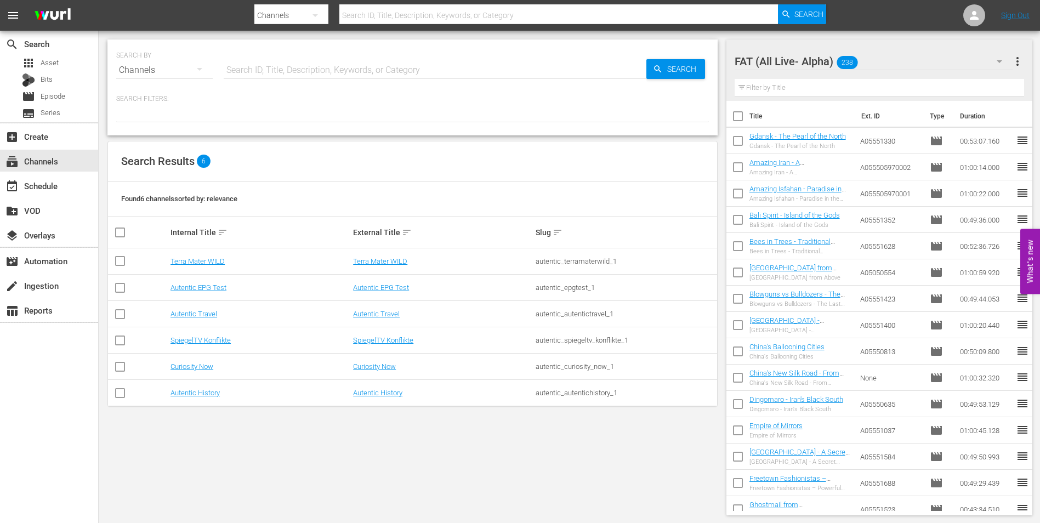
click at [784, 86] on input "text" at bounding box center [880, 88] width 290 height 18
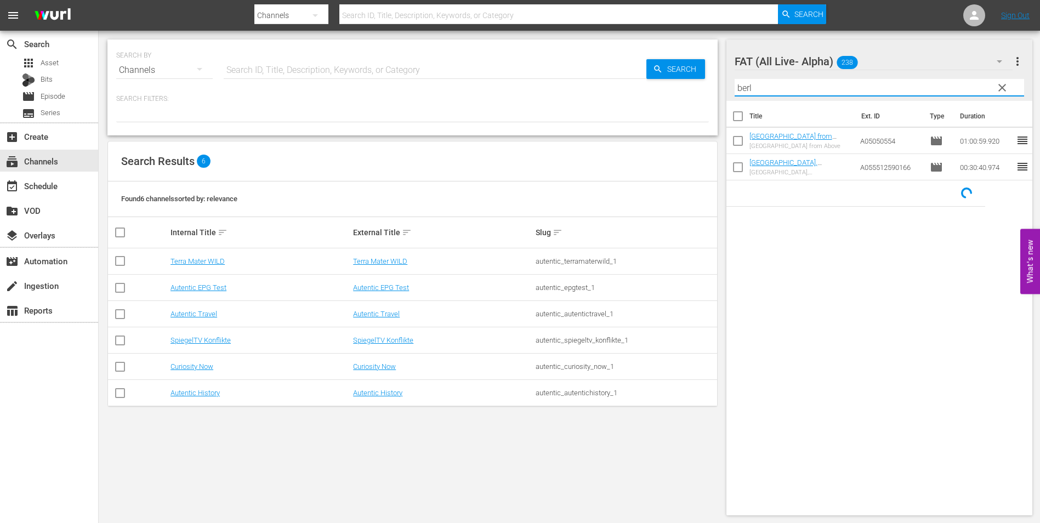
type input "berl"
click at [741, 145] on input "checkbox" at bounding box center [738, 143] width 23 height 23
checkbox input "true"
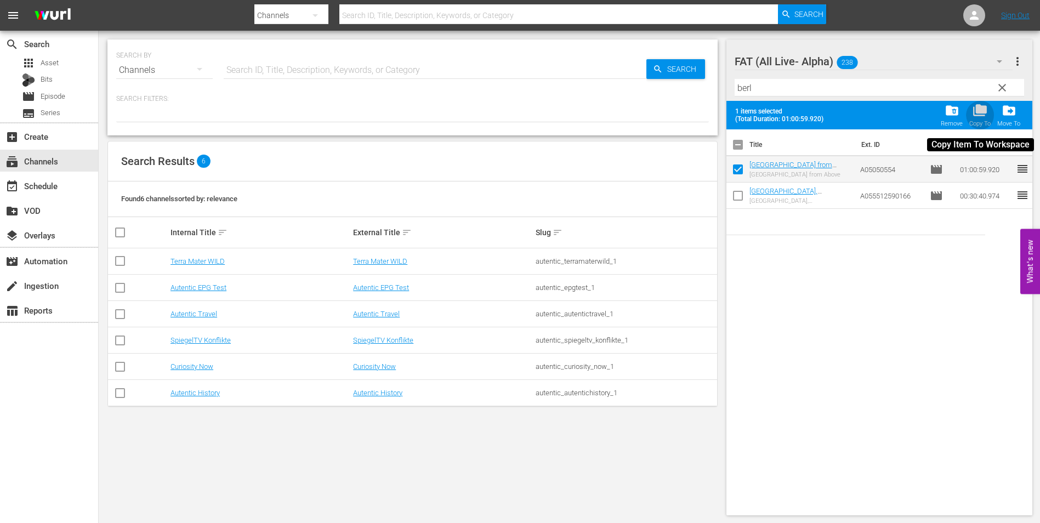
click at [985, 112] on span "folder_copy" at bounding box center [980, 110] width 15 height 15
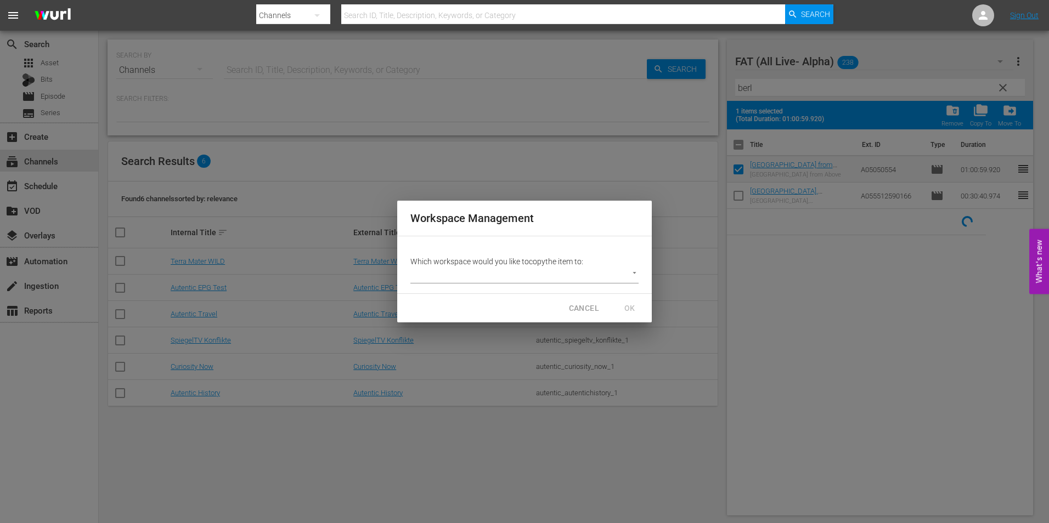
click at [544, 275] on body "menu Search By Channels Search ID, Title, Description, Keywords, or Category Se…" at bounding box center [524, 261] width 1049 height 523
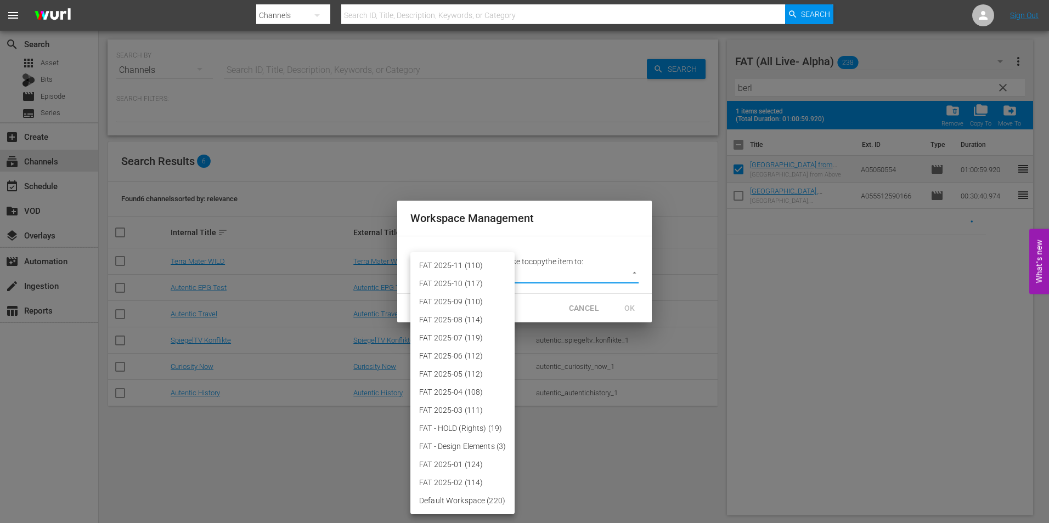
click at [488, 263] on li "FAT 2025-11 (110)" at bounding box center [462, 266] width 104 height 18
type input "3864"
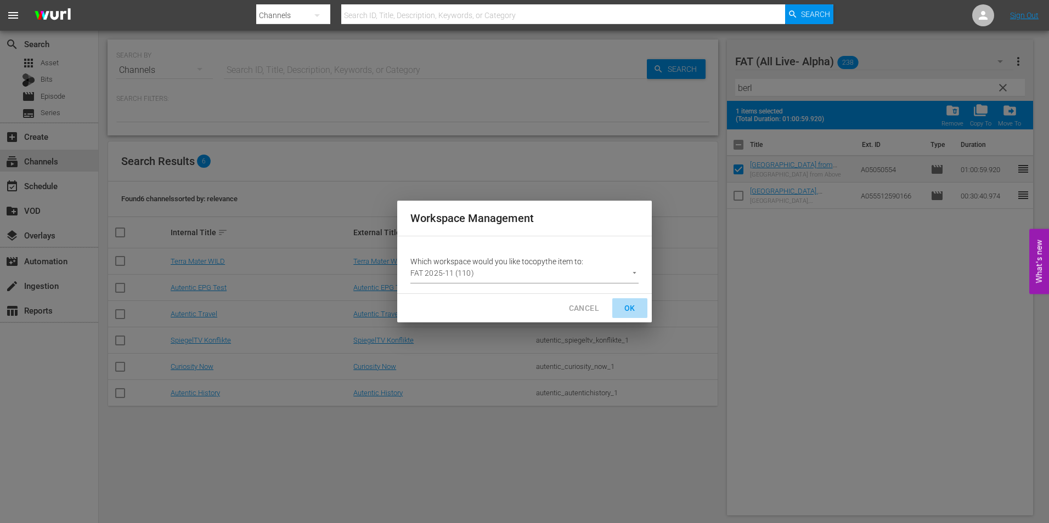
click at [631, 307] on span "OK" at bounding box center [630, 309] width 18 height 14
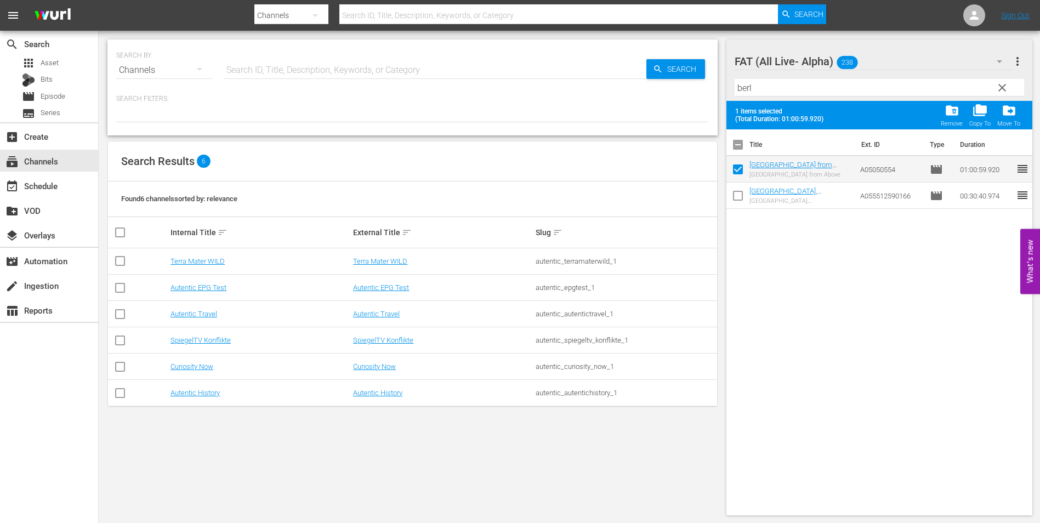
checkbox input "false"
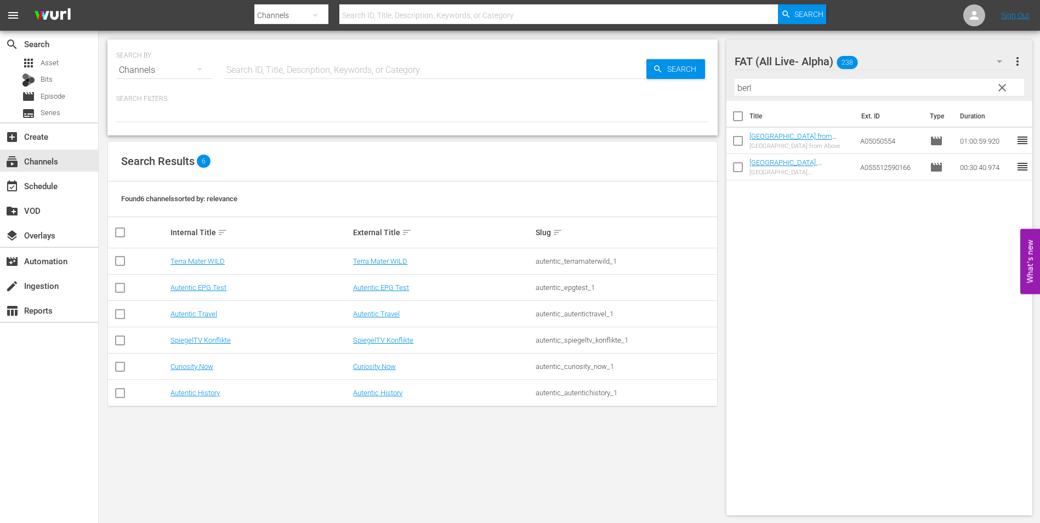
click at [1000, 83] on span "clear" at bounding box center [1002, 87] width 13 height 13
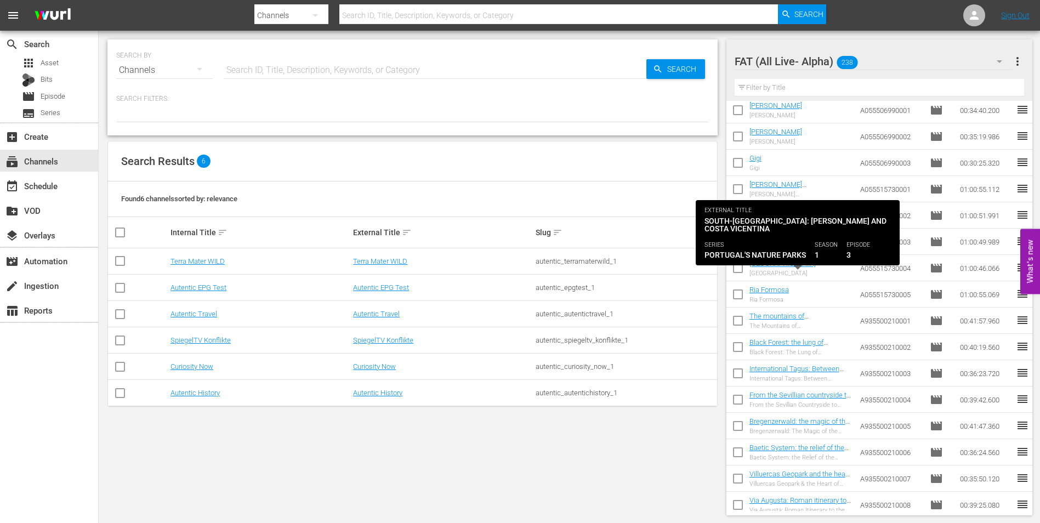
scroll to position [4456, 0]
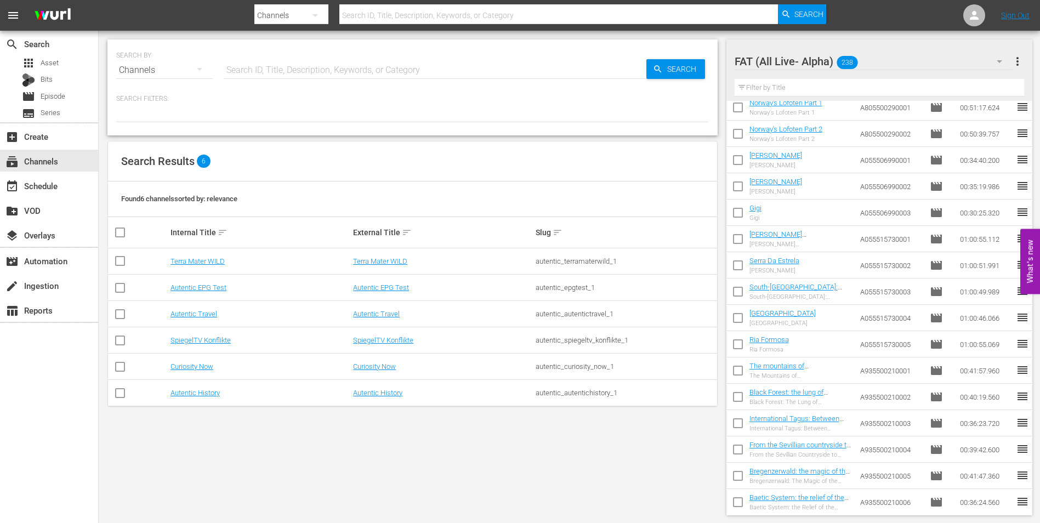
click at [743, 166] on input "checkbox" at bounding box center [738, 162] width 23 height 23
checkbox input "true"
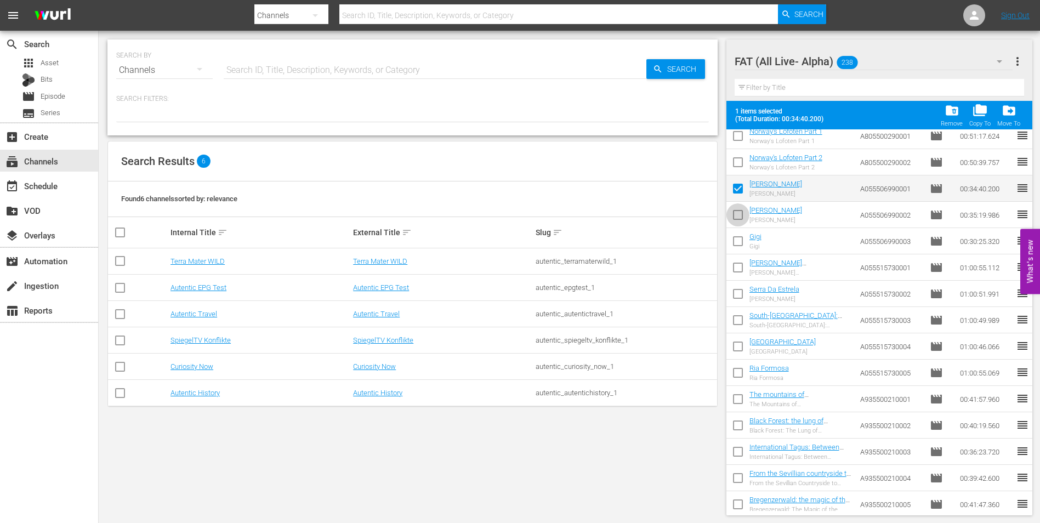
click at [736, 216] on input "checkbox" at bounding box center [738, 217] width 23 height 23
checkbox input "true"
click at [739, 242] on input "checkbox" at bounding box center [738, 243] width 23 height 23
checkbox input "true"
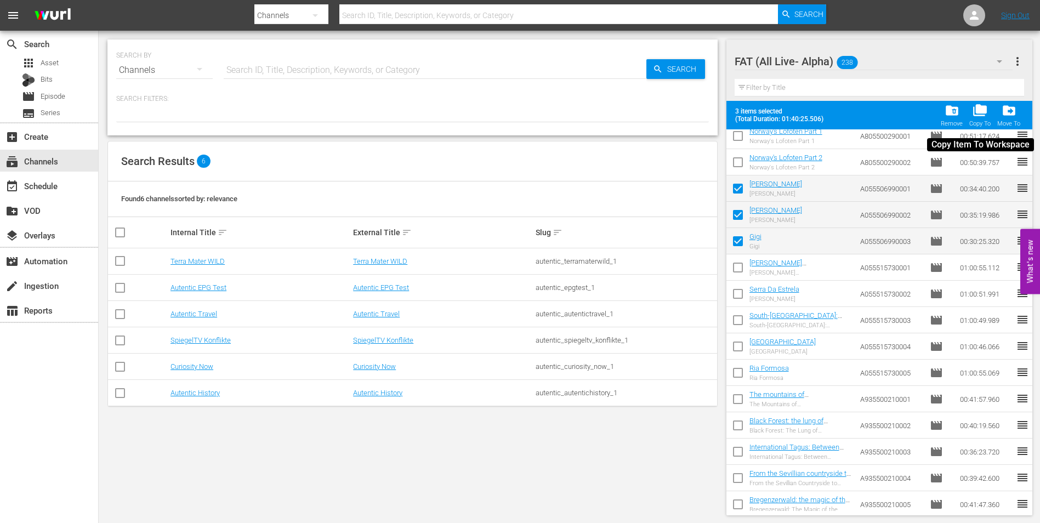
click at [979, 117] on span "folder_copy" at bounding box center [980, 110] width 15 height 15
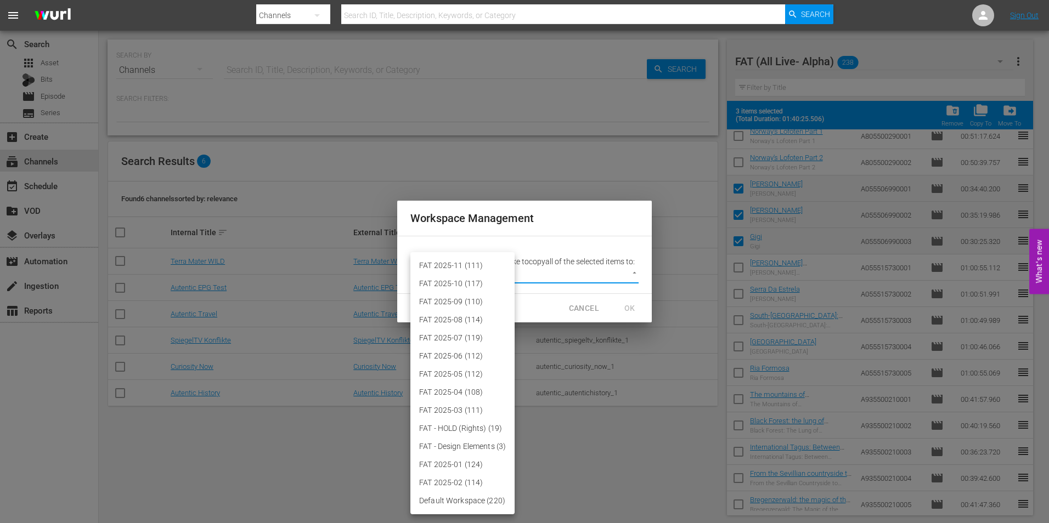
click at [541, 280] on body "menu Search By Channels Search ID, Title, Description, Keywords, or Category Se…" at bounding box center [524, 261] width 1049 height 523
click at [497, 267] on li "FAT 2025-11 (111)" at bounding box center [462, 266] width 104 height 18
type input "3864"
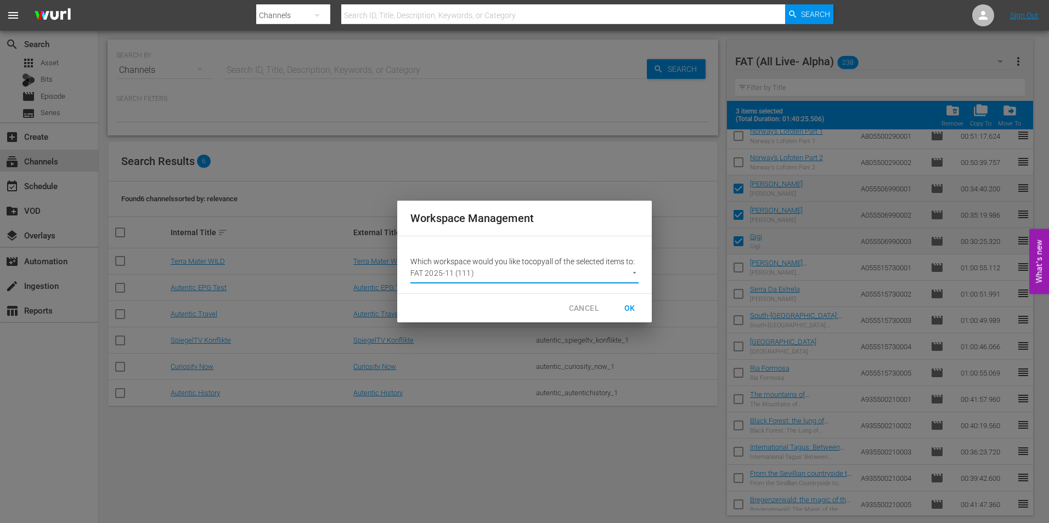
click at [630, 308] on span "OK" at bounding box center [630, 309] width 18 height 14
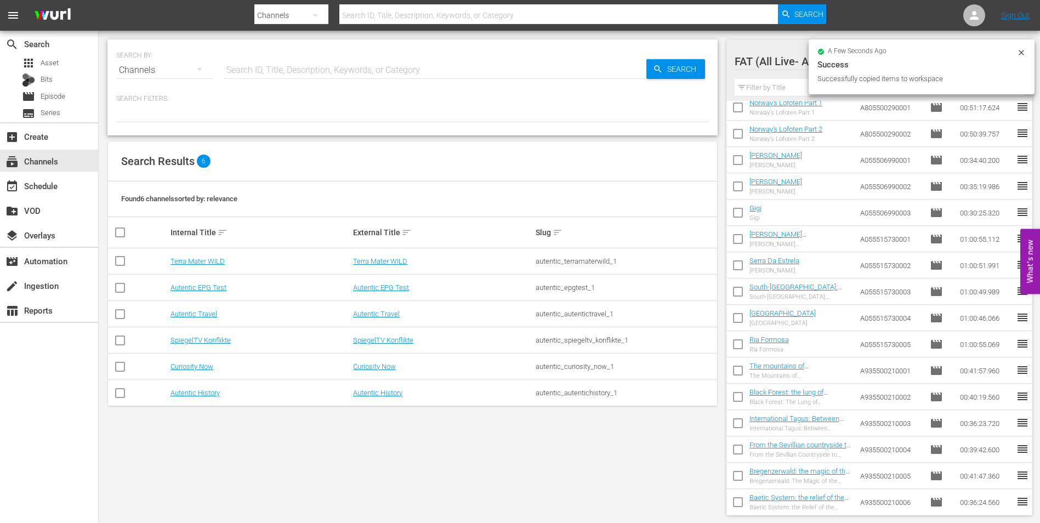
checkbox input "false"
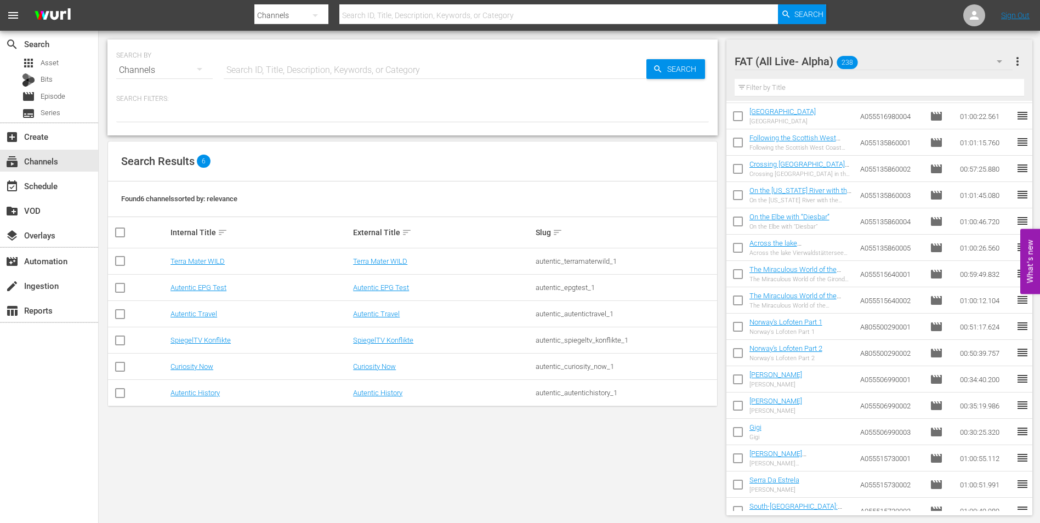
scroll to position [0, 0]
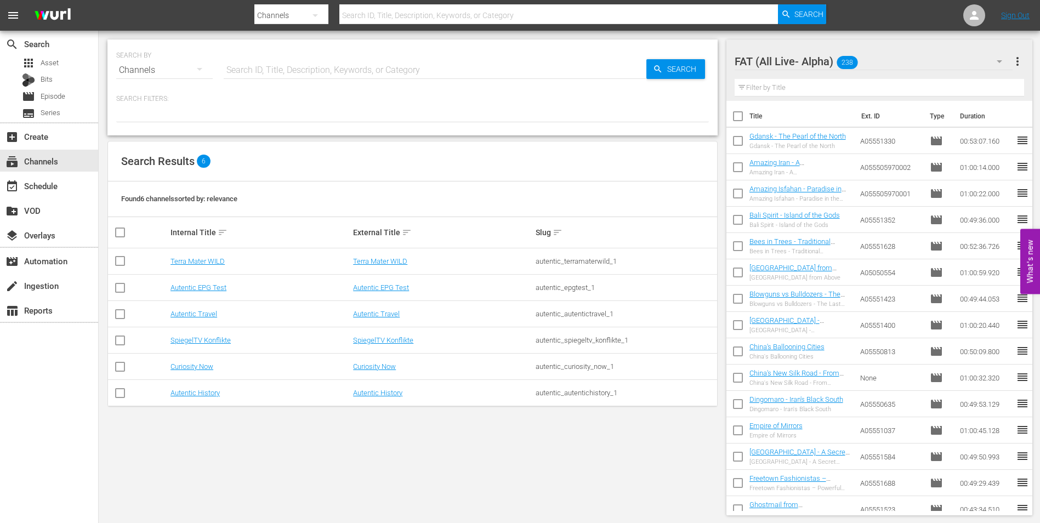
click at [813, 65] on div at bounding box center [795, 61] width 121 height 27
click at [650, 115] on div at bounding box center [412, 113] width 593 height 19
click at [1000, 58] on icon "button" at bounding box center [999, 61] width 13 height 13
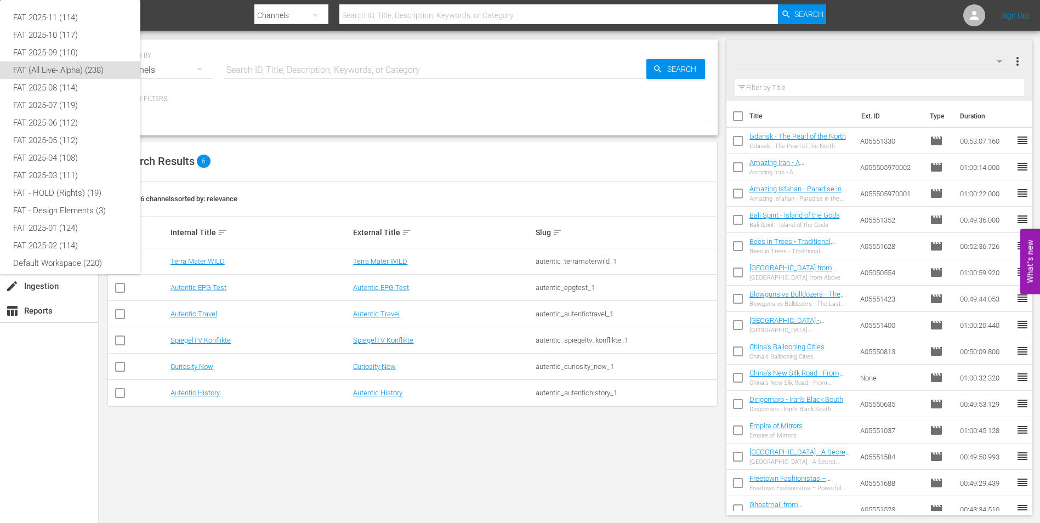
scroll to position [7, 0]
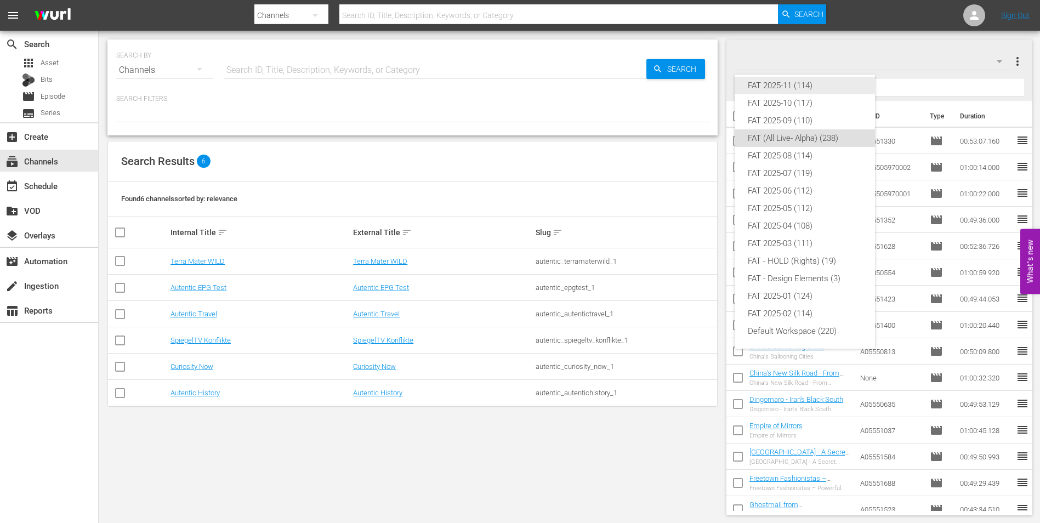
click at [824, 90] on div "FAT 2025-11 (114)" at bounding box center [805, 86] width 114 height 18
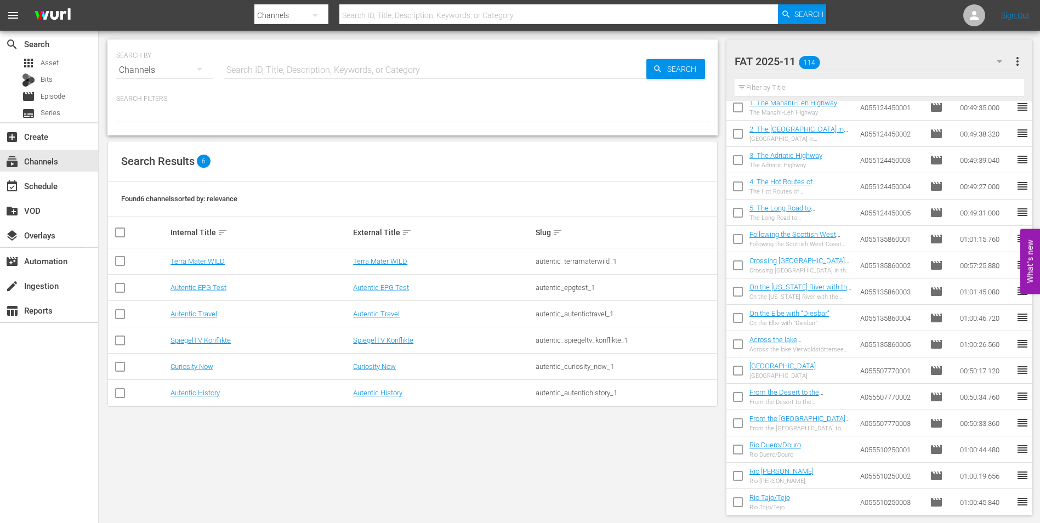
scroll to position [2617, 0]
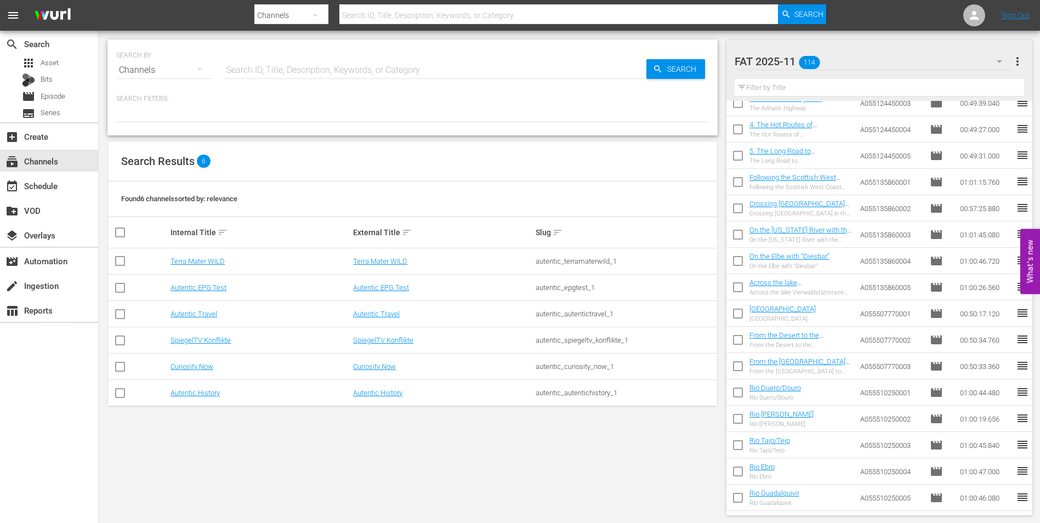
drag, startPoint x: 774, startPoint y: 119, endPoint x: 804, endPoint y: 502, distance: 384.0
copy div "Ext. ID Type Duration Adam Adam A055506990001 movie 00:34:40.200 reorder Steve …"
click at [995, 61] on icon "button" at bounding box center [999, 61] width 13 height 13
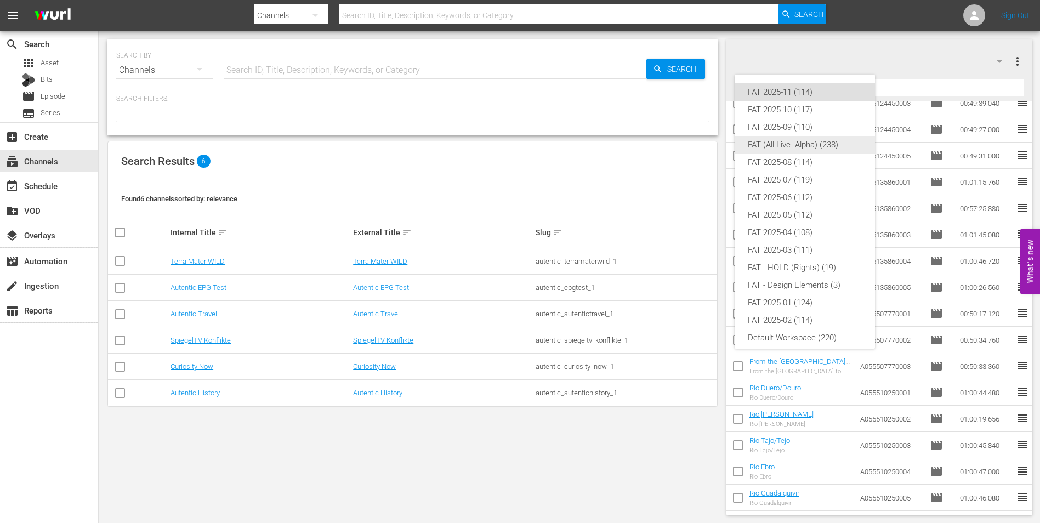
click at [820, 140] on div "FAT (All Live- Alpha) (238)" at bounding box center [805, 145] width 114 height 18
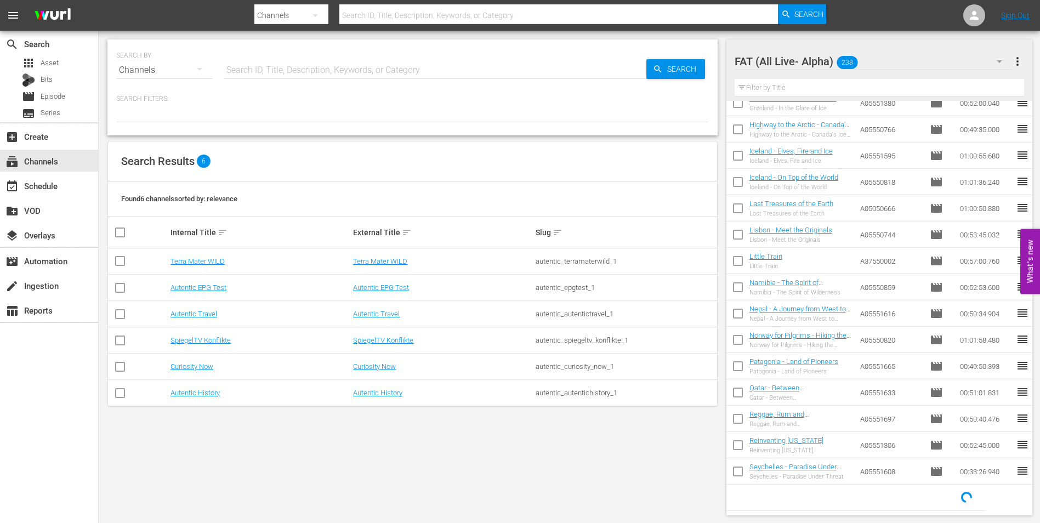
scroll to position [433, 0]
click at [819, 87] on input "text" at bounding box center [880, 88] width 290 height 18
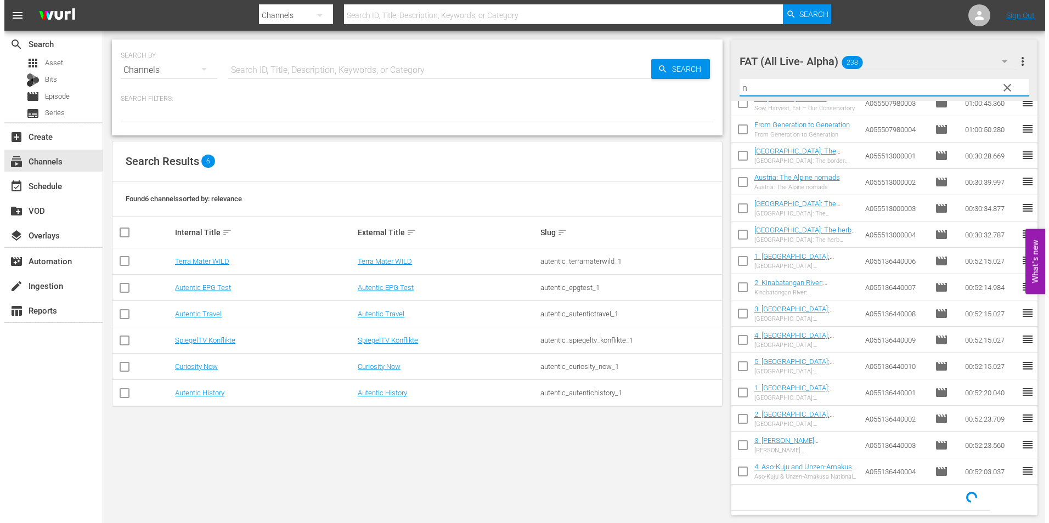
scroll to position [0, 0]
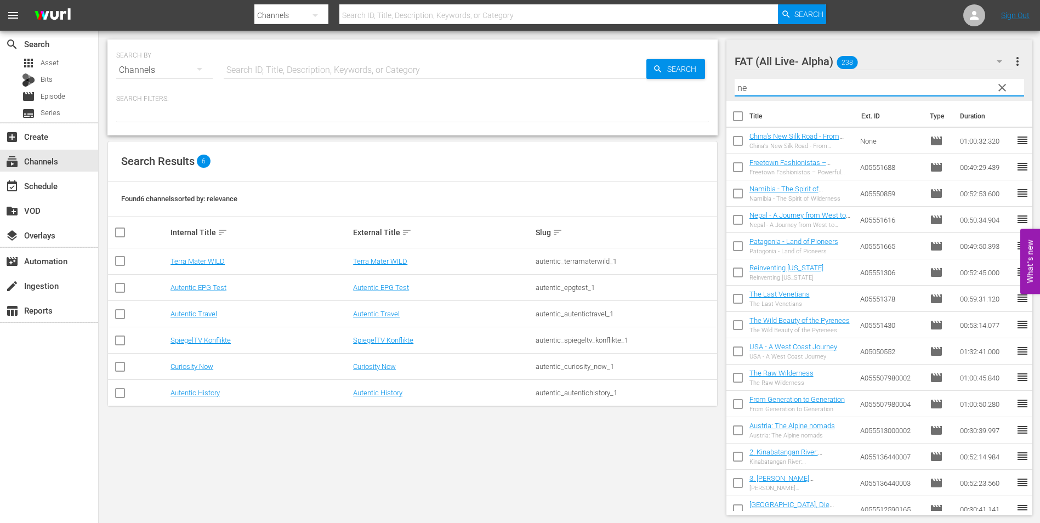
type input "n"
type input "t"
click at [785, 86] on input "text" at bounding box center [880, 88] width 290 height 18
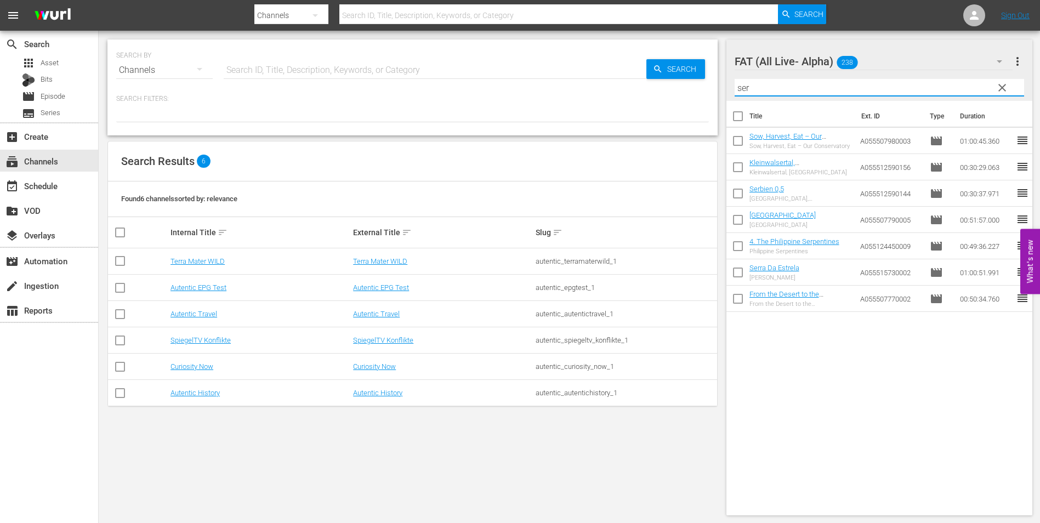
type input "ser"
click at [734, 187] on input "checkbox" at bounding box center [738, 195] width 23 height 23
checkbox input "true"
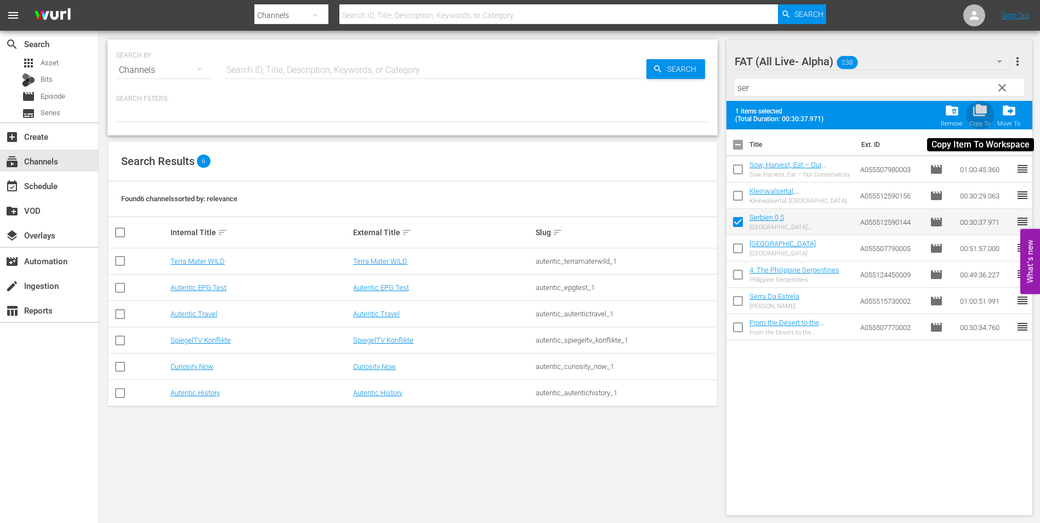
click at [984, 112] on span "folder_copy" at bounding box center [980, 110] width 15 height 15
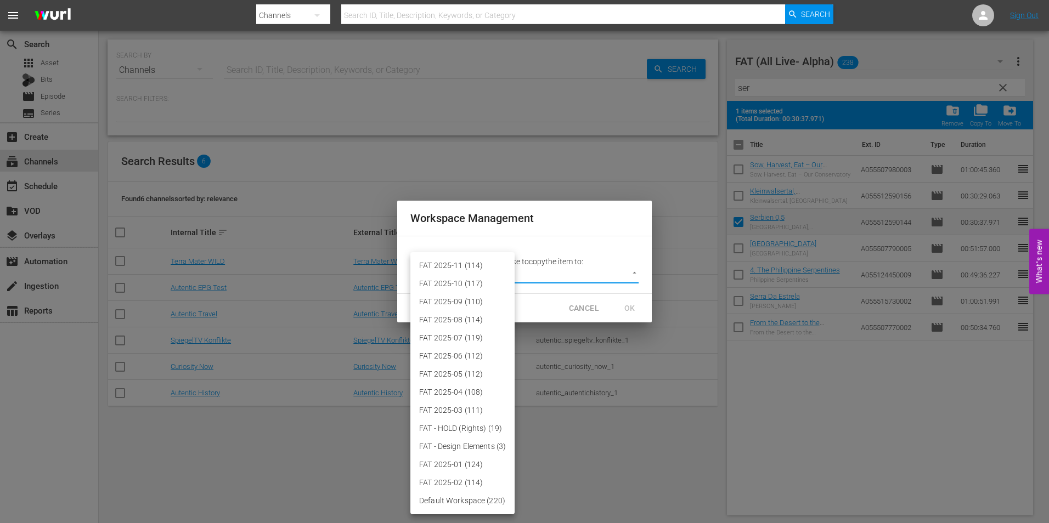
click at [515, 273] on body "menu Search By Channels Search ID, Title, Description, Keywords, or Category Se…" at bounding box center [524, 261] width 1049 height 523
click at [469, 268] on li "FAT 2025-11 (114)" at bounding box center [462, 266] width 104 height 18
type input "3864"
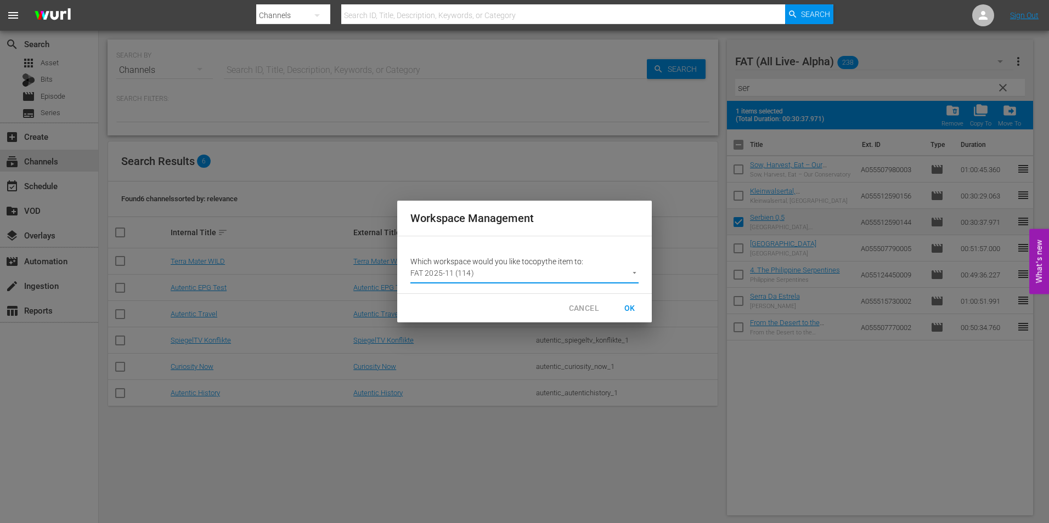
click at [629, 305] on span "OK" at bounding box center [630, 309] width 18 height 14
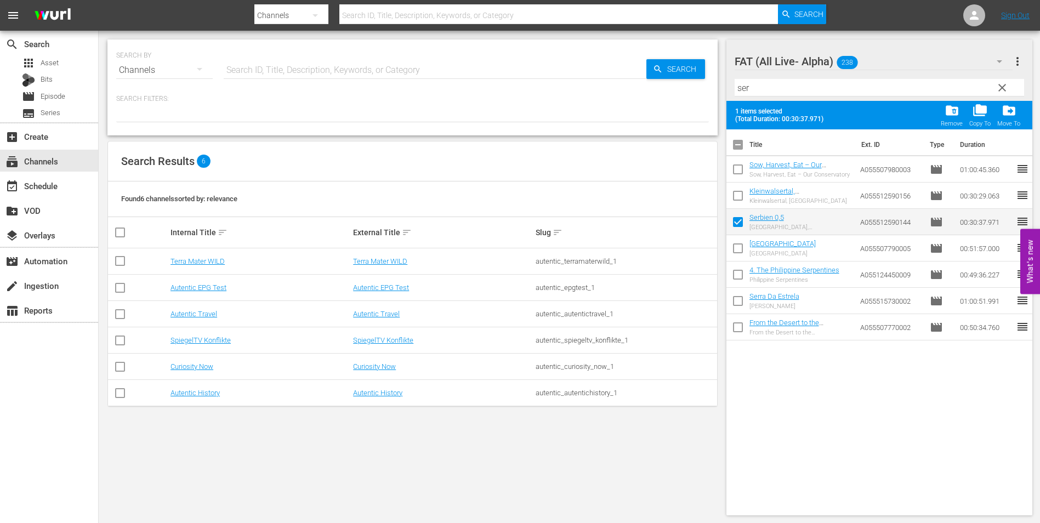
checkbox input "false"
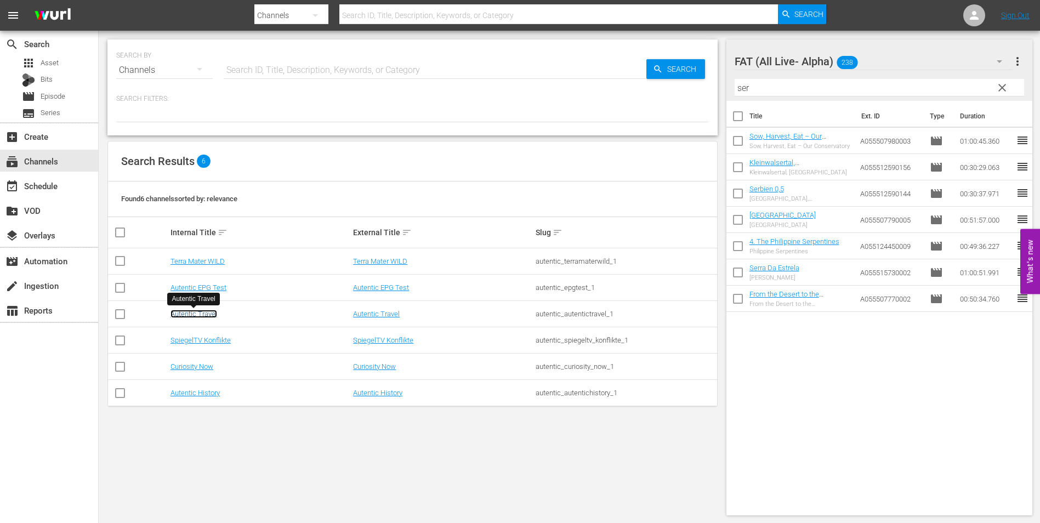
click at [197, 314] on link "Autentic Travel" at bounding box center [194, 314] width 47 height 8
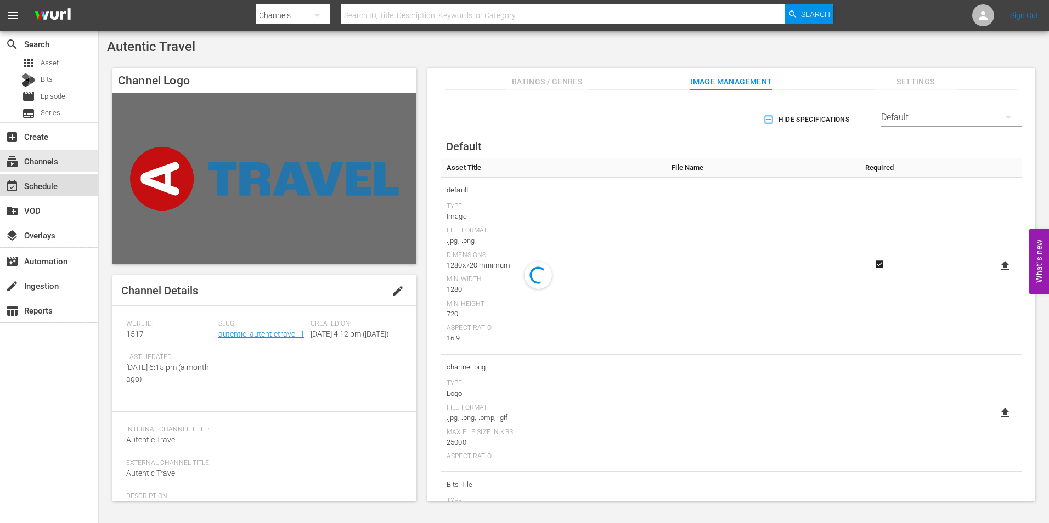
click at [43, 189] on div "event_available Schedule" at bounding box center [30, 184] width 61 height 10
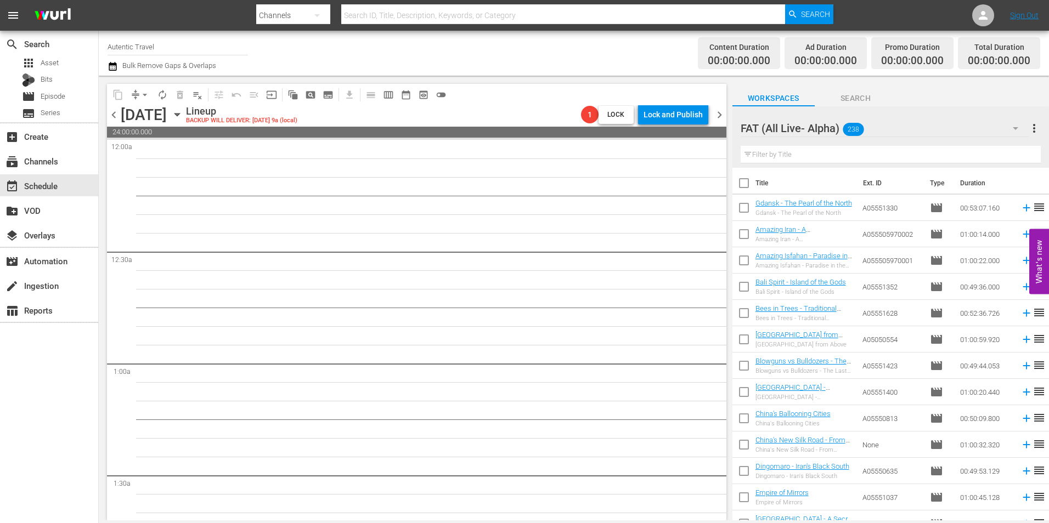
click at [835, 123] on div at bounding box center [800, 128] width 121 height 27
click at [1006, 88] on div "Workspaces Search" at bounding box center [890, 95] width 316 height 22
click at [1019, 124] on icon "button" at bounding box center [1014, 128] width 13 height 13
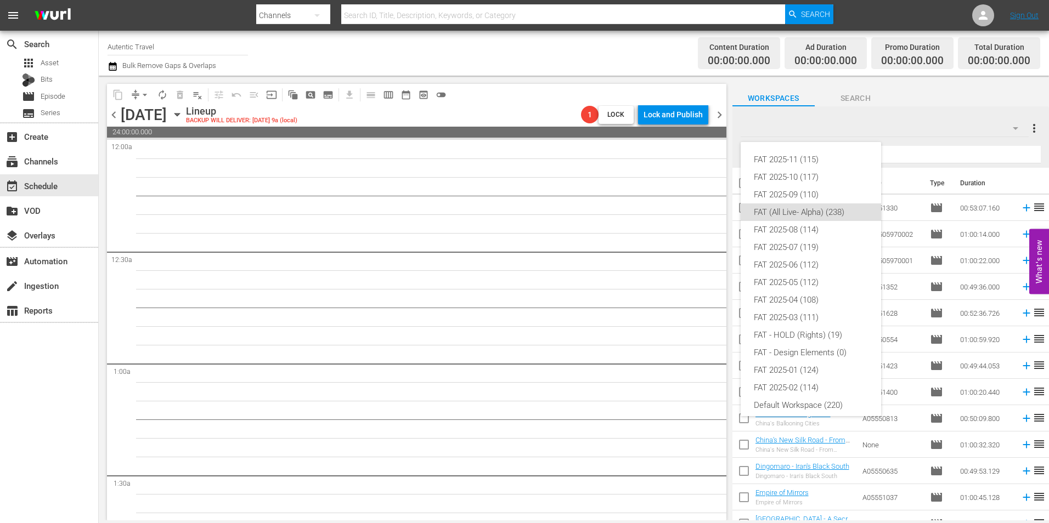
scroll to position [7, 0]
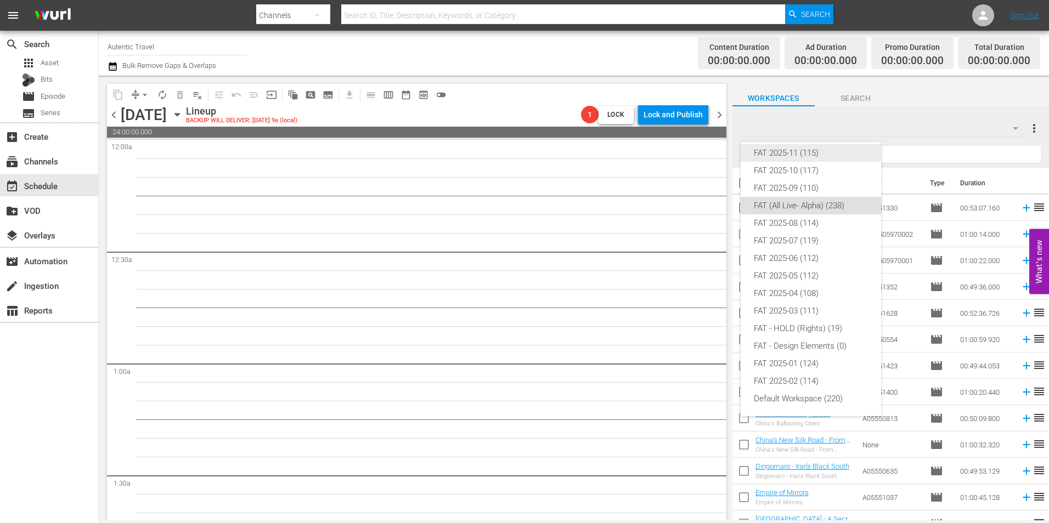
click at [808, 156] on div "FAT 2025-11 (115)" at bounding box center [810, 153] width 114 height 18
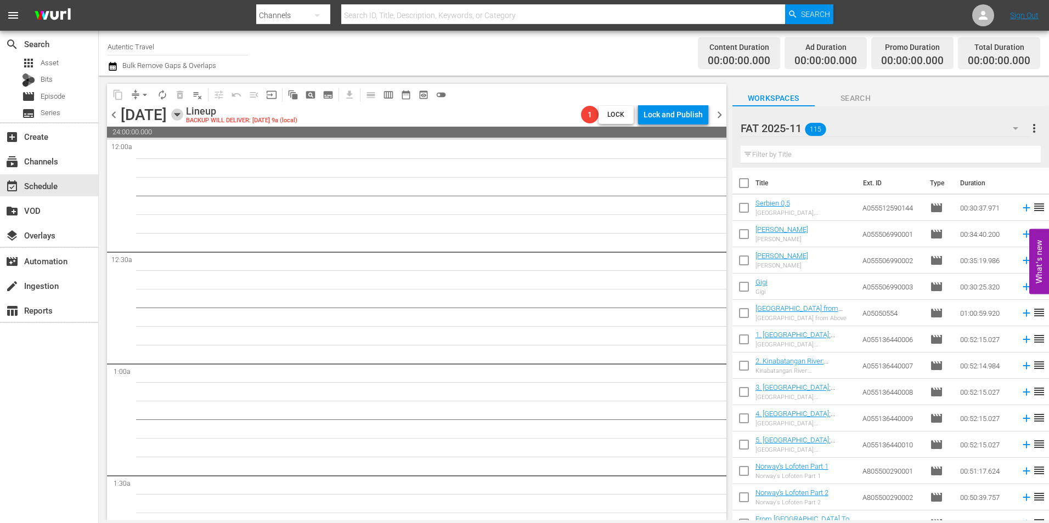
click at [183, 116] on icon "button" at bounding box center [177, 115] width 12 height 12
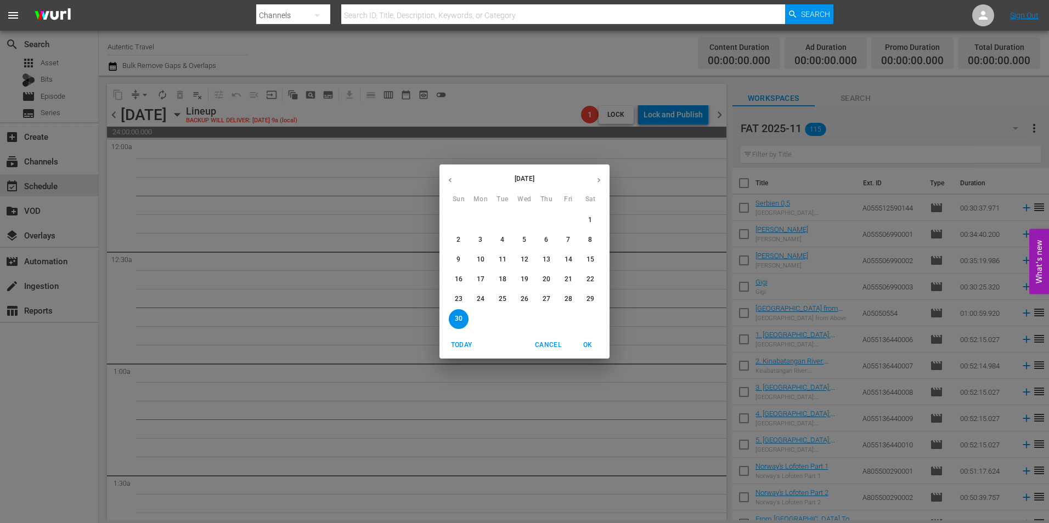
click at [593, 223] on span "1" at bounding box center [590, 220] width 20 height 9
